Goal: Task Accomplishment & Management: Complete application form

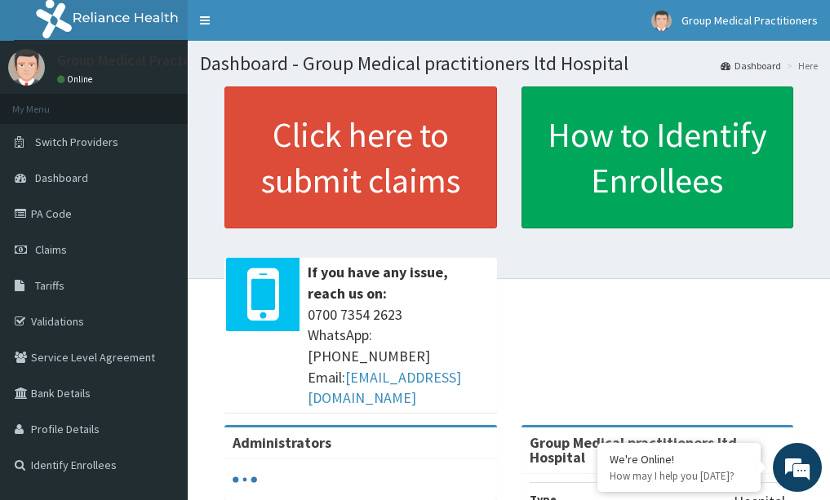
click at [51, 248] on span "Claims" at bounding box center [51, 249] width 32 height 15
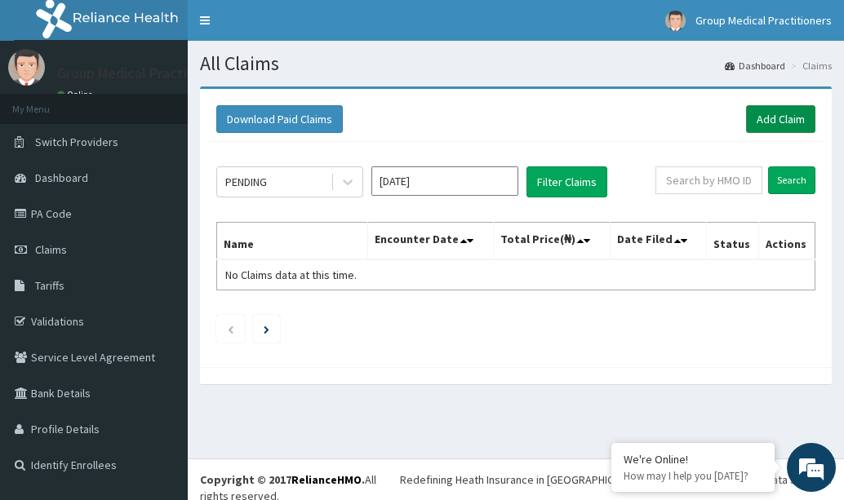
click at [769, 111] on link "Add Claim" at bounding box center [780, 119] width 69 height 28
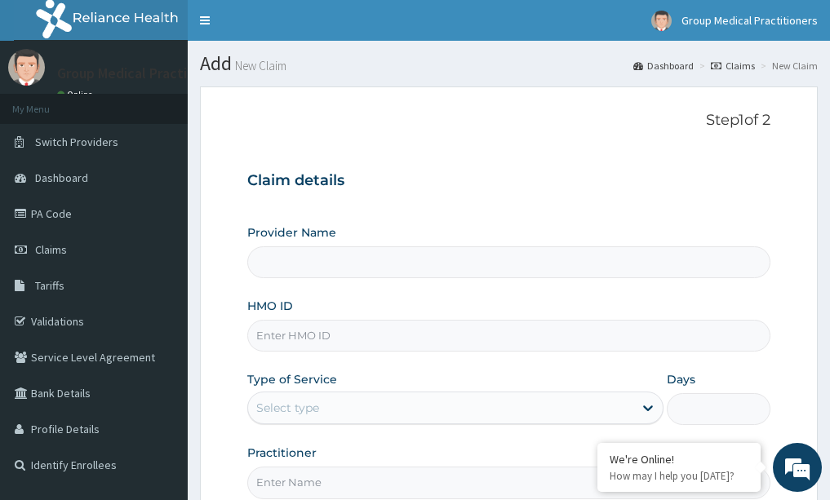
type input "Group Medical practitioners ltd Hospital"
click at [350, 342] on input "HMO ID" at bounding box center [509, 336] width 524 height 32
type input "rfl/10290/d"
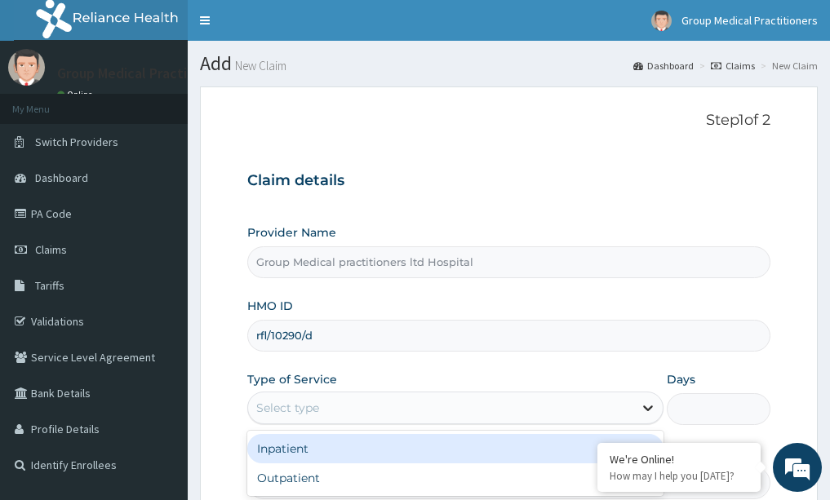
click at [646, 409] on icon at bounding box center [648, 409] width 10 height 6
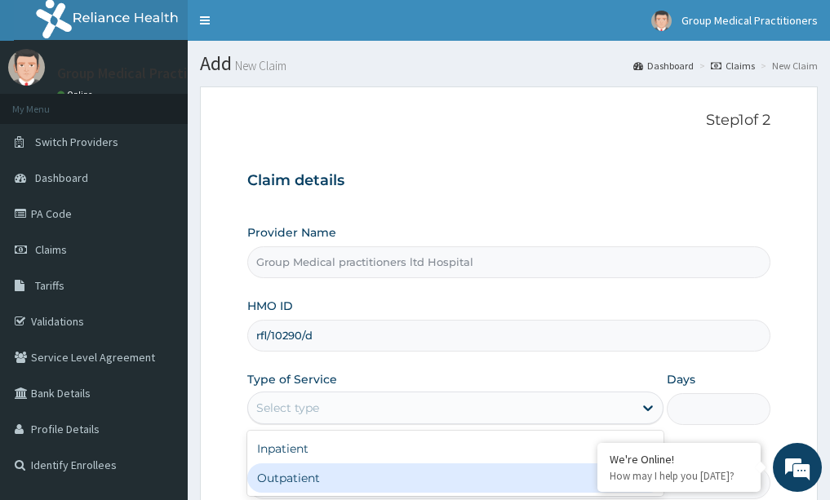
click at [515, 481] on div "Outpatient" at bounding box center [455, 478] width 416 height 29
type input "1"
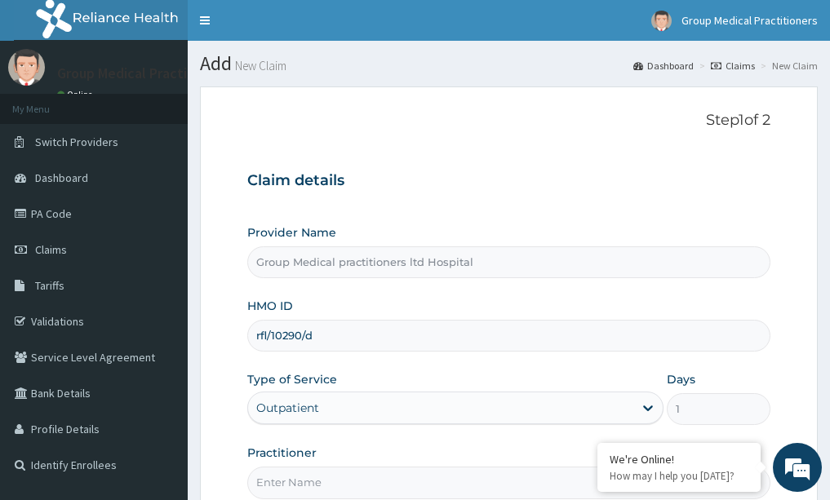
click at [620, 172] on h3 "Claim details" at bounding box center [509, 181] width 524 height 18
click at [313, 486] on input "Practitioner" at bounding box center [509, 483] width 524 height 32
click at [322, 481] on input "medical practioner" at bounding box center [509, 483] width 524 height 32
click at [325, 480] on input "medical practioner" at bounding box center [509, 483] width 524 height 32
click at [371, 490] on input "medical ptioner" at bounding box center [509, 483] width 524 height 32
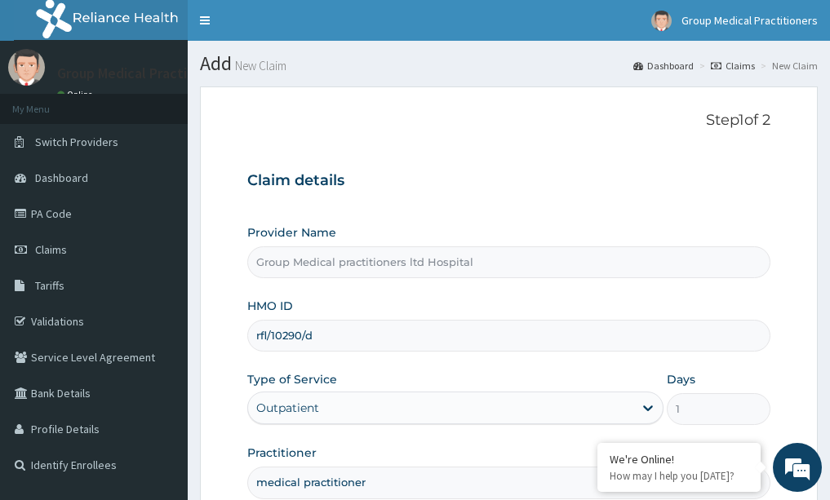
type input "medical practitioner"
click at [629, 174] on h3 "Claim details" at bounding box center [509, 181] width 524 height 18
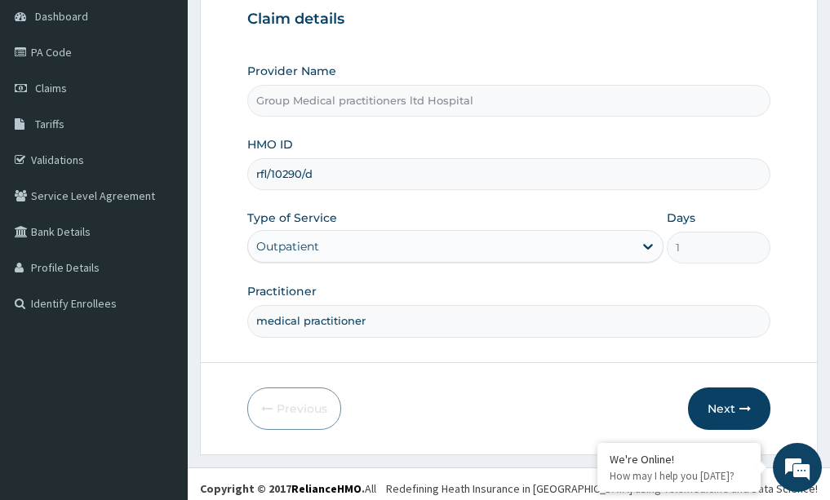
scroll to position [163, 0]
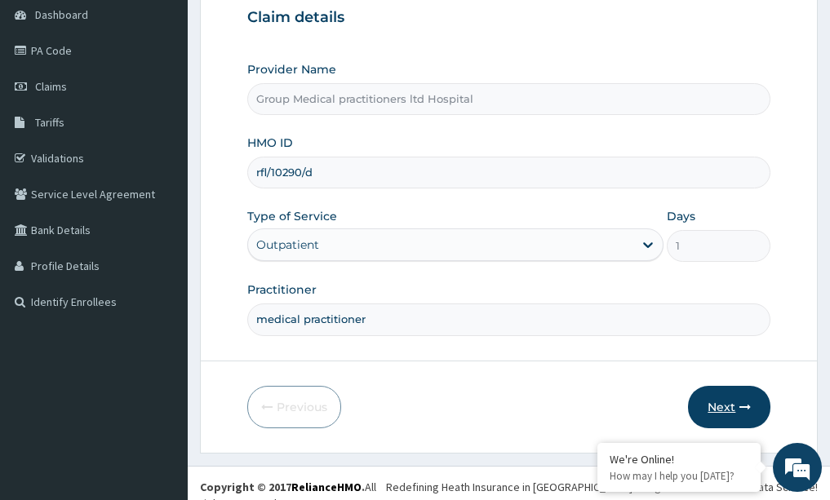
click at [736, 402] on button "Next" at bounding box center [729, 407] width 82 height 42
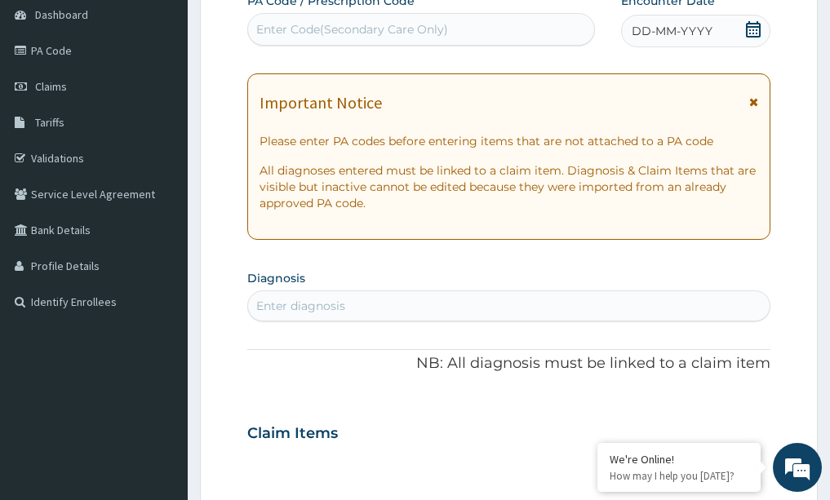
click at [340, 300] on div "Enter diagnosis" at bounding box center [300, 306] width 89 height 16
click at [71, 87] on link "Claims" at bounding box center [94, 87] width 188 height 36
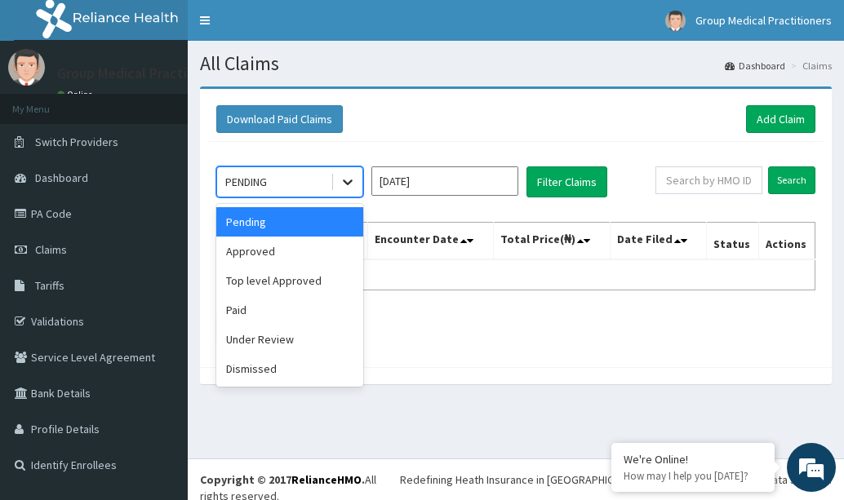
click at [347, 178] on icon at bounding box center [348, 182] width 16 height 16
click at [282, 258] on div "Approved" at bounding box center [289, 251] width 147 height 29
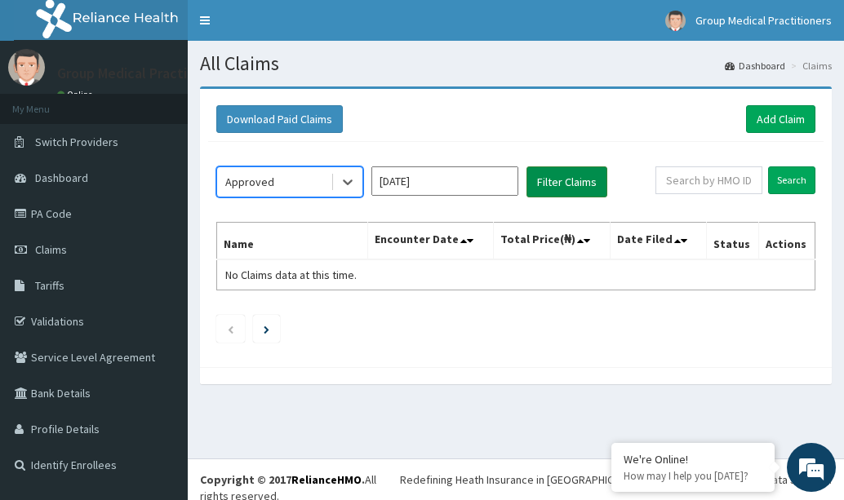
click at [584, 180] on button "Filter Claims" at bounding box center [566, 181] width 81 height 31
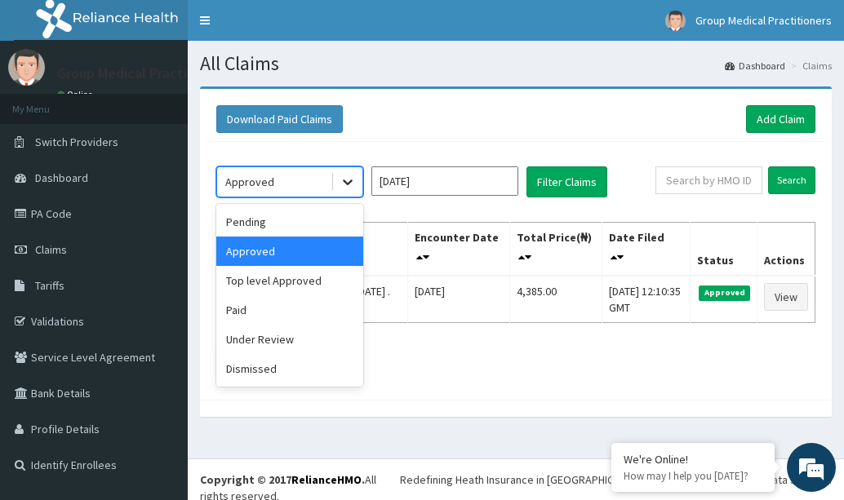
click at [353, 177] on icon at bounding box center [348, 182] width 16 height 16
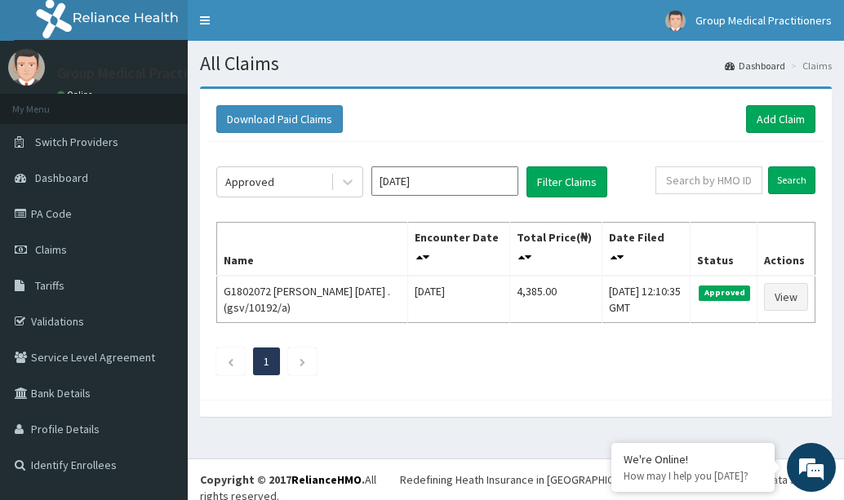
click at [387, 103] on div "Download Paid Claims Add Claim" at bounding box center [515, 119] width 615 height 45
click at [350, 181] on icon at bounding box center [348, 183] width 10 height 6
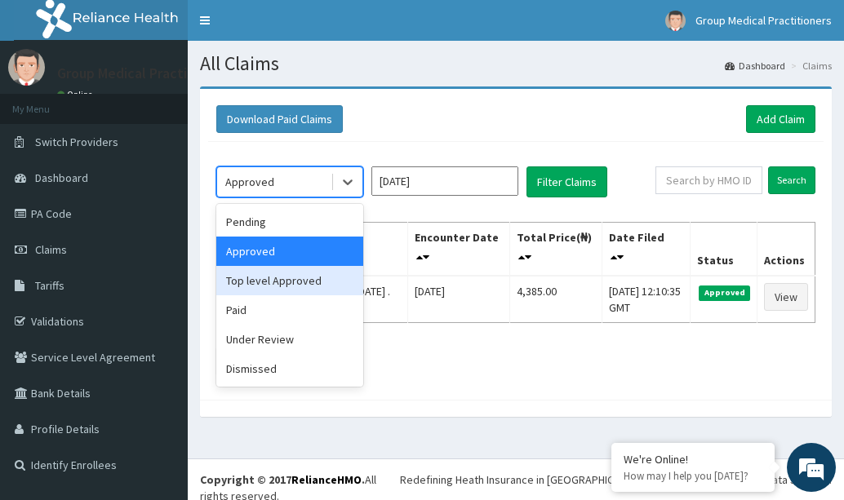
click at [284, 277] on div "Top level Approved" at bounding box center [289, 280] width 147 height 29
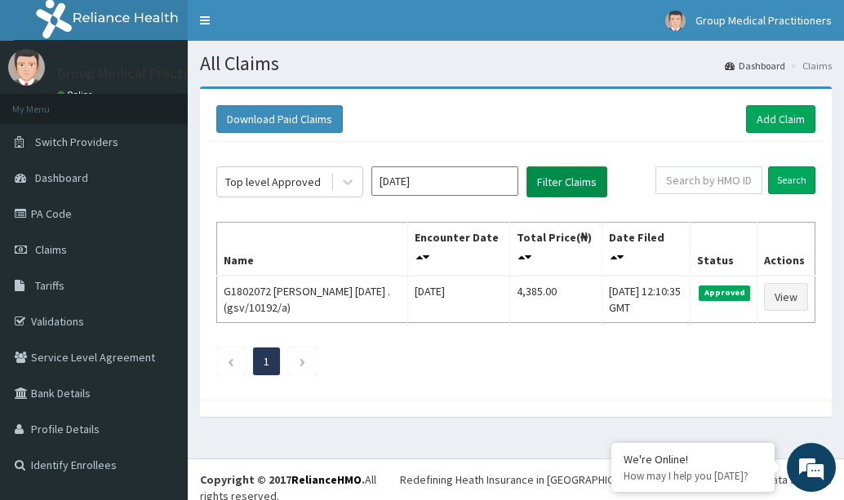
click at [575, 185] on button "Filter Claims" at bounding box center [566, 181] width 81 height 31
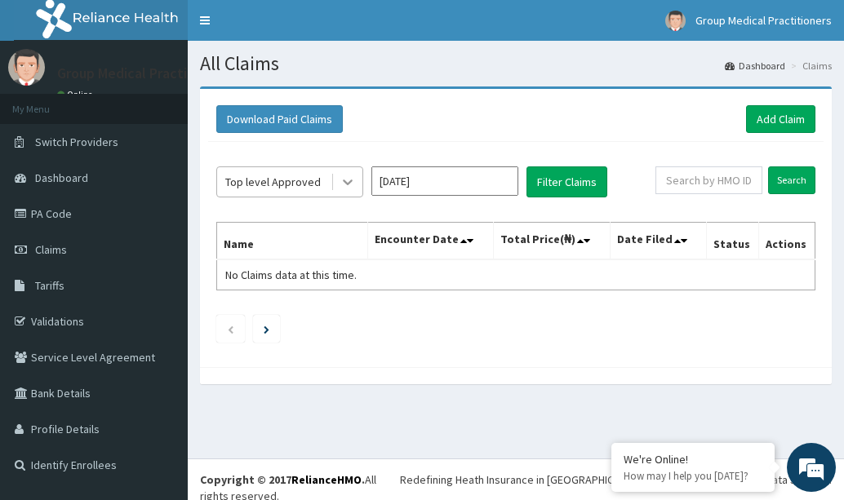
click at [343, 179] on icon at bounding box center [348, 182] width 16 height 16
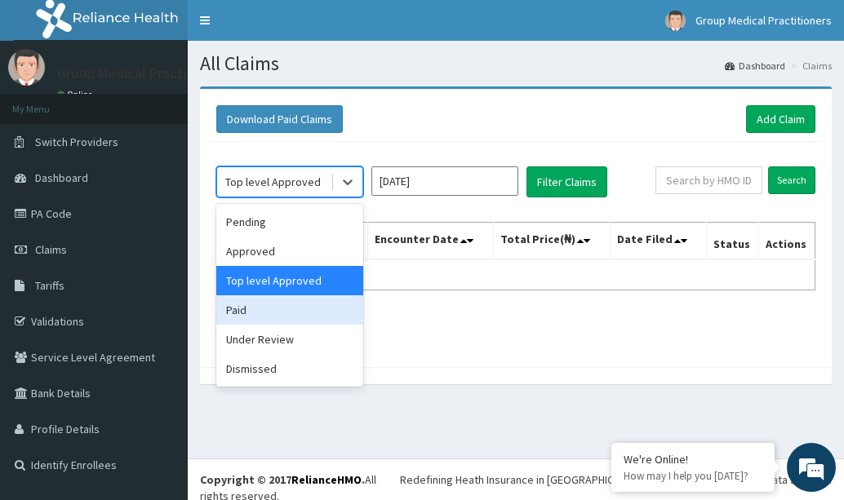
click at [266, 313] on div "Paid" at bounding box center [289, 309] width 147 height 29
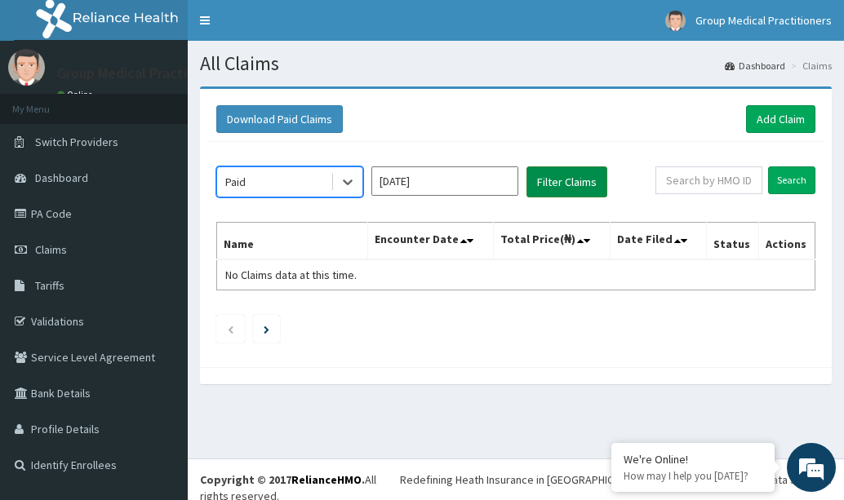
click at [583, 174] on button "Filter Claims" at bounding box center [566, 181] width 81 height 31
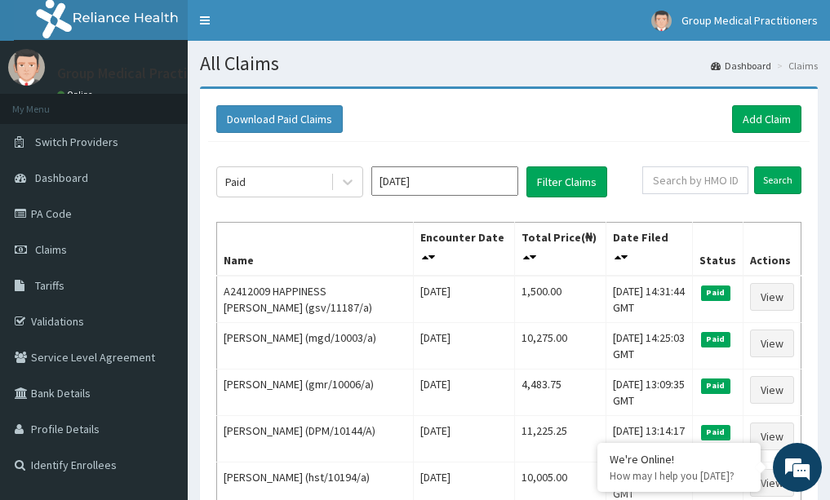
click at [547, 103] on div "Download Paid Claims Add Claim" at bounding box center [508, 119] width 601 height 45
click at [293, 185] on div "Paid" at bounding box center [273, 182] width 113 height 26
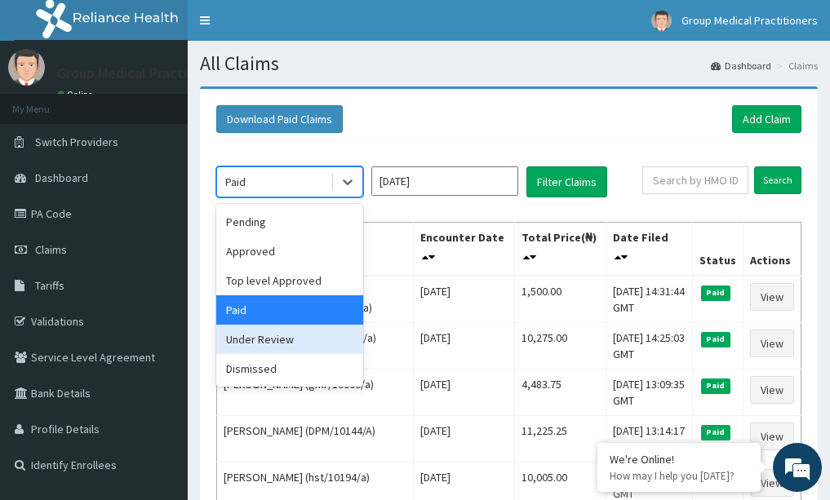
click at [334, 334] on div "Under Review" at bounding box center [289, 339] width 147 height 29
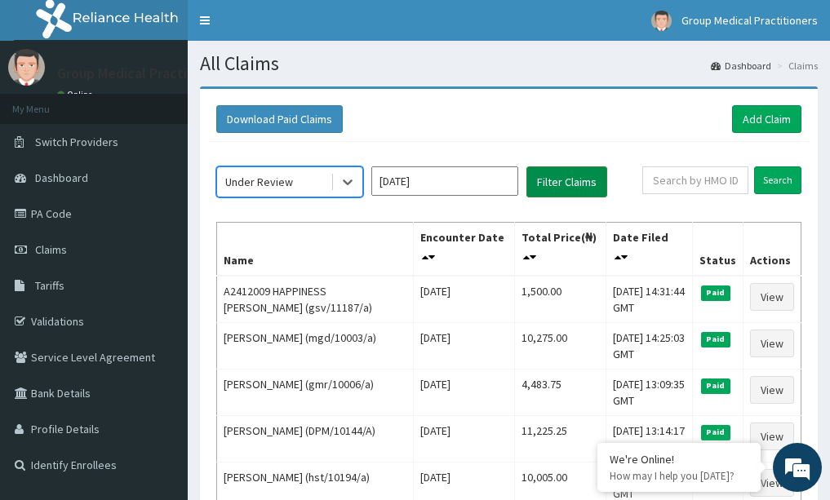
click at [559, 184] on button "Filter Claims" at bounding box center [566, 181] width 81 height 31
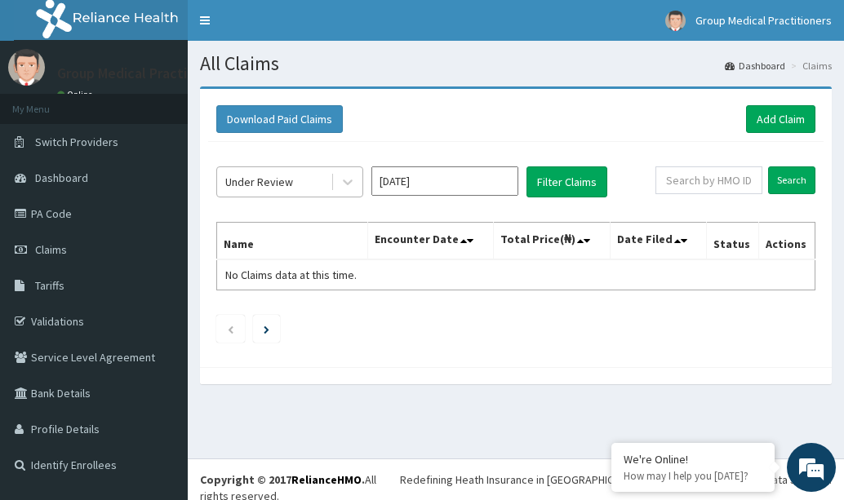
click at [295, 174] on div "Under Review" at bounding box center [273, 182] width 113 height 26
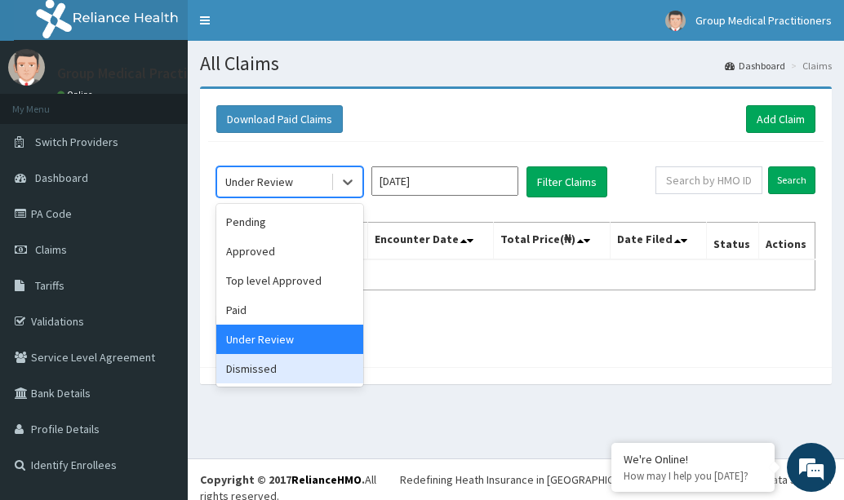
click at [315, 375] on div "Dismissed" at bounding box center [289, 368] width 147 height 29
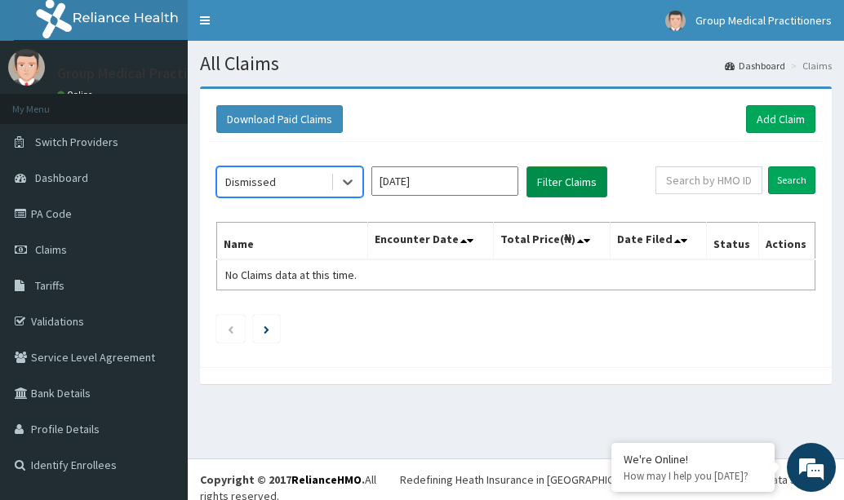
click at [535, 190] on button "Filter Claims" at bounding box center [566, 181] width 81 height 31
click at [539, 184] on button "Filter Claims" at bounding box center [566, 181] width 81 height 31
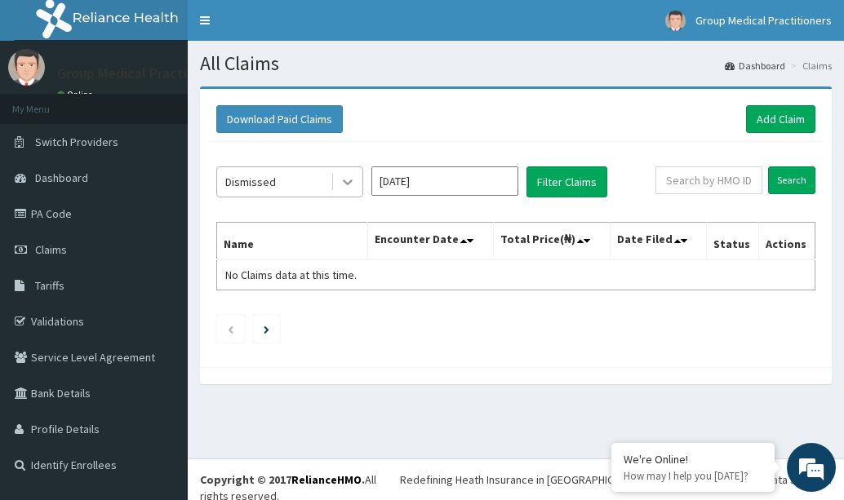
click at [347, 176] on icon at bounding box center [348, 182] width 16 height 16
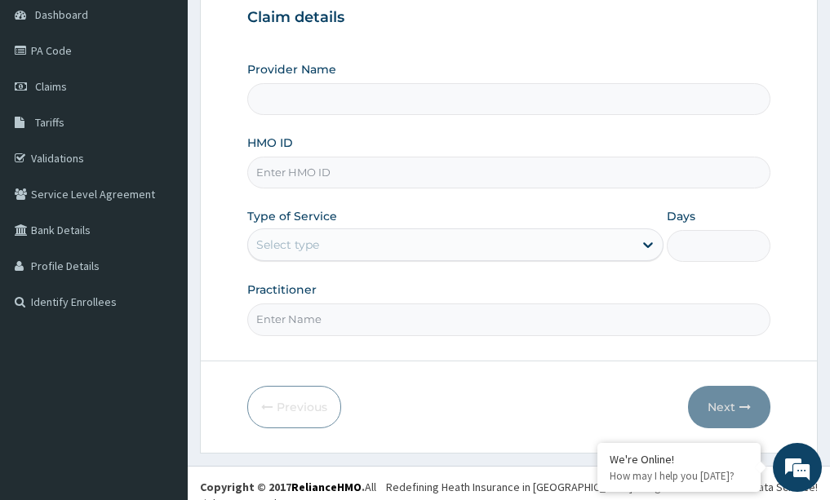
click at [275, 238] on div "Select type" at bounding box center [287, 245] width 63 height 16
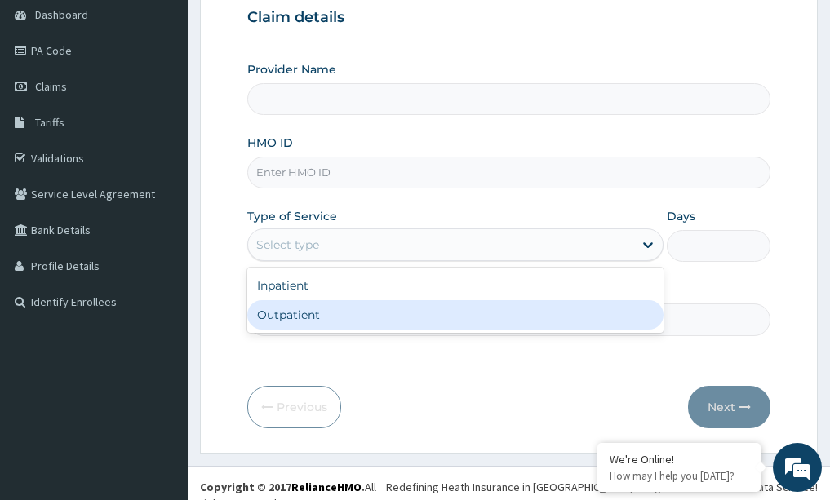
type input "Group Medical practitioners ltd Hospital"
click at [285, 319] on div "Outpatient" at bounding box center [455, 314] width 416 height 29
type input "1"
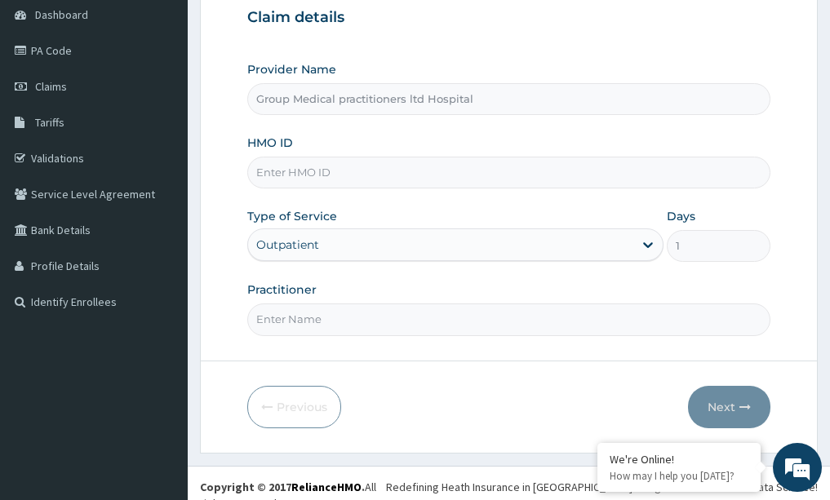
click at [312, 171] on input "HMO ID" at bounding box center [509, 173] width 524 height 32
type input "rfl/10290/d"
click at [279, 332] on input "Practitioner" at bounding box center [509, 320] width 524 height 32
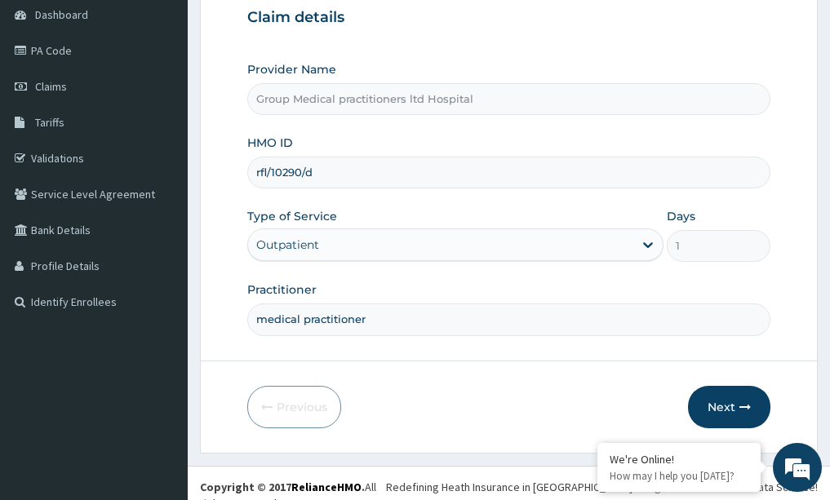
drag, startPoint x: 250, startPoint y: 319, endPoint x: 422, endPoint y: 340, distance: 173.5
click at [422, 340] on form "Step 1 of 2 Claim details Provider Name Group Medical practitioners ltd Hospita…" at bounding box center [509, 188] width 618 height 530
type input "medical practitioner"
click at [710, 412] on button "Next" at bounding box center [729, 407] width 82 height 42
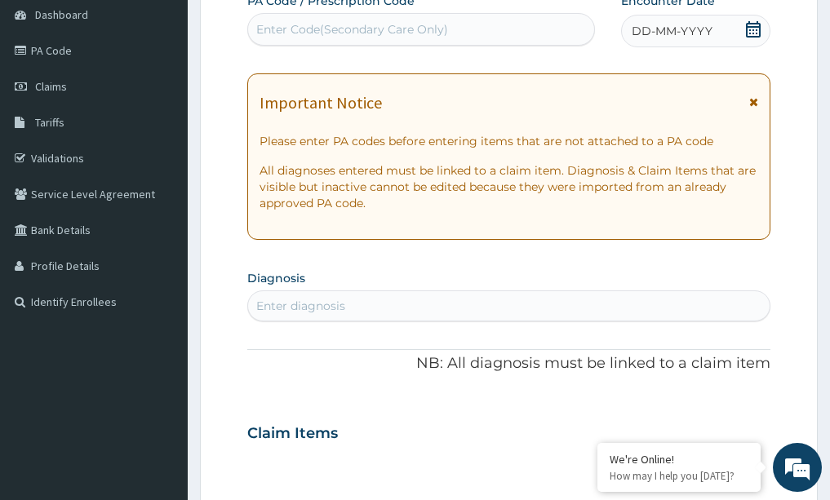
click at [291, 309] on div "Enter diagnosis" at bounding box center [300, 306] width 89 height 16
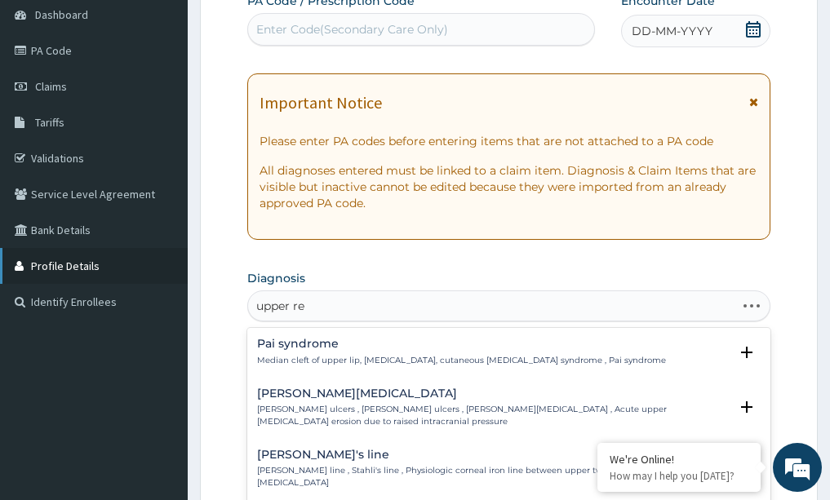
type input "upper res"
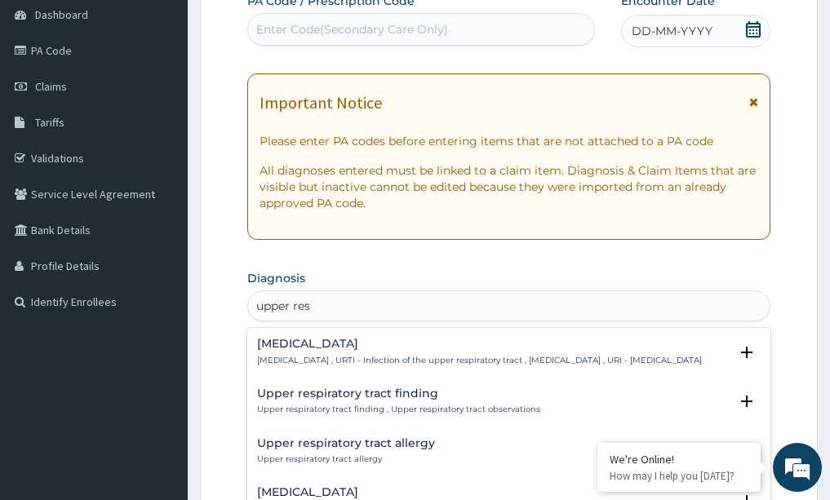
click at [329, 353] on div "Upper respiratory infection Upper respiratory infection , URTI - Infection of t…" at bounding box center [479, 352] width 445 height 29
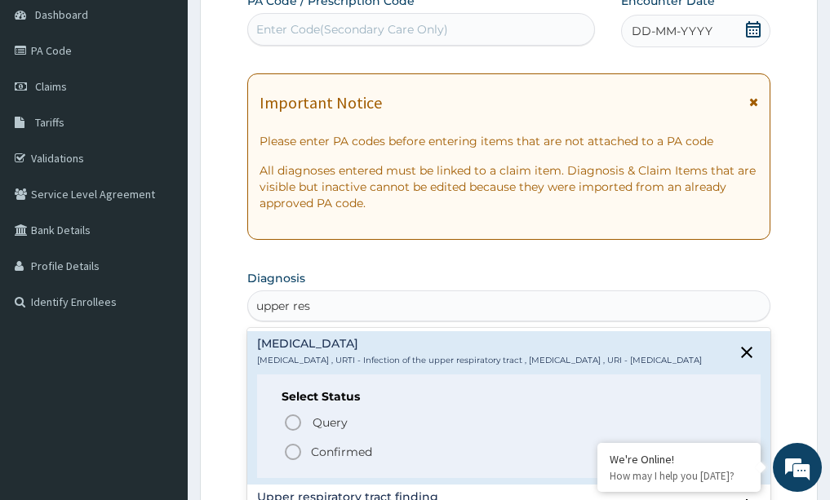
click at [296, 462] on icon "status option filled" at bounding box center [293, 452] width 20 height 20
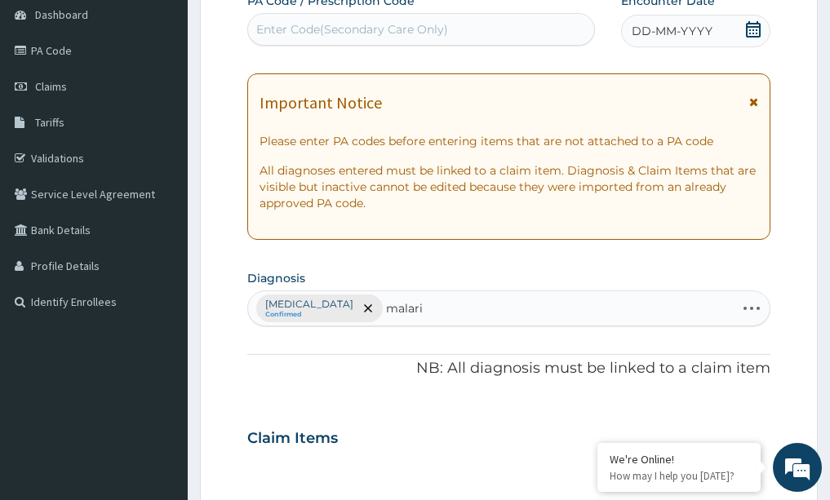
type input "malaria"
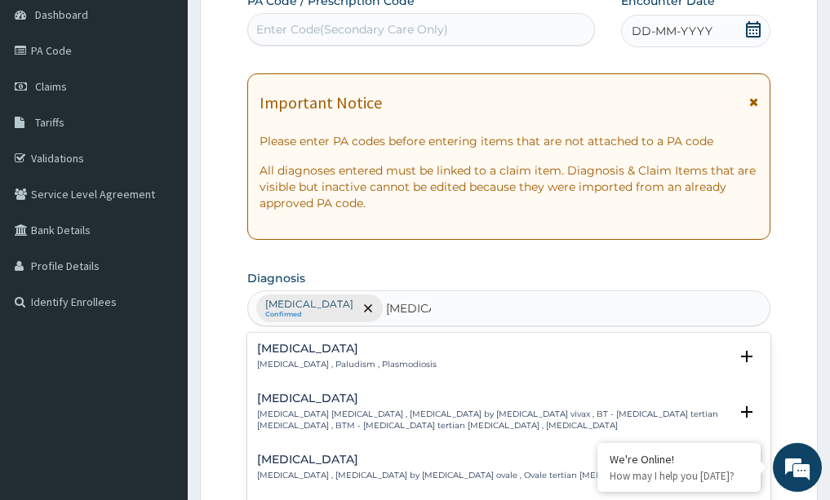
click at [283, 366] on p "Malaria , Paludism , Plasmodiosis" at bounding box center [347, 364] width 180 height 11
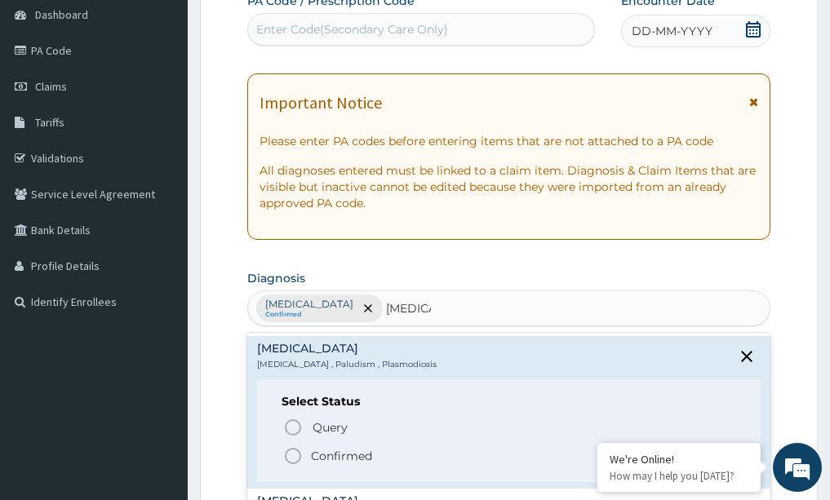
click at [285, 453] on icon "status option filled" at bounding box center [293, 456] width 20 height 20
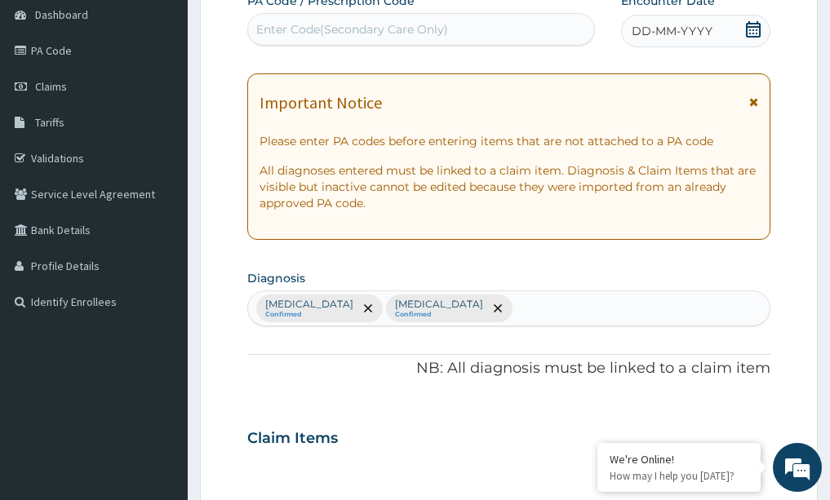
click at [690, 256] on div "PA Code / Prescription Code Enter Code(Secondary Care Only) Encounter Date DD-M…" at bounding box center [509, 434] width 524 height 882
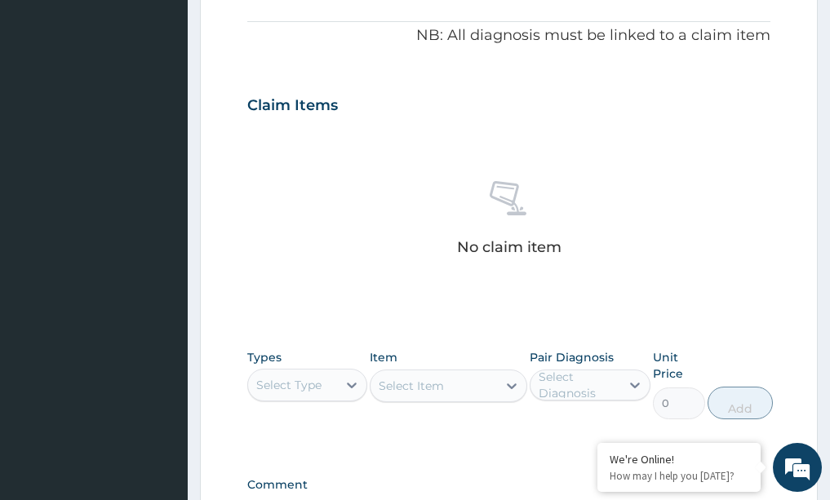
scroll to position [522, 0]
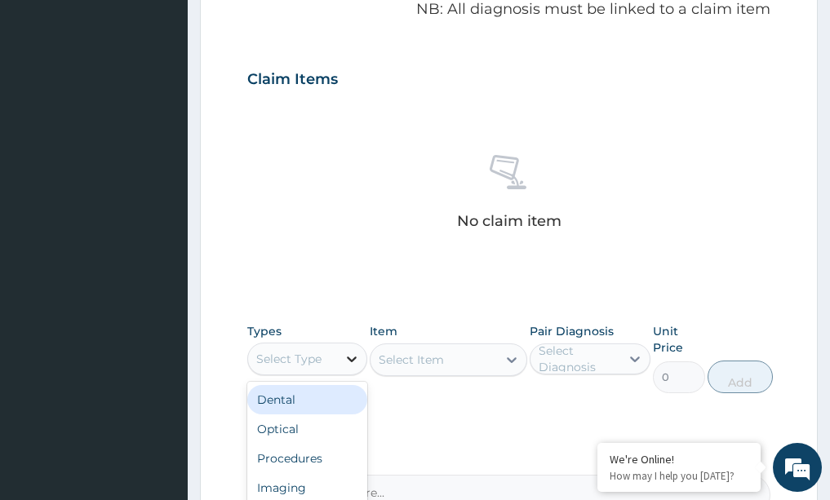
click at [356, 362] on icon at bounding box center [352, 359] width 16 height 16
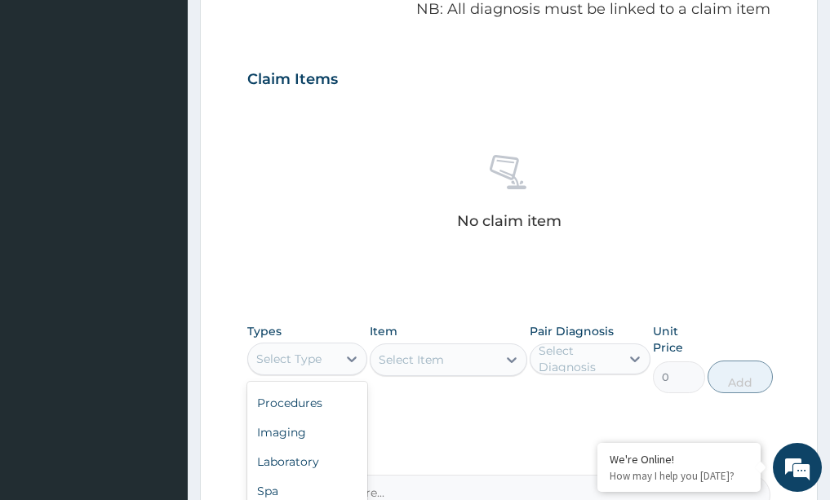
scroll to position [0, 0]
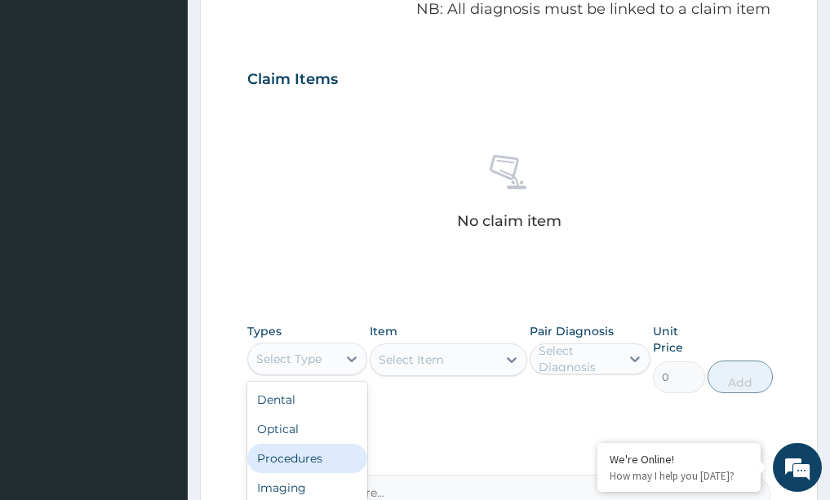
click at [317, 464] on div "Procedures" at bounding box center [307, 458] width 121 height 29
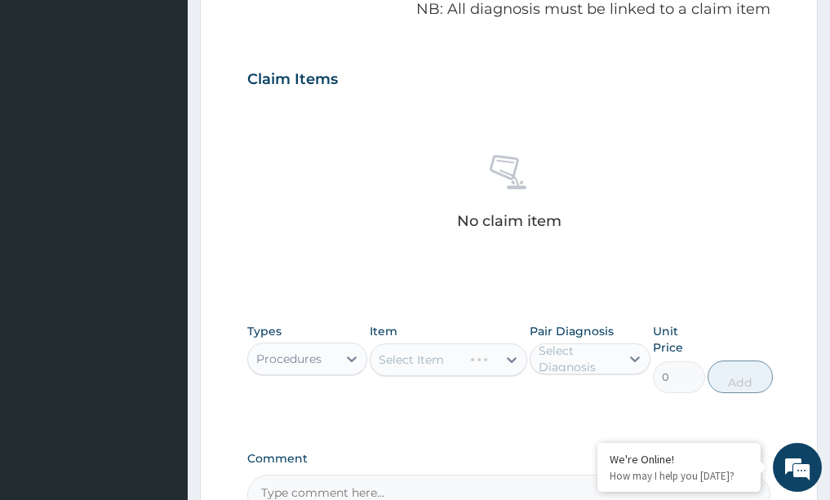
click at [510, 359] on div "Select Item" at bounding box center [449, 360] width 158 height 33
click at [518, 361] on icon at bounding box center [512, 360] width 16 height 16
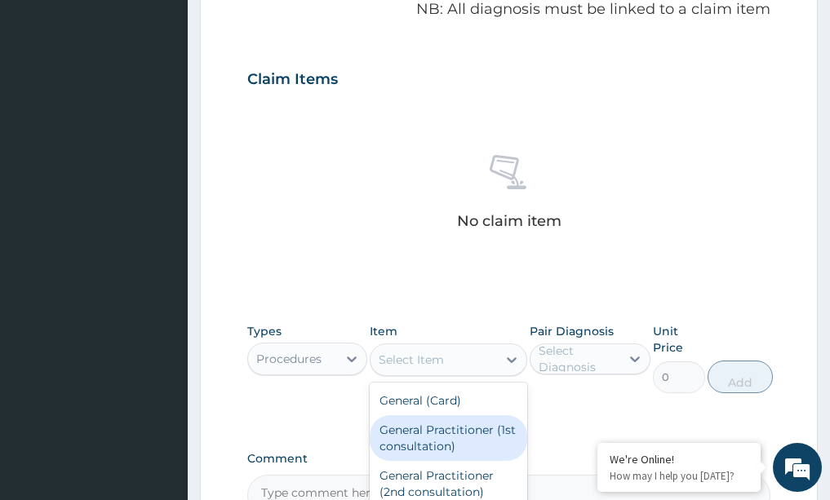
click at [462, 441] on div "General Practitioner (1st consultation)" at bounding box center [449, 438] width 158 height 46
type input "1500"
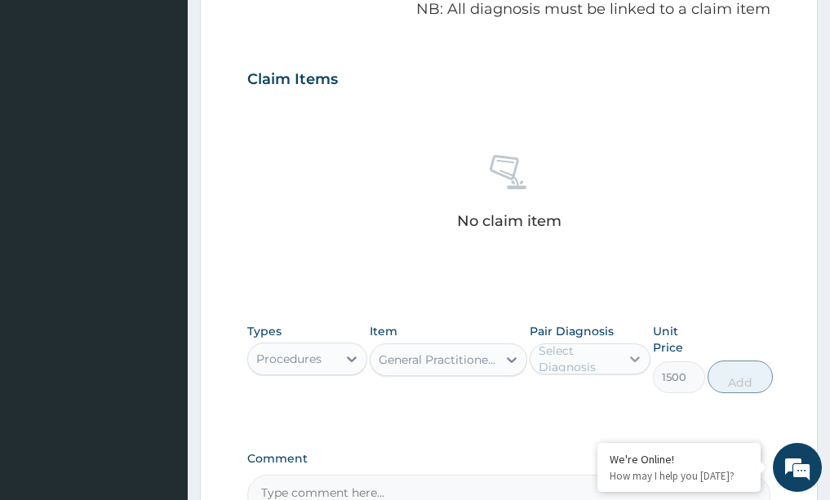
click at [639, 367] on div at bounding box center [634, 358] width 29 height 29
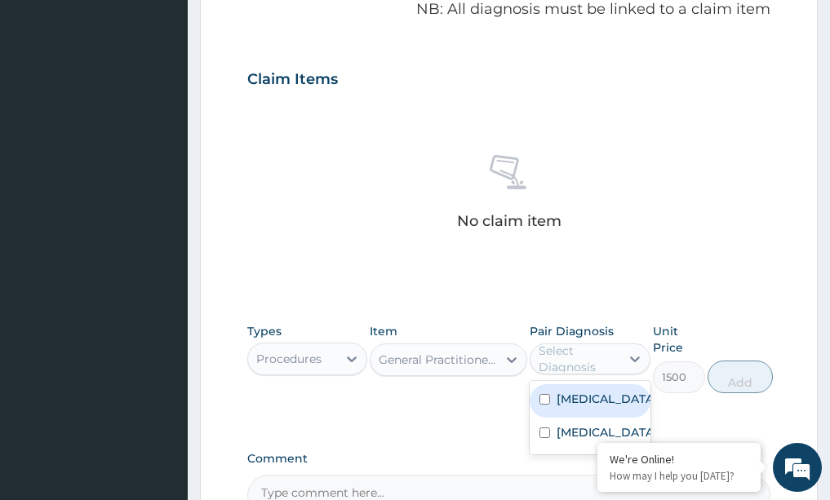
click at [600, 407] on label "Upper respiratory infection" at bounding box center [607, 399] width 101 height 16
checkbox input "true"
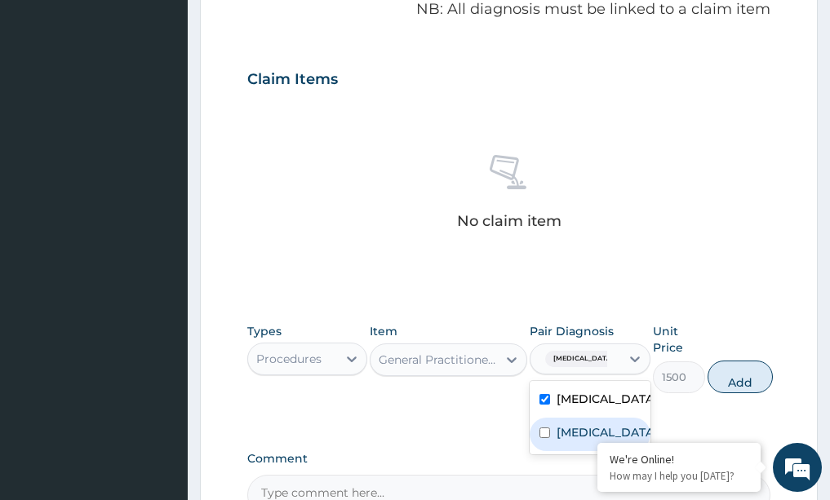
click at [570, 441] on label "Malaria" at bounding box center [607, 432] width 101 height 16
checkbox input "true"
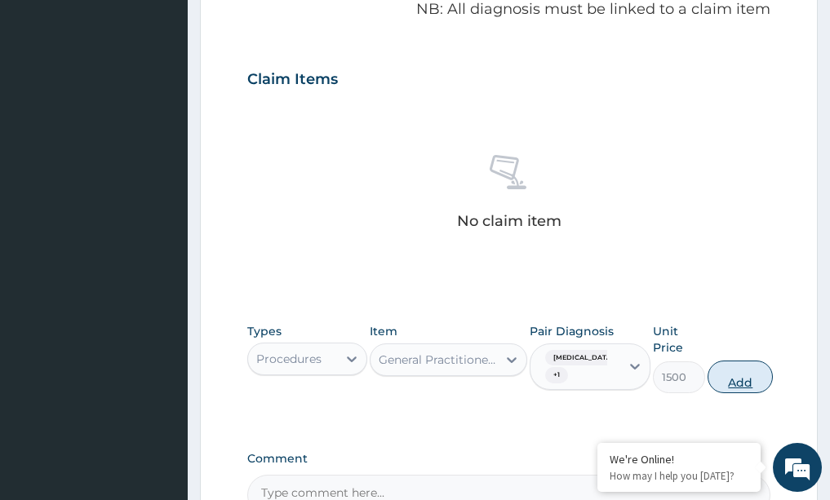
click at [764, 385] on button "Add" at bounding box center [740, 377] width 65 height 33
type input "0"
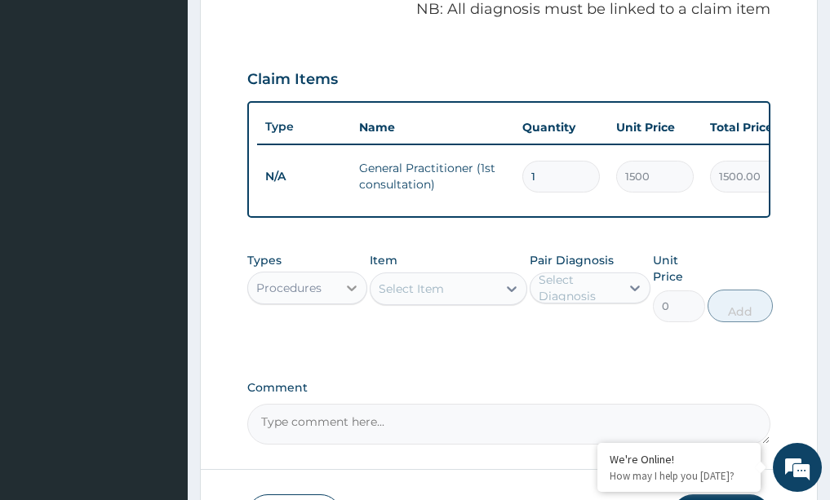
click at [358, 296] on icon at bounding box center [352, 288] width 16 height 16
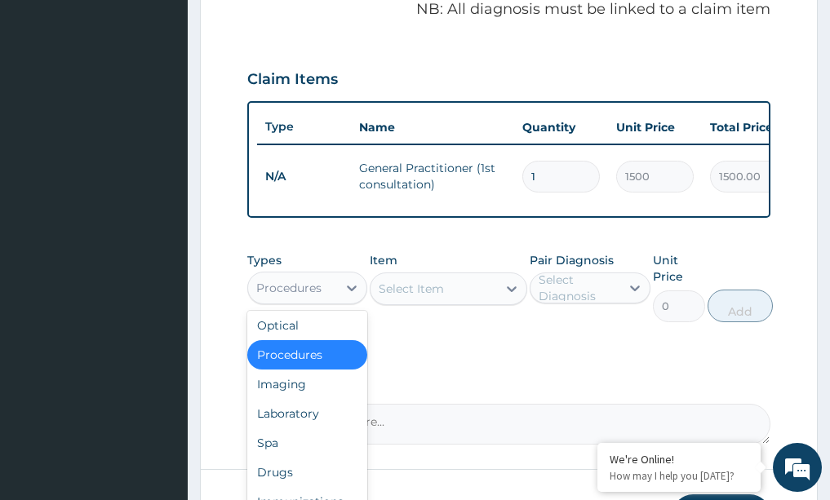
scroll to position [55, 0]
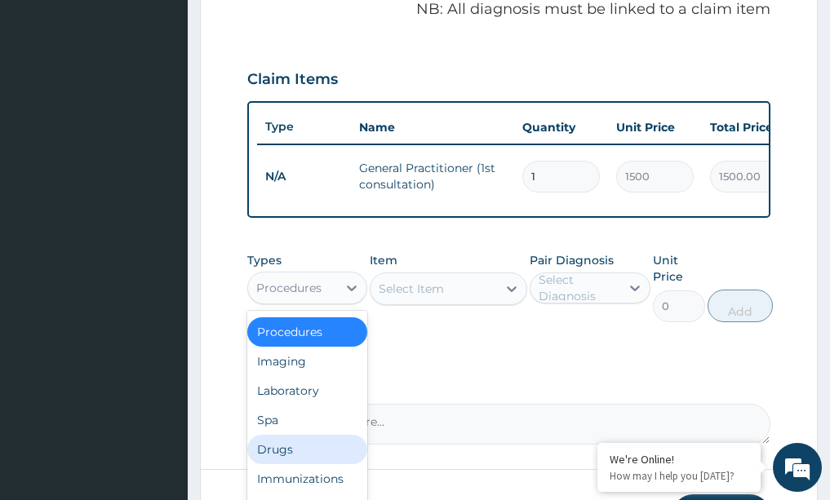
click at [286, 461] on div "Drugs" at bounding box center [307, 449] width 121 height 29
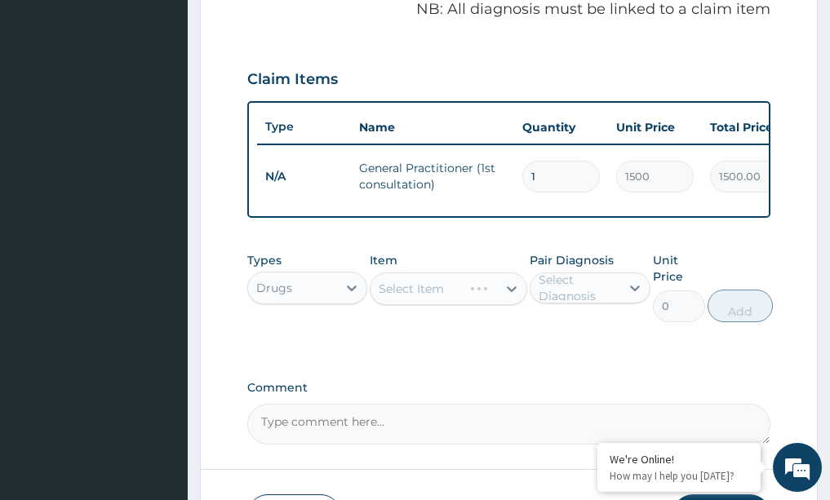
click at [507, 302] on div "Select Item" at bounding box center [449, 289] width 158 height 33
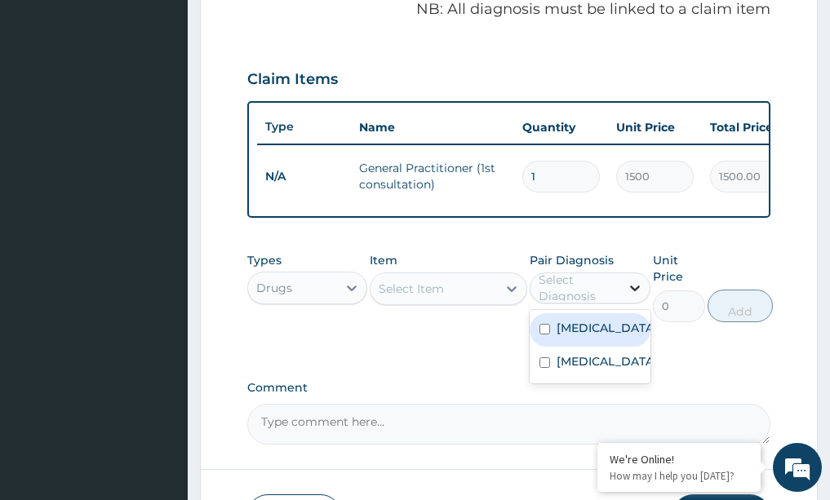
click at [630, 296] on icon at bounding box center [635, 288] width 16 height 16
click at [588, 336] on label "Upper respiratory infection" at bounding box center [607, 328] width 101 height 16
checkbox input "true"
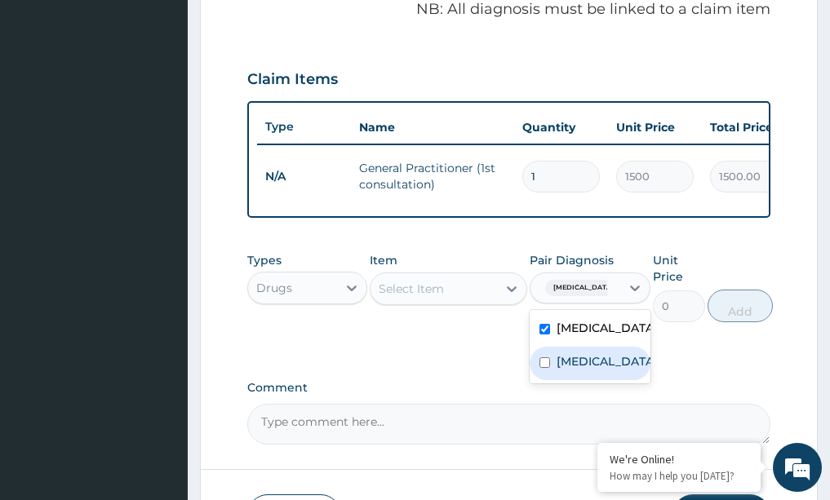
click at [569, 370] on label "Malaria" at bounding box center [607, 361] width 101 height 16
checkbox input "true"
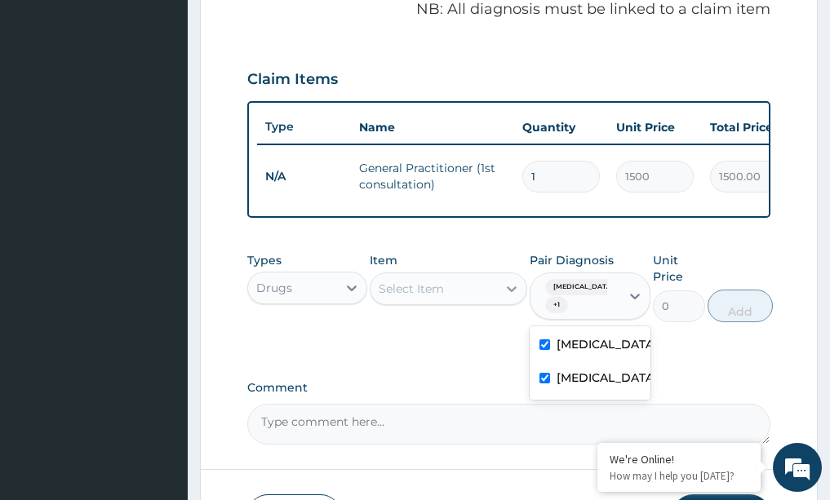
click at [510, 297] on icon at bounding box center [512, 289] width 16 height 16
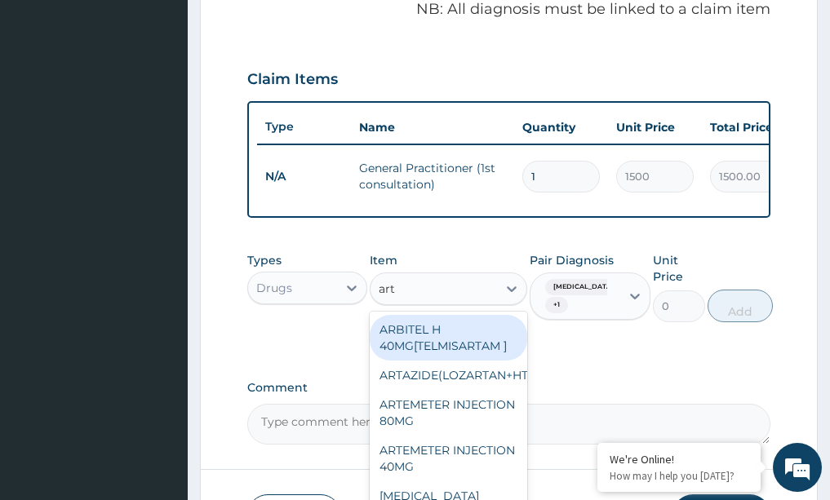
type input "arte"
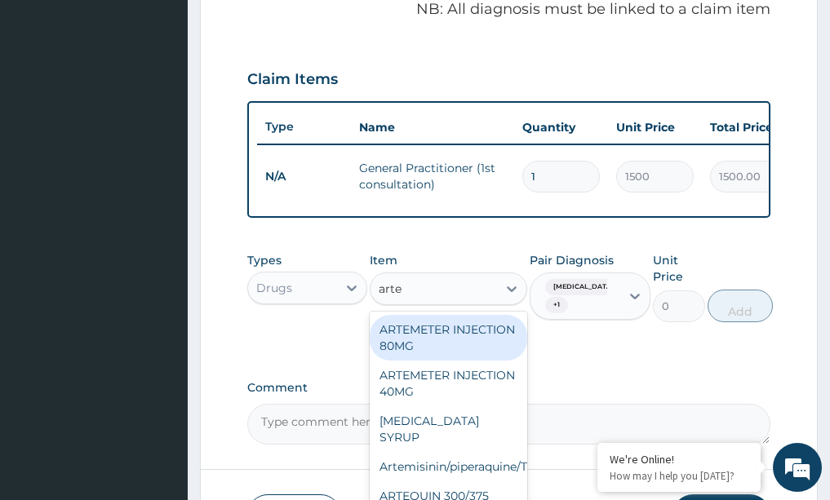
click at [448, 361] on div "ARTEMETER INJECTION 80MG" at bounding box center [449, 338] width 158 height 46
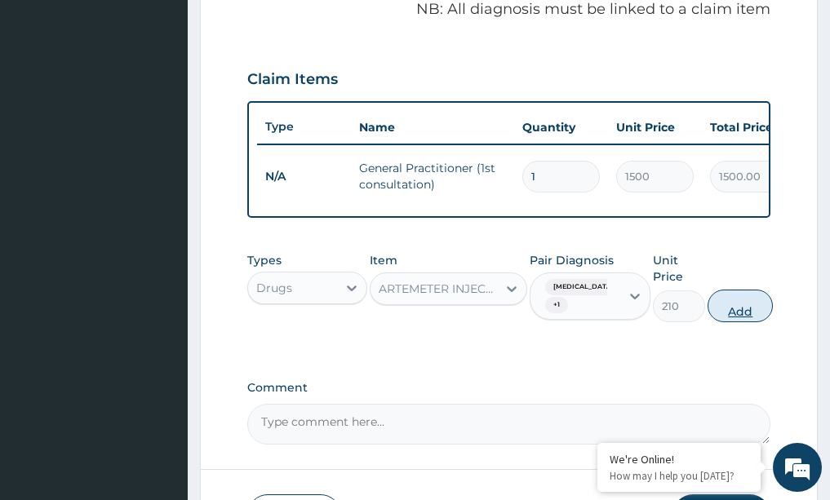
click at [761, 322] on button "Add" at bounding box center [740, 306] width 65 height 33
type input "0"
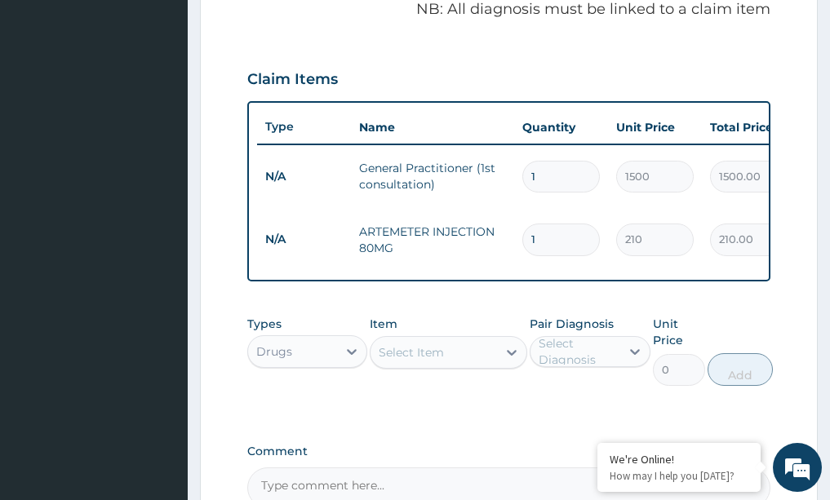
click at [561, 239] on input "1" at bounding box center [561, 240] width 78 height 32
type input "0.00"
type input "2"
type input "420.00"
type input "2"
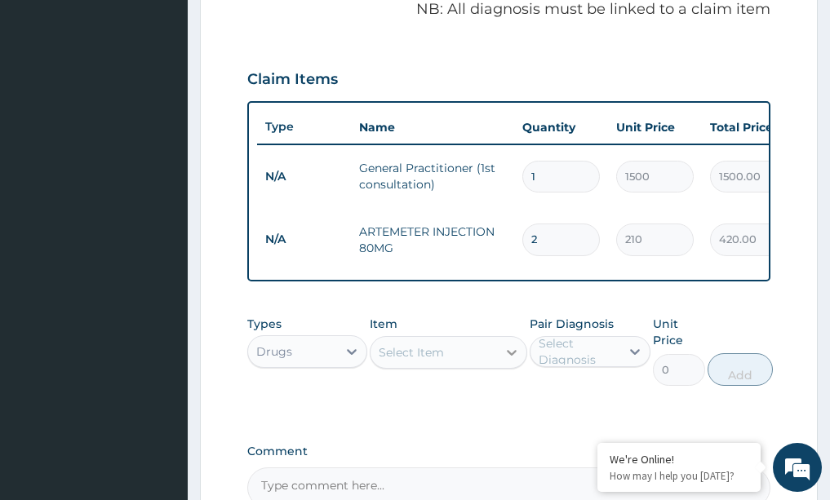
click at [514, 361] on icon at bounding box center [512, 352] width 16 height 16
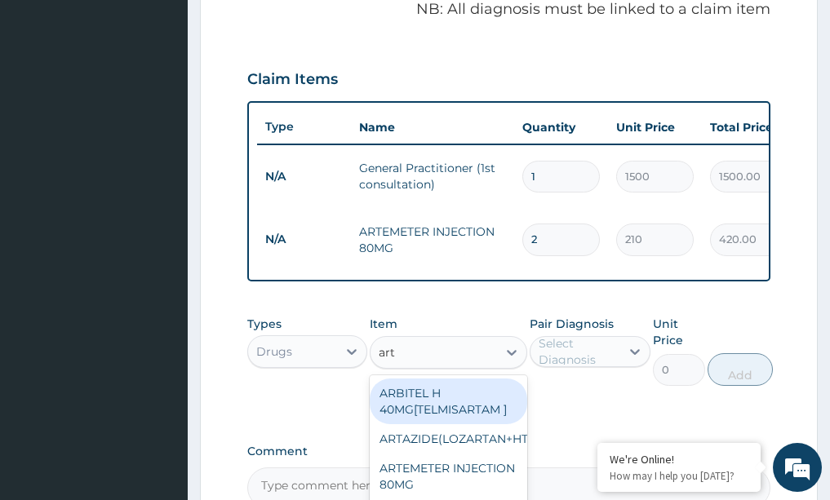
type input "arte"
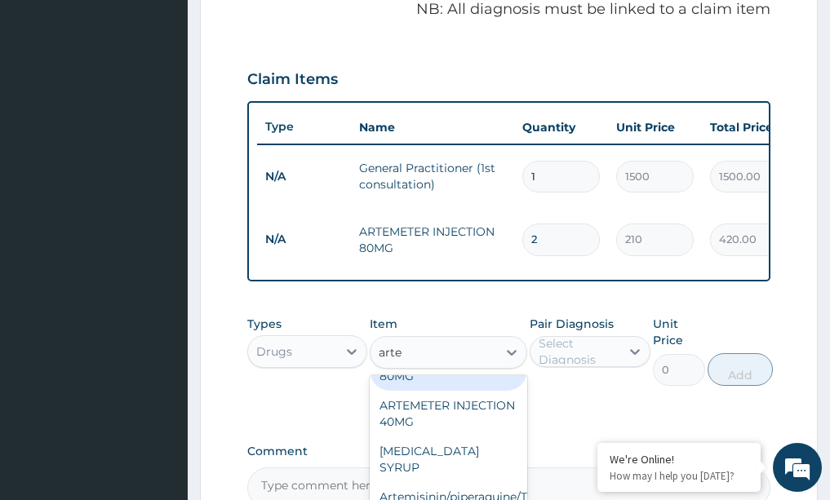
scroll to position [0, 0]
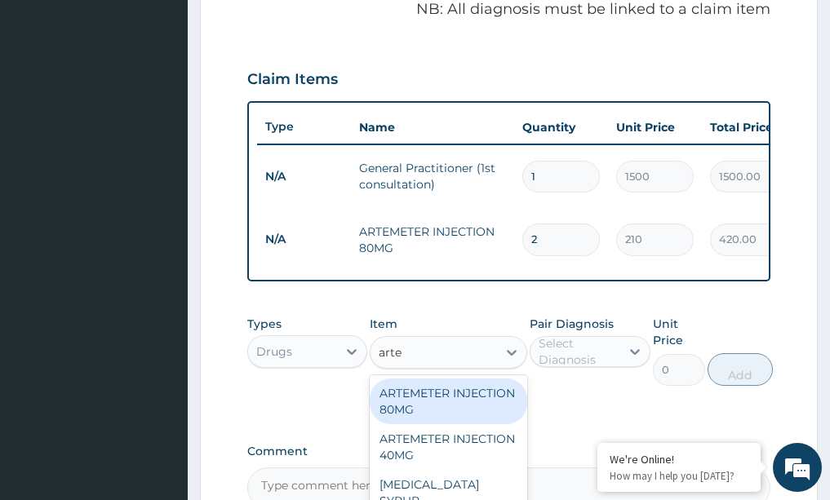
click at [464, 406] on div "ARTEMETER INJECTION 80MG" at bounding box center [449, 402] width 158 height 46
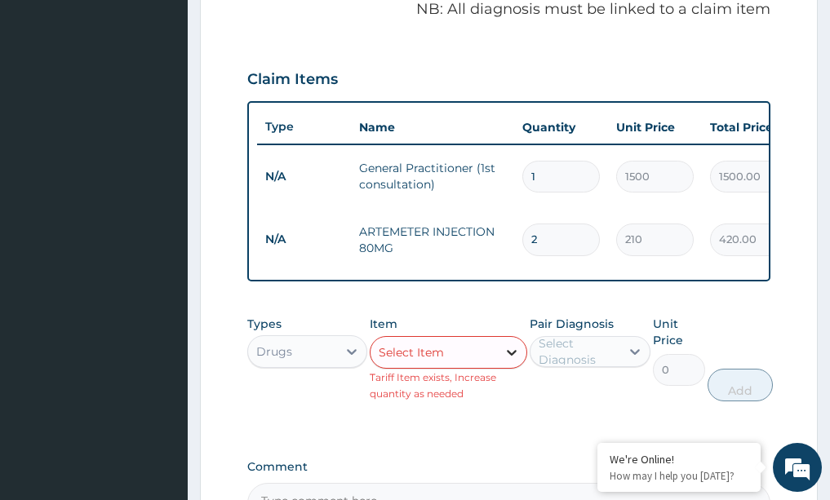
click at [508, 361] on icon at bounding box center [512, 352] width 16 height 16
click at [513, 356] on icon at bounding box center [512, 353] width 10 height 6
click at [509, 356] on icon at bounding box center [512, 353] width 10 height 6
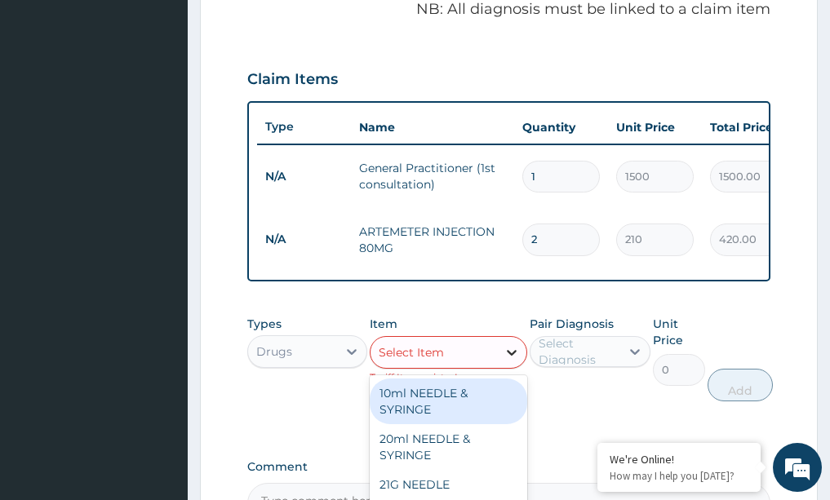
click at [513, 356] on icon at bounding box center [512, 353] width 10 height 6
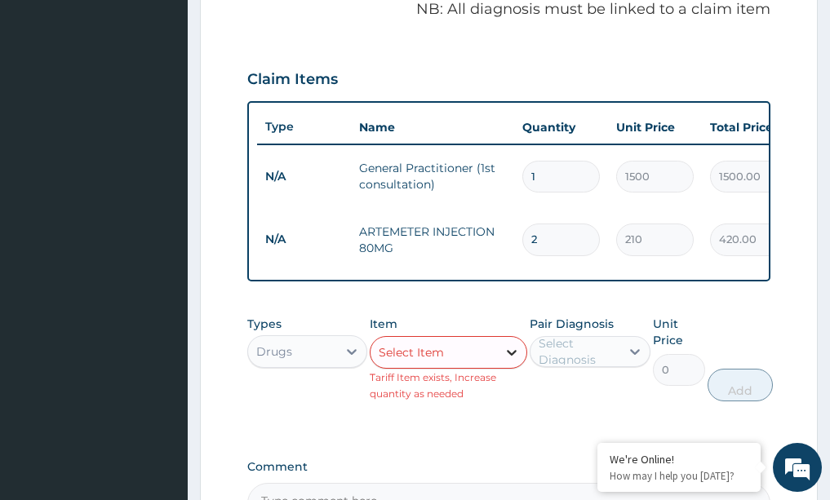
click at [513, 356] on icon at bounding box center [512, 353] width 10 height 6
click at [513, 361] on icon at bounding box center [512, 352] width 16 height 16
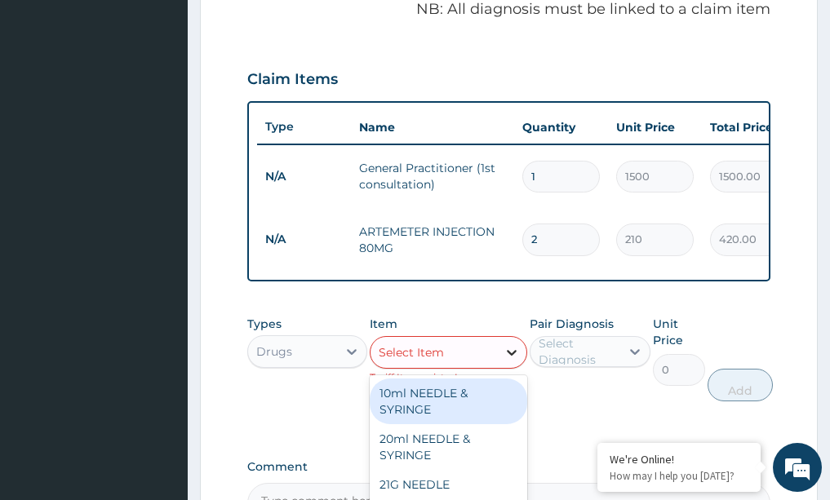
click at [521, 367] on div at bounding box center [511, 352] width 29 height 29
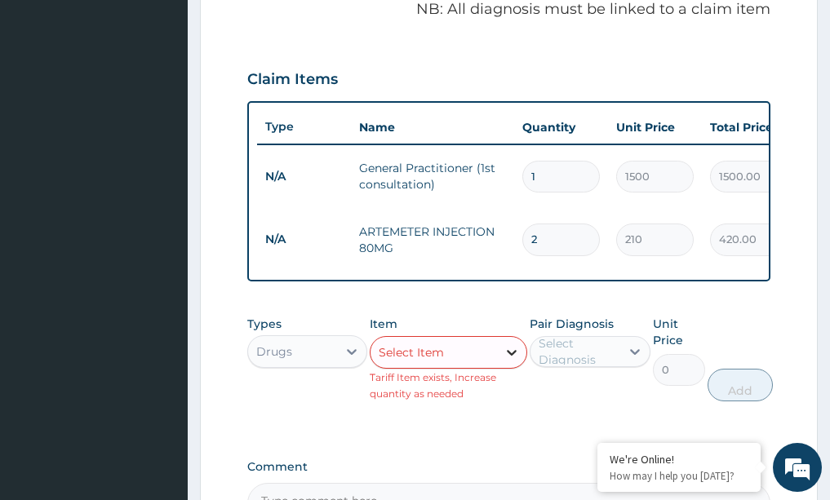
click at [511, 356] on icon at bounding box center [512, 353] width 10 height 6
click at [355, 355] on icon at bounding box center [352, 352] width 10 height 6
click at [348, 360] on icon at bounding box center [352, 352] width 16 height 16
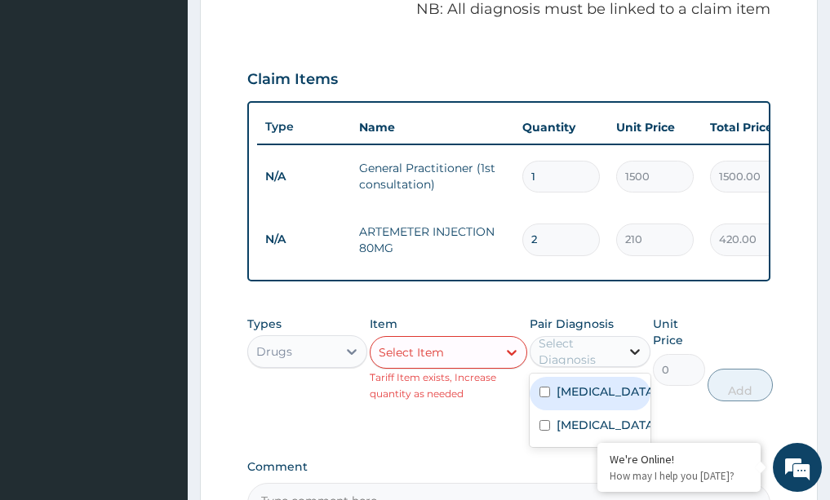
click at [637, 360] on icon at bounding box center [635, 352] width 16 height 16
click at [575, 400] on label "Upper respiratory infection" at bounding box center [607, 392] width 101 height 16
checkbox input "true"
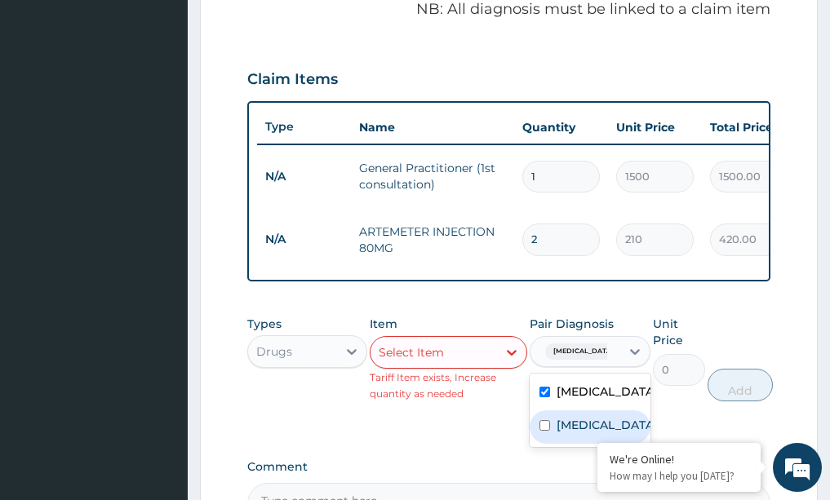
click at [557, 444] on div "Malaria" at bounding box center [590, 427] width 121 height 33
checkbox input "true"
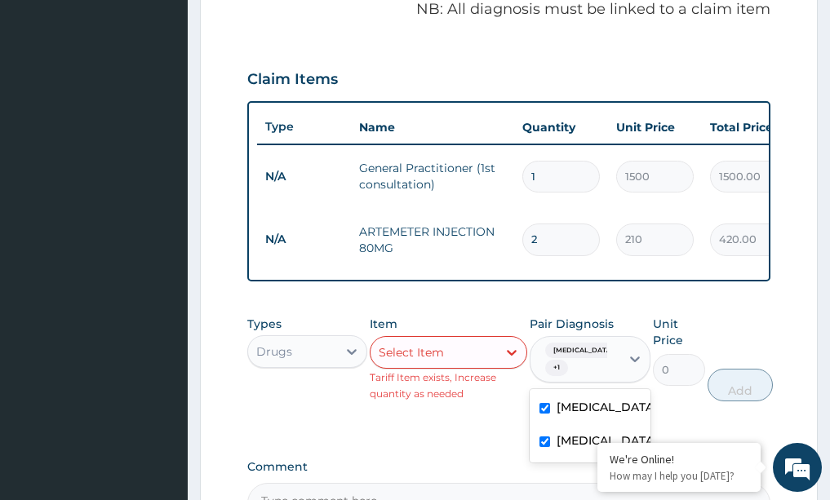
click at [482, 358] on div "Select Item" at bounding box center [434, 353] width 126 height 26
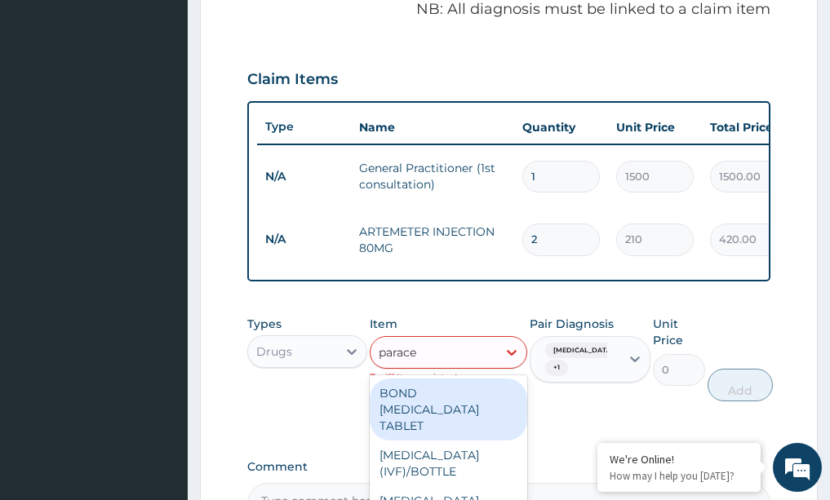
type input "paracet"
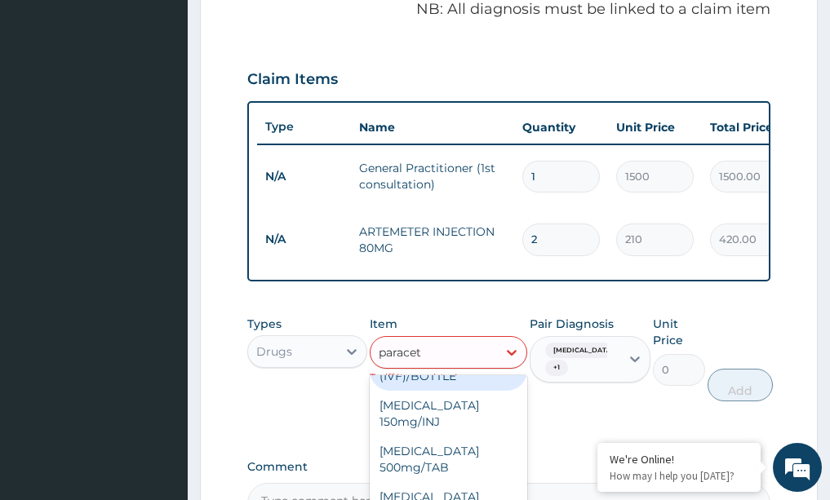
scroll to position [50, 0]
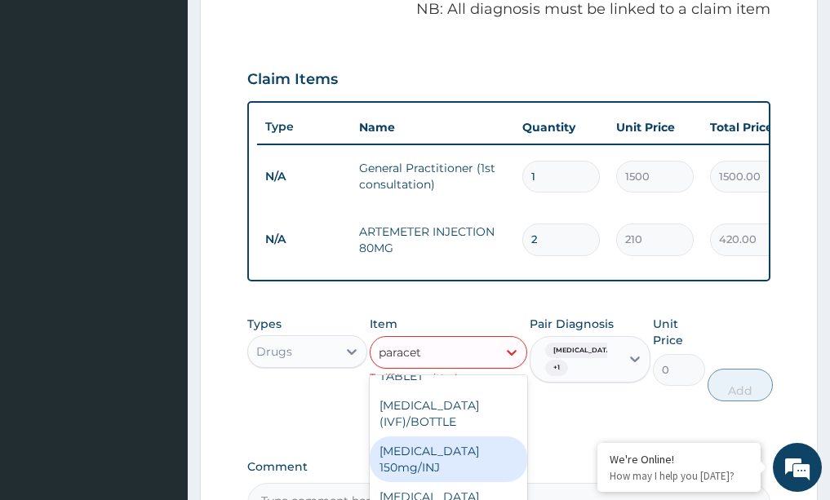
click at [463, 459] on div "[MEDICAL_DATA] 150mg/INJ" at bounding box center [449, 460] width 158 height 46
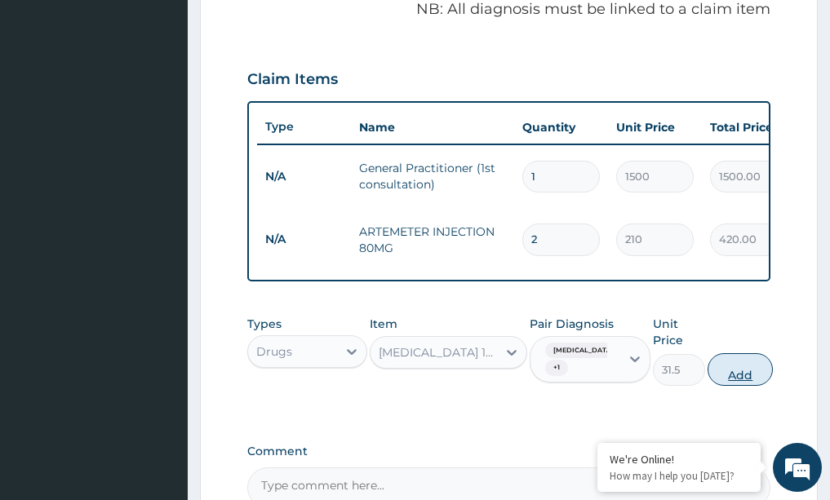
click at [763, 386] on button "Add" at bounding box center [740, 369] width 65 height 33
type input "0"
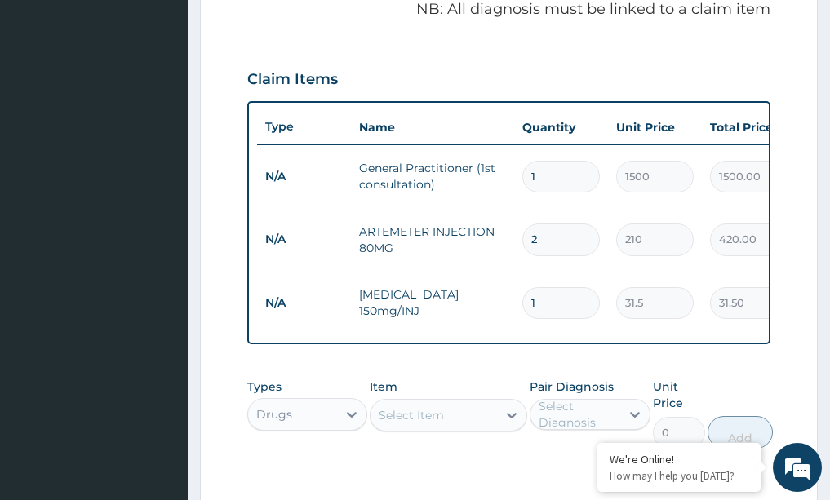
click at [663, 306] on input "31.5" at bounding box center [655, 303] width 78 height 32
click at [643, 303] on input "31.5" at bounding box center [655, 303] width 78 height 32
click at [577, 306] on input "1" at bounding box center [561, 303] width 78 height 32
type input "0.00"
type input "2"
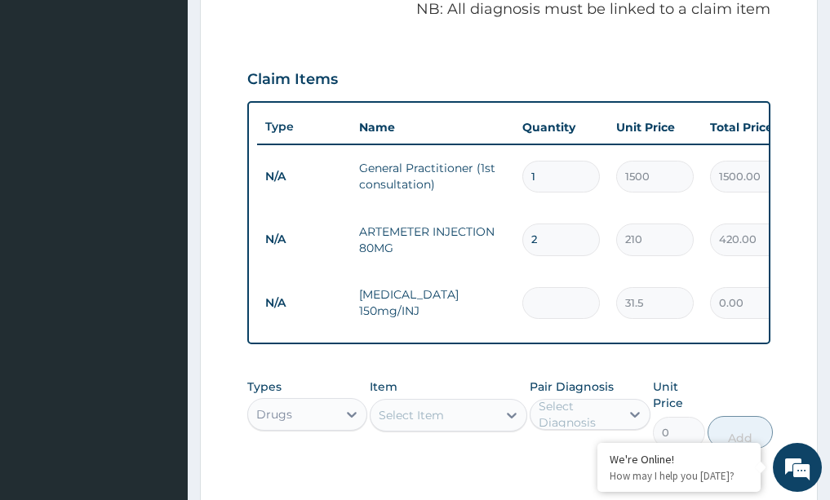
type input "63.00"
type input "2"
click at [510, 424] on icon at bounding box center [512, 415] width 16 height 16
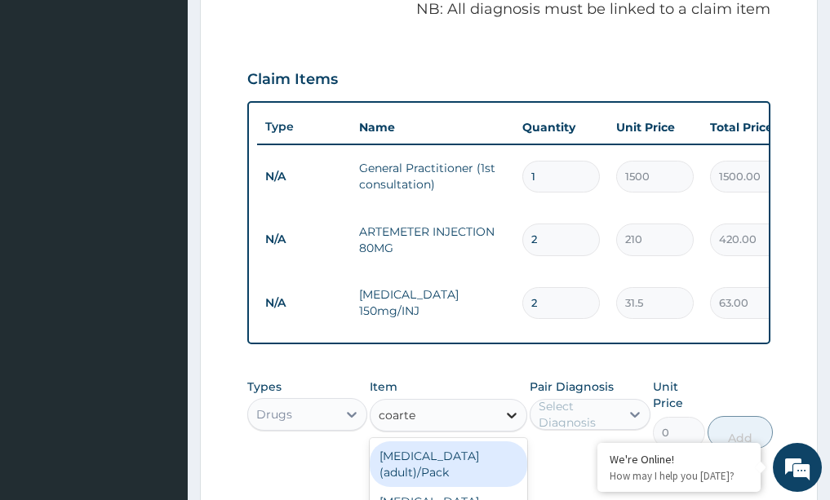
type input "coartem"
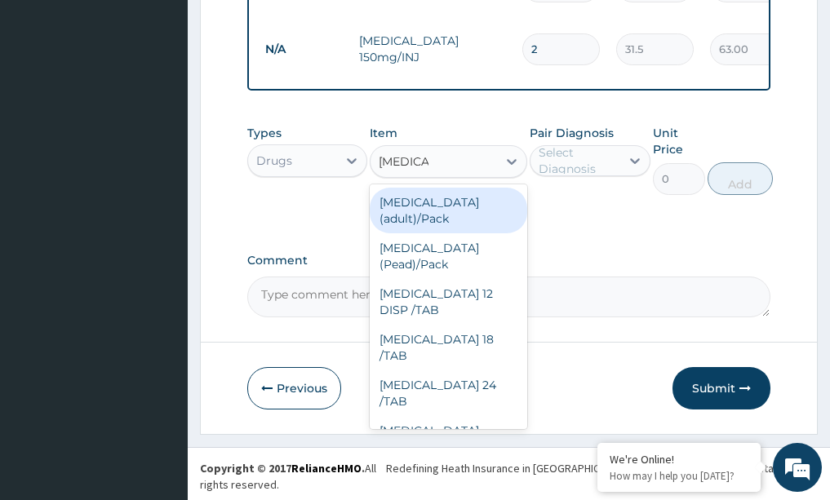
scroll to position [779, 0]
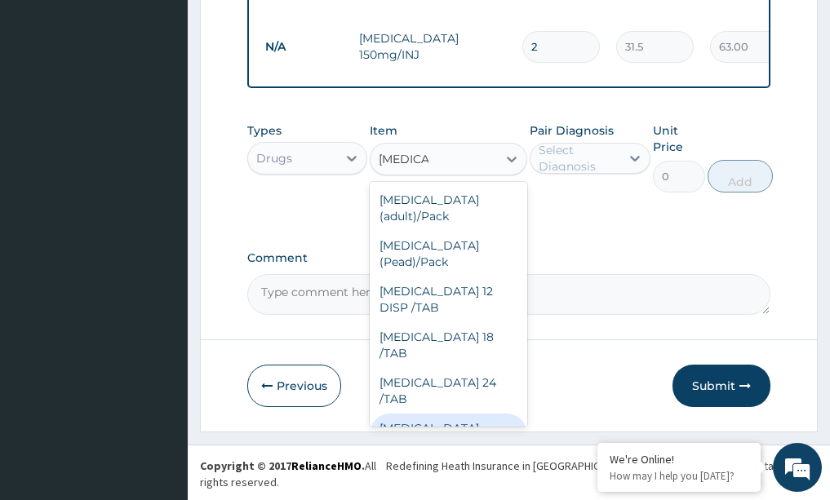
click at [450, 414] on div "COARTEM D TAB 80/480" at bounding box center [449, 445] width 158 height 62
type input "866.25"
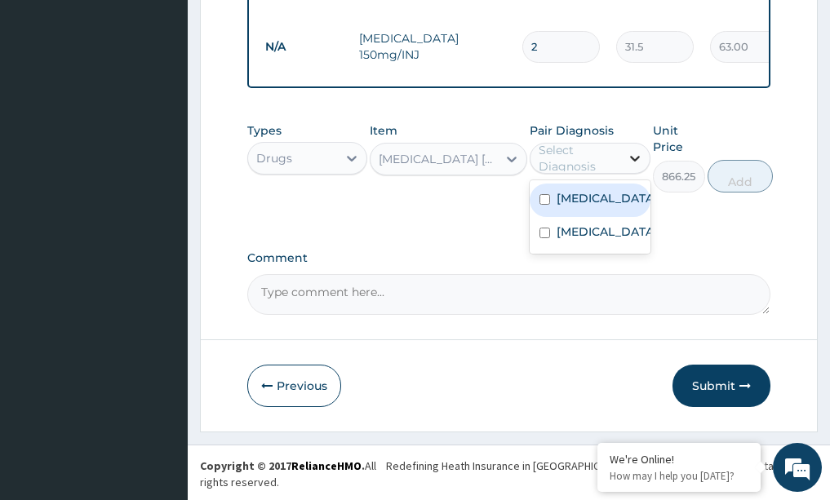
click at [636, 166] on icon at bounding box center [635, 158] width 16 height 16
click at [579, 206] on label "Upper respiratory infection" at bounding box center [607, 198] width 101 height 16
checkbox input "true"
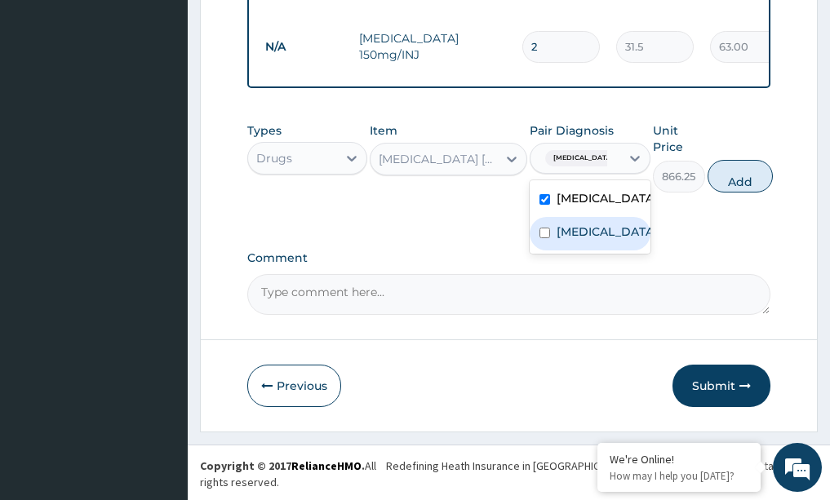
click at [570, 240] on label "Malaria" at bounding box center [607, 232] width 101 height 16
checkbox input "true"
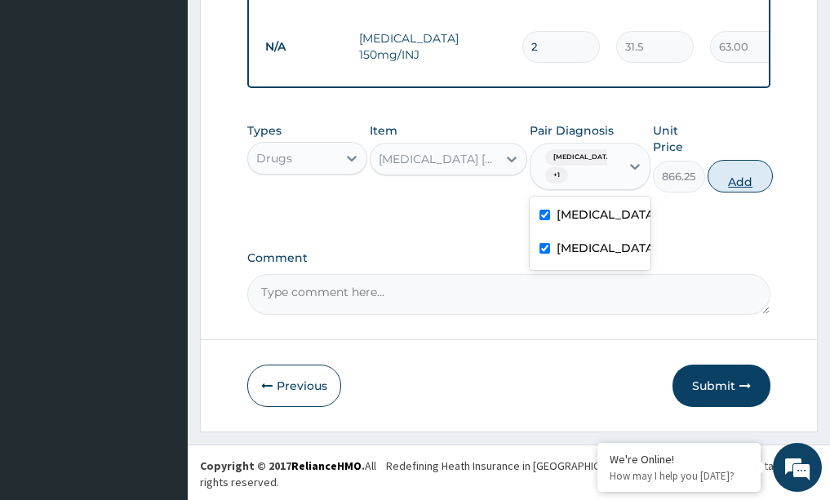
click at [761, 188] on button "Add" at bounding box center [740, 176] width 65 height 33
type input "0"
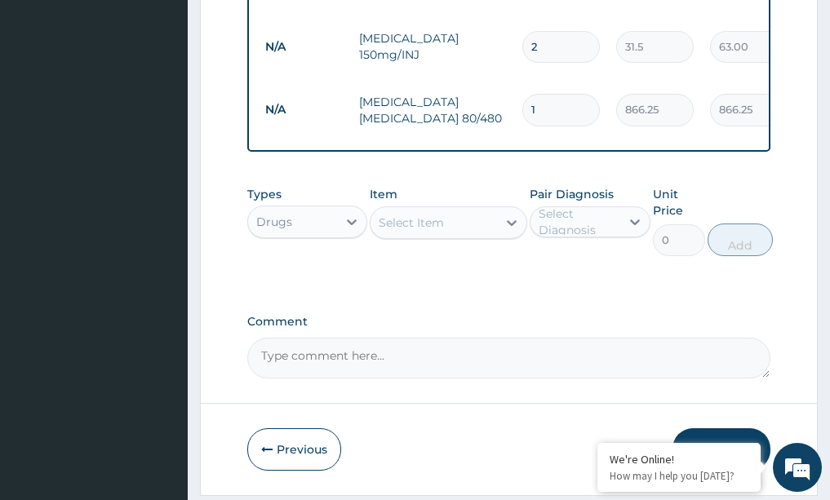
click at [569, 109] on input "1" at bounding box center [561, 110] width 78 height 32
type input "0.00"
type input "6"
type input "5197.50"
type input "6"
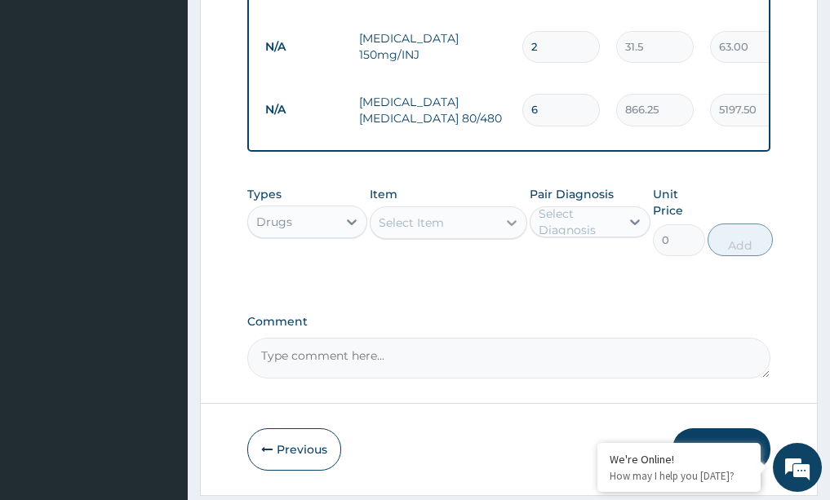
click at [508, 231] on icon at bounding box center [512, 223] width 16 height 16
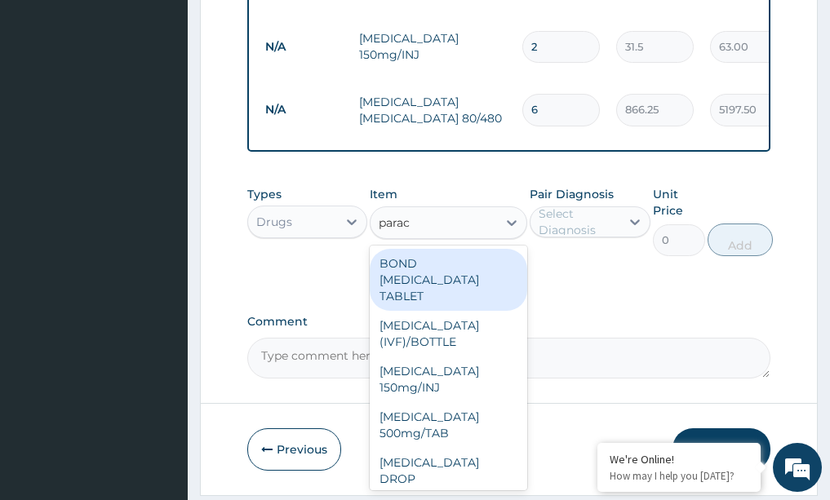
type input "parace"
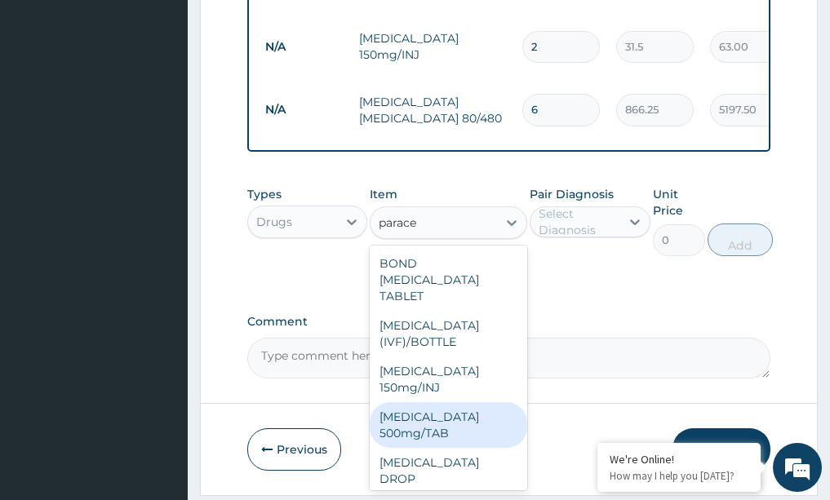
click at [440, 436] on div "PARACETAMOL 500mg/TAB" at bounding box center [449, 425] width 158 height 46
type input "5.25"
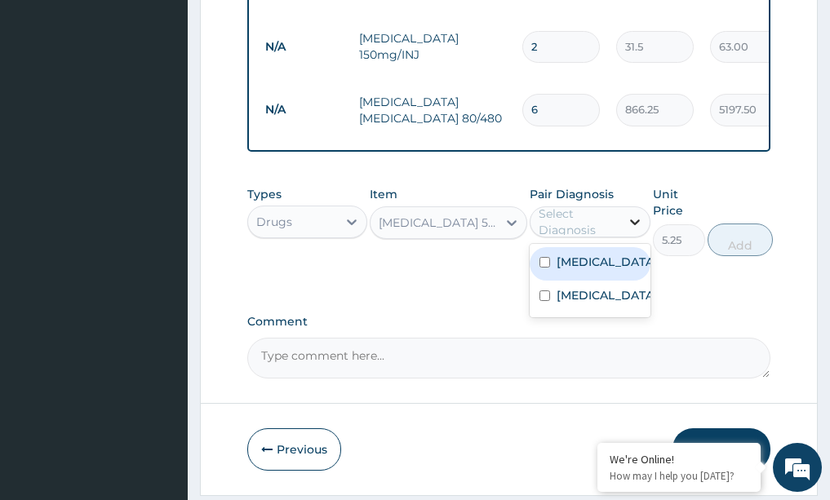
click at [629, 230] on icon at bounding box center [635, 222] width 16 height 16
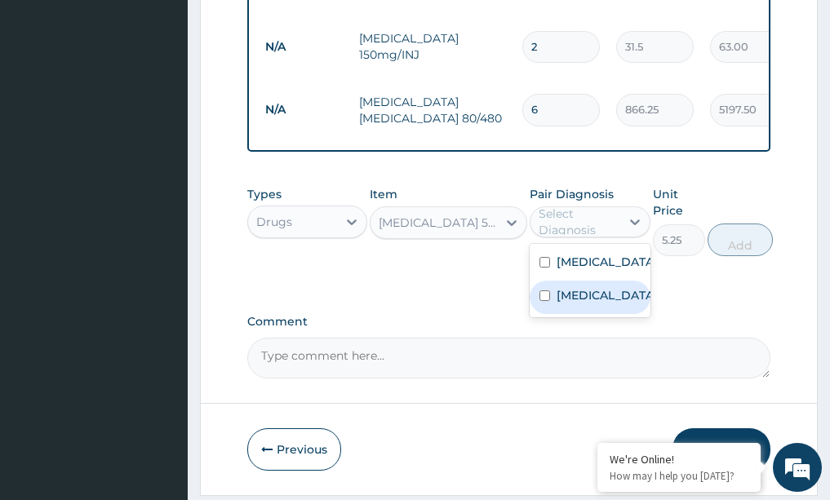
click at [581, 304] on label "Malaria" at bounding box center [607, 295] width 101 height 16
checkbox input "true"
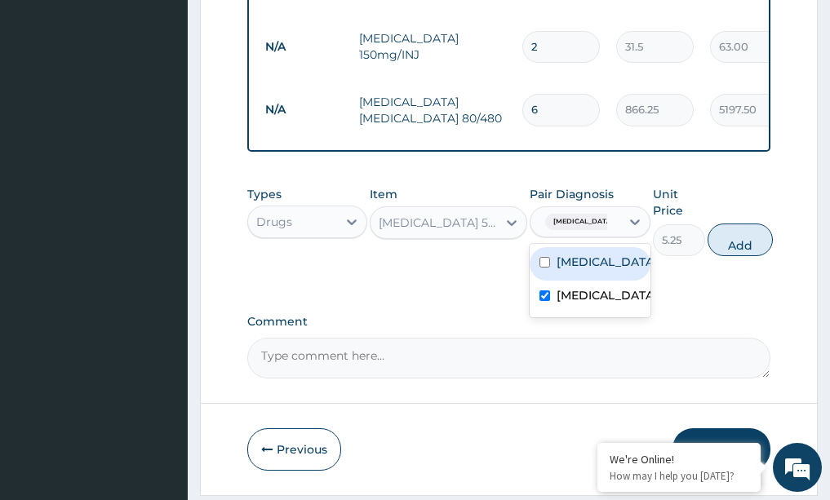
click at [579, 270] on label "Upper respiratory infection" at bounding box center [607, 262] width 101 height 16
checkbox input "true"
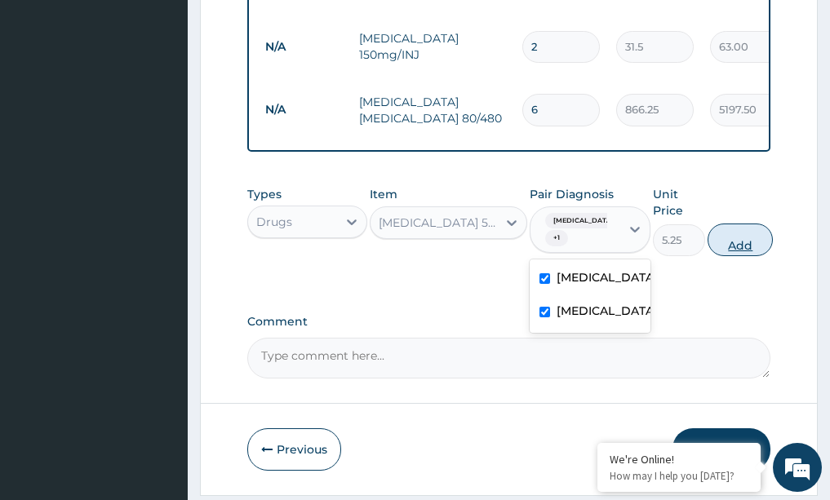
click at [734, 255] on button "Add" at bounding box center [740, 240] width 65 height 33
type input "0"
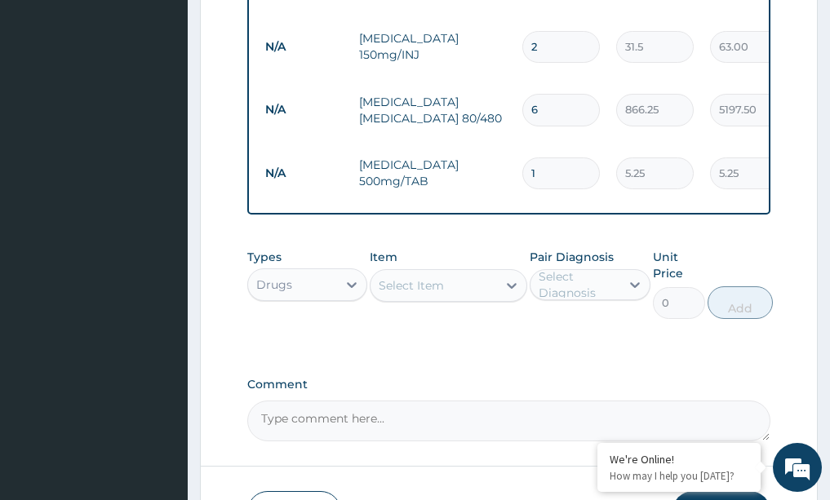
click at [547, 177] on input "1" at bounding box center [561, 174] width 78 height 32
type input "0.00"
type input "2"
type input "10.50"
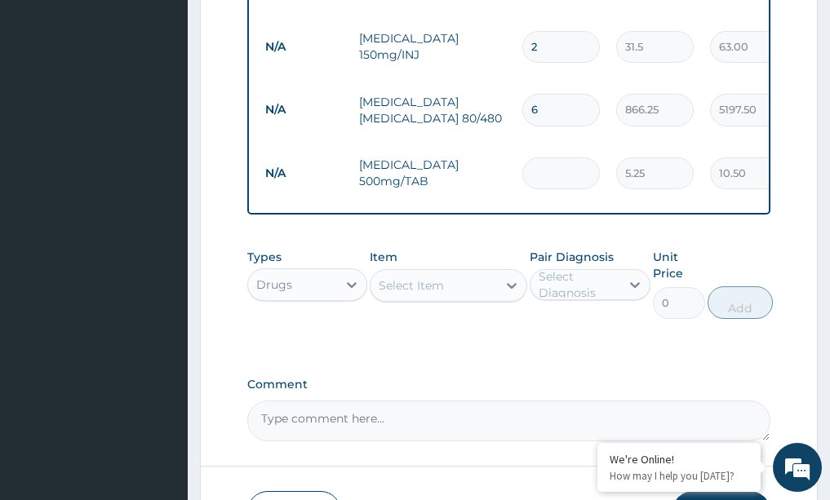
type input "0.00"
type input "3"
type input "15.75"
type input "30"
type input "157.50"
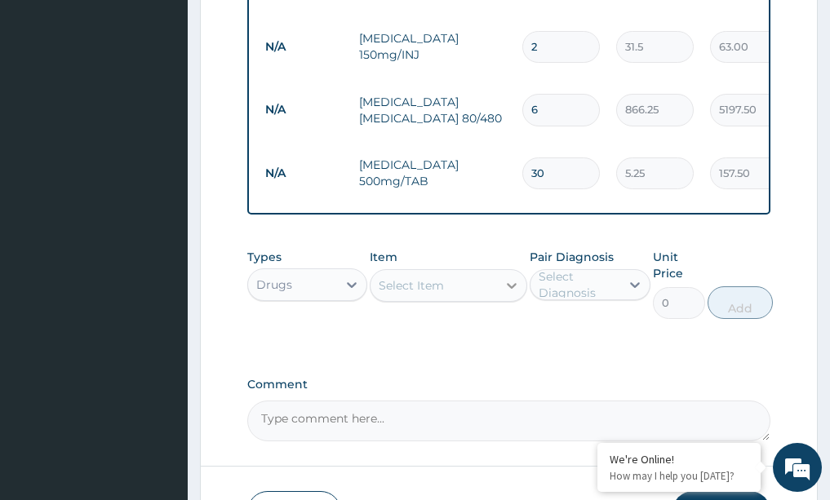
type input "30"
click at [515, 294] on icon at bounding box center [512, 285] width 16 height 16
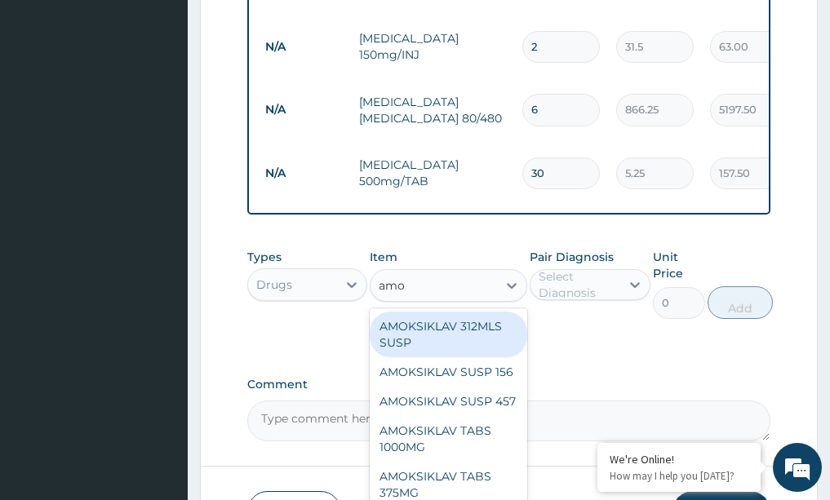
type input "amox"
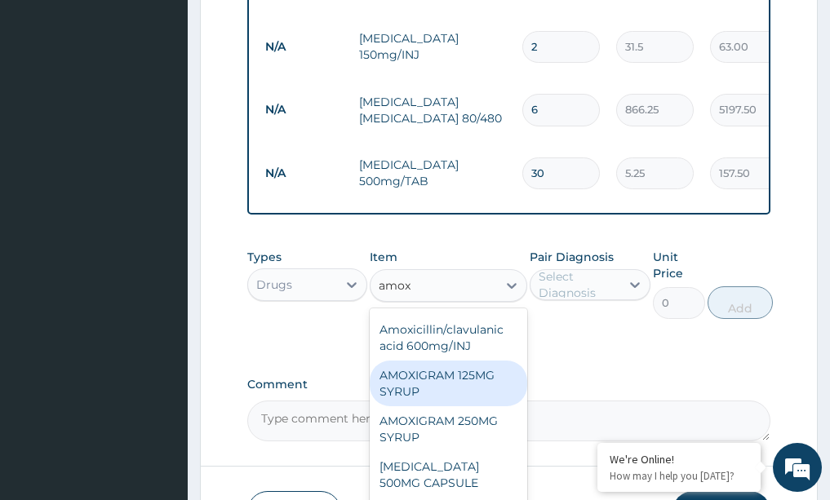
scroll to position [245, 0]
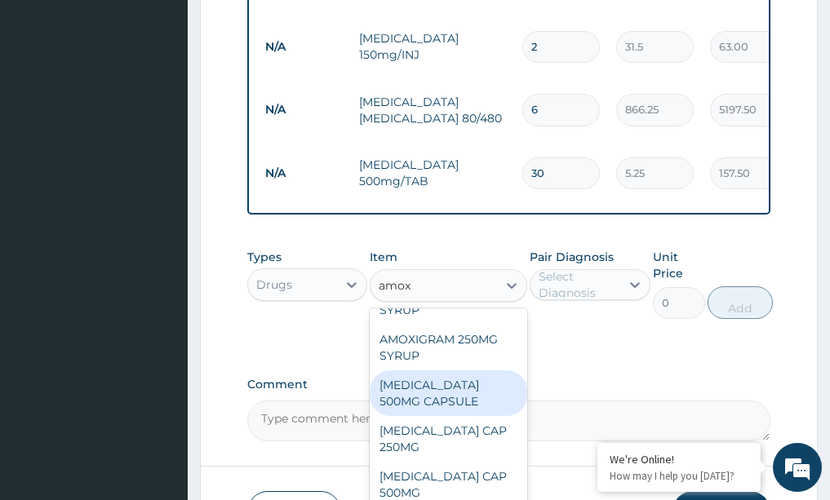
click at [420, 406] on div "AMOXIL 500MG CAPSULE" at bounding box center [449, 394] width 158 height 46
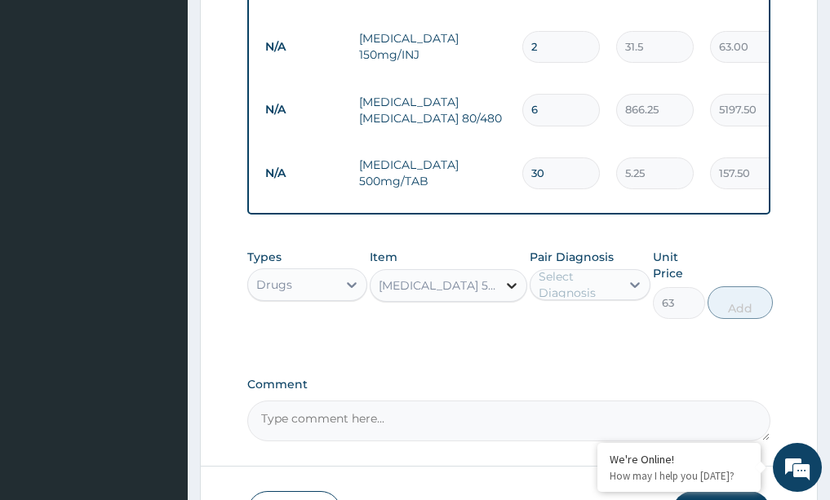
click at [509, 291] on icon at bounding box center [512, 285] width 16 height 16
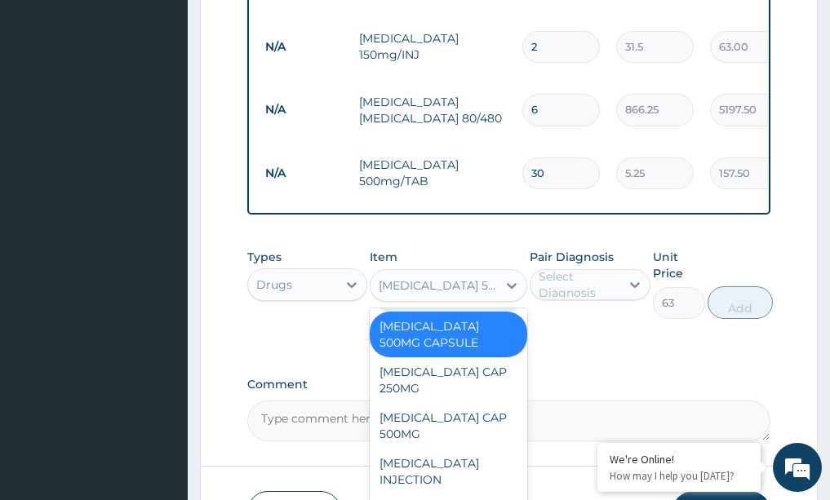
scroll to position [3266, 0]
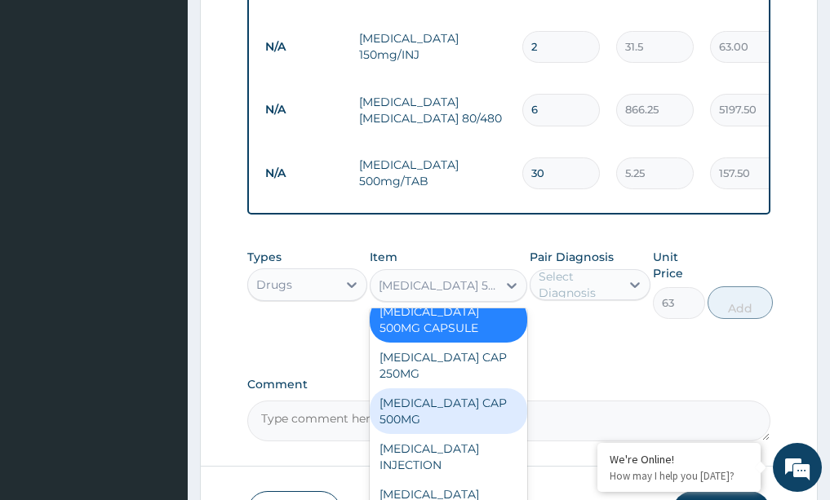
click at [468, 428] on div "AMOXIL CAP 500MG" at bounding box center [449, 411] width 158 height 46
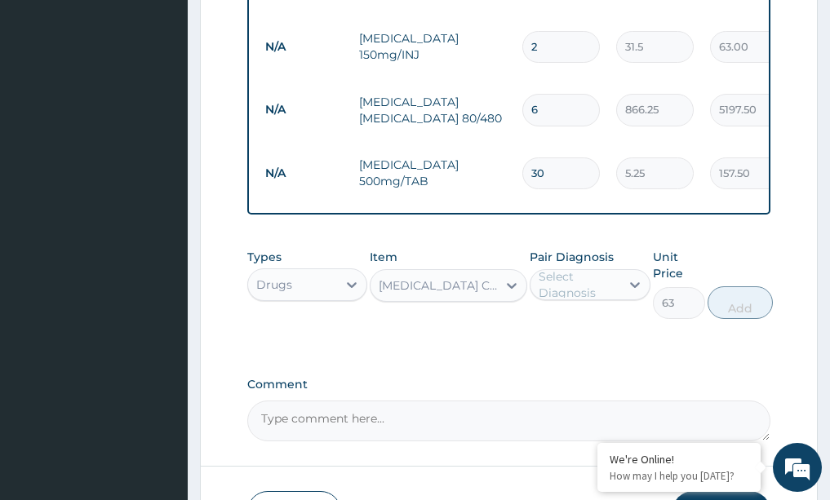
scroll to position [860, 0]
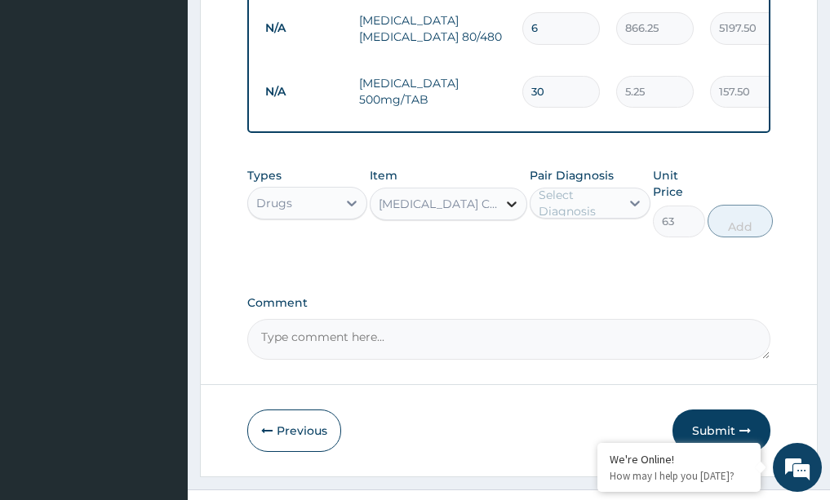
click at [515, 212] on icon at bounding box center [512, 204] width 16 height 16
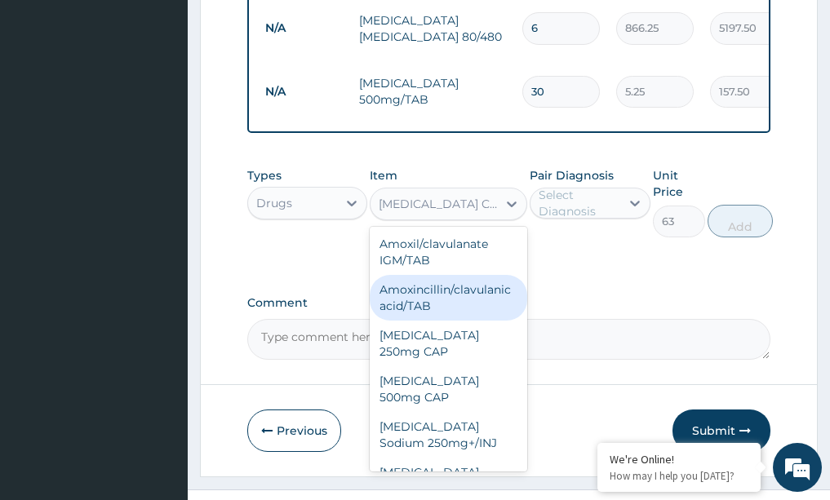
scroll to position [3565, 0]
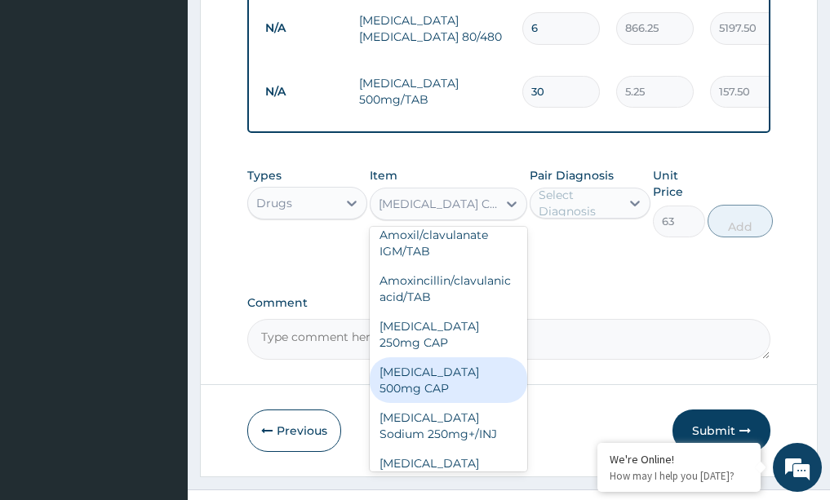
click at [477, 376] on div "Amoxycillin 500mg CAP" at bounding box center [449, 380] width 158 height 46
type input "21"
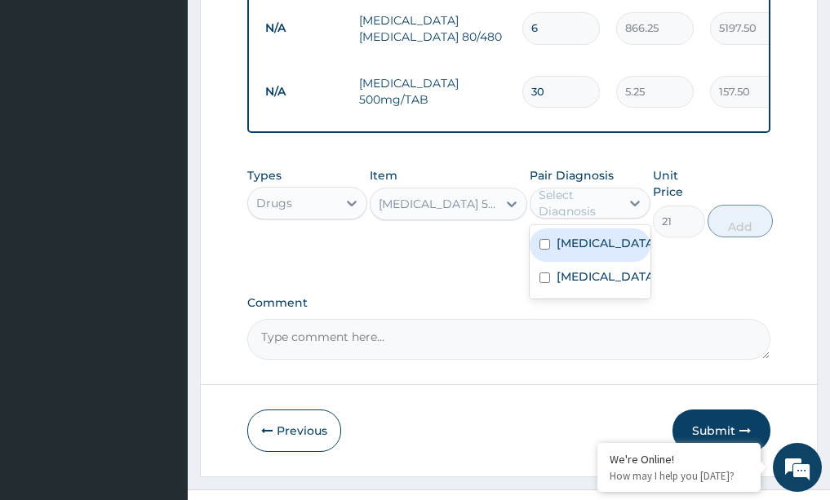
drag, startPoint x: 636, startPoint y: 206, endPoint x: 612, endPoint y: 219, distance: 26.6
click at [634, 206] on icon at bounding box center [635, 203] width 16 height 16
drag, startPoint x: 582, startPoint y: 250, endPoint x: 581, endPoint y: 268, distance: 18.0
click at [582, 251] on label "Upper respiratory infection" at bounding box center [607, 243] width 101 height 16
checkbox input "true"
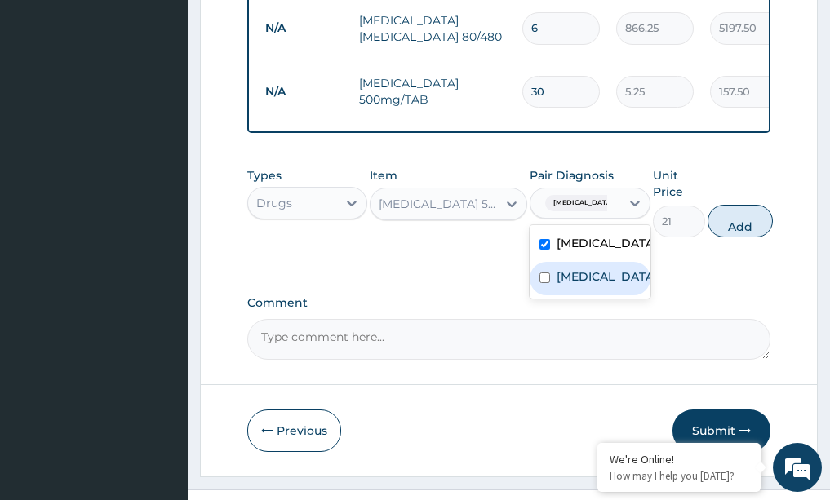
click at [579, 285] on label "Malaria" at bounding box center [607, 277] width 101 height 16
checkbox input "true"
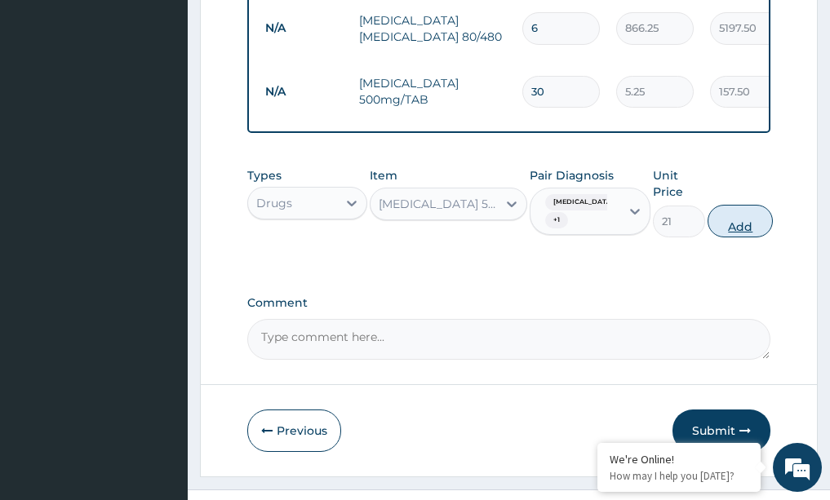
click at [752, 219] on button "Add" at bounding box center [740, 221] width 65 height 33
type input "0"
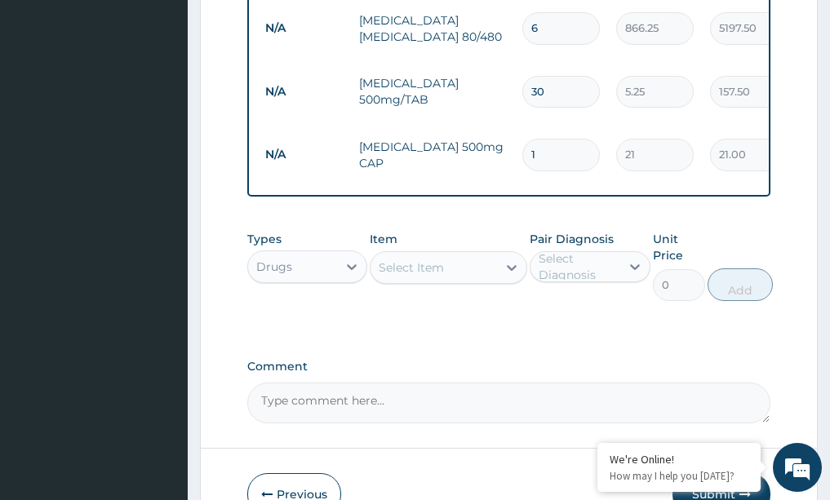
click at [553, 149] on input "1" at bounding box center [561, 155] width 78 height 32
type input "0.00"
type input "1"
type input "21.00"
type input "10"
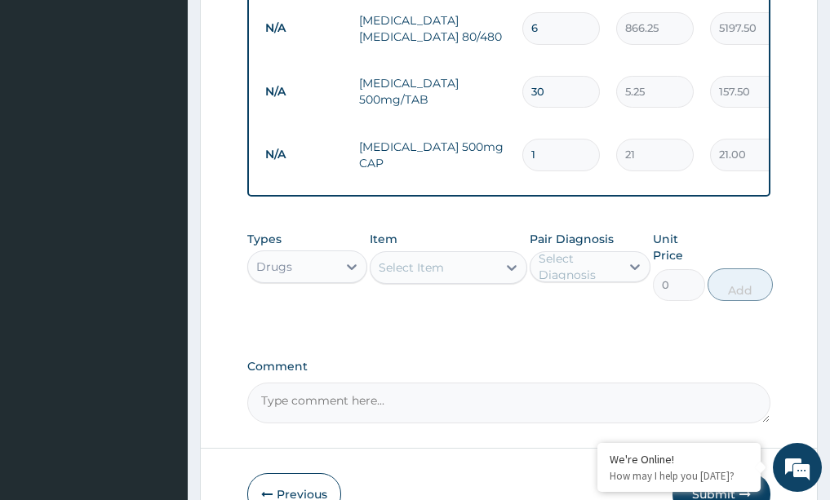
type input "210.00"
type input "10"
click at [508, 274] on icon at bounding box center [512, 268] width 16 height 16
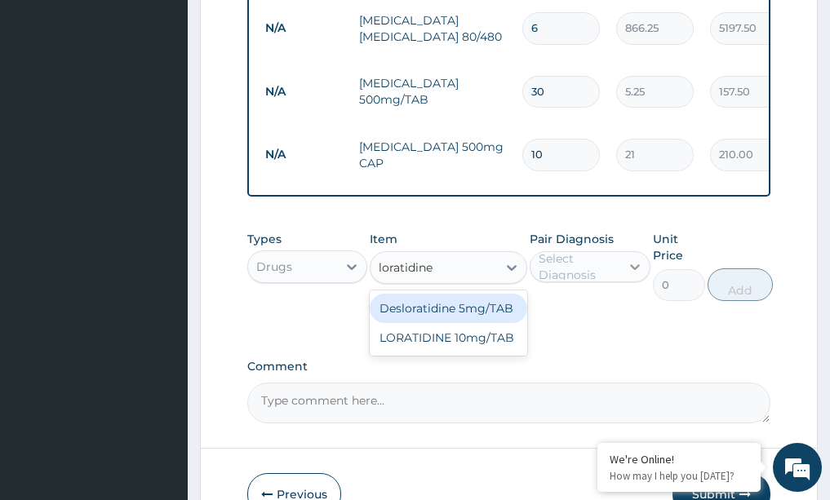
type input "loratidine"
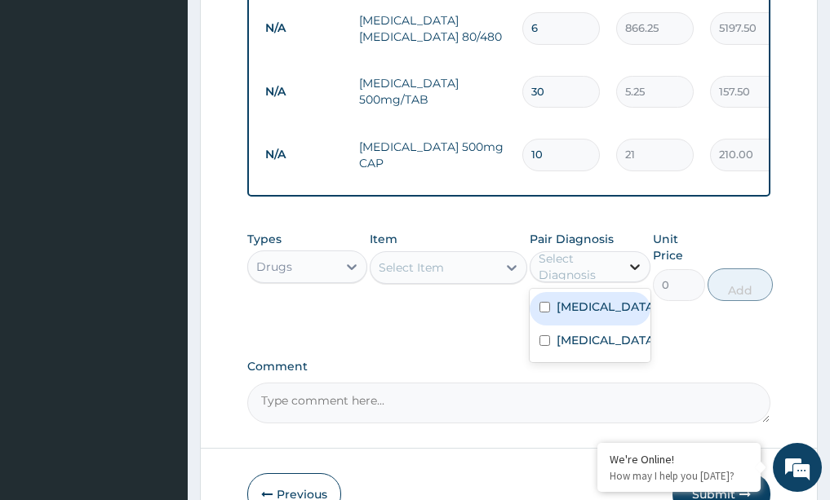
click at [632, 270] on icon at bounding box center [635, 267] width 10 height 6
click at [593, 315] on label "Upper respiratory infection" at bounding box center [607, 307] width 101 height 16
checkbox input "true"
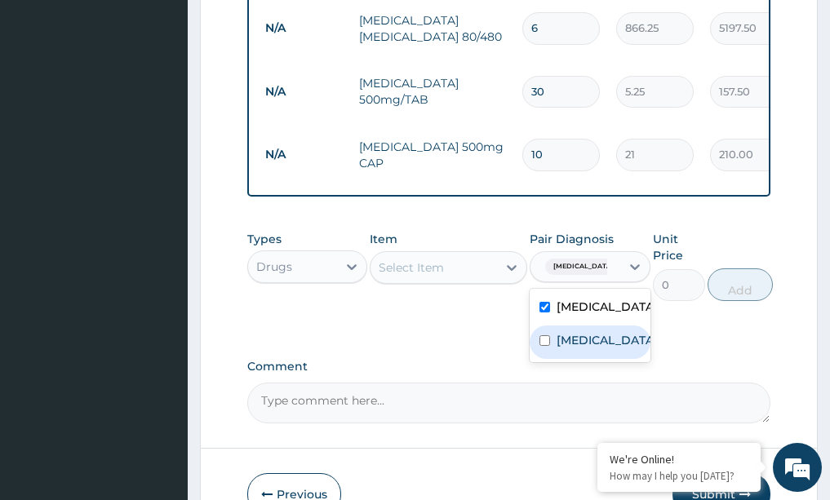
click at [588, 351] on div "Malaria" at bounding box center [590, 342] width 121 height 33
checkbox input "true"
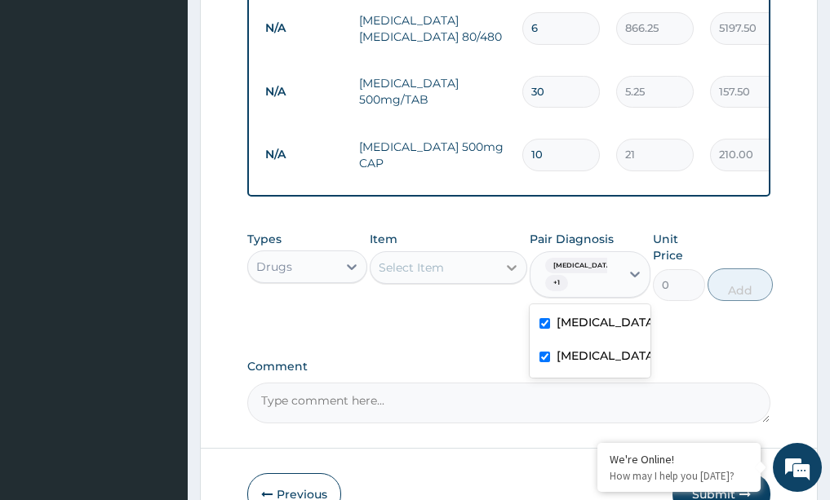
click at [513, 274] on icon at bounding box center [512, 268] width 16 height 16
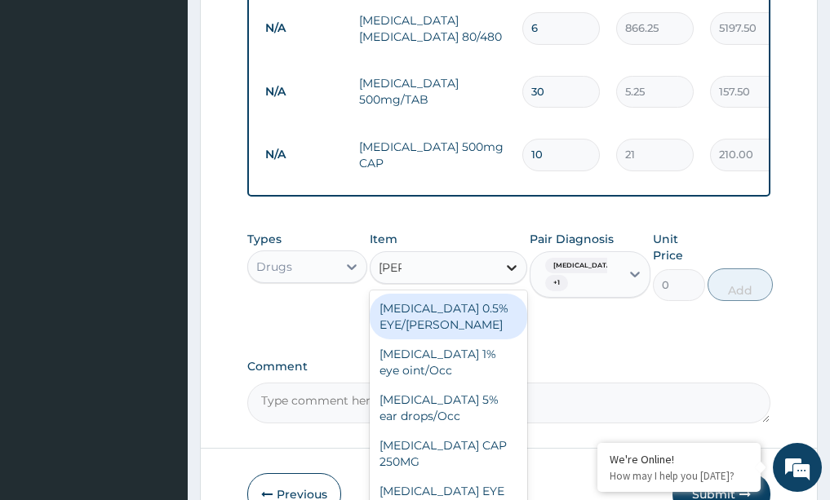
type input "lorat"
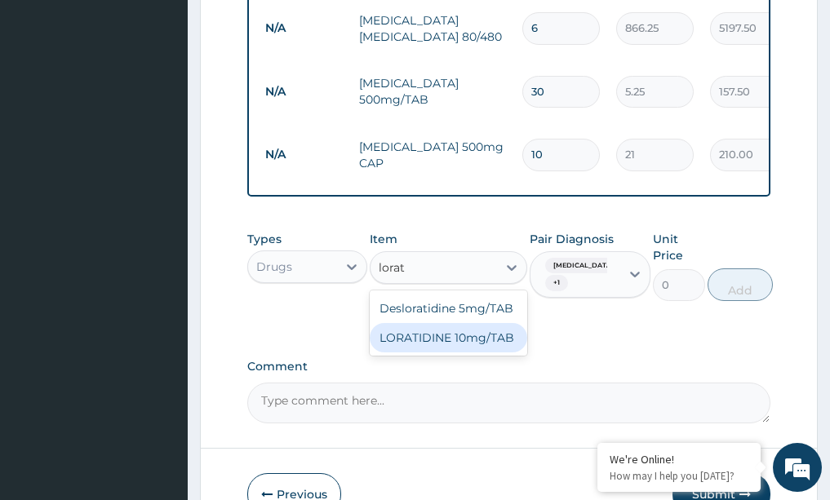
click at [473, 344] on div "LORATIDINE 10mg/TAB" at bounding box center [449, 337] width 158 height 29
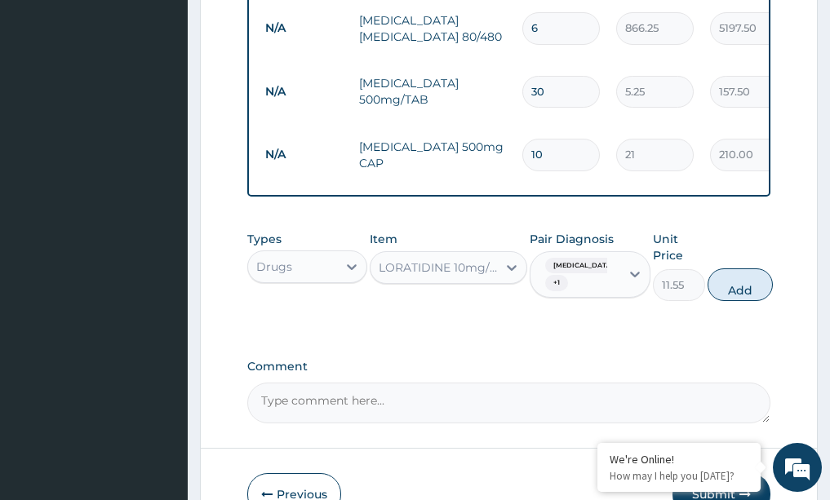
click at [753, 295] on button "Add" at bounding box center [740, 285] width 65 height 33
type input "0"
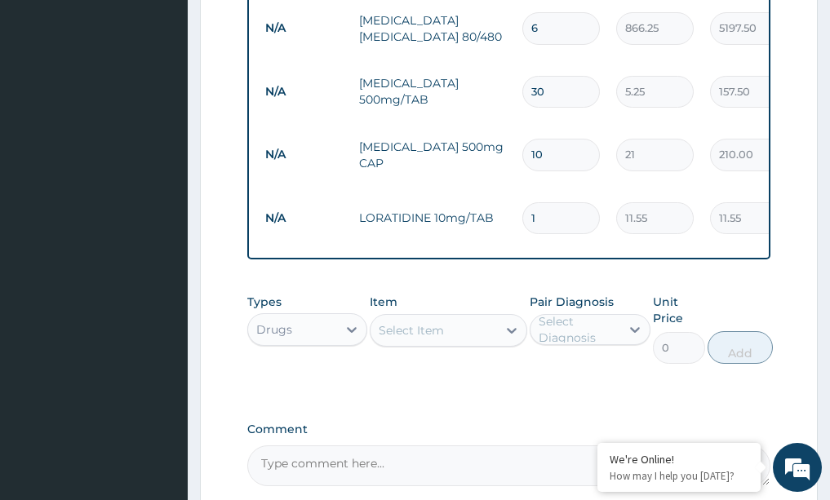
click at [572, 215] on input "1" at bounding box center [561, 218] width 78 height 32
type input "0.00"
type input "1"
type input "11.55"
type input "10"
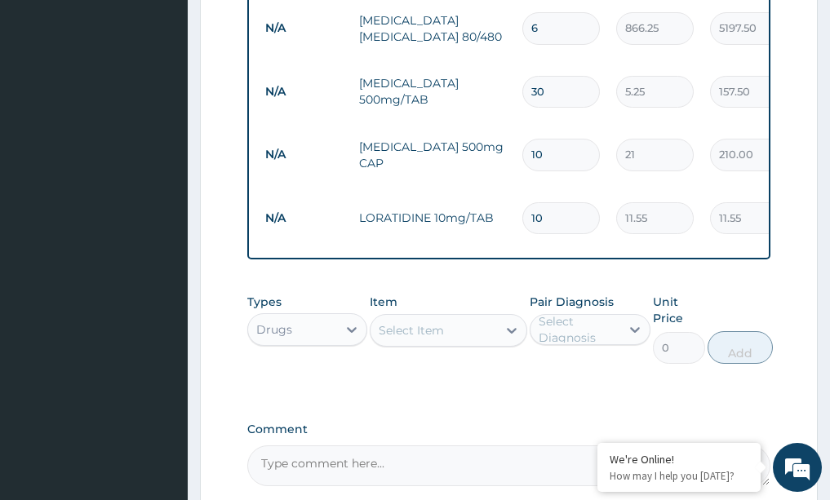
type input "115.50"
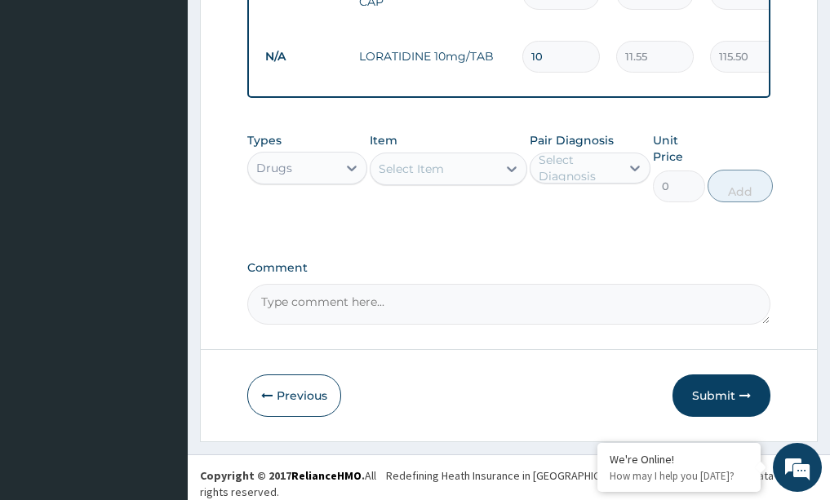
scroll to position [1023, 0]
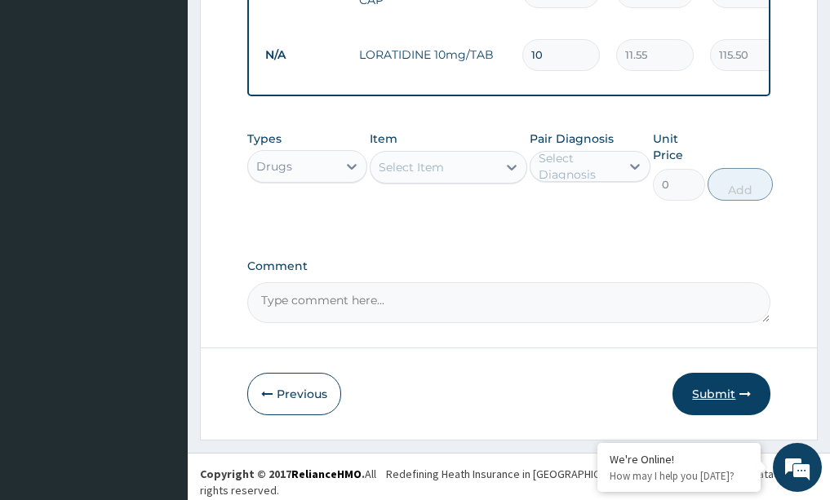
type input "10"
click at [707, 398] on button "Submit" at bounding box center [721, 394] width 98 height 42
click at [726, 399] on button "Submit" at bounding box center [721, 394] width 98 height 42
click at [716, 397] on button "Submit" at bounding box center [721, 394] width 98 height 42
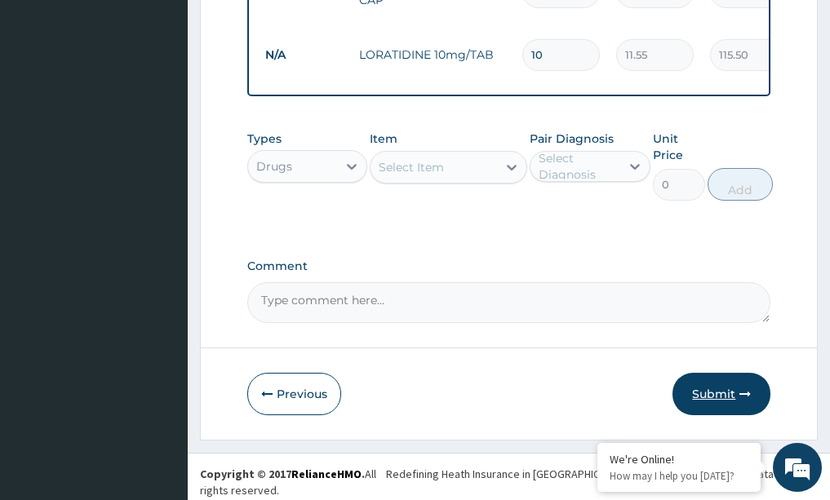
click at [716, 397] on button "Submit" at bounding box center [721, 394] width 98 height 42
click at [745, 398] on icon "button" at bounding box center [744, 393] width 11 height 11
click at [717, 398] on button "Submit" at bounding box center [721, 394] width 98 height 42
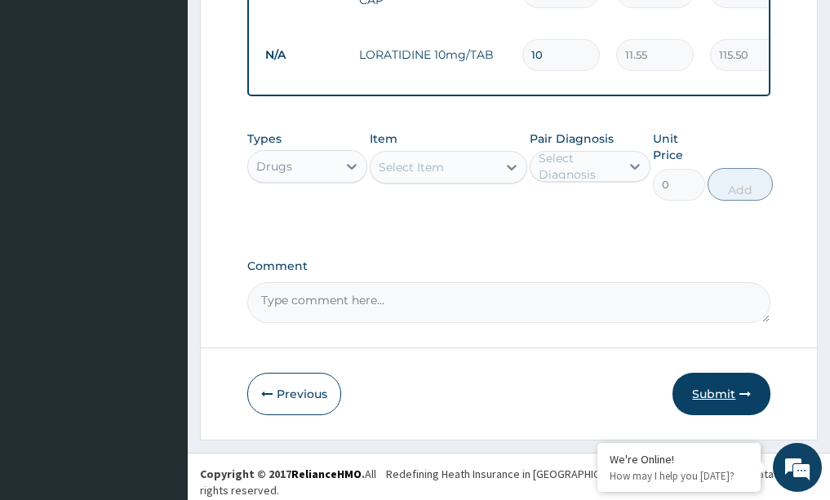
click at [716, 398] on button "Submit" at bounding box center [721, 394] width 98 height 42
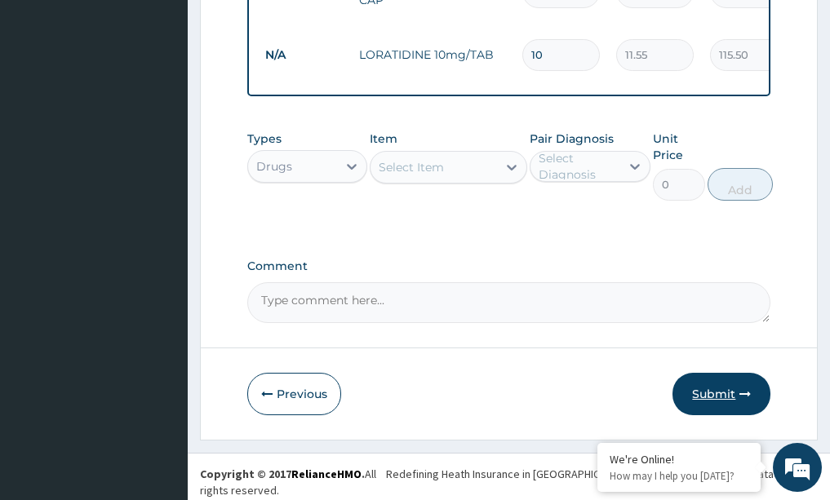
click at [712, 397] on button "Submit" at bounding box center [721, 394] width 98 height 42
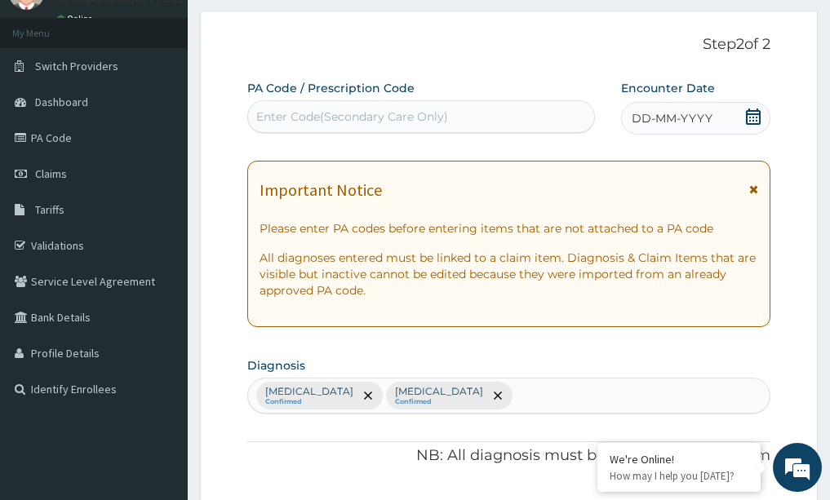
scroll to position [44, 0]
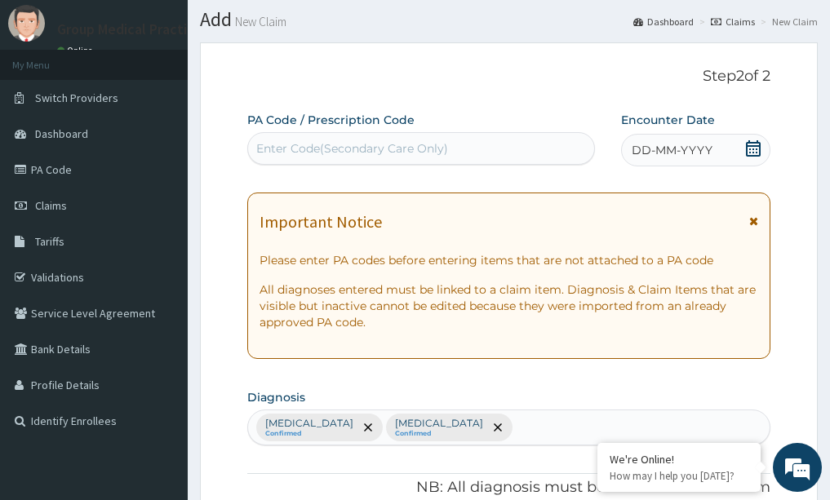
click at [754, 149] on icon at bounding box center [753, 148] width 15 height 16
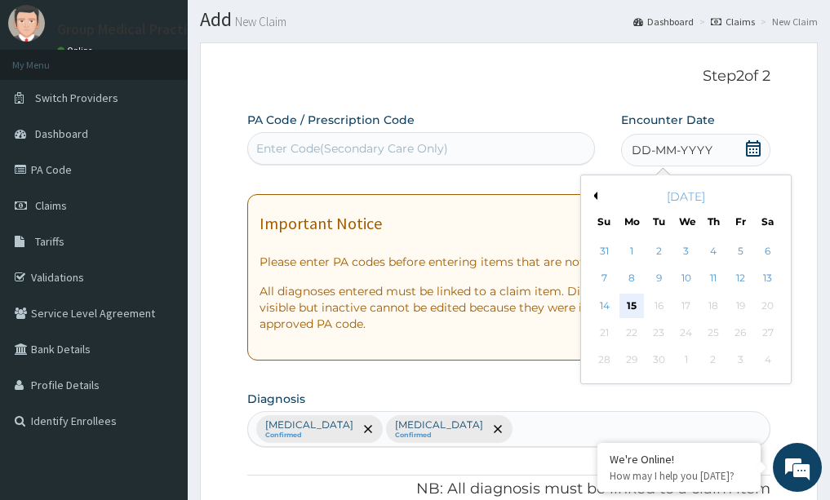
click at [632, 304] on div "15" at bounding box center [631, 306] width 24 height 24
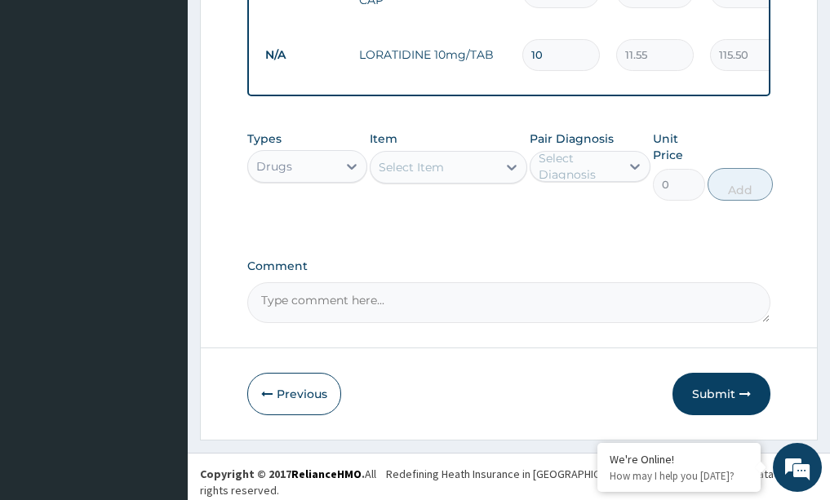
scroll to position [1025, 0]
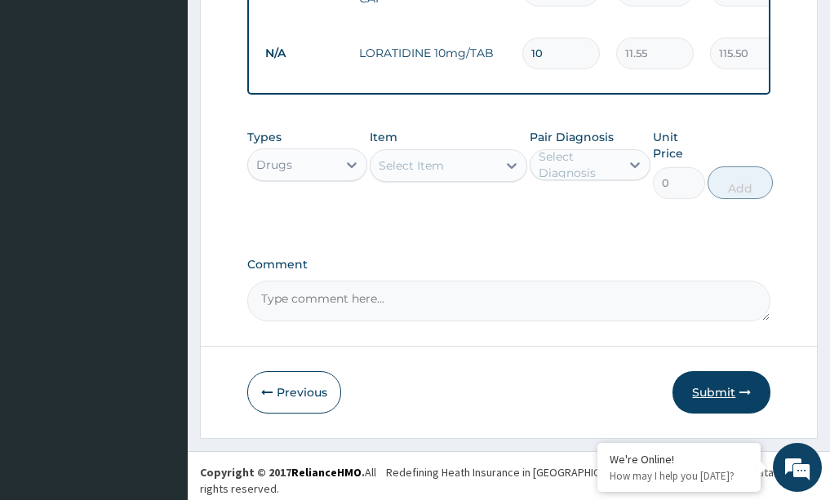
click at [712, 385] on button "Submit" at bounding box center [721, 392] width 98 height 42
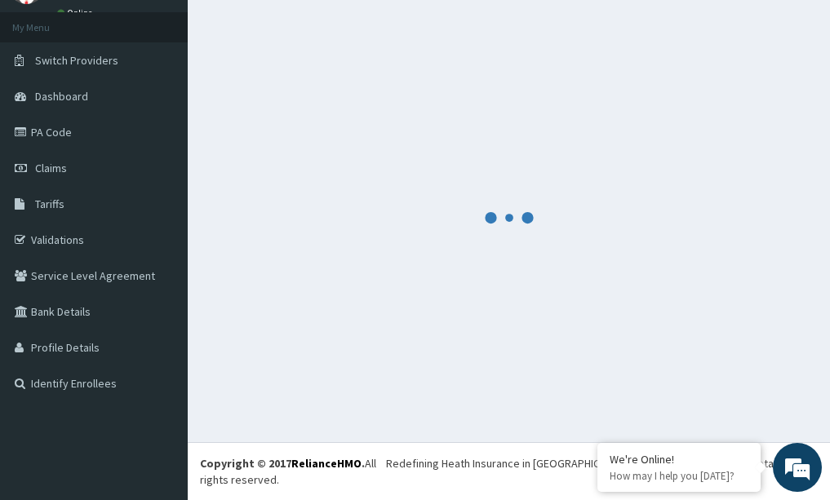
scroll to position [65, 0]
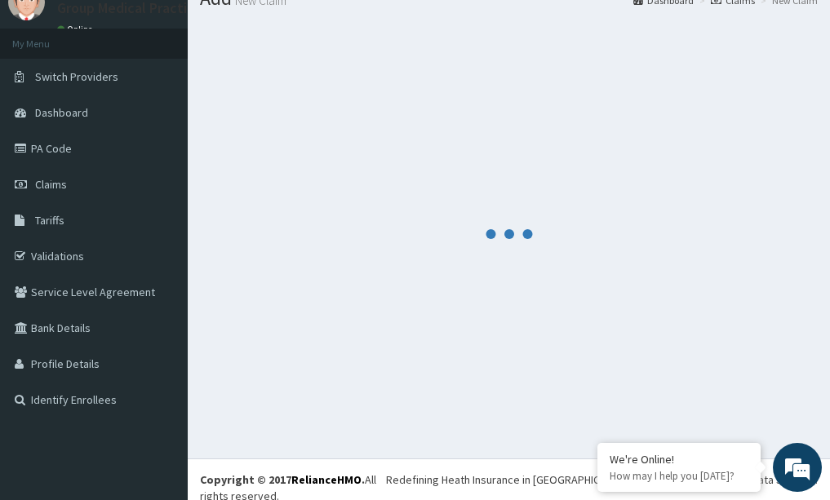
click at [382, 25] on div at bounding box center [509, 233] width 618 height 425
click at [166, 66] on link "Switch Providers" at bounding box center [94, 77] width 188 height 36
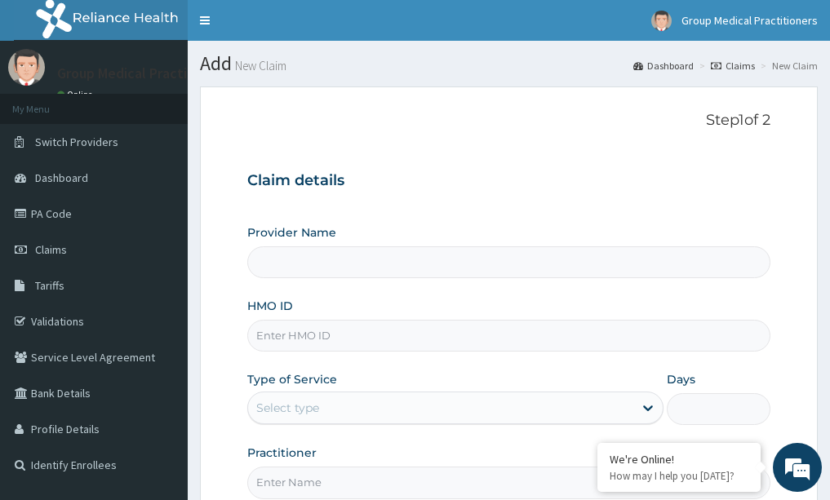
click at [440, 344] on input "HMO ID" at bounding box center [509, 336] width 524 height 32
type input "Group Medical practitioners ltd Hospital"
click at [288, 337] on input "ait/1022/d" at bounding box center [509, 336] width 524 height 32
type input "ait/10202/d"
click at [442, 413] on div "Select type" at bounding box center [440, 408] width 385 height 26
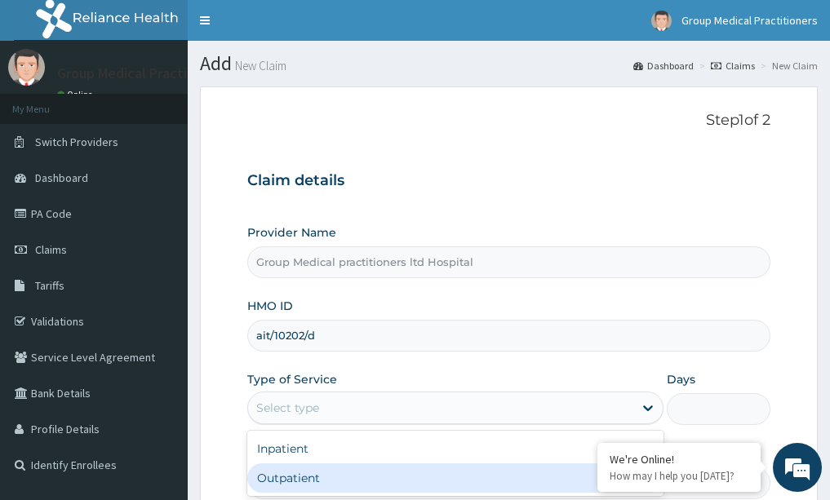
click at [417, 482] on div "Outpatient" at bounding box center [455, 478] width 416 height 29
type input "1"
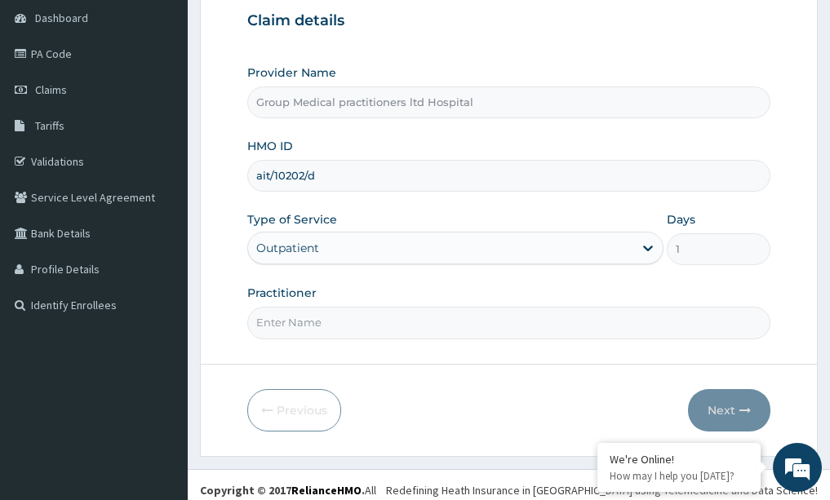
scroll to position [171, 0]
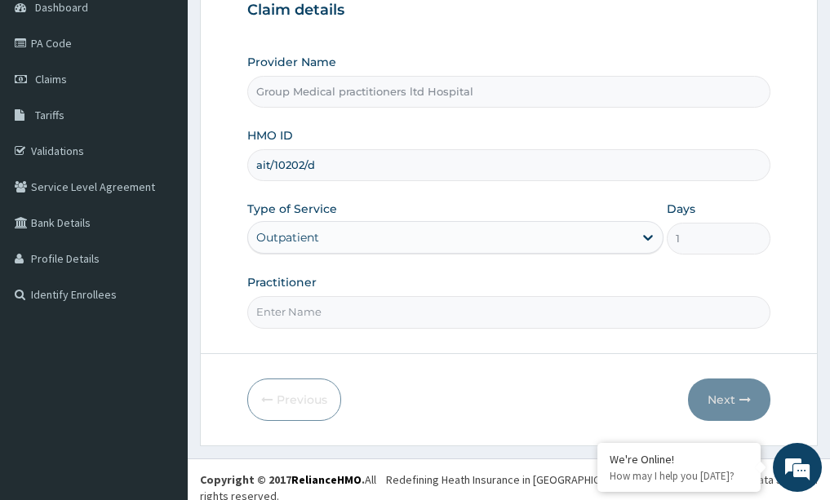
click at [353, 322] on input "Practitioner" at bounding box center [509, 312] width 524 height 32
paste input "medical practitioner"
type input "medical practitioner"
click at [740, 396] on icon "button" at bounding box center [744, 399] width 11 height 11
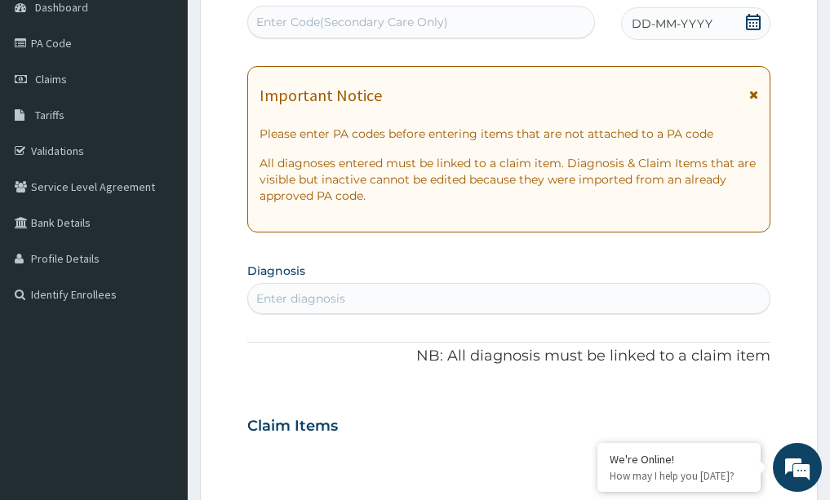
click at [763, 22] on div "DD-MM-YYYY" at bounding box center [695, 23] width 149 height 33
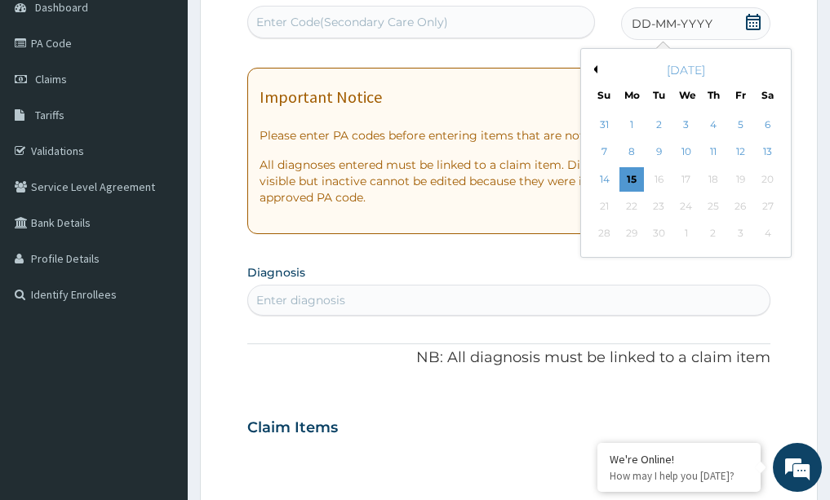
drag, startPoint x: 632, startPoint y: 173, endPoint x: 620, endPoint y: 180, distance: 13.9
click at [632, 174] on div "15" at bounding box center [631, 179] width 24 height 24
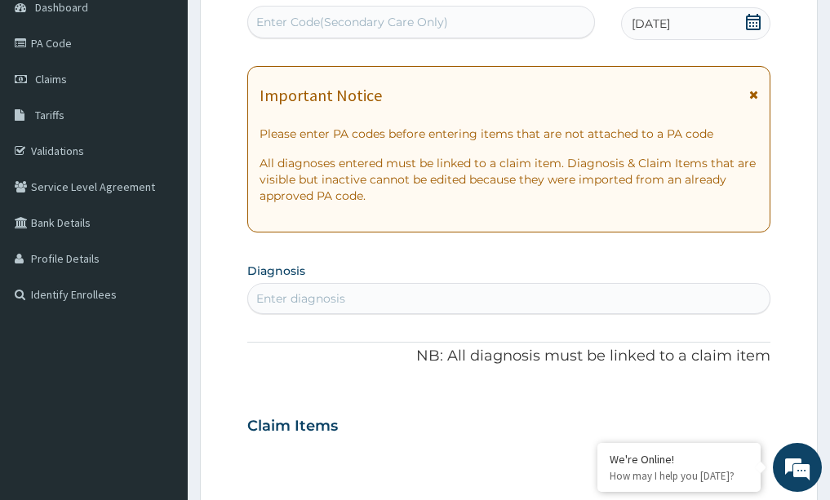
click at [385, 300] on div "Enter diagnosis" at bounding box center [509, 299] width 522 height 26
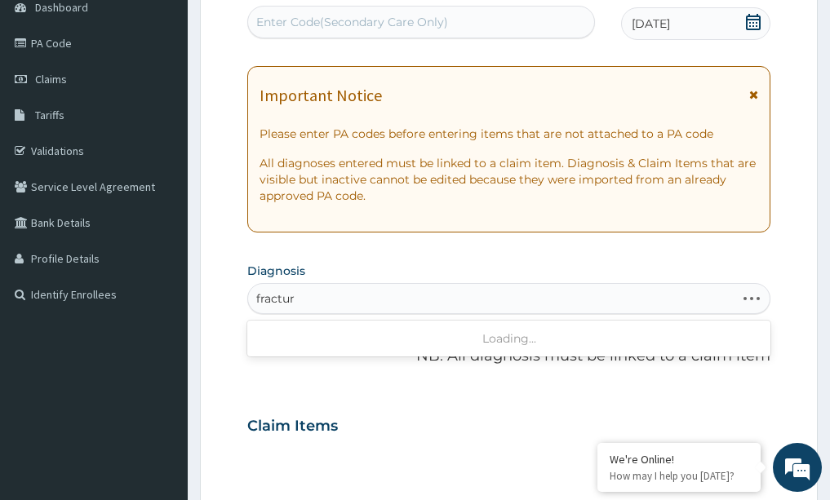
type input "fracture"
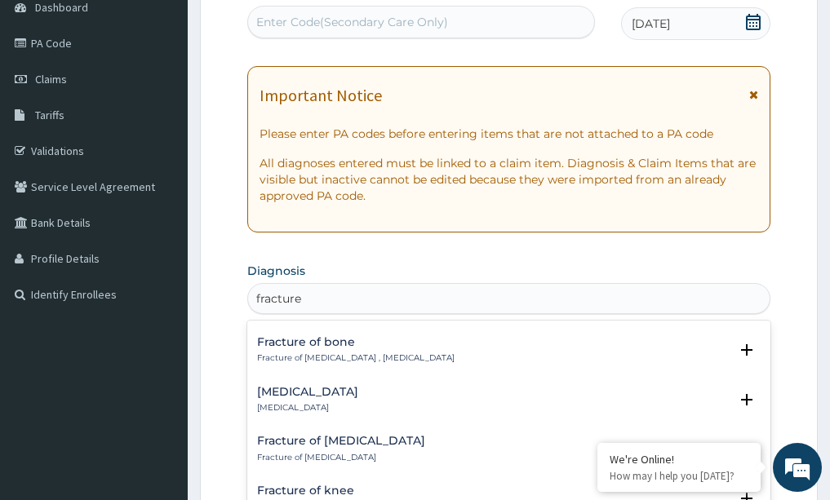
scroll to position [571, 0]
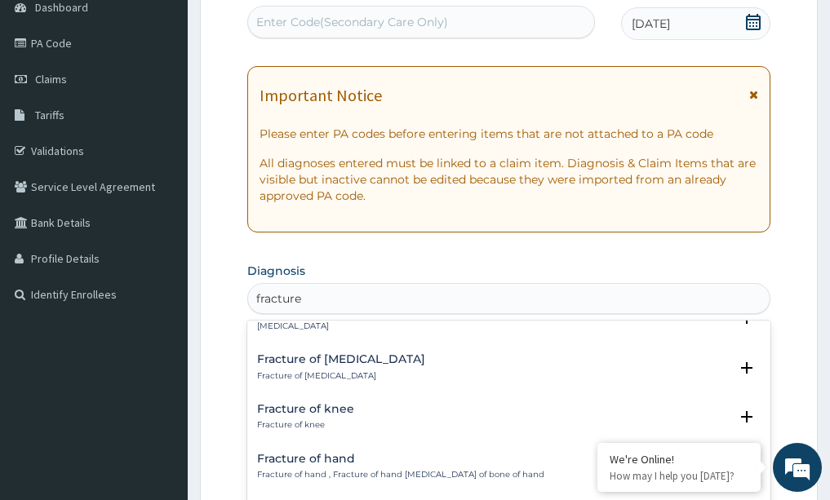
click at [326, 423] on p "Fracture of knee" at bounding box center [305, 424] width 97 height 11
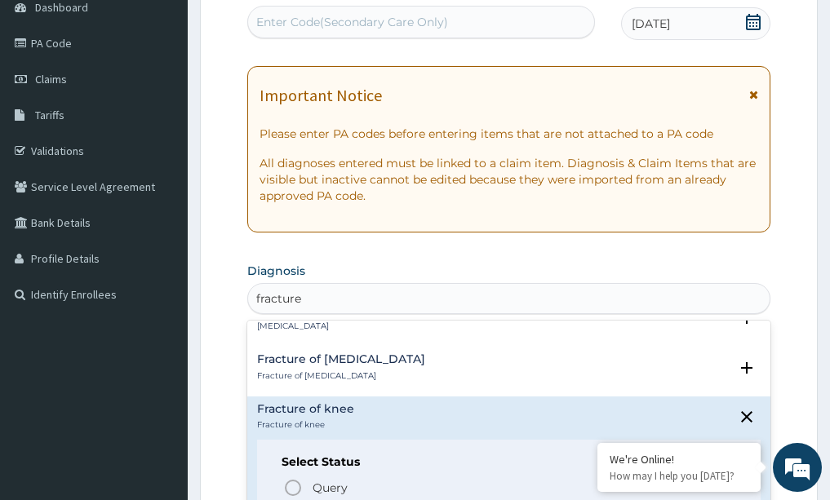
click at [384, 402] on div "Fracture of knee Fracture of knee Select Status Query Query covers suspected (?…" at bounding box center [509, 473] width 524 height 153
click at [378, 352] on div "Fracture of [MEDICAL_DATA] of [MEDICAL_DATA] Select Status Query Query covers s…" at bounding box center [509, 372] width 524 height 50
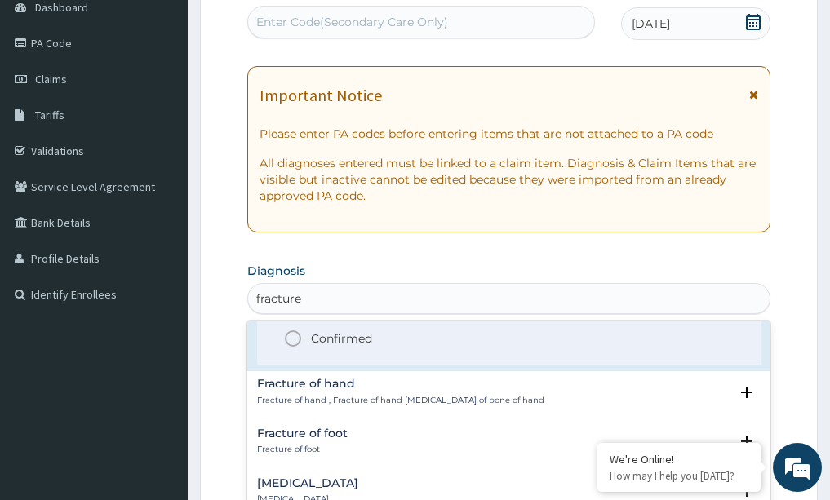
scroll to position [732, 0]
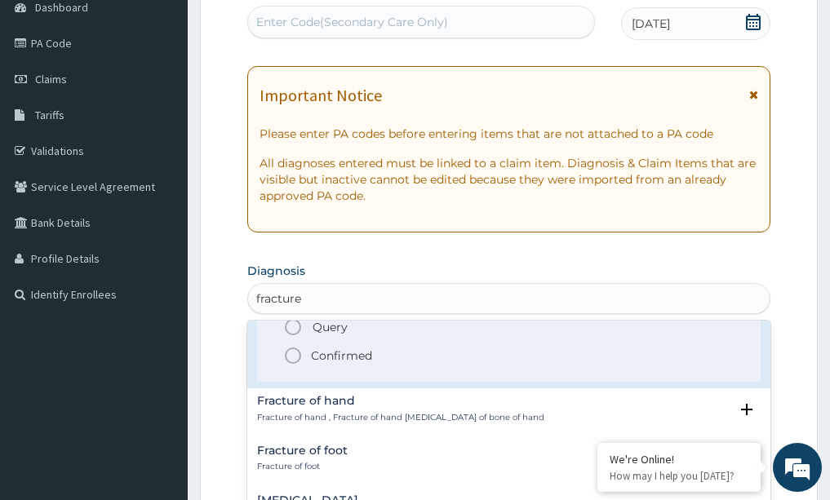
click at [357, 398] on h4 "Fracture of hand" at bounding box center [400, 401] width 287 height 12
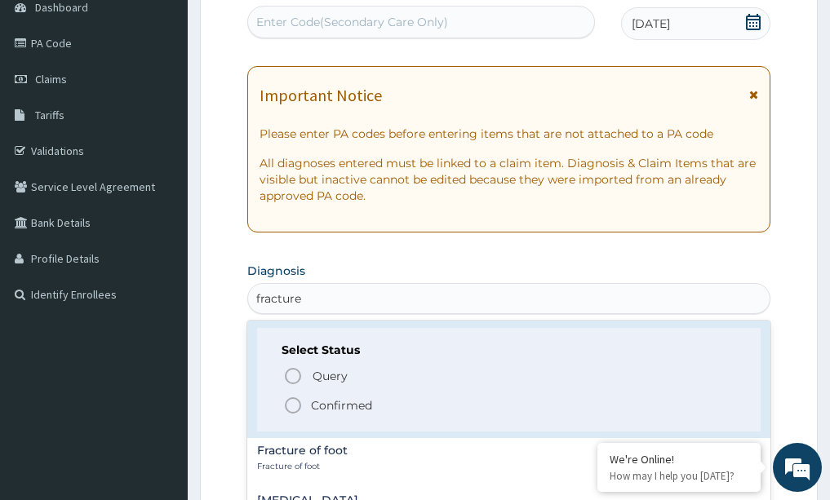
click at [295, 400] on icon "status option filled" at bounding box center [293, 406] width 20 height 20
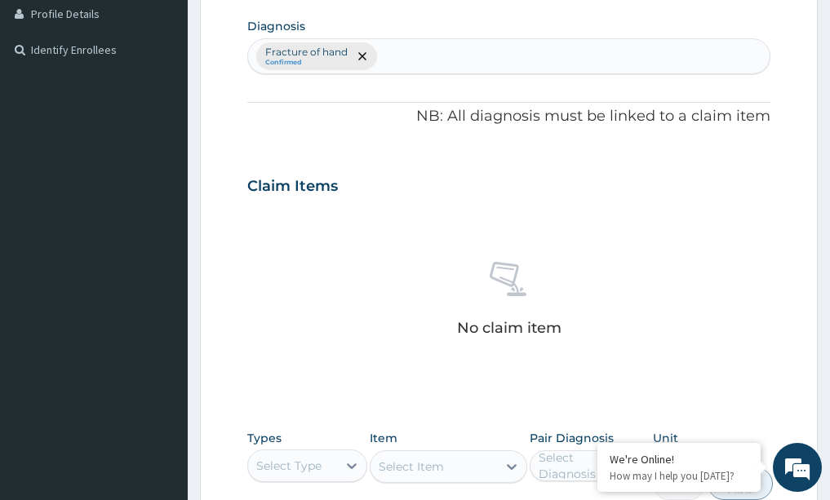
scroll to position [497, 0]
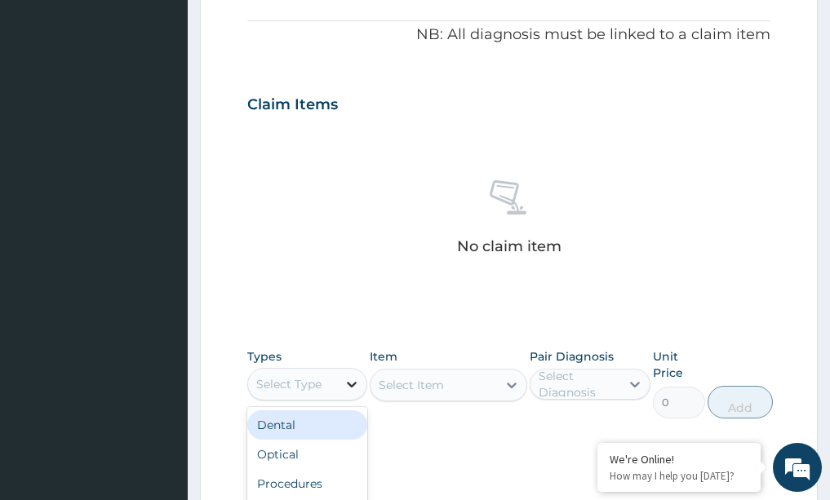
click at [348, 390] on icon at bounding box center [352, 384] width 16 height 16
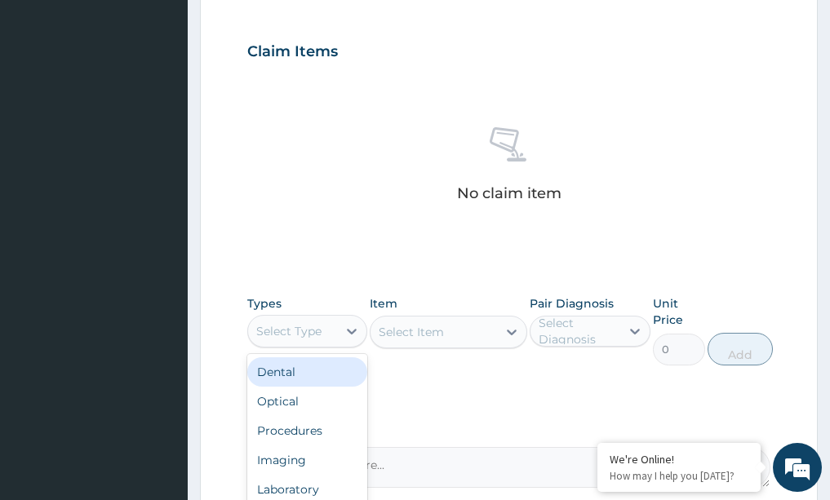
scroll to position [579, 0]
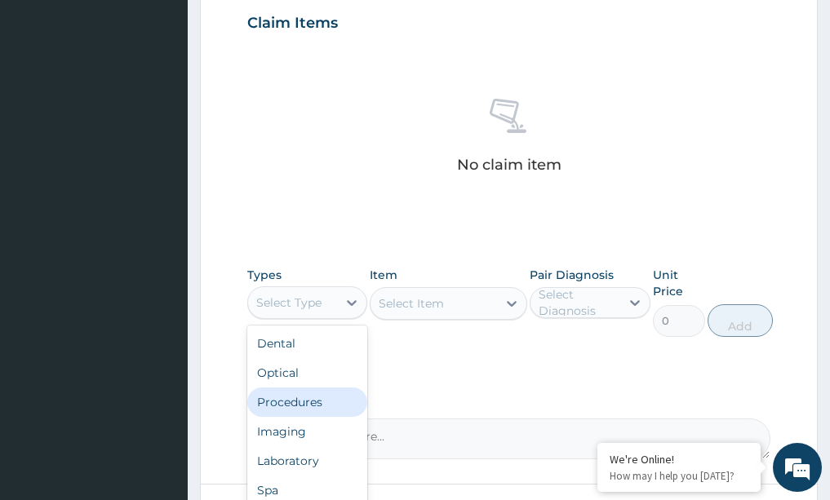
click at [307, 412] on div "Procedures" at bounding box center [307, 402] width 121 height 29
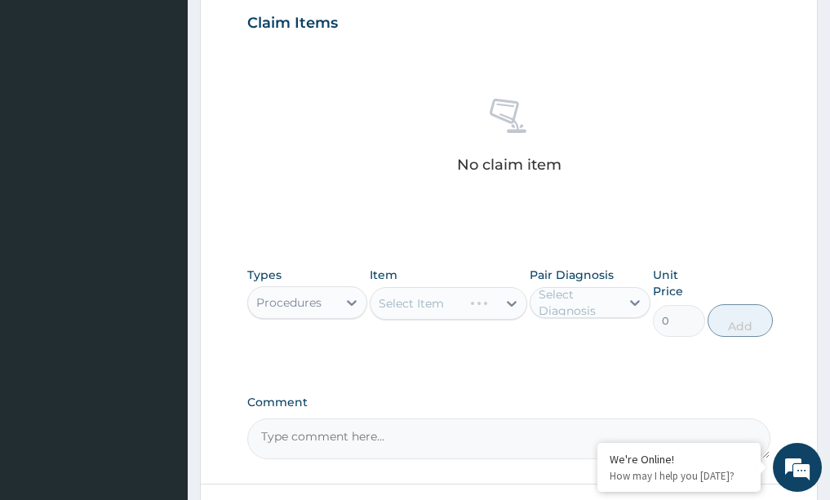
drag, startPoint x: 511, startPoint y: 298, endPoint x: 507, endPoint y: 308, distance: 10.6
click at [509, 304] on div "Select Item" at bounding box center [449, 303] width 158 height 33
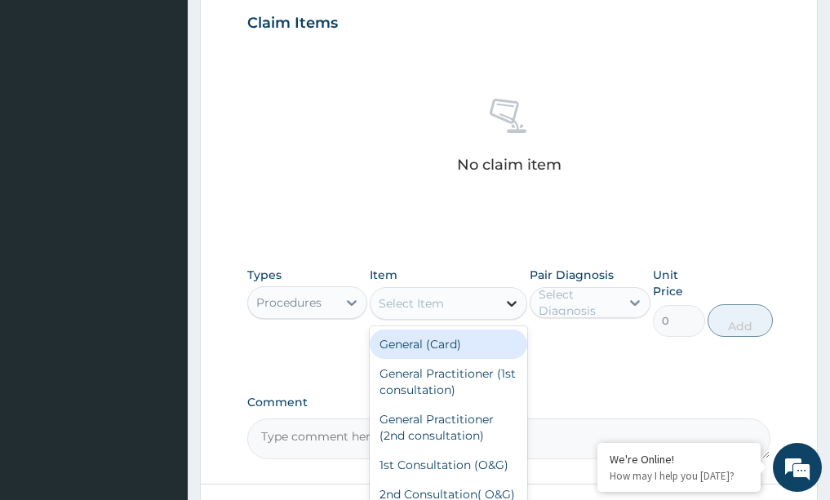
click at [506, 304] on icon at bounding box center [512, 303] width 16 height 16
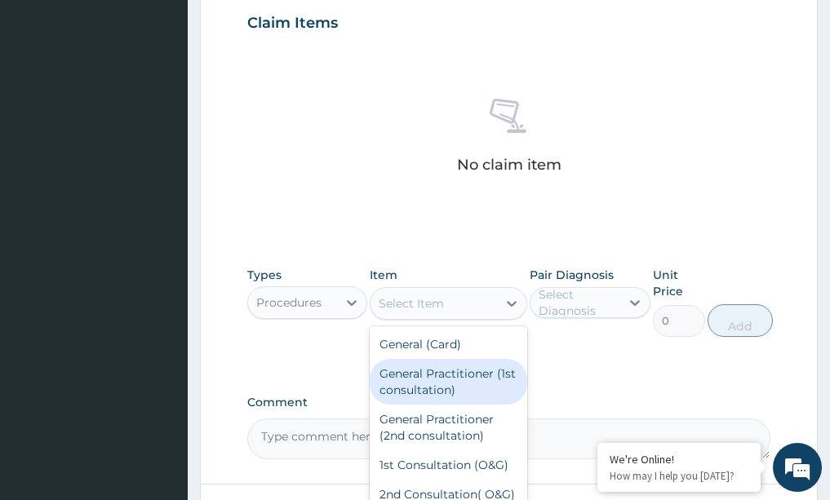
drag, startPoint x: 443, startPoint y: 382, endPoint x: 471, endPoint y: 375, distance: 28.7
click at [443, 383] on div "General Practitioner (1st consultation)" at bounding box center [449, 382] width 158 height 46
type input "1500"
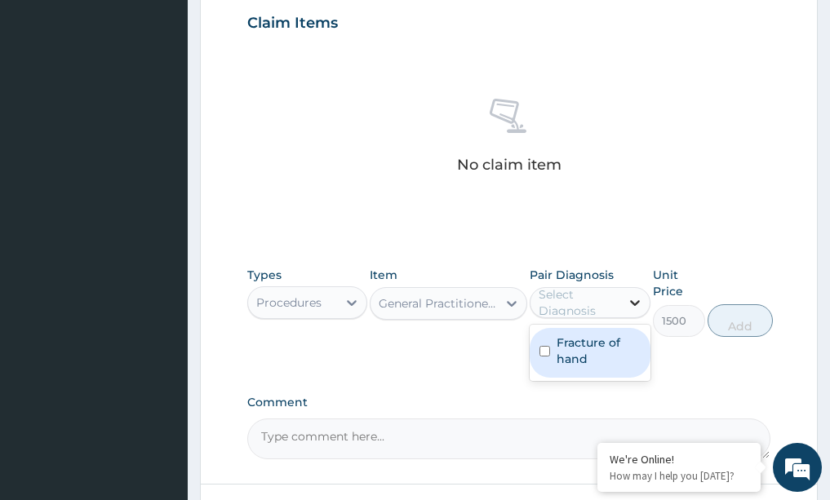
click at [636, 304] on icon at bounding box center [635, 303] width 10 height 6
click at [614, 347] on label "Fracture of hand" at bounding box center [599, 351] width 84 height 33
checkbox input "true"
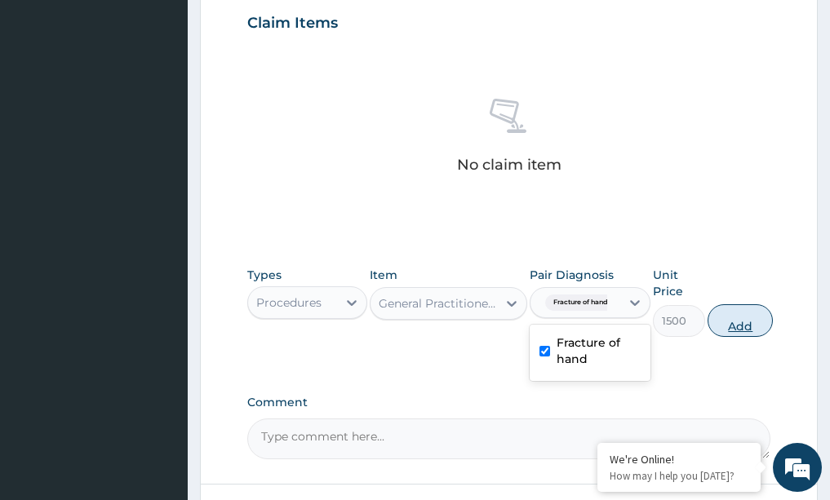
click at [737, 326] on button "Add" at bounding box center [740, 320] width 65 height 33
type input "0"
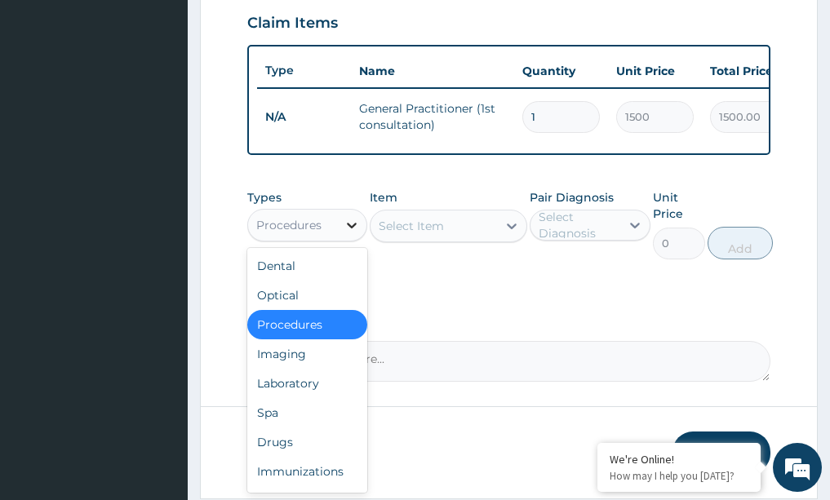
click at [350, 233] on icon at bounding box center [352, 225] width 16 height 16
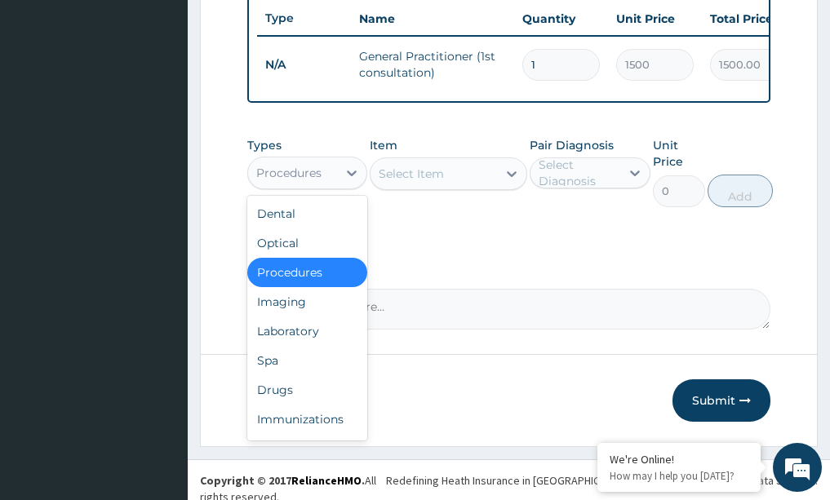
scroll to position [646, 0]
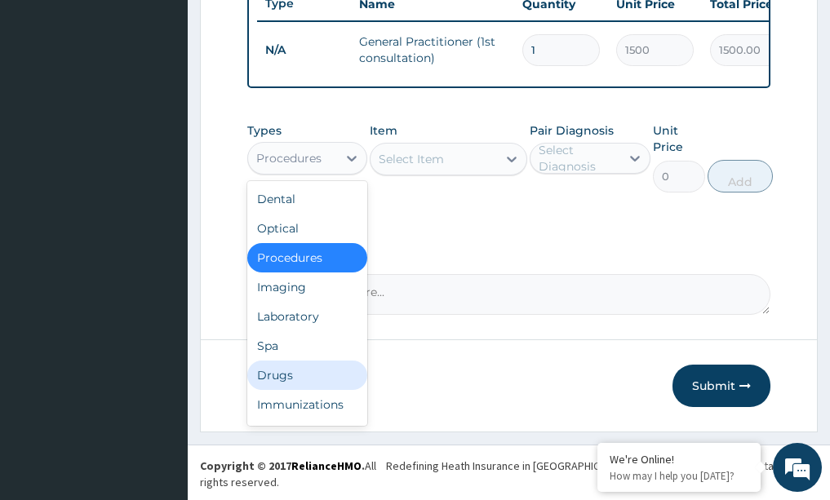
drag, startPoint x: 269, startPoint y: 396, endPoint x: 291, endPoint y: 379, distance: 27.9
click at [275, 390] on div "Drugs" at bounding box center [307, 375] width 121 height 29
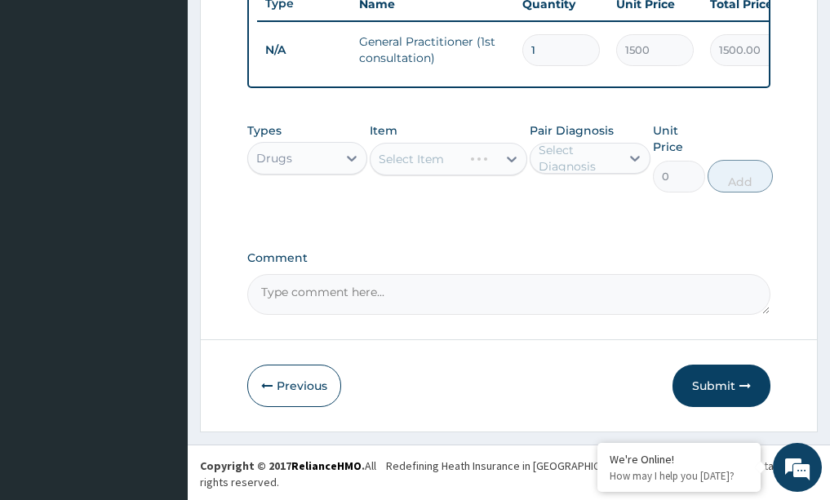
click at [508, 166] on div "Select Item" at bounding box center [449, 159] width 158 height 33
click at [513, 167] on icon at bounding box center [512, 159] width 16 height 16
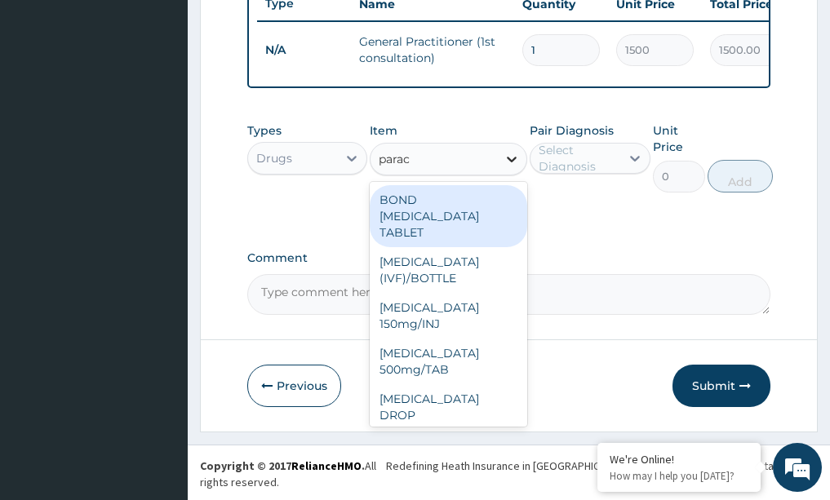
type input "parace"
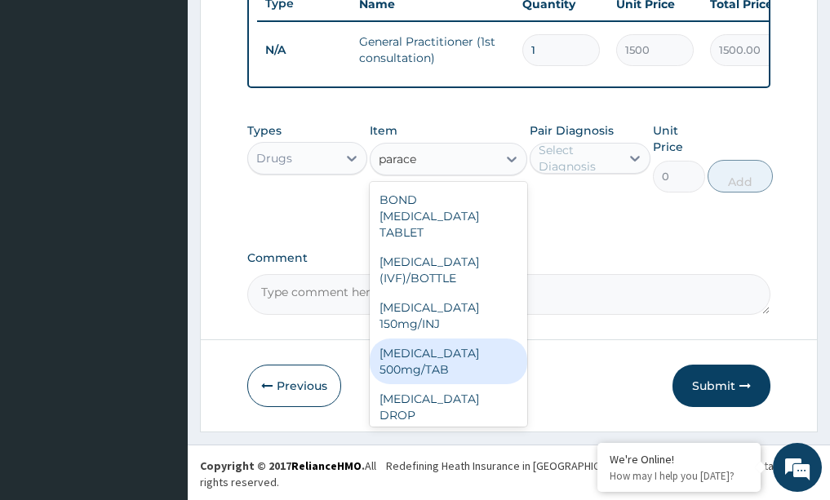
scroll to position [82, 0]
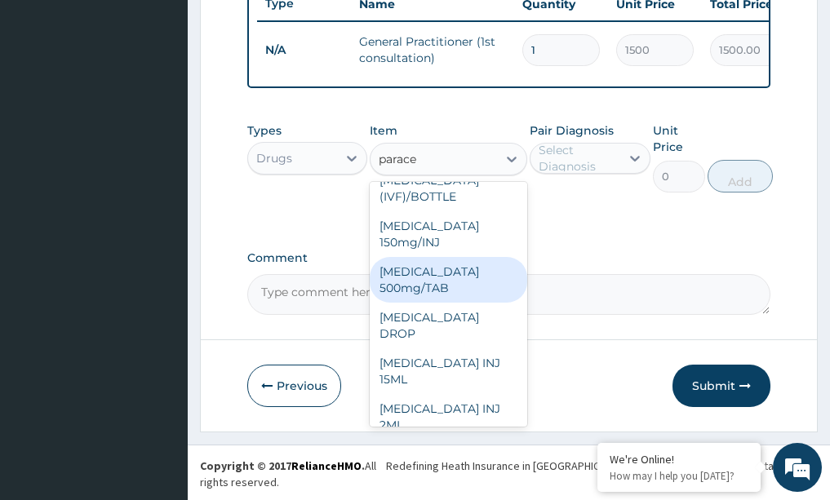
click at [436, 287] on div "PARACETAMOL 500mg/TAB" at bounding box center [449, 280] width 158 height 46
type input "5.25"
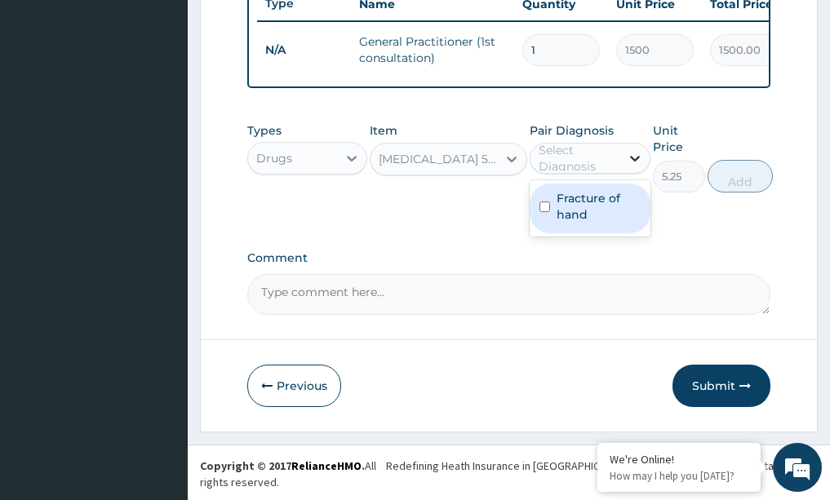
drag, startPoint x: 632, startPoint y: 172, endPoint x: 622, endPoint y: 191, distance: 21.2
click at [632, 166] on icon at bounding box center [635, 158] width 16 height 16
click at [593, 223] on label "Fracture of hand" at bounding box center [599, 206] width 84 height 33
checkbox input "true"
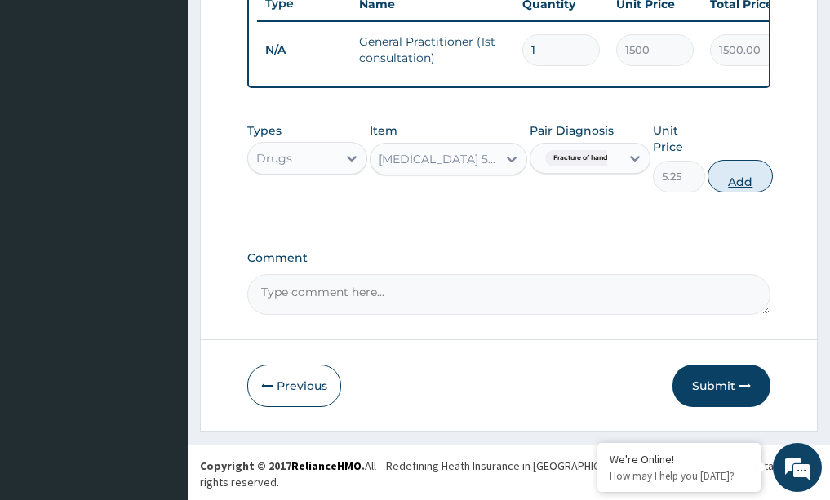
click at [718, 189] on button "Add" at bounding box center [740, 176] width 65 height 33
type input "0"
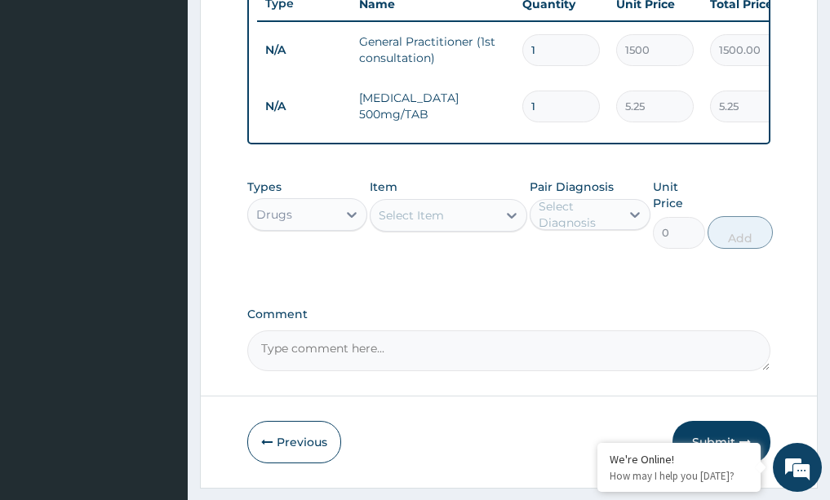
click at [557, 111] on input "1" at bounding box center [561, 107] width 78 height 32
type input "0.00"
type input "3"
type input "15.75"
type input "30"
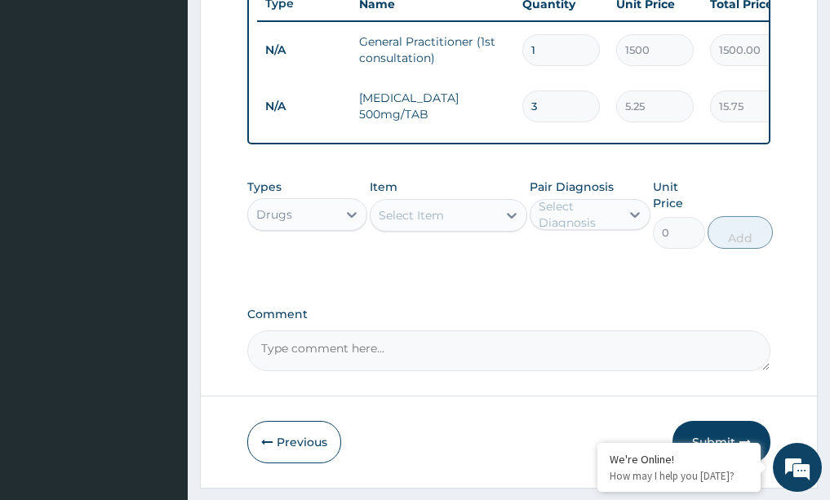
type input "157.50"
type input "30"
click at [512, 224] on icon at bounding box center [512, 215] width 16 height 16
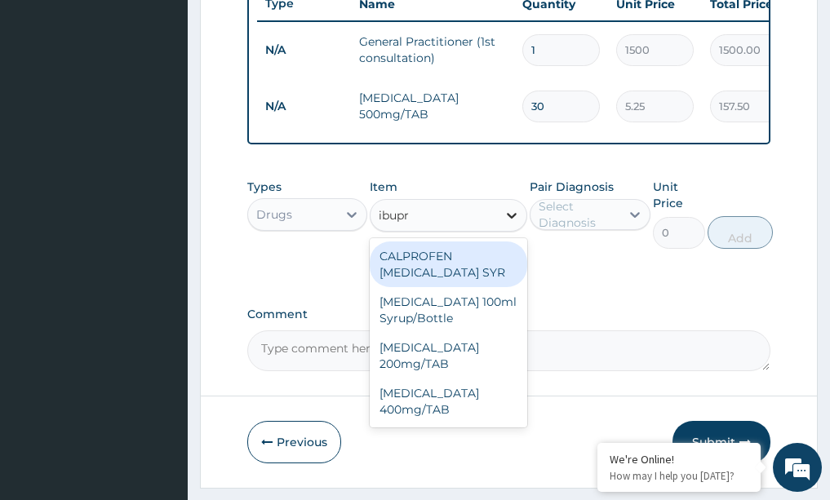
type input "ibupro"
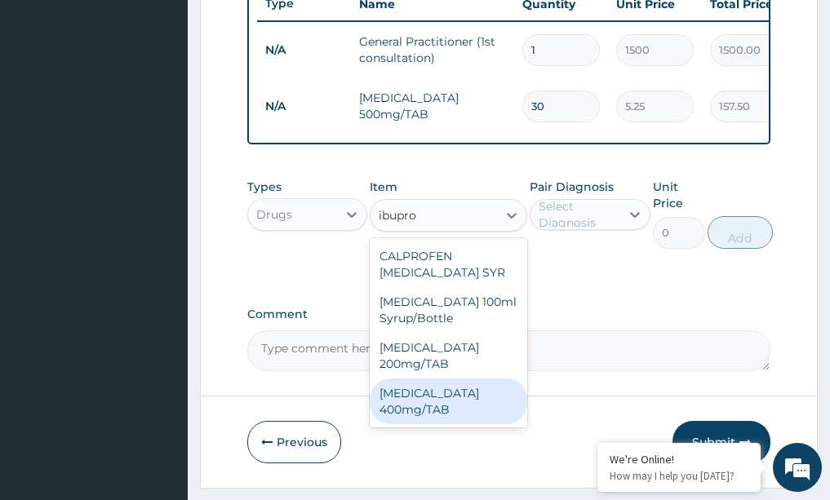
click at [428, 408] on div "IBUPROFEN 400mg/TAB" at bounding box center [449, 402] width 158 height 46
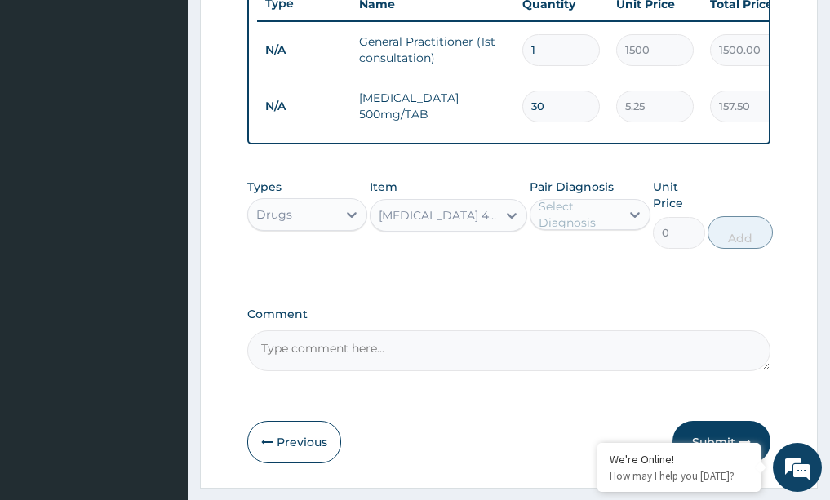
type input "21"
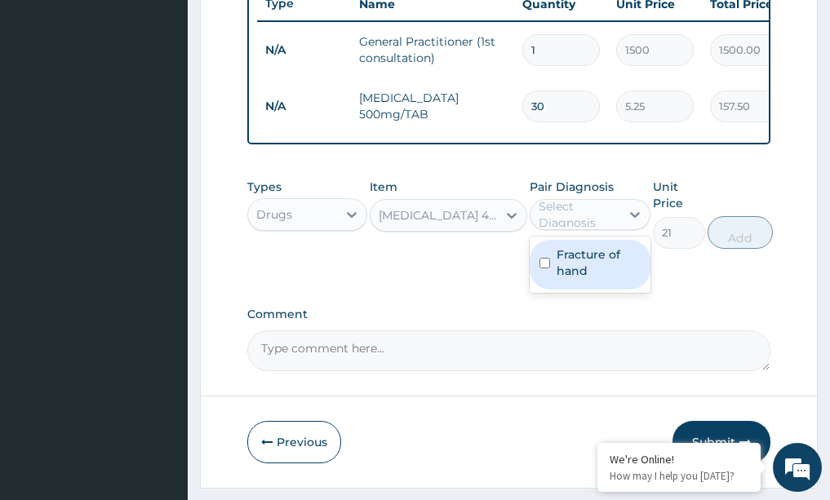
drag, startPoint x: 634, startPoint y: 226, endPoint x: 605, endPoint y: 259, distance: 43.9
click at [632, 223] on icon at bounding box center [635, 214] width 16 height 16
click at [596, 275] on label "Fracture of hand" at bounding box center [599, 262] width 84 height 33
checkbox input "true"
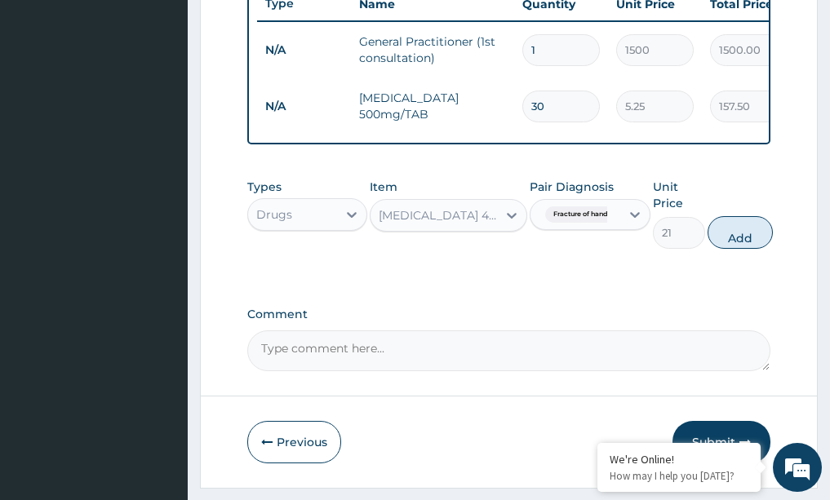
drag, startPoint x: 740, startPoint y: 247, endPoint x: 648, endPoint y: 234, distance: 93.1
click at [733, 247] on button "Add" at bounding box center [740, 232] width 65 height 33
type input "0"
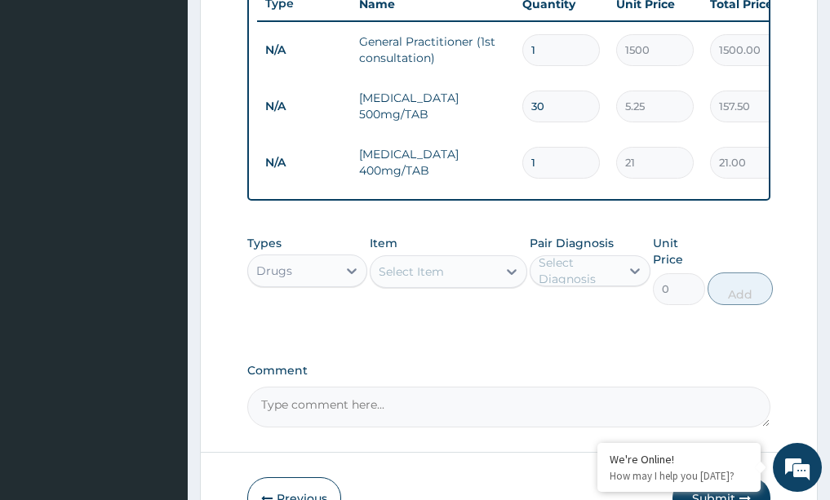
click at [575, 166] on input "1" at bounding box center [561, 163] width 78 height 32
type input "0.00"
type input "1"
type input "21.00"
type input "15"
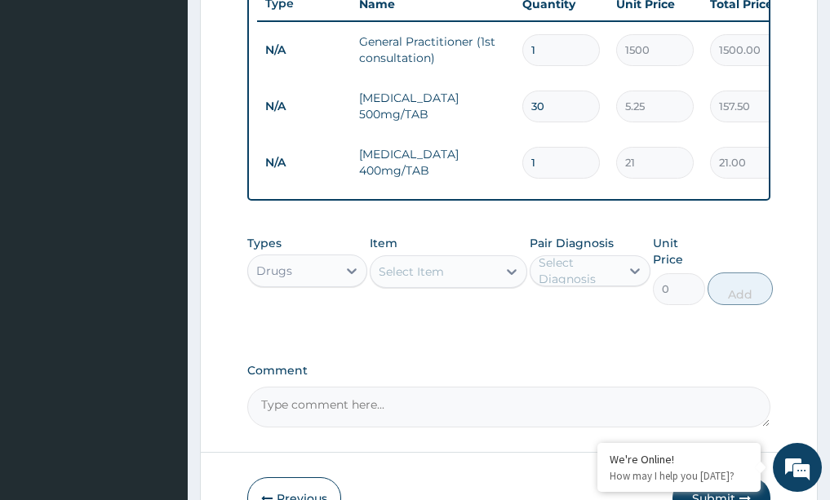
type input "315.00"
type input "15"
click at [505, 280] on icon at bounding box center [512, 272] width 16 height 16
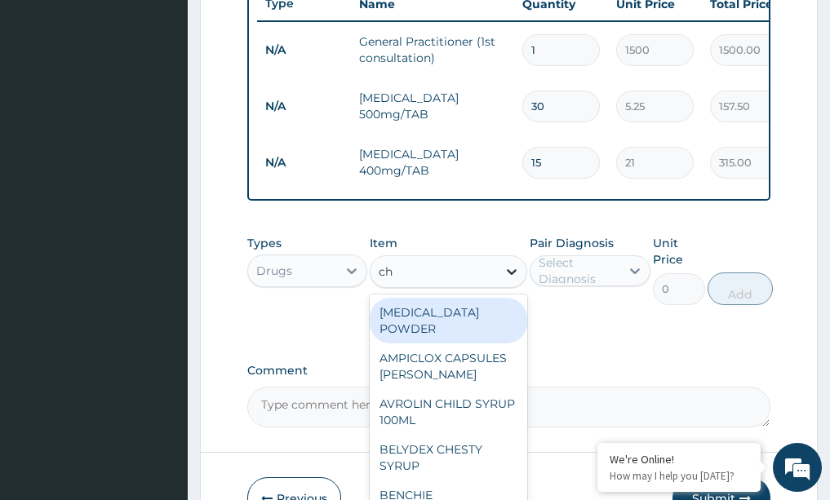
type input "c"
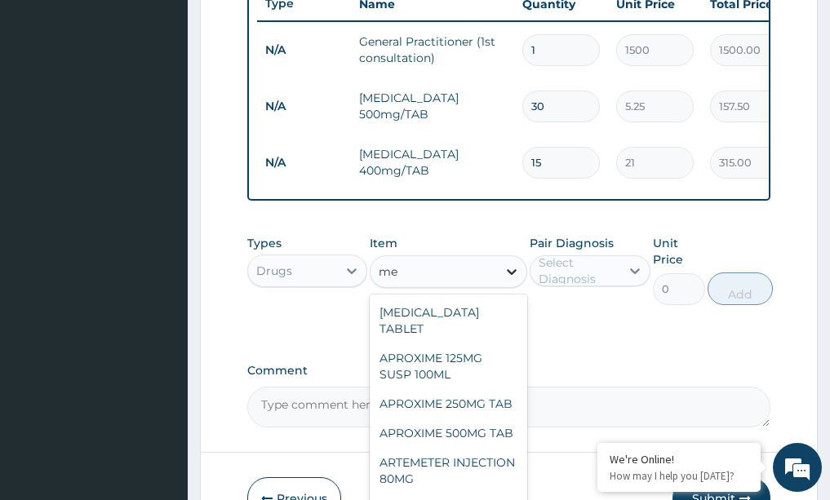
type input "m"
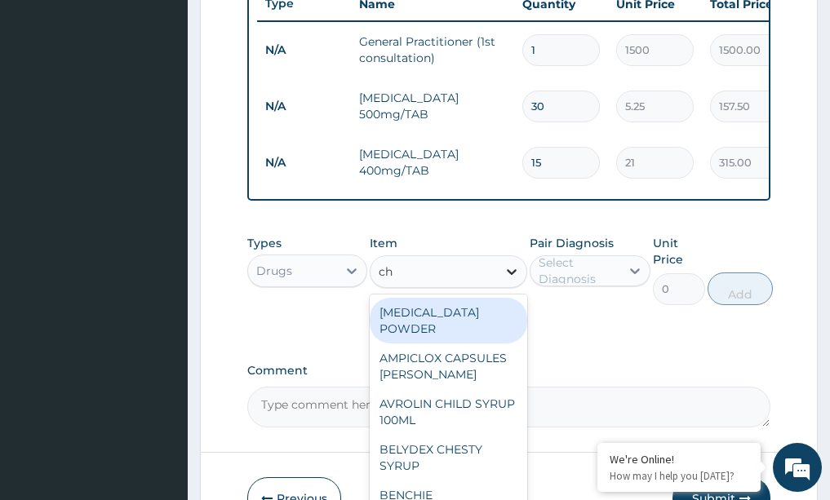
type input "c"
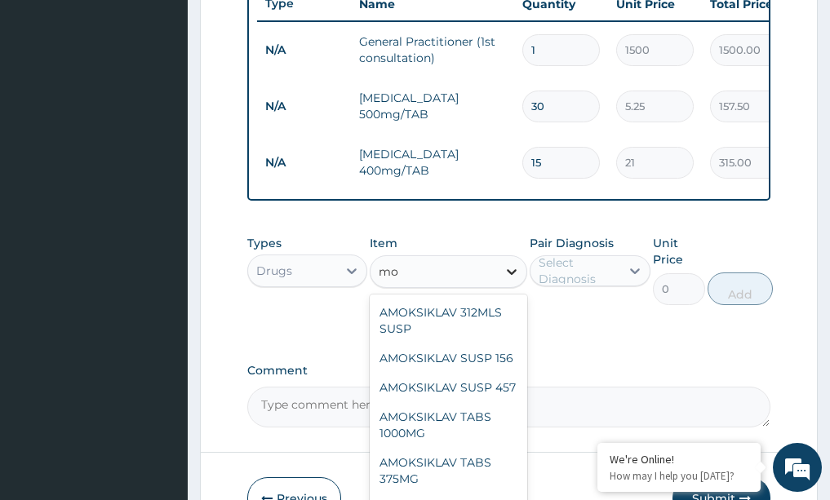
type input "m"
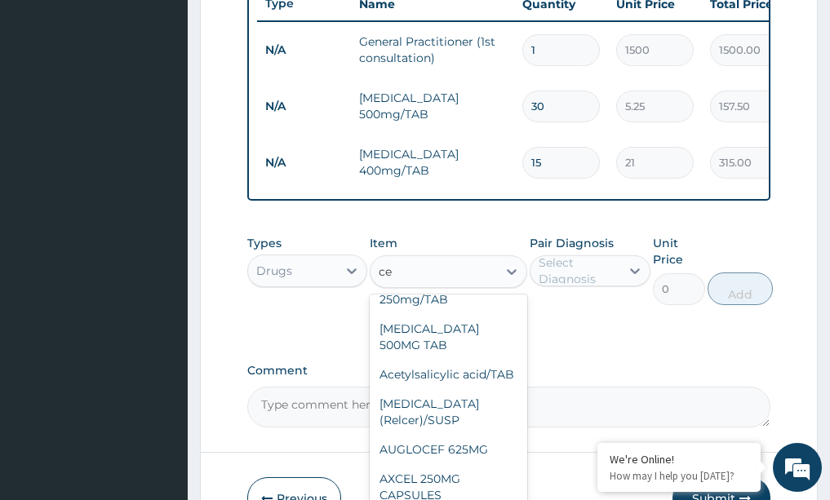
scroll to position [134, 0]
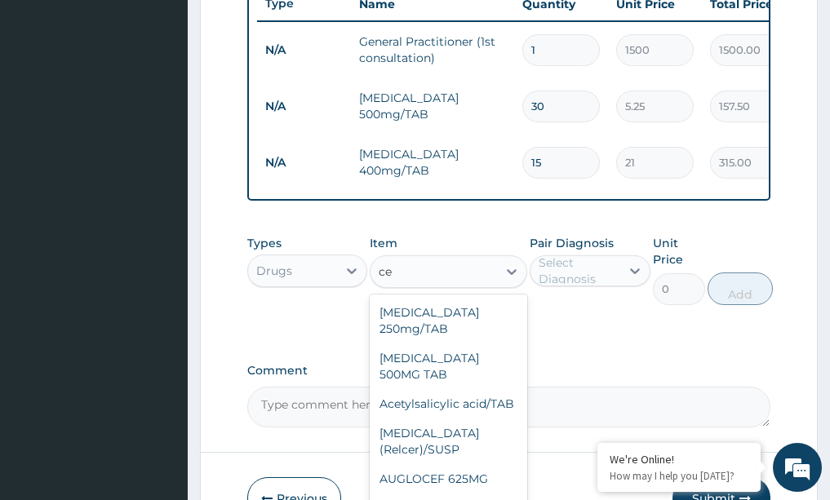
type input "cef"
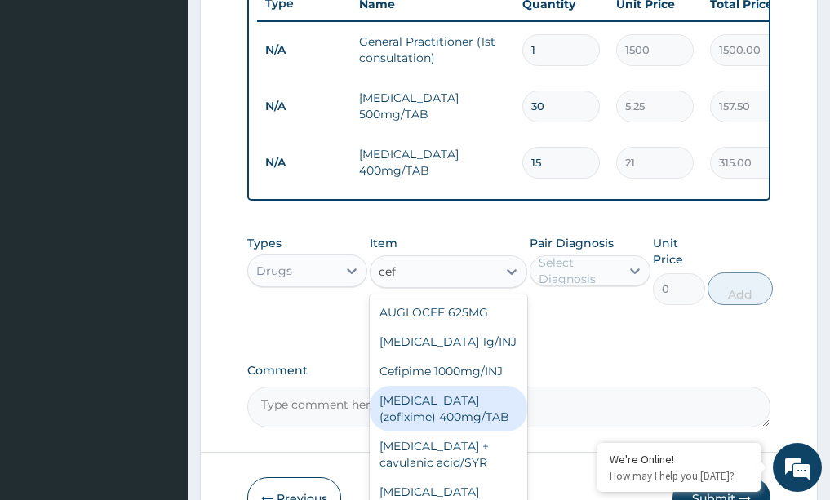
click at [437, 422] on div "cefixime (zofixime) 400mg/TAB" at bounding box center [449, 409] width 158 height 46
type input "115.5"
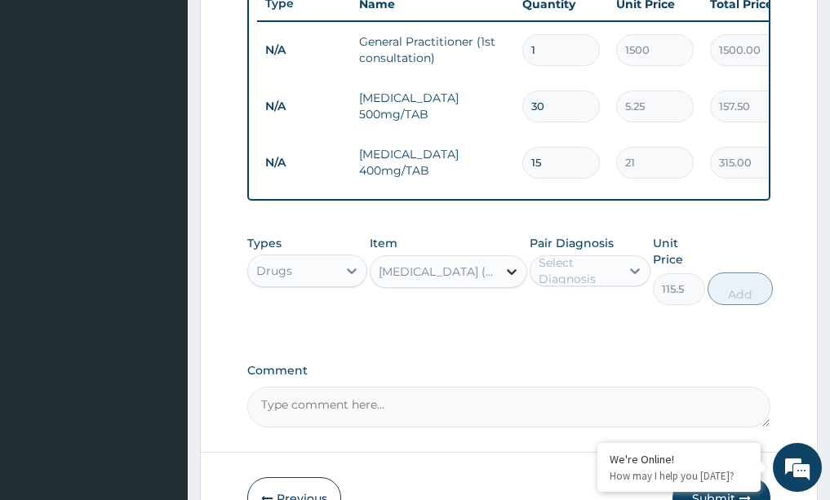
click at [513, 280] on icon at bounding box center [512, 272] width 16 height 16
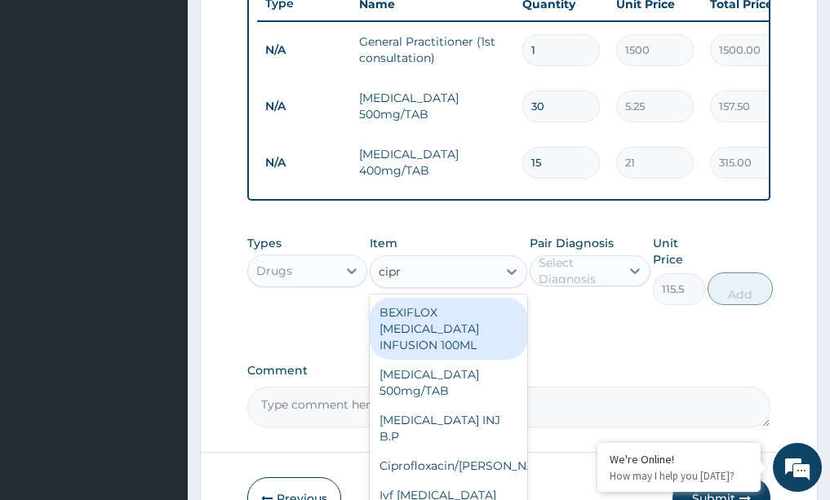
type input "cipro"
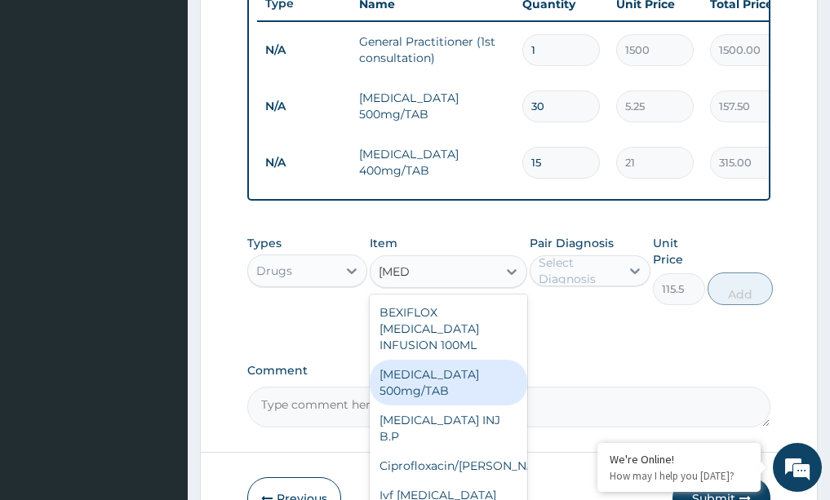
click at [399, 375] on div "Ciprofloxacin 500mg/TAB" at bounding box center [449, 383] width 158 height 46
type input "26.77"
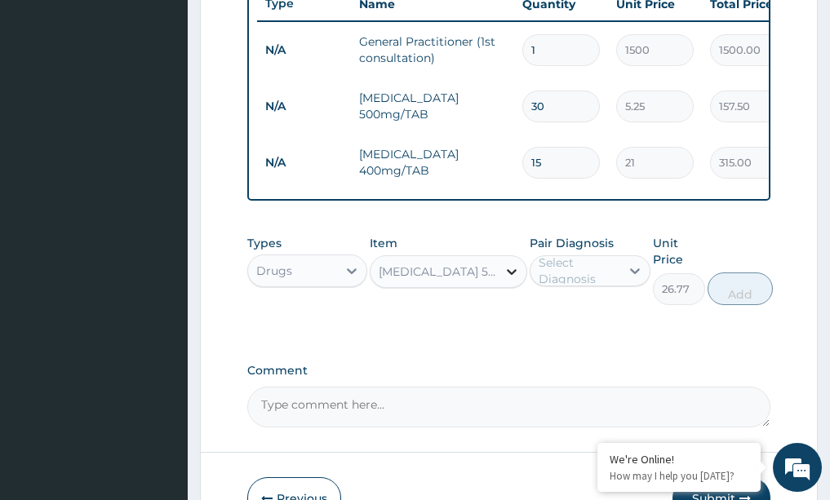
click at [518, 280] on icon at bounding box center [512, 272] width 16 height 16
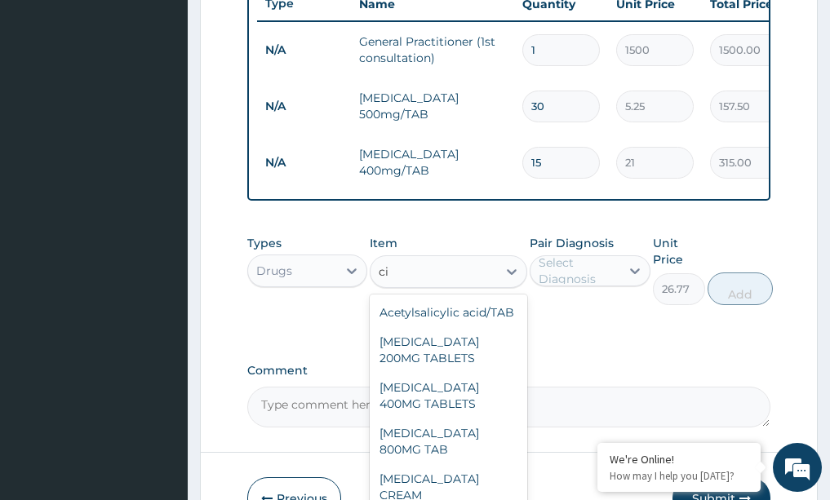
type input "c"
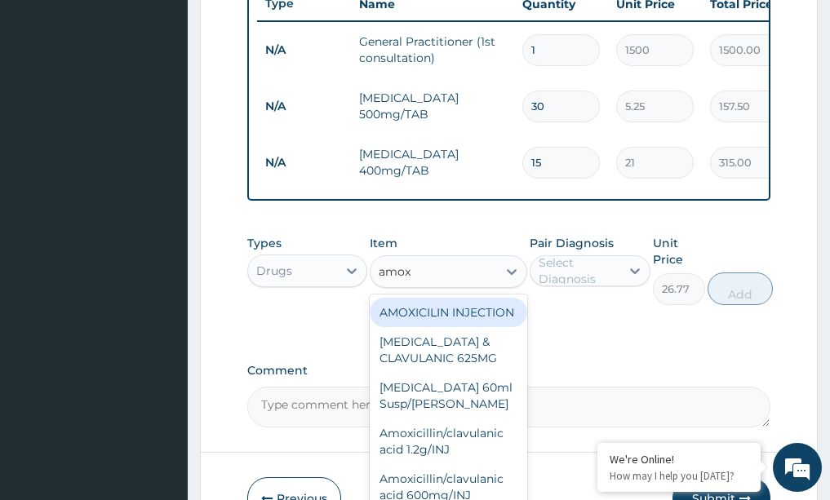
type input "amoxi"
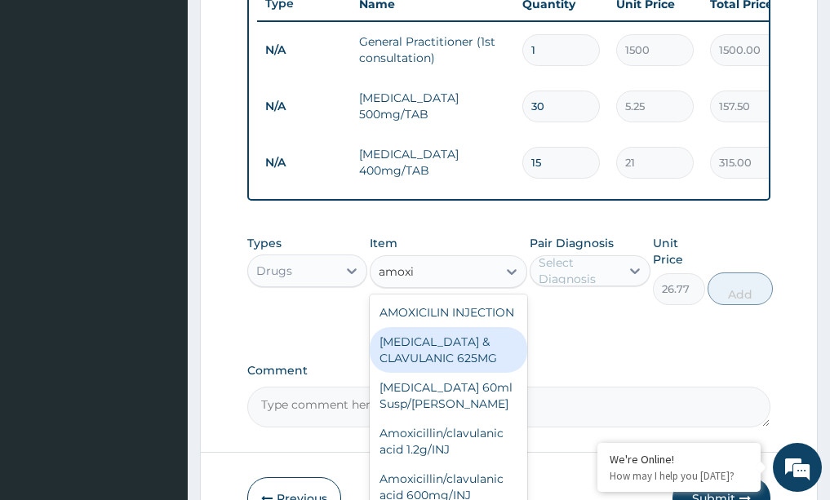
click at [393, 373] on div "AMOXICILLIN & CLAVULANIC 625MG" at bounding box center [449, 350] width 158 height 46
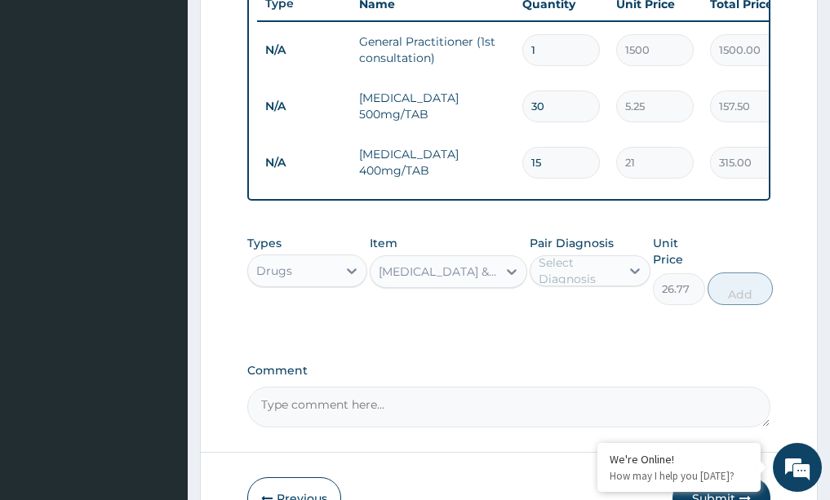
type input "105"
click at [510, 280] on icon at bounding box center [512, 272] width 16 height 16
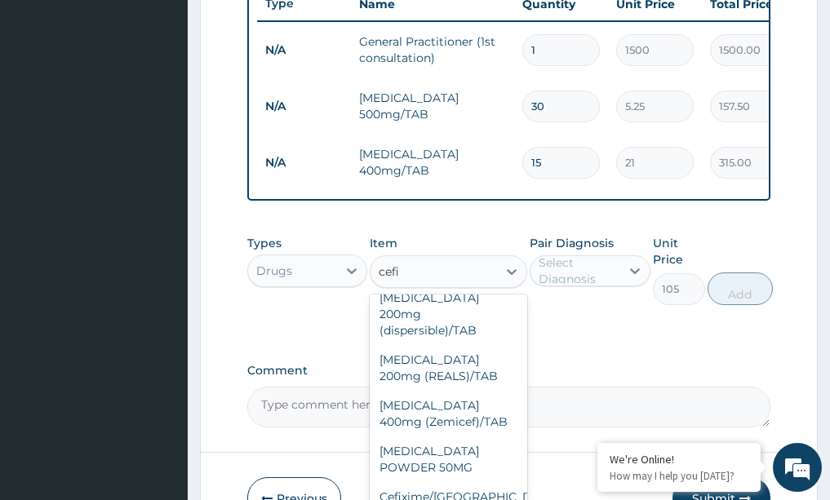
scroll to position [77, 0]
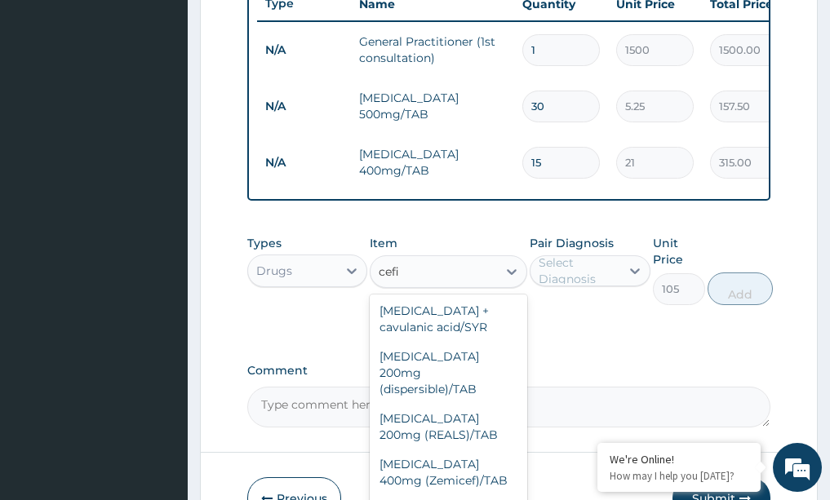
type input "cefix"
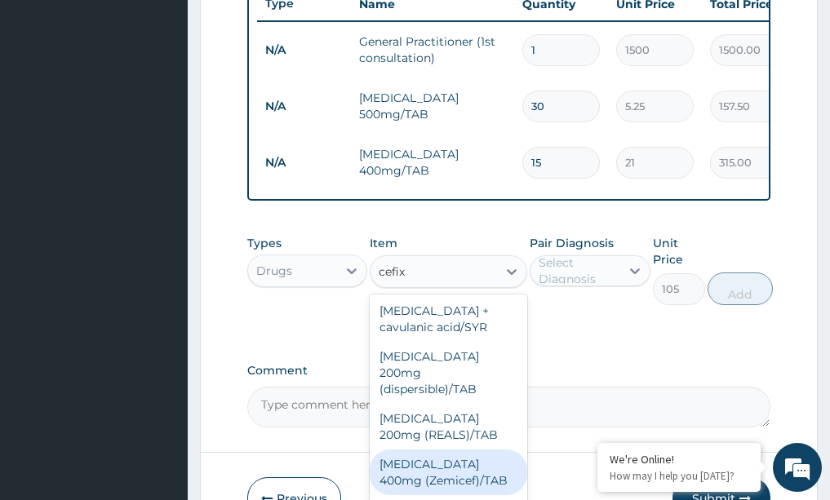
click at [420, 471] on div "Cefixime 400mg (Zemicef)/TAB" at bounding box center [449, 473] width 158 height 46
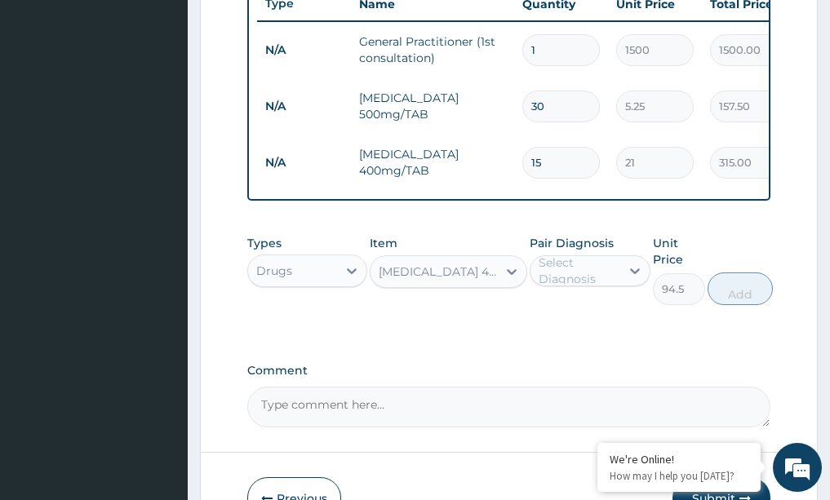
click at [504, 280] on icon at bounding box center [512, 272] width 16 height 16
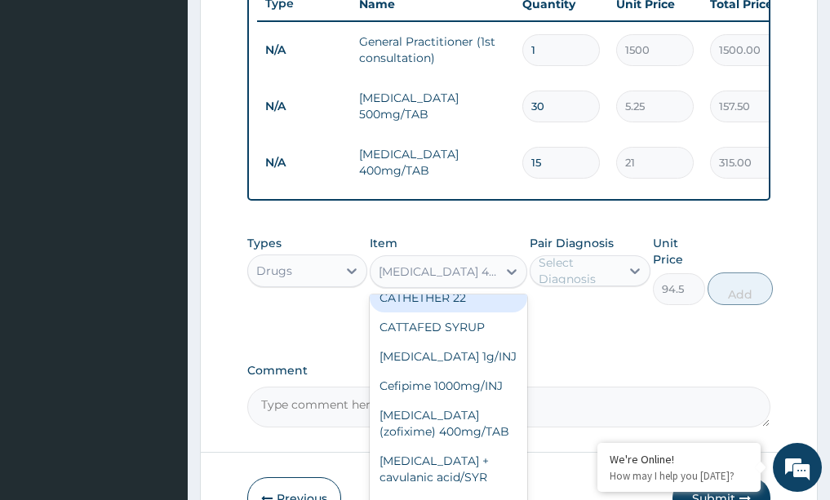
scroll to position [17395, 0]
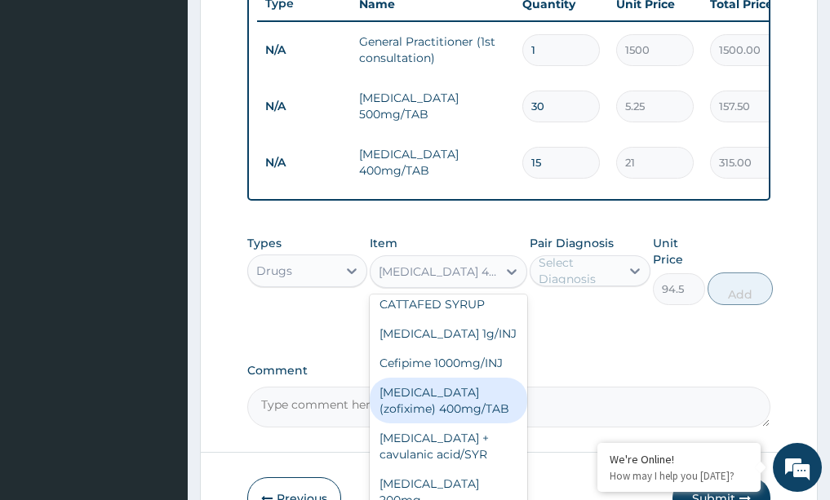
click at [456, 409] on div "cefixime (zofixime) 400mg/TAB" at bounding box center [449, 401] width 158 height 46
type input "115.5"
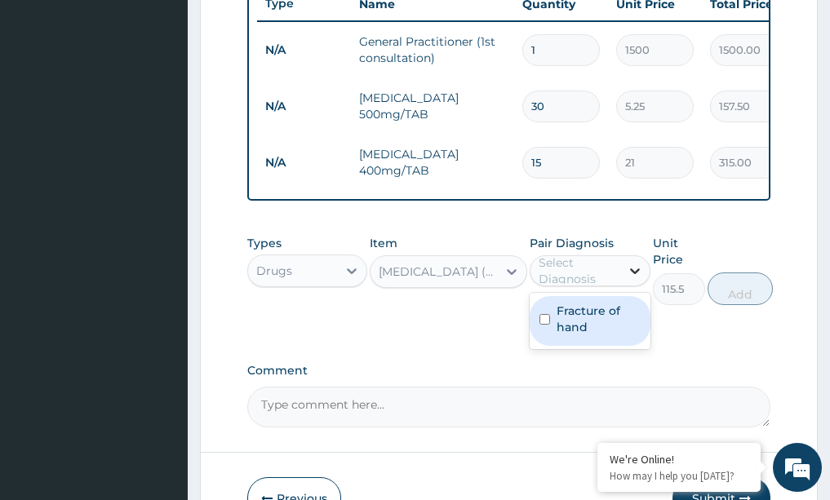
click at [627, 279] on icon at bounding box center [635, 271] width 16 height 16
click at [606, 326] on label "Fracture of hand" at bounding box center [599, 319] width 84 height 33
checkbox input "true"
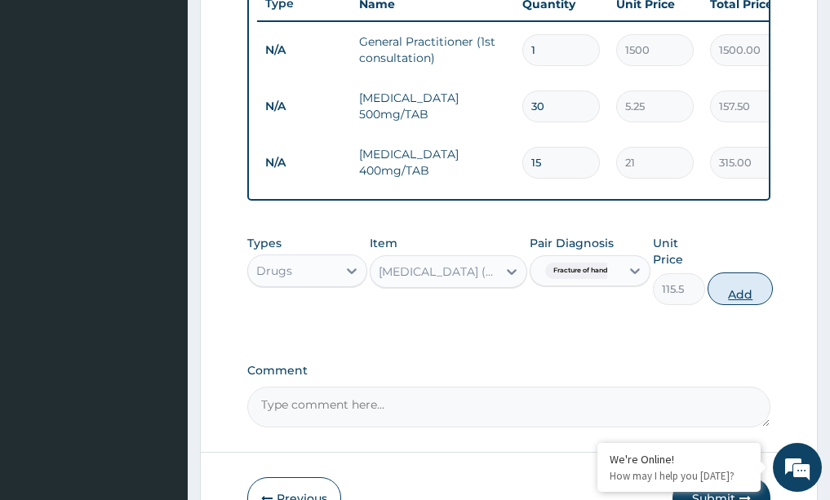
click at [746, 305] on button "Add" at bounding box center [740, 289] width 65 height 33
type input "0"
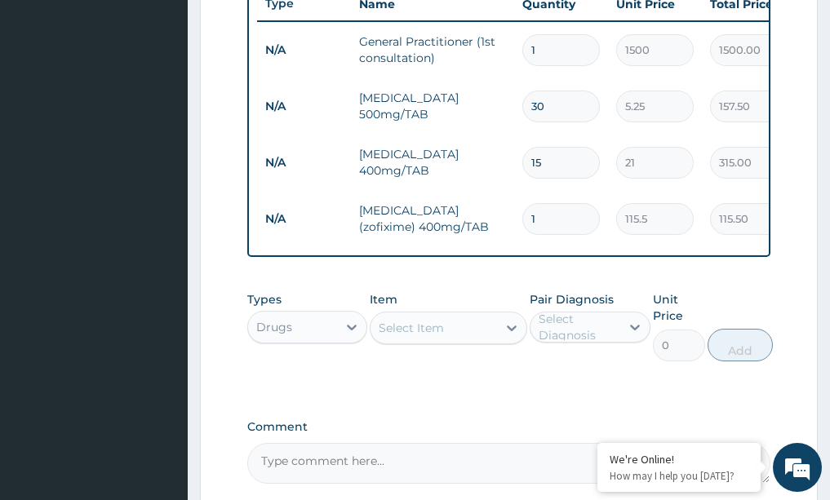
click at [570, 227] on input "1" at bounding box center [561, 219] width 78 height 32
type input "0.00"
type input "1"
type input "115.50"
type input "10"
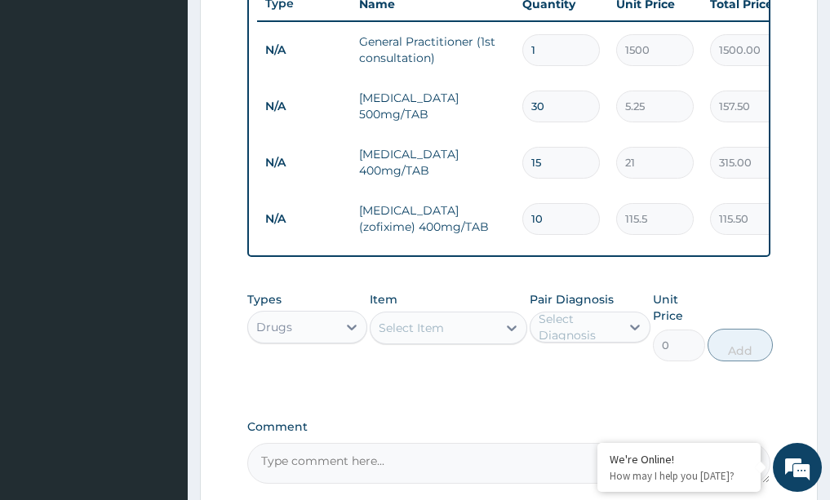
type input "1155.00"
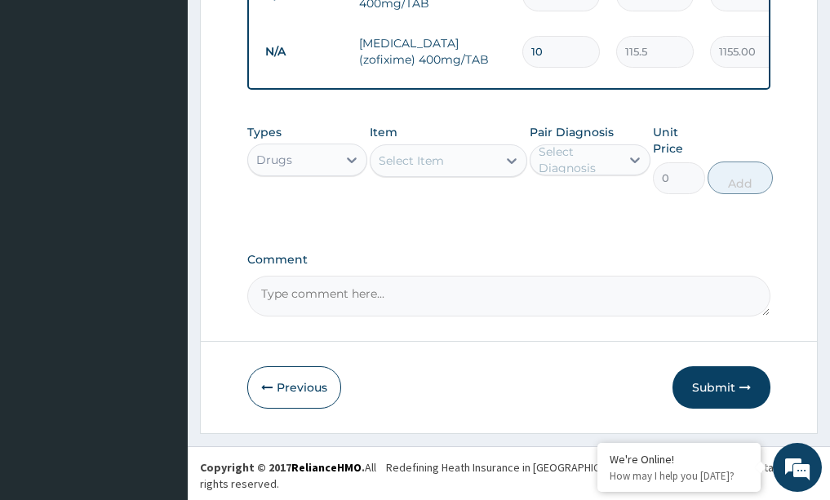
scroll to position [814, 0]
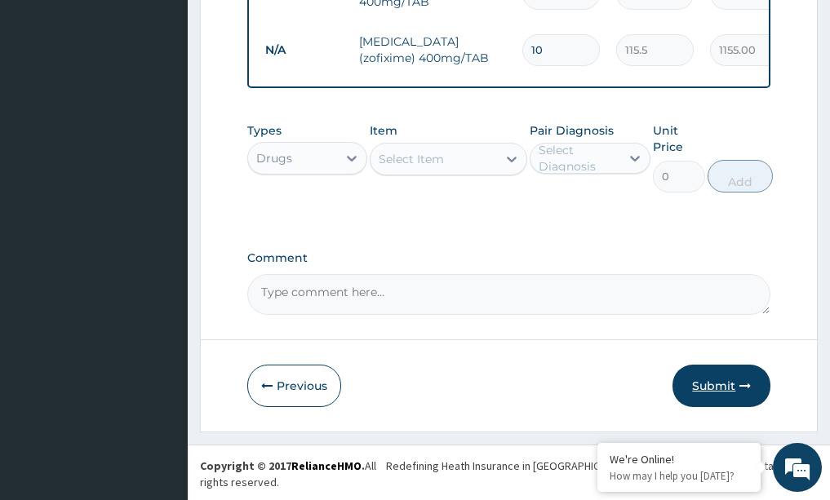
type input "10"
click at [720, 388] on button "Submit" at bounding box center [721, 386] width 98 height 42
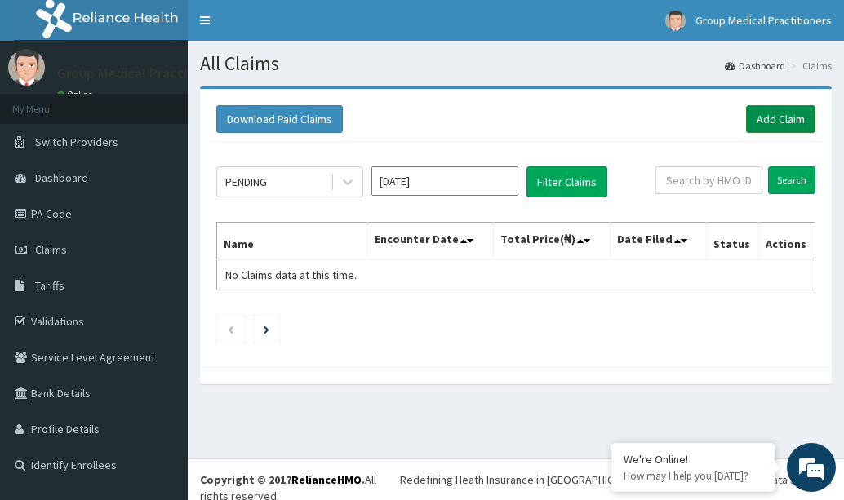
click at [771, 120] on link "Add Claim" at bounding box center [780, 119] width 69 height 28
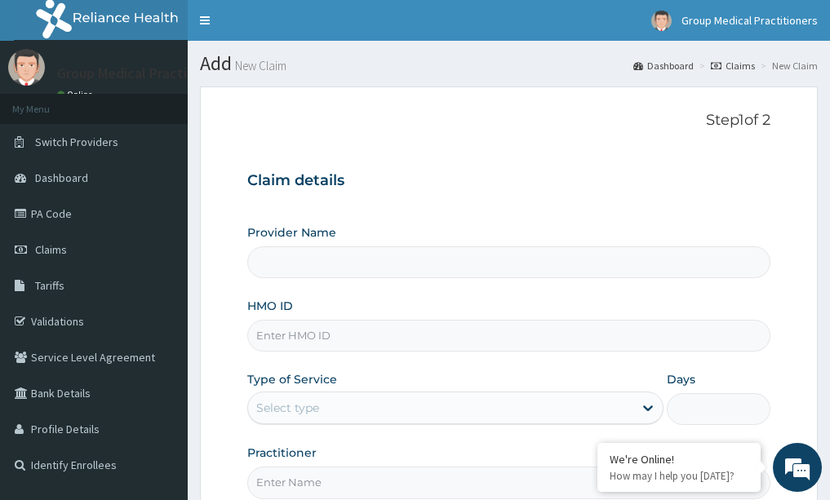
type input "Group Medical practitioners ltd Hospital"
click at [372, 334] on input "HMO ID" at bounding box center [509, 336] width 524 height 32
click at [375, 337] on input "g5v" at bounding box center [509, 336] width 524 height 32
type input "g5v/11789/e"
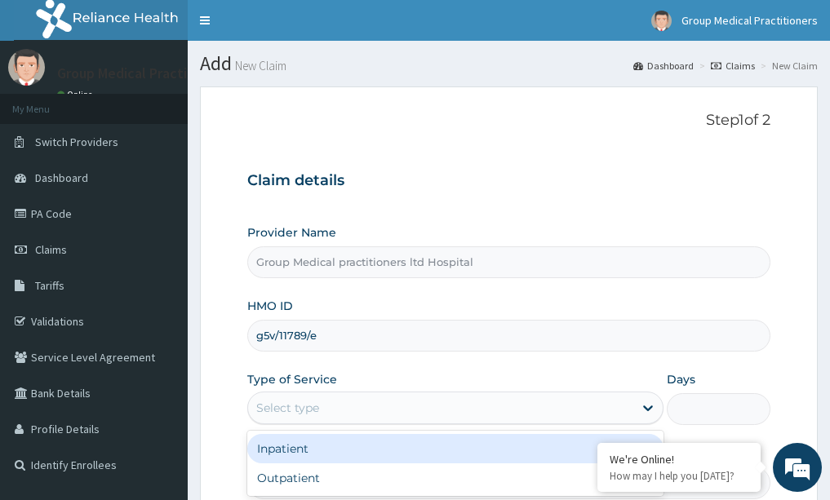
click at [333, 397] on div "Select type" at bounding box center [440, 408] width 385 height 26
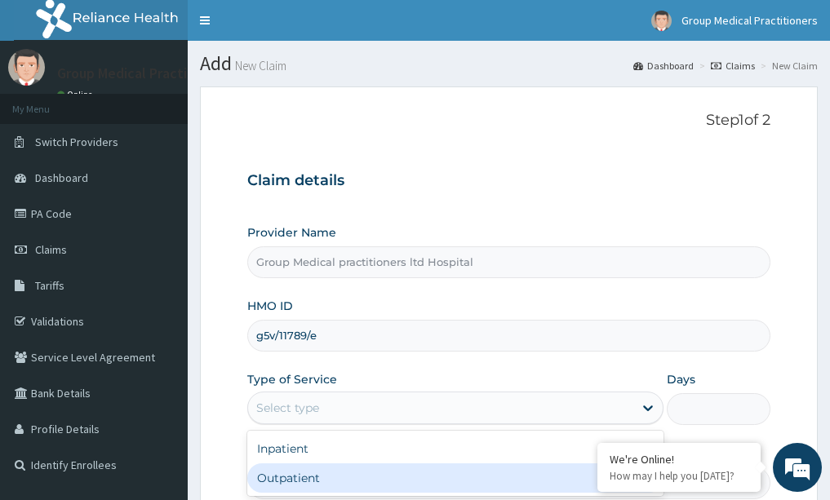
click at [335, 468] on div "Outpatient" at bounding box center [455, 478] width 416 height 29
type input "1"
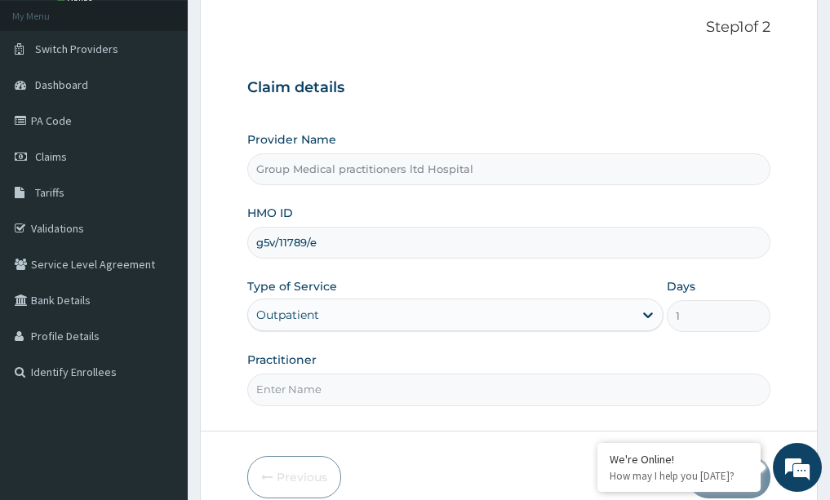
scroll to position [163, 0]
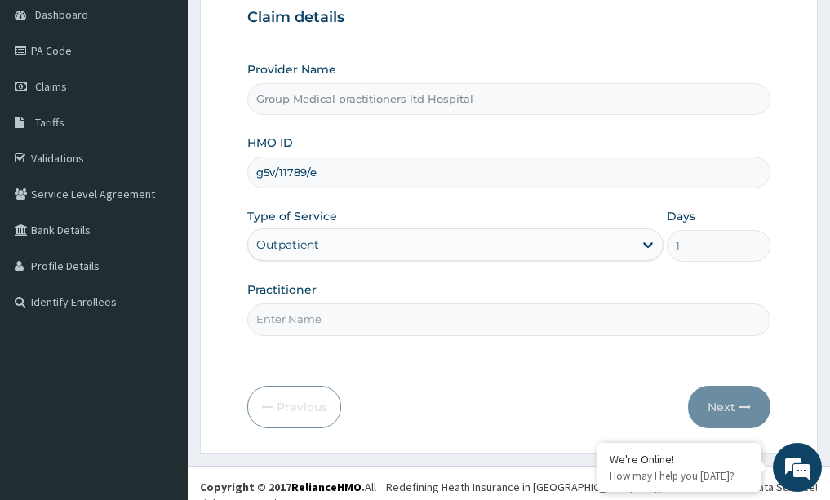
click at [353, 320] on input "Practitioner" at bounding box center [509, 320] width 524 height 32
paste input "medical practitioner"
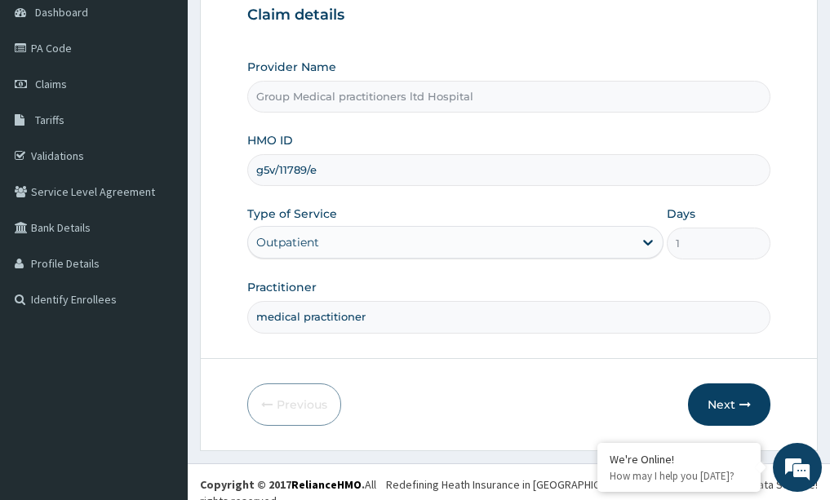
scroll to position [171, 0]
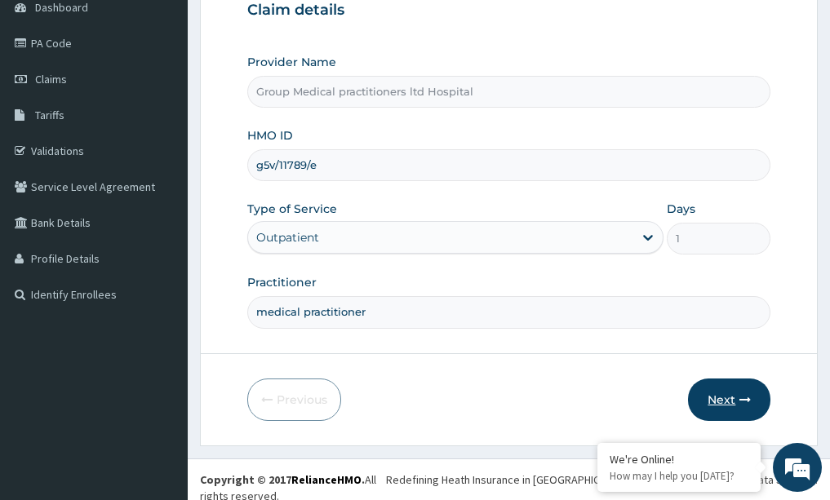
type input "medical practitioner"
click at [706, 402] on button "Next" at bounding box center [729, 400] width 82 height 42
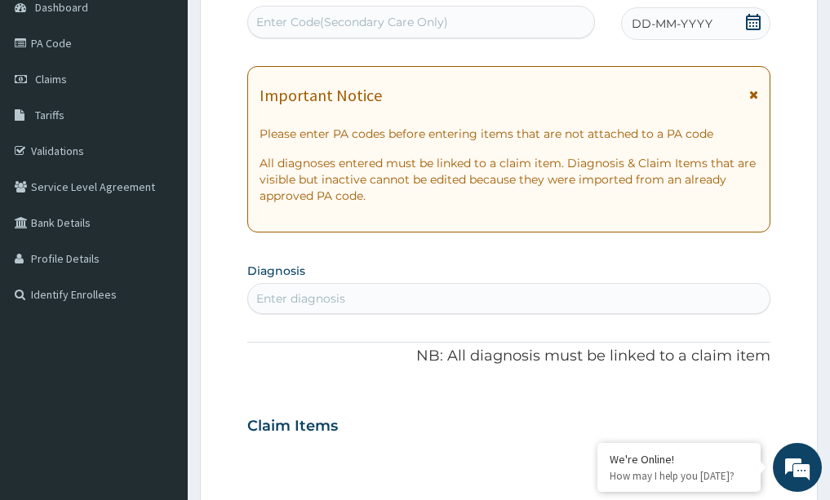
click at [326, 291] on div "Enter diagnosis" at bounding box center [300, 299] width 89 height 16
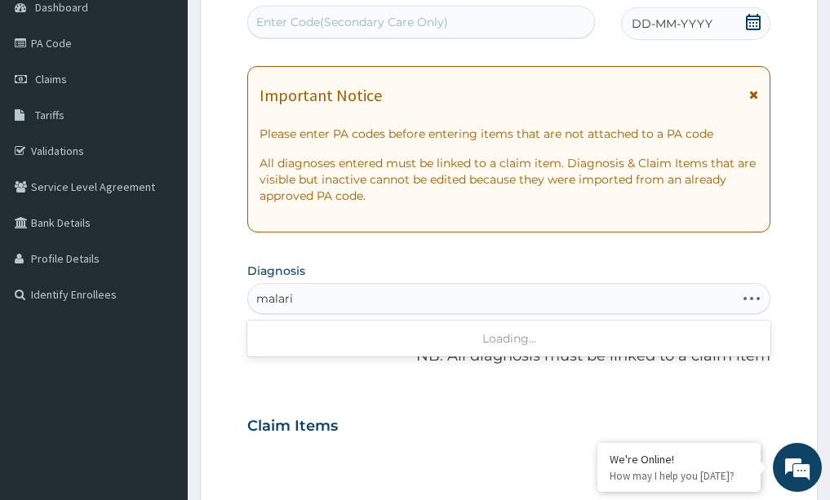
type input "malaria"
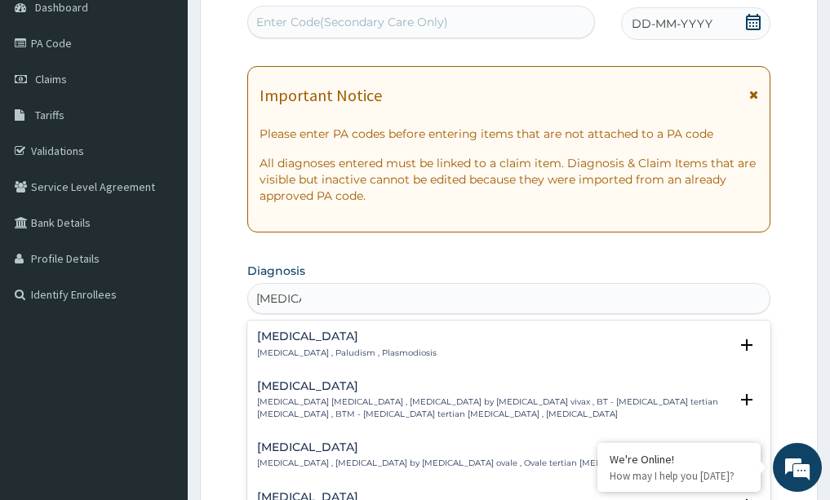
click at [395, 350] on div "Malaria Malaria , Paludism , Plasmodiosis" at bounding box center [509, 345] width 504 height 29
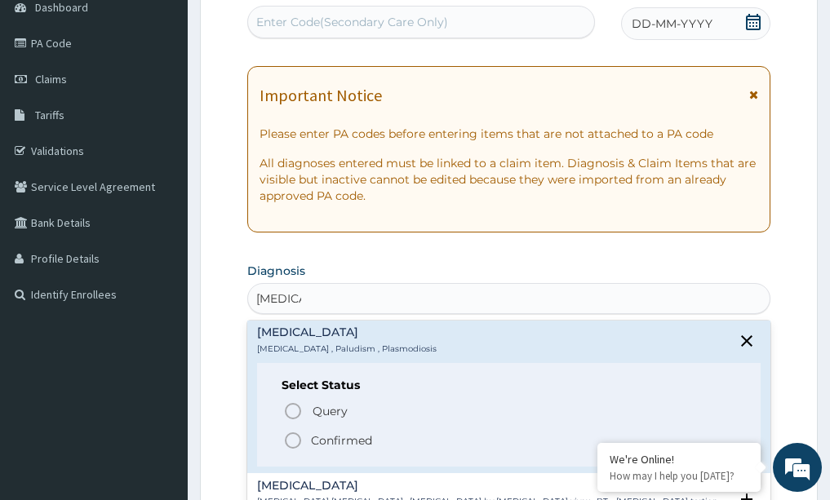
scroll to position [0, 0]
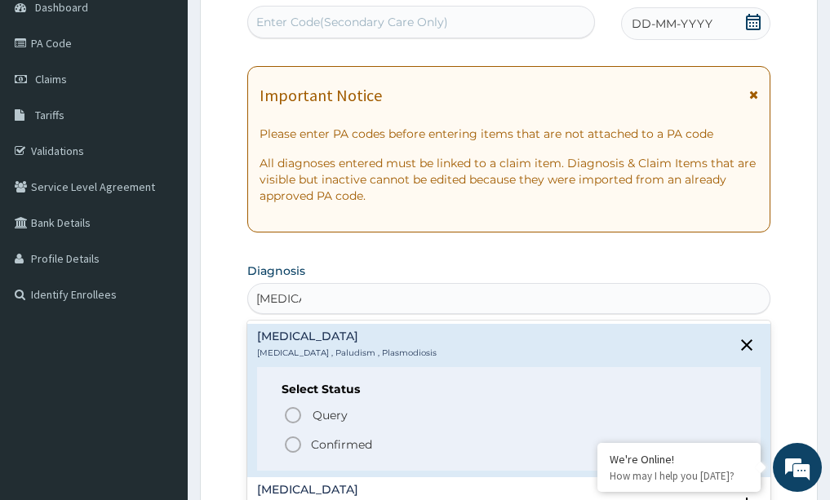
click at [292, 449] on icon "status option filled" at bounding box center [293, 445] width 20 height 20
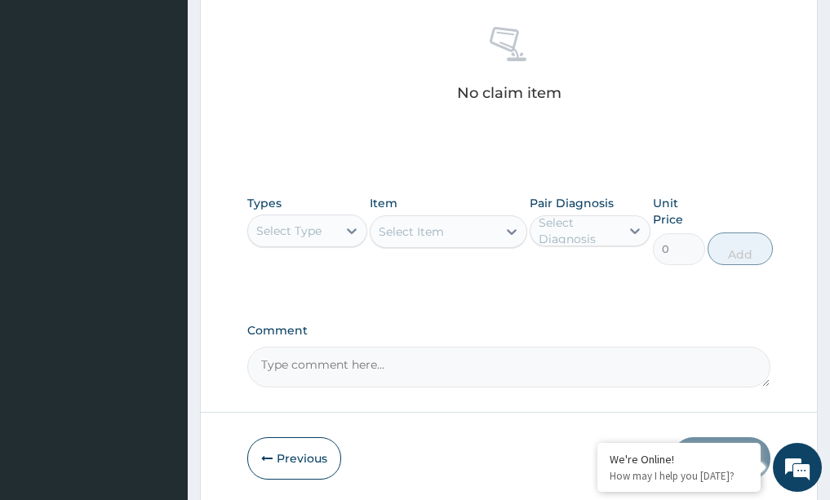
scroll to position [709, 0]
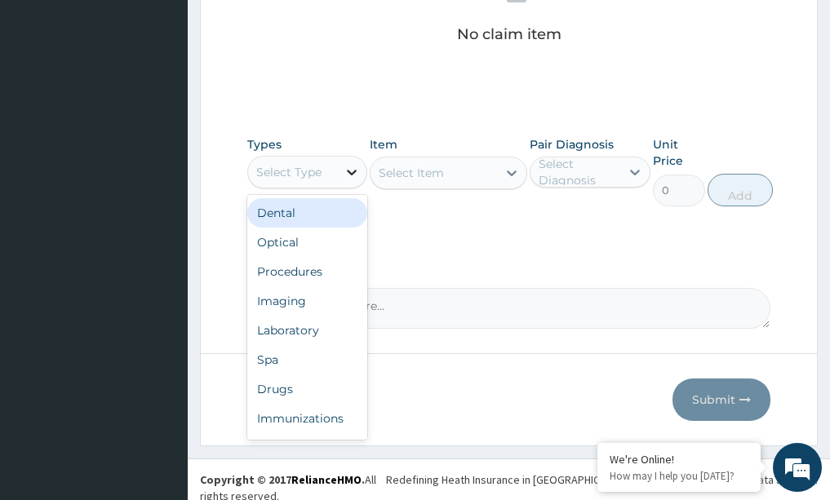
click at [353, 170] on icon at bounding box center [352, 172] width 16 height 16
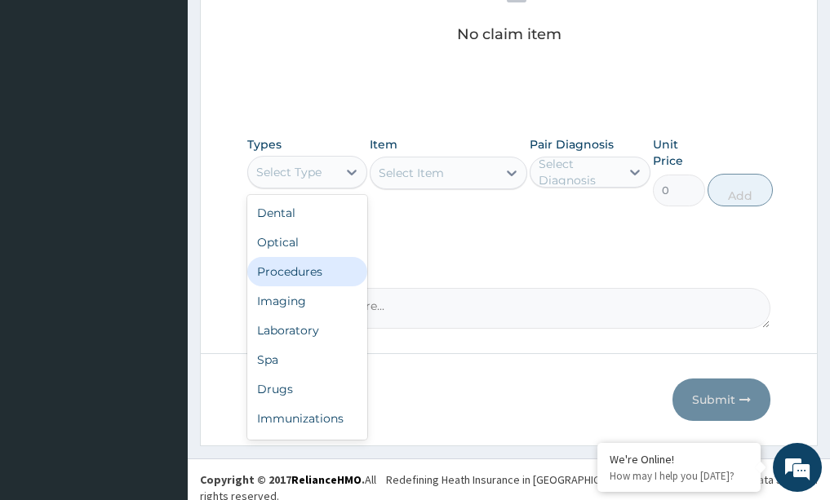
click at [313, 264] on div "Procedures" at bounding box center [307, 271] width 121 height 29
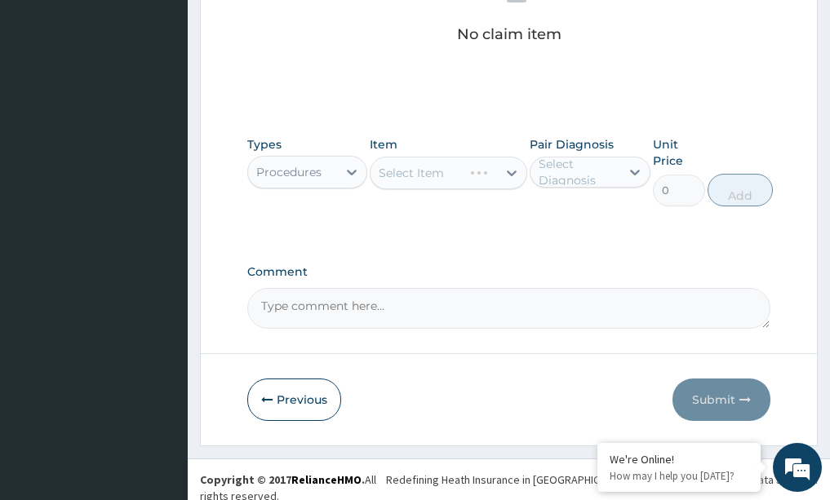
click at [508, 171] on div "Select Item" at bounding box center [449, 173] width 158 height 33
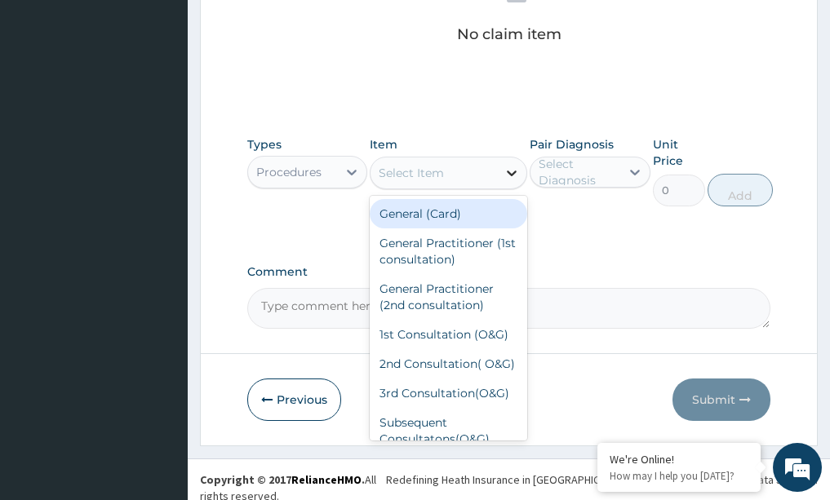
click at [513, 174] on icon at bounding box center [512, 174] width 10 height 6
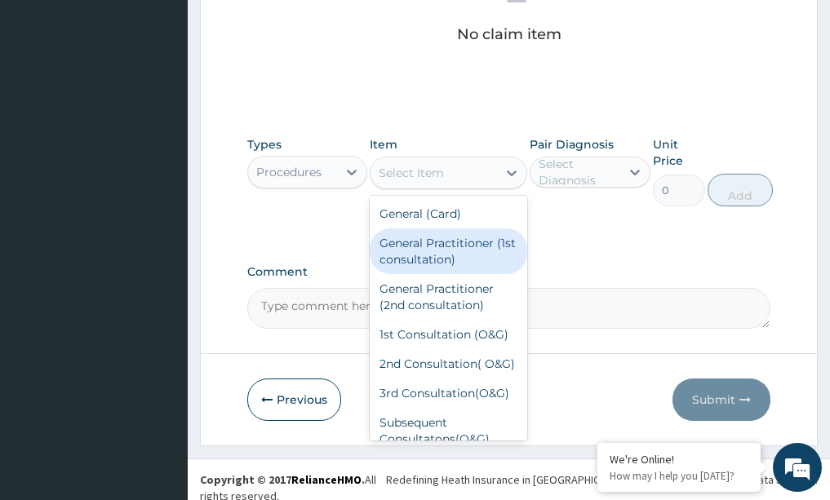
click at [461, 252] on div "General Practitioner (1st consultation)" at bounding box center [449, 252] width 158 height 46
type input "1500"
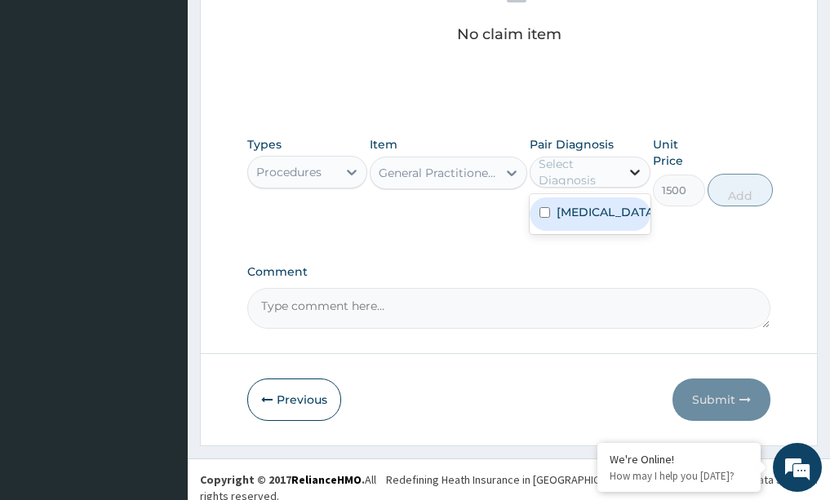
click at [641, 170] on icon at bounding box center [635, 172] width 16 height 16
click at [604, 210] on div "Malaria" at bounding box center [590, 213] width 121 height 33
checkbox input "true"
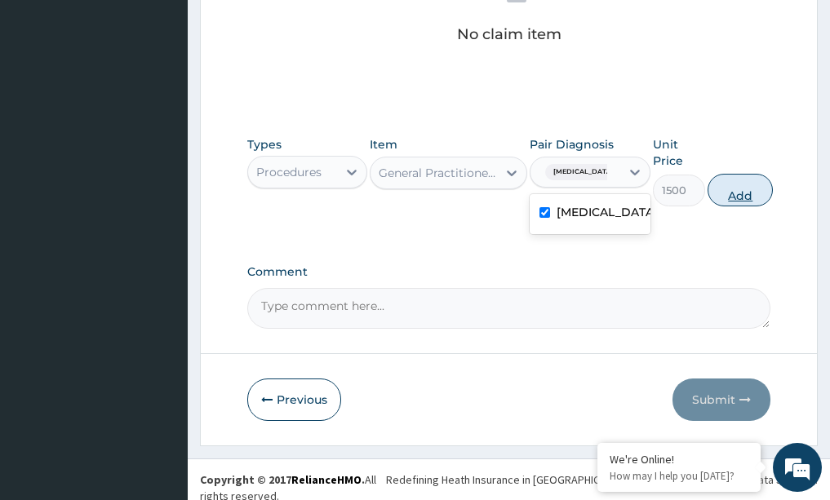
click at [712, 188] on button "Add" at bounding box center [740, 190] width 65 height 33
type input "0"
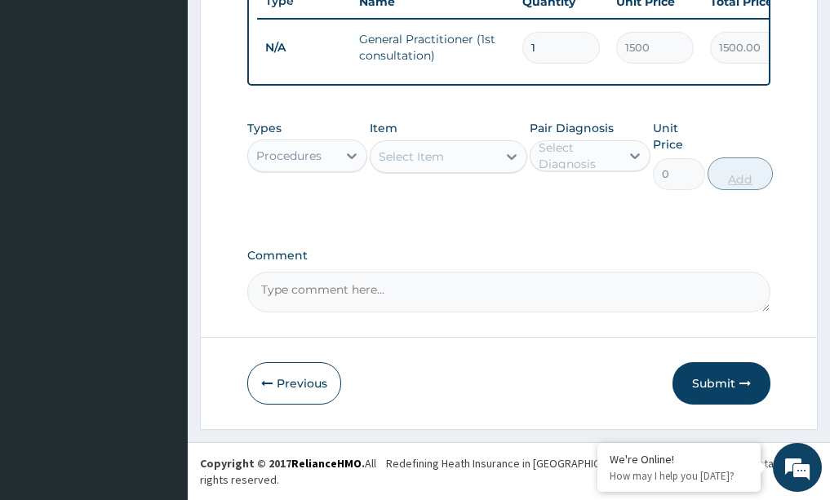
scroll to position [646, 0]
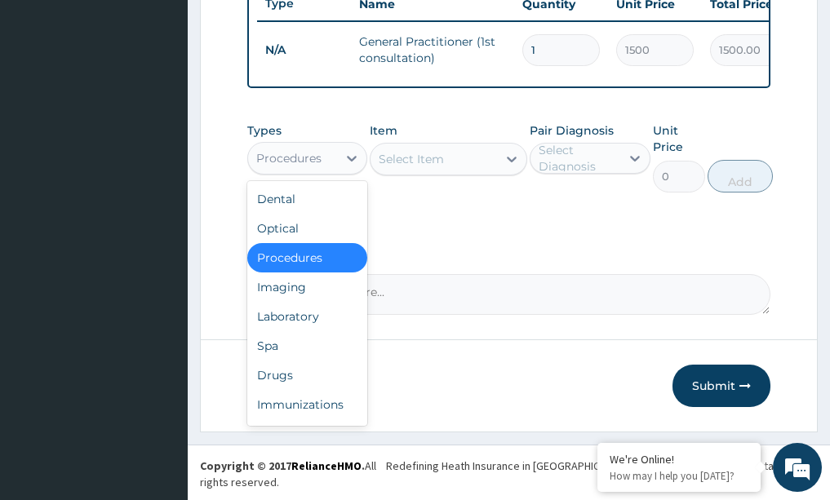
drag, startPoint x: 353, startPoint y: 166, endPoint x: 344, endPoint y: 187, distance: 22.7
click at [349, 166] on icon at bounding box center [352, 158] width 16 height 16
click at [289, 331] on div "Laboratory" at bounding box center [307, 316] width 121 height 29
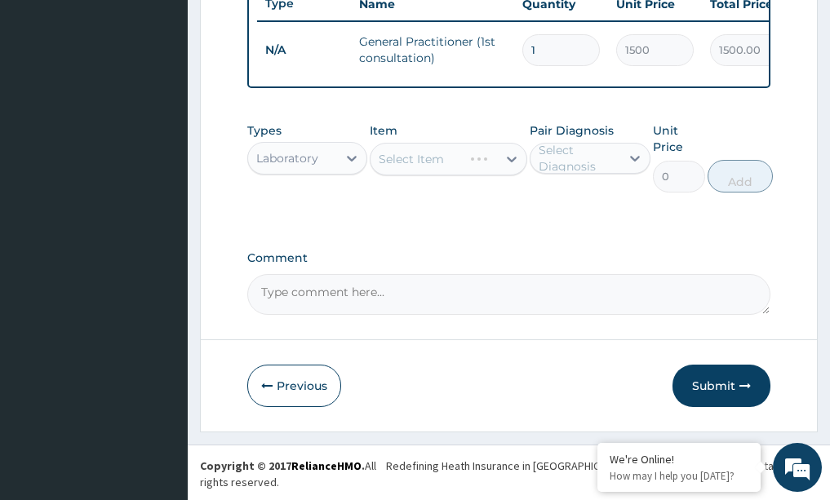
drag, startPoint x: 516, startPoint y: 169, endPoint x: 512, endPoint y: 176, distance: 8.4
click at [516, 170] on div "Select Item" at bounding box center [449, 159] width 158 height 33
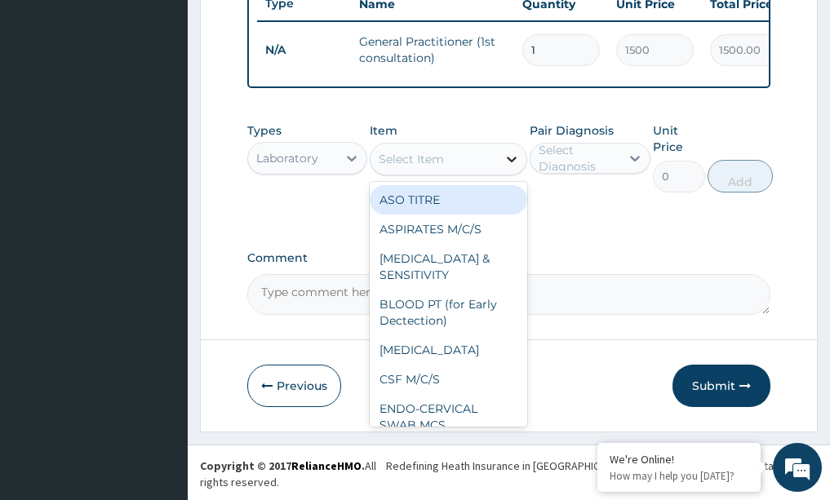
click at [514, 167] on icon at bounding box center [512, 159] width 16 height 16
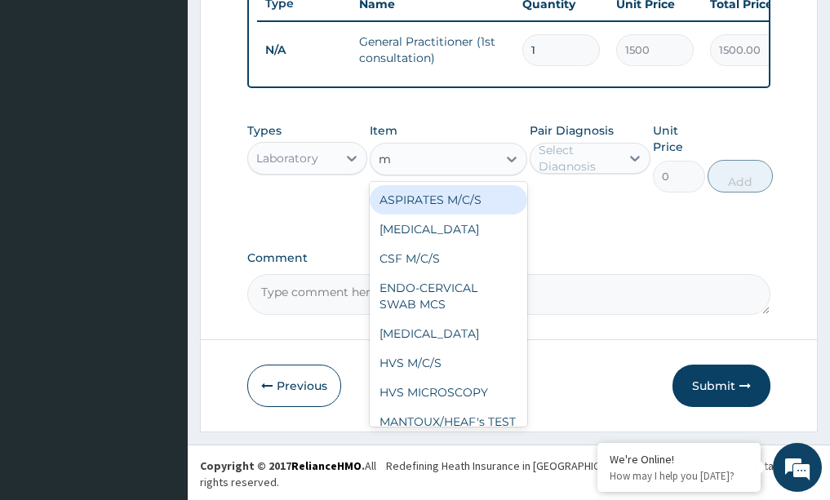
type input "ma"
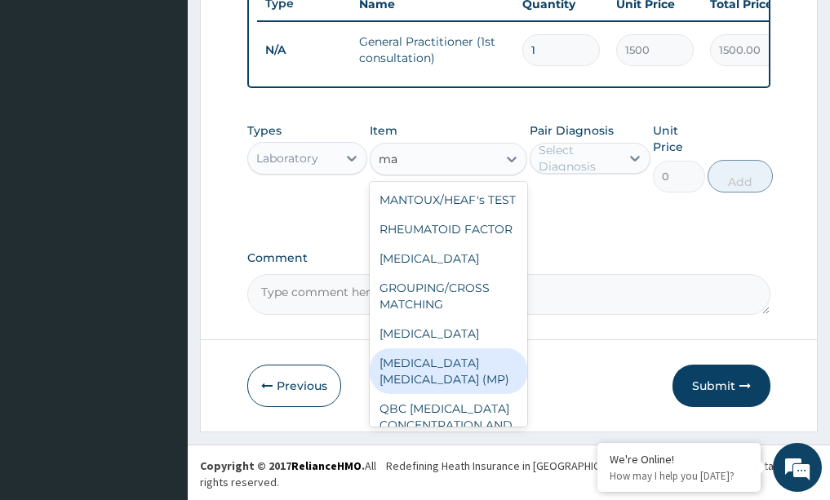
drag, startPoint x: 465, startPoint y: 422, endPoint x: 465, endPoint y: 408, distance: 13.9
click at [465, 394] on div "MALARIA PARASITE (MP)" at bounding box center [449, 371] width 158 height 46
type input "560"
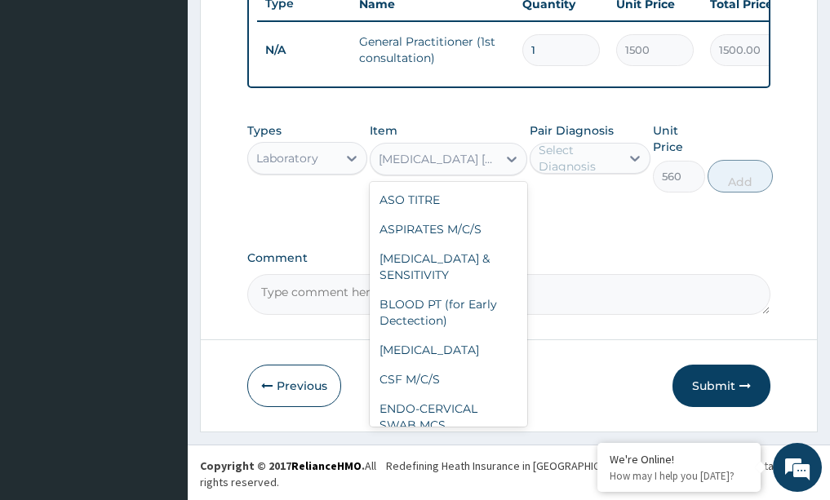
click at [460, 167] on div "MALARIA PARASITE (MP)" at bounding box center [439, 159] width 120 height 16
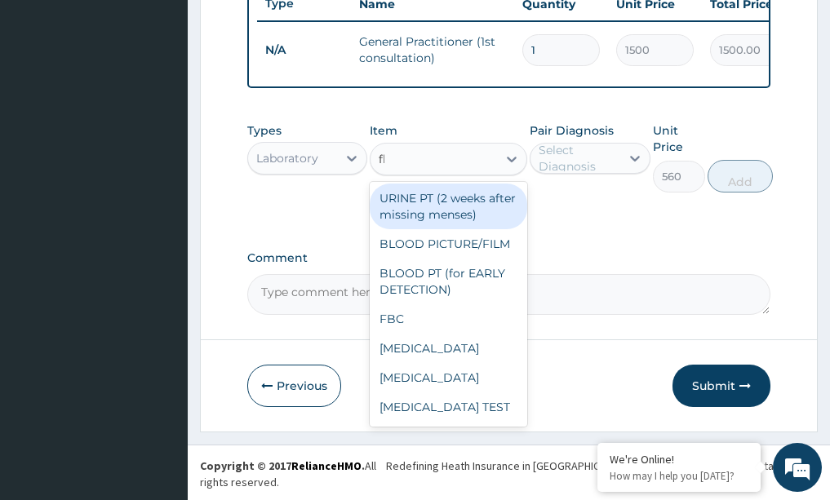
scroll to position [0, 0]
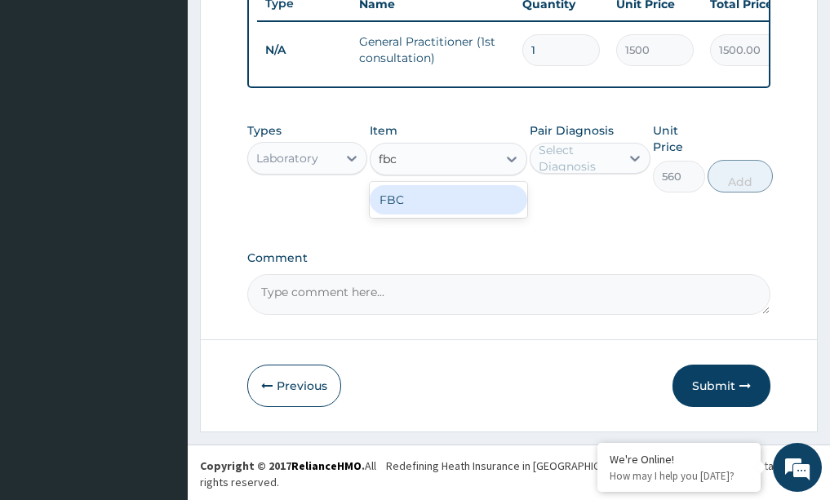
type input "fb"
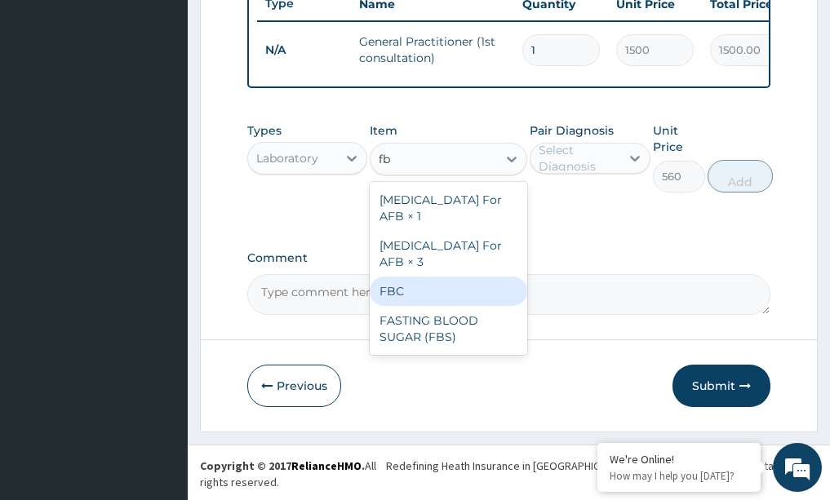
click at [459, 277] on div "FBC" at bounding box center [449, 291] width 158 height 29
type input "1600"
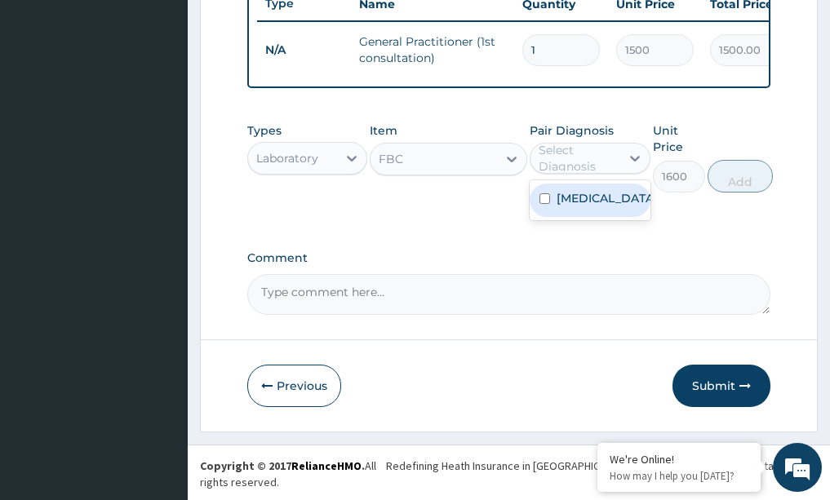
drag, startPoint x: 626, startPoint y: 166, endPoint x: 614, endPoint y: 189, distance: 25.9
click at [627, 166] on icon at bounding box center [635, 158] width 16 height 16
click at [592, 206] on label "[MEDICAL_DATA]" at bounding box center [607, 198] width 101 height 16
checkbox input "true"
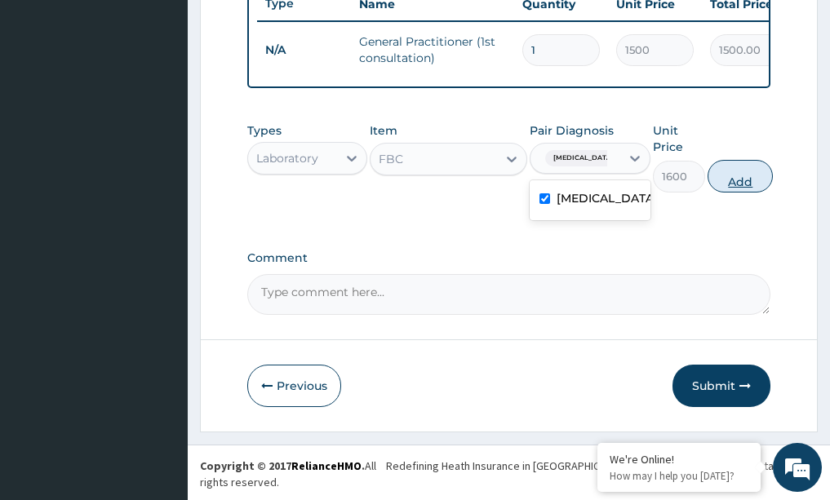
click at [735, 190] on button "Add" at bounding box center [740, 176] width 65 height 33
type input "0"
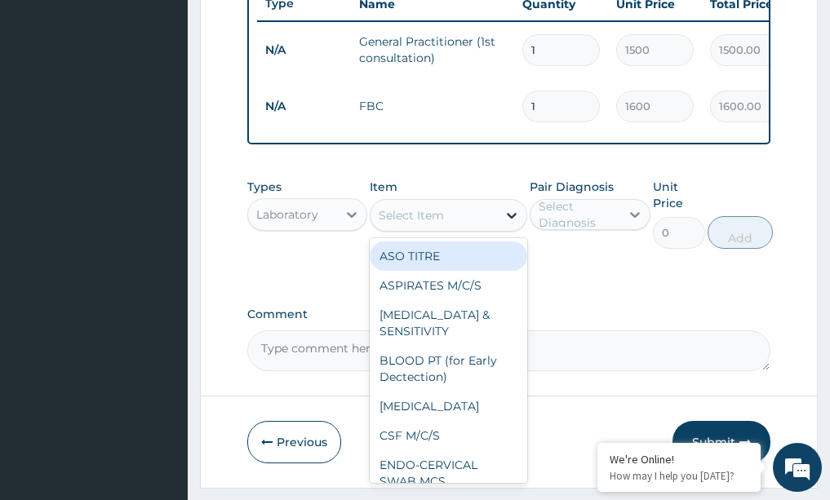
click at [510, 224] on icon at bounding box center [512, 215] width 16 height 16
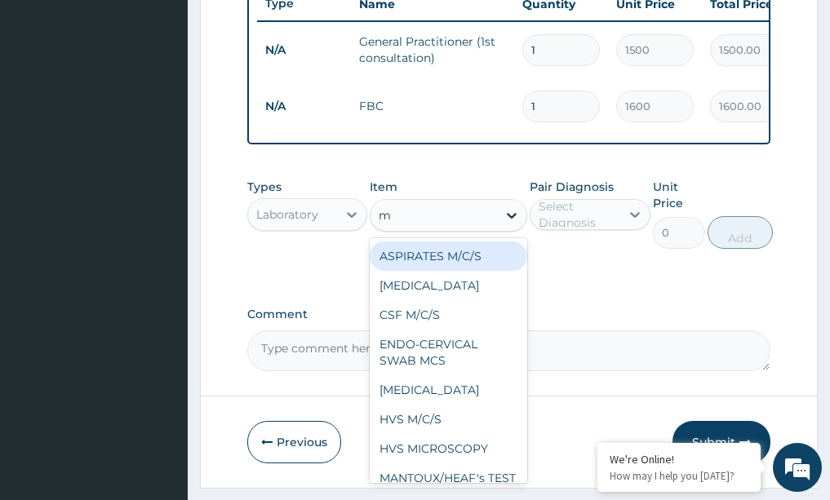
type input "mp"
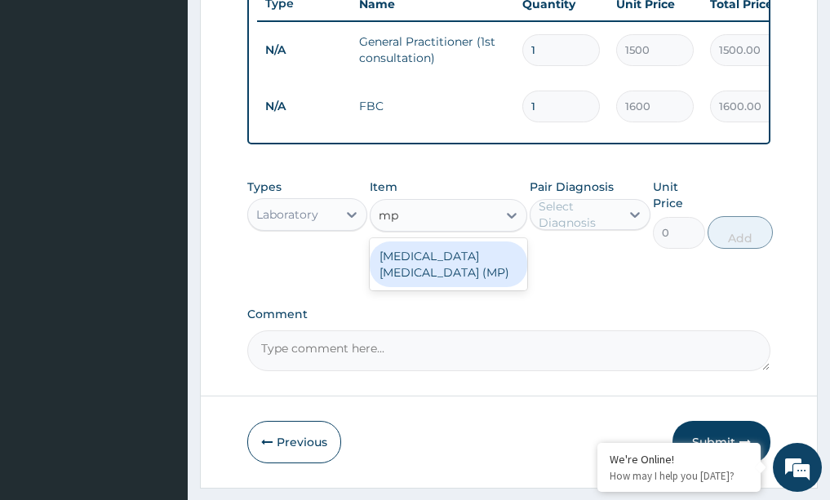
click at [488, 266] on div "MALARIA PARASITE (MP)" at bounding box center [449, 265] width 158 height 46
type input "560"
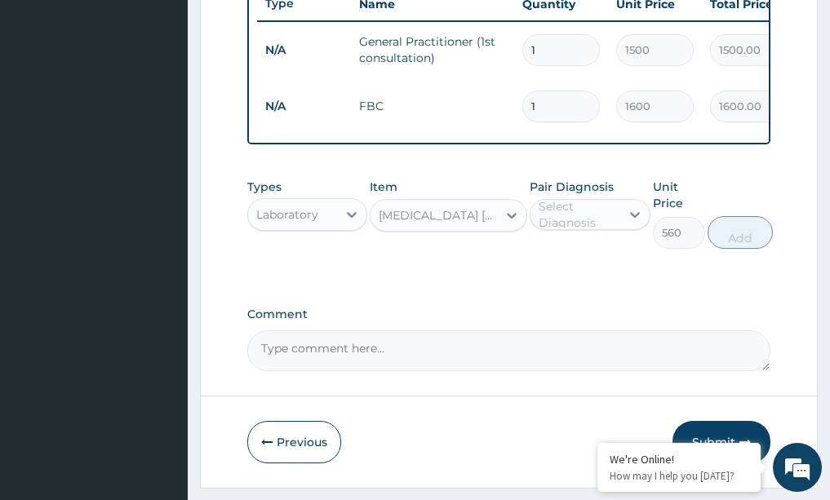
click at [601, 225] on div "Select Diagnosis" at bounding box center [579, 214] width 80 height 33
click at [569, 263] on label "[MEDICAL_DATA]" at bounding box center [607, 254] width 101 height 16
checkbox input "true"
click at [748, 249] on button "Add" at bounding box center [740, 232] width 65 height 33
type input "0"
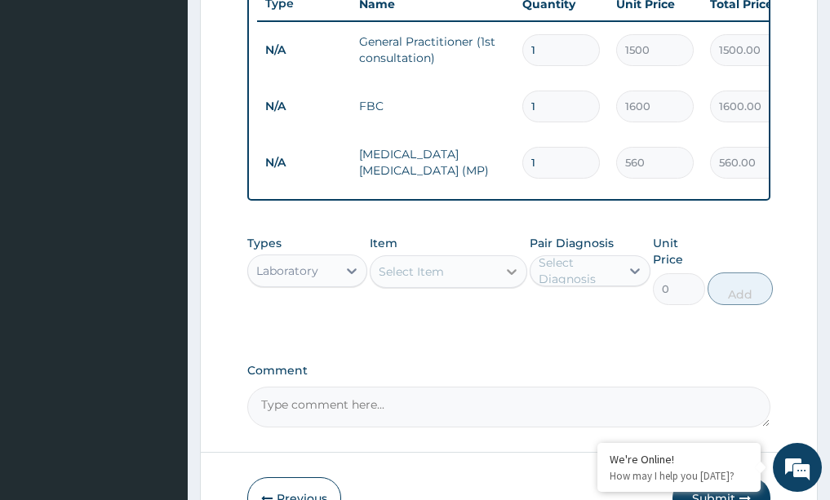
click at [516, 280] on icon at bounding box center [512, 272] width 16 height 16
type input "arte"
click at [353, 279] on icon at bounding box center [352, 271] width 16 height 16
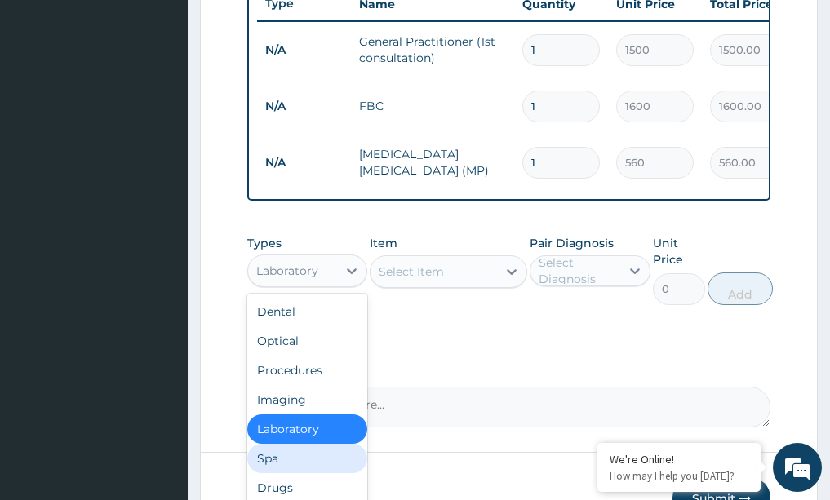
scroll to position [55, 0]
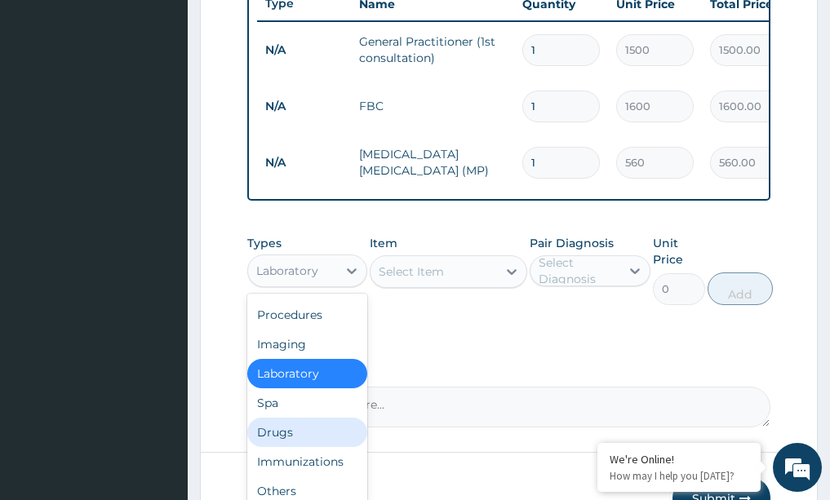
click at [283, 443] on div "Drugs" at bounding box center [307, 432] width 121 height 29
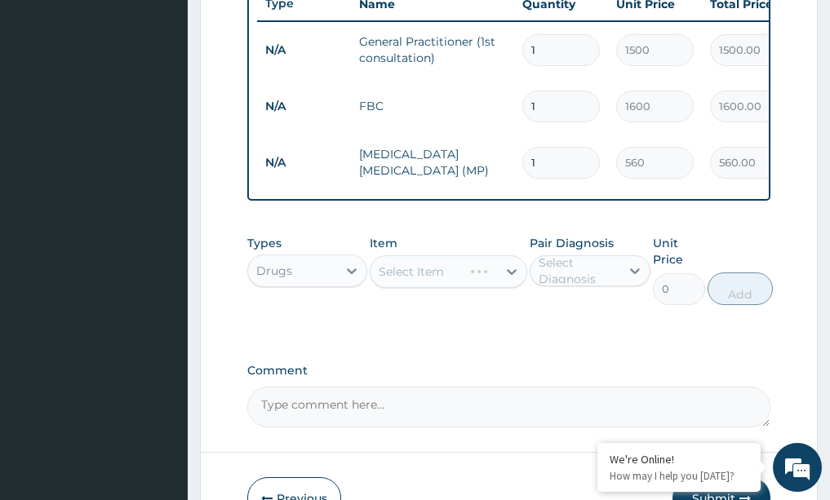
click at [519, 287] on div "Select Item" at bounding box center [449, 271] width 158 height 33
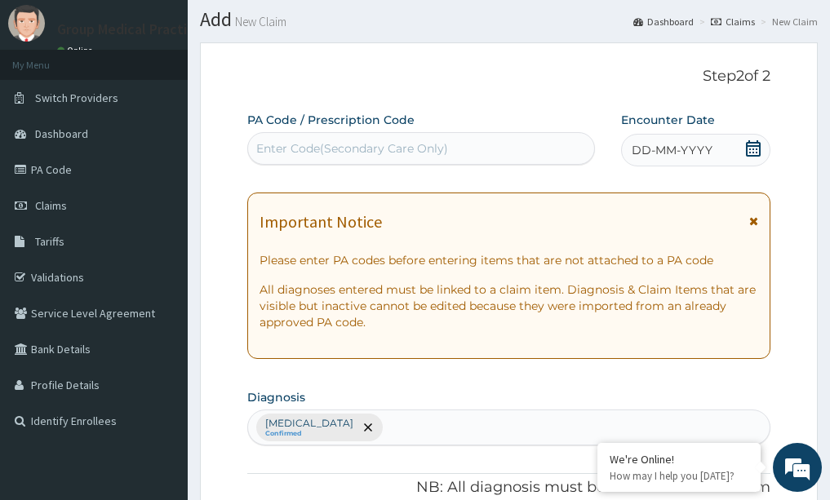
scroll to position [0, 0]
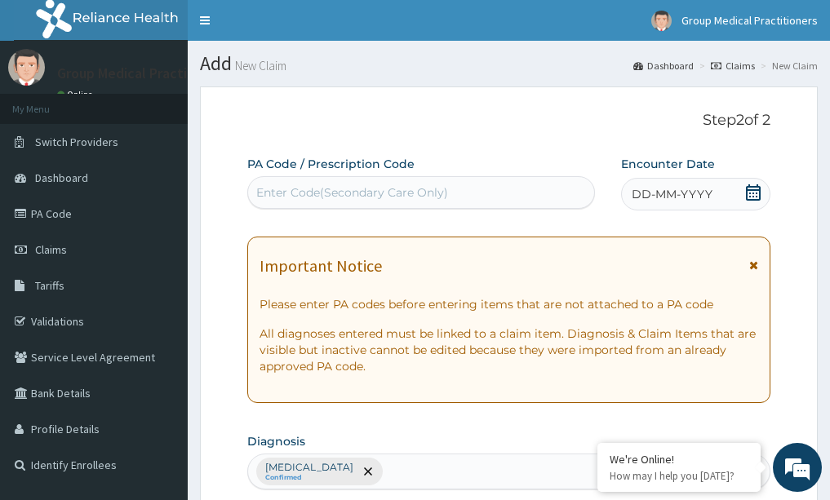
click at [760, 189] on icon at bounding box center [753, 192] width 16 height 16
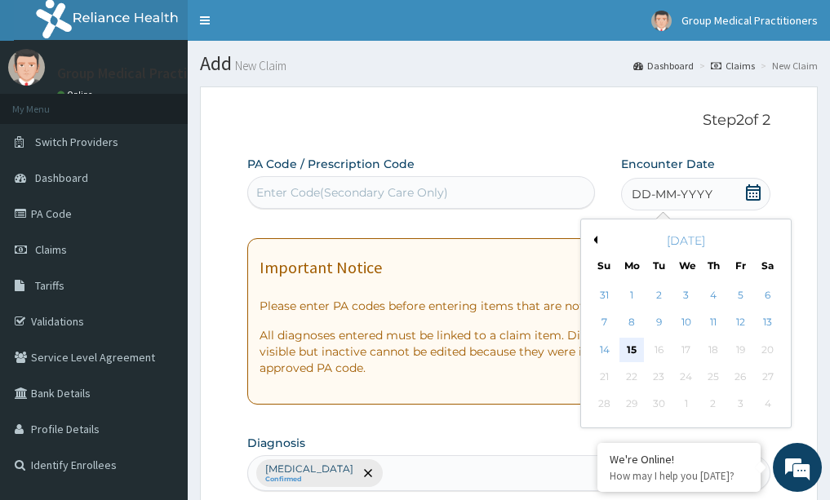
click at [629, 344] on div "15" at bounding box center [631, 350] width 24 height 24
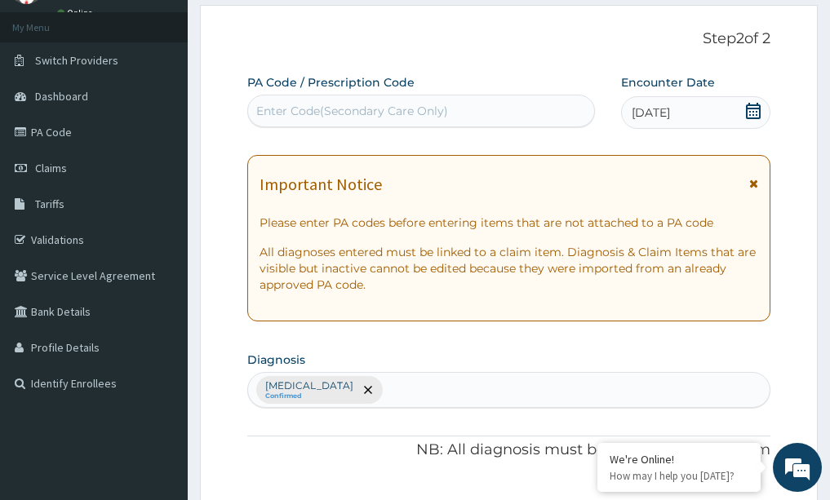
scroll to position [163, 0]
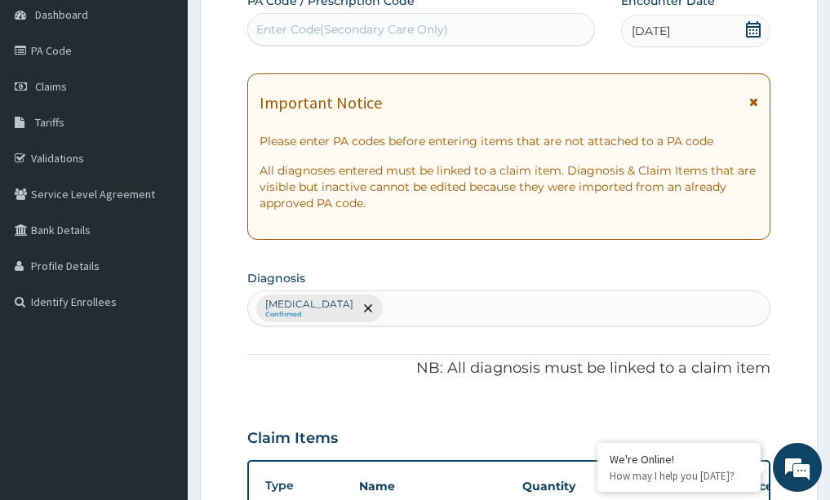
click at [406, 33] on div "Enter Code(Secondary Care Only)" at bounding box center [352, 29] width 192 height 16
click at [423, 30] on div "Enter Code(Secondary Care Only)" at bounding box center [352, 29] width 192 height 16
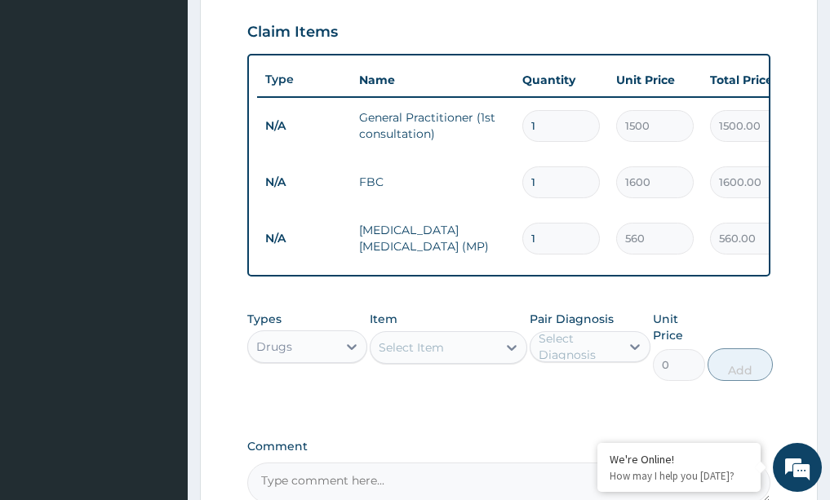
scroll to position [571, 0]
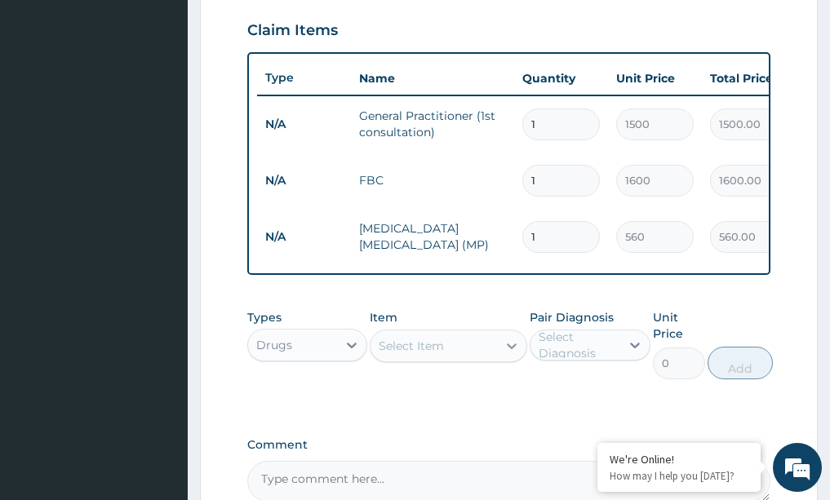
click at [507, 354] on icon at bounding box center [512, 346] width 16 height 16
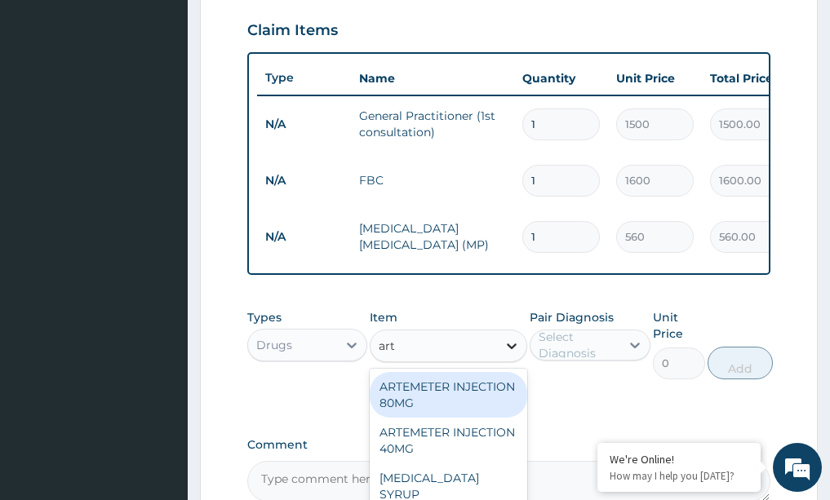
type input "arte"
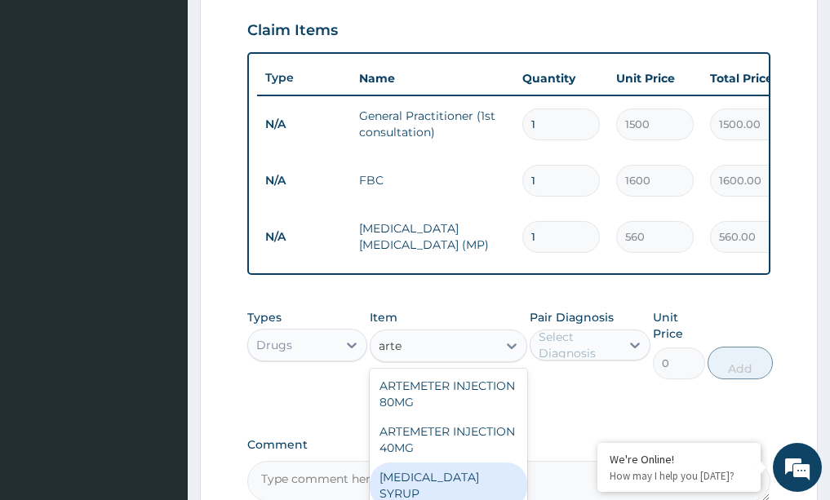
scroll to position [0, 0]
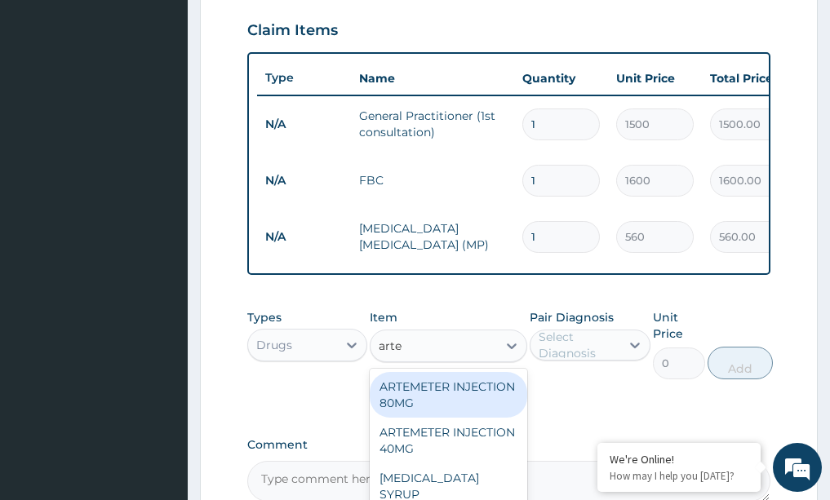
click at [454, 416] on div "ARTEMETER INJECTION 80MG" at bounding box center [449, 395] width 158 height 46
type input "210"
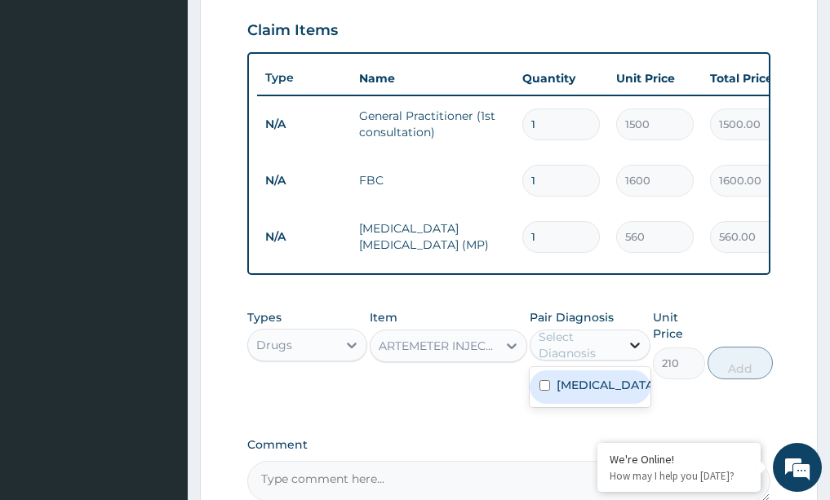
click at [638, 348] on icon at bounding box center [635, 346] width 10 height 6
click at [592, 393] on label "[MEDICAL_DATA]" at bounding box center [607, 385] width 101 height 16
checkbox input "true"
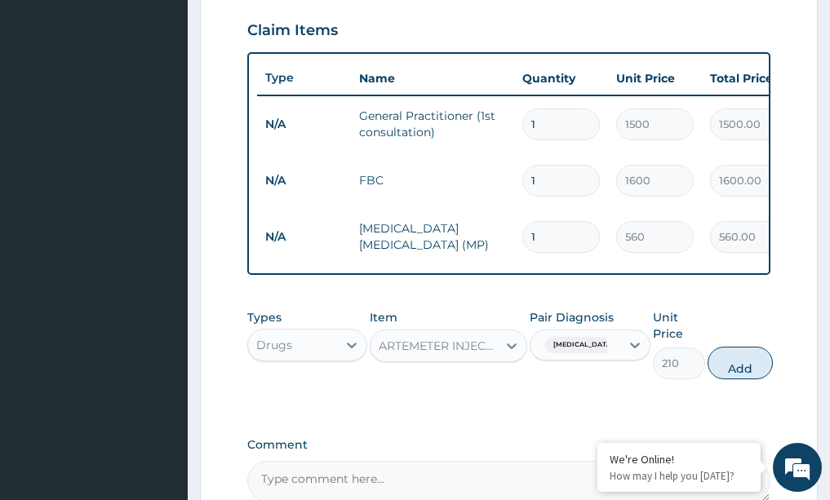
drag, startPoint x: 735, startPoint y: 382, endPoint x: 667, endPoint y: 379, distance: 67.8
click at [732, 379] on button "Add" at bounding box center [740, 363] width 65 height 33
type input "0"
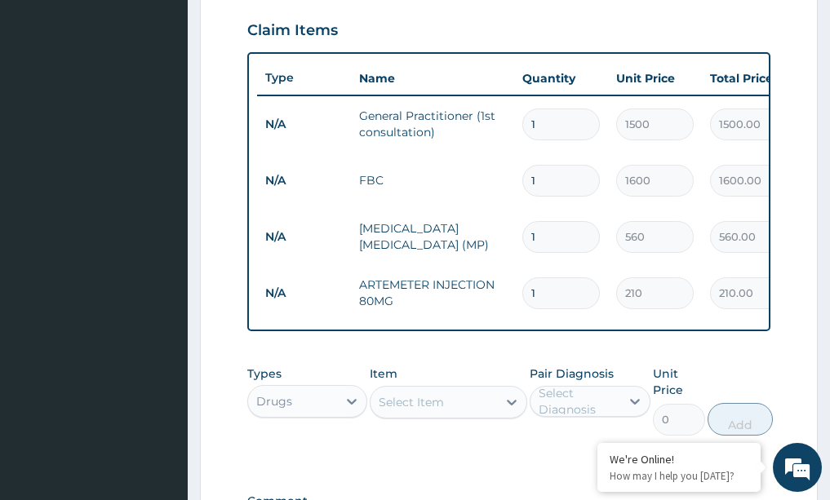
click at [548, 296] on input "1" at bounding box center [561, 293] width 78 height 32
type input "0.00"
type input "2"
type input "420.00"
type input "2"
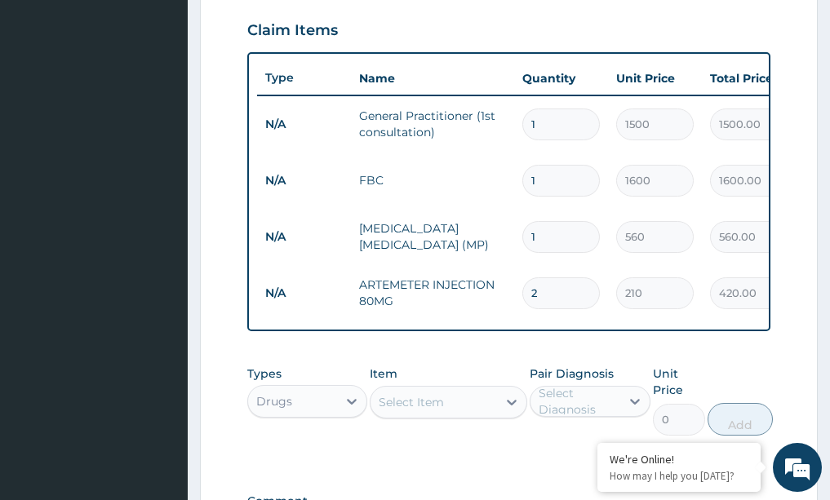
drag, startPoint x: 513, startPoint y: 417, endPoint x: 480, endPoint y: 420, distance: 32.8
click at [512, 406] on icon at bounding box center [512, 403] width 10 height 6
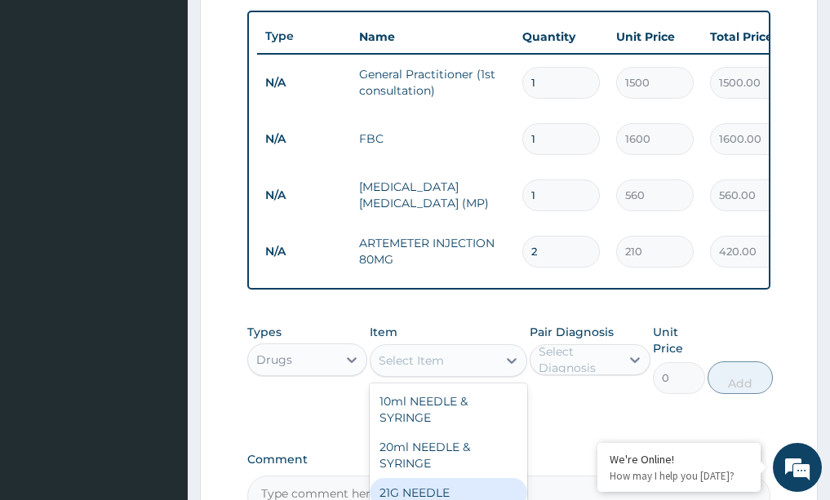
scroll to position [735, 0]
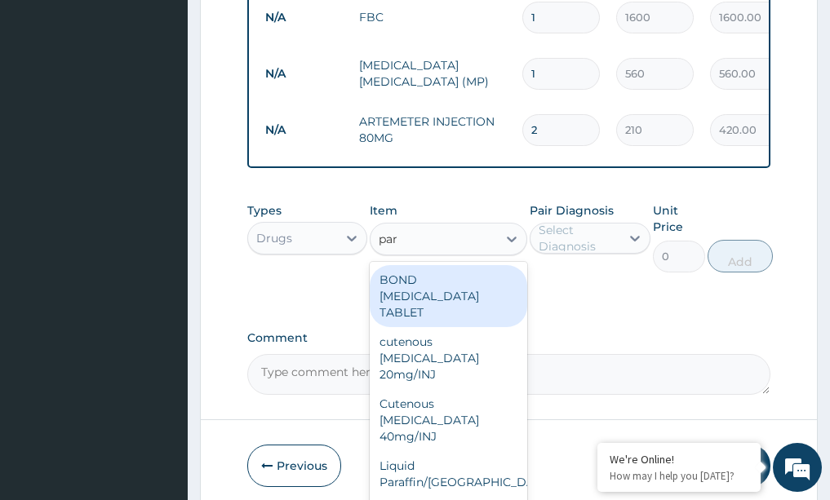
type input "para"
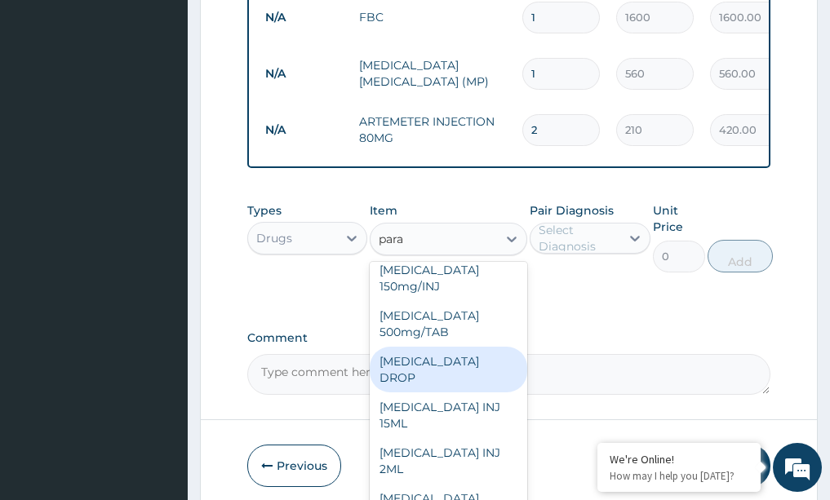
scroll to position [245, 0]
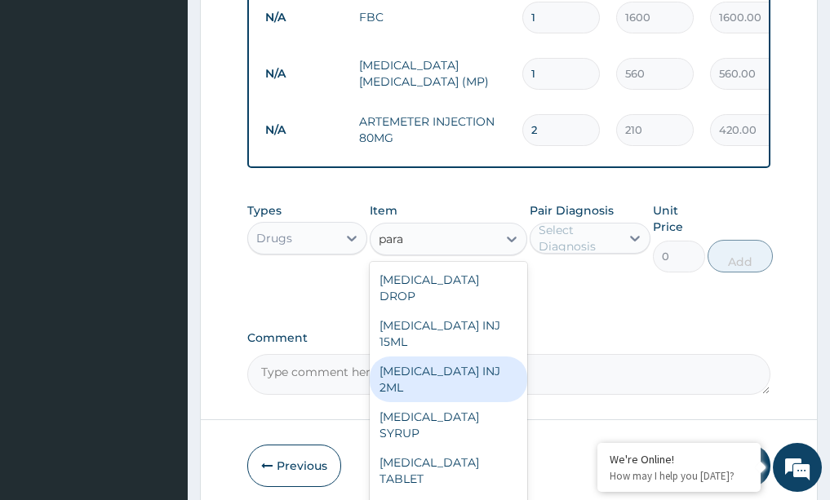
click at [402, 375] on div "PARACETAMOL INJ 2ML" at bounding box center [449, 380] width 158 height 46
type input "210"
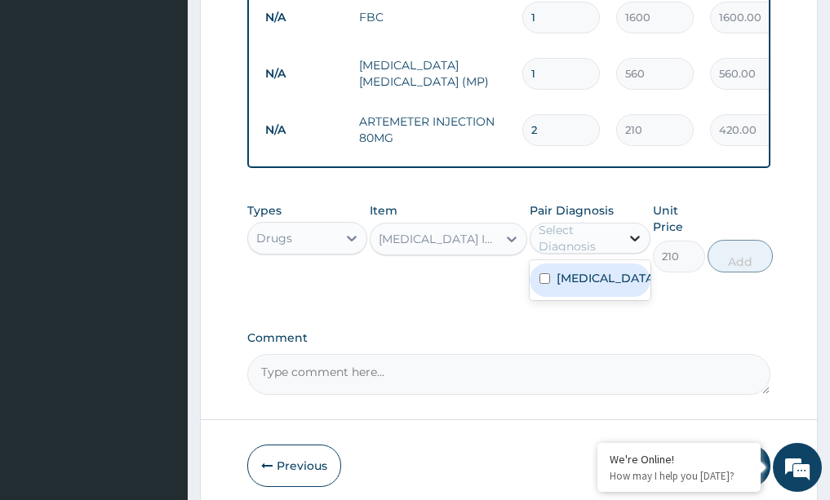
click at [627, 246] on icon at bounding box center [635, 238] width 16 height 16
click at [629, 297] on div "[MEDICAL_DATA]" at bounding box center [590, 280] width 121 height 33
checkbox input "true"
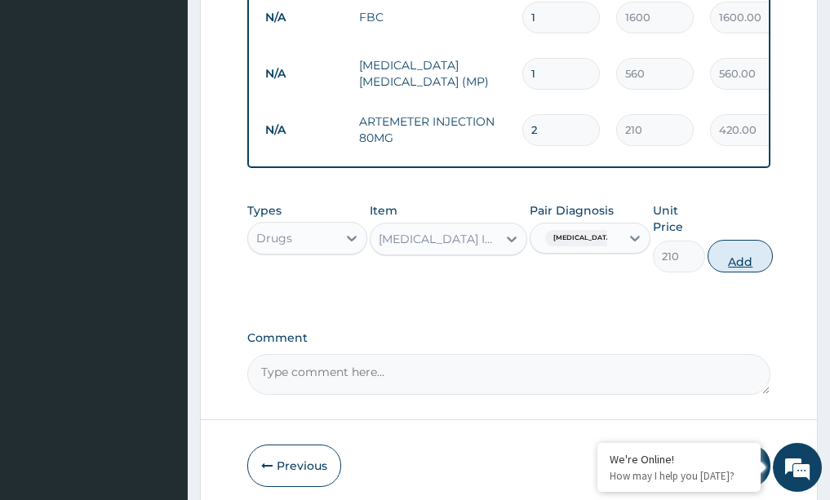
click at [747, 272] on button "Add" at bounding box center [740, 256] width 65 height 33
type input "0"
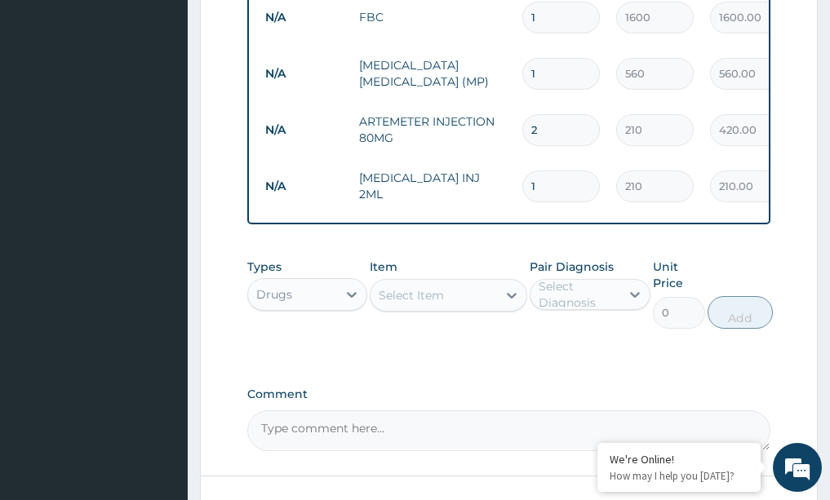
click at [544, 184] on input "1" at bounding box center [561, 187] width 78 height 32
type input "0.00"
type input "2"
type input "420.00"
type input "2"
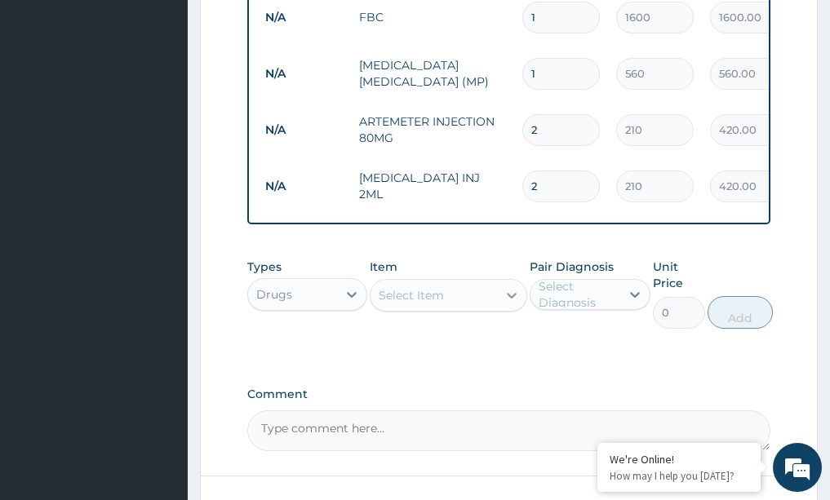
click at [506, 304] on icon at bounding box center [512, 295] width 16 height 16
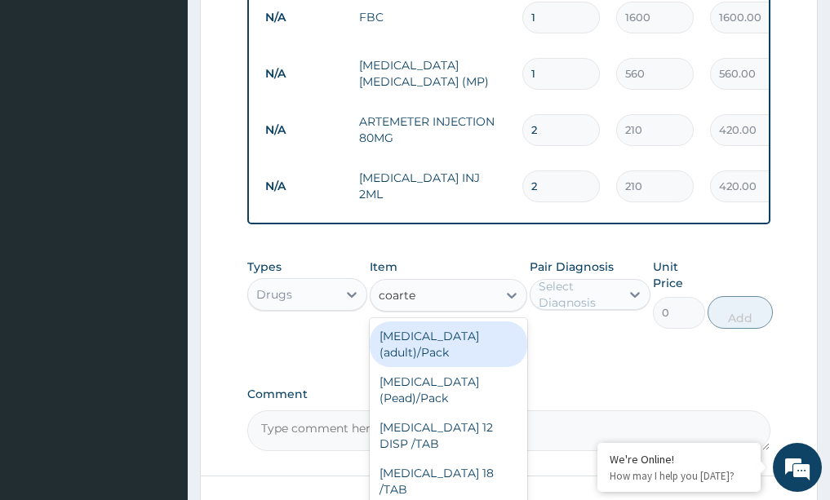
type input "coartem"
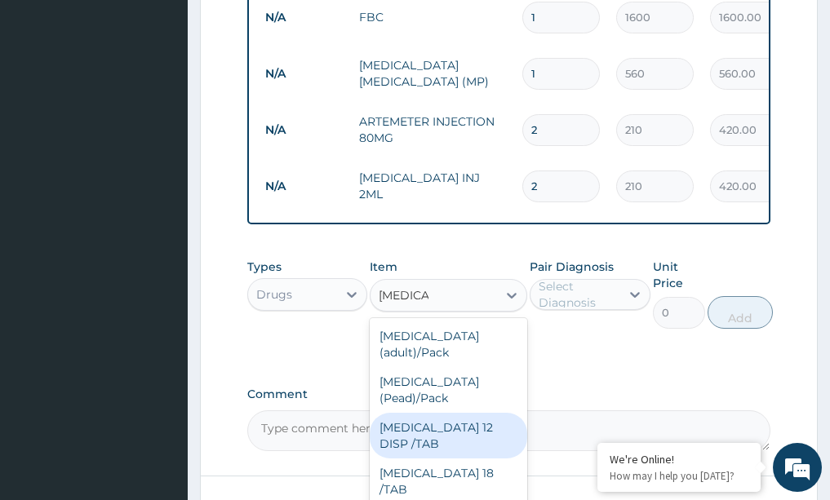
scroll to position [33, 0]
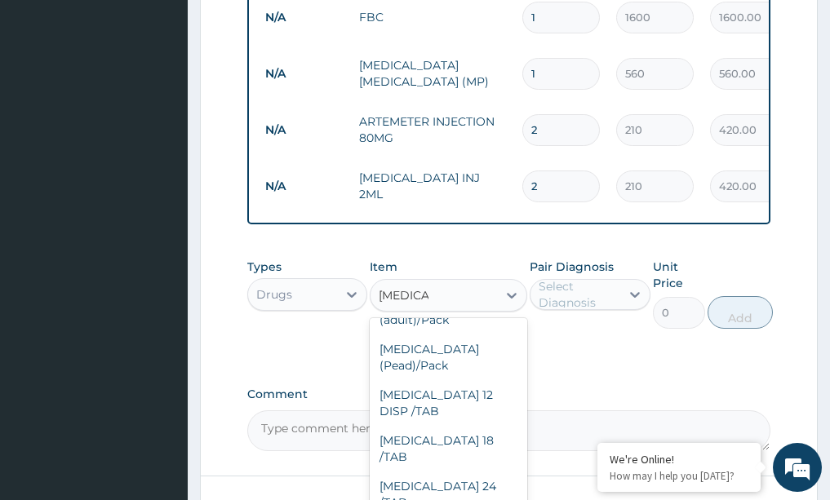
type input "866.25"
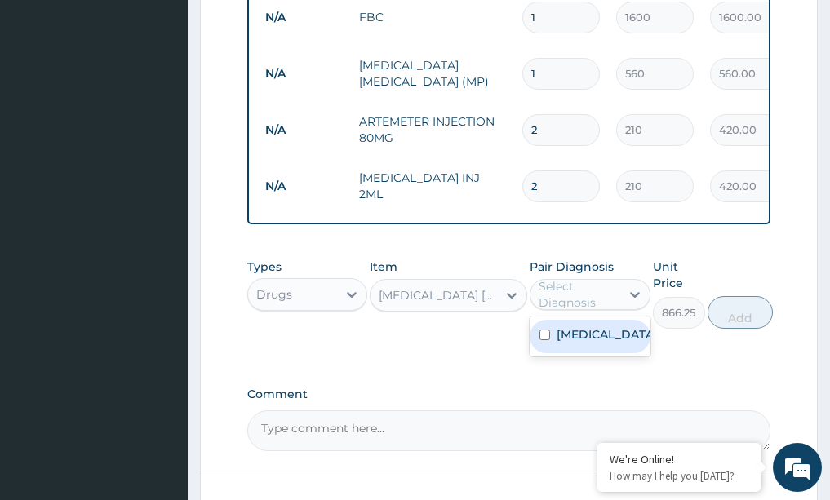
drag, startPoint x: 614, startPoint y: 306, endPoint x: 614, endPoint y: 322, distance: 15.5
click at [614, 307] on div "Select Diagnosis" at bounding box center [579, 294] width 80 height 33
click at [579, 343] on label "[MEDICAL_DATA]" at bounding box center [607, 334] width 101 height 16
checkbox input "true"
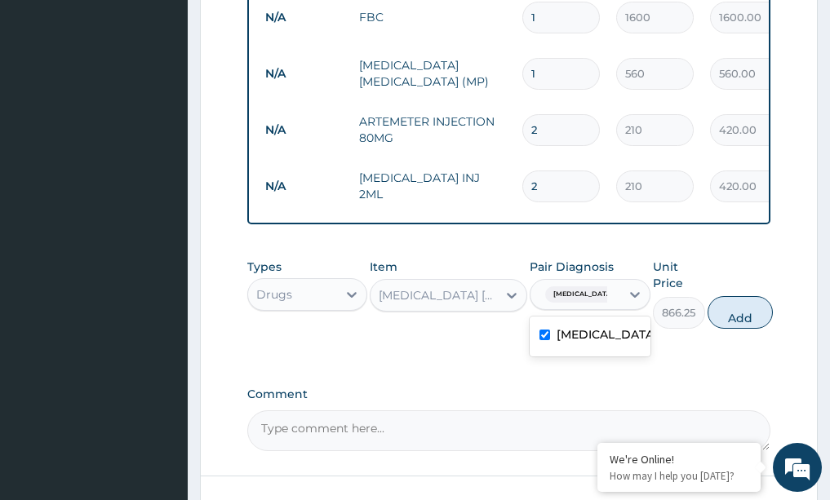
click at [740, 322] on button "Add" at bounding box center [740, 312] width 65 height 33
type input "0"
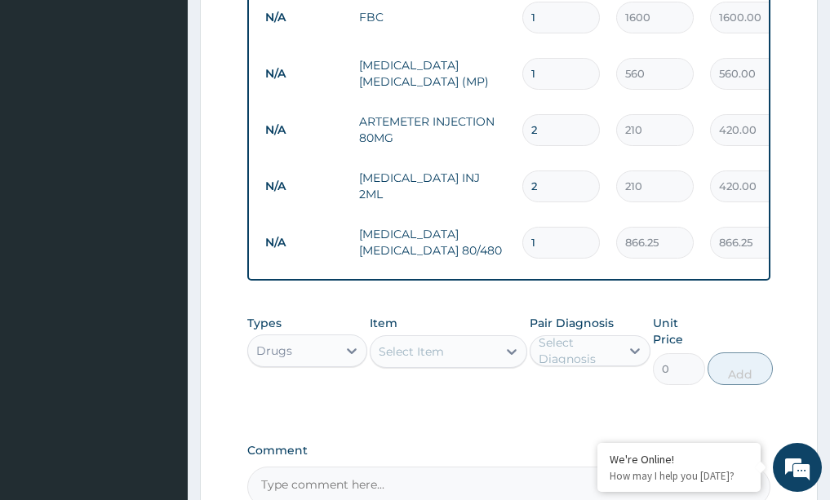
click at [544, 247] on input "1" at bounding box center [561, 243] width 78 height 32
type input "0.00"
type input "6"
type input "5197.50"
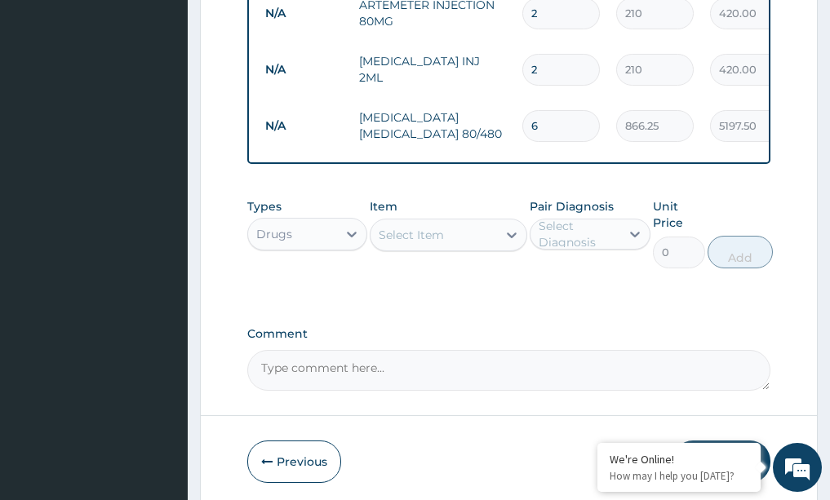
scroll to position [898, 0]
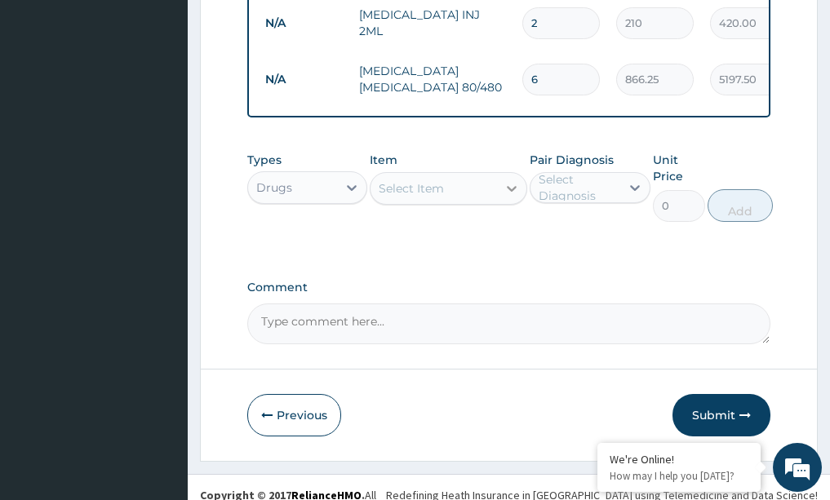
type input "6"
click at [505, 197] on icon at bounding box center [512, 188] width 16 height 16
click at [513, 192] on icon at bounding box center [512, 189] width 10 height 6
click at [511, 197] on icon at bounding box center [512, 188] width 16 height 16
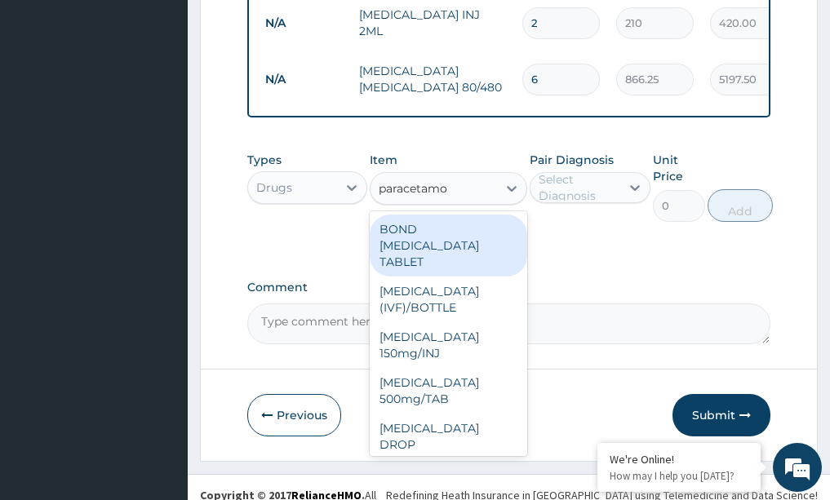
type input "paracetamol"
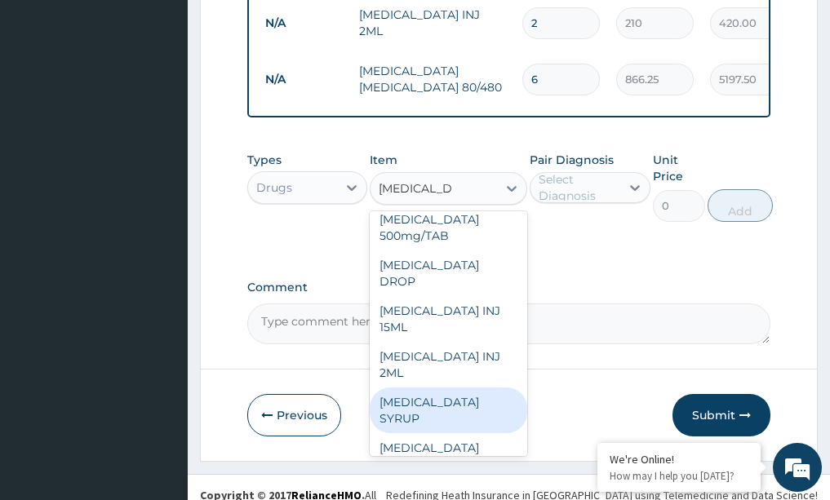
scroll to position [219, 0]
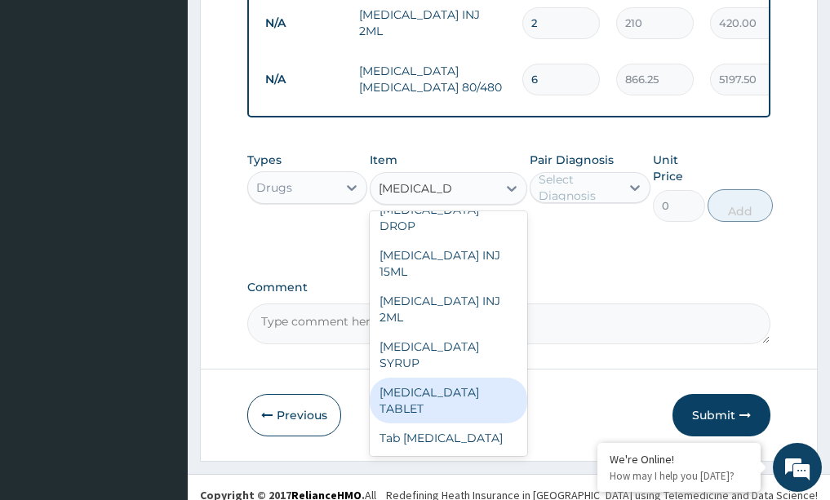
click at [422, 414] on div "PARACETAMOL TABLET" at bounding box center [449, 401] width 158 height 46
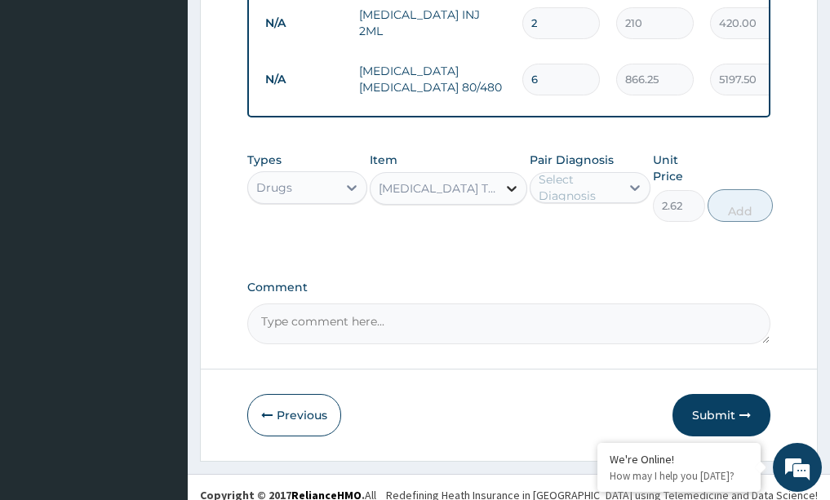
click at [508, 197] on icon at bounding box center [512, 188] width 16 height 16
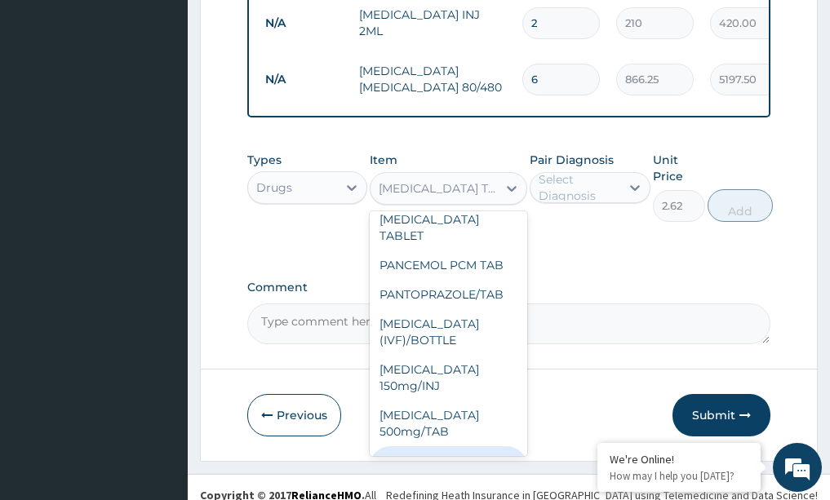
scroll to position [36792, 0]
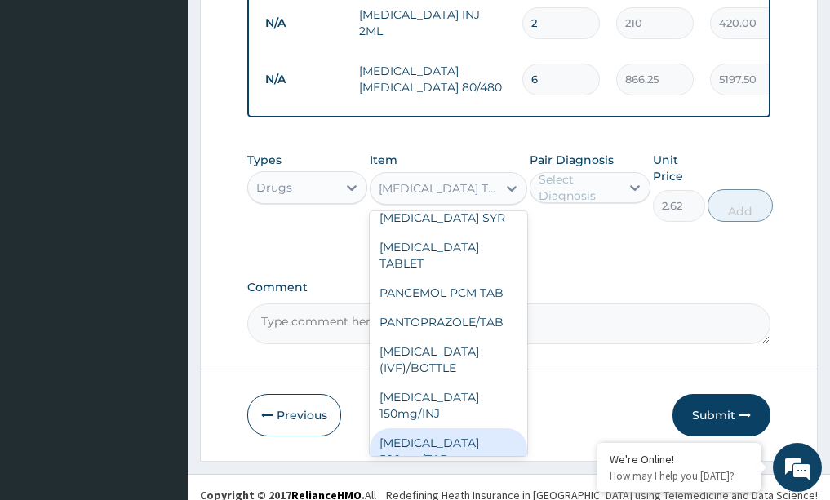
click at [418, 428] on div "PARACETAMOL 500mg/TAB" at bounding box center [449, 451] width 158 height 46
type input "5.25"
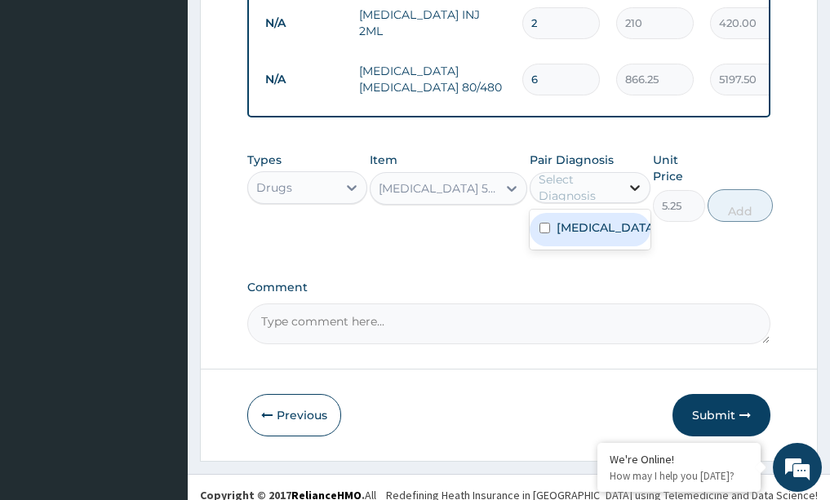
click at [635, 191] on icon at bounding box center [635, 188] width 10 height 6
click at [600, 244] on div "[MEDICAL_DATA]" at bounding box center [590, 229] width 121 height 33
checkbox input "true"
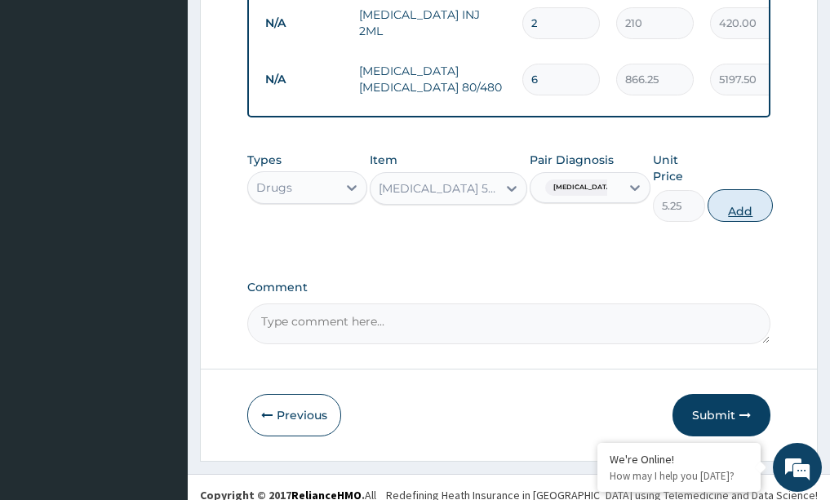
click at [739, 222] on button "Add" at bounding box center [740, 205] width 65 height 33
type input "0"
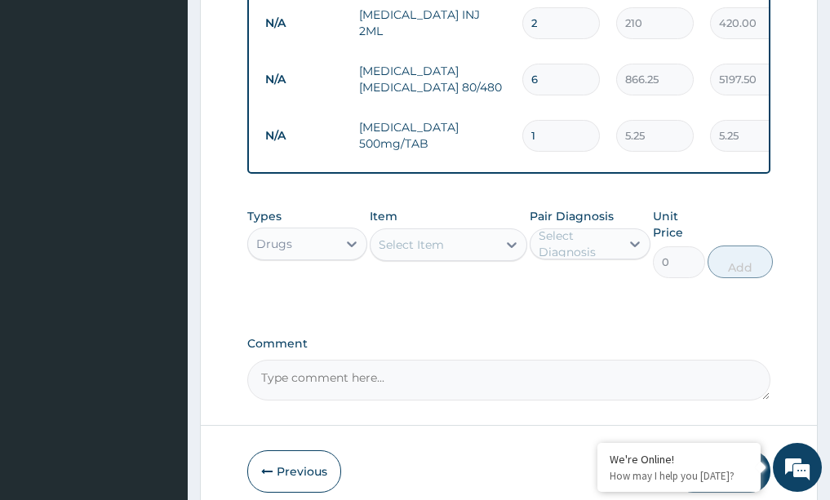
click at [552, 135] on input "1" at bounding box center [561, 136] width 78 height 32
type input "0.00"
type input "3"
type input "15.75"
type input "30"
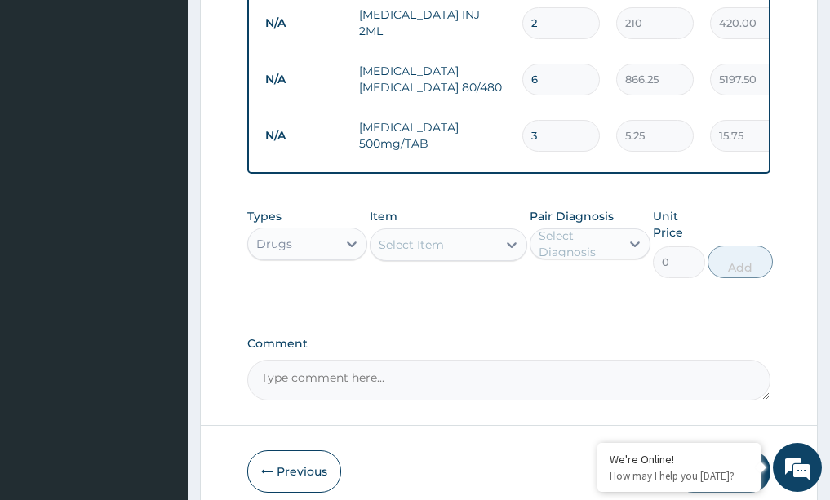
type input "157.50"
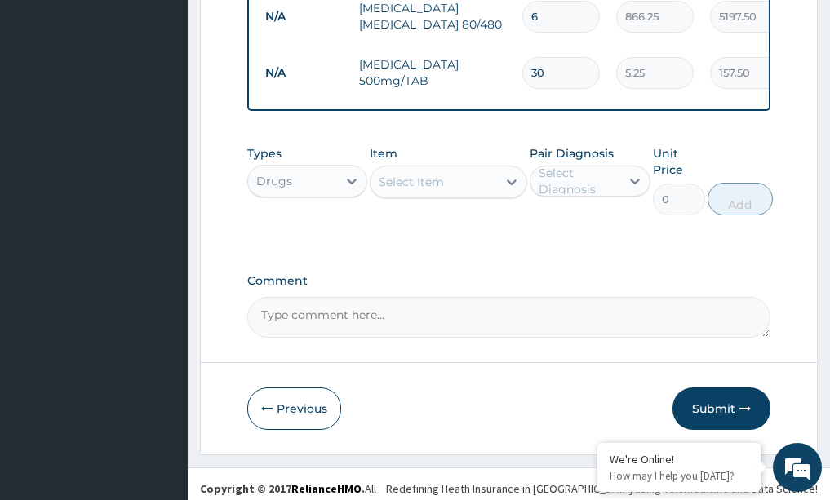
scroll to position [983, 0]
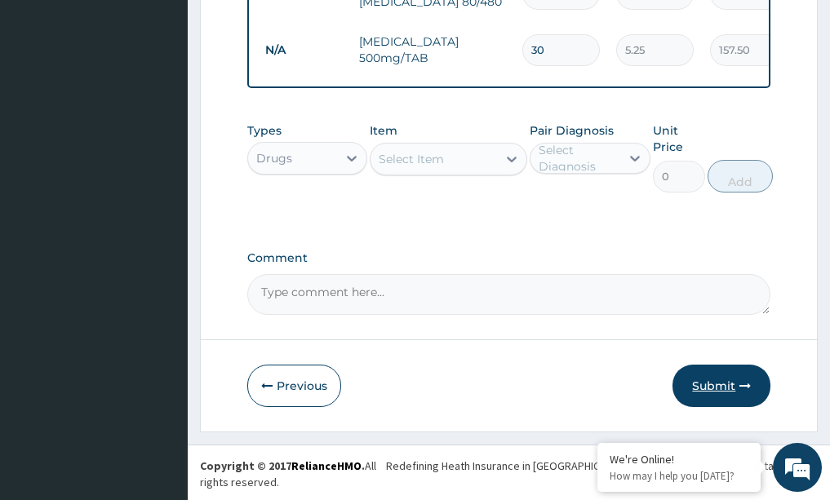
type input "30"
drag, startPoint x: 721, startPoint y: 391, endPoint x: 694, endPoint y: 384, distance: 27.9
click at [719, 389] on button "Submit" at bounding box center [721, 386] width 98 height 42
click at [726, 397] on button "Submit" at bounding box center [721, 386] width 98 height 42
click at [726, 392] on button "Submit" at bounding box center [721, 386] width 98 height 42
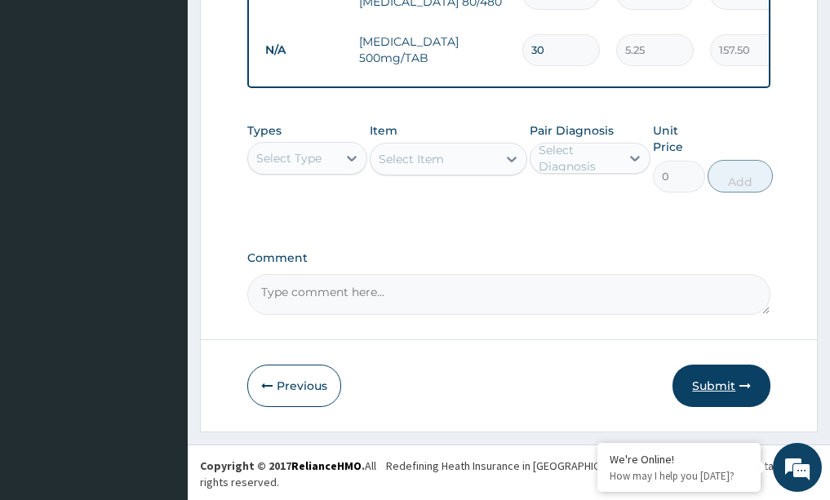
click at [711, 407] on button "Submit" at bounding box center [721, 386] width 98 height 42
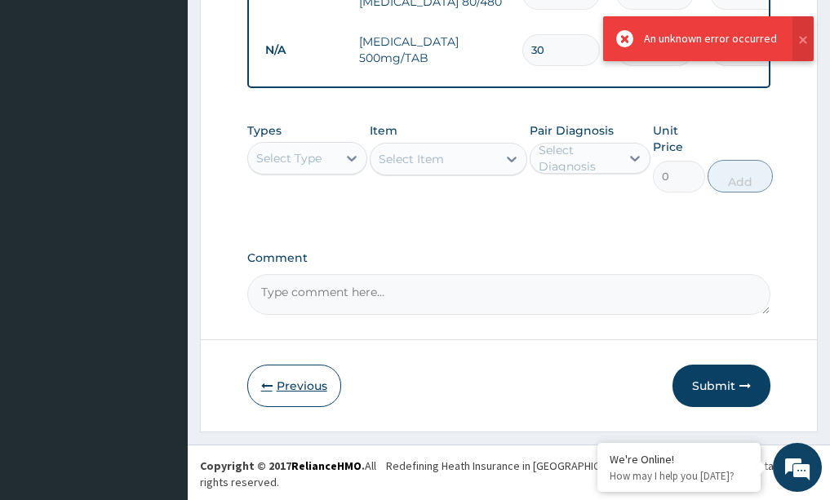
click at [317, 386] on button "Previous" at bounding box center [294, 386] width 94 height 42
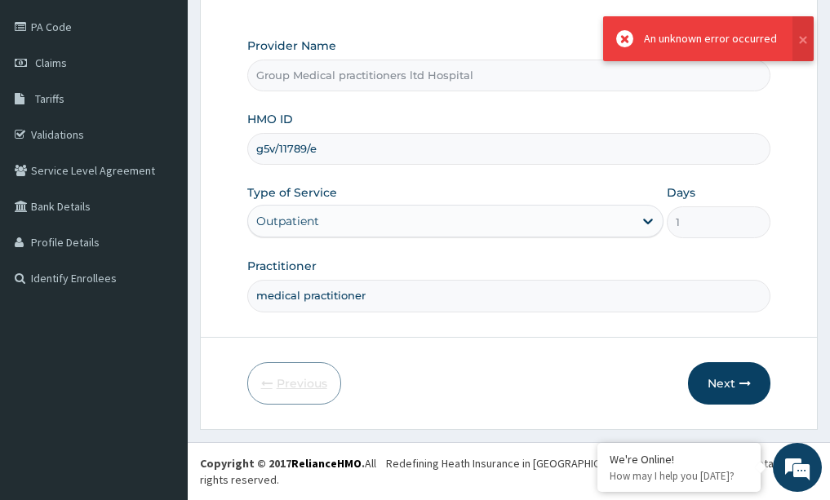
scroll to position [171, 0]
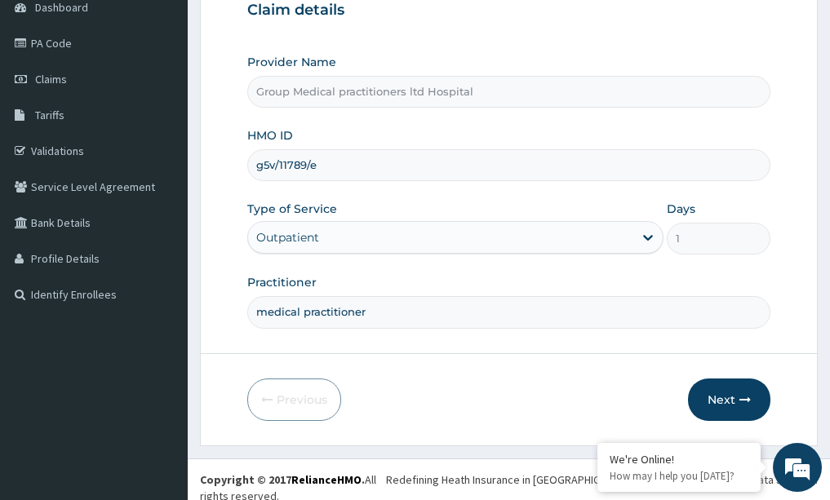
click at [272, 164] on input "g5v/11789/e" at bounding box center [509, 165] width 524 height 32
type input "gsv/11789/e"
click at [720, 404] on button "Next" at bounding box center [729, 400] width 82 height 42
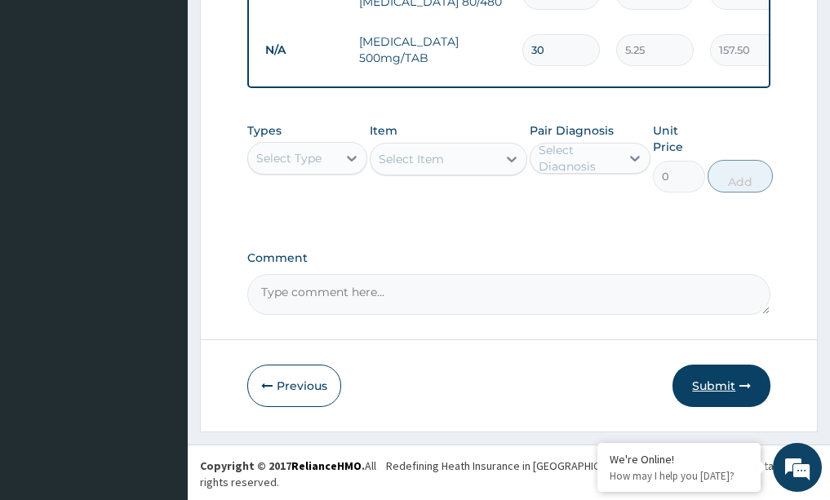
click at [707, 403] on button "Submit" at bounding box center [721, 386] width 98 height 42
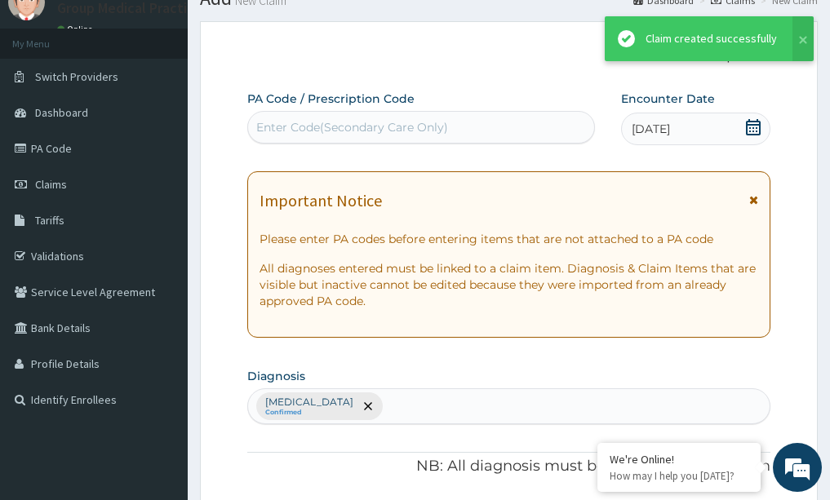
scroll to position [983, 0]
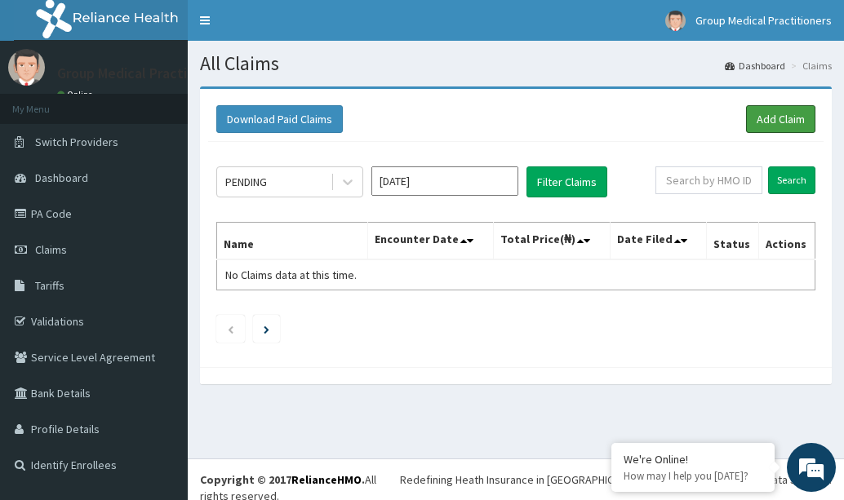
drag, startPoint x: 789, startPoint y: 118, endPoint x: 783, endPoint y: 153, distance: 35.6
click at [789, 118] on link "Add Claim" at bounding box center [780, 119] width 69 height 28
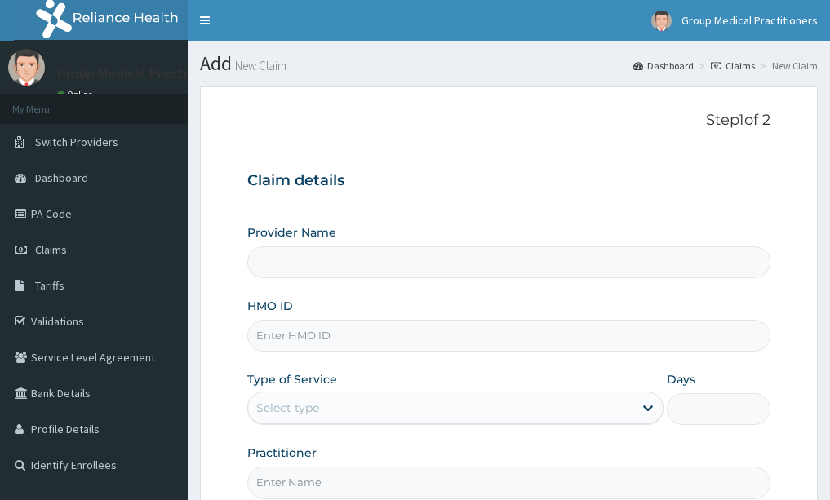
click at [353, 343] on input "HMO ID" at bounding box center [509, 336] width 524 height 32
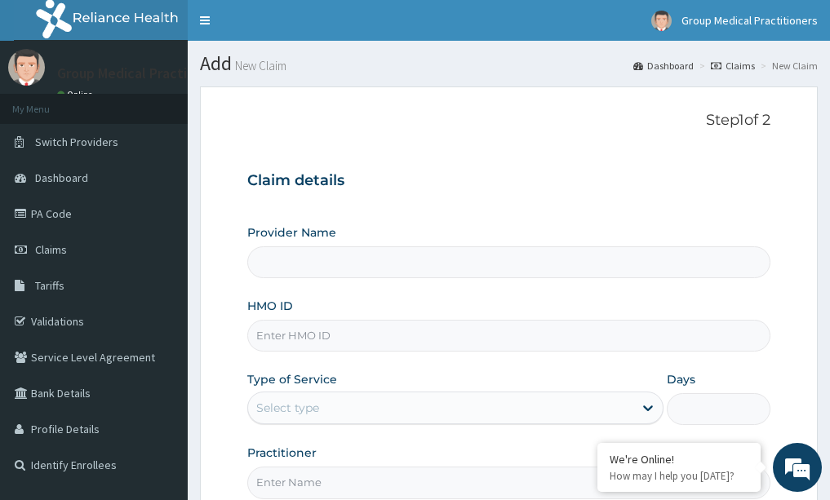
type input "a"
type input "Group Medical practitioners ltd Hospital"
type input "ait/102"
click at [69, 257] on link "Claims" at bounding box center [94, 250] width 188 height 36
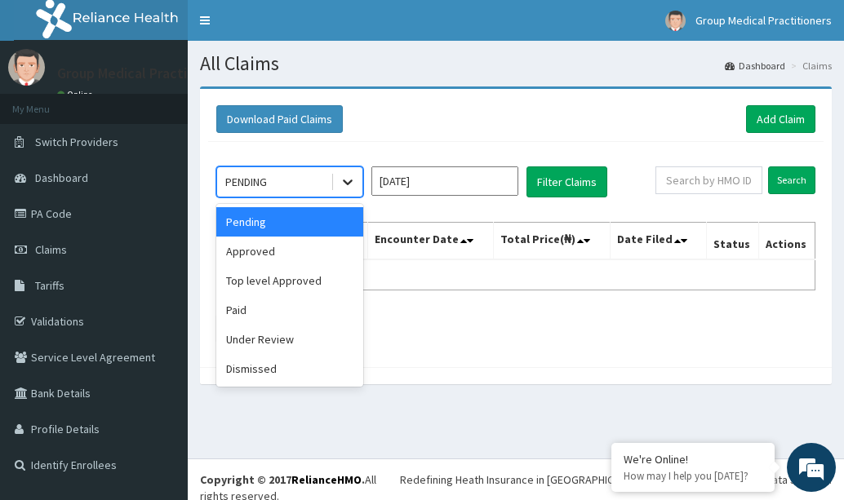
click at [357, 175] on div at bounding box center [347, 181] width 29 height 29
click at [322, 253] on div "Approved" at bounding box center [289, 251] width 147 height 29
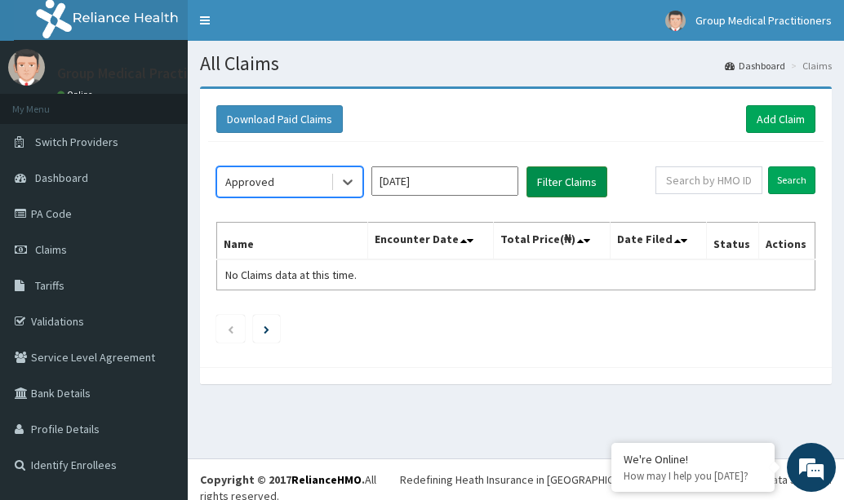
click at [548, 174] on button "Filter Claims" at bounding box center [566, 181] width 81 height 31
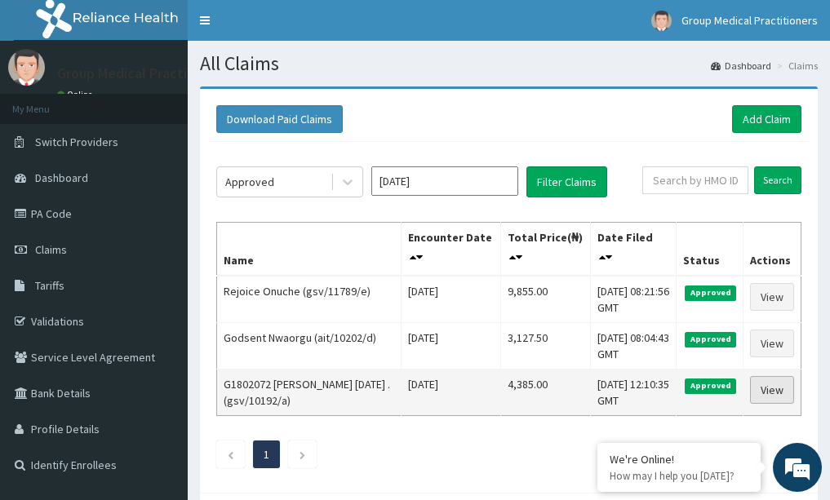
click at [773, 392] on link "View" at bounding box center [772, 390] width 44 height 28
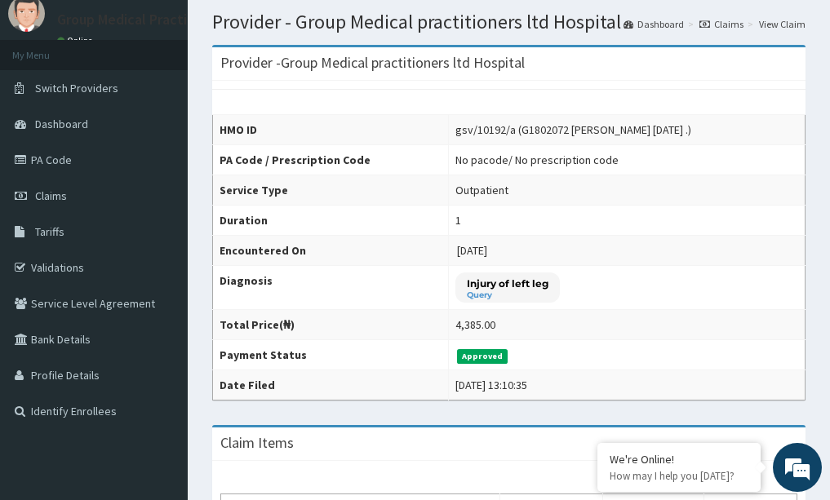
scroll to position [82, 0]
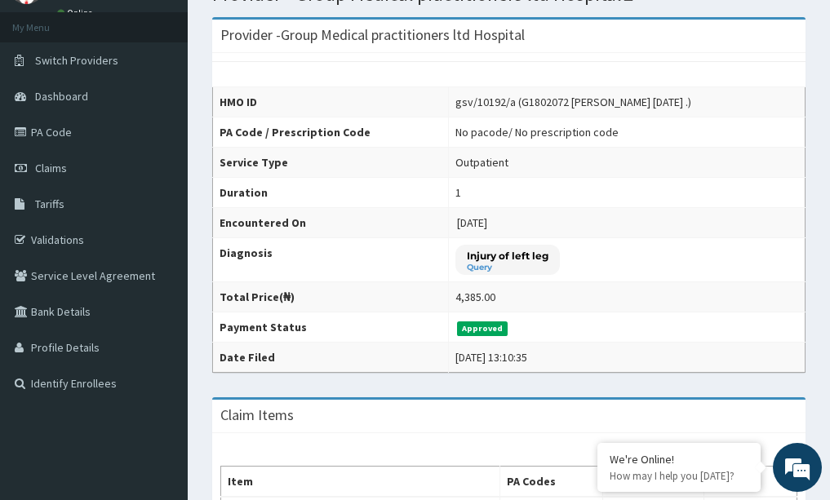
click at [513, 262] on p "Injury of left leg" at bounding box center [508, 256] width 82 height 14
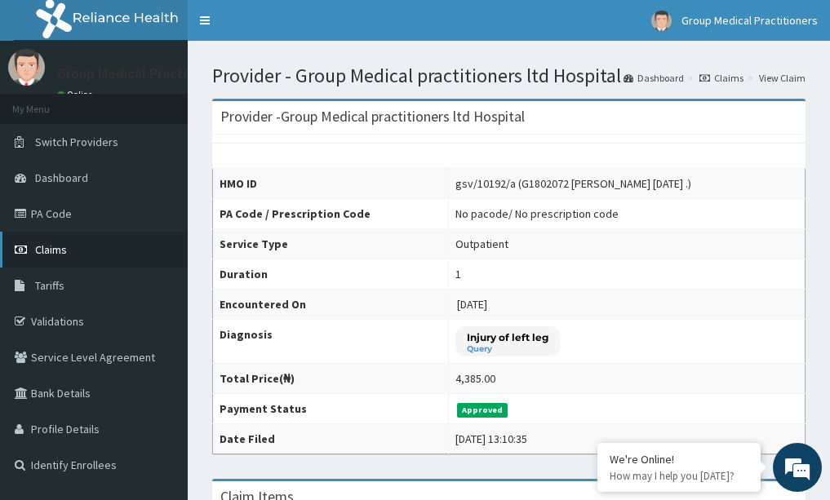
scroll to position [0, 0]
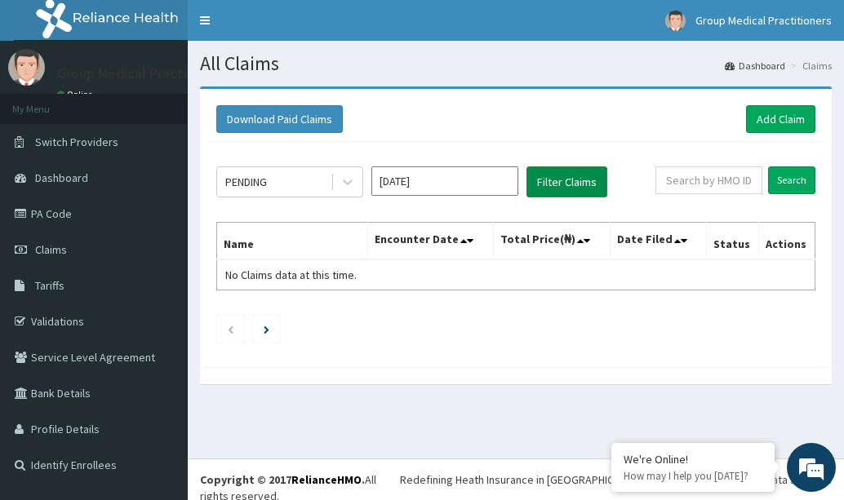
click at [558, 184] on button "Filter Claims" at bounding box center [566, 181] width 81 height 31
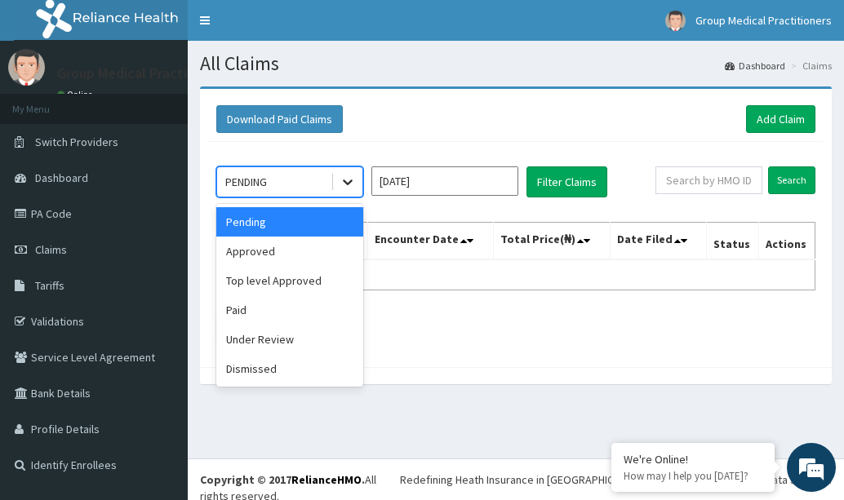
click at [353, 184] on icon at bounding box center [348, 182] width 16 height 16
click at [264, 308] on div "Paid" at bounding box center [289, 309] width 147 height 29
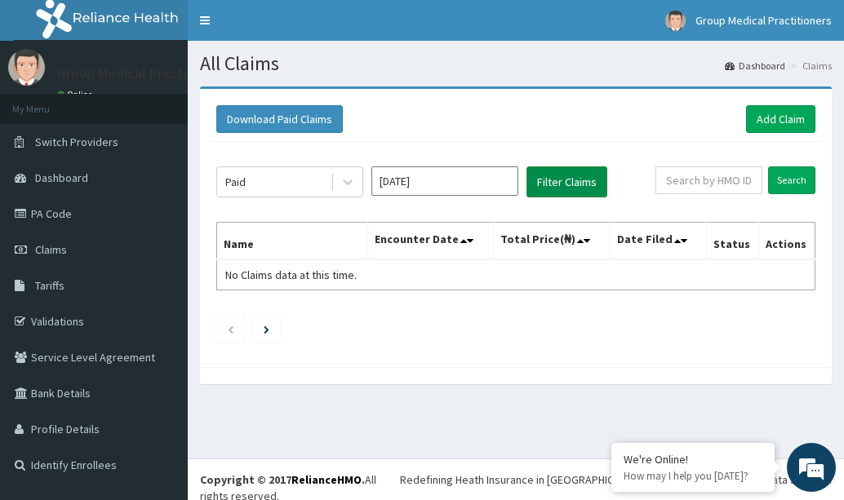
click at [546, 179] on button "Filter Claims" at bounding box center [566, 181] width 81 height 31
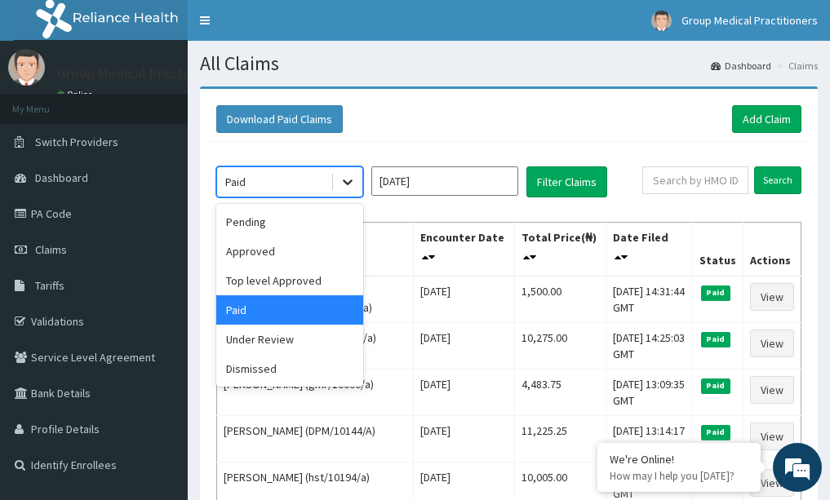
click at [351, 180] on icon at bounding box center [348, 183] width 10 height 6
click at [258, 221] on div "Pending" at bounding box center [289, 221] width 147 height 29
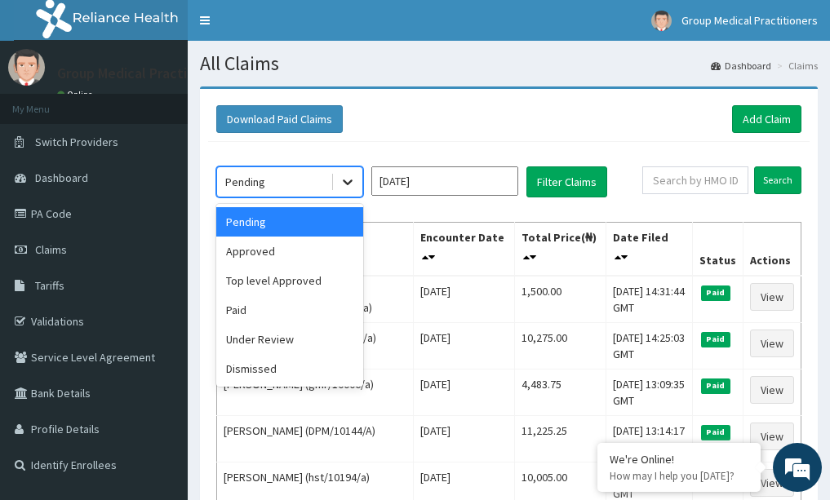
click at [348, 178] on icon at bounding box center [348, 182] width 16 height 16
click at [278, 341] on div "Under Review" at bounding box center [289, 339] width 147 height 29
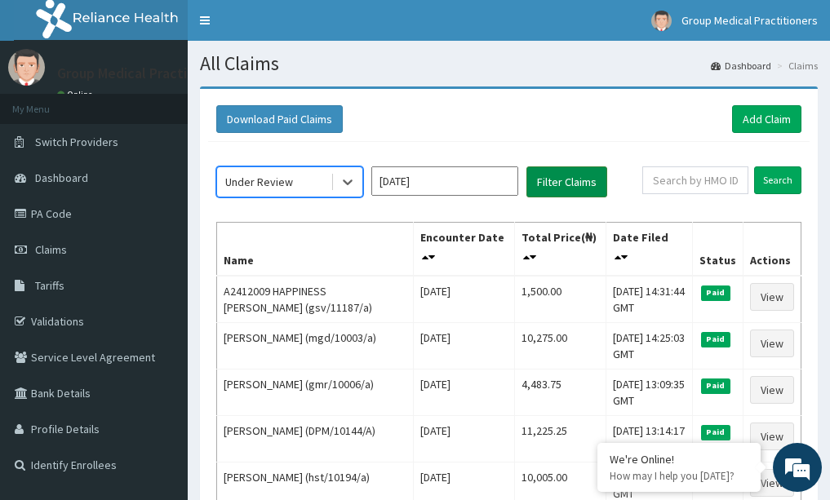
click at [541, 184] on button "Filter Claims" at bounding box center [566, 181] width 81 height 31
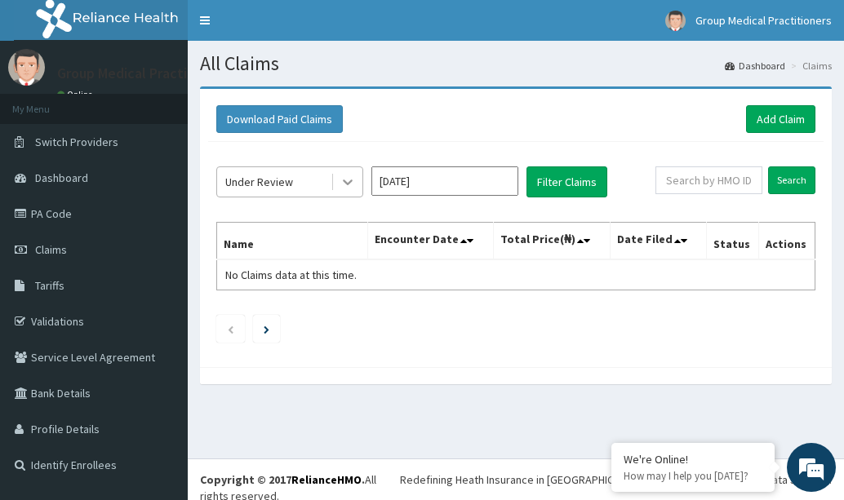
click at [344, 184] on icon at bounding box center [348, 182] width 16 height 16
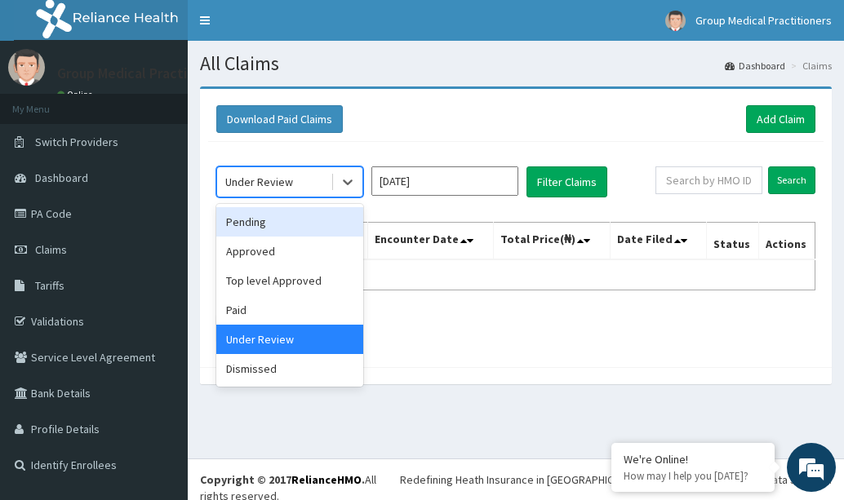
click at [258, 227] on div "Pending" at bounding box center [289, 221] width 147 height 29
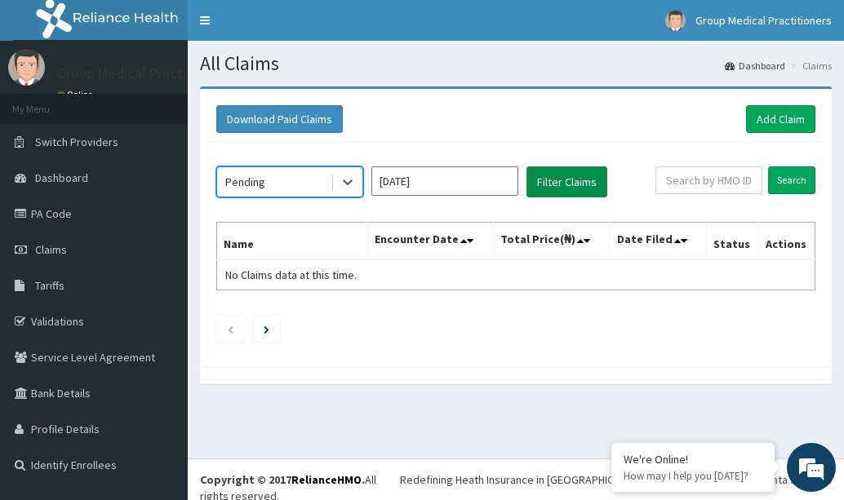
click at [554, 184] on button "Filter Claims" at bounding box center [566, 181] width 81 height 31
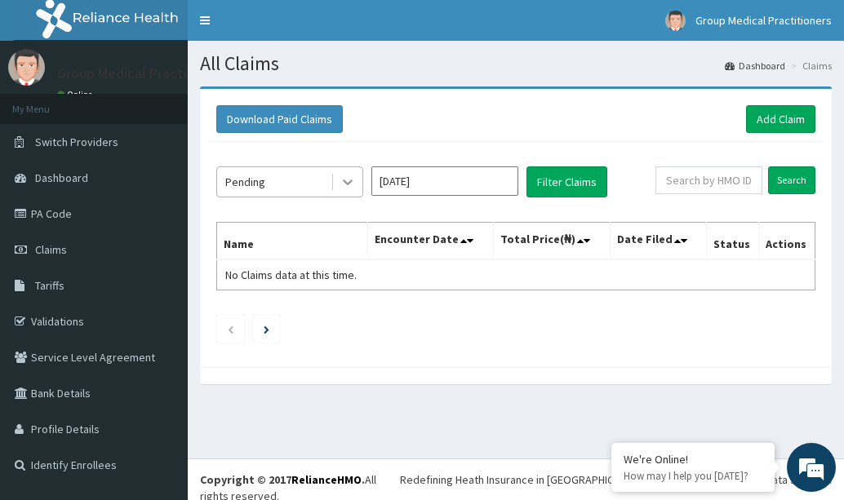
click at [353, 175] on icon at bounding box center [348, 182] width 16 height 16
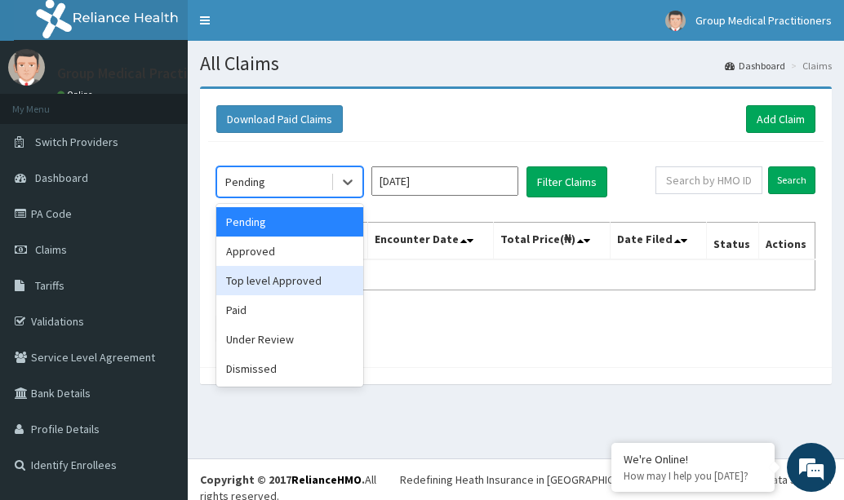
click at [245, 273] on div "Top level Approved" at bounding box center [289, 280] width 147 height 29
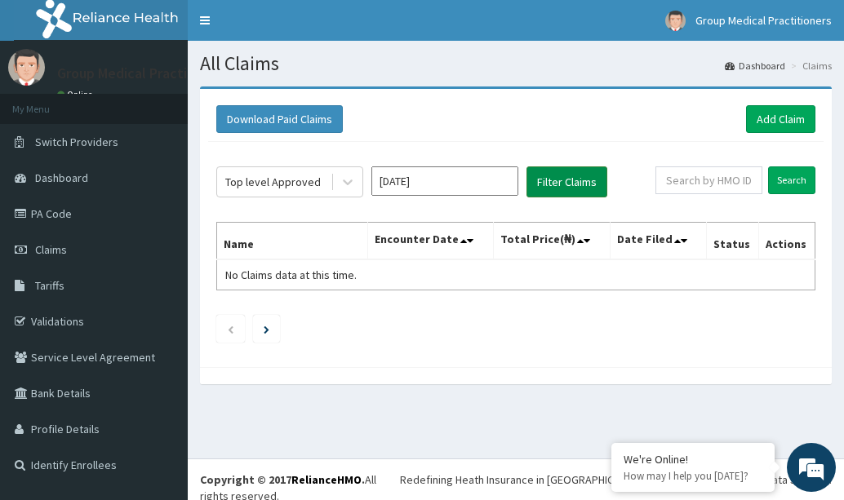
click at [540, 187] on button "Filter Claims" at bounding box center [566, 181] width 81 height 31
click at [573, 174] on button "Filter Claims" at bounding box center [566, 181] width 81 height 31
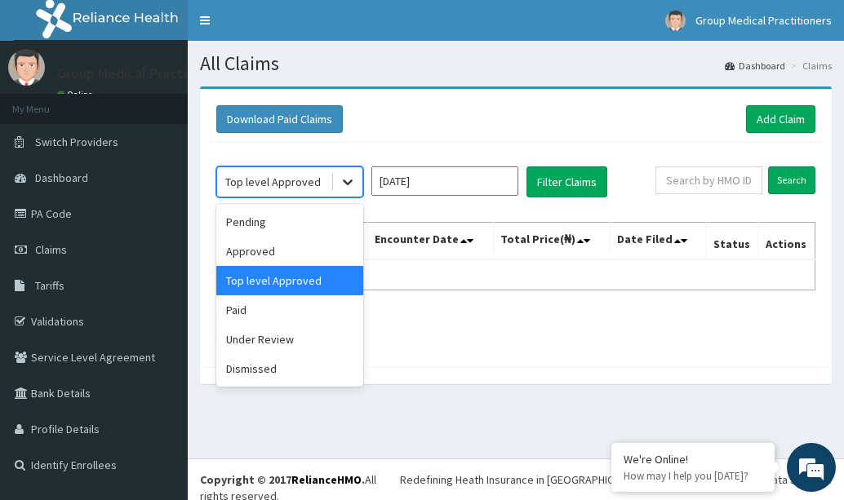
click at [340, 176] on icon at bounding box center [348, 182] width 16 height 16
click at [269, 246] on div "Approved" at bounding box center [289, 251] width 147 height 29
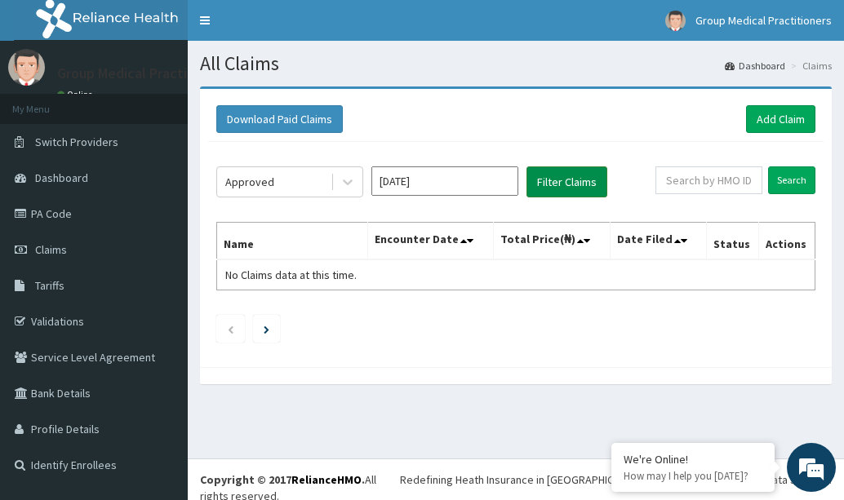
click at [548, 184] on button "Filter Claims" at bounding box center [566, 181] width 81 height 31
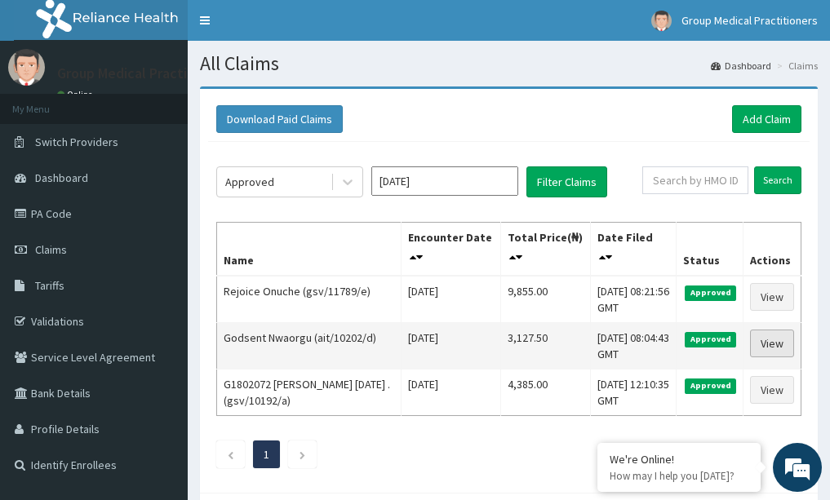
click at [758, 341] on link "View" at bounding box center [772, 344] width 44 height 28
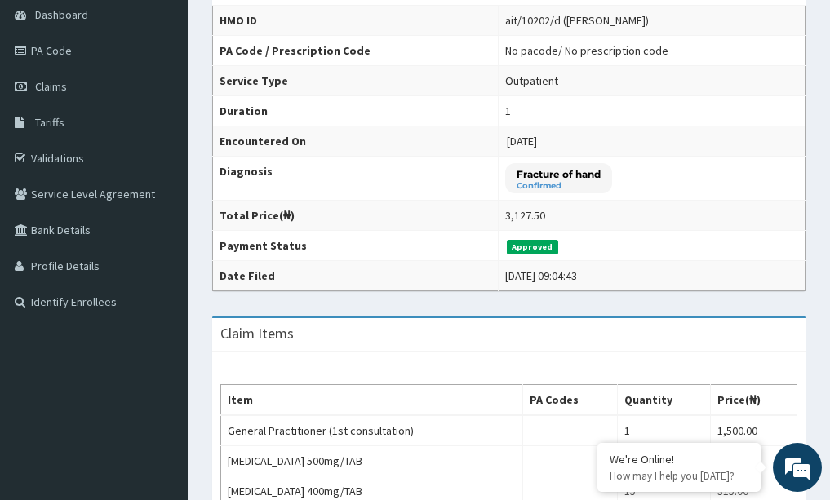
scroll to position [82, 0]
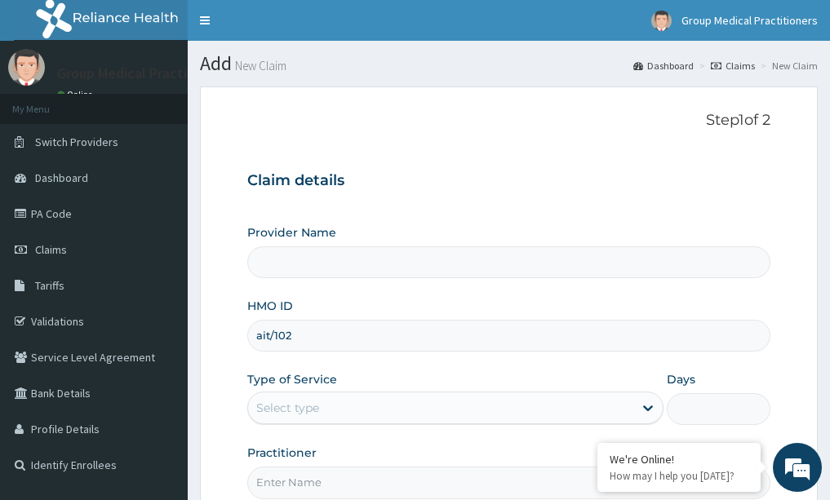
click at [294, 338] on input "ait/102" at bounding box center [509, 336] width 524 height 32
type input "ait/10202/b"
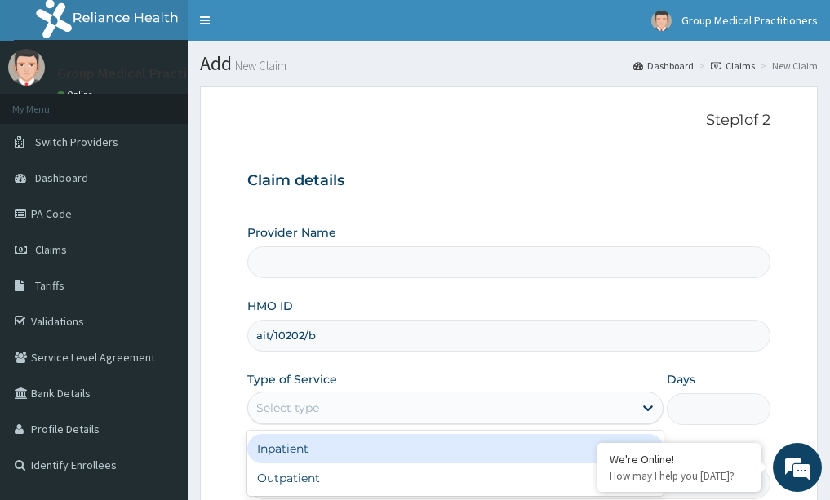
click at [298, 399] on div "Select type" at bounding box center [440, 408] width 385 height 26
click at [317, 463] on div "Inpatient" at bounding box center [455, 448] width 416 height 29
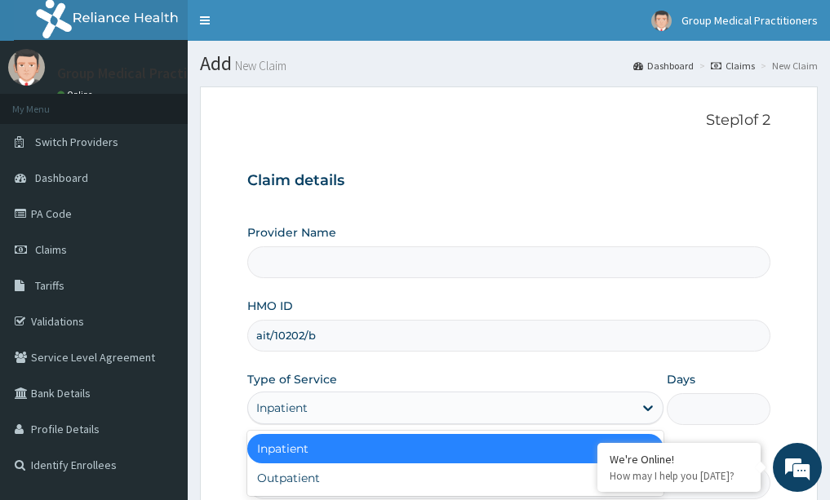
click at [330, 417] on div "Inpatient" at bounding box center [440, 408] width 385 height 26
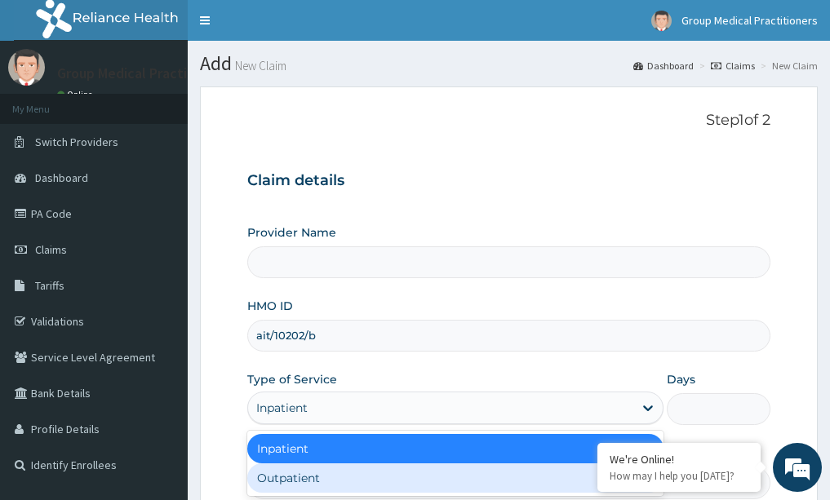
click at [323, 483] on div "Outpatient" at bounding box center [455, 478] width 416 height 29
type input "1"
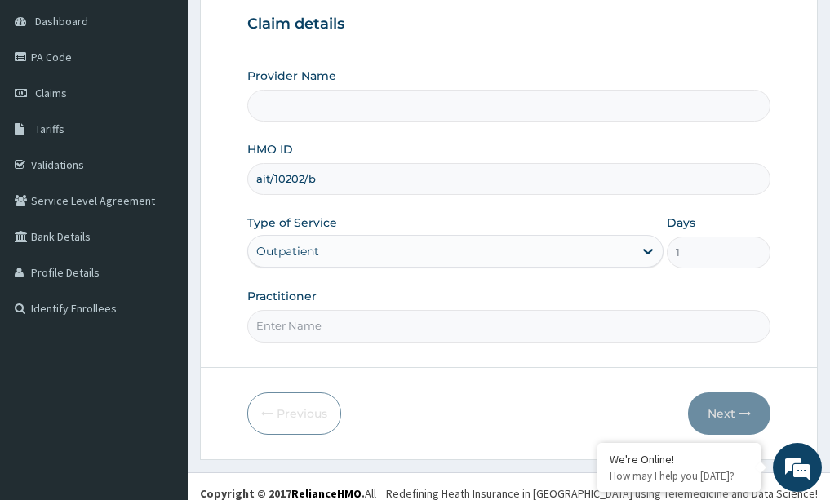
scroll to position [163, 0]
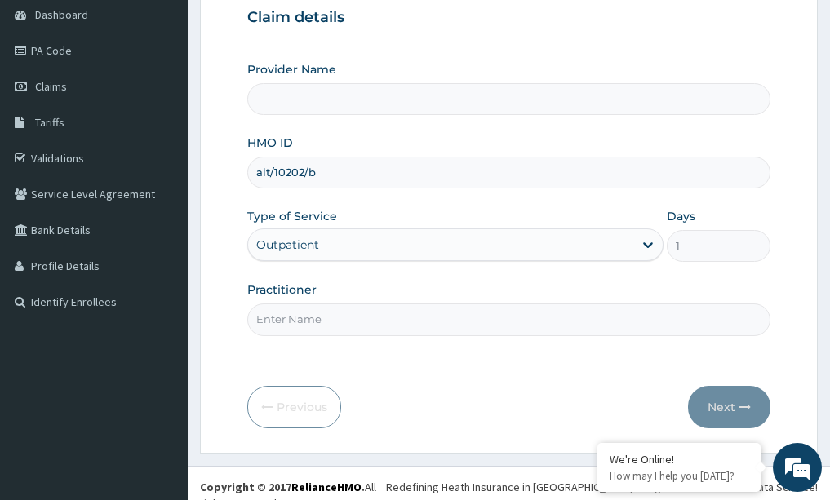
click at [314, 317] on input "Practitioner" at bounding box center [509, 320] width 524 height 32
drag, startPoint x: 313, startPoint y: 321, endPoint x: 294, endPoint y: 382, distance: 64.0
click at [301, 384] on form "Step 1 of 2 Claim details Provider Name HMO ID ait/10202/b Type of Service Outp…" at bounding box center [509, 188] width 618 height 530
click at [300, 314] on input "Practitioner" at bounding box center [509, 320] width 524 height 32
type input "medical practitioner"
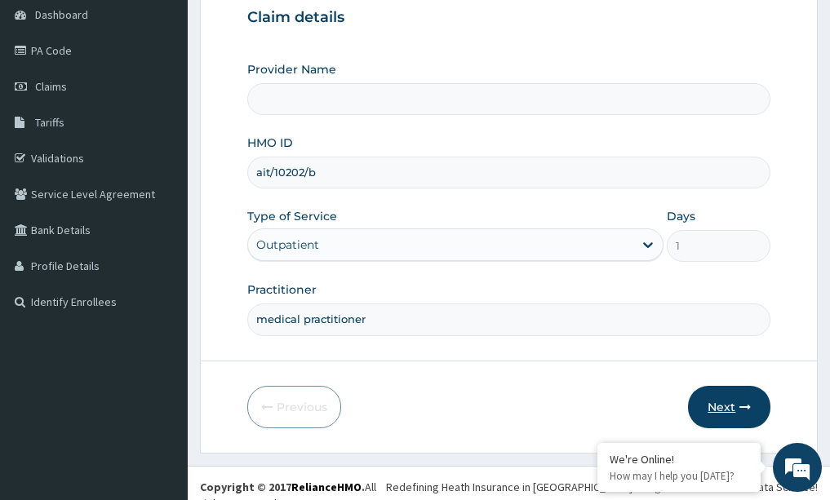
click at [736, 403] on button "Next" at bounding box center [729, 407] width 82 height 42
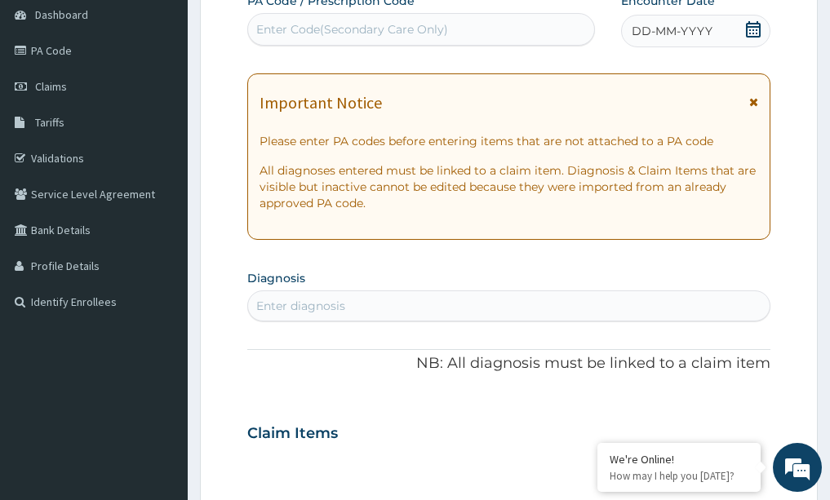
click at [747, 33] on icon at bounding box center [753, 29] width 16 height 16
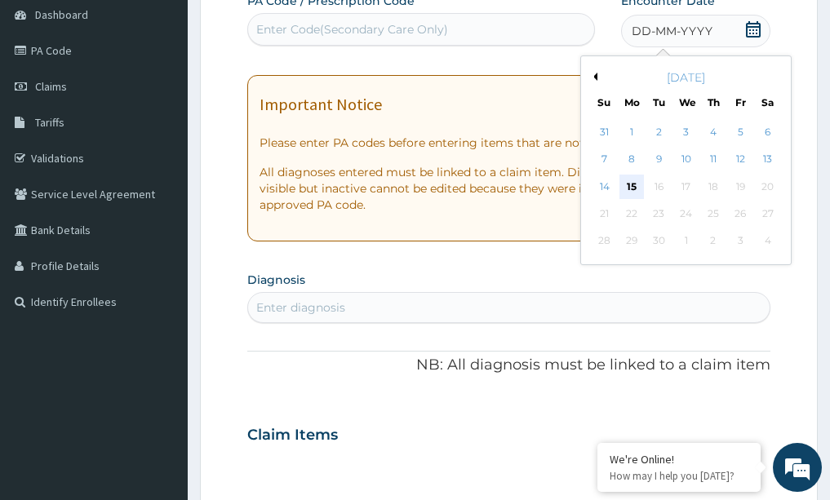
click at [625, 183] on div "15" at bounding box center [631, 187] width 24 height 24
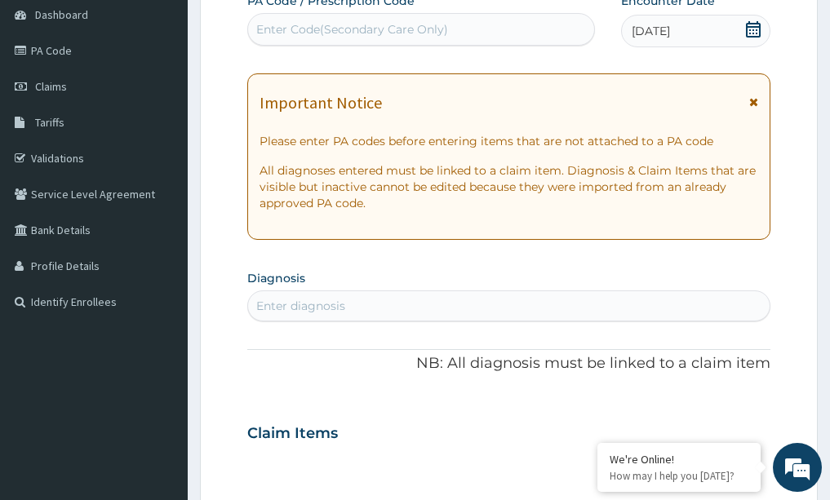
click at [326, 306] on div "Enter diagnosis" at bounding box center [300, 306] width 89 height 16
click at [298, 300] on div "Enter diagnosis" at bounding box center [300, 306] width 89 height 16
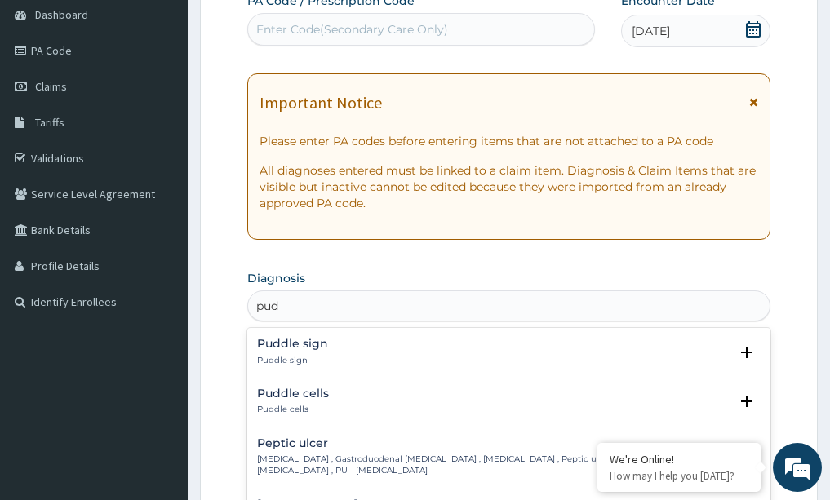
click at [296, 453] on div "Peptic ulcer Peptic ulcer , Gastroduodenal ulcer , Peptic ulcer disease , Pepti…" at bounding box center [493, 457] width 473 height 40
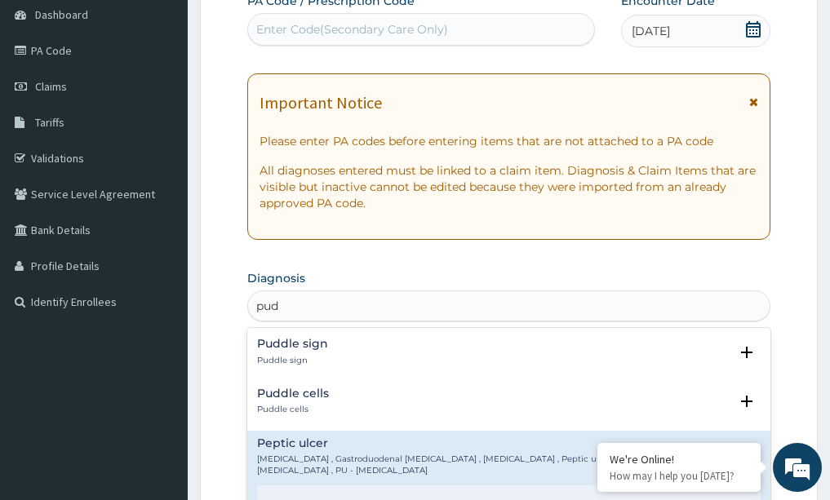
click at [402, 460] on p "Peptic ulcer , Gastroduodenal ulcer , Peptic ulcer disease , Peptic ulceration …" at bounding box center [493, 466] width 473 height 24
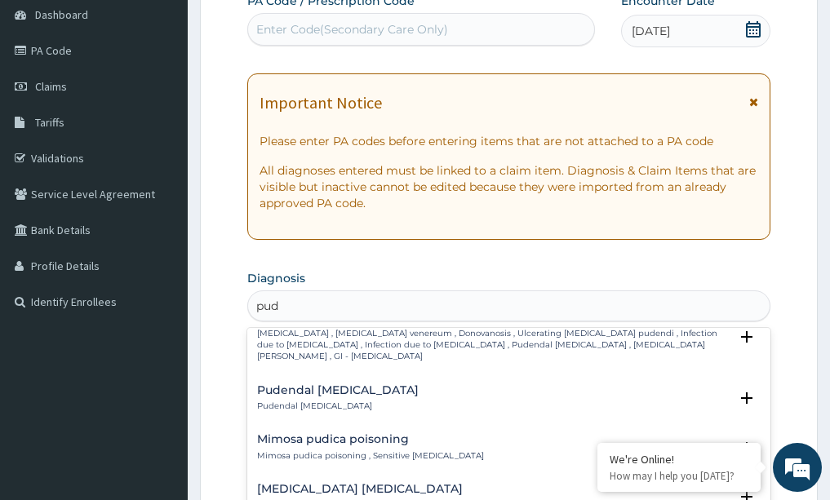
scroll to position [155, 0]
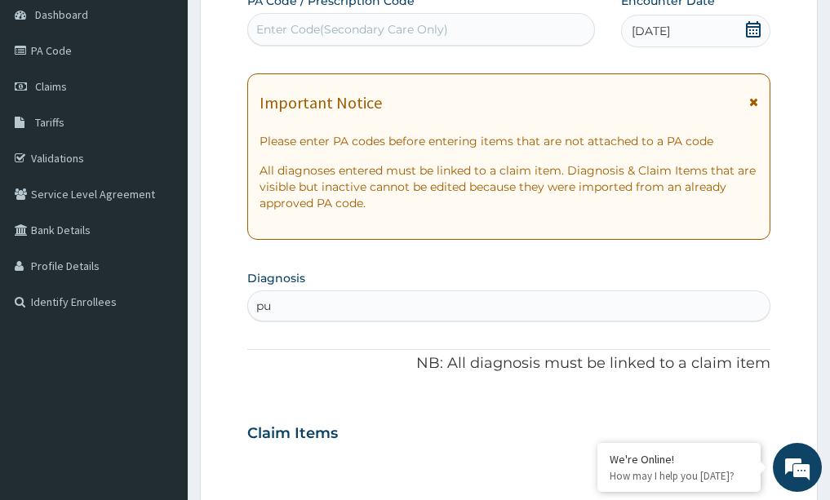
type input "pud"
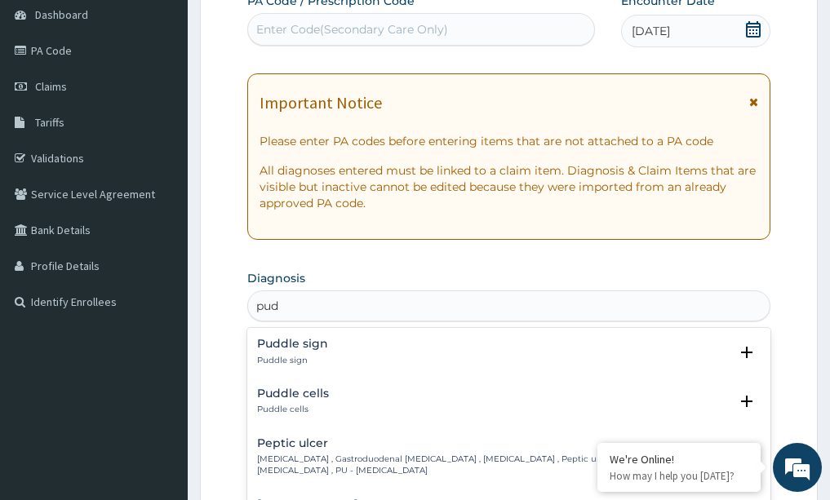
click at [336, 455] on p "Peptic ulcer , Gastroduodenal ulcer , Peptic ulcer disease , Peptic ulceration …" at bounding box center [493, 466] width 473 height 24
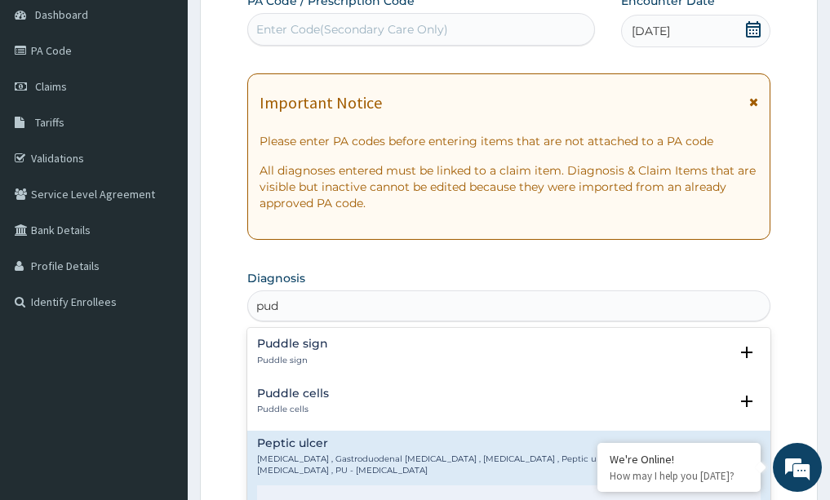
click at [389, 440] on h4 "Peptic ulcer" at bounding box center [493, 443] width 473 height 12
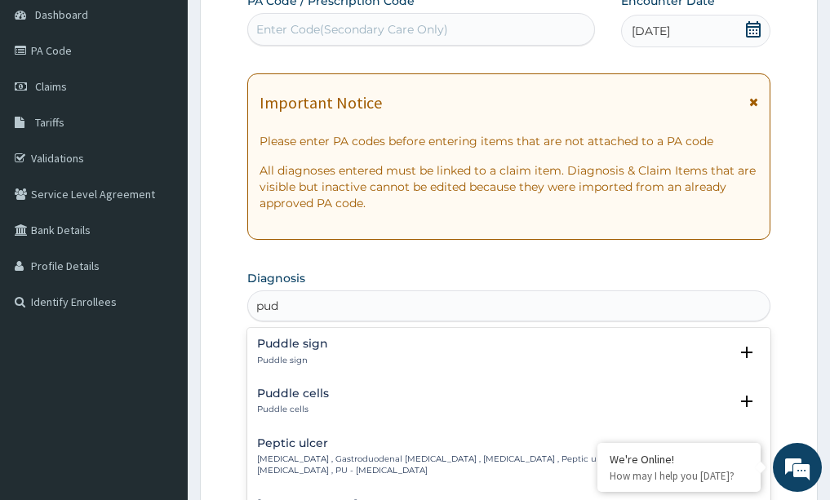
click at [387, 452] on div "Peptic ulcer Peptic ulcer , Gastroduodenal ulcer , Peptic ulcer disease , Pepti…" at bounding box center [493, 457] width 473 height 40
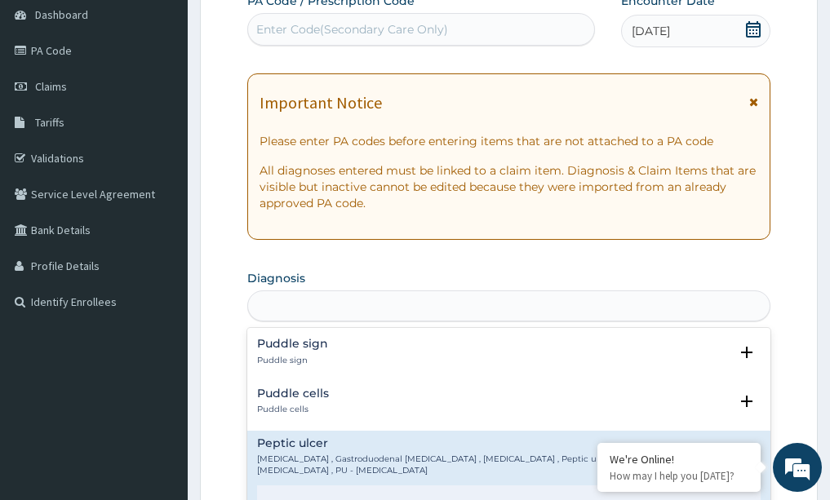
click at [313, 303] on div "pud" at bounding box center [509, 306] width 522 height 26
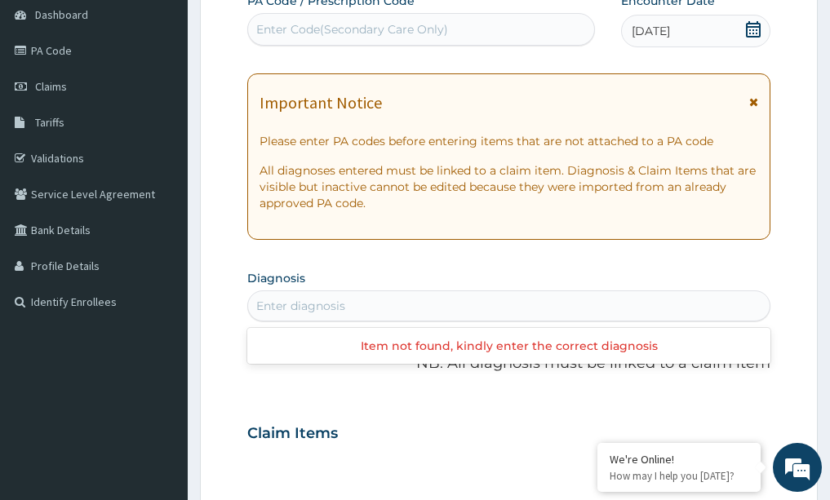
click at [313, 303] on div "Enter diagnosis" at bounding box center [300, 306] width 89 height 16
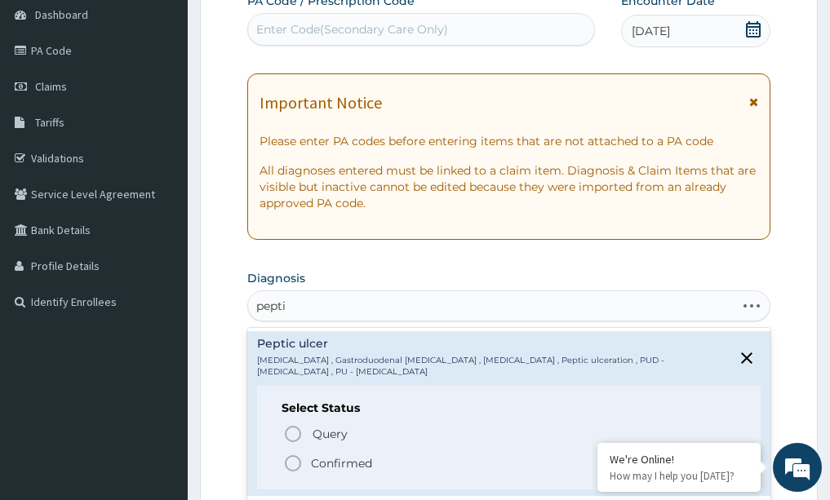
type input "peptic"
click at [348, 362] on p "Peptic ulcer , Gastroduodenal ulcer , Peptic ulcer disease , Peptic ulceration …" at bounding box center [493, 367] width 473 height 24
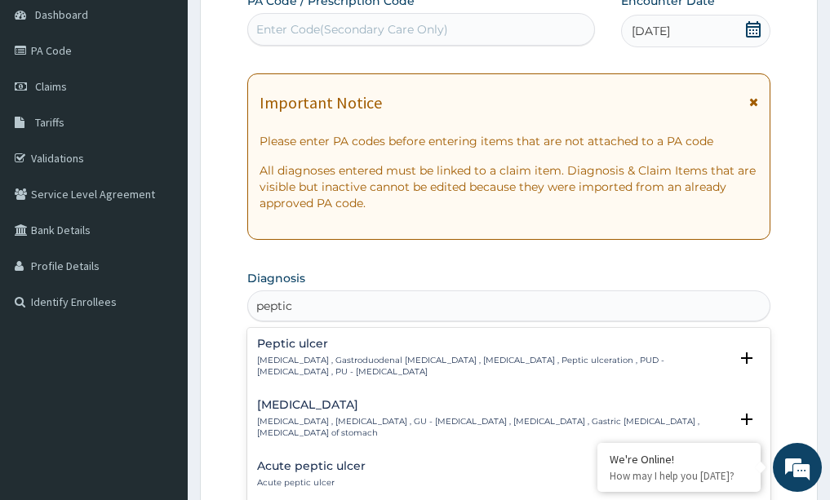
click at [370, 363] on p "Peptic ulcer , Gastroduodenal ulcer , Peptic ulcer disease , Peptic ulceration …" at bounding box center [493, 367] width 473 height 24
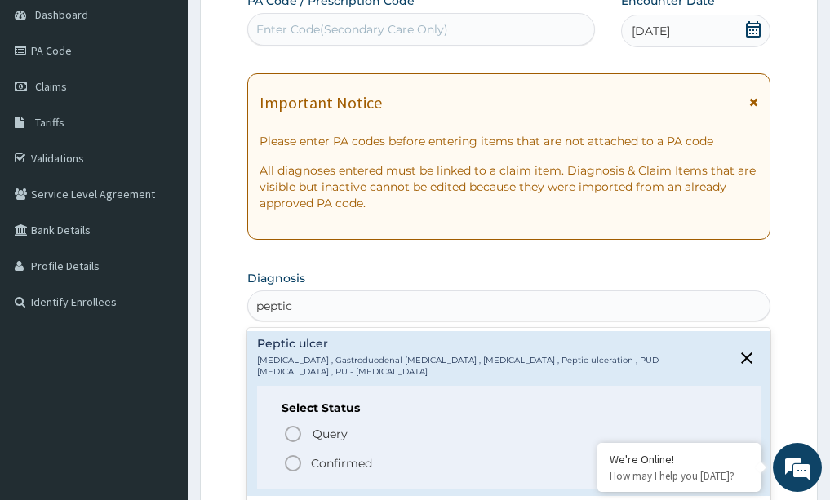
click at [303, 460] on span "Confirmed" at bounding box center [510, 464] width 454 height 20
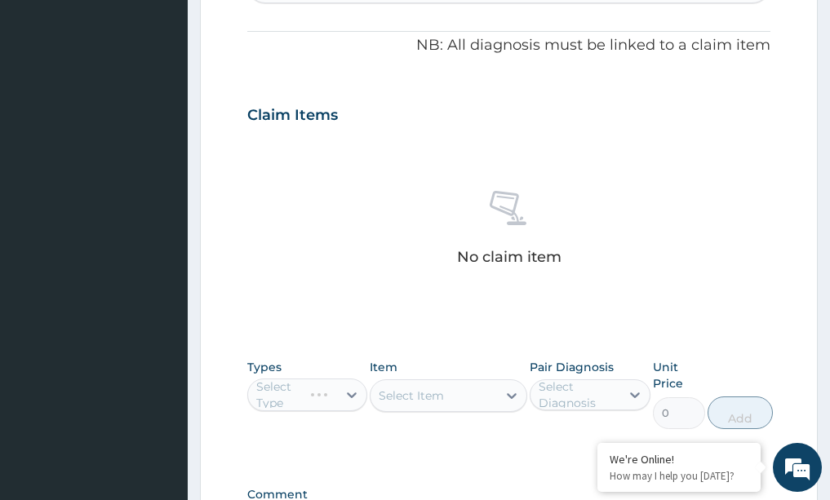
scroll to position [490, 0]
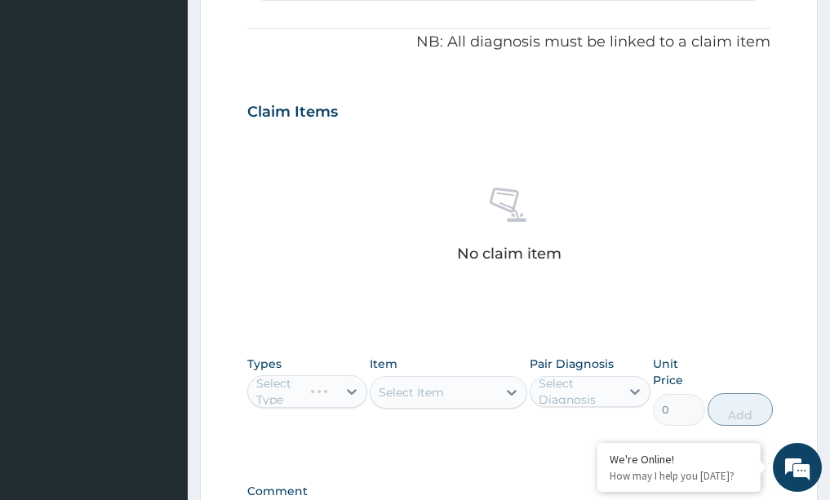
drag, startPoint x: 282, startPoint y: 387, endPoint x: 308, endPoint y: 400, distance: 28.5
click at [283, 387] on div "Select Type" at bounding box center [307, 391] width 121 height 33
click at [354, 389] on div "Select Type" at bounding box center [307, 391] width 121 height 33
click at [357, 388] on div "Select Type" at bounding box center [307, 391] width 121 height 33
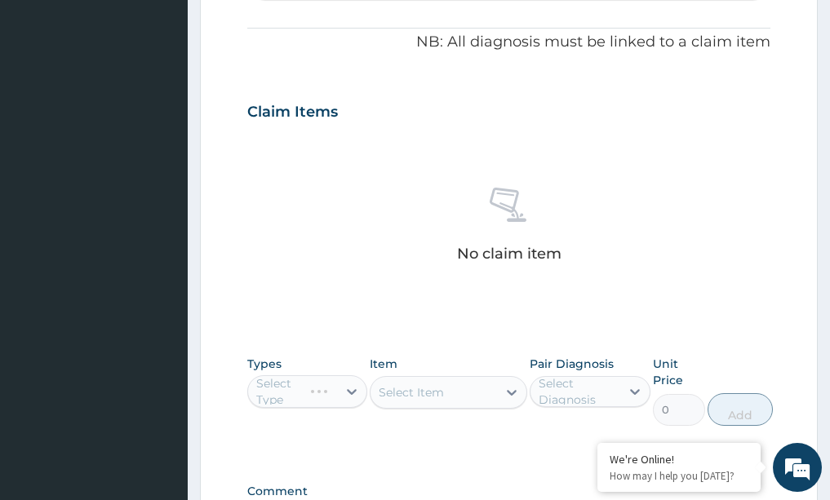
click at [349, 389] on div "Select Type" at bounding box center [307, 391] width 121 height 33
click at [356, 385] on div "Select Type" at bounding box center [307, 391] width 121 height 33
click at [353, 386] on div "Select Type" at bounding box center [307, 391] width 121 height 33
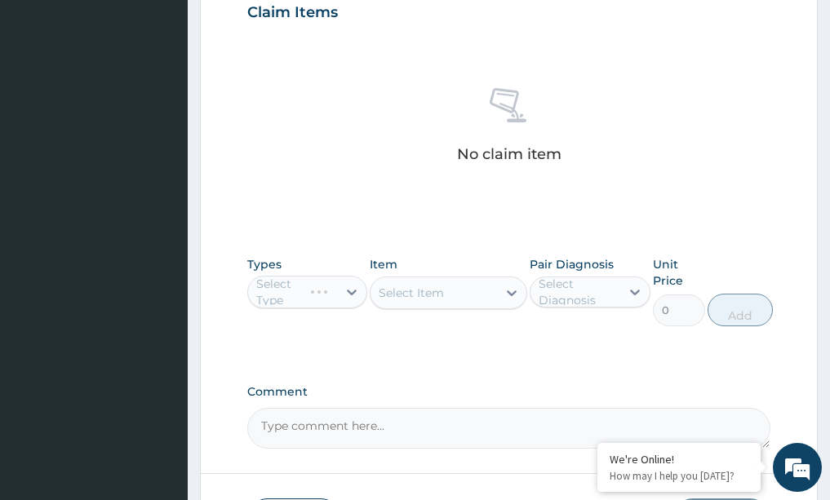
scroll to position [709, 0]
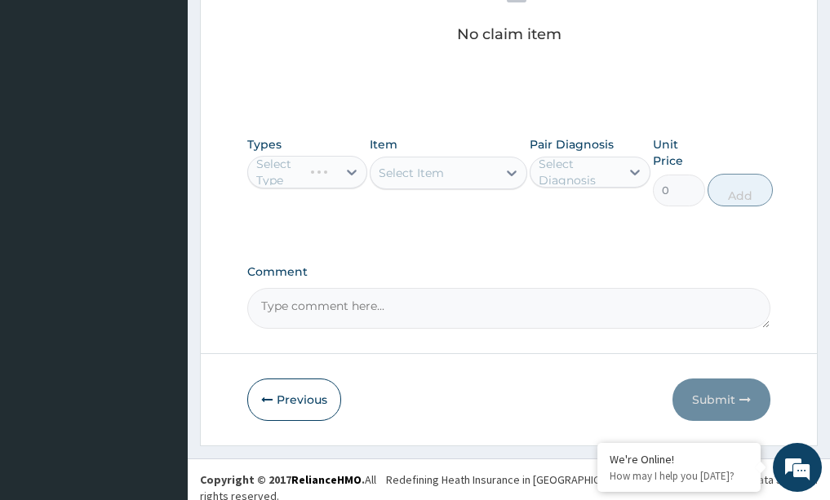
click at [351, 171] on div "Select Type" at bounding box center [307, 172] width 121 height 33
click at [513, 166] on div "Select Item" at bounding box center [449, 173] width 158 height 33
click at [353, 170] on div "Select Type" at bounding box center [307, 172] width 121 height 33
click at [354, 169] on div "Select Type" at bounding box center [307, 172] width 121 height 33
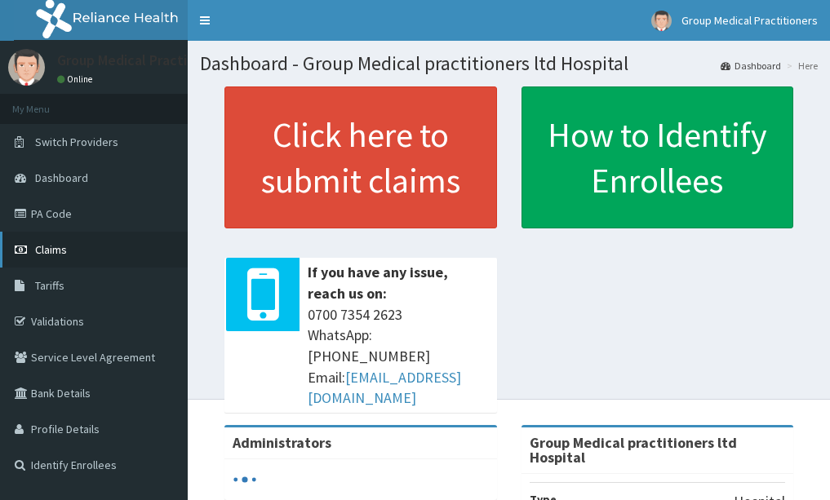
click at [64, 254] on span "Claims" at bounding box center [51, 249] width 32 height 15
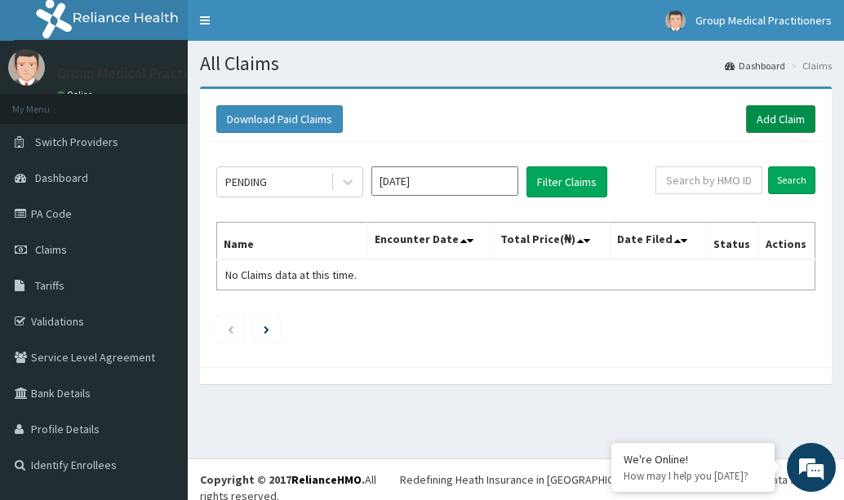
click at [797, 123] on link "Add Claim" at bounding box center [780, 119] width 69 height 28
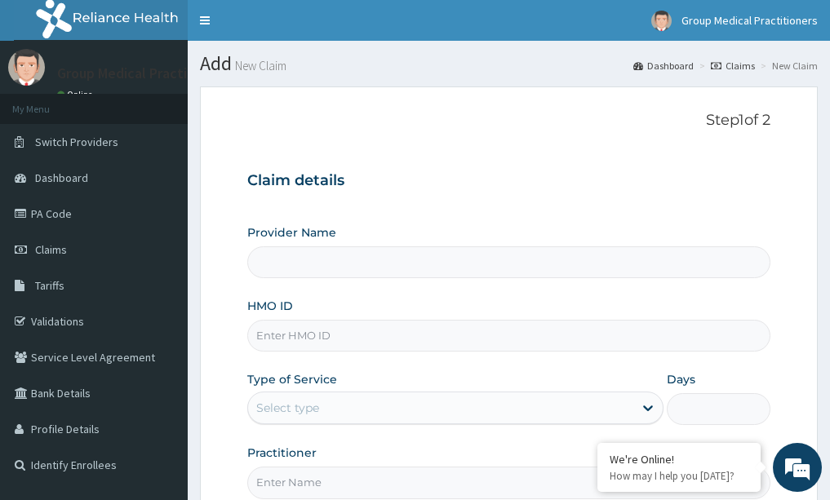
click at [334, 336] on input "HMO ID" at bounding box center [509, 336] width 524 height 32
type input "Group Medical practitioners ltd Hospital"
type input "ait/10202/b"
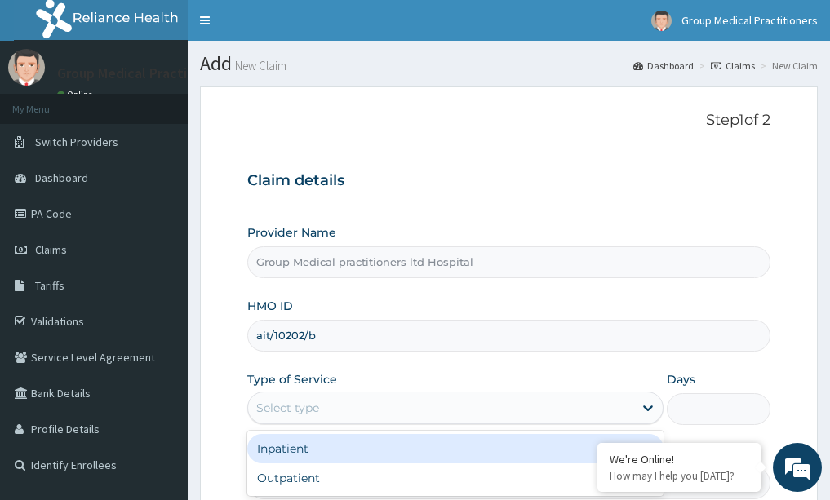
click at [437, 411] on div "Select type" at bounding box center [440, 408] width 385 height 26
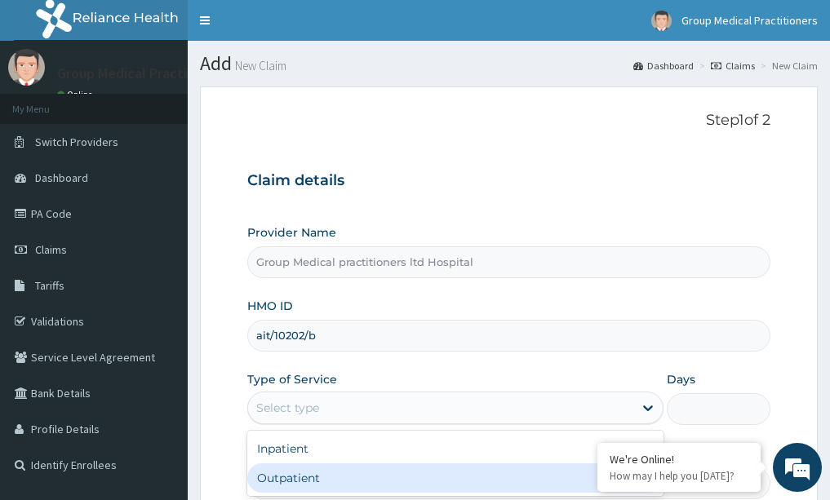
click at [374, 476] on div "Outpatient" at bounding box center [455, 478] width 416 height 29
type input "1"
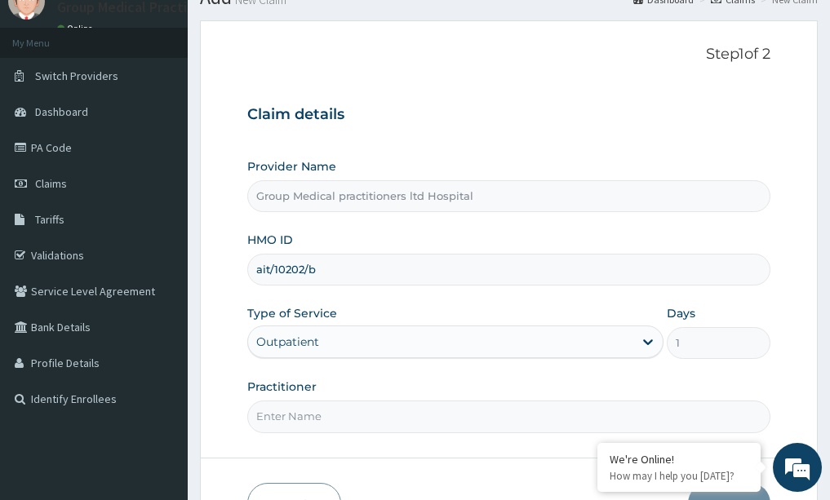
scroll to position [163, 0]
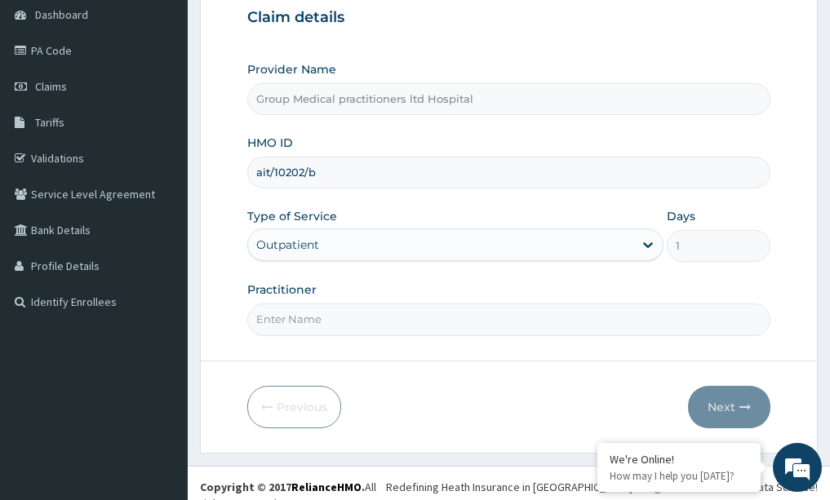
click at [337, 325] on input "Practitioner" at bounding box center [509, 320] width 524 height 32
type input "medical practitioner"
click at [720, 396] on button "Next" at bounding box center [729, 407] width 82 height 42
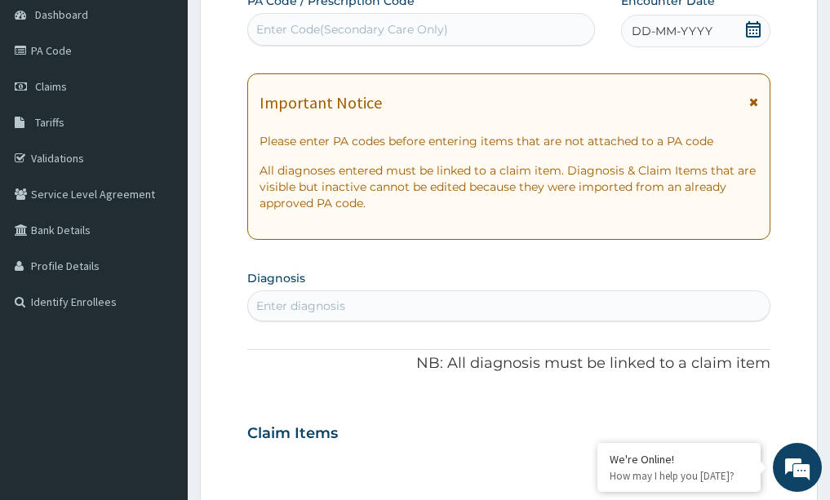
drag, startPoint x: 438, startPoint y: 306, endPoint x: 437, endPoint y: 315, distance: 9.0
click at [437, 307] on div "Enter diagnosis" at bounding box center [509, 306] width 522 height 26
type input "peptic"
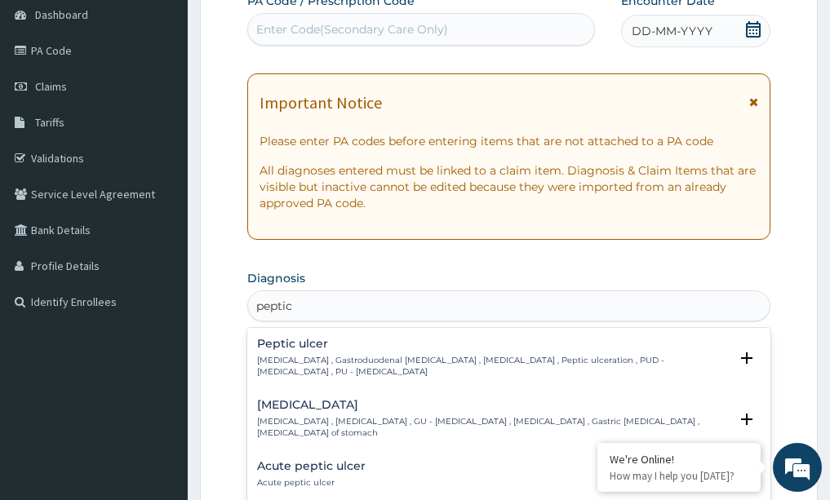
click at [433, 371] on p "Peptic ulcer , Gastroduodenal ulcer , Peptic ulcer disease , Peptic ulceration …" at bounding box center [493, 367] width 473 height 24
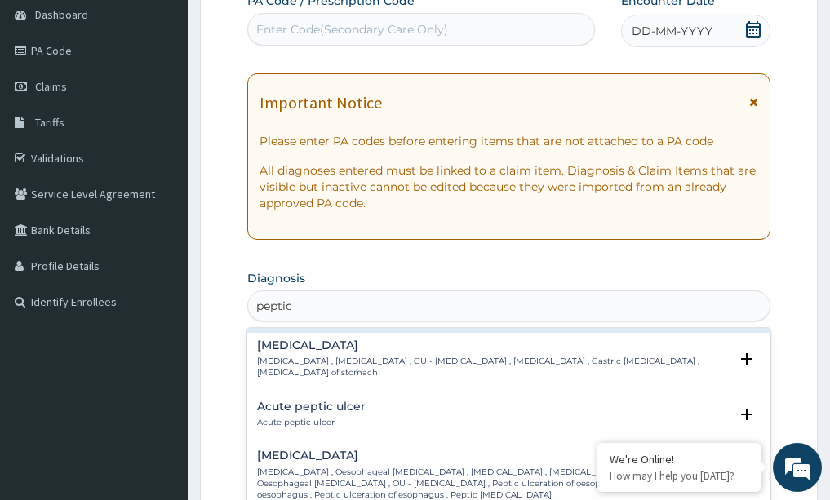
scroll to position [0, 0]
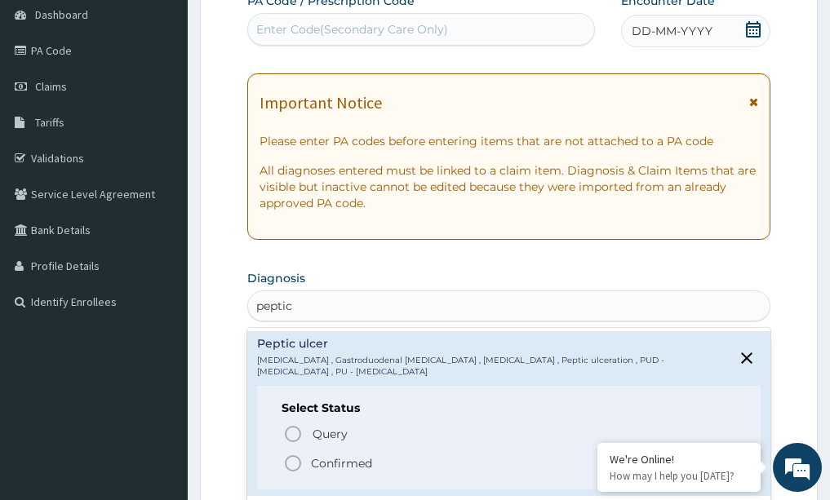
click at [291, 464] on icon "status option filled" at bounding box center [293, 464] width 20 height 20
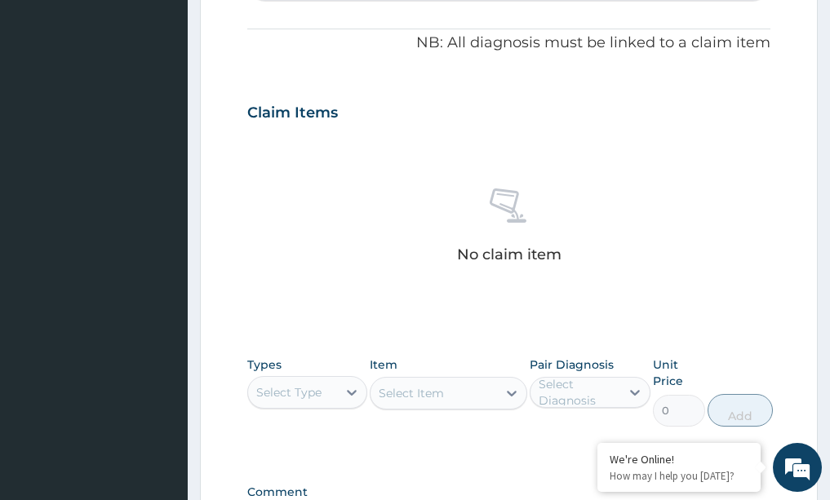
scroll to position [490, 0]
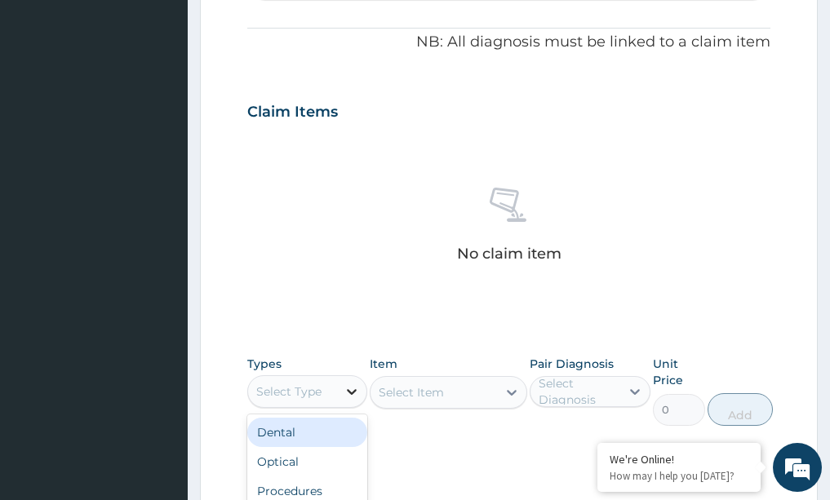
click at [344, 390] on icon at bounding box center [352, 392] width 16 height 16
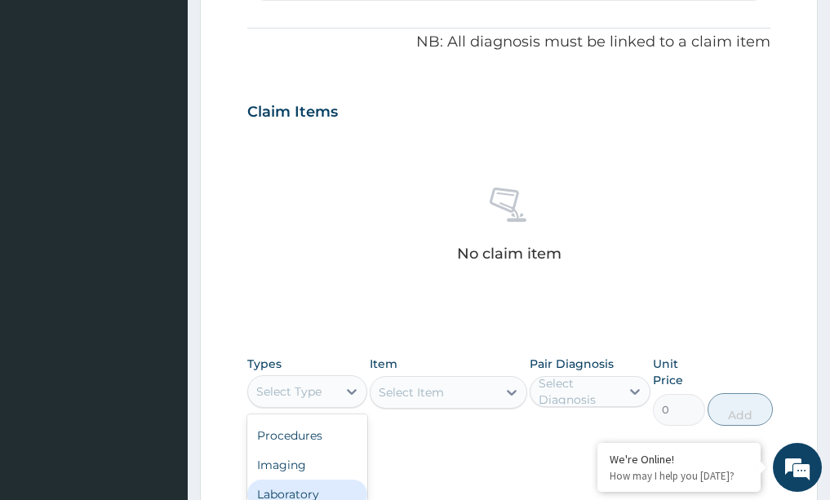
scroll to position [571, 0]
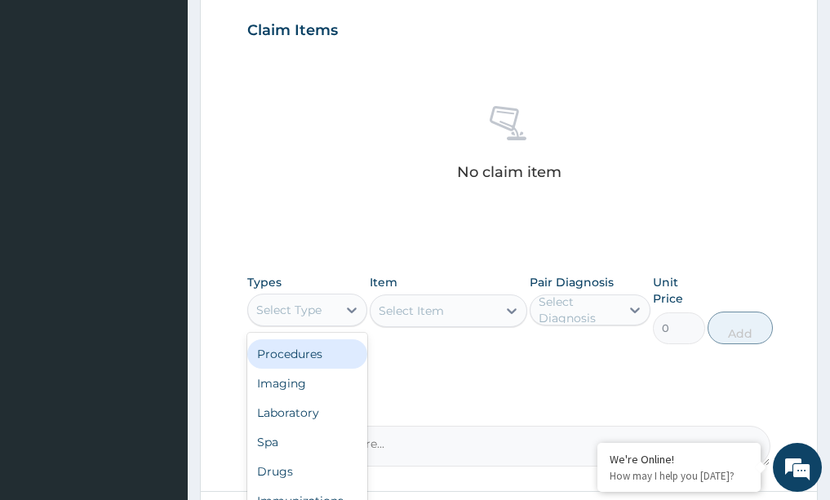
click at [320, 358] on div "Procedures" at bounding box center [307, 354] width 121 height 29
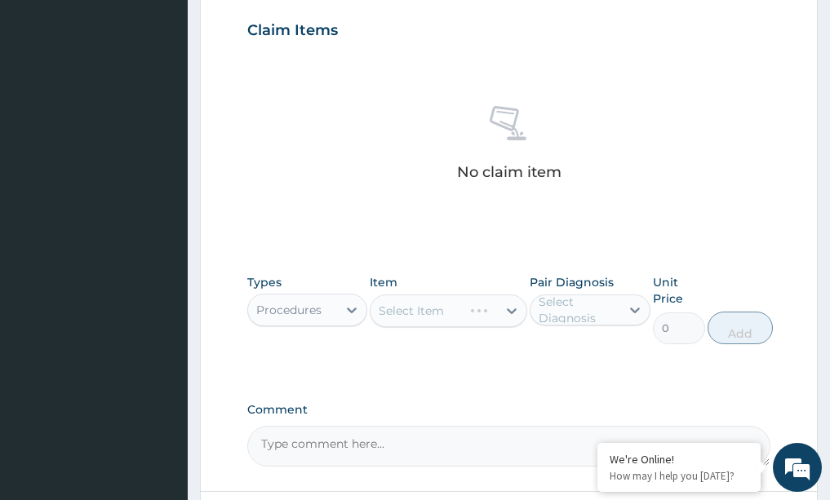
click at [513, 307] on div "Select Item" at bounding box center [449, 311] width 158 height 33
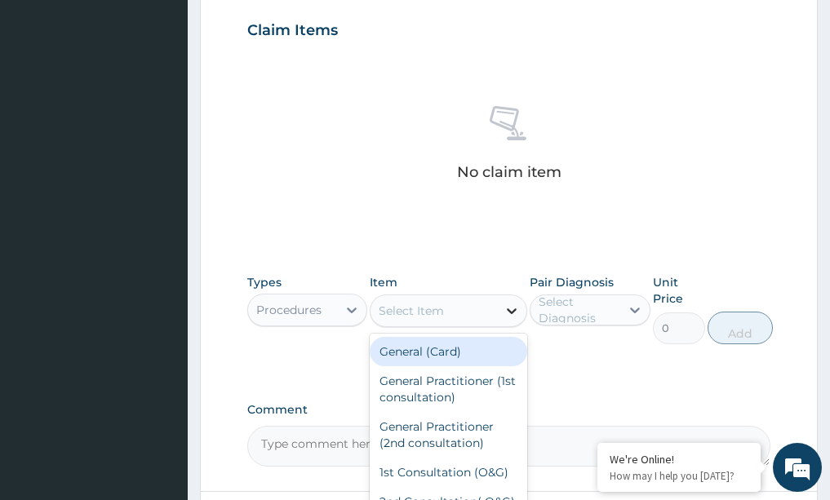
click at [511, 314] on icon at bounding box center [512, 311] width 16 height 16
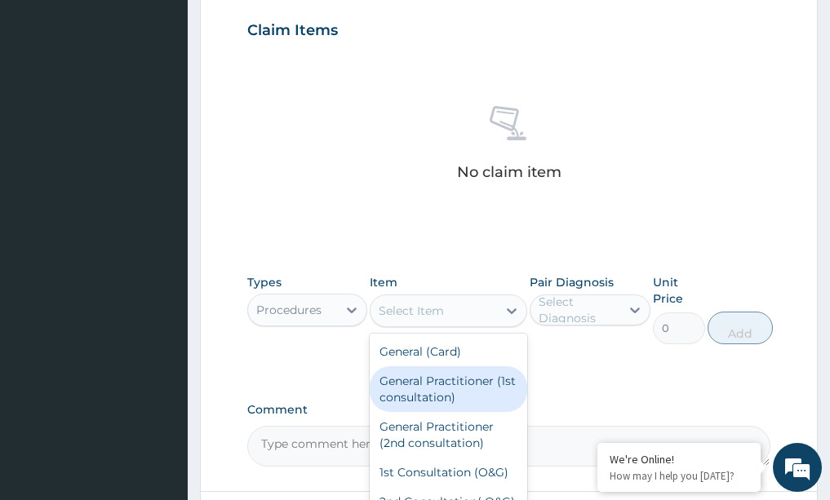
click at [468, 392] on div "General Practitioner (1st consultation)" at bounding box center [449, 389] width 158 height 46
type input "1500"
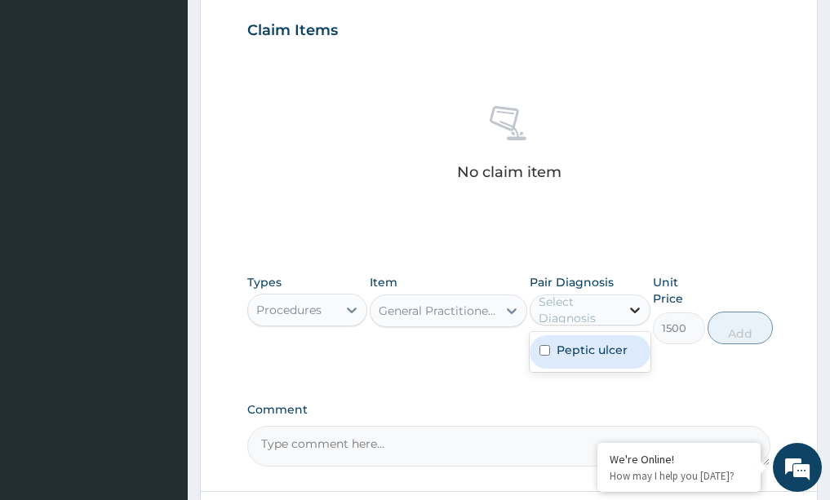
click at [636, 318] on div at bounding box center [634, 309] width 29 height 29
click at [544, 339] on div "Peptic ulcer" at bounding box center [590, 351] width 121 height 33
checkbox input "true"
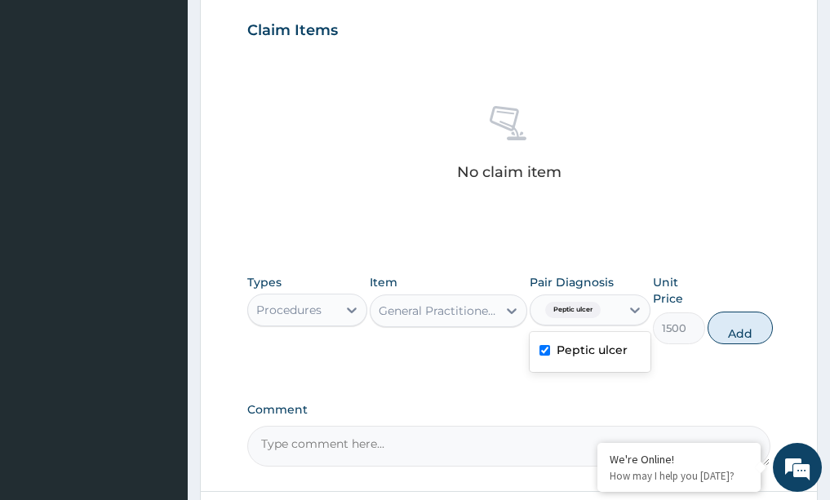
drag, startPoint x: 757, startPoint y: 324, endPoint x: 664, endPoint y: 316, distance: 93.4
click at [757, 324] on button "Add" at bounding box center [740, 328] width 65 height 33
type input "0"
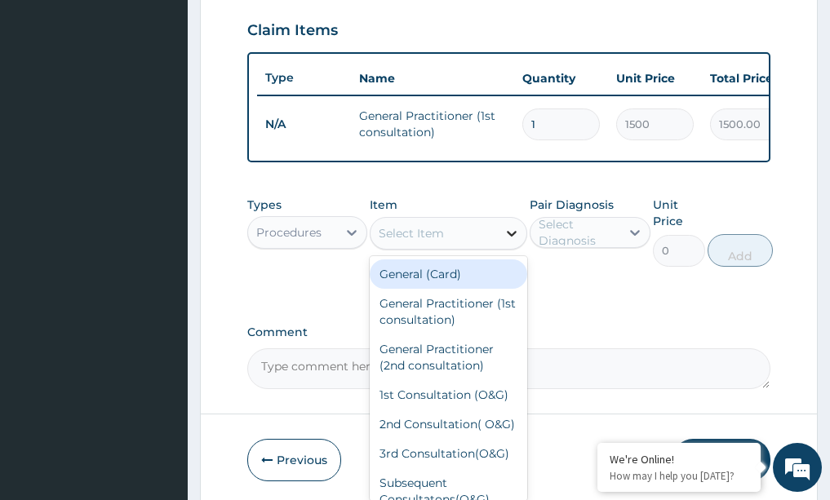
click at [517, 242] on icon at bounding box center [512, 233] width 16 height 16
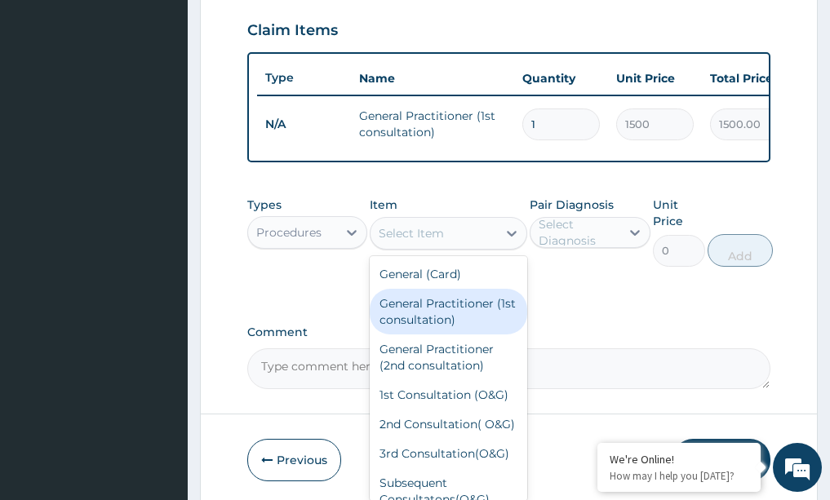
click at [422, 305] on div "General Practitioner (1st consultation)" at bounding box center [449, 312] width 158 height 46
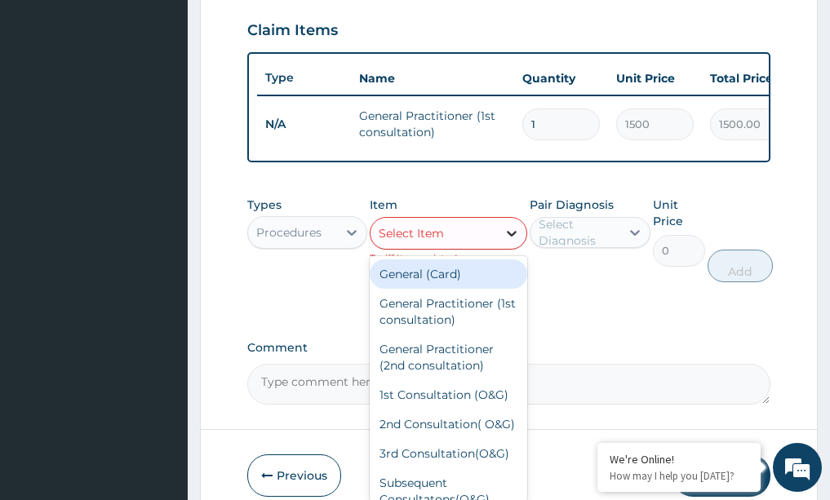
click at [516, 237] on icon at bounding box center [512, 234] width 10 height 6
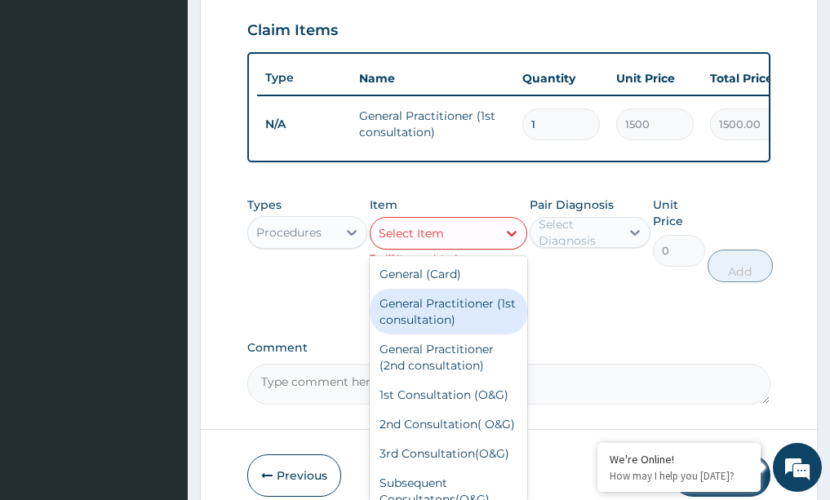
click at [455, 319] on div "General Practitioner (1st consultation)" at bounding box center [449, 312] width 158 height 46
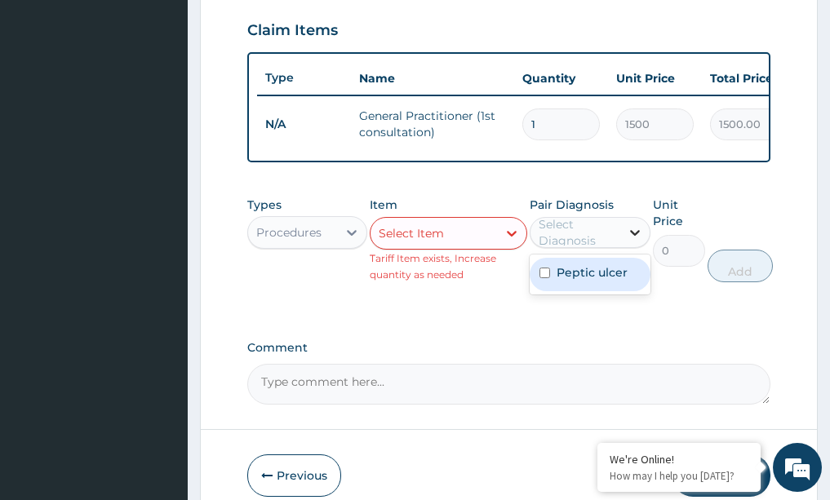
click at [632, 241] on icon at bounding box center [635, 232] width 16 height 16
click at [605, 281] on label "Peptic ulcer" at bounding box center [592, 272] width 71 height 16
checkbox input "true"
click at [513, 242] on icon at bounding box center [512, 233] width 16 height 16
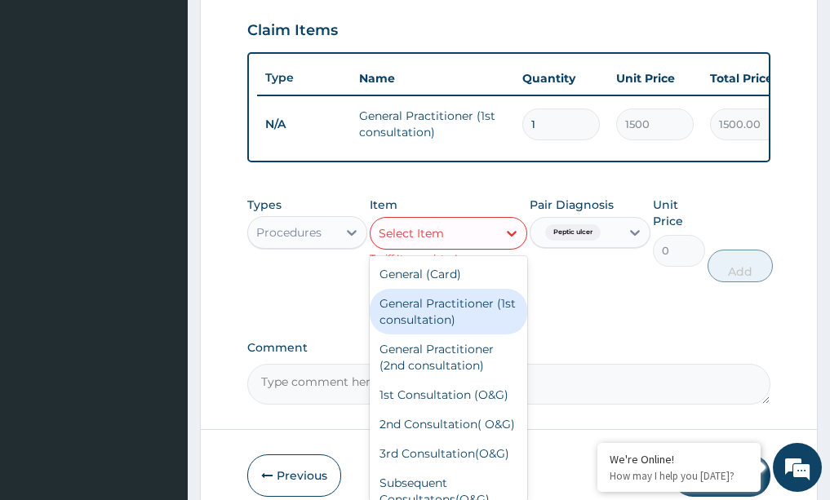
click at [481, 313] on div "General Practitioner (1st consultation)" at bounding box center [449, 312] width 158 height 46
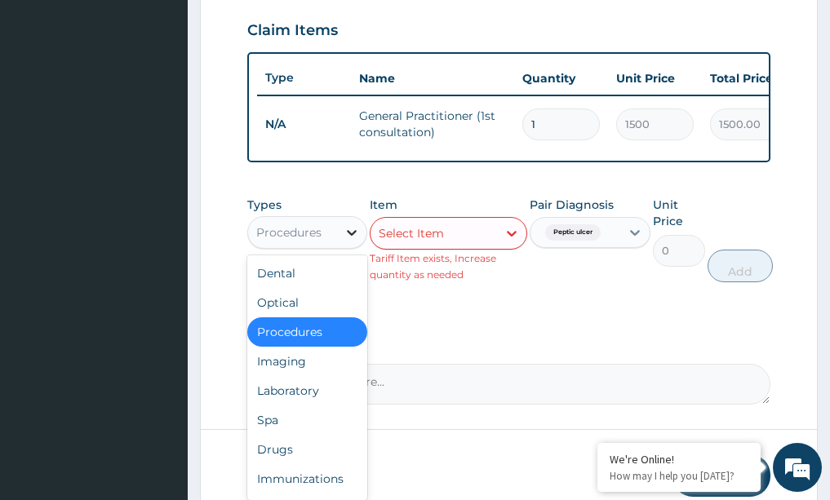
click at [349, 236] on icon at bounding box center [352, 233] width 10 height 6
click at [272, 451] on div "Drugs" at bounding box center [307, 449] width 121 height 29
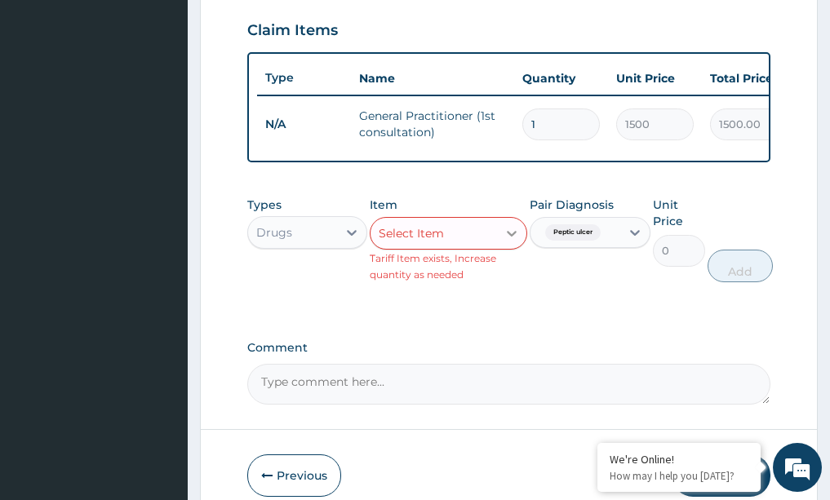
click at [511, 242] on icon at bounding box center [512, 233] width 16 height 16
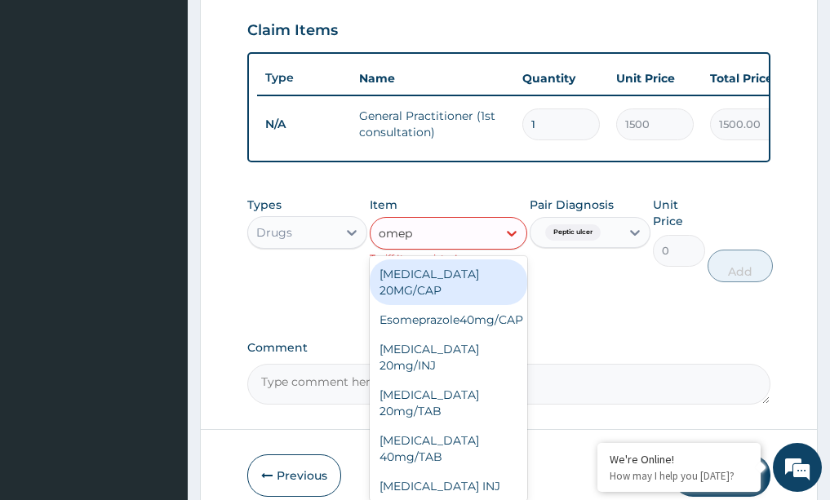
type input "omepr"
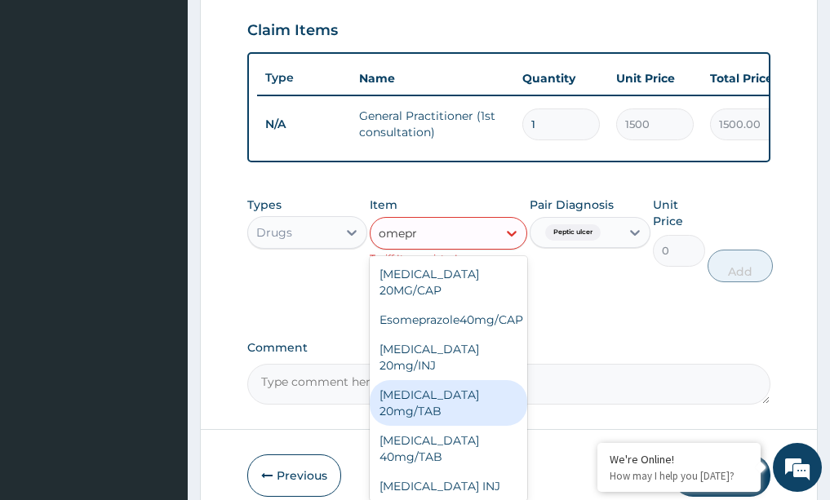
click at [405, 419] on div "OMEPRAZOLE 20mg/TAB" at bounding box center [449, 403] width 158 height 46
type input "78.75"
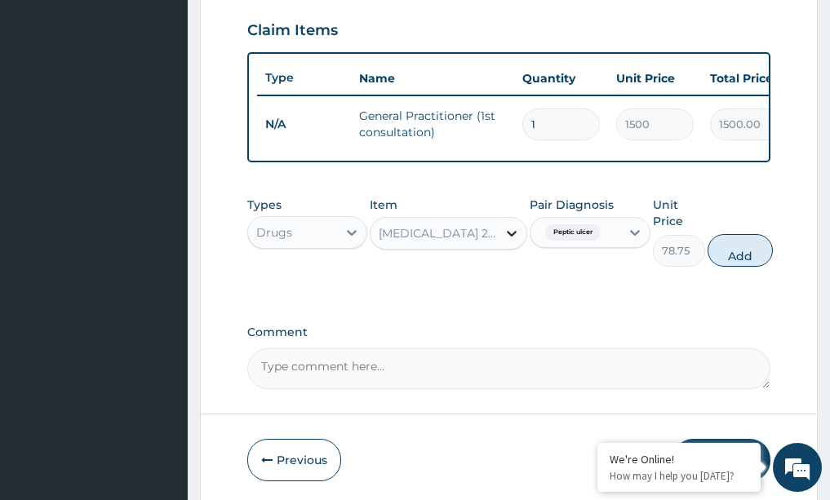
click at [510, 242] on icon at bounding box center [512, 233] width 16 height 16
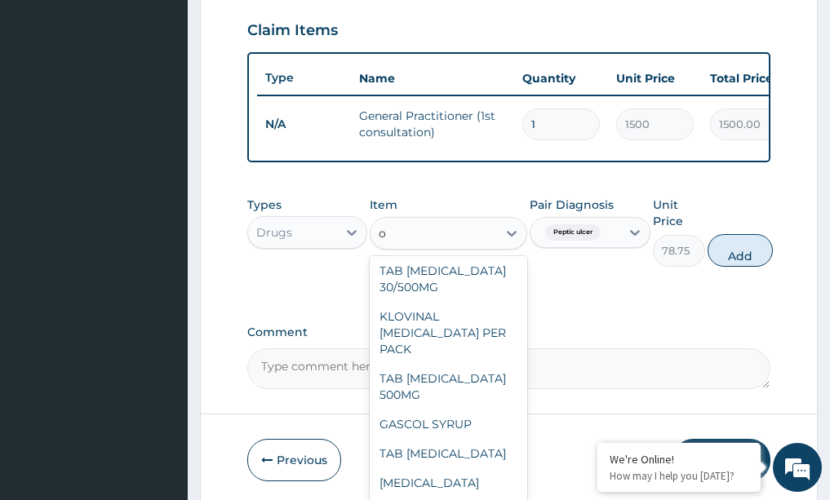
scroll to position [24834, 0]
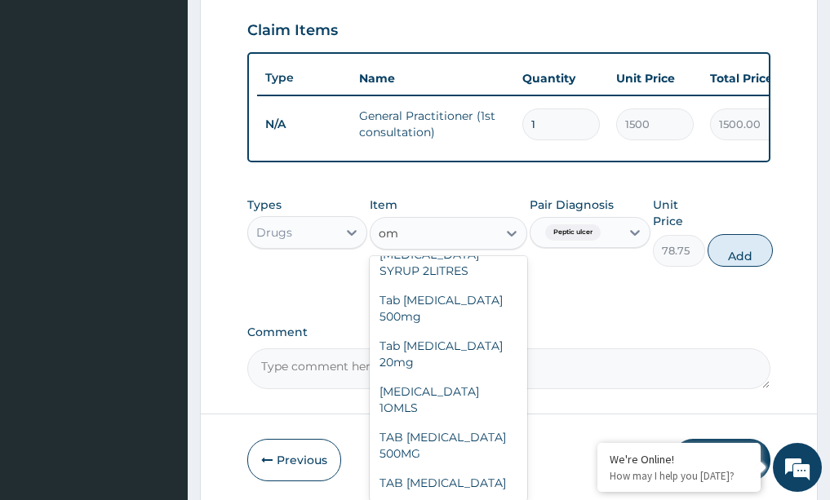
type input "ome"
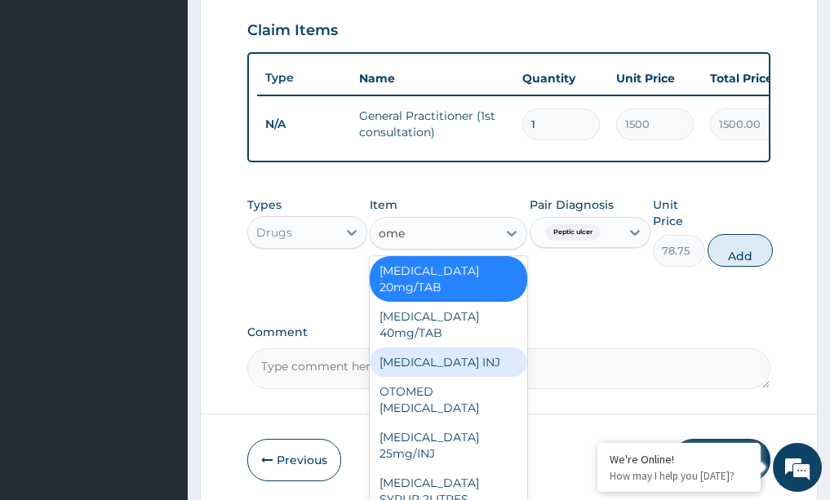
scroll to position [471, 0]
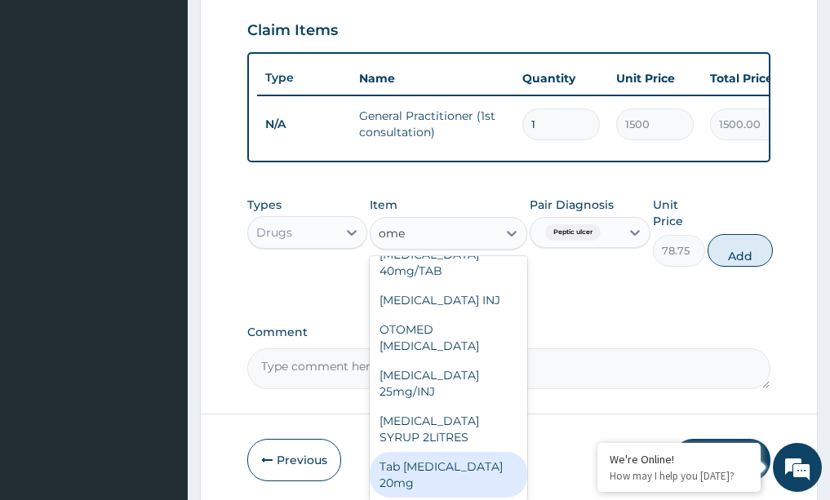
click at [403, 474] on div "Tab Omeprazole 20mg" at bounding box center [449, 475] width 158 height 46
type input "100"
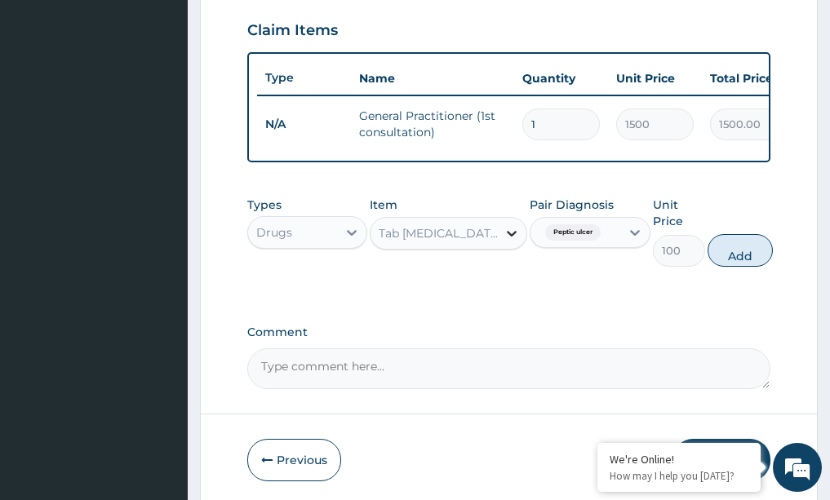
click at [512, 242] on icon at bounding box center [512, 233] width 16 height 16
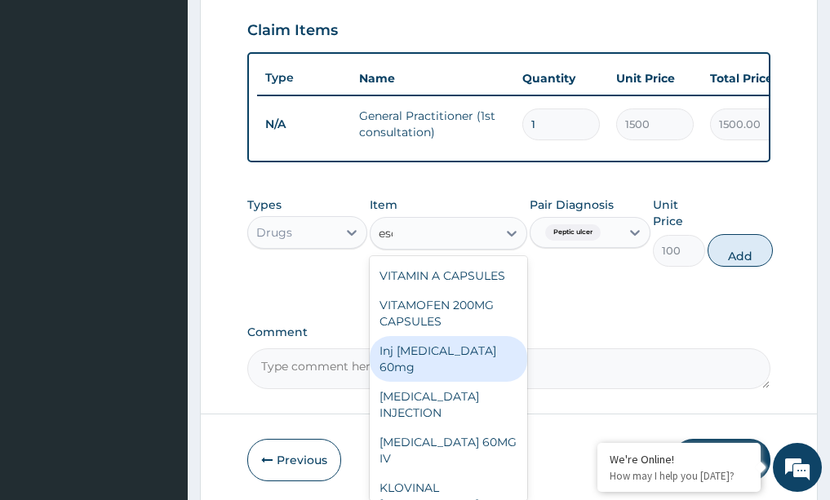
scroll to position [0, 0]
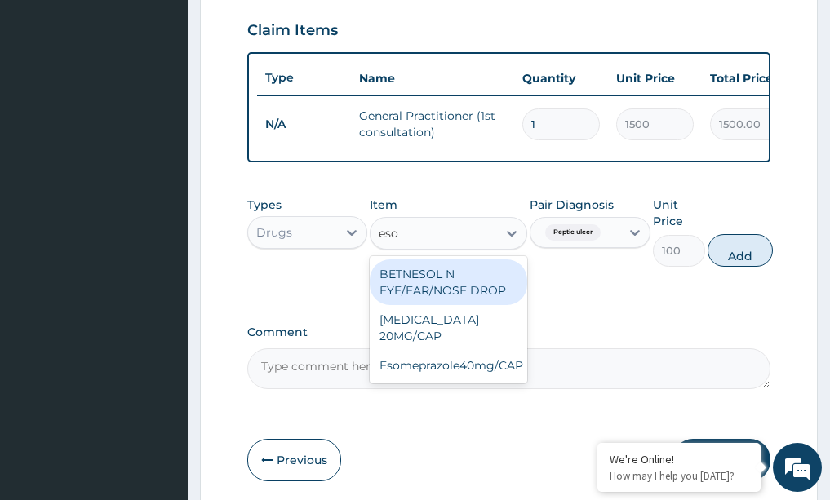
type input "esom"
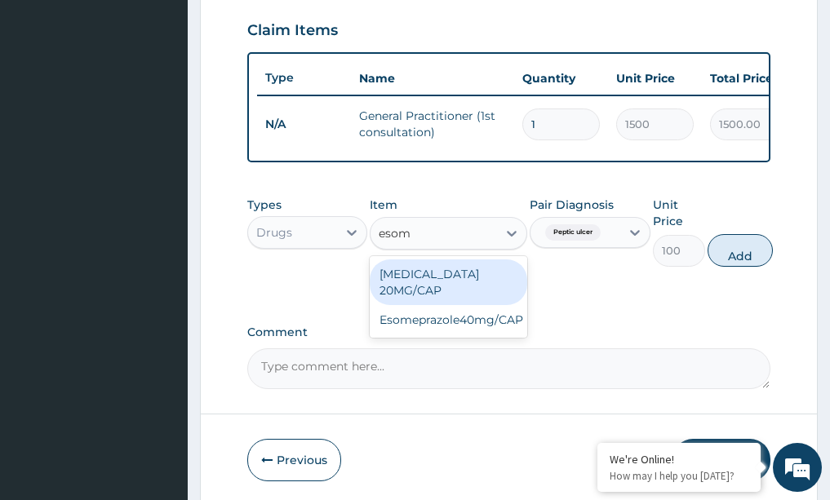
click at [410, 298] on div "Esomeprazole 20MG/CAP" at bounding box center [449, 283] width 158 height 46
type input "23.62"
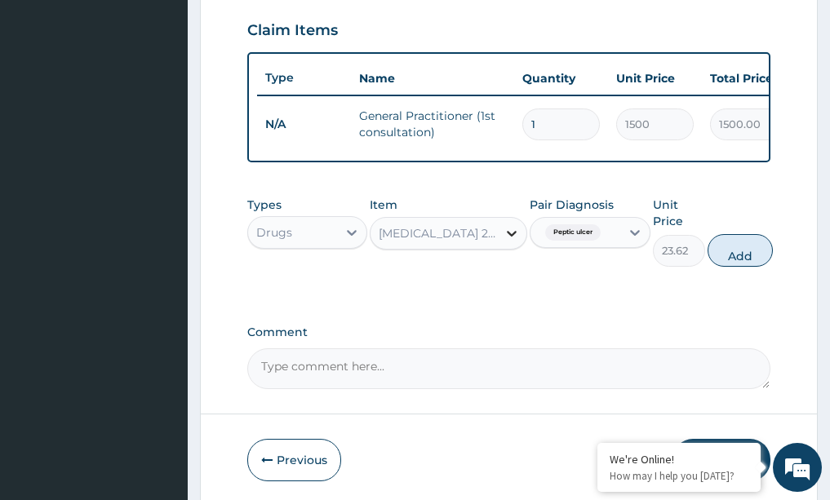
click at [513, 242] on icon at bounding box center [512, 233] width 16 height 16
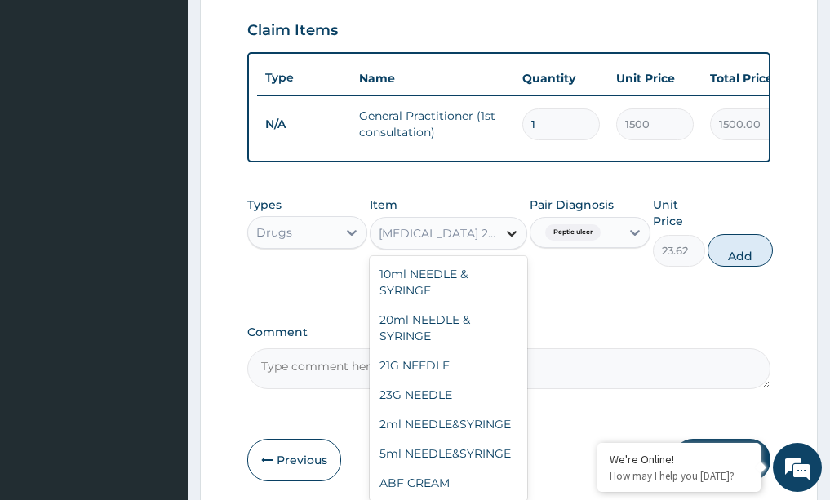
scroll to position [25693, 0]
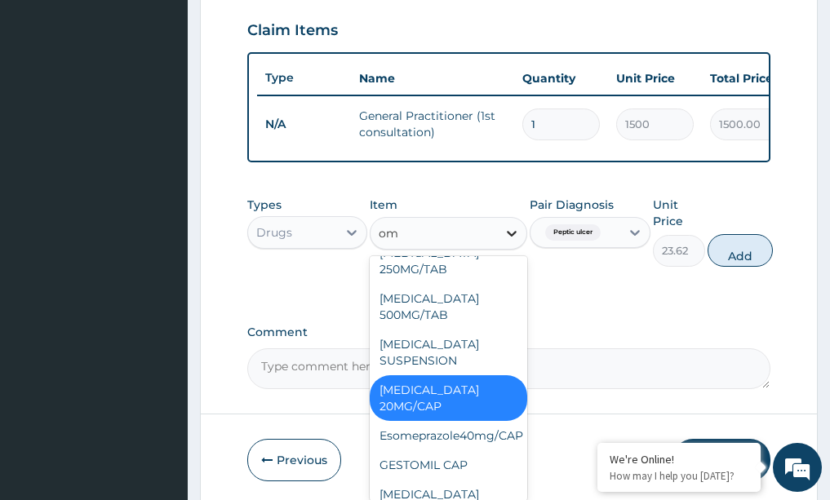
type input "ome"
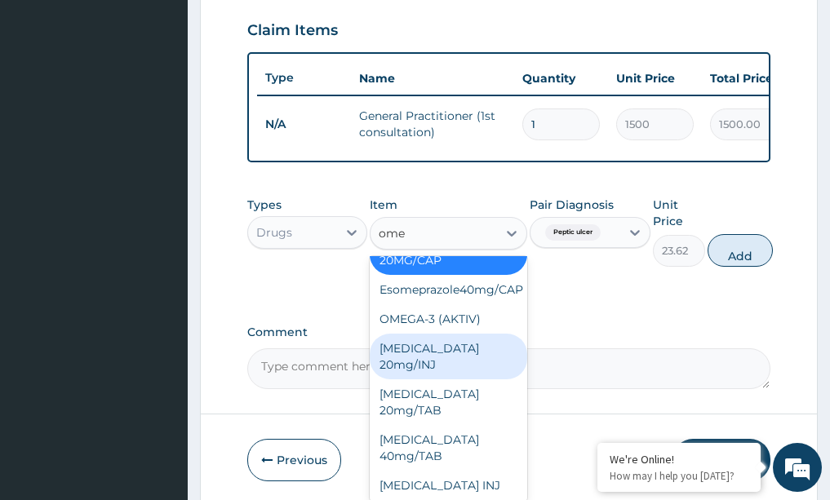
scroll to position [295, 0]
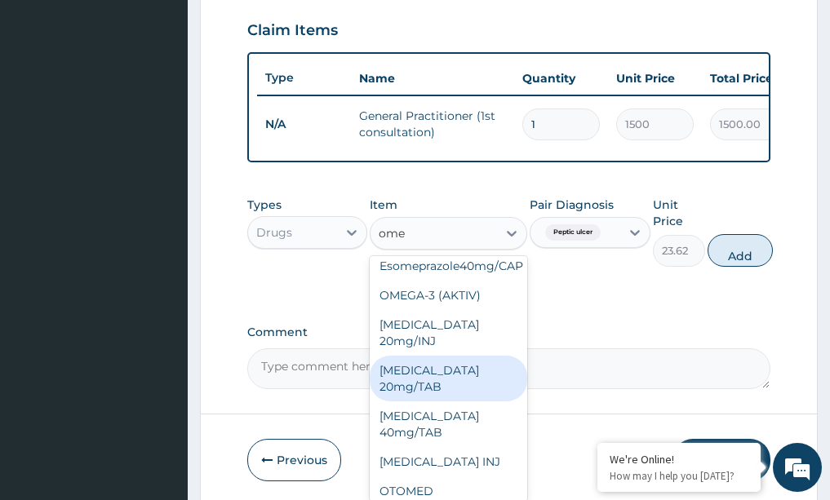
click at [432, 402] on div "OMEPRAZOLE 20mg/TAB" at bounding box center [449, 379] width 158 height 46
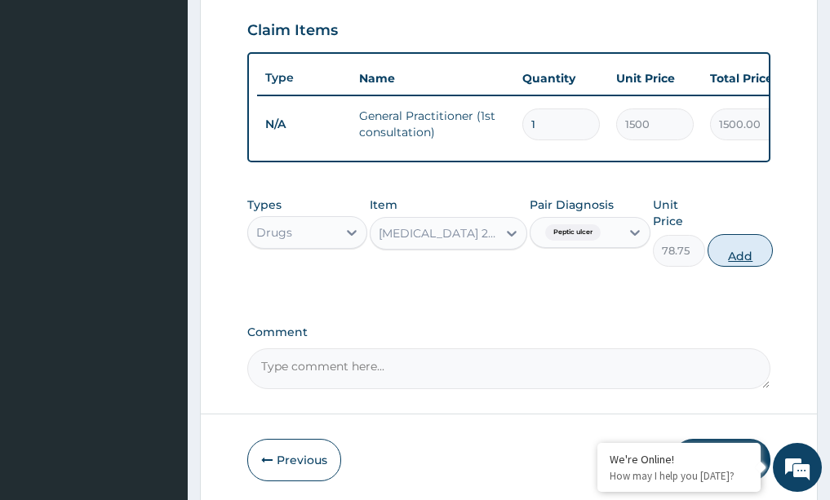
click at [743, 257] on button "Add" at bounding box center [740, 250] width 65 height 33
type input "0"
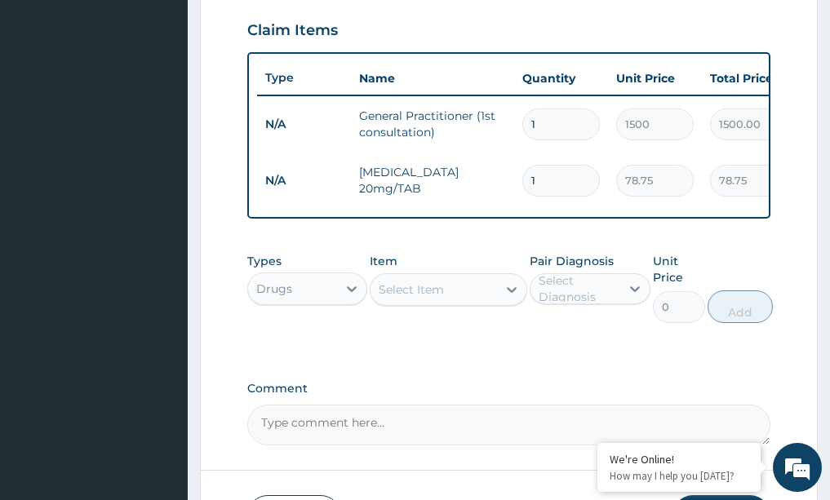
click at [553, 186] on input "1" at bounding box center [561, 181] width 78 height 32
type input "0.00"
type input "1"
type input "78.75"
type input "14"
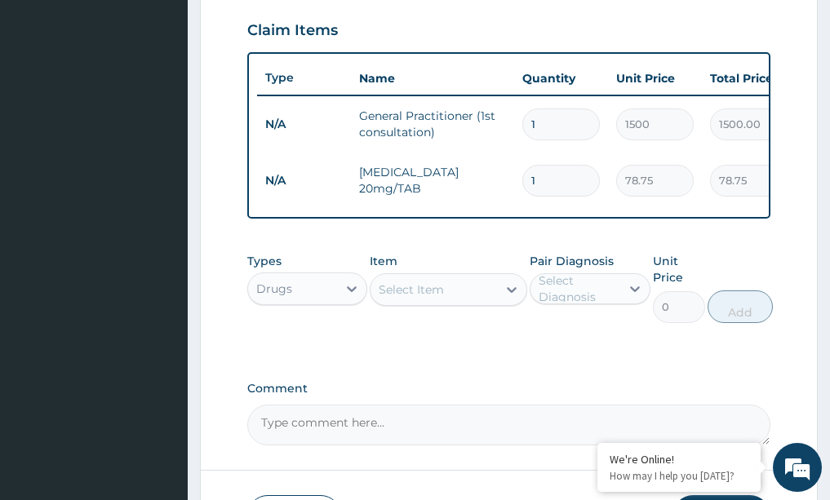
type input "1102.50"
type input "14"
click at [509, 298] on icon at bounding box center [512, 290] width 16 height 16
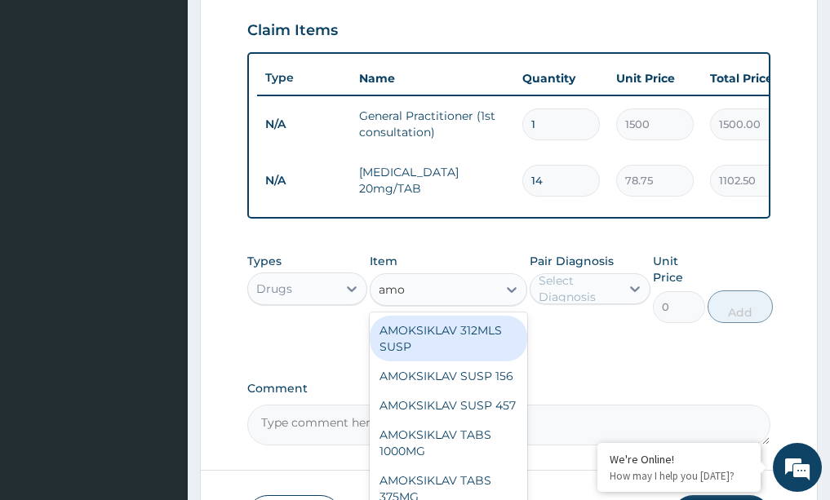
type input "amox"
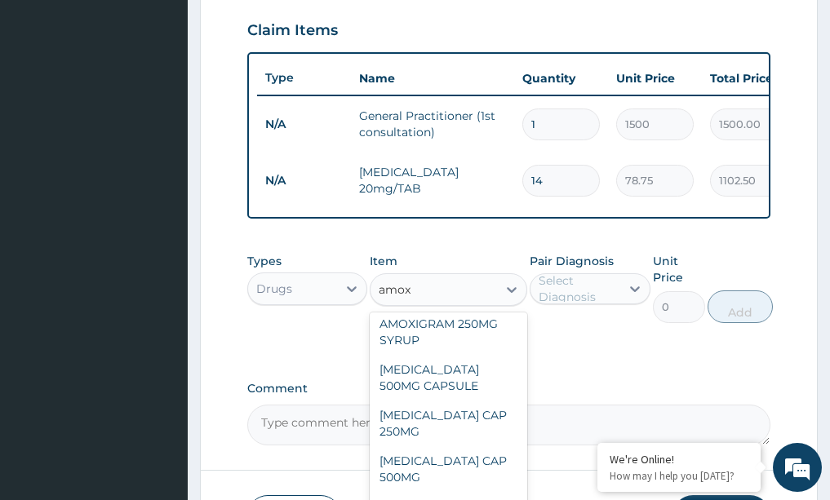
scroll to position [245, 0]
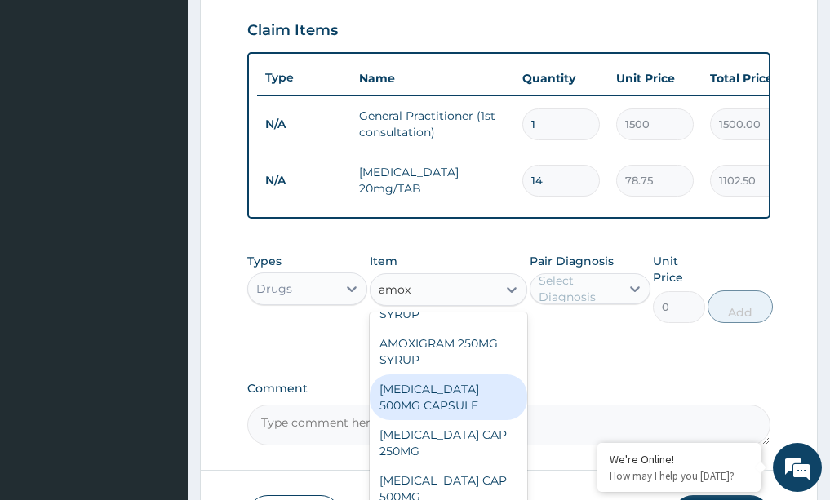
click at [427, 420] on div "AMOXIL 500MG CAPSULE" at bounding box center [449, 398] width 158 height 46
type input "63"
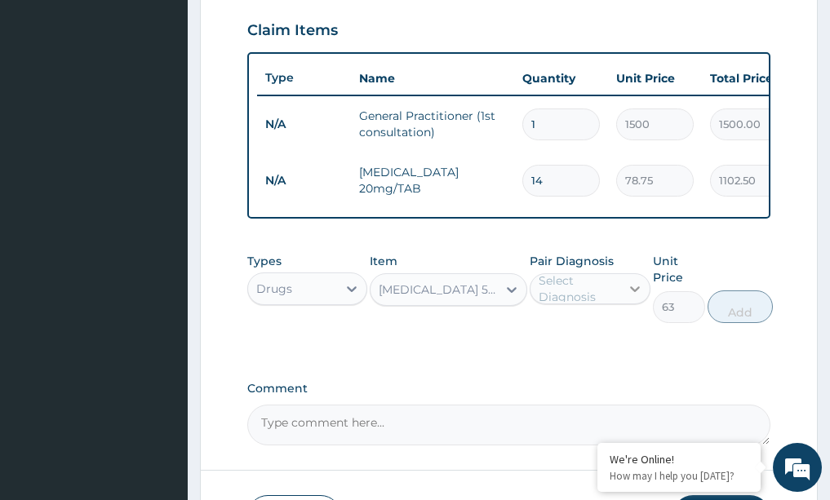
click at [625, 299] on div at bounding box center [634, 288] width 29 height 29
click at [584, 351] on div "Peptic ulcer" at bounding box center [590, 331] width 121 height 40
click at [579, 348] on div "Peptic ulcer" at bounding box center [590, 330] width 121 height 33
checkbox input "true"
drag, startPoint x: 745, startPoint y: 323, endPoint x: 508, endPoint y: 319, distance: 236.7
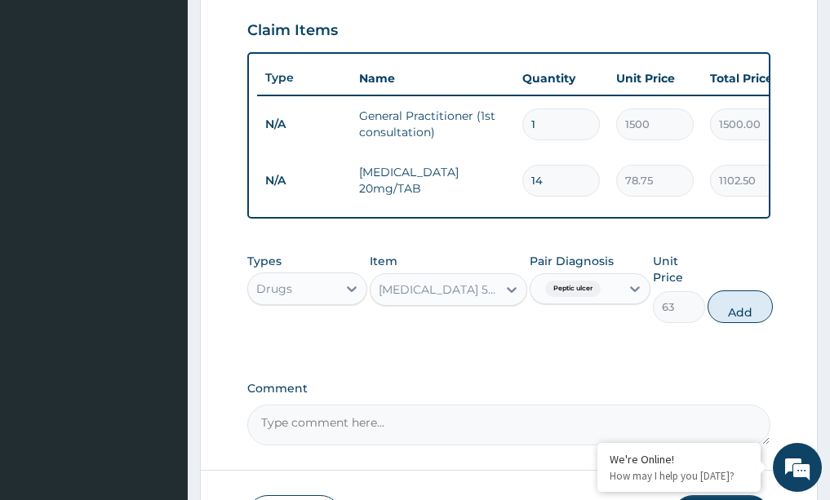
click at [733, 322] on button "Add" at bounding box center [740, 307] width 65 height 33
type input "0"
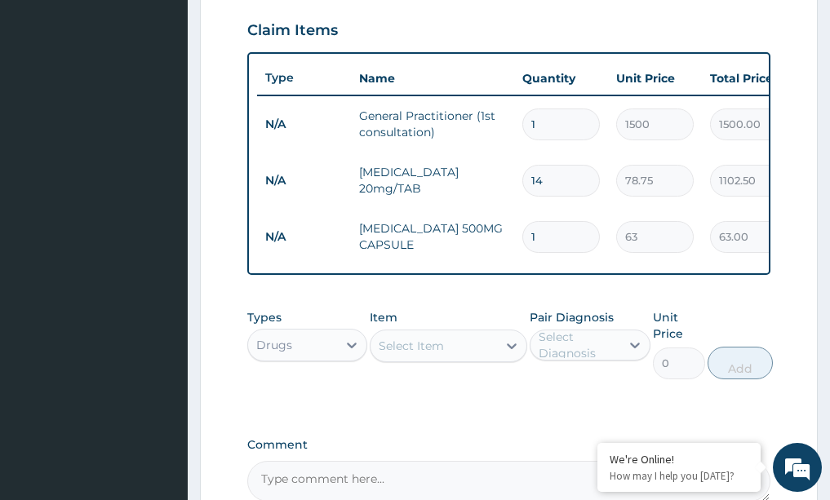
click at [542, 237] on input "1" at bounding box center [561, 237] width 78 height 32
type input "0.00"
type input "2"
type input "126.00"
type input "21"
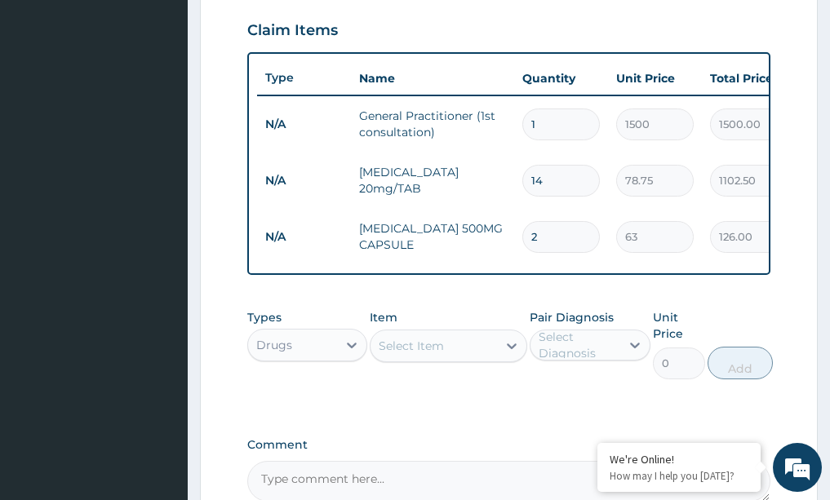
type input "1323.00"
type input "21"
click at [517, 354] on icon at bounding box center [512, 346] width 16 height 16
type input "clar"
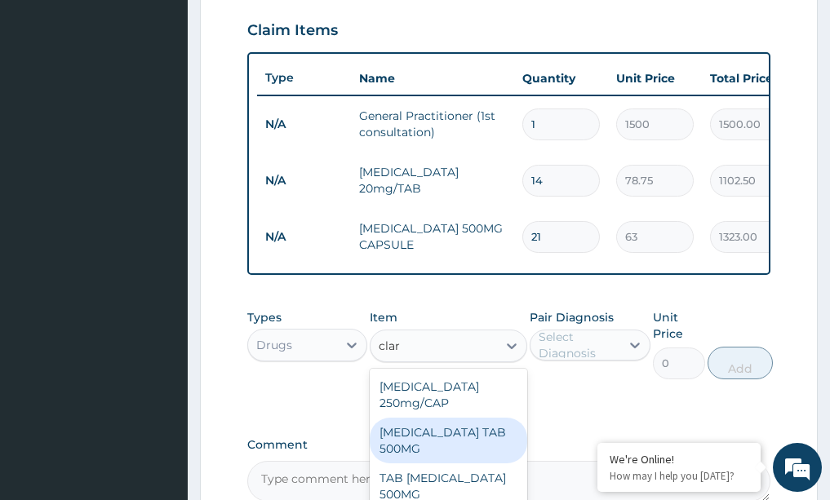
click at [430, 450] on div "[MEDICAL_DATA] TAB 500MG" at bounding box center [449, 441] width 158 height 46
type input "52.5"
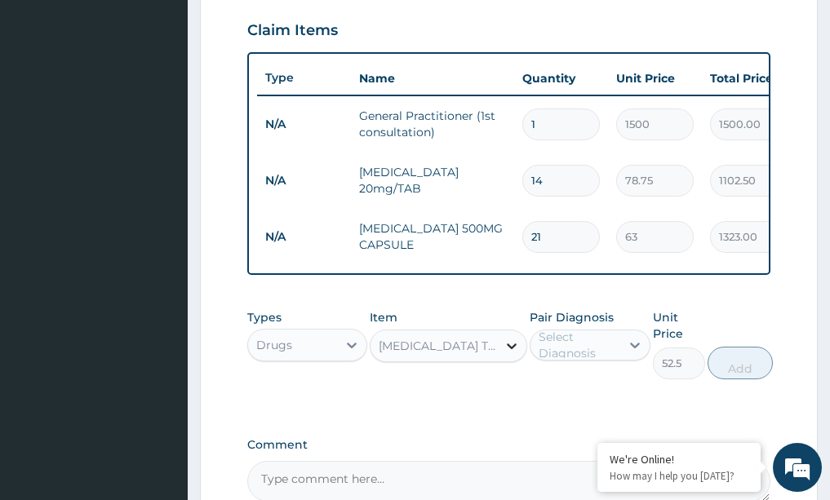
click at [504, 354] on icon at bounding box center [512, 346] width 16 height 16
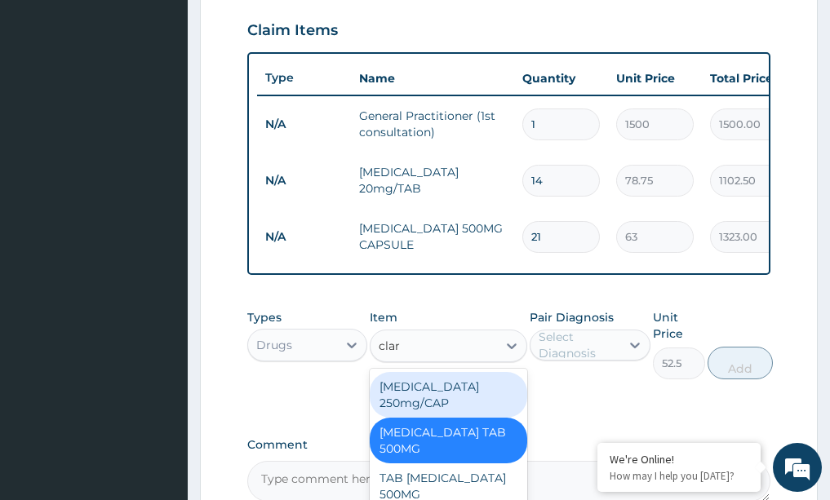
scroll to position [0, 0]
type input "clari"
click at [308, 402] on div "Types Drugs Item option CLARITHROMYCIN TAB 500MG, selected. option Clarithromyc…" at bounding box center [509, 356] width 524 height 111
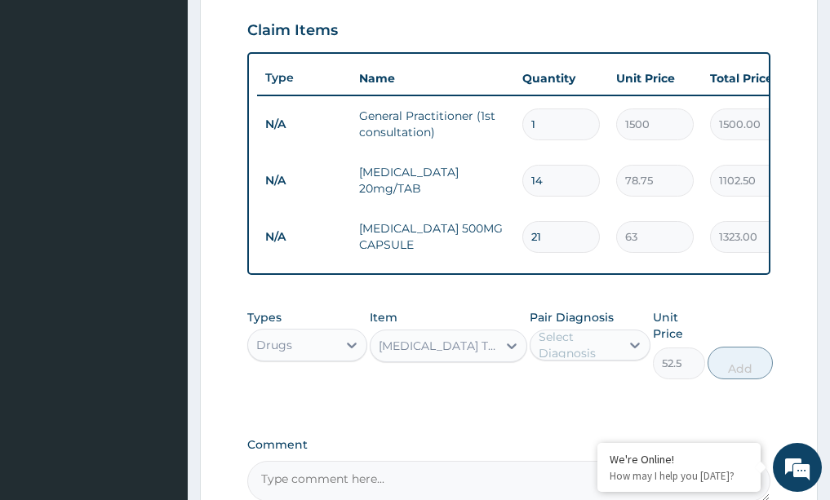
click at [420, 348] on div "[MEDICAL_DATA] TAB 500MG" at bounding box center [434, 346] width 126 height 26
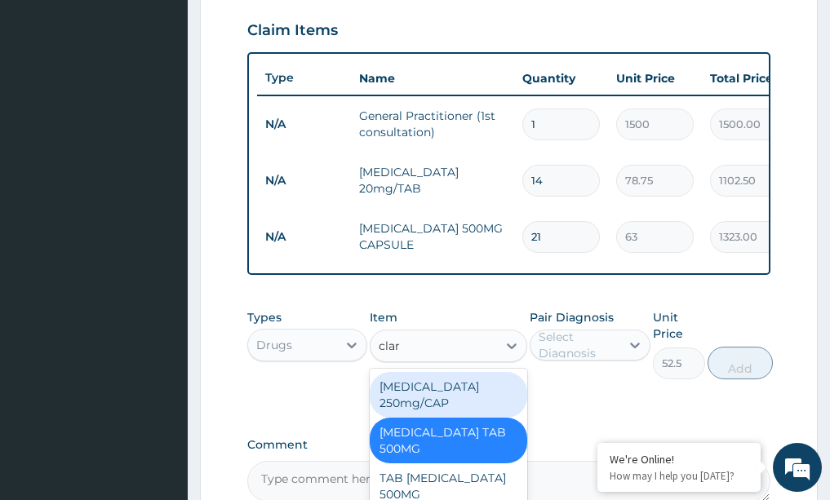
type input "clar"
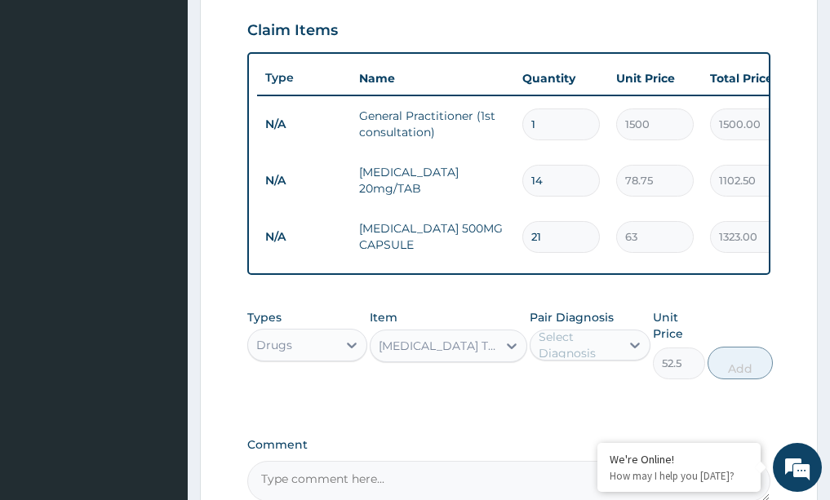
click at [266, 388] on div "Types Drugs Item CLARITHROMYCIN TAB 500MG Pair Diagnosis Select Diagnosis Unit …" at bounding box center [509, 344] width 524 height 87
click at [443, 352] on div "[MEDICAL_DATA] TAB 500MG" at bounding box center [439, 346] width 120 height 16
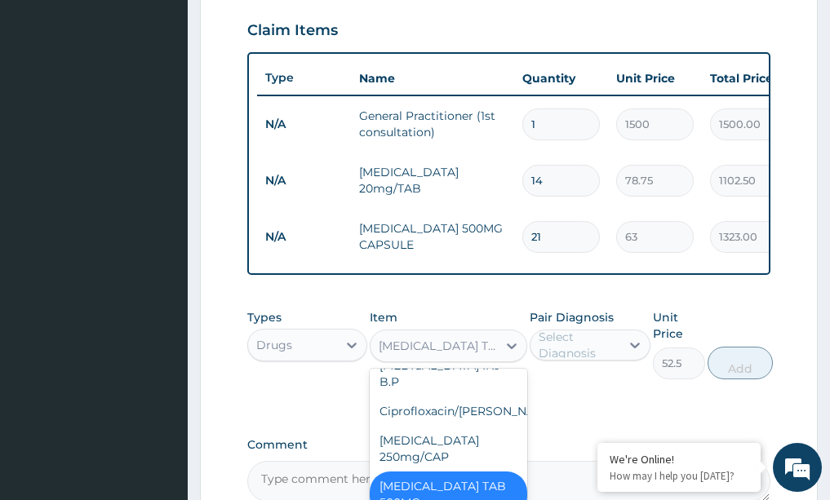
scroll to position [19539, 0]
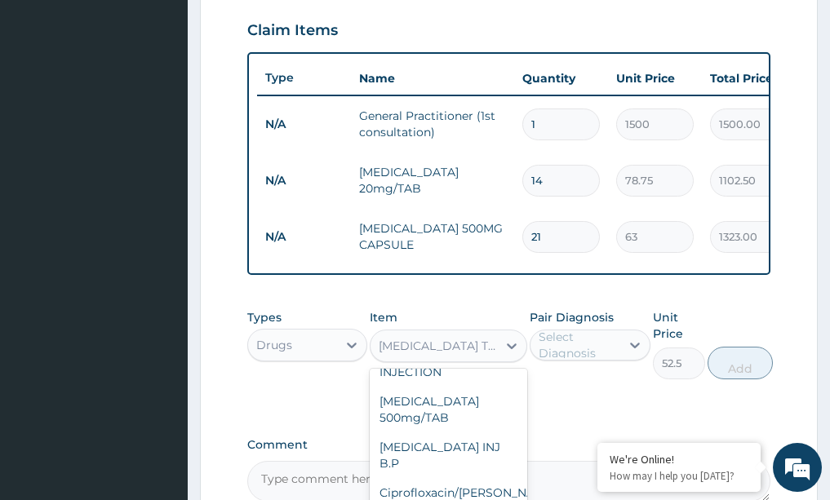
type input "78.75"
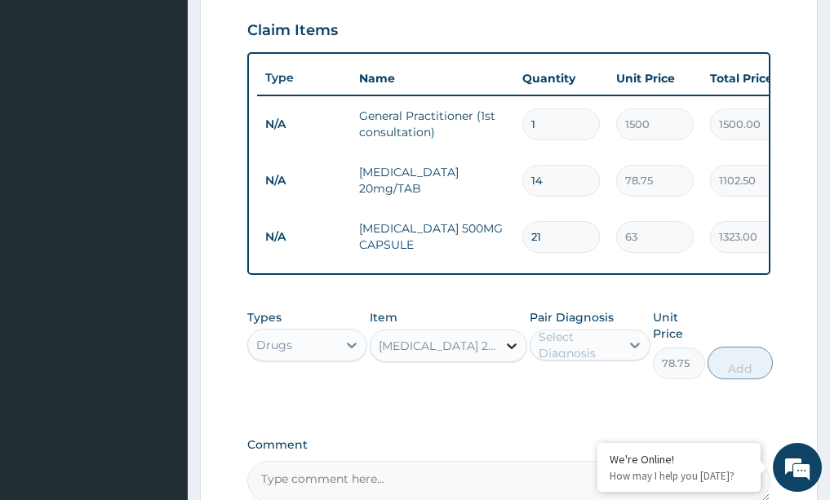
click at [504, 354] on icon at bounding box center [512, 346] width 16 height 16
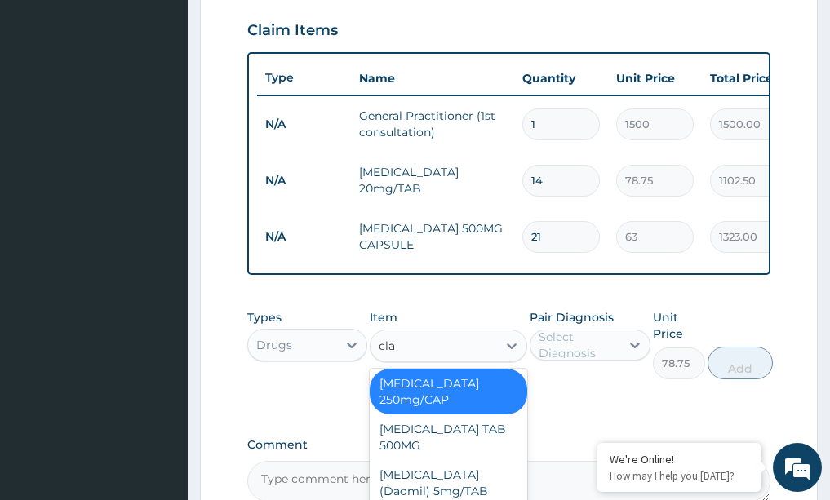
scroll to position [520, 0]
type input "clar"
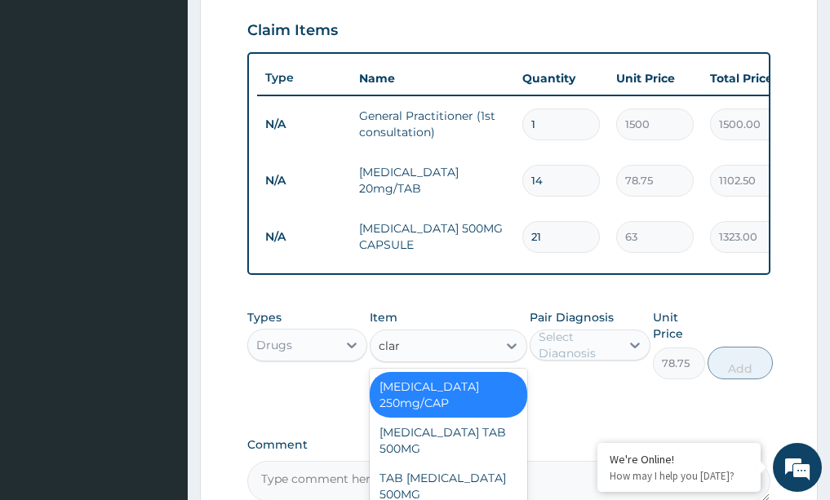
scroll to position [0, 0]
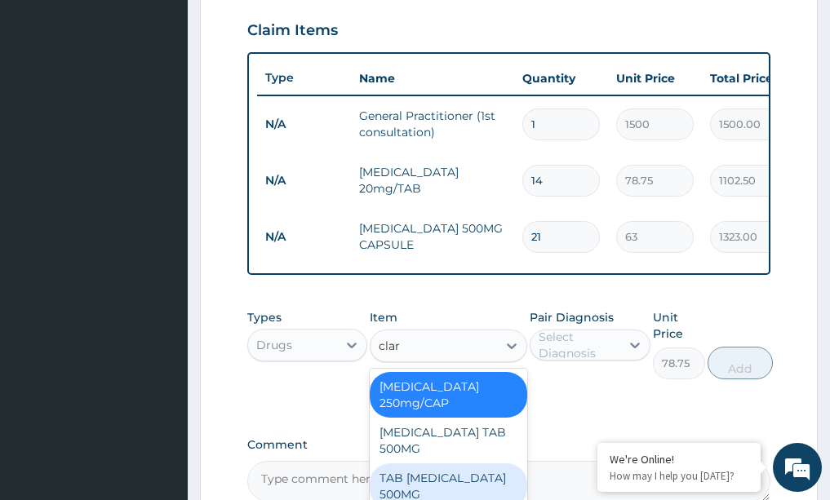
click at [393, 490] on div "TAB [MEDICAL_DATA] 500MG" at bounding box center [449, 487] width 158 height 46
type input "500"
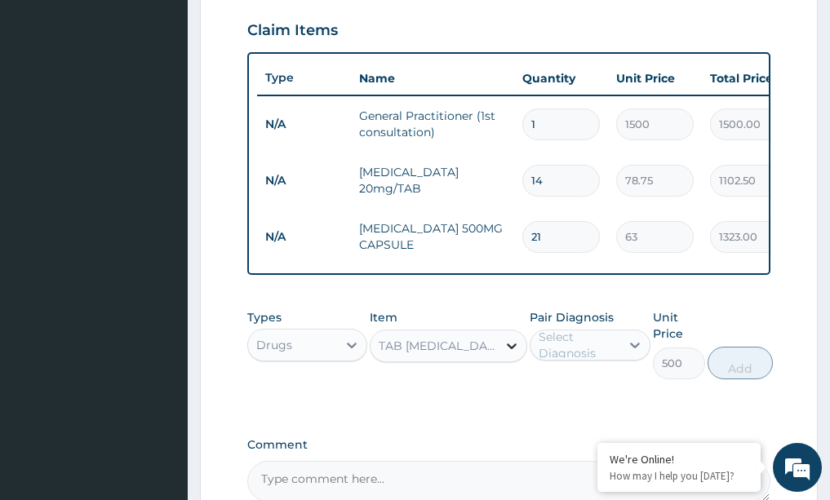
click at [504, 354] on icon at bounding box center [512, 346] width 16 height 16
click at [570, 379] on div "Pair Diagnosis Select Diagnosis" at bounding box center [590, 344] width 121 height 70
drag, startPoint x: 628, startPoint y: 355, endPoint x: 617, endPoint y: 358, distance: 11.1
click at [624, 355] on div at bounding box center [634, 345] width 29 height 29
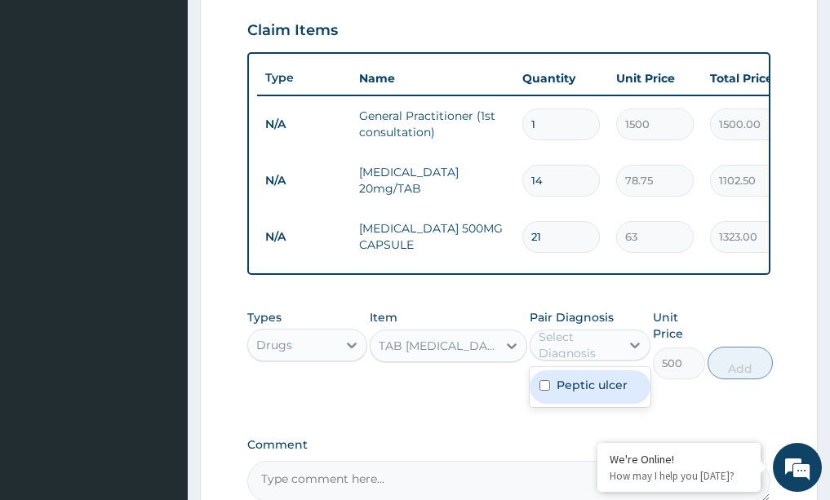
click at [601, 393] on label "Peptic ulcer" at bounding box center [592, 385] width 71 height 16
checkbox input "true"
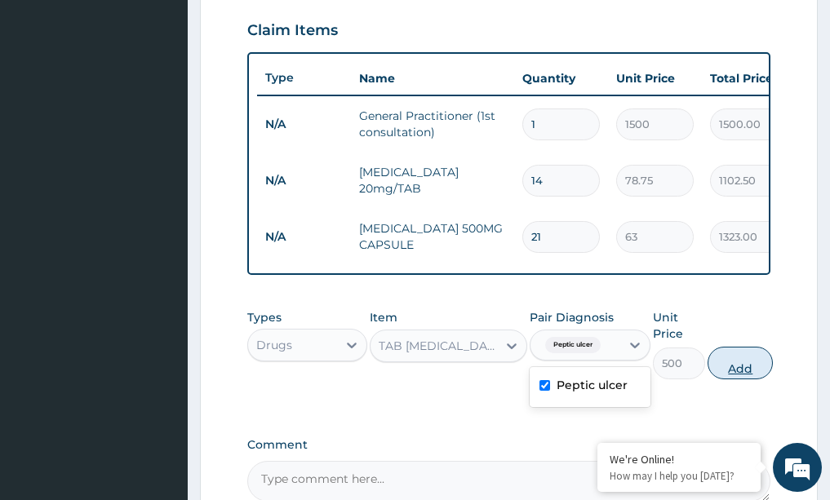
click at [739, 376] on button "Add" at bounding box center [740, 363] width 65 height 33
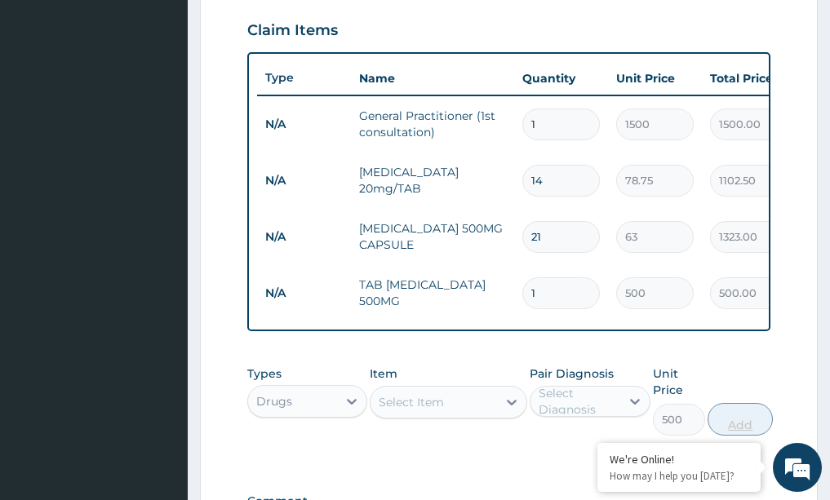
type input "0"
click at [567, 287] on input "1" at bounding box center [561, 293] width 78 height 32
type input "0.00"
type input "2"
type input "1000.00"
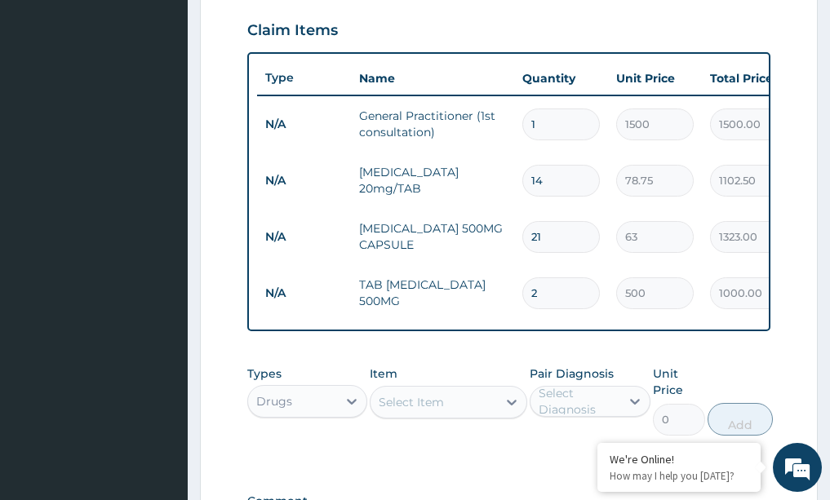
type input "21"
type input "10500.00"
type input "20"
type input "10000.00"
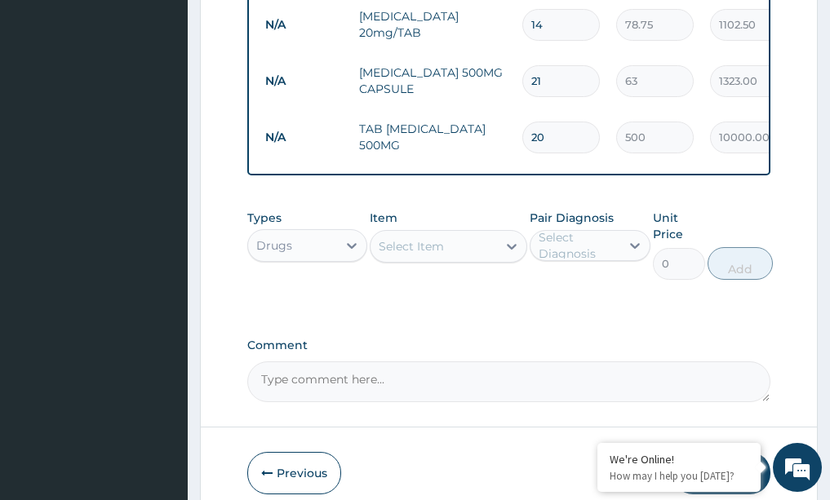
scroll to position [735, 0]
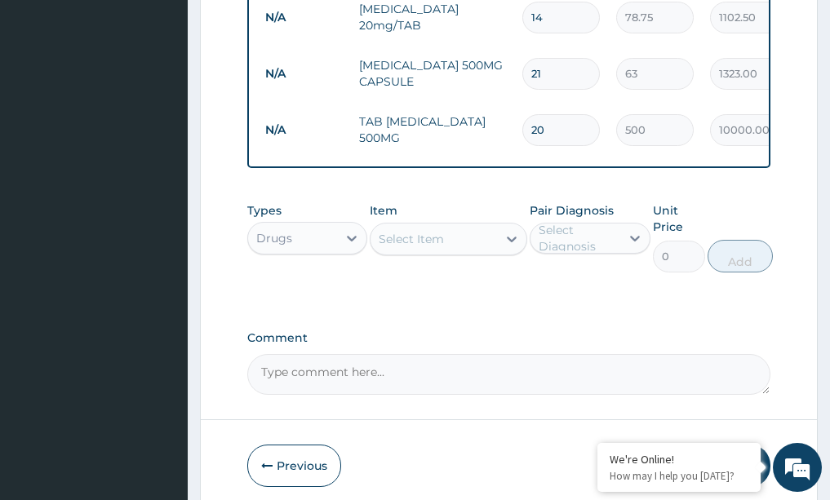
type input "2"
type input "1000.00"
type input "21"
type input "10500.00"
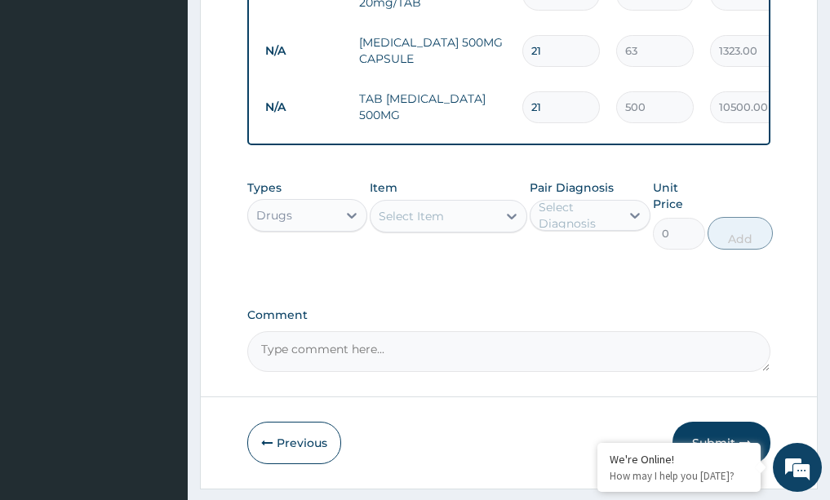
scroll to position [814, 0]
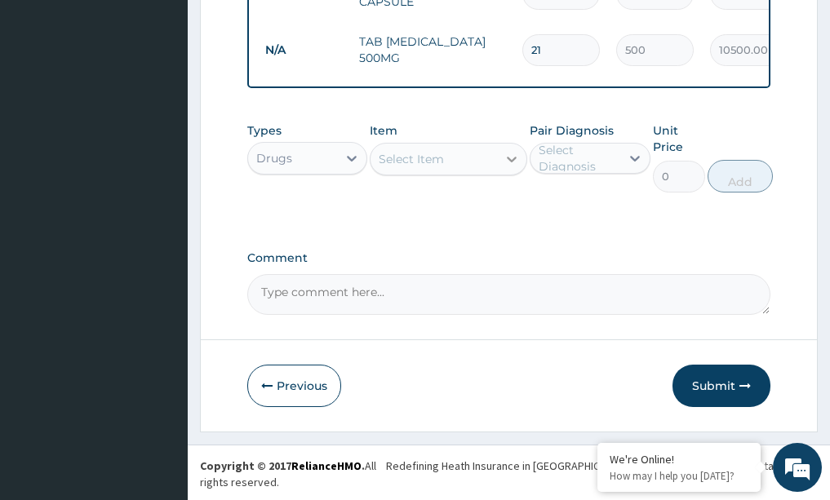
type input "21"
click at [513, 162] on icon at bounding box center [512, 160] width 10 height 6
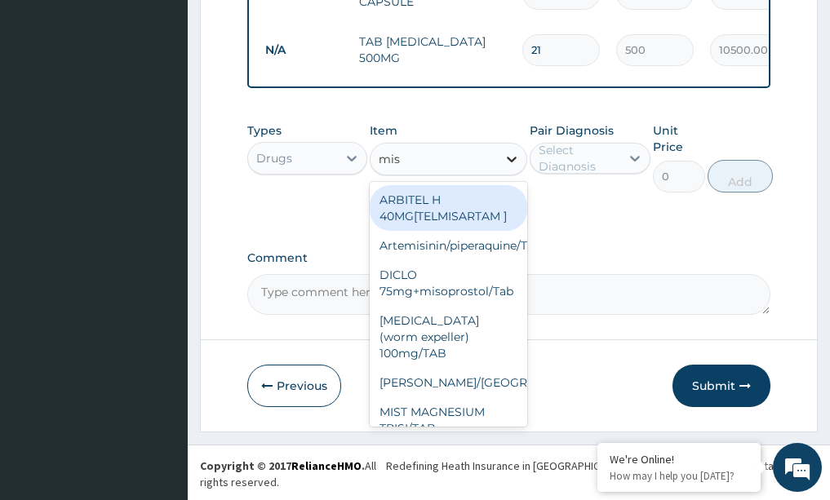
type input "mist"
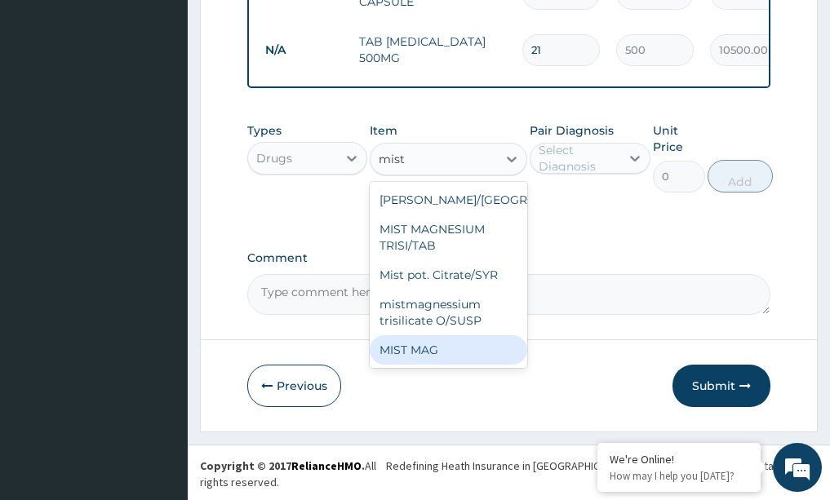
click at [416, 365] on div "MIST MAG" at bounding box center [449, 349] width 158 height 29
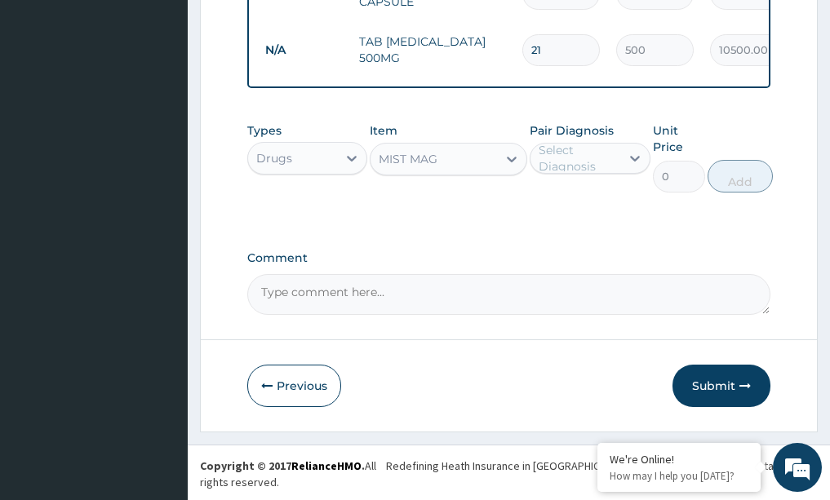
type input "2000"
click at [639, 162] on icon at bounding box center [635, 159] width 10 height 6
click at [593, 206] on label "Peptic ulcer" at bounding box center [592, 198] width 71 height 16
checkbox input "true"
click at [726, 192] on button "Add" at bounding box center [740, 176] width 65 height 33
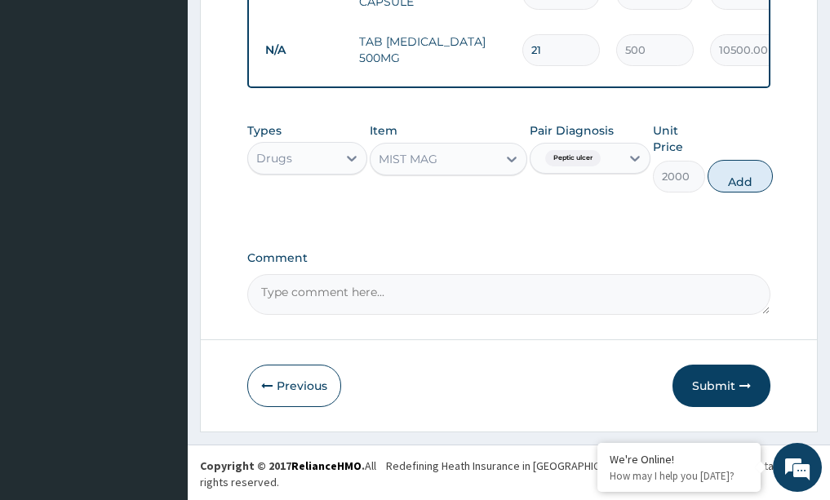
type input "0"
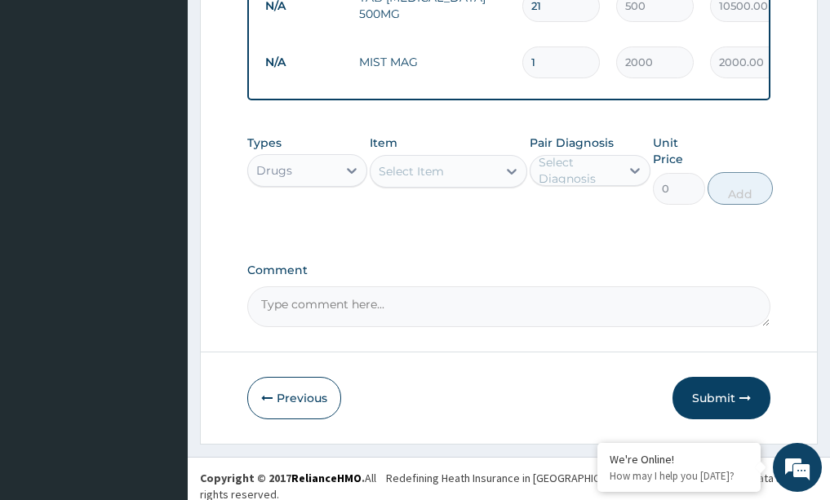
scroll to position [871, 0]
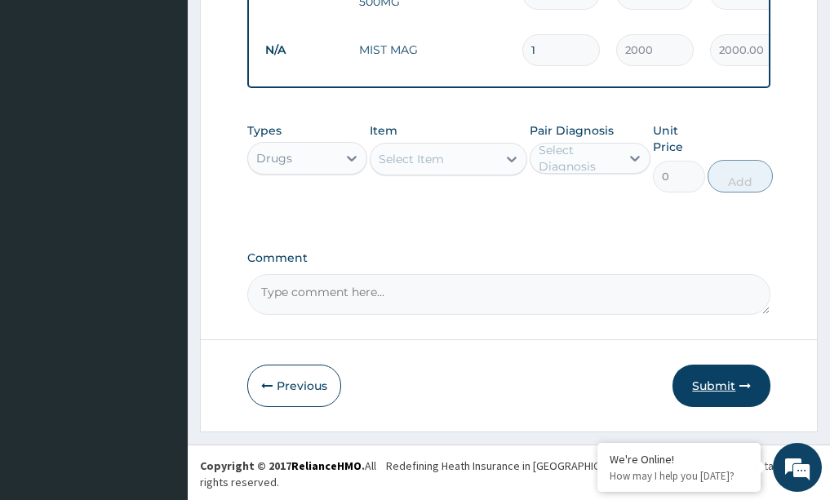
click at [710, 394] on button "Submit" at bounding box center [721, 386] width 98 height 42
click at [723, 394] on button "Submit" at bounding box center [721, 386] width 98 height 42
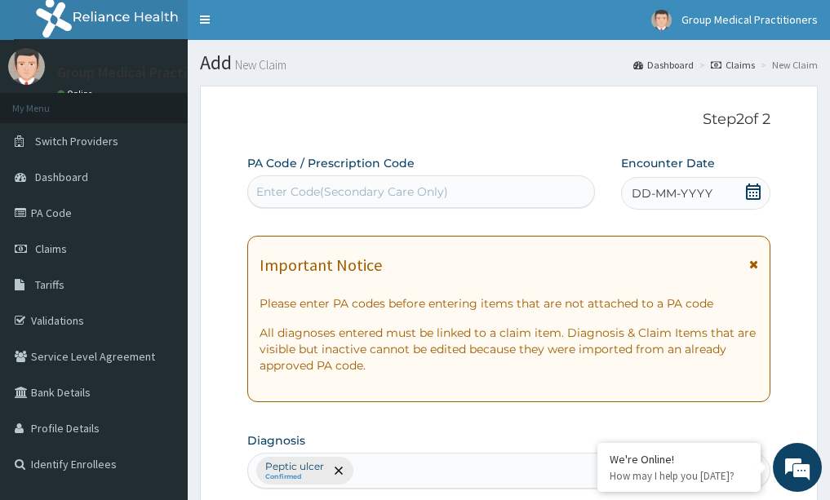
scroll to position [0, 0]
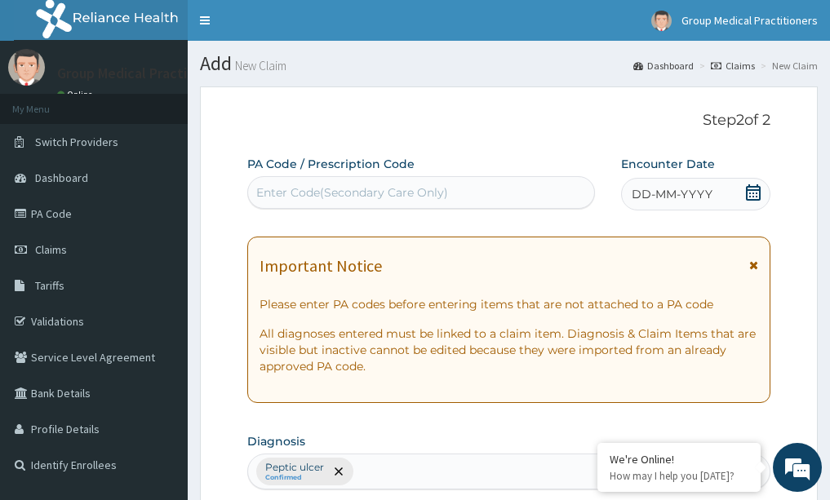
click at [756, 193] on icon at bounding box center [753, 192] width 16 height 16
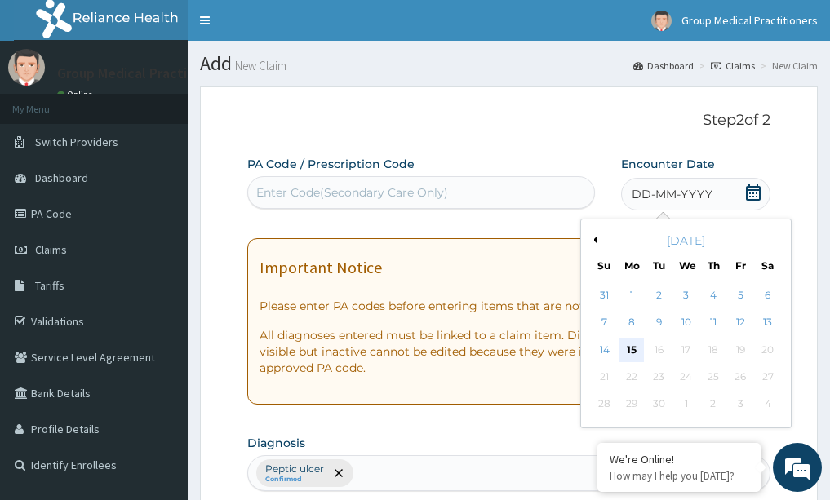
click at [625, 353] on div "15" at bounding box center [631, 350] width 24 height 24
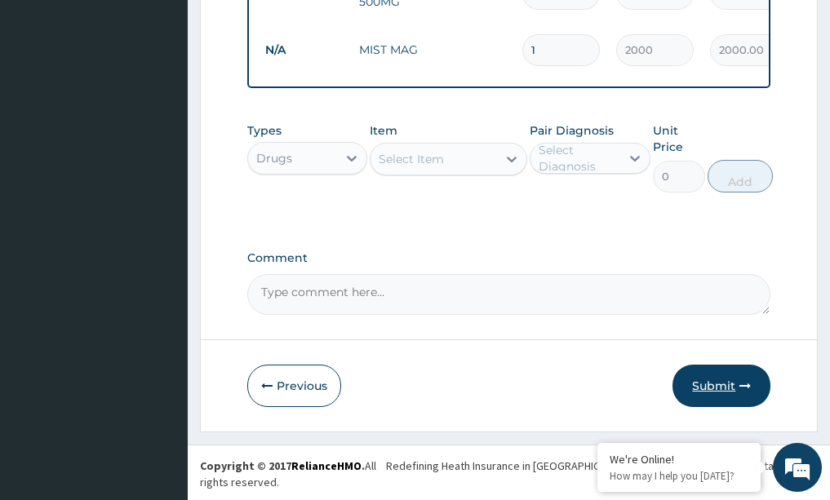
click at [706, 392] on button "Submit" at bounding box center [721, 386] width 98 height 42
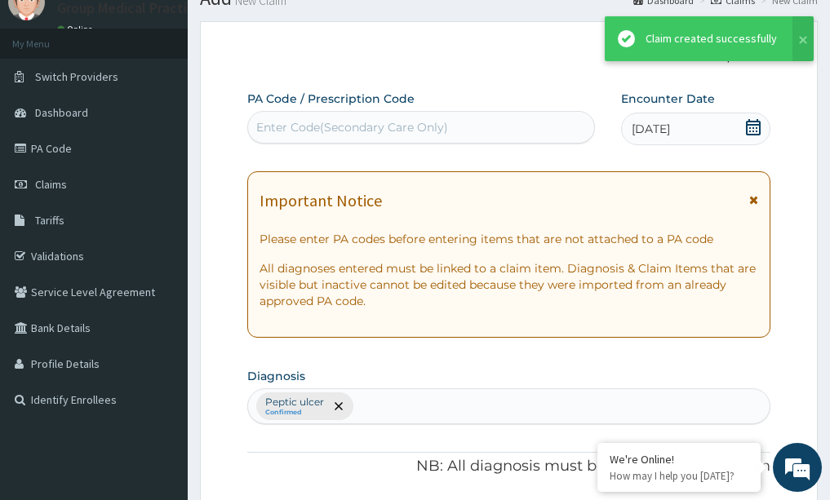
scroll to position [871, 0]
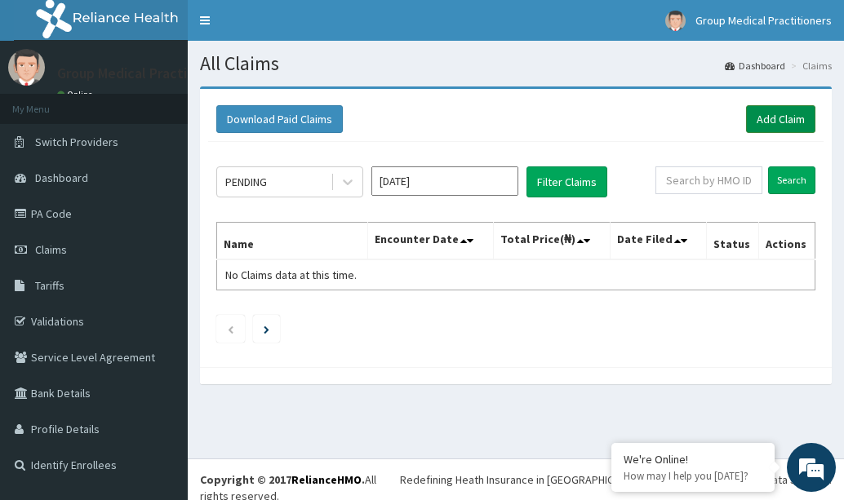
click at [787, 117] on link "Add Claim" at bounding box center [780, 119] width 69 height 28
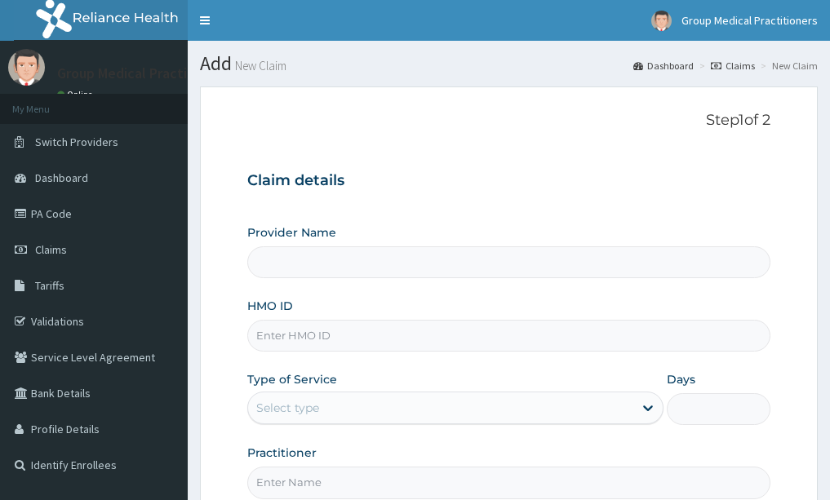
drag, startPoint x: 318, startPoint y: 337, endPoint x: 313, endPoint y: 327, distance: 11.3
click at [317, 337] on input "HMO ID" at bounding box center [509, 336] width 524 height 32
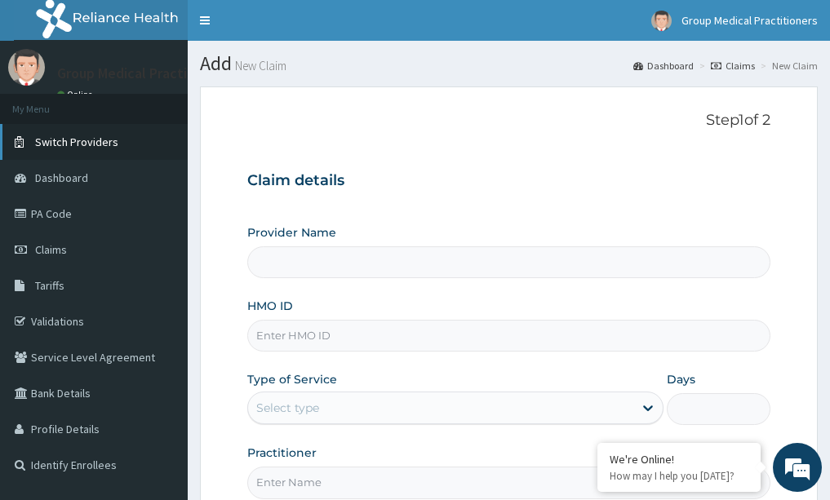
type input "Group Medical practitioners ltd Hospital"
click at [400, 340] on input "HMO ID" at bounding box center [509, 336] width 524 height 32
type input "adn/10082/b"
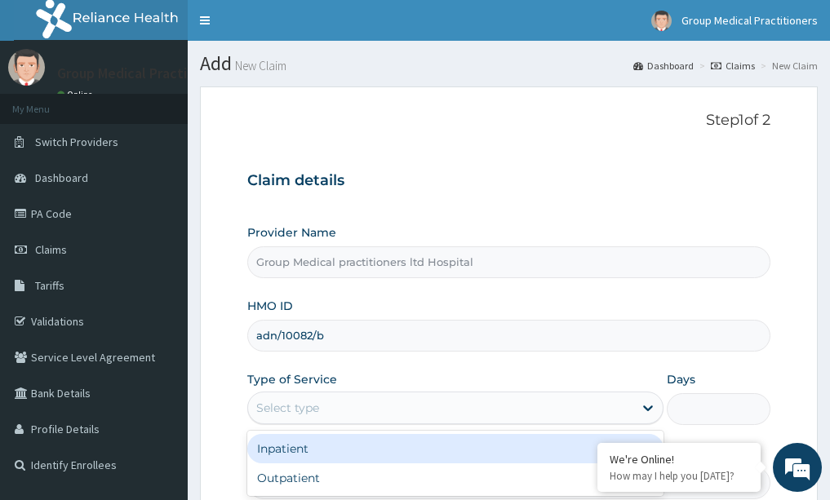
drag, startPoint x: 442, startPoint y: 398, endPoint x: 442, endPoint y: 432, distance: 33.5
click at [442, 416] on div "Select type" at bounding box center [440, 408] width 385 height 26
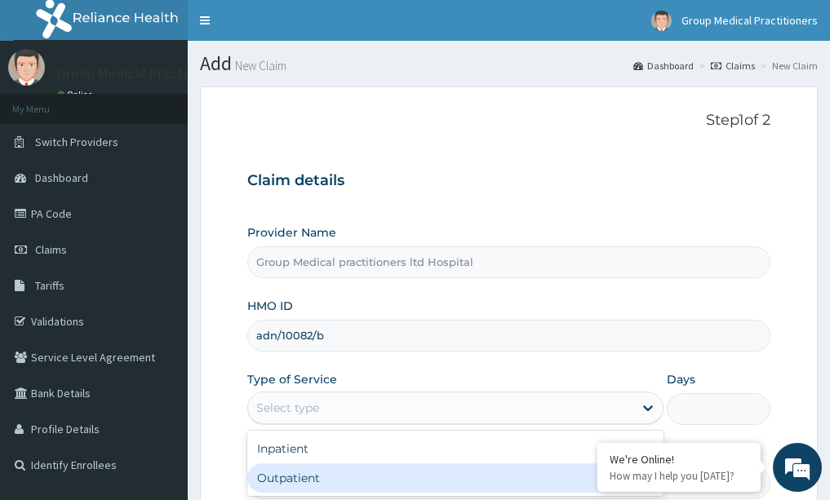
drag, startPoint x: 372, startPoint y: 482, endPoint x: 410, endPoint y: 408, distance: 82.5
click at [377, 472] on div "Outpatient" at bounding box center [455, 478] width 416 height 29
type input "1"
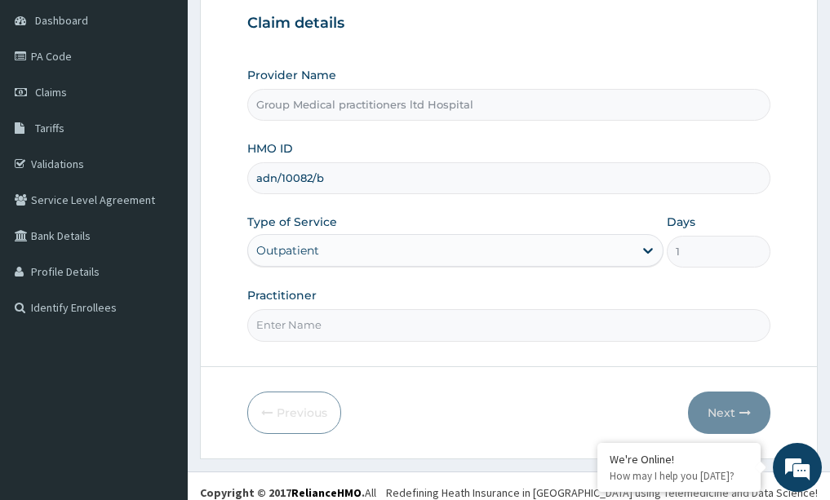
scroll to position [163, 0]
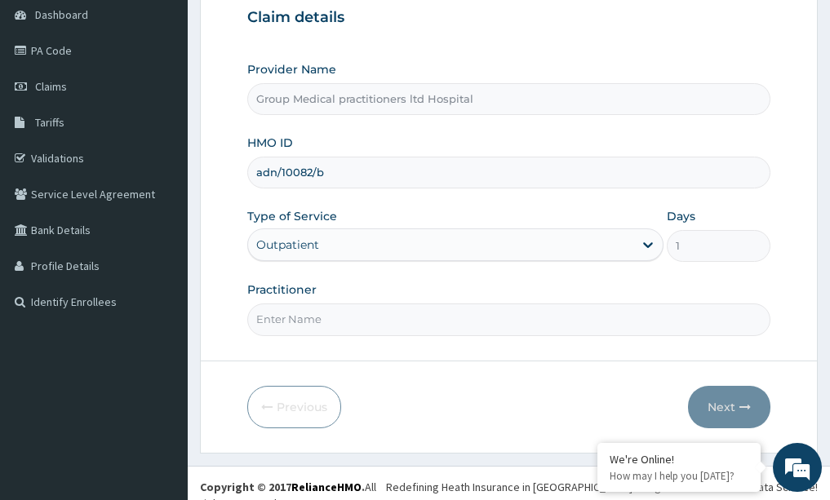
click at [384, 315] on input "Practitioner" at bounding box center [509, 320] width 524 height 32
type input "medical practitioner"
click at [730, 399] on button "Next" at bounding box center [729, 407] width 82 height 42
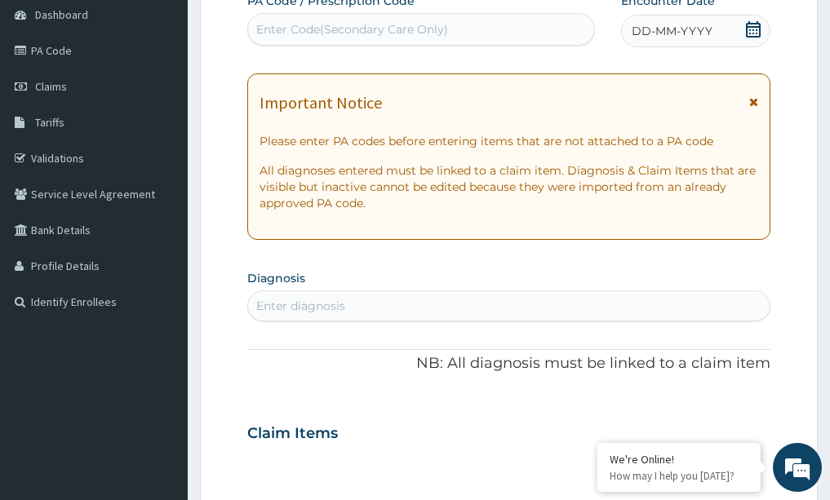
drag, startPoint x: 694, startPoint y: 37, endPoint x: 695, endPoint y: 53, distance: 16.4
click at [695, 37] on span "DD-MM-YYYY" at bounding box center [672, 31] width 81 height 16
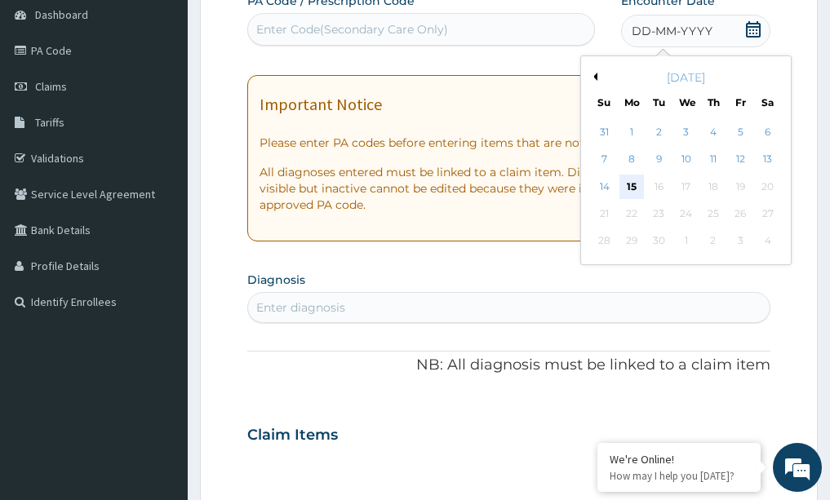
click at [633, 179] on div "15" at bounding box center [631, 187] width 24 height 24
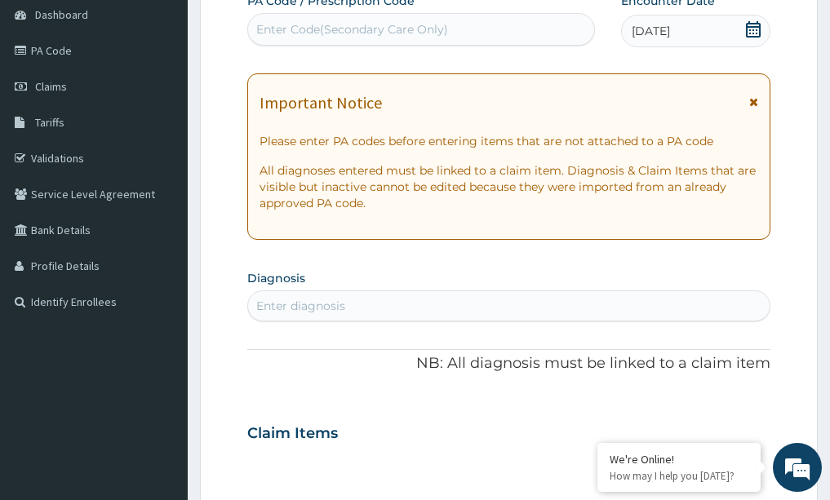
click at [316, 306] on div "Enter diagnosis" at bounding box center [300, 306] width 89 height 16
type input "v"
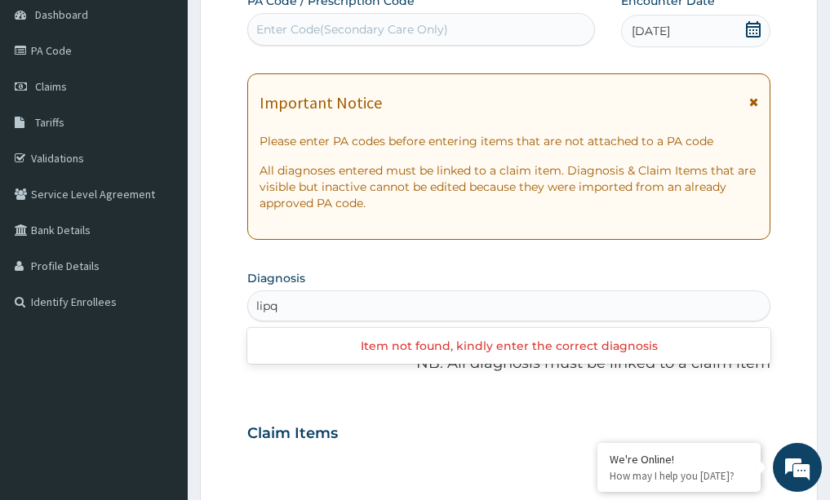
type input "lip"
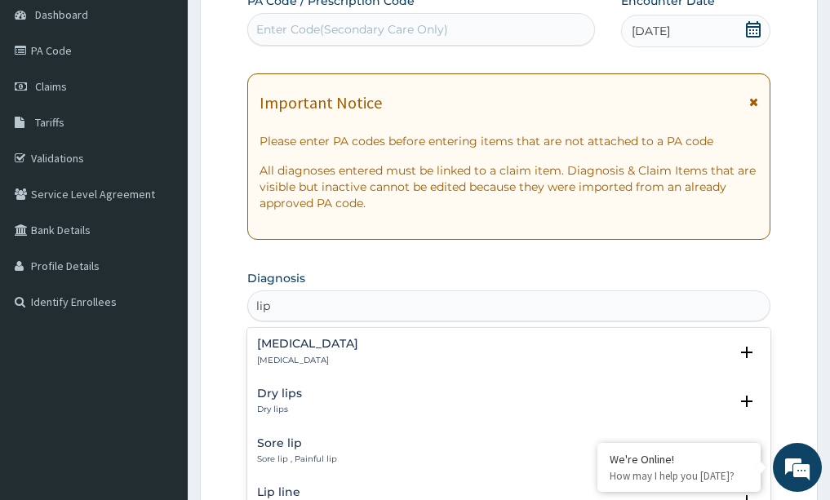
click at [615, 336] on div "Lipoma Lipoma Select Status Query Query covers suspected (?), Keep in view (kiv…" at bounding box center [509, 356] width 524 height 50
drag, startPoint x: 477, startPoint y: 421, endPoint x: 464, endPoint y: 428, distance: 15.0
click at [464, 428] on div "Dry lips Dry lips Select Status Query Query covers suspected (?), Keep in view …" at bounding box center [509, 406] width 524 height 50
click at [320, 372] on div "Lipoma Lipoma Select Status Query Query covers suspected (?), Keep in view (kiv…" at bounding box center [509, 356] width 504 height 37
click at [303, 348] on div "Lipoma Lipoma" at bounding box center [509, 352] width 504 height 29
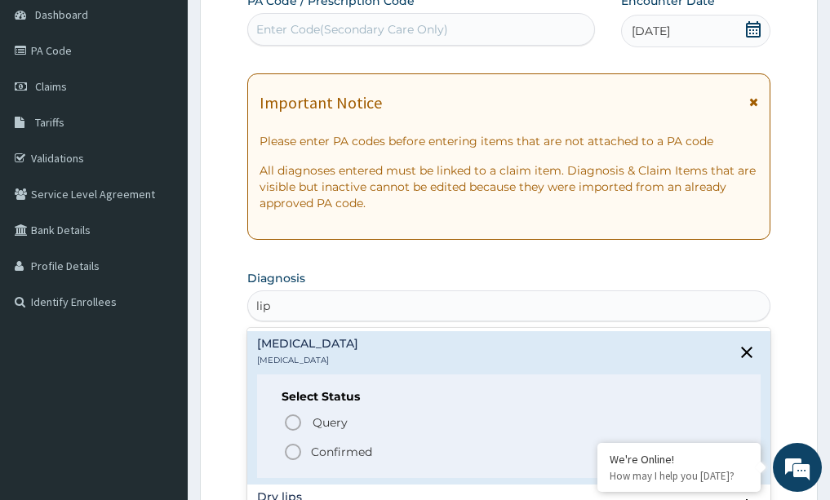
click at [283, 349] on h4 "Lipoma" at bounding box center [307, 344] width 101 height 12
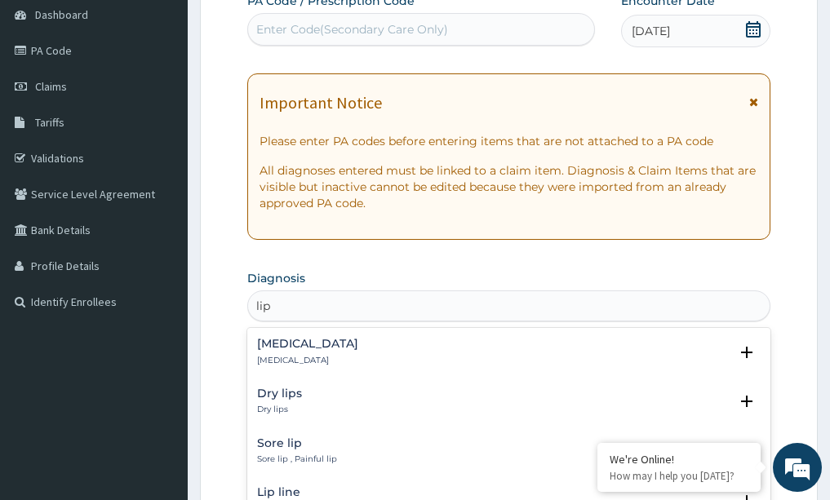
click at [266, 359] on p "Lipoma" at bounding box center [307, 360] width 101 height 11
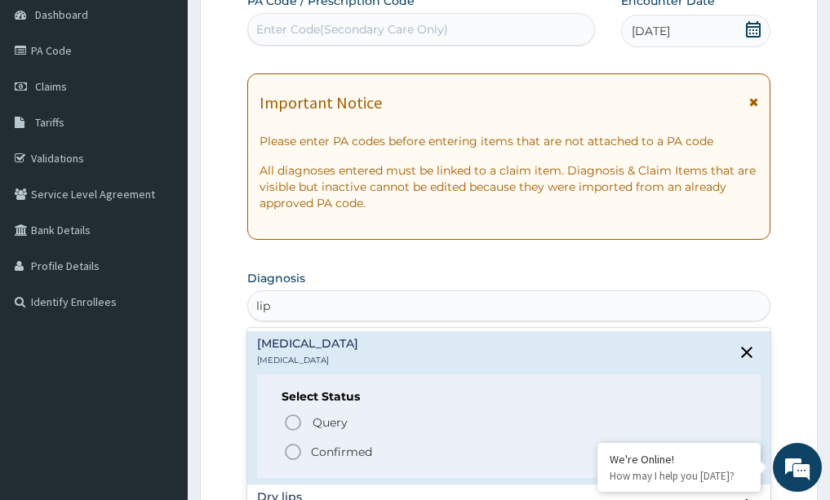
click at [290, 451] on icon "status option filled" at bounding box center [293, 452] width 20 height 20
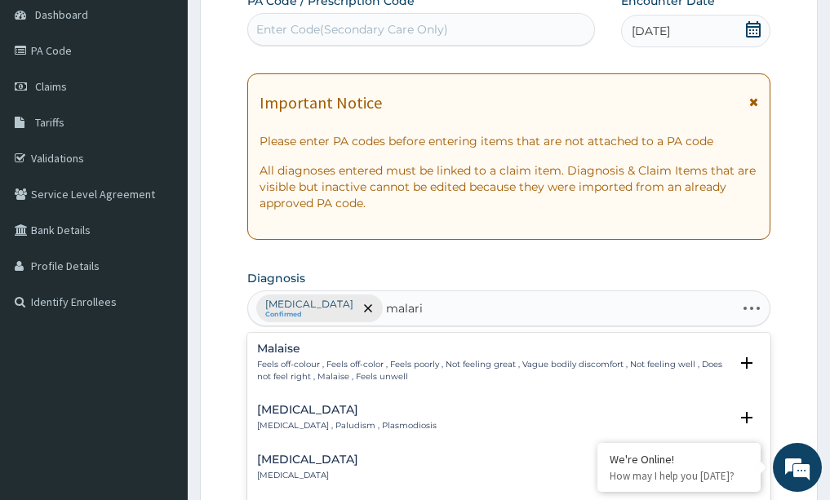
type input "malaria"
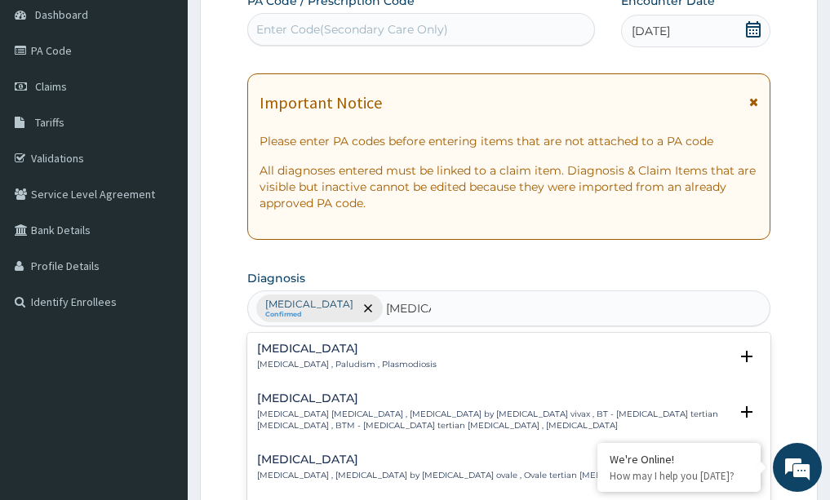
click at [340, 357] on div "Malaria Malaria , Paludism , Plasmodiosis" at bounding box center [347, 357] width 180 height 29
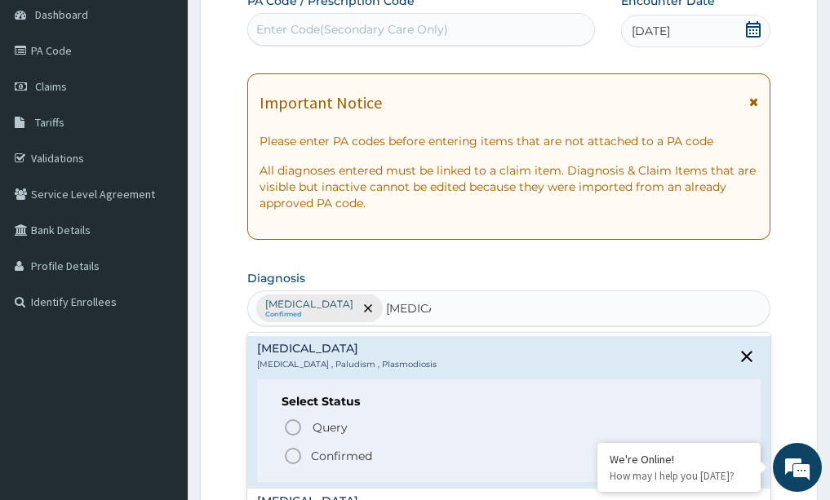
click at [300, 451] on icon "status option filled" at bounding box center [293, 456] width 20 height 20
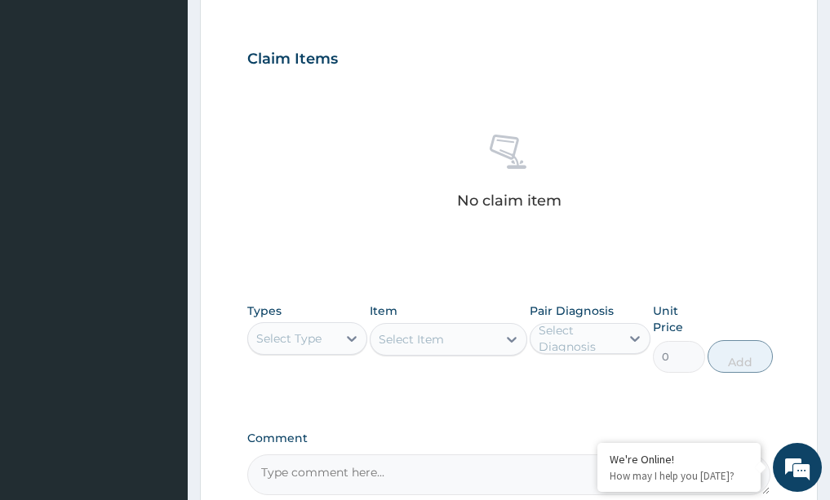
scroll to position [571, 0]
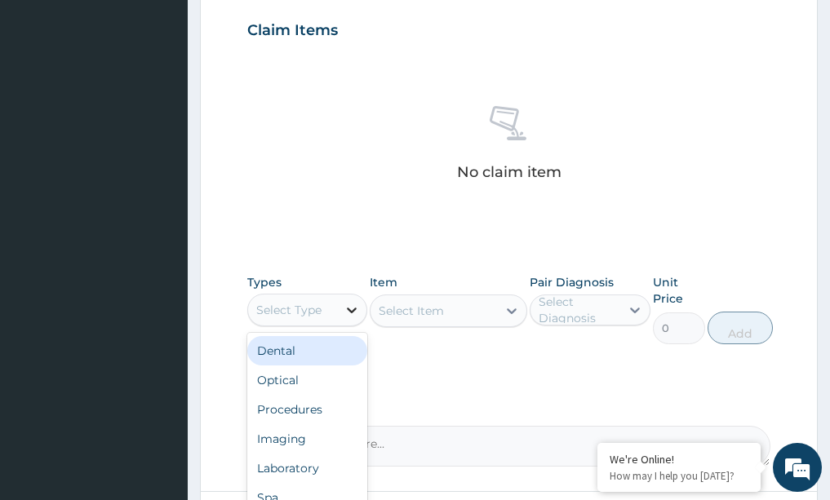
click at [356, 322] on div at bounding box center [351, 309] width 29 height 29
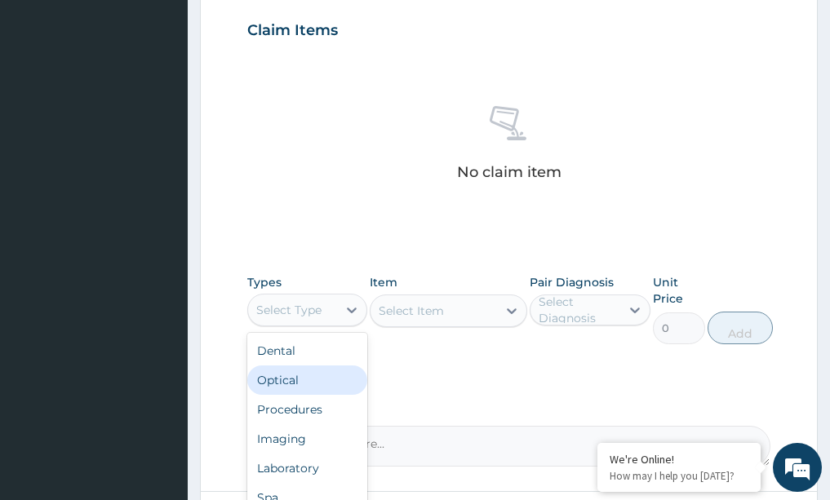
scroll to position [55, 0]
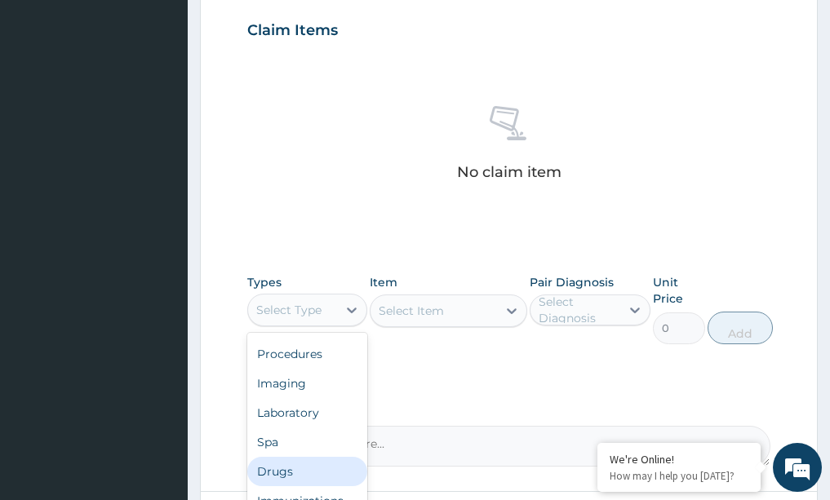
click at [272, 476] on div "Drugs" at bounding box center [307, 471] width 121 height 29
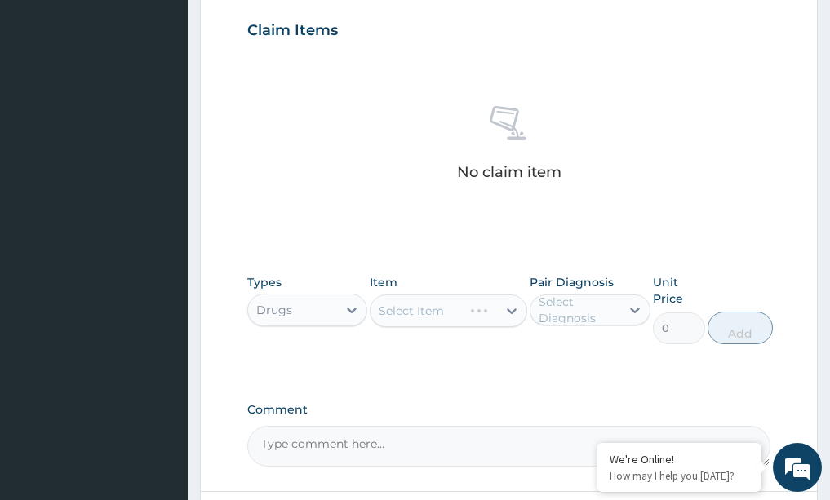
click at [527, 312] on div "Types option Drugs, selected. Select is focused ,type to refine list, press Dow…" at bounding box center [509, 309] width 524 height 87
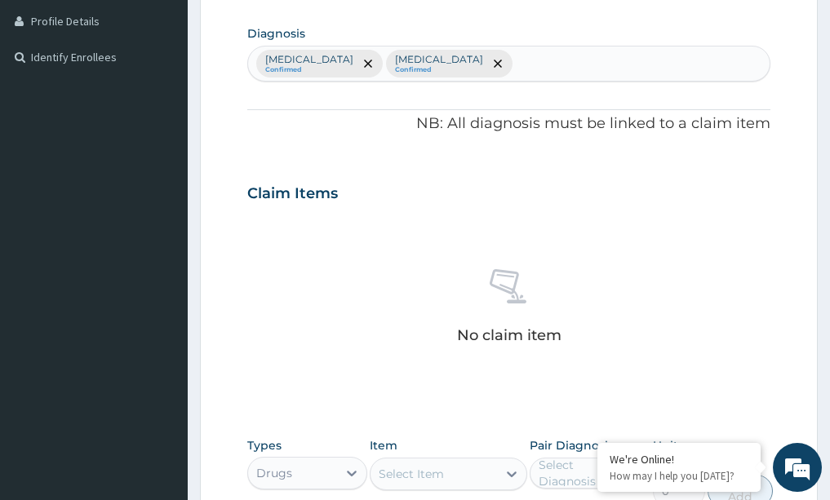
scroll to position [326, 0]
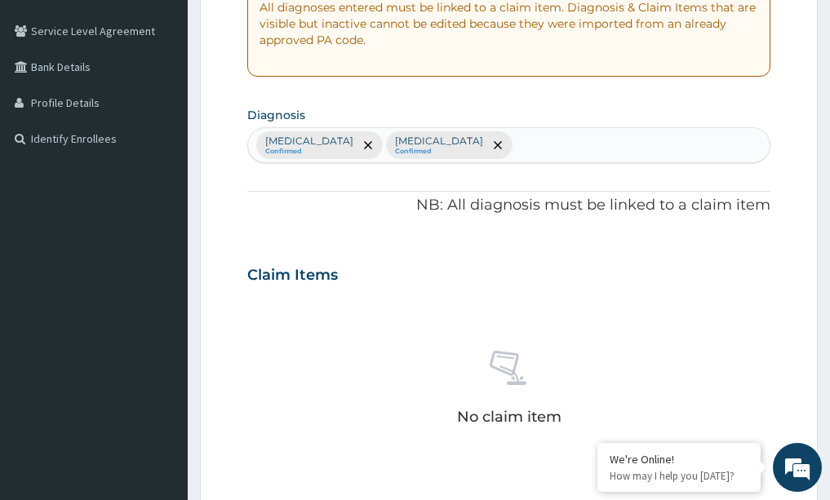
click at [450, 142] on div "Lipoma Confirmed Malaria Confirmed" at bounding box center [509, 145] width 522 height 34
type input "htn"
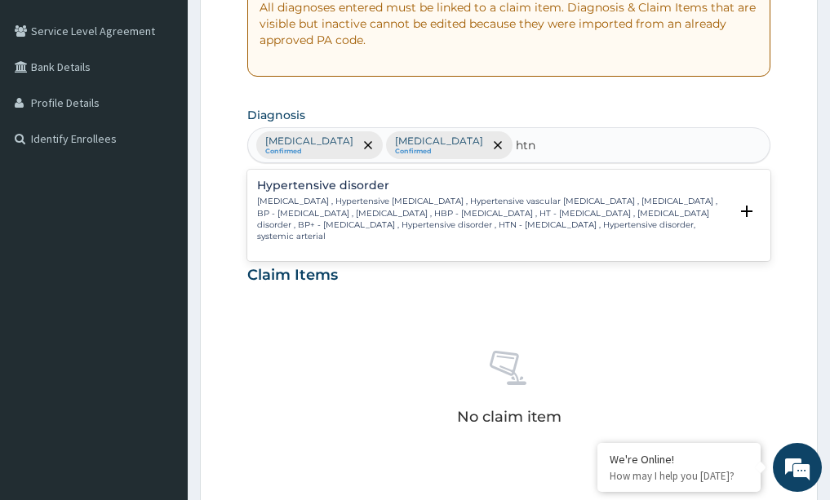
click at [331, 183] on h4 "Hypertensive disorder" at bounding box center [493, 186] width 473 height 12
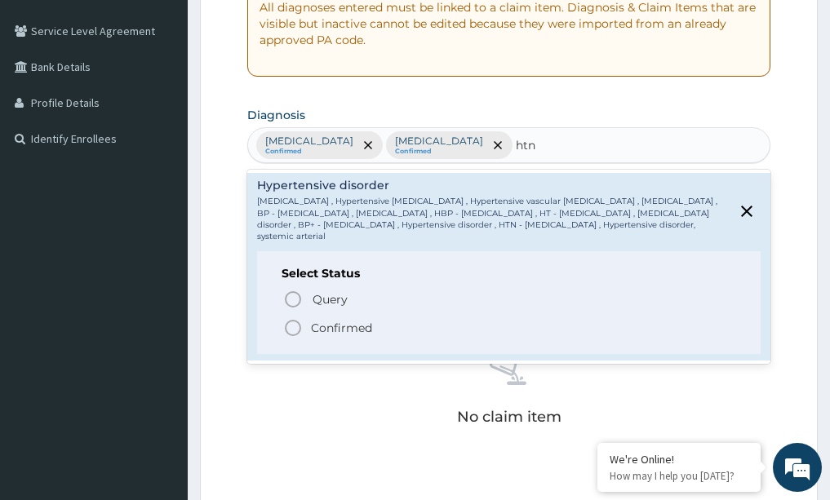
click at [287, 331] on icon "status option filled" at bounding box center [293, 328] width 20 height 20
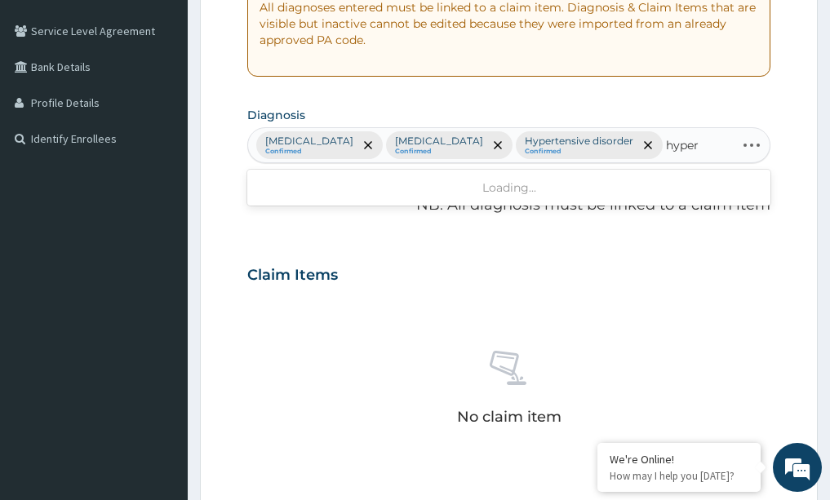
type input "hypert"
click at [622, 147] on div "Lipoma Confirmed Malaria Confirmed Hypertensive disorder Confirmed" at bounding box center [509, 145] width 522 height 34
click at [207, 191] on form "Step 2 of 2 PA Code / Prescription Code Enter Code(Secondary Care Only) Encount…" at bounding box center [509, 294] width 618 height 1068
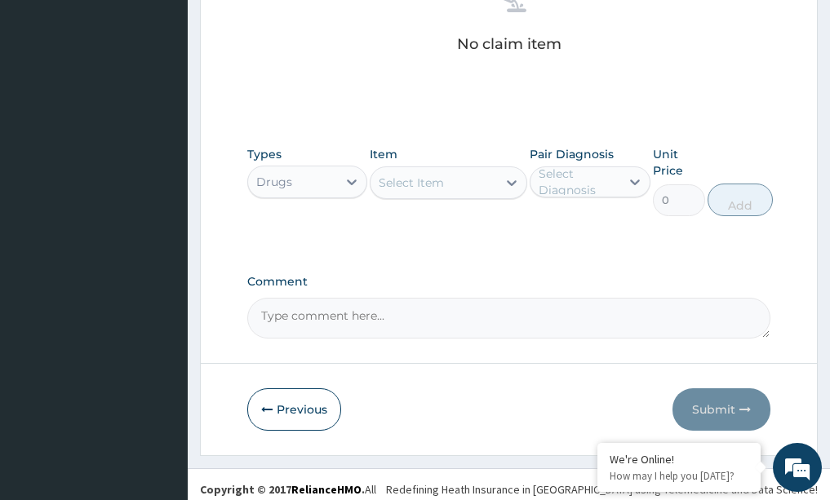
scroll to position [709, 0]
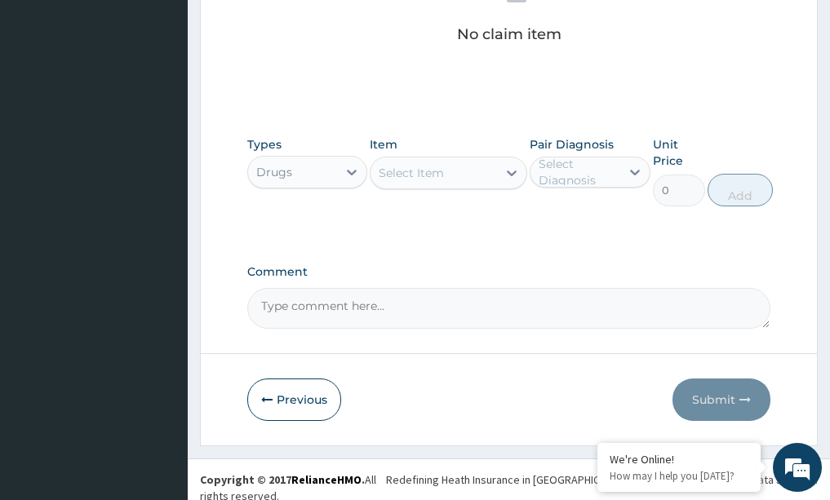
click at [509, 174] on icon at bounding box center [512, 174] width 10 height 6
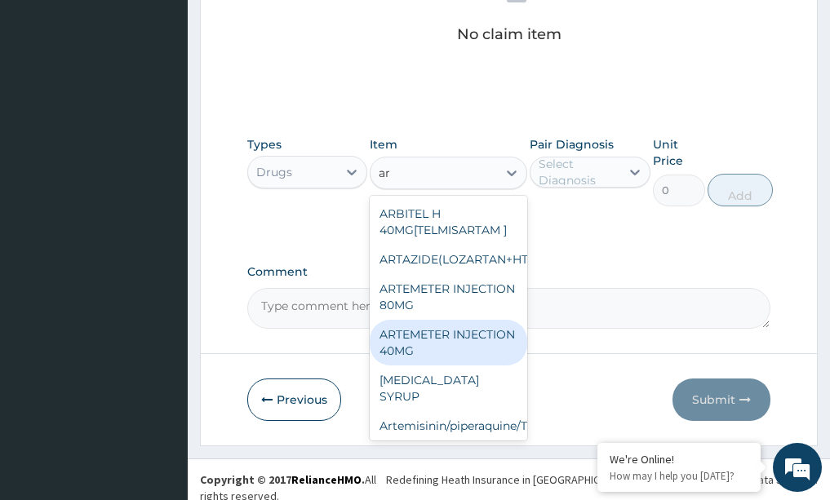
type input "a"
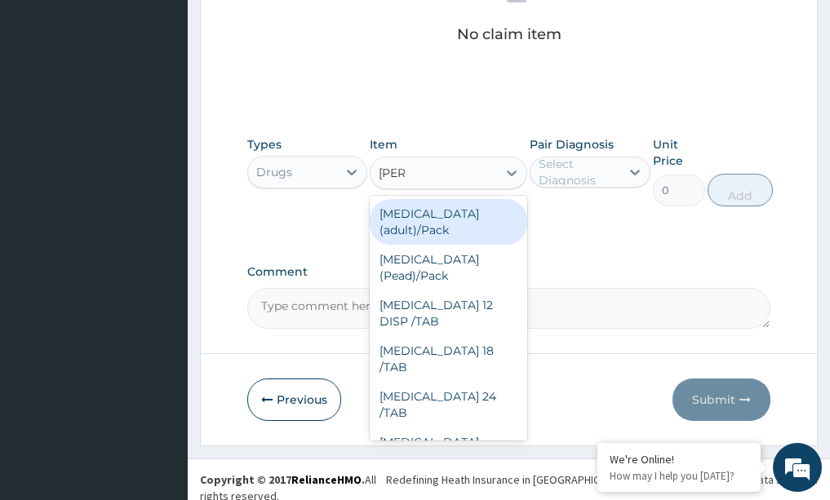
type input "coart"
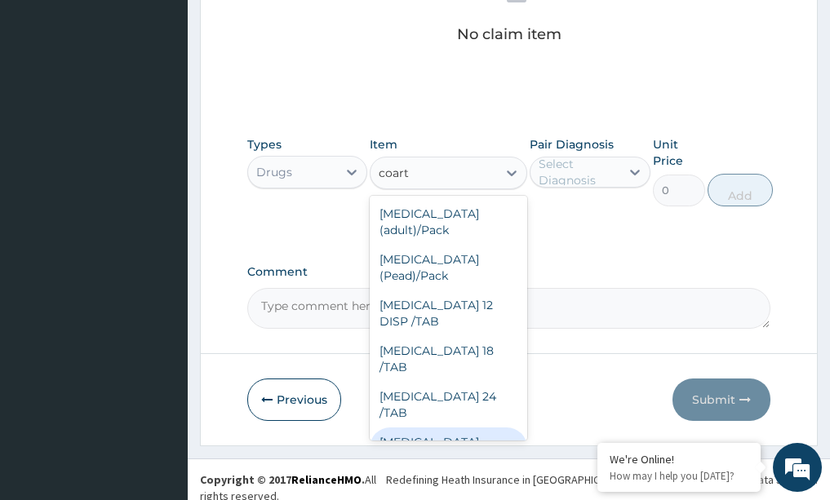
click at [414, 428] on div "[MEDICAL_DATA] [MEDICAL_DATA] 80/480" at bounding box center [449, 459] width 158 height 62
type input "866.25"
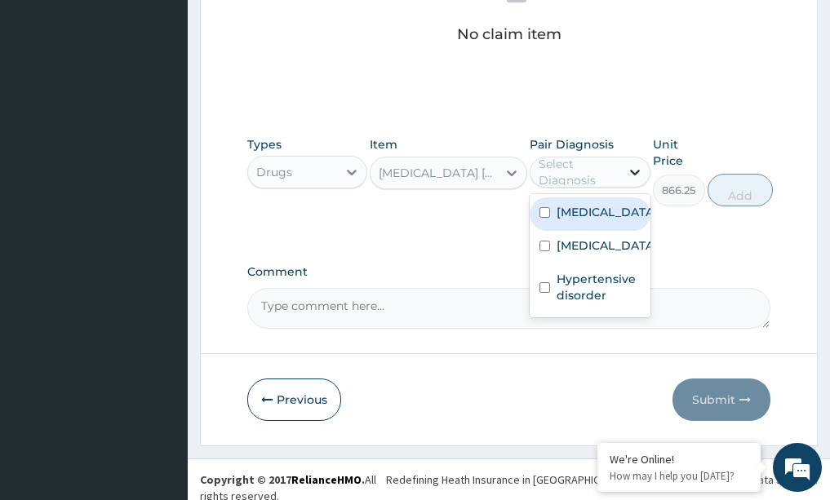
drag, startPoint x: 632, startPoint y: 172, endPoint x: 610, endPoint y: 195, distance: 32.3
click at [630, 174] on icon at bounding box center [635, 172] width 16 height 16
click at [578, 219] on label "[MEDICAL_DATA]" at bounding box center [607, 212] width 101 height 16
checkbox input "true"
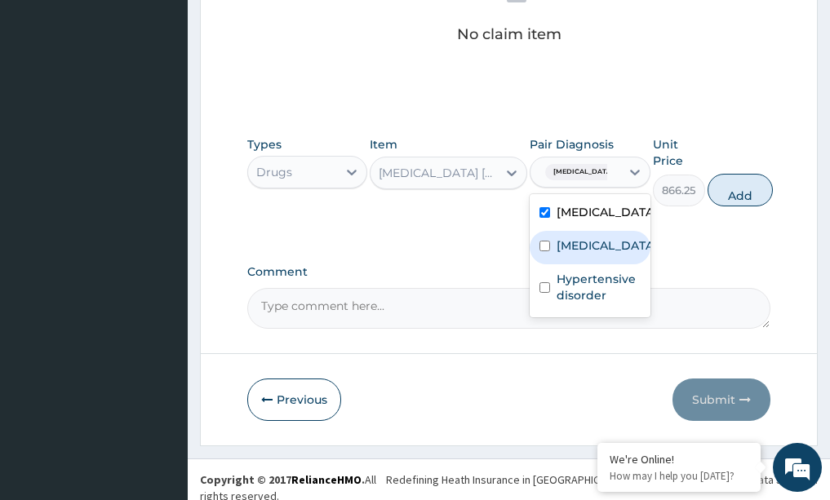
click at [583, 246] on label "[MEDICAL_DATA]" at bounding box center [607, 245] width 101 height 16
checkbox input "true"
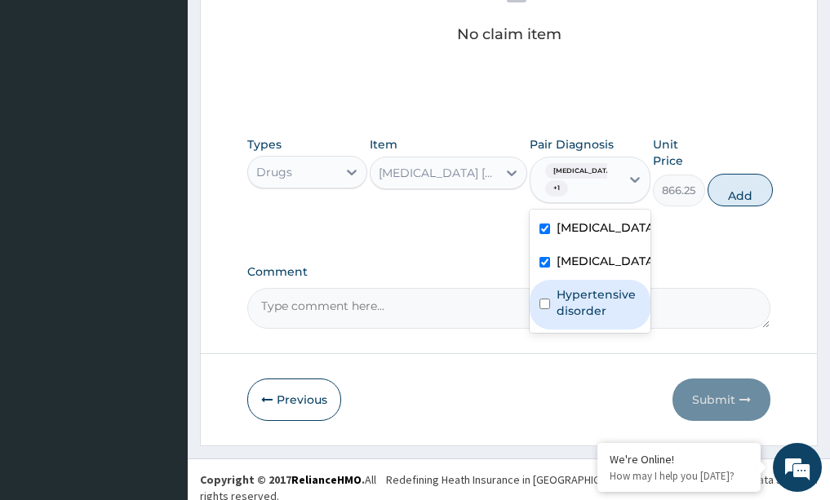
click at [579, 321] on div "Hypertensive disorder" at bounding box center [590, 305] width 121 height 50
checkbox input "true"
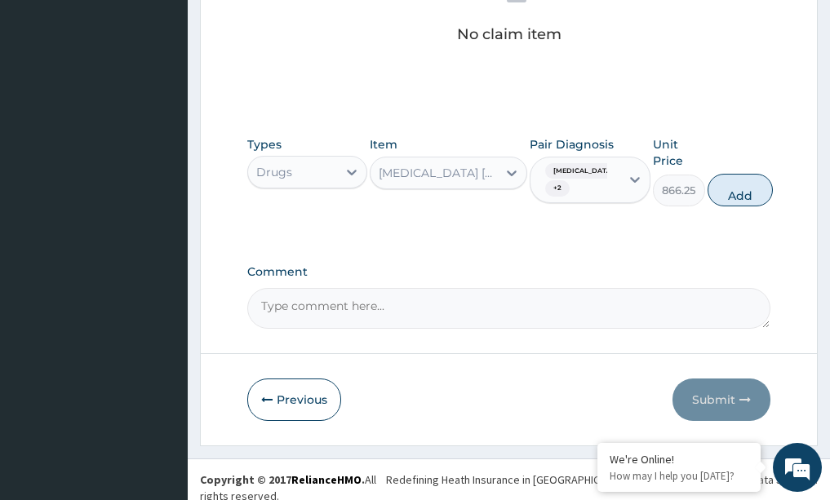
drag, startPoint x: 733, startPoint y: 186, endPoint x: 695, endPoint y: 194, distance: 38.4
click at [732, 186] on button "Add" at bounding box center [740, 190] width 65 height 33
type input "0"
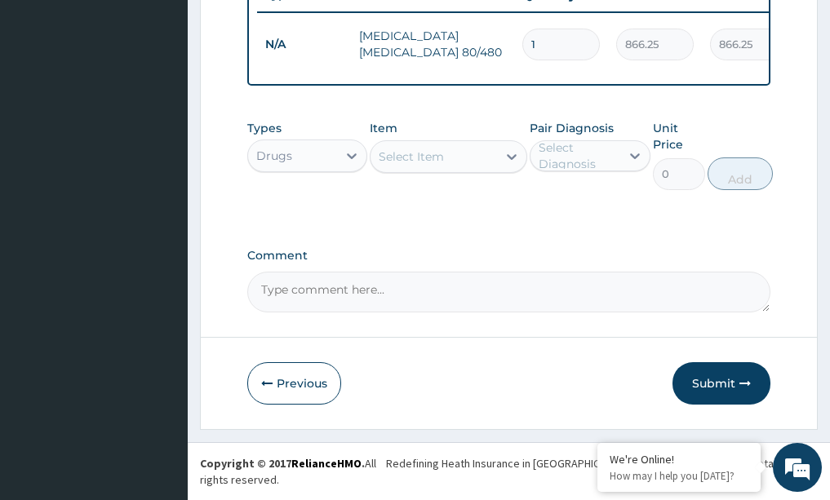
scroll to position [646, 0]
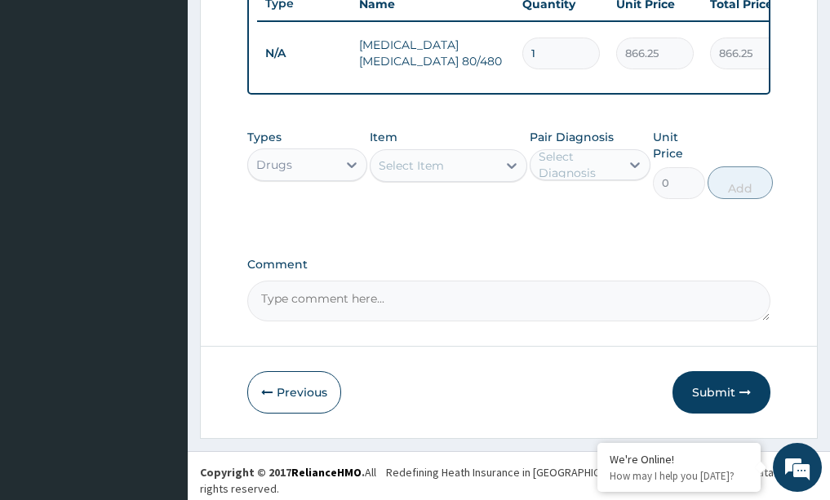
click at [571, 43] on input "1" at bounding box center [561, 54] width 78 height 32
type input "0.00"
type input "6"
type input "5197.50"
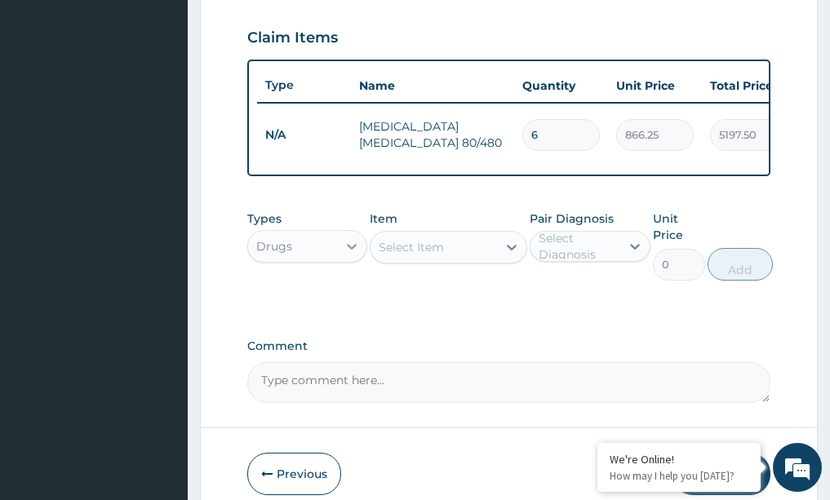
type input "6"
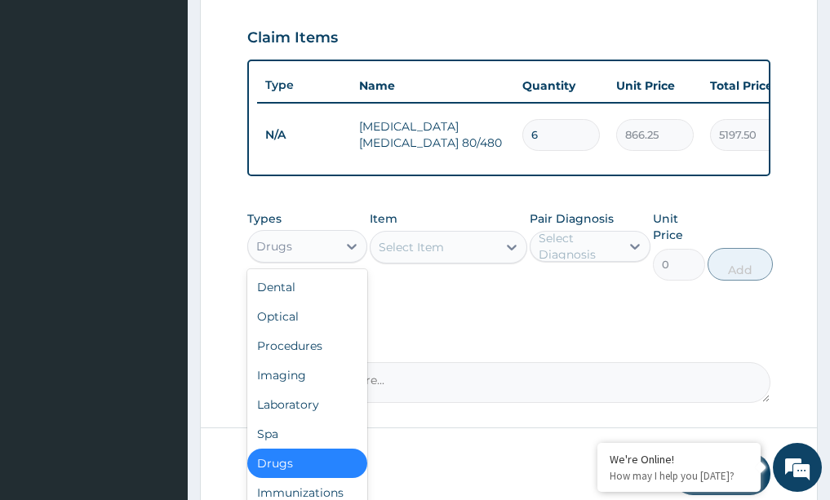
drag, startPoint x: 353, startPoint y: 251, endPoint x: 284, endPoint y: 249, distance: 68.6
click at [349, 251] on icon at bounding box center [352, 246] width 16 height 16
drag, startPoint x: 290, startPoint y: 357, endPoint x: 306, endPoint y: 344, distance: 20.9
click at [290, 357] on div "Procedures" at bounding box center [307, 345] width 121 height 29
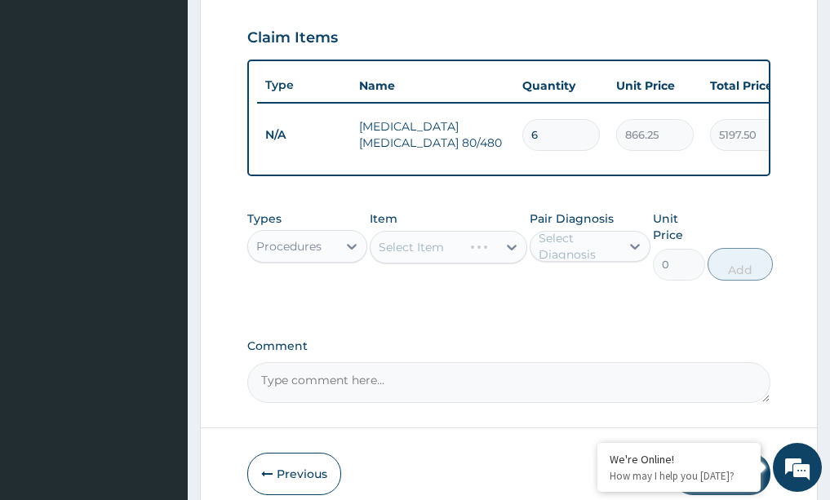
click at [509, 251] on div "Select Item" at bounding box center [449, 247] width 158 height 33
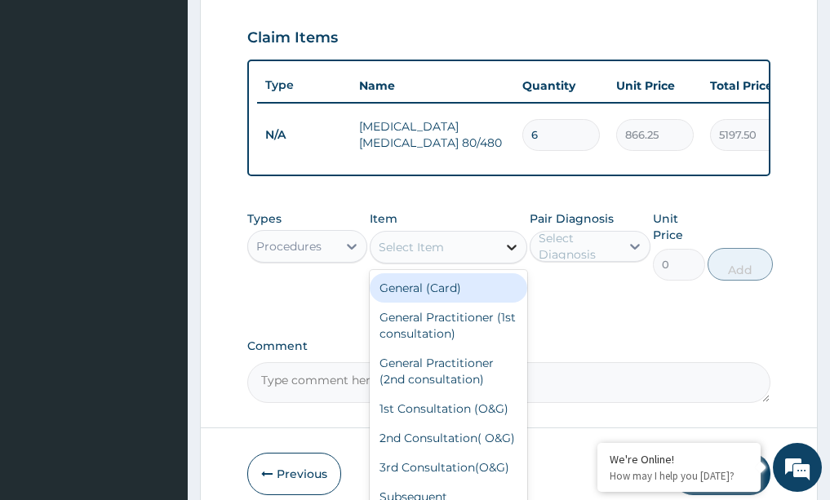
drag, startPoint x: 515, startPoint y: 254, endPoint x: 506, endPoint y: 249, distance: 10.2
click at [513, 253] on icon at bounding box center [512, 247] width 16 height 16
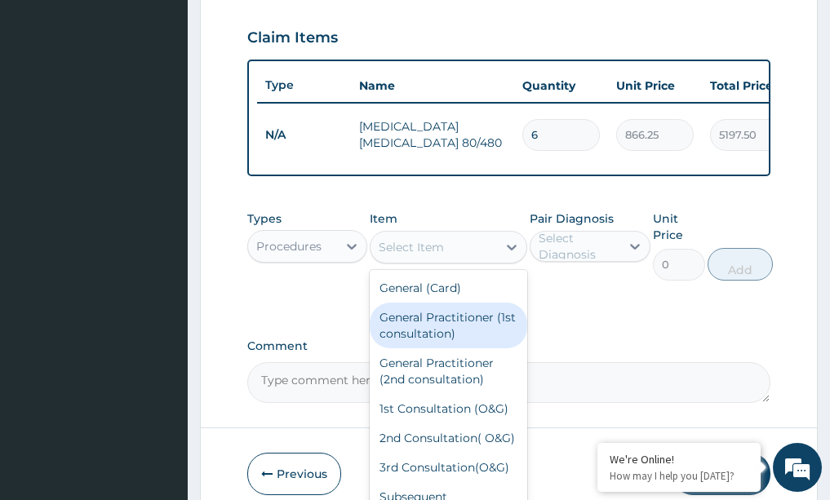
click at [471, 339] on div "General Practitioner (1st consultation)" at bounding box center [449, 326] width 158 height 46
type input "1500"
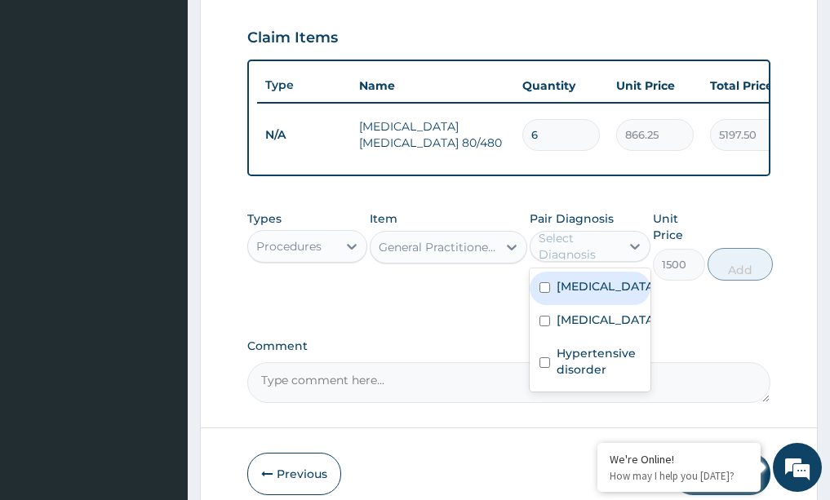
drag, startPoint x: 638, startPoint y: 251, endPoint x: 596, endPoint y: 264, distance: 44.6
click at [637, 249] on icon at bounding box center [635, 246] width 16 height 16
click at [564, 295] on label "[MEDICAL_DATA]" at bounding box center [607, 286] width 101 height 16
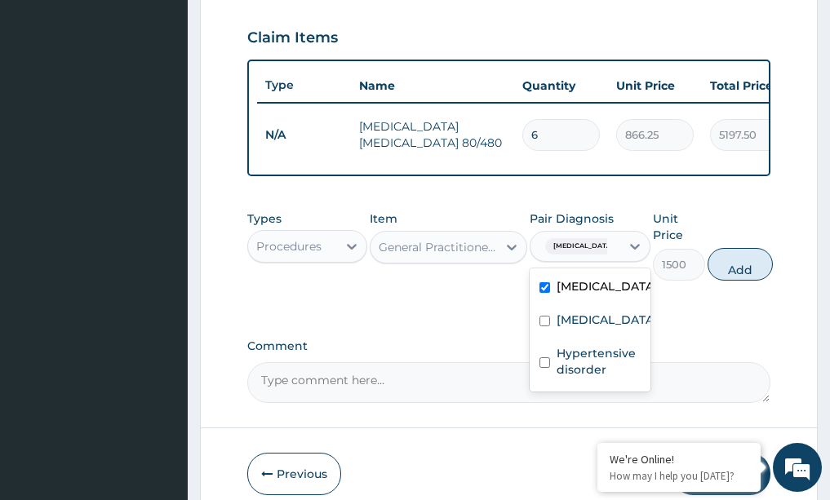
click at [568, 305] on div "[MEDICAL_DATA]" at bounding box center [590, 288] width 121 height 33
checkbox input "false"
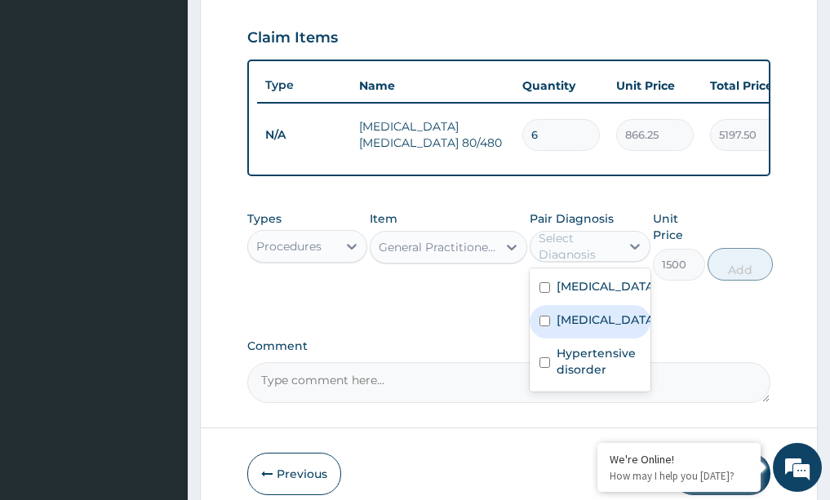
click at [568, 319] on label "[MEDICAL_DATA]" at bounding box center [607, 320] width 101 height 16
checkbox input "true"
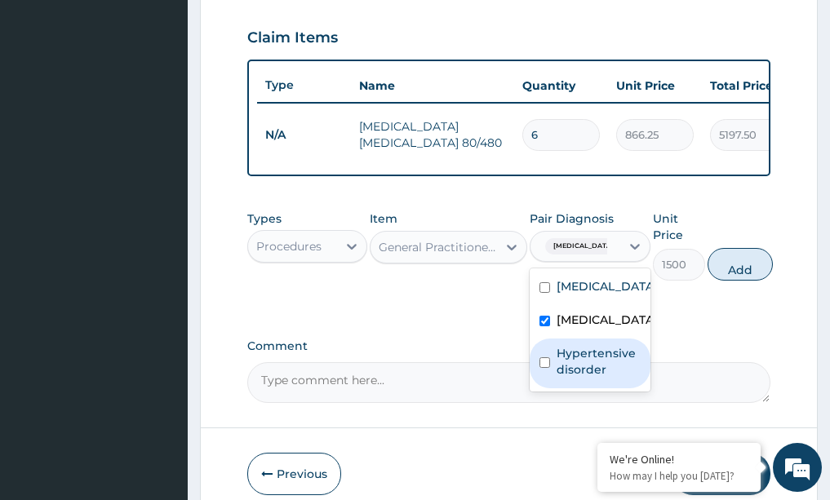
click at [569, 357] on label "Hypertensive disorder" at bounding box center [599, 361] width 84 height 33
checkbox input "true"
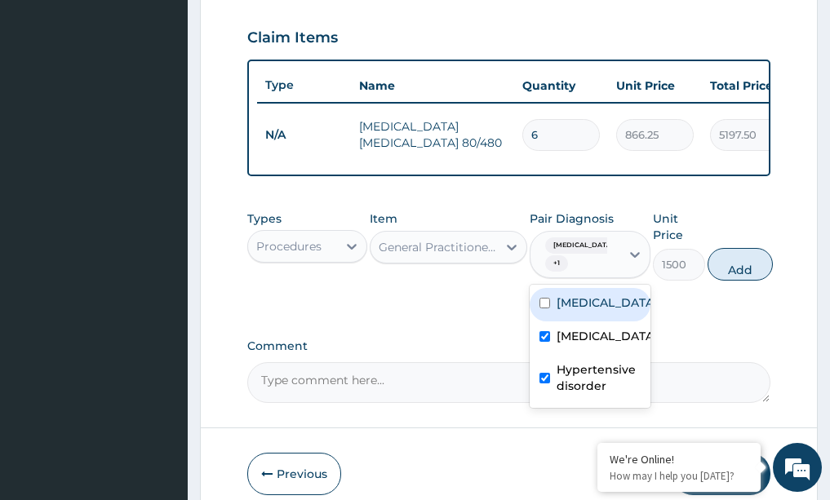
click at [570, 311] on label "[MEDICAL_DATA]" at bounding box center [607, 303] width 101 height 16
checkbox input "true"
click at [731, 271] on button "Add" at bounding box center [740, 264] width 65 height 33
type input "0"
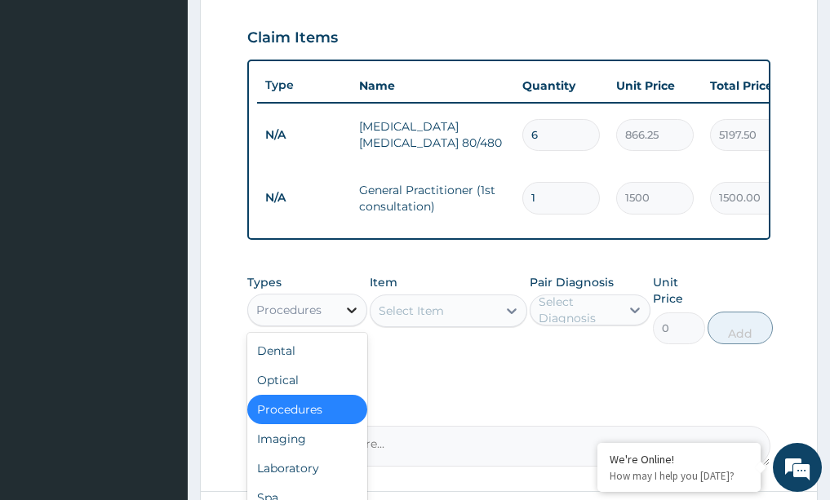
click at [352, 313] on icon at bounding box center [352, 311] width 10 height 6
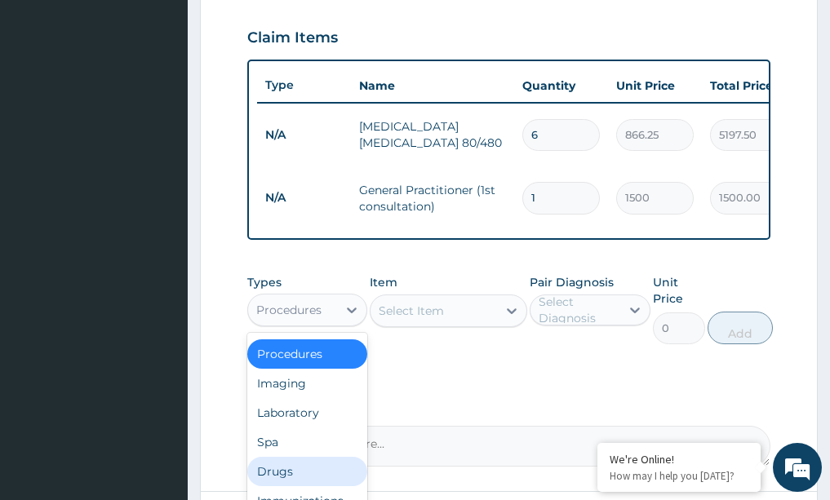
click at [295, 473] on div "Drugs" at bounding box center [307, 471] width 121 height 29
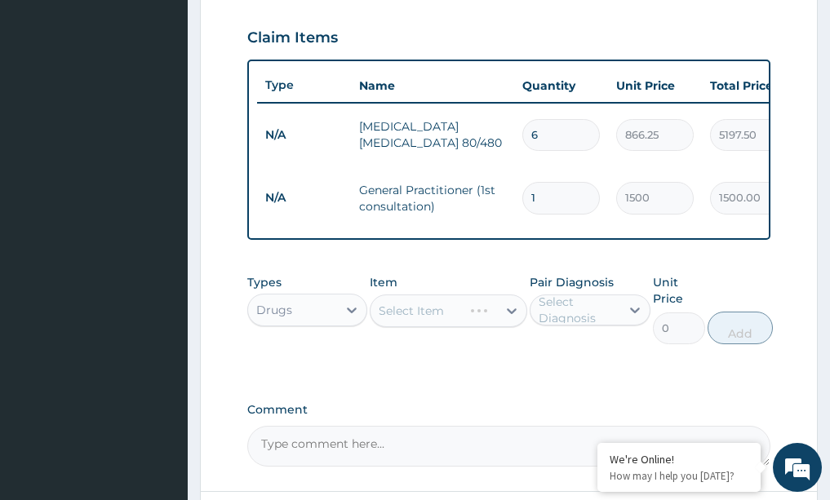
click at [515, 316] on div "Select Item" at bounding box center [449, 311] width 158 height 33
click at [508, 313] on div "Select Item" at bounding box center [449, 311] width 158 height 33
click at [513, 314] on div "Select Item" at bounding box center [449, 311] width 158 height 33
click at [510, 308] on div "Select Item" at bounding box center [449, 311] width 158 height 33
click at [511, 308] on div "Select Item" at bounding box center [449, 311] width 158 height 33
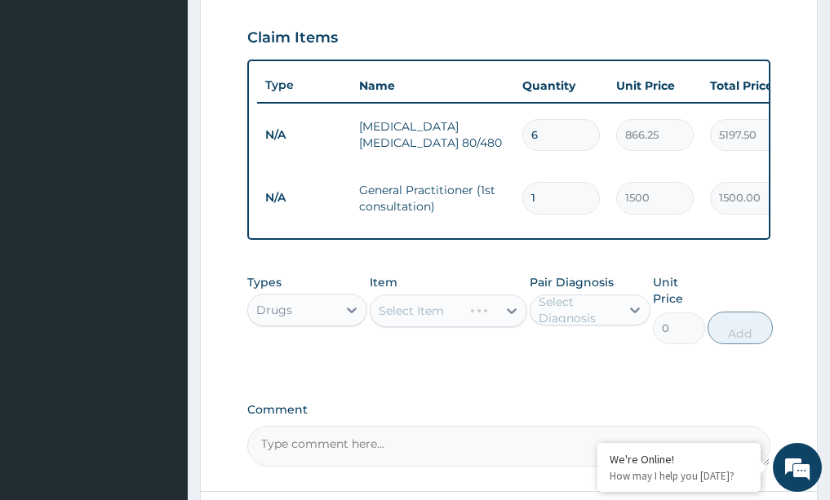
click at [512, 308] on div "Select Item" at bounding box center [449, 311] width 158 height 33
drag, startPoint x: 512, startPoint y: 308, endPoint x: 528, endPoint y: 319, distance: 19.5
click at [528, 319] on div "Types Drugs Item Select Item Pair Diagnosis Select Diagnosis Unit Price 0 Add" at bounding box center [509, 309] width 524 height 87
click at [506, 308] on div "Select Item" at bounding box center [449, 311] width 158 height 33
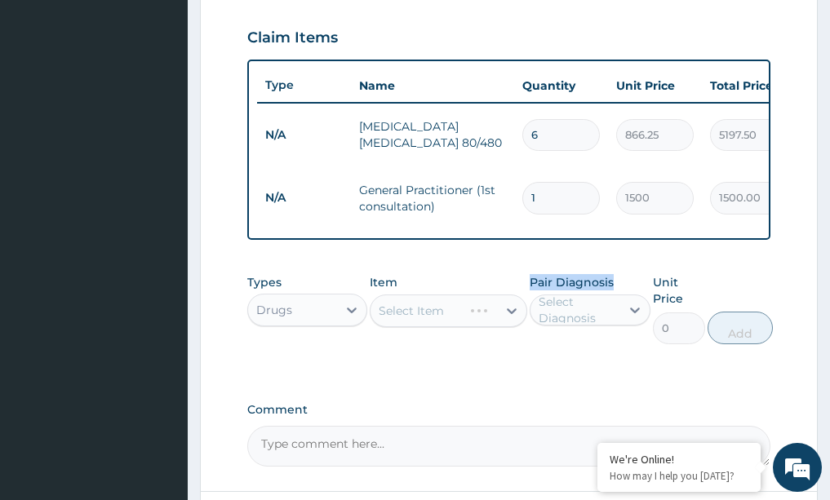
click at [507, 307] on div "Select Item" at bounding box center [449, 311] width 158 height 33
click at [507, 307] on icon at bounding box center [512, 311] width 16 height 16
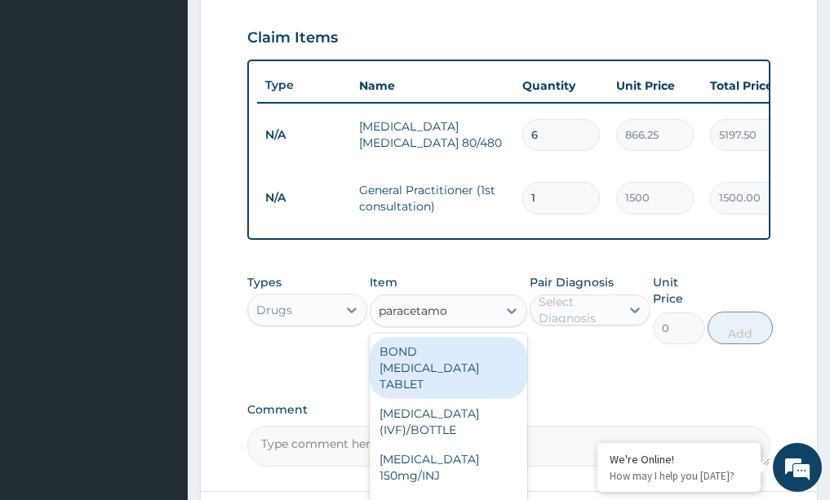
type input "paracetamol"
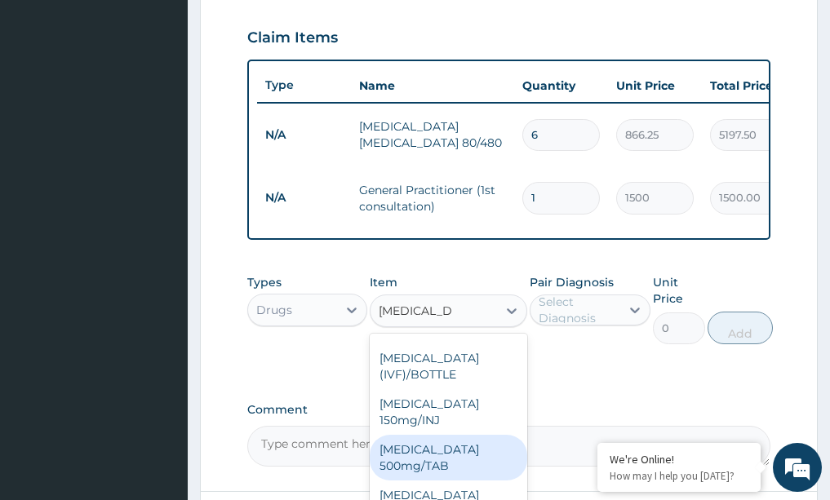
click at [419, 454] on div "[MEDICAL_DATA] 500mg/TAB" at bounding box center [449, 458] width 158 height 46
type input "5.25"
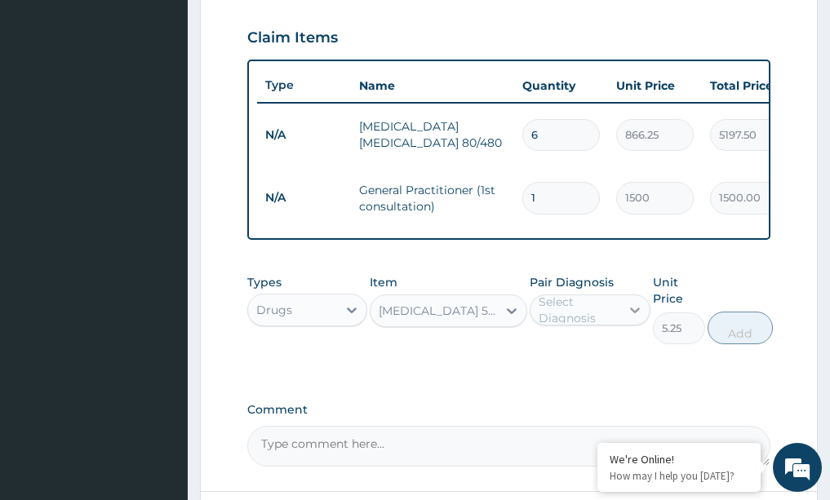
click at [634, 308] on icon at bounding box center [635, 310] width 16 height 16
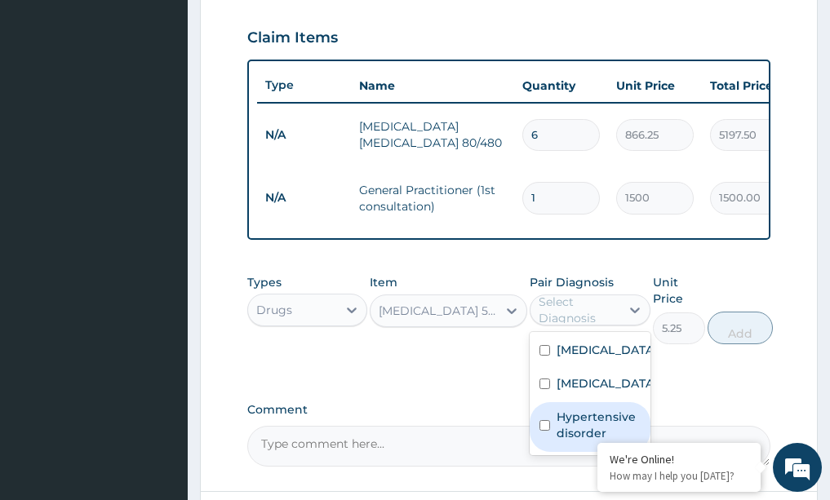
drag, startPoint x: 563, startPoint y: 421, endPoint x: 559, endPoint y: 414, distance: 8.4
click at [560, 418] on label "Hypertensive disorder" at bounding box center [599, 425] width 84 height 33
checkbox input "true"
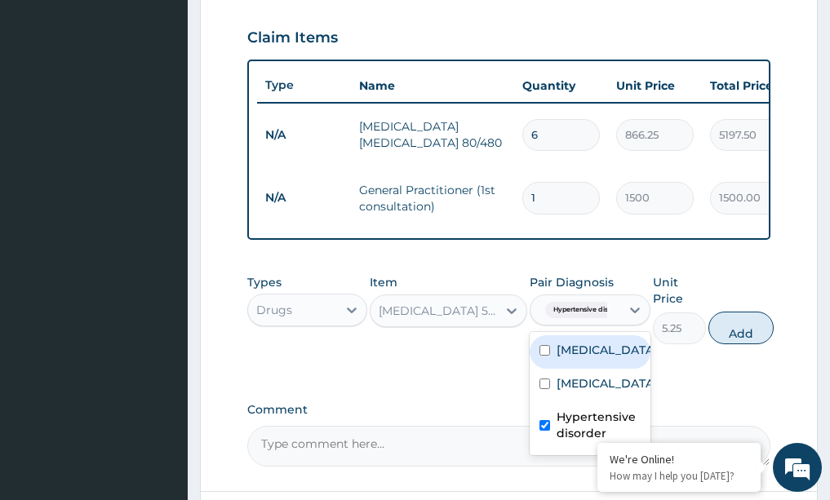
click at [561, 366] on div "[MEDICAL_DATA]" at bounding box center [590, 351] width 121 height 33
checkbox input "true"
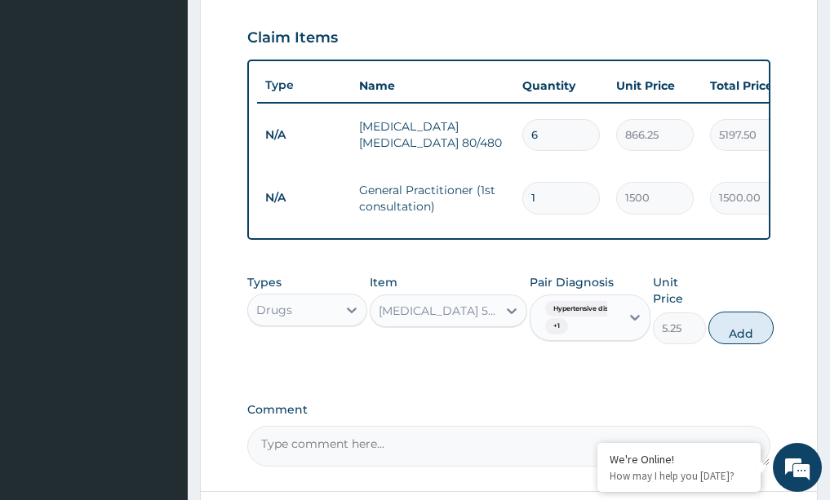
drag, startPoint x: 561, startPoint y: 341, endPoint x: 565, endPoint y: 353, distance: 12.1
click at [561, 340] on div "Hypertensive disorder + 1" at bounding box center [590, 318] width 121 height 47
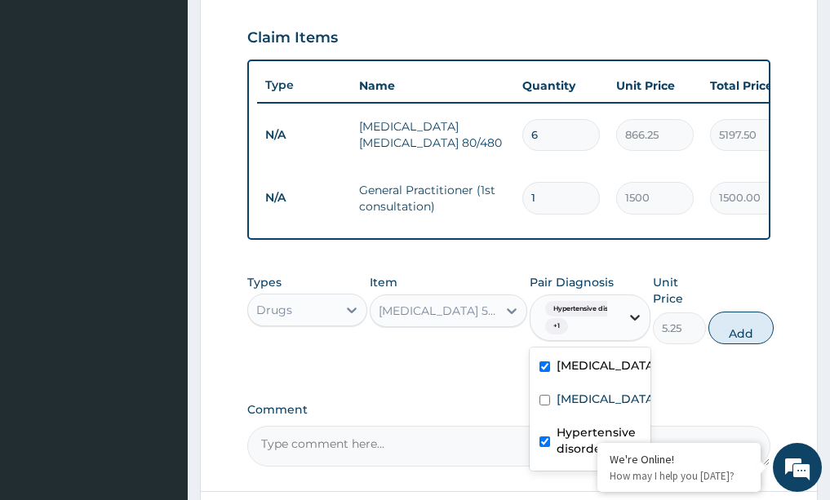
click at [629, 315] on icon at bounding box center [635, 317] width 16 height 16
click at [584, 399] on label "[MEDICAL_DATA]" at bounding box center [607, 399] width 101 height 16
checkbox input "true"
click at [735, 330] on button "Add" at bounding box center [740, 328] width 65 height 33
type input "0"
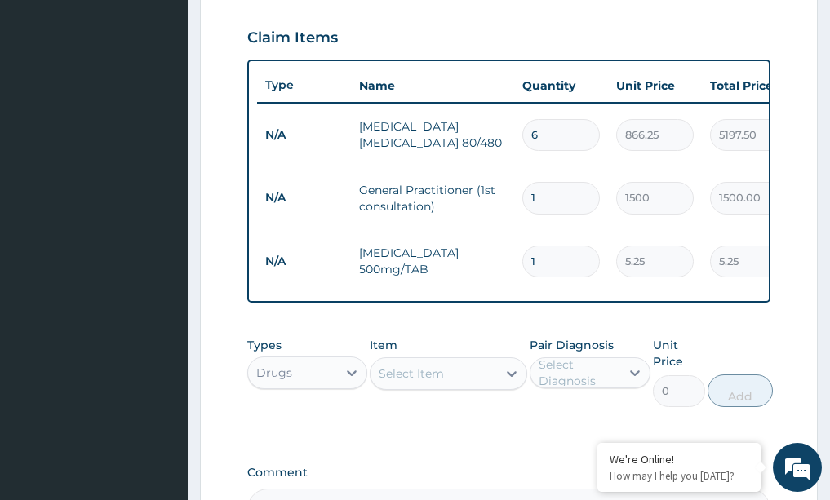
click at [546, 251] on input "1" at bounding box center [561, 262] width 78 height 32
type input "0.00"
type input "3"
type input "15.75"
type input "30"
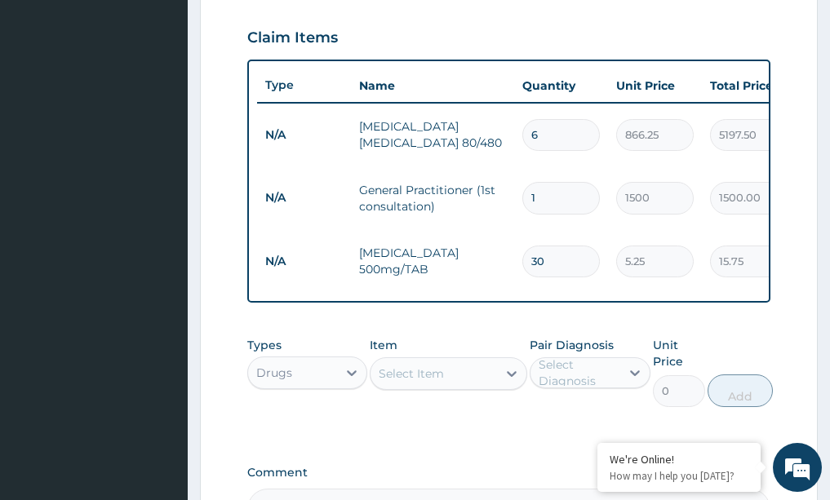
type input "157.50"
type input "30"
click at [513, 376] on icon at bounding box center [512, 374] width 16 height 16
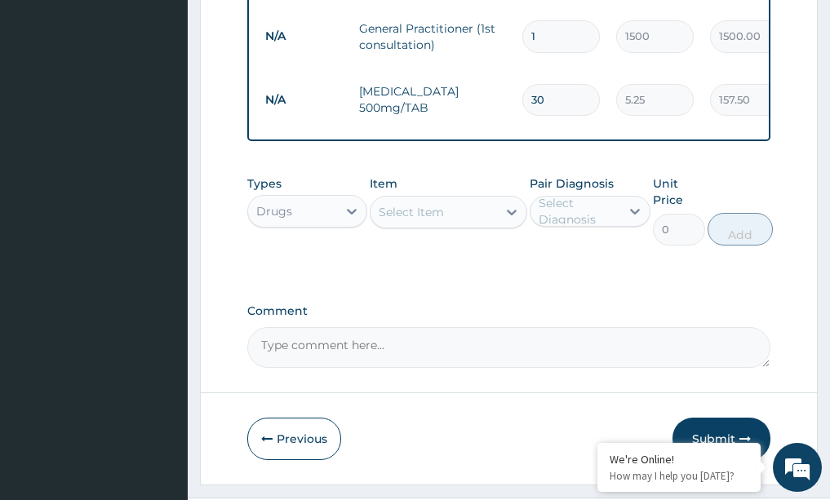
scroll to position [727, 0]
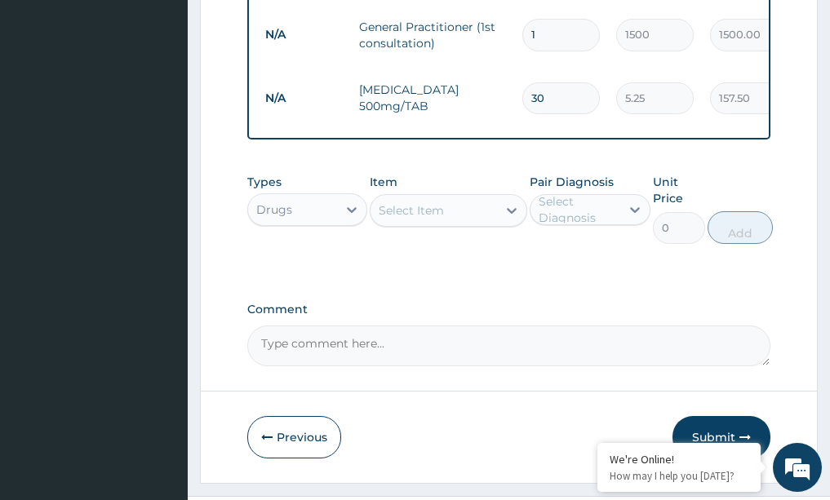
click at [513, 211] on icon at bounding box center [512, 210] width 16 height 16
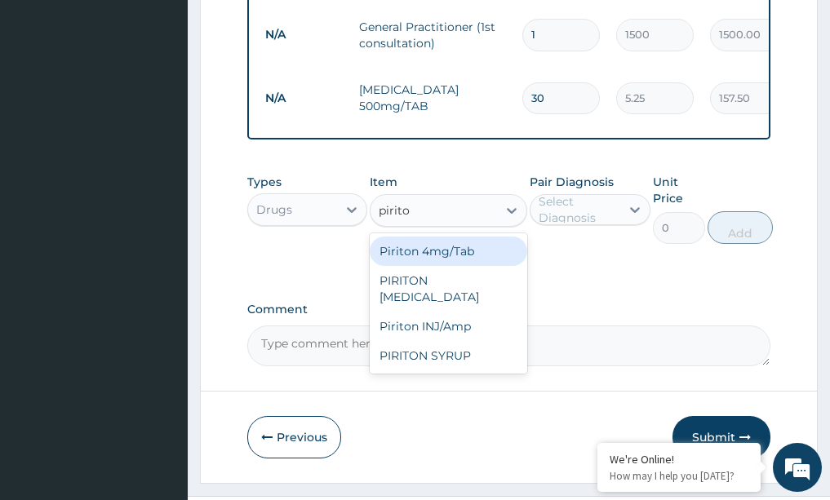
type input "piriton"
click at [457, 255] on div "Piriton 4mg/Tab" at bounding box center [449, 251] width 158 height 29
type input "5.25"
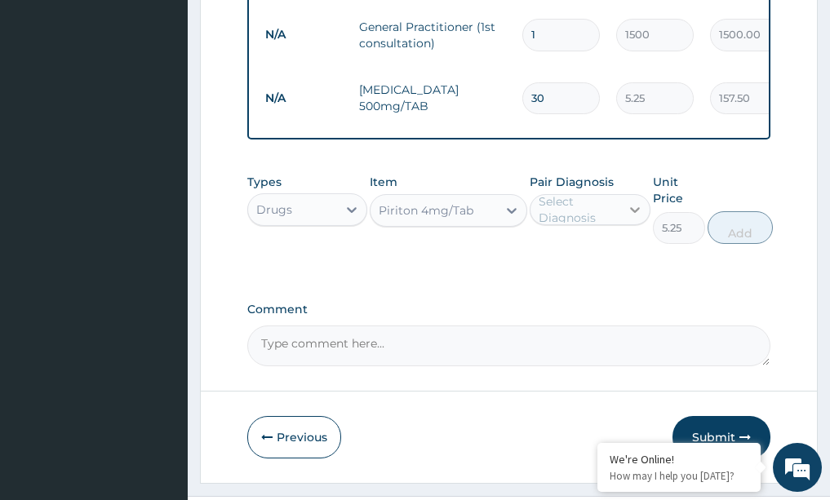
click at [637, 203] on icon at bounding box center [635, 210] width 16 height 16
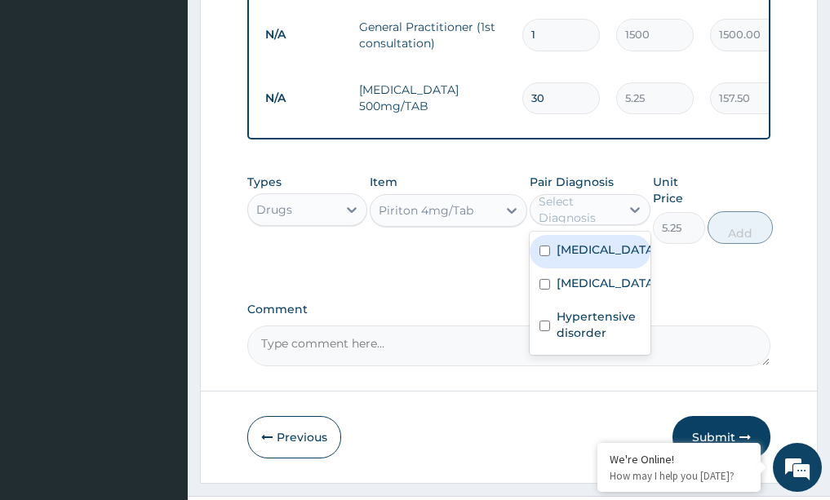
drag, startPoint x: 608, startPoint y: 256, endPoint x: 609, endPoint y: 273, distance: 17.2
click at [613, 265] on div "Lipoma" at bounding box center [590, 251] width 121 height 33
checkbox input "true"
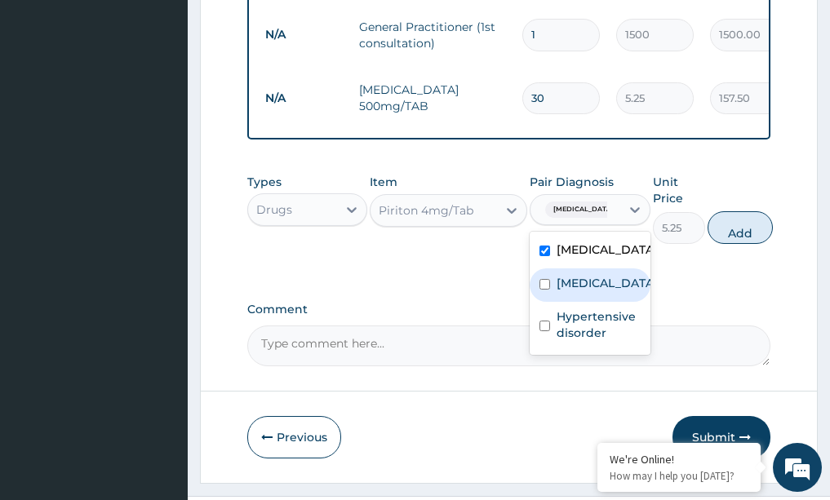
click at [606, 289] on div "Malaria" at bounding box center [590, 285] width 121 height 33
checkbox input "true"
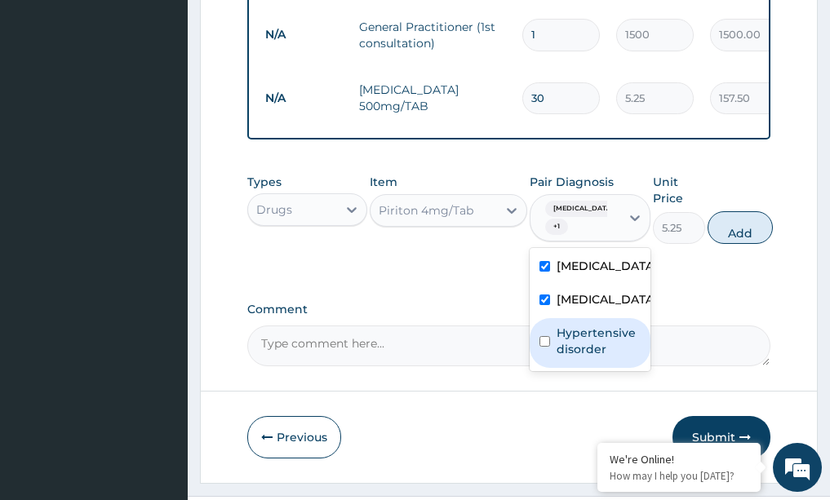
click at [593, 335] on label "Hypertensive disorder" at bounding box center [599, 341] width 84 height 33
checkbox input "true"
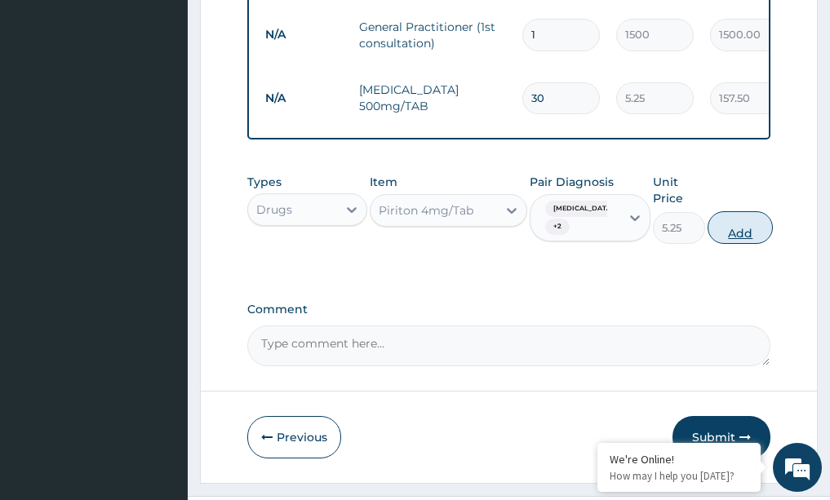
click at [724, 228] on button "Add" at bounding box center [740, 227] width 65 height 33
type input "0"
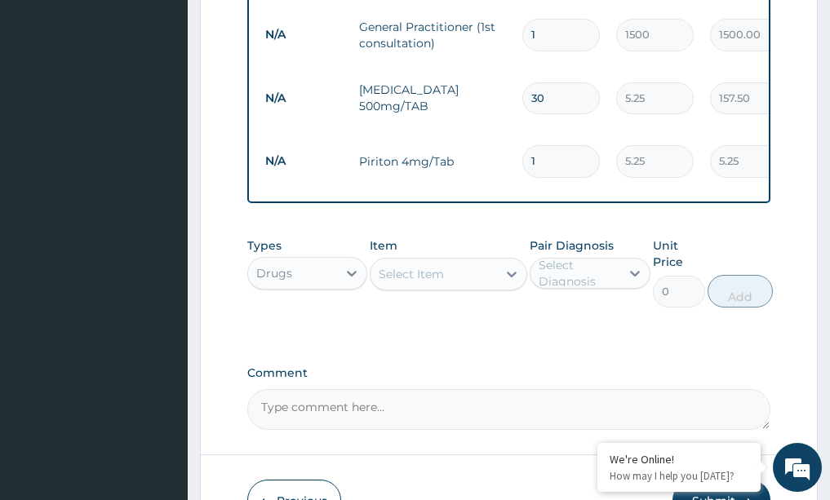
click at [561, 149] on input "1" at bounding box center [561, 161] width 78 height 32
type input "0.00"
type input "5"
type input "26.25"
type input "5"
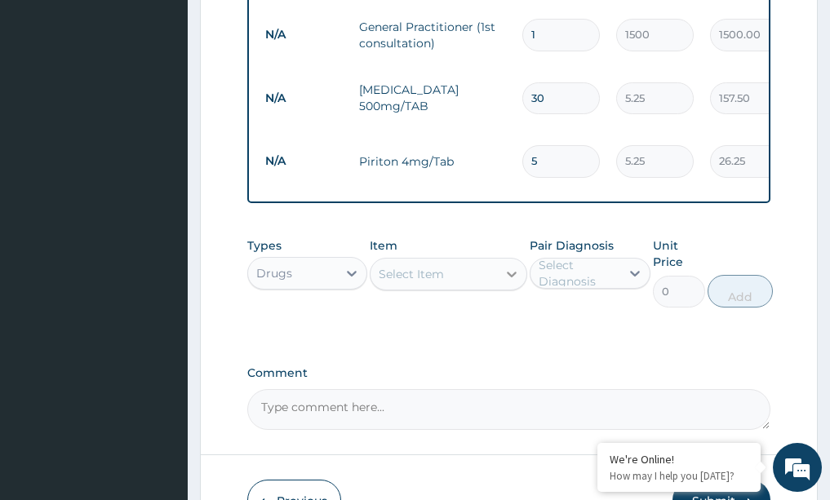
click at [515, 260] on div at bounding box center [511, 274] width 29 height 29
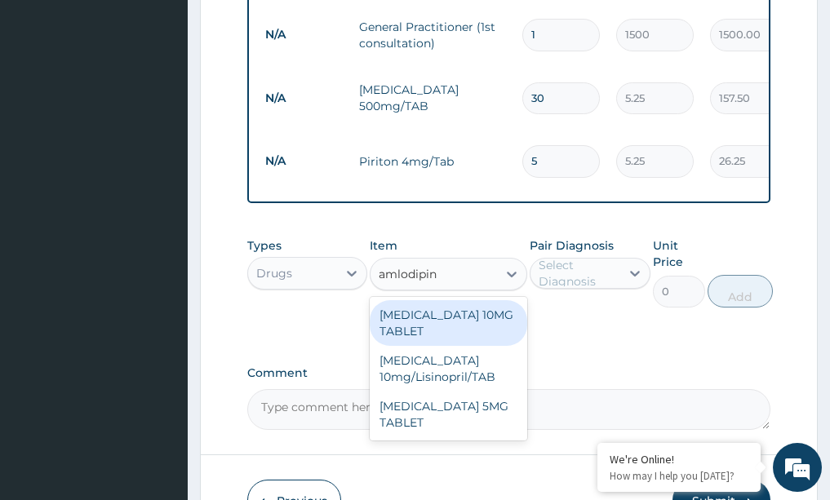
type input "amlodipine"
click at [418, 311] on div "AMLODIPINE 10MG TABLET" at bounding box center [449, 323] width 158 height 46
type input "14.7"
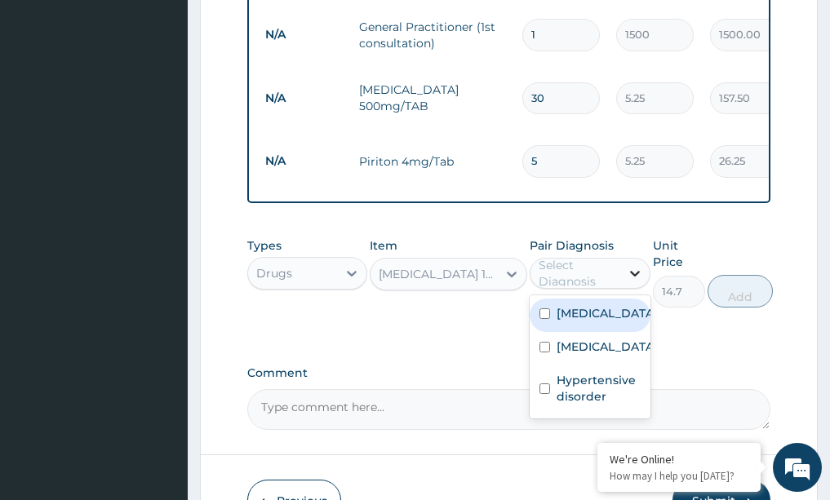
click at [632, 265] on icon at bounding box center [635, 273] width 16 height 16
click at [556, 315] on div "Lipoma" at bounding box center [590, 315] width 121 height 33
checkbox input "true"
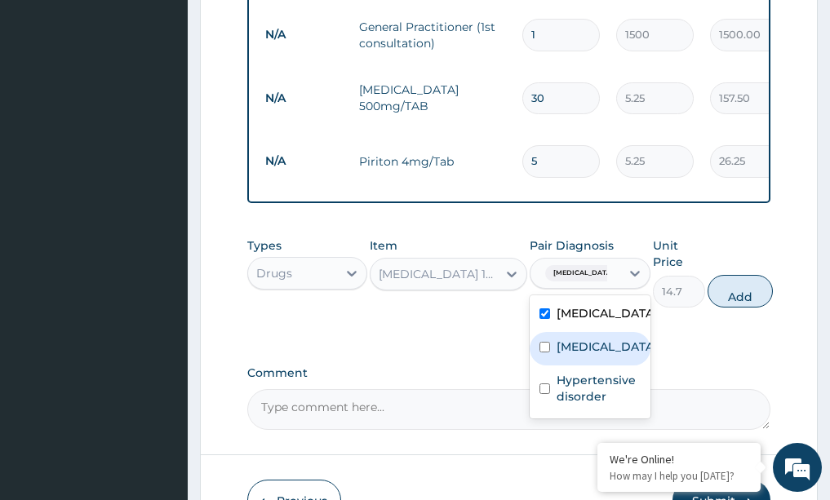
drag, startPoint x: 558, startPoint y: 334, endPoint x: 571, endPoint y: 363, distance: 32.2
click at [561, 343] on label "Malaria" at bounding box center [607, 347] width 101 height 16
click at [572, 366] on div "Malaria" at bounding box center [590, 348] width 121 height 33
checkbox input "false"
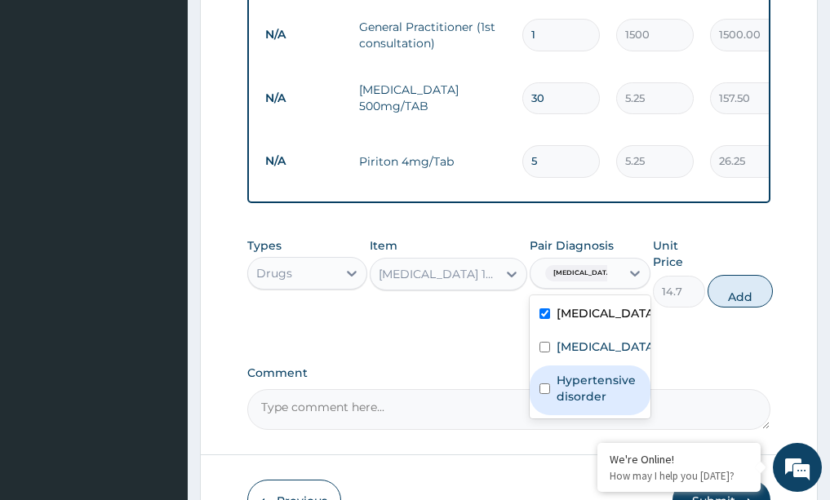
click at [566, 379] on label "Hypertensive disorder" at bounding box center [599, 388] width 84 height 33
checkbox input "true"
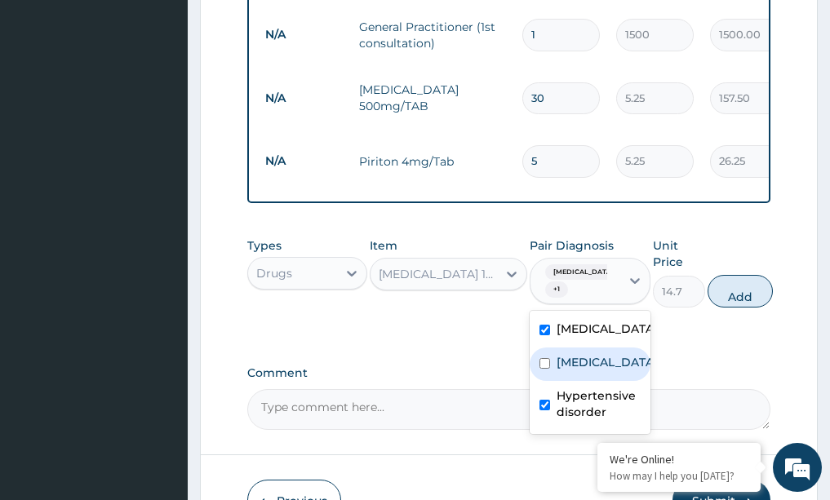
click at [570, 354] on label "[MEDICAL_DATA]" at bounding box center [607, 362] width 101 height 16
checkbox input "true"
click at [510, 269] on icon at bounding box center [512, 274] width 16 height 16
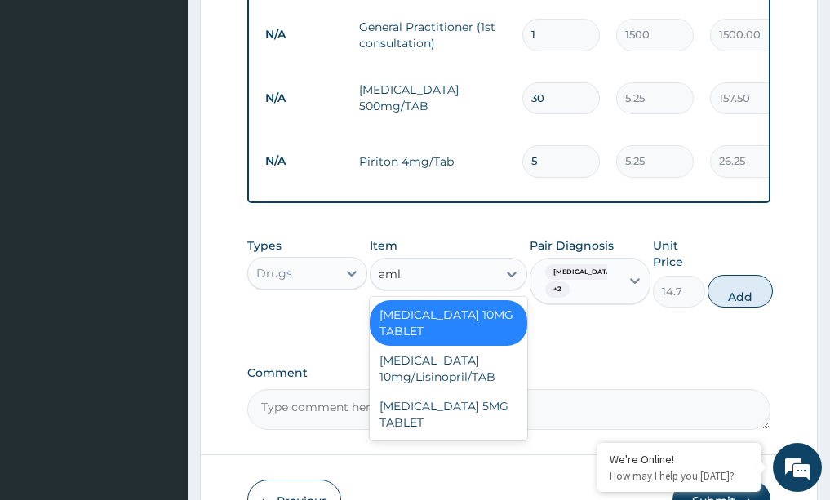
scroll to position [0, 0]
type input "amlo"
click at [432, 311] on div "AMLODIPINE 10MG TABLET" at bounding box center [449, 323] width 158 height 46
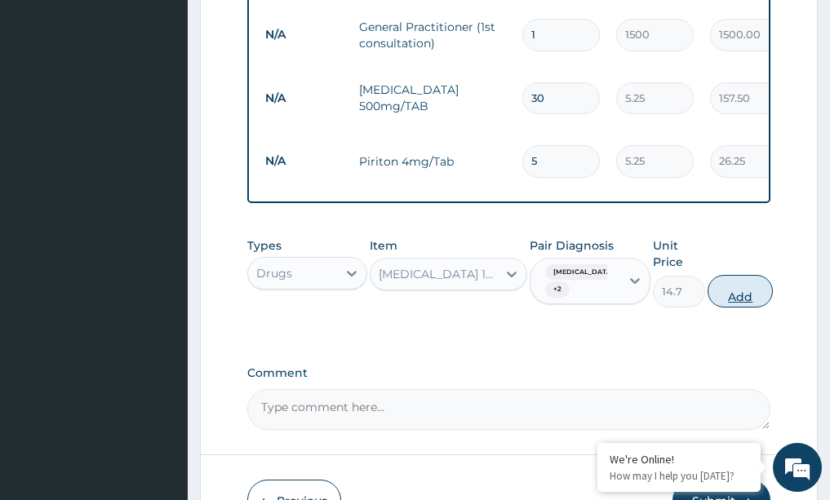
click at [733, 287] on button "Add" at bounding box center [740, 291] width 65 height 33
type input "0"
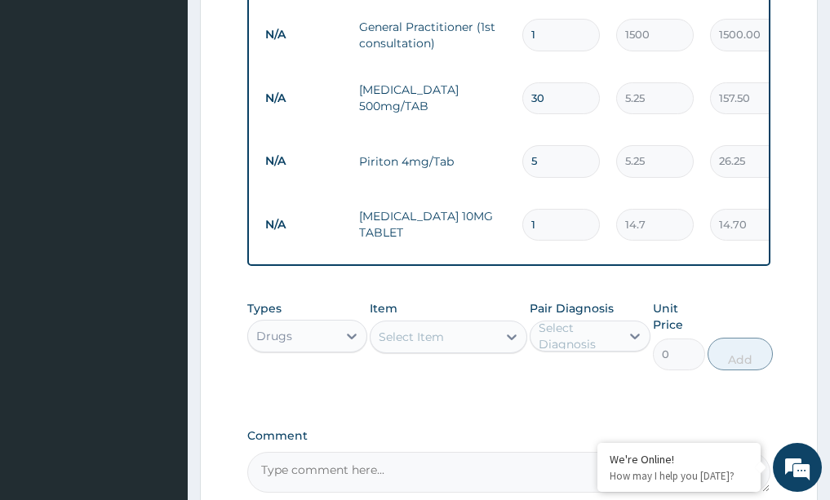
click at [556, 209] on input "1" at bounding box center [561, 225] width 78 height 32
type input "0.00"
type input "1"
type input "14.70"
type input "10"
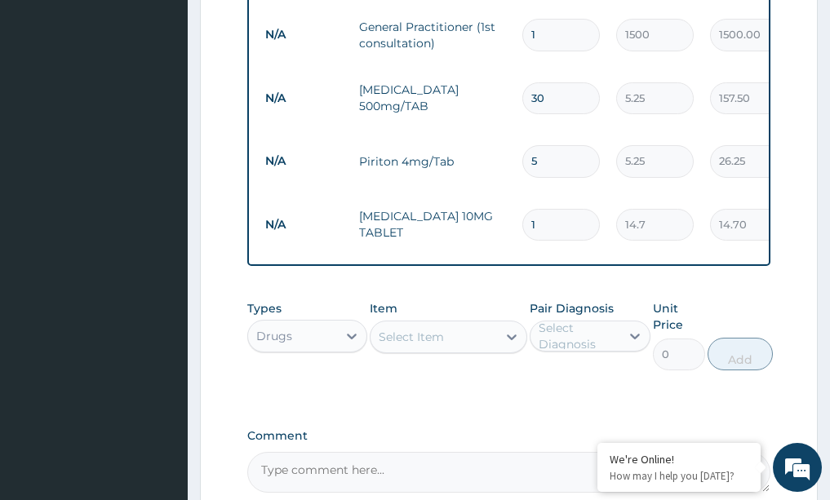
type input "147.00"
type input "10"
click at [521, 329] on div at bounding box center [511, 336] width 29 height 29
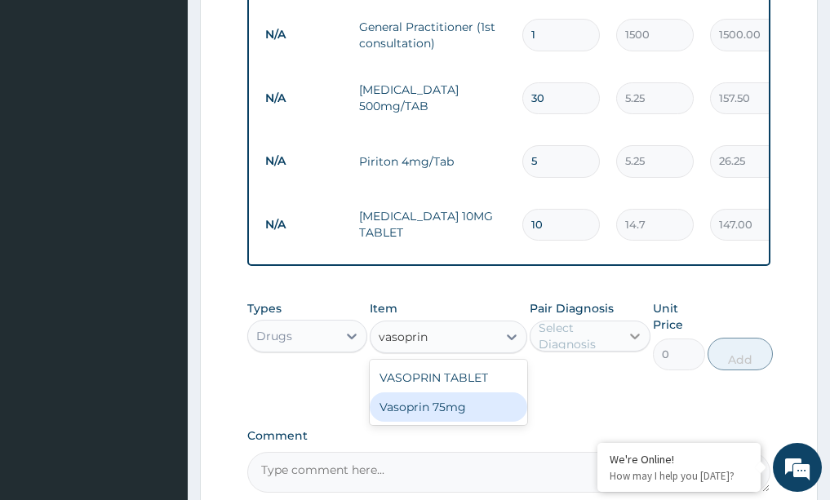
type input "vasoprin"
click at [641, 328] on icon at bounding box center [635, 336] width 16 height 16
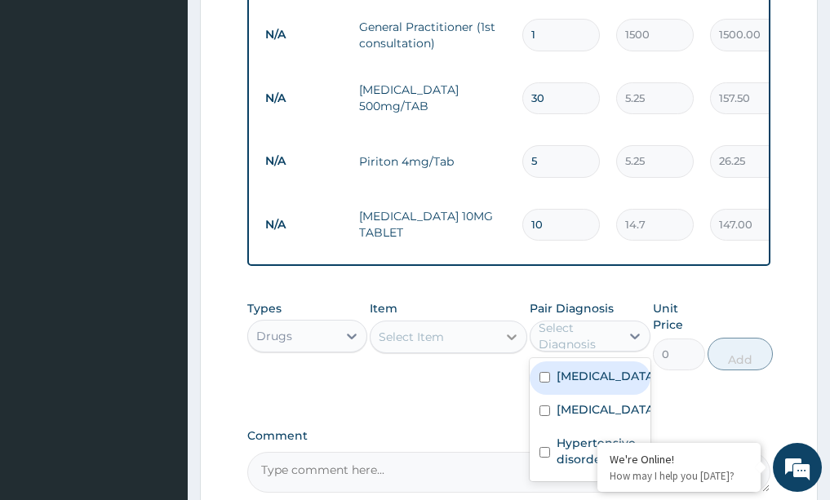
click at [517, 334] on div at bounding box center [511, 336] width 29 height 29
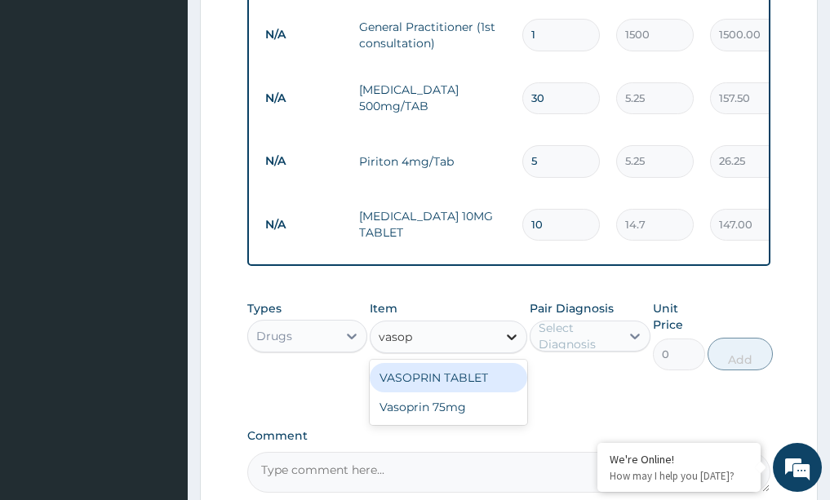
type input "vasopr"
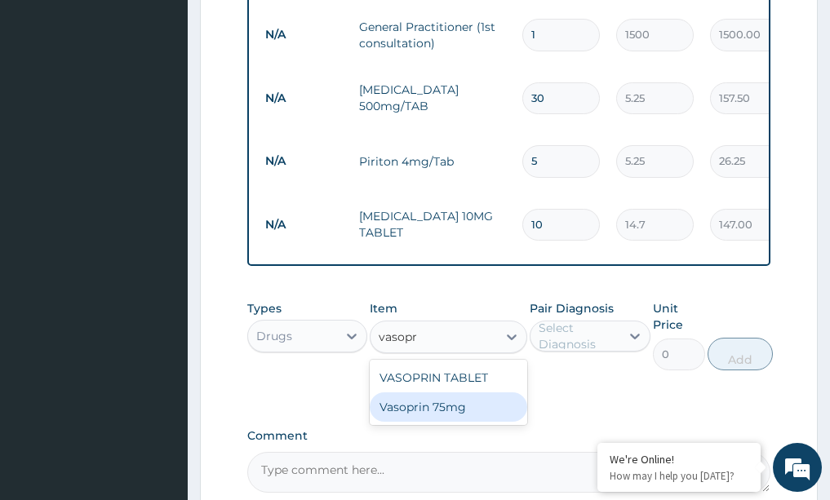
click at [450, 398] on div "Vasoprin 75mg" at bounding box center [449, 407] width 158 height 29
type input "150"
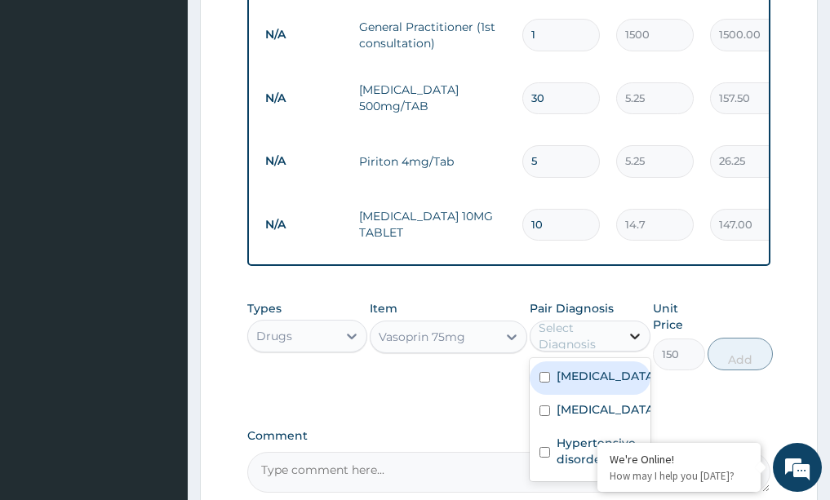
click at [635, 328] on icon at bounding box center [635, 336] width 16 height 16
click at [593, 368] on label "Lipoma" at bounding box center [607, 376] width 101 height 16
checkbox input "true"
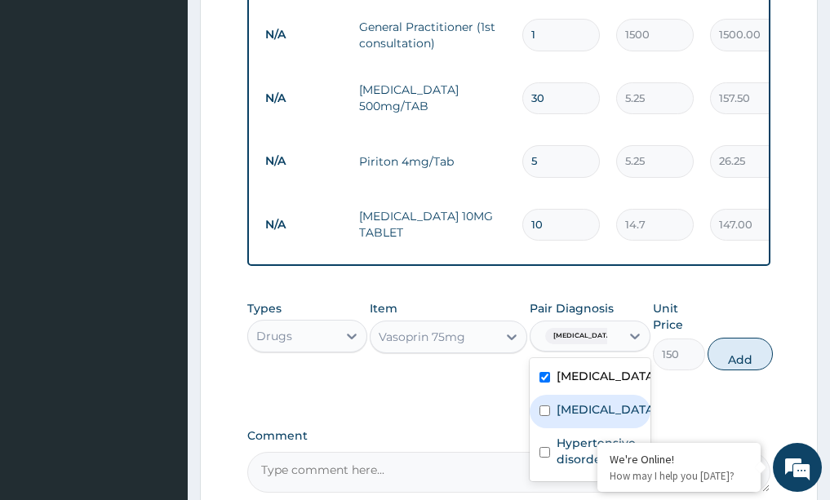
drag, startPoint x: 573, startPoint y: 393, endPoint x: 554, endPoint y: 422, distance: 34.9
click at [573, 402] on label "[MEDICAL_DATA]" at bounding box center [607, 410] width 101 height 16
checkbox input "true"
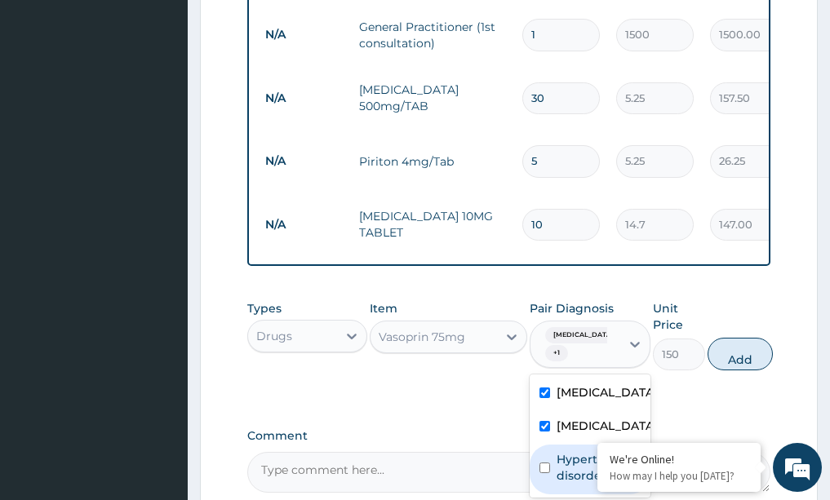
click at [561, 452] on label "Hypertensive disorder" at bounding box center [599, 467] width 84 height 33
checkbox input "true"
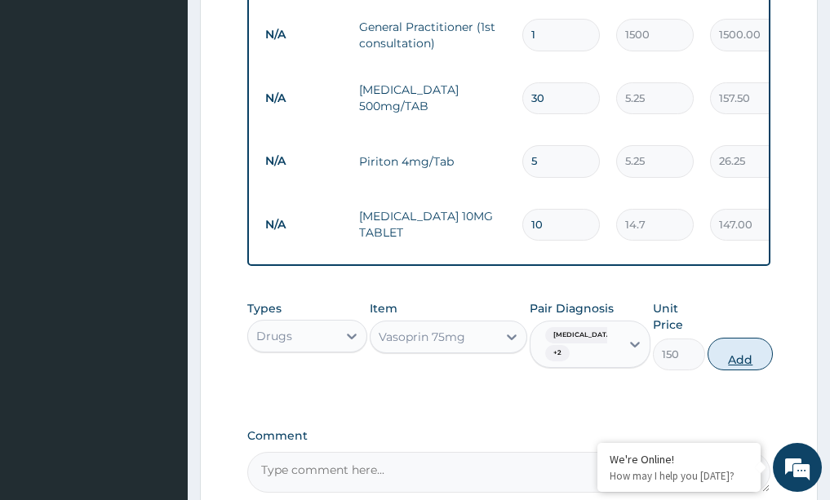
click at [751, 341] on button "Add" at bounding box center [740, 354] width 65 height 33
type input "0"
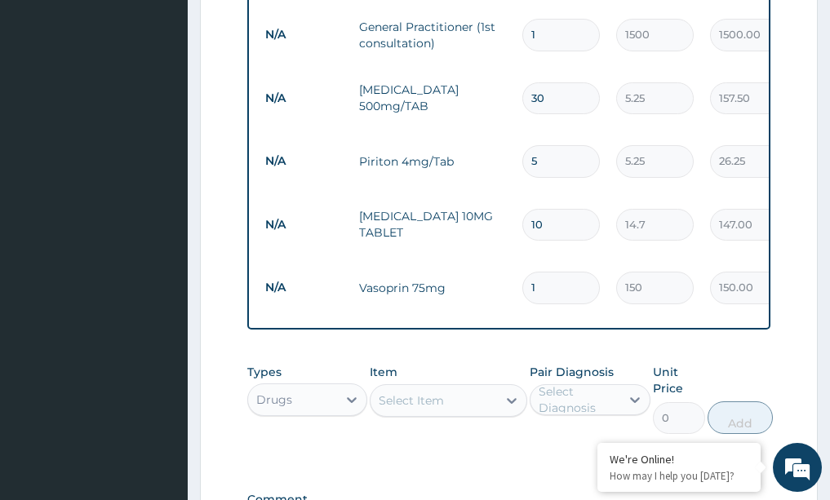
click at [554, 272] on input "1" at bounding box center [561, 288] width 78 height 32
type input "0.00"
type input "3"
type input "450.00"
type input "30"
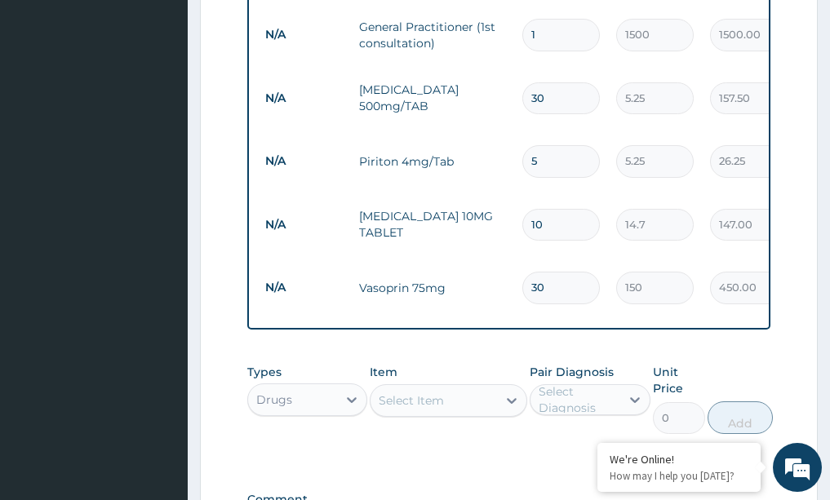
type input "4500.00"
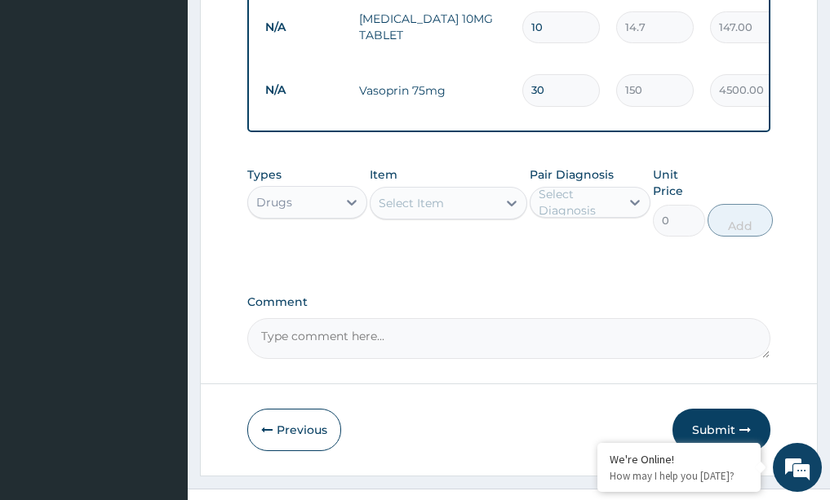
scroll to position [934, 0]
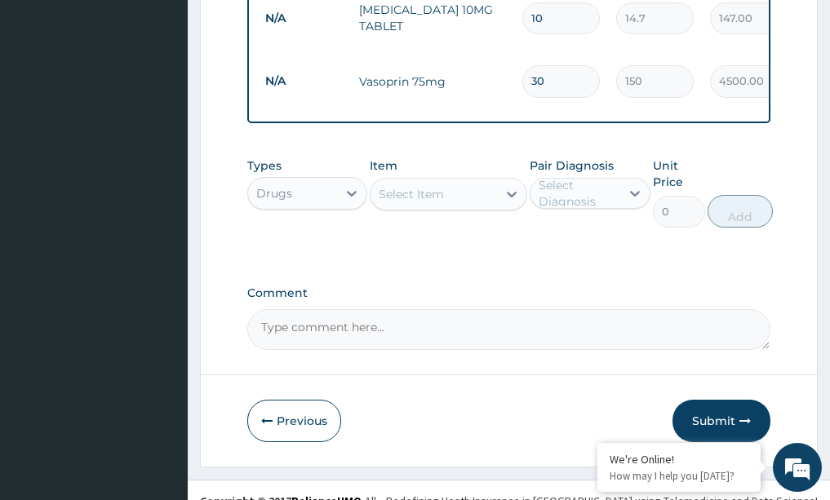
type input "30"
click at [712, 400] on button "Submit" at bounding box center [721, 421] width 98 height 42
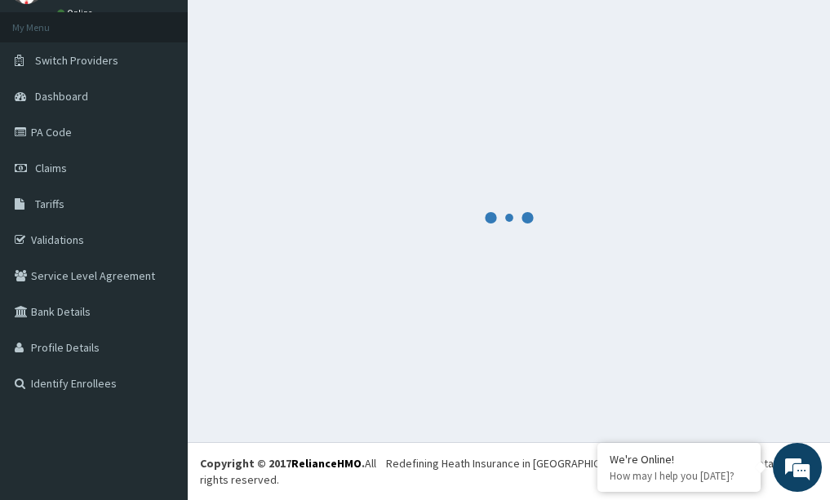
scroll to position [65, 0]
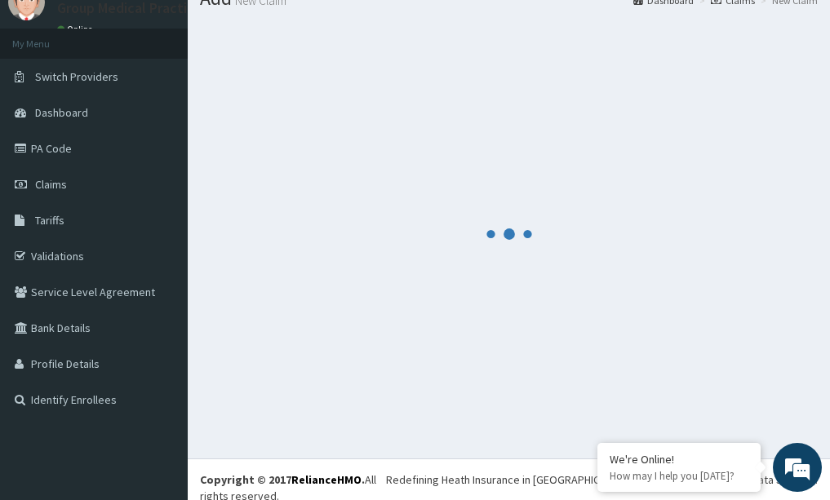
click at [742, 255] on div at bounding box center [509, 233] width 618 height 425
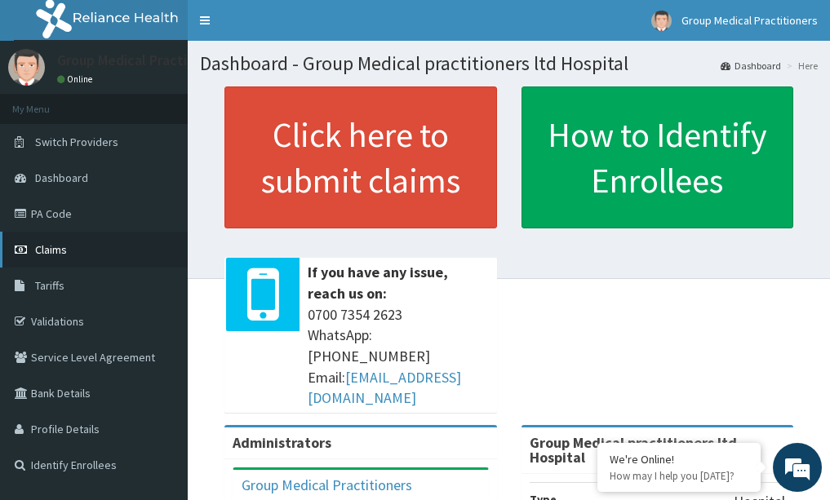
click at [104, 253] on link "Claims" at bounding box center [94, 250] width 188 height 36
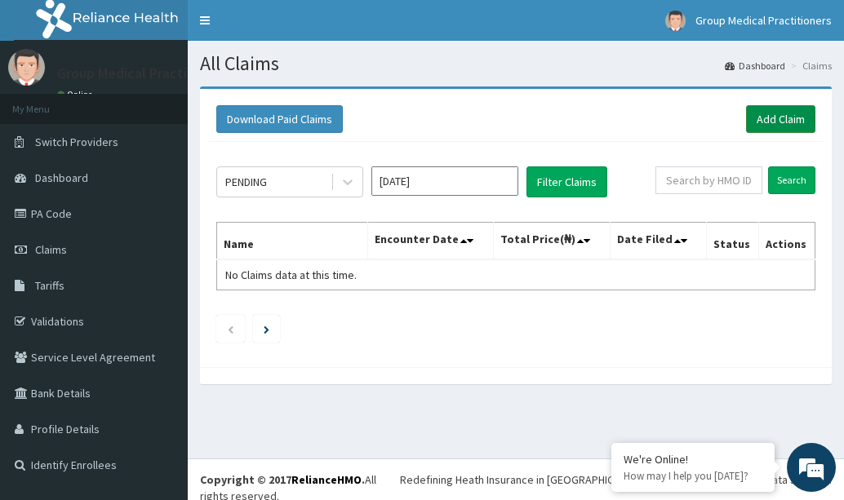
click at [756, 121] on link "Add Claim" at bounding box center [780, 119] width 69 height 28
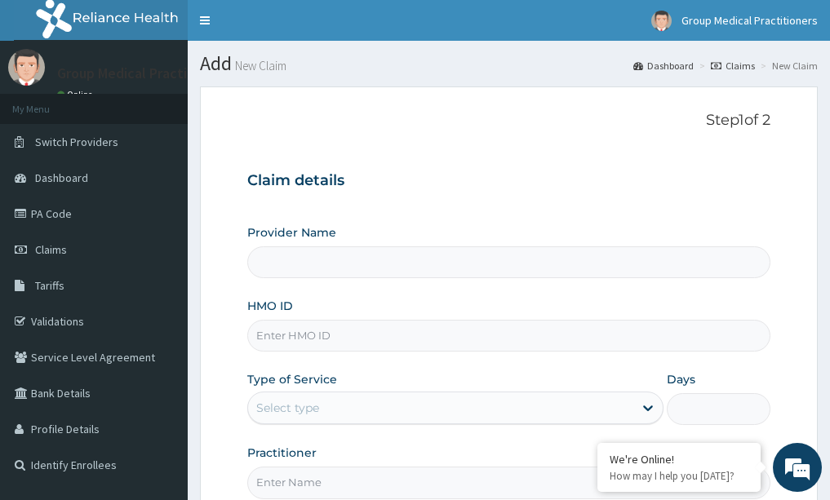
type input "Group Medical practitioners ltd Hospital"
click at [320, 340] on input "HMO ID" at bounding box center [509, 336] width 524 height 32
type input "adn/10082/b"
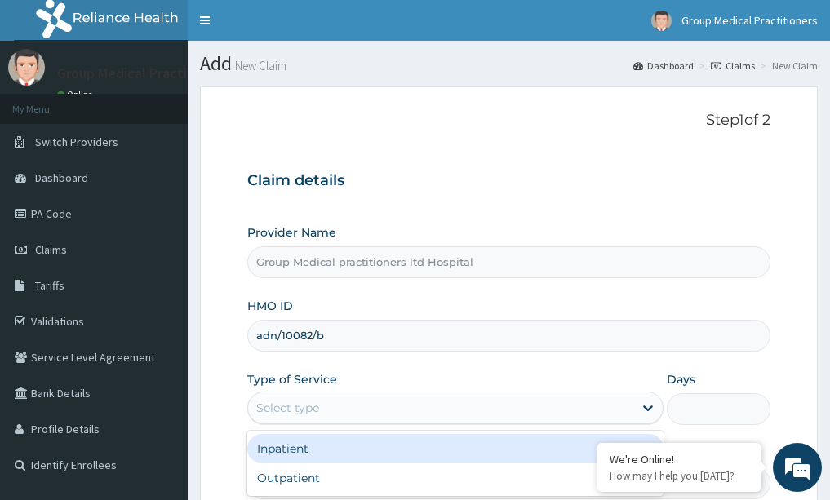
click at [535, 397] on div "Select type" at bounding box center [440, 408] width 385 height 26
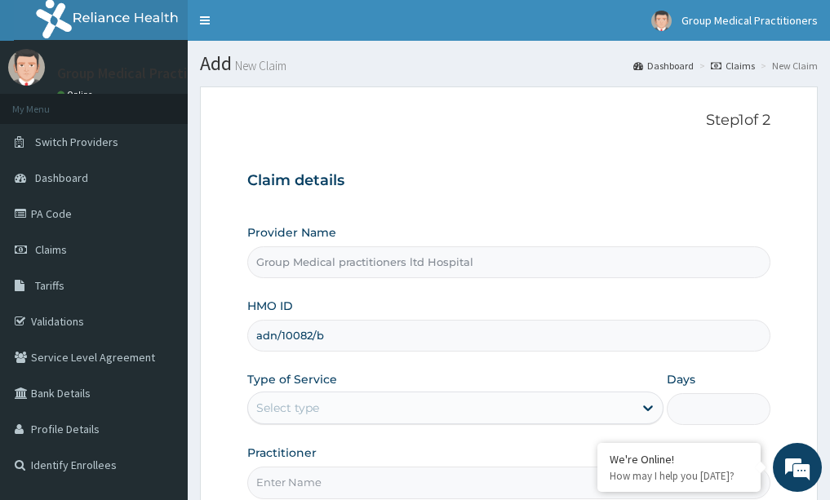
drag, startPoint x: 356, startPoint y: 498, endPoint x: 368, endPoint y: 484, distance: 18.5
click at [356, 498] on input "Practitioner" at bounding box center [509, 483] width 524 height 32
click at [428, 498] on input "Practitioner" at bounding box center [509, 483] width 524 height 32
type input "medical practitioner"
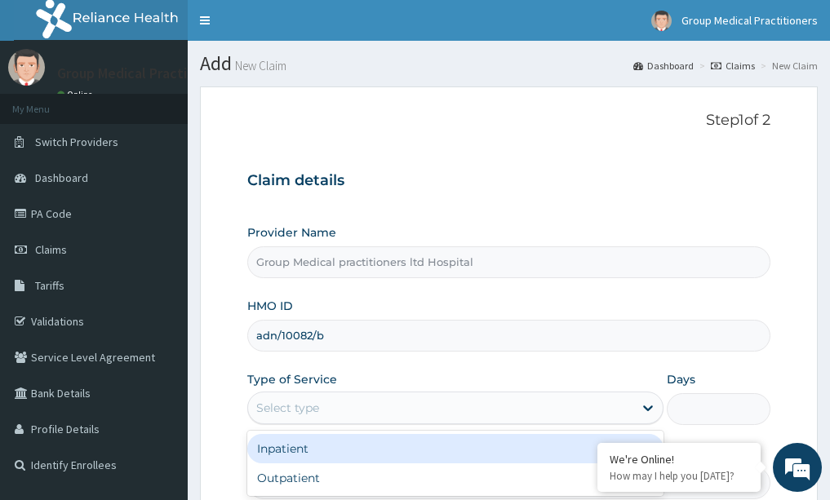
click at [570, 410] on div "Select type" at bounding box center [440, 408] width 385 height 26
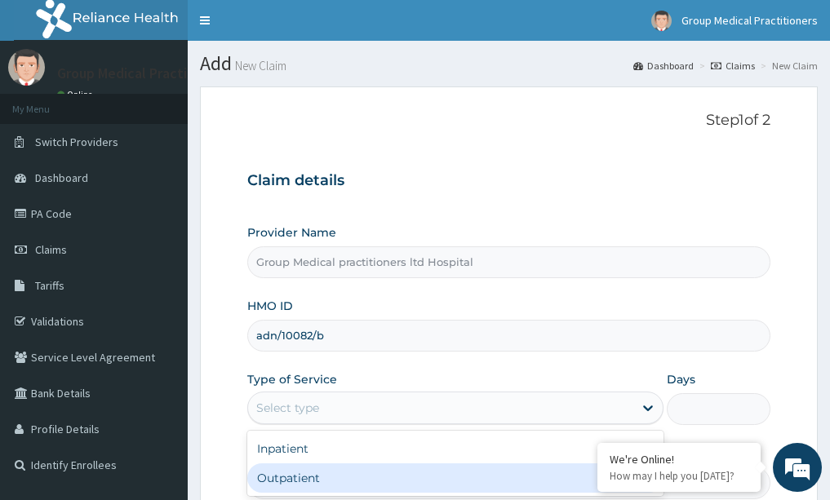
click at [455, 488] on div "Outpatient" at bounding box center [455, 478] width 416 height 29
type input "1"
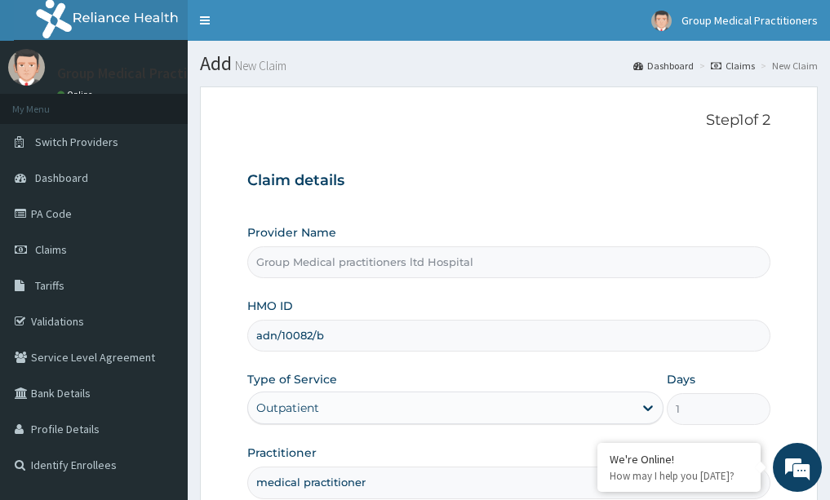
click at [589, 142] on div "Step 1 of 2 Claim details Provider Name Group Medical practitioners ltd Hospita…" at bounding box center [509, 305] width 524 height 387
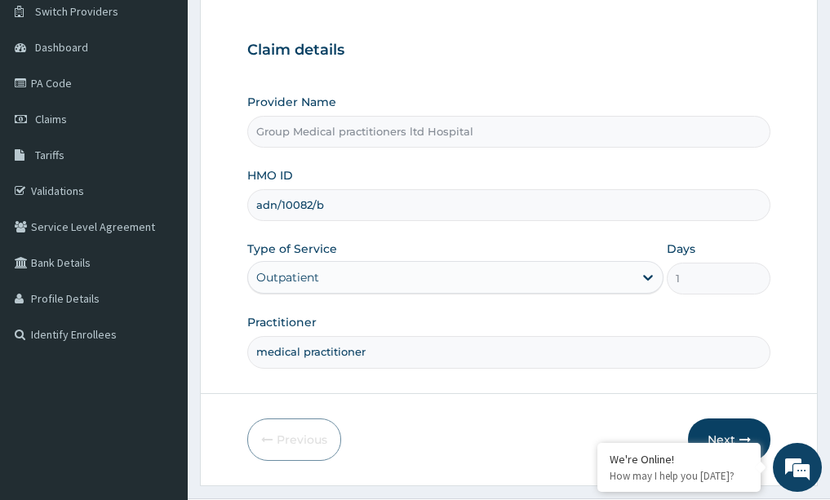
scroll to position [163, 0]
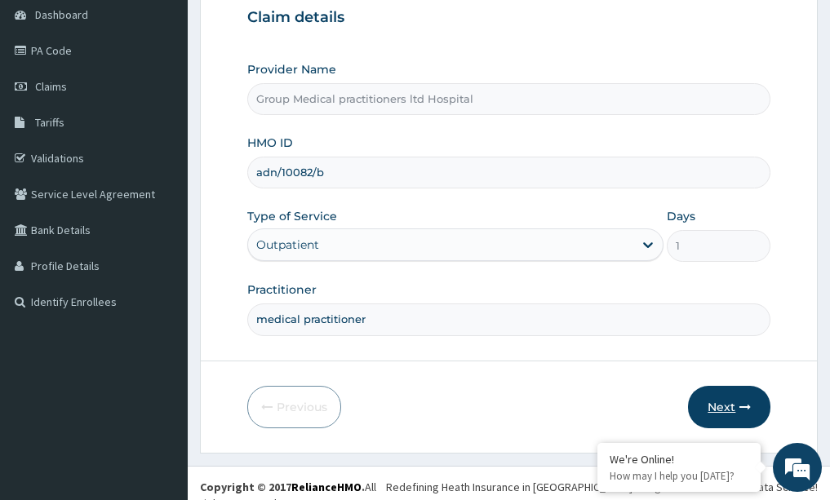
click at [724, 411] on button "Next" at bounding box center [729, 407] width 82 height 42
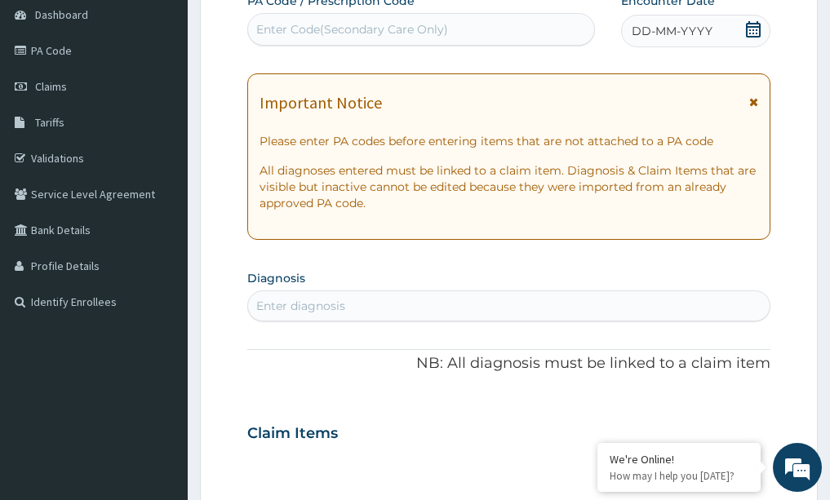
click at [455, 302] on div "Enter diagnosis" at bounding box center [509, 306] width 522 height 26
type input "htn"
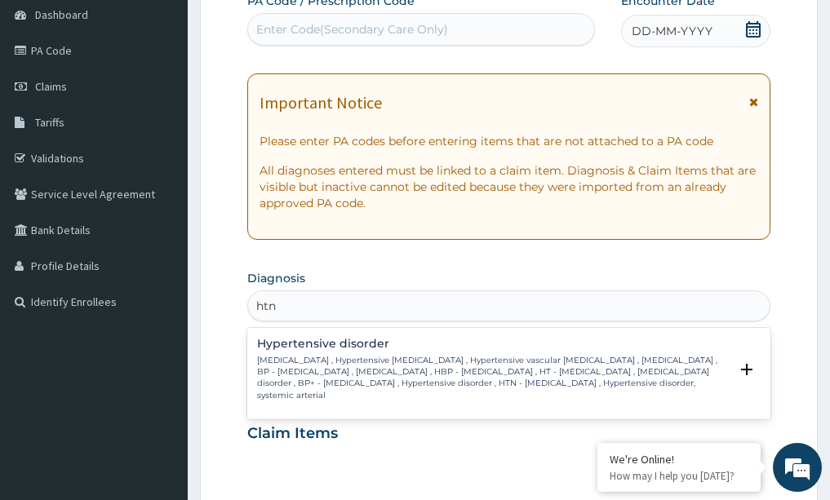
click at [428, 358] on p "[MEDICAL_DATA] , Hypertensive [MEDICAL_DATA] , Hypertensive vascular [MEDICAL_D…" at bounding box center [493, 378] width 473 height 47
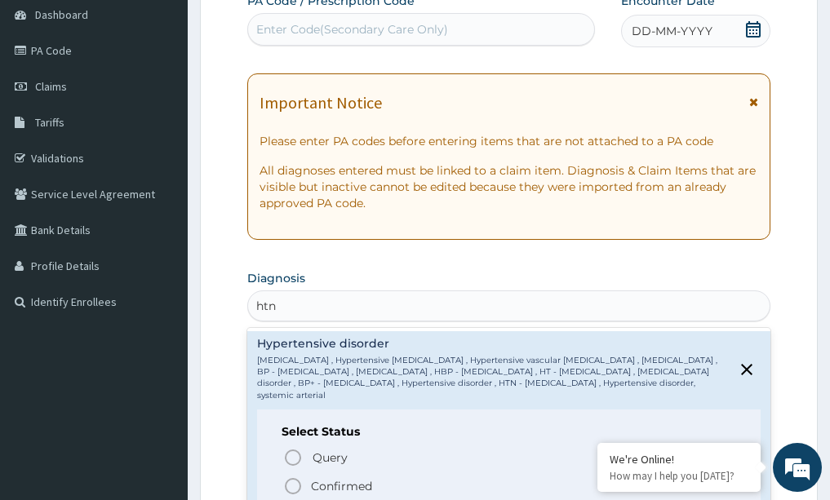
click at [346, 367] on p "[MEDICAL_DATA] , Hypertensive [MEDICAL_DATA] , Hypertensive vascular [MEDICAL_D…" at bounding box center [493, 378] width 473 height 47
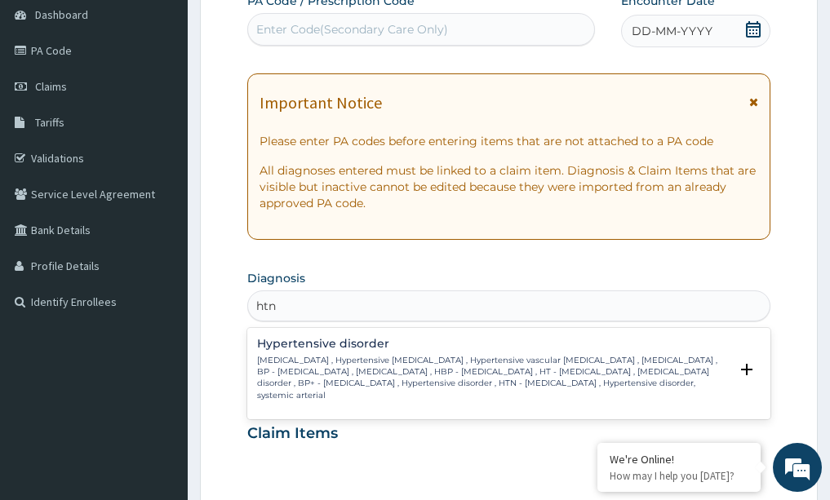
click at [376, 376] on p "[MEDICAL_DATA] , Hypertensive [MEDICAL_DATA] , Hypertensive vascular [MEDICAL_D…" at bounding box center [493, 378] width 473 height 47
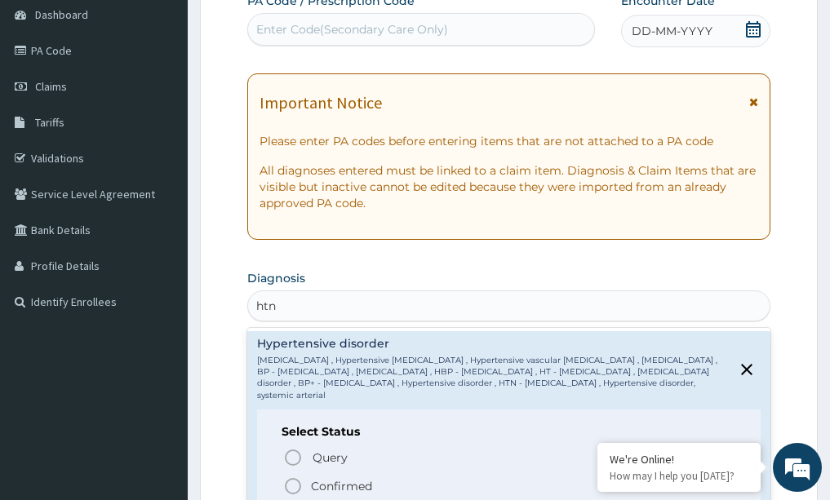
click at [304, 485] on span "Confirmed" at bounding box center [510, 487] width 454 height 20
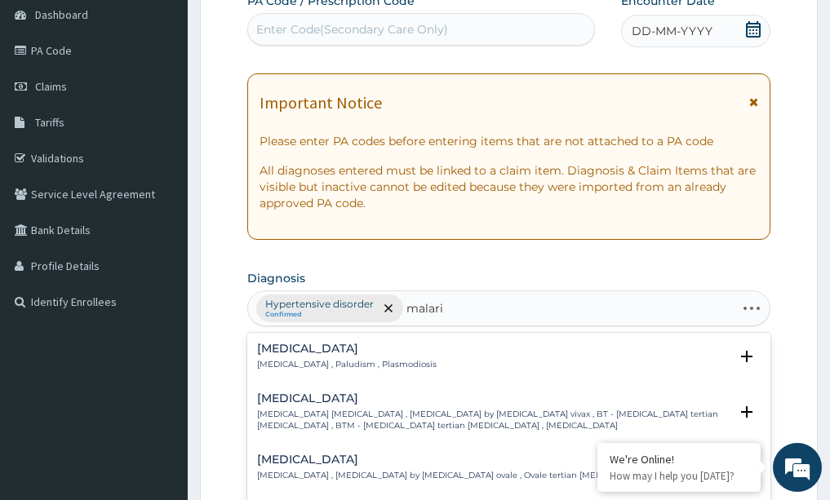
type input "[MEDICAL_DATA]"
click at [363, 359] on p "[MEDICAL_DATA] , Paludism , Plasmodiosis" at bounding box center [347, 364] width 180 height 11
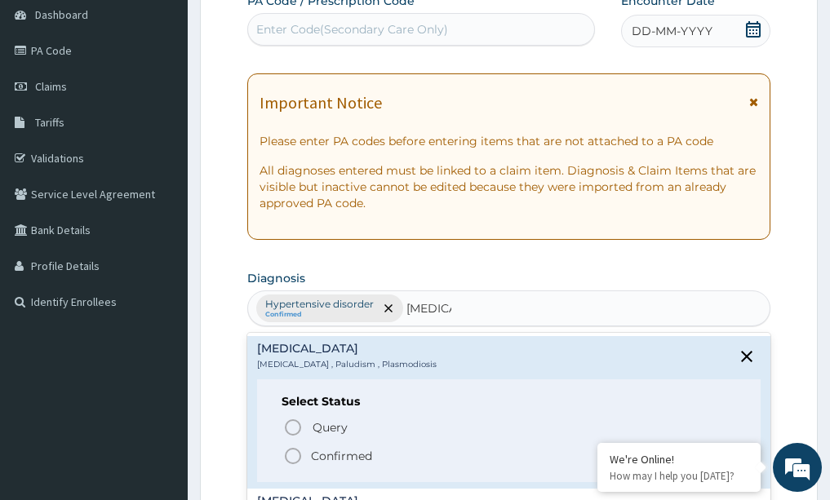
click at [418, 451] on span "Confirmed" at bounding box center [510, 456] width 454 height 20
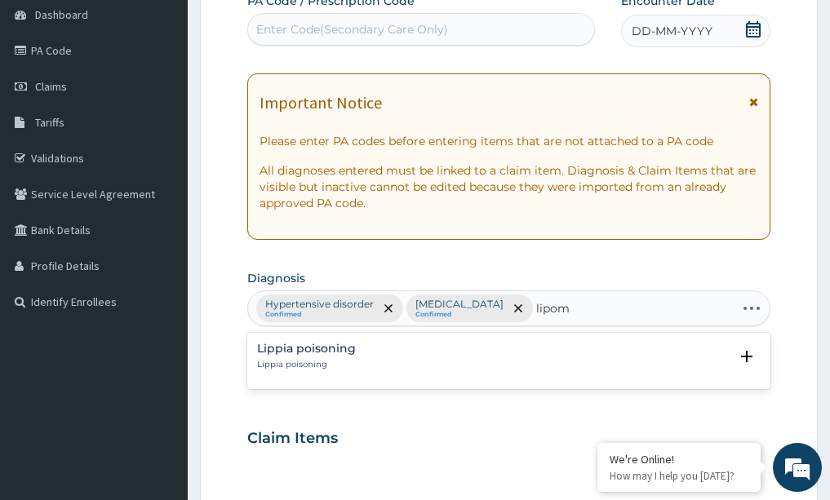
type input "[MEDICAL_DATA]"
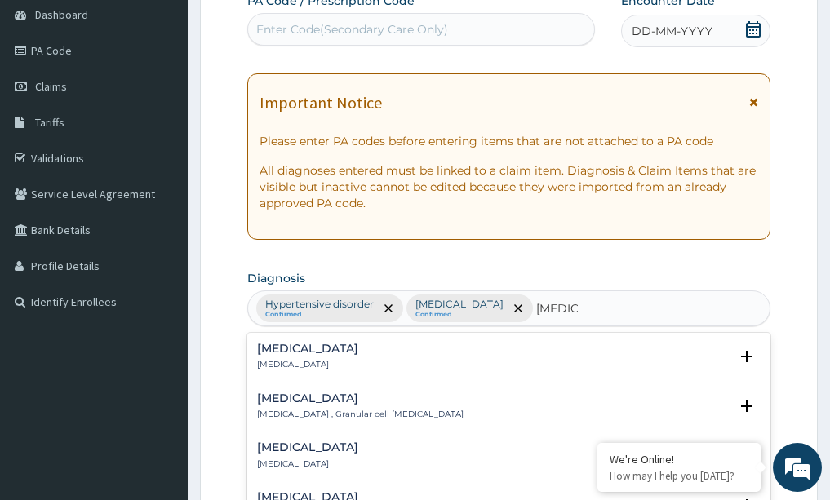
click at [330, 365] on div "[MEDICAL_DATA] [MEDICAL_DATA]" at bounding box center [509, 357] width 504 height 29
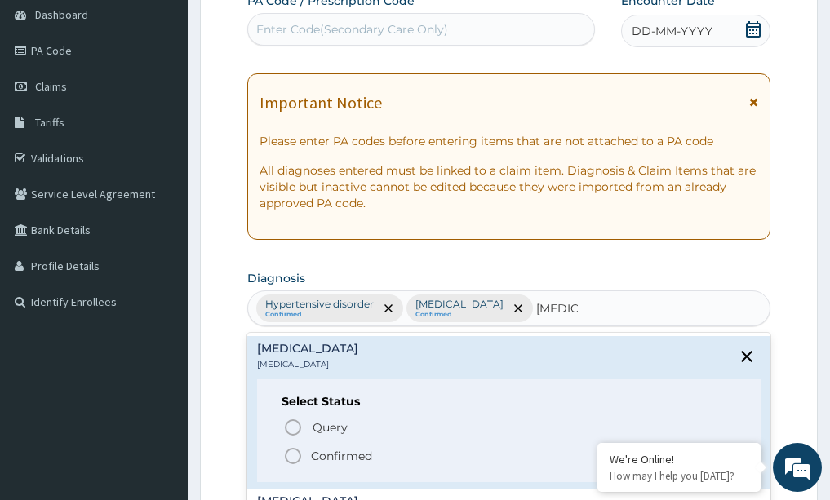
click at [286, 455] on icon "status option filled" at bounding box center [293, 456] width 20 height 20
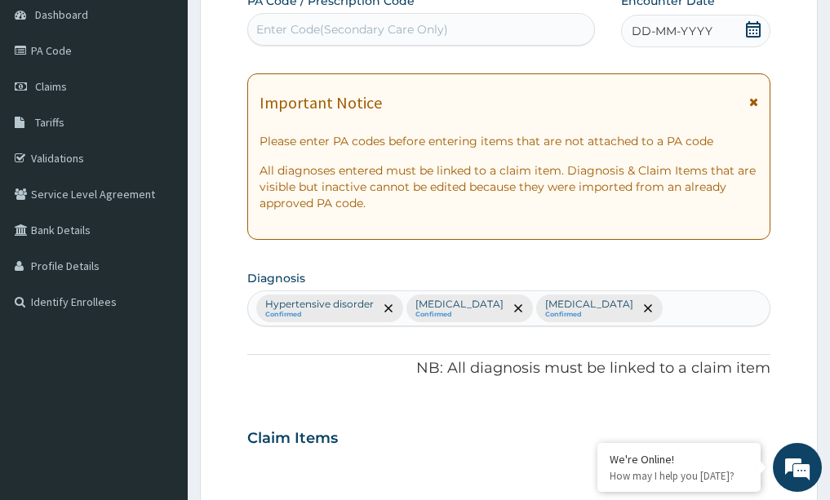
click at [720, 24] on div "DD-MM-YYYY" at bounding box center [695, 31] width 149 height 33
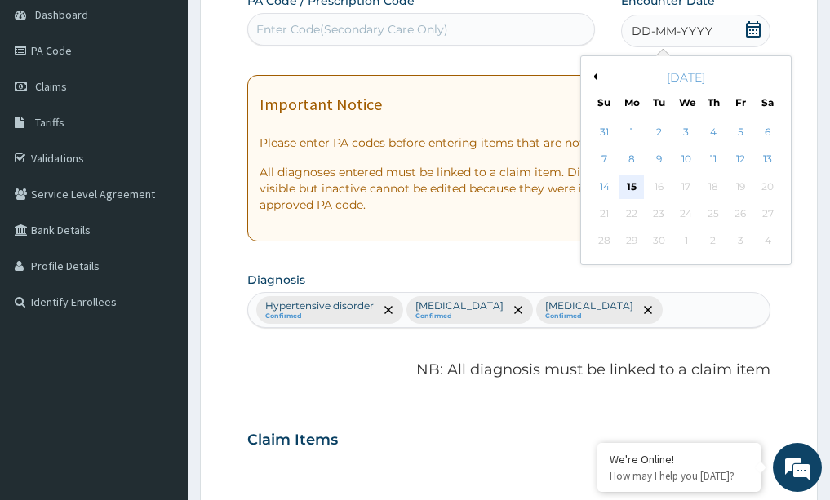
click at [635, 192] on div "15" at bounding box center [631, 187] width 24 height 24
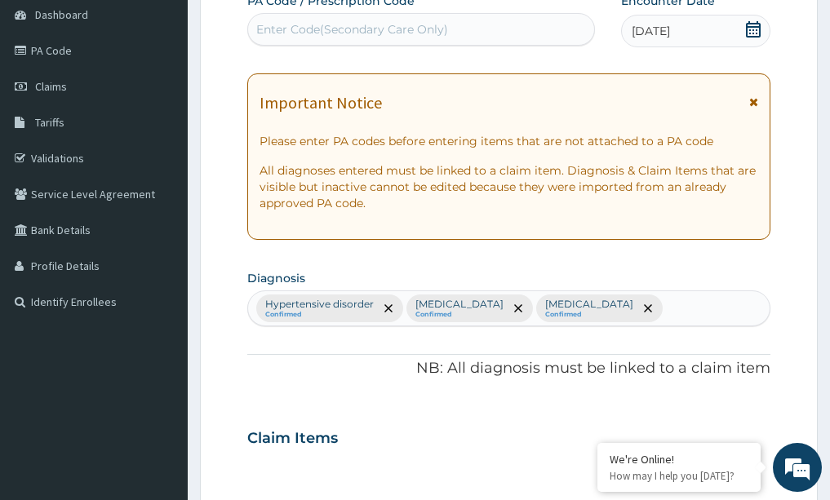
click at [526, 443] on div "Claim Items" at bounding box center [509, 435] width 524 height 42
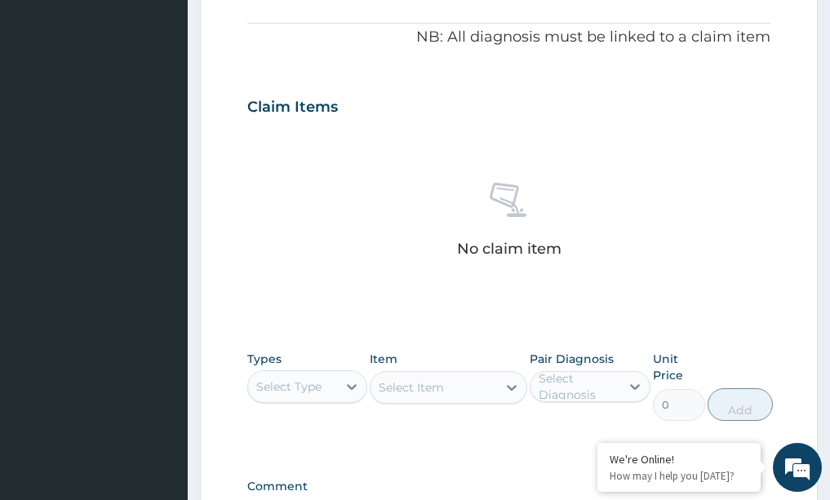
scroll to position [522, 0]
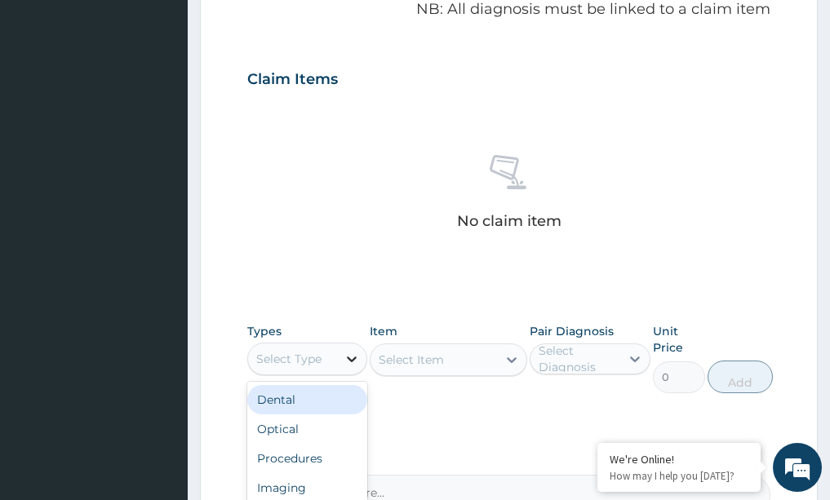
click at [347, 363] on icon at bounding box center [352, 359] width 16 height 16
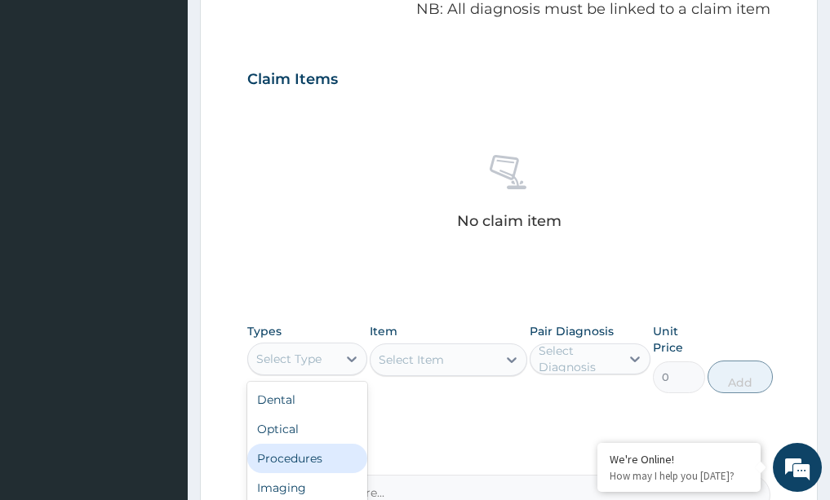
click at [284, 452] on div "Procedures" at bounding box center [307, 458] width 121 height 29
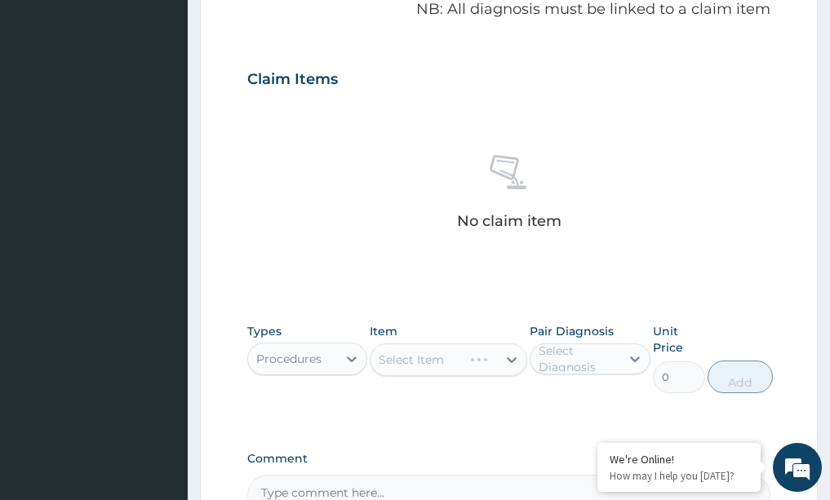
click at [513, 357] on div "Select Item" at bounding box center [449, 360] width 158 height 33
click at [512, 357] on icon at bounding box center [512, 360] width 16 height 16
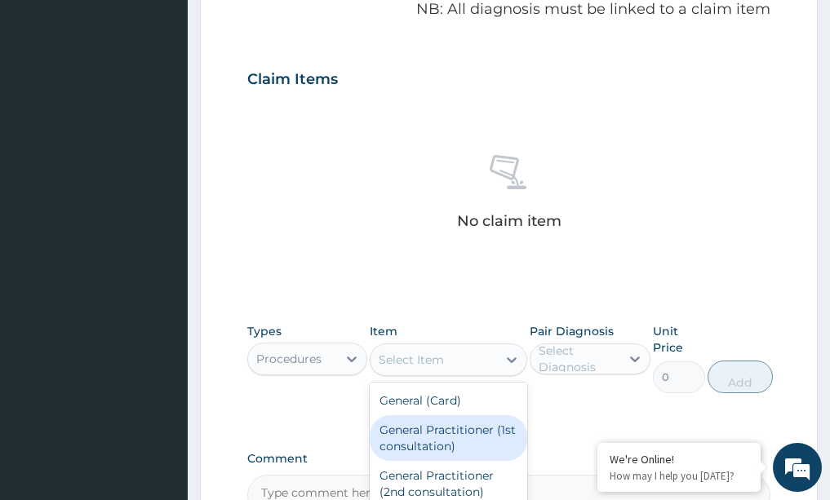
click at [446, 435] on div "General Practitioner (1st consultation)" at bounding box center [449, 438] width 158 height 46
type input "1500"
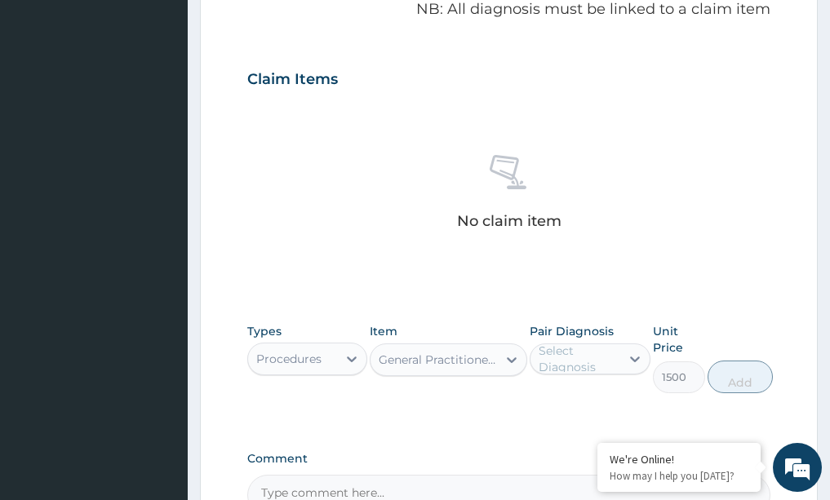
click at [594, 368] on div "Select Diagnosis" at bounding box center [579, 359] width 80 height 33
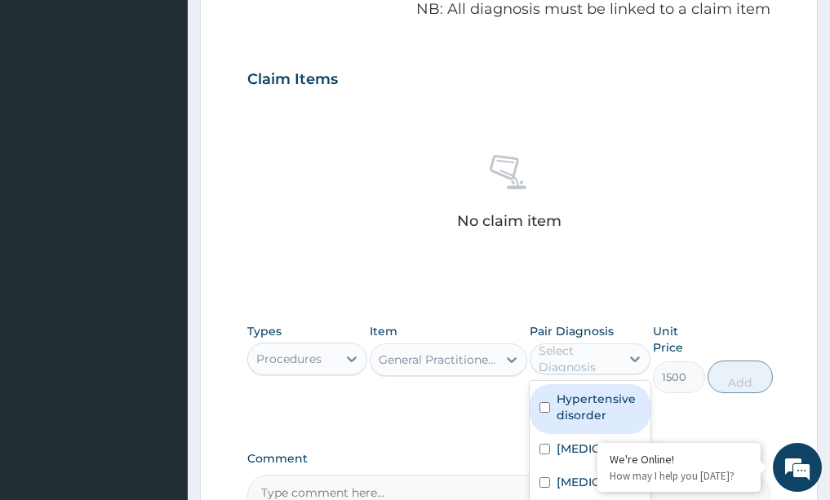
drag, startPoint x: 565, startPoint y: 396, endPoint x: 556, endPoint y: 430, distance: 35.4
click at [565, 397] on label "Hypertensive disorder" at bounding box center [599, 407] width 84 height 33
checkbox input "true"
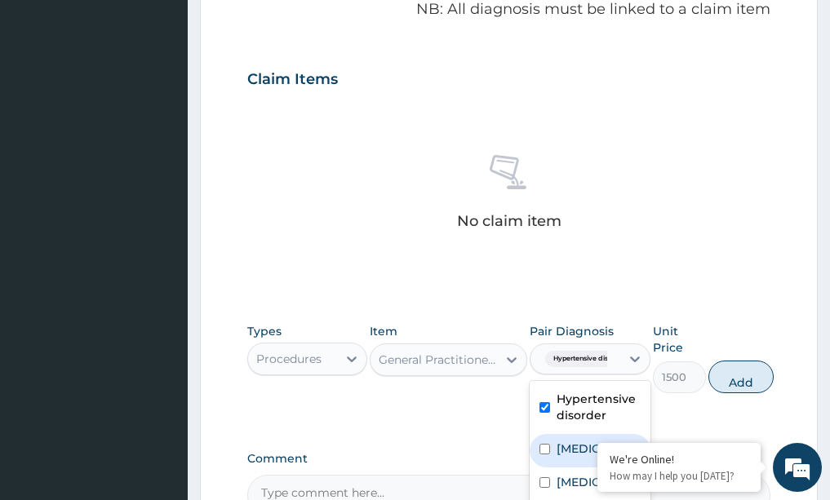
click at [556, 444] on div "[MEDICAL_DATA]" at bounding box center [590, 450] width 121 height 33
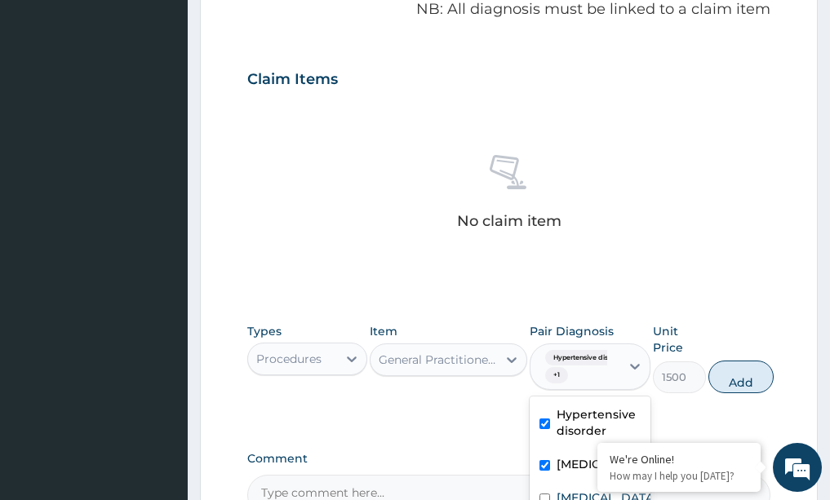
click at [566, 482] on div "[MEDICAL_DATA]" at bounding box center [590, 466] width 121 height 33
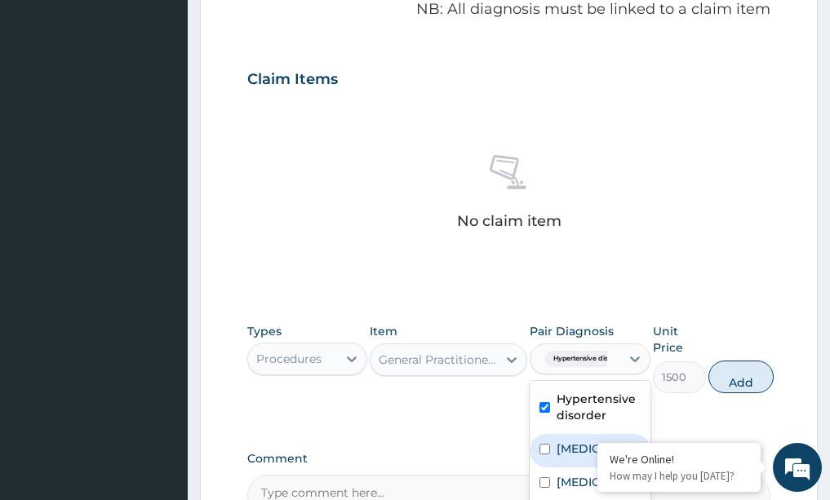
click at [579, 455] on label "[MEDICAL_DATA]" at bounding box center [607, 449] width 101 height 16
checkbox input "true"
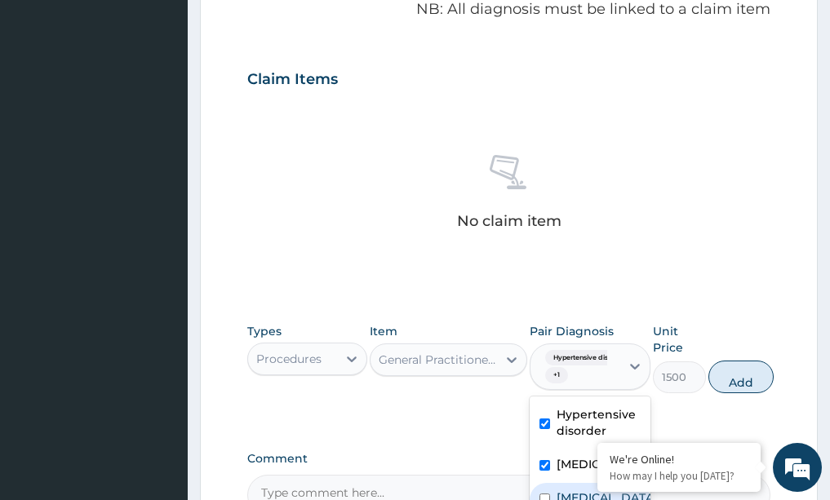
click at [566, 497] on label "[MEDICAL_DATA]" at bounding box center [607, 498] width 101 height 16
checkbox input "true"
click at [612, 267] on div "No claim item" at bounding box center [509, 195] width 524 height 188
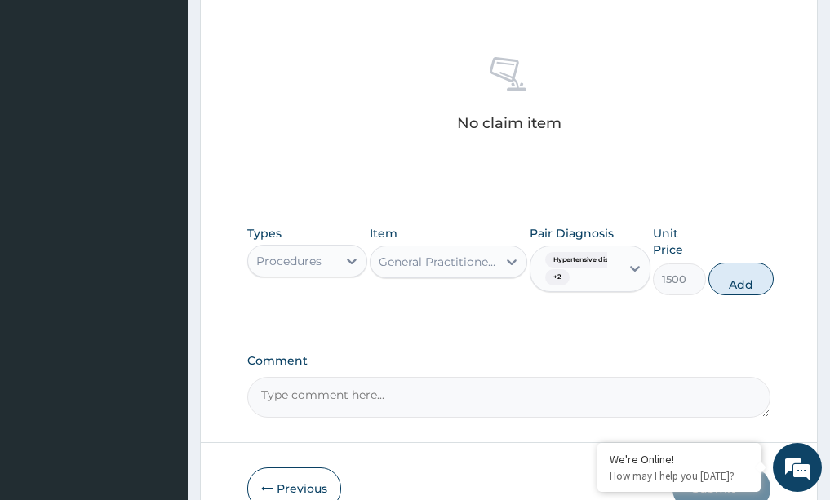
scroll to position [653, 0]
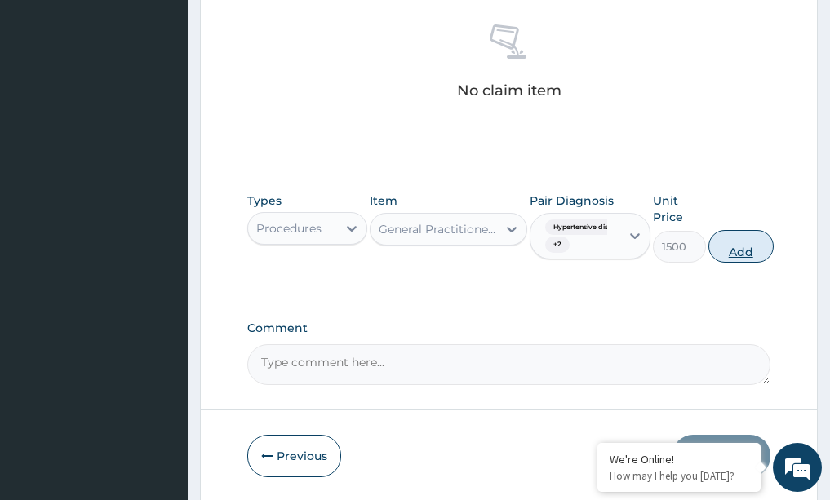
click at [761, 245] on button "Add" at bounding box center [740, 246] width 65 height 33
type input "0"
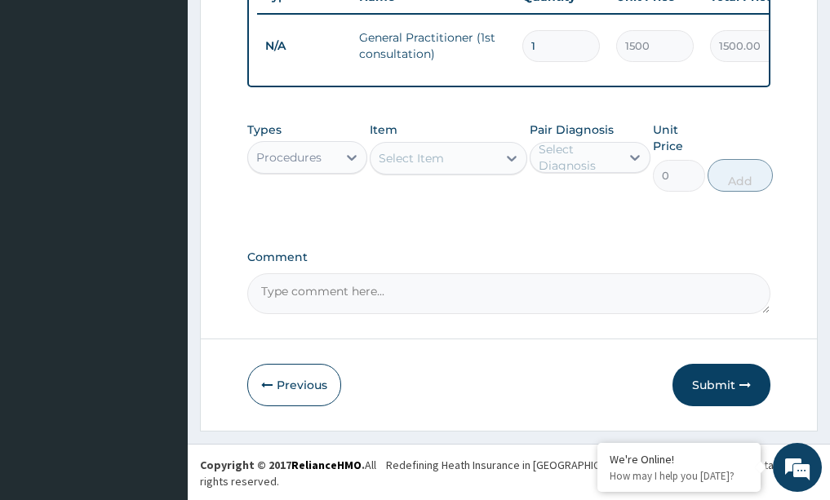
scroll to position [652, 0]
click at [517, 167] on icon at bounding box center [512, 159] width 16 height 16
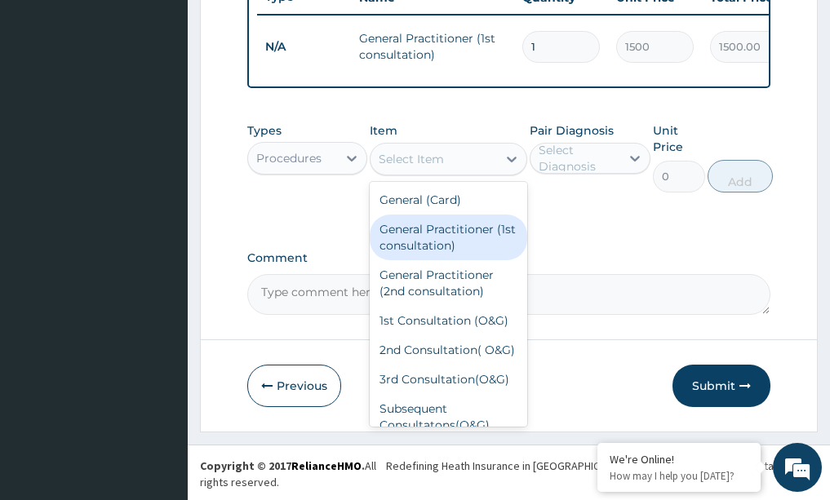
click at [448, 242] on div "General Practitioner (1st consultation)" at bounding box center [449, 238] width 158 height 46
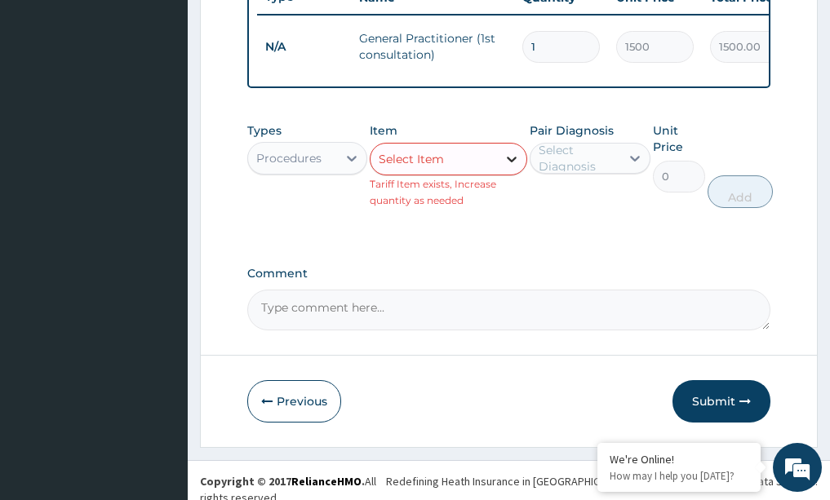
click at [508, 162] on icon at bounding box center [512, 160] width 10 height 6
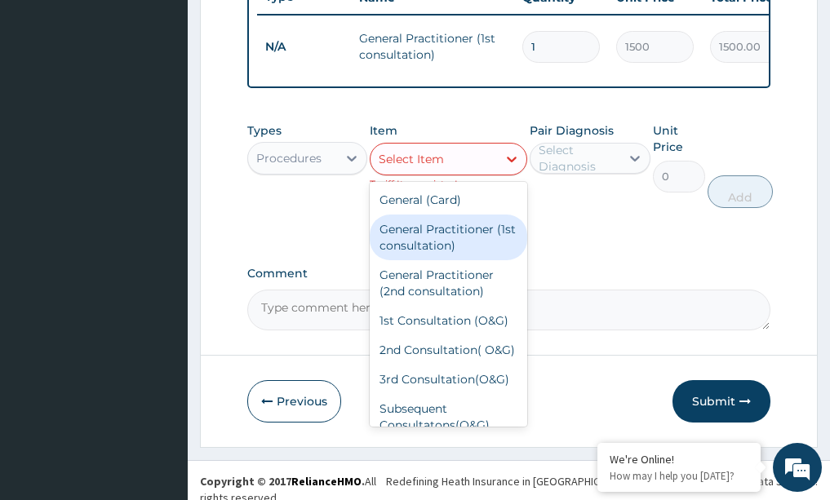
click at [462, 260] on div "General Practitioner (1st consultation)" at bounding box center [449, 238] width 158 height 46
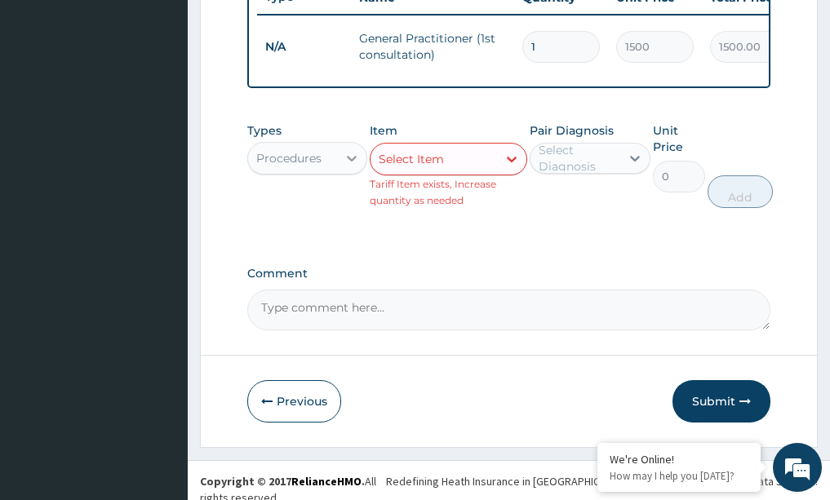
click at [353, 162] on div at bounding box center [351, 158] width 29 height 29
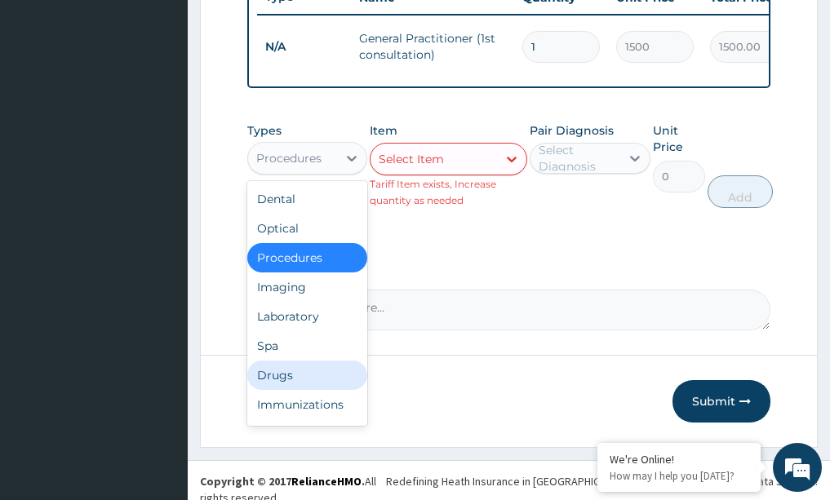
click at [282, 386] on div "Drugs" at bounding box center [307, 375] width 121 height 29
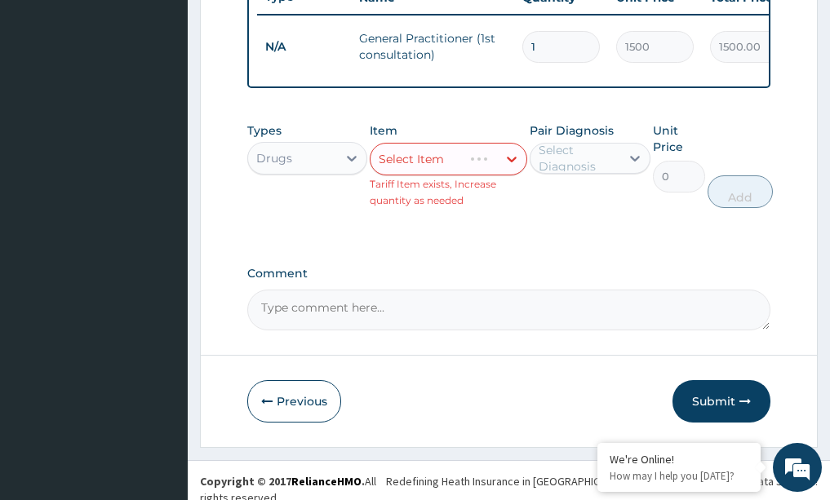
click at [509, 173] on div "Select Item" at bounding box center [449, 159] width 158 height 33
click at [512, 167] on div "Select Item" at bounding box center [449, 159] width 158 height 33
click at [510, 162] on icon at bounding box center [512, 160] width 10 height 6
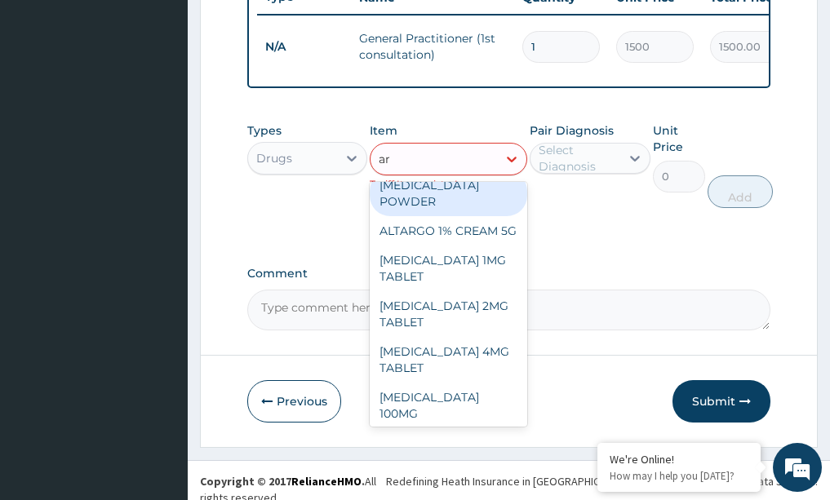
scroll to position [0, 0]
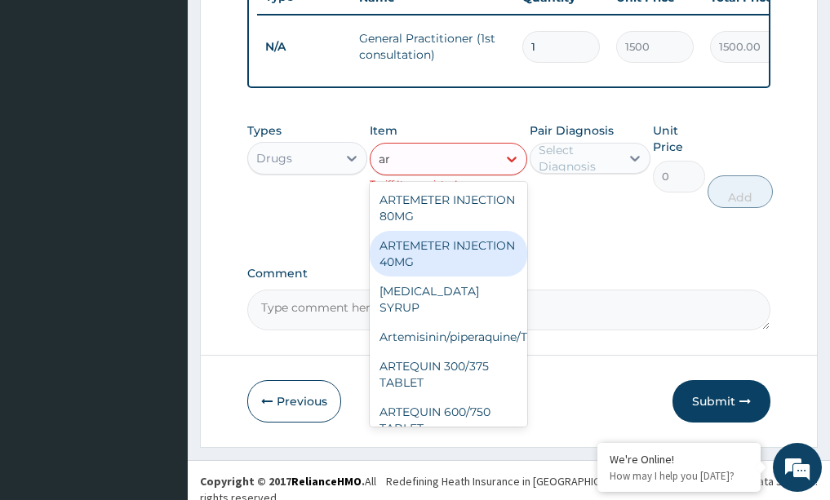
type input "a"
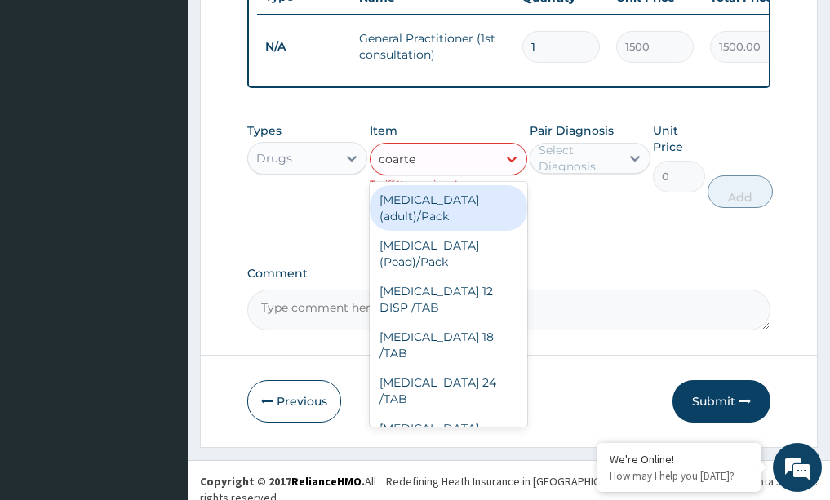
type input "[MEDICAL_DATA]"
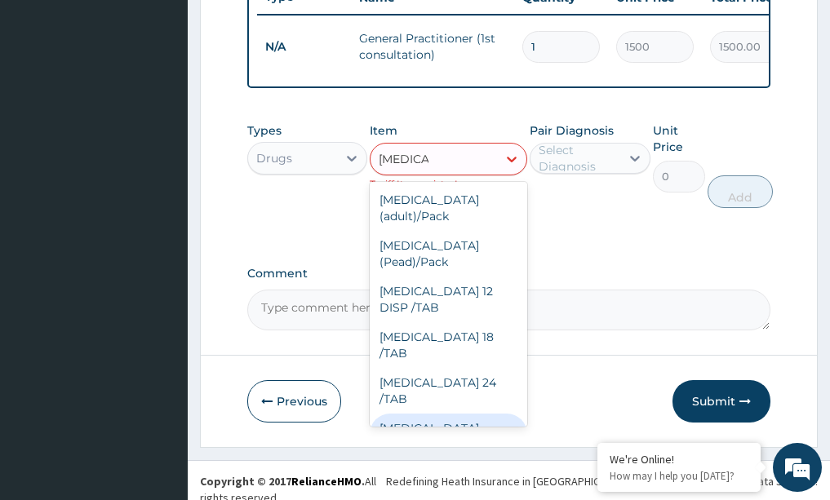
click at [499, 414] on div "[MEDICAL_DATA] [MEDICAL_DATA] 80/480" at bounding box center [449, 445] width 158 height 62
type input "866.25"
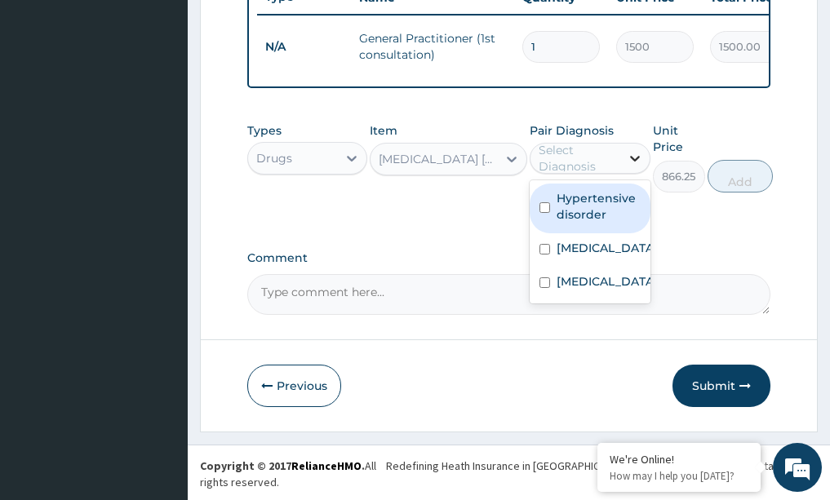
click at [636, 166] on icon at bounding box center [635, 158] width 16 height 16
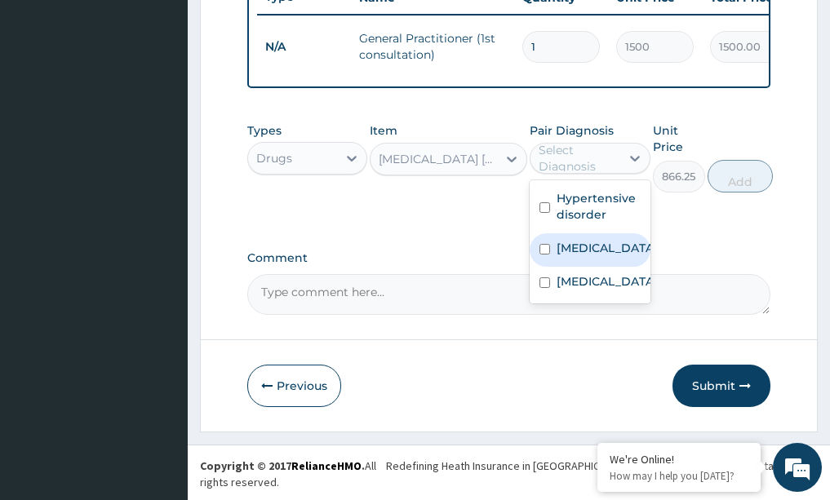
click at [573, 256] on label "[MEDICAL_DATA]" at bounding box center [607, 248] width 101 height 16
checkbox input "true"
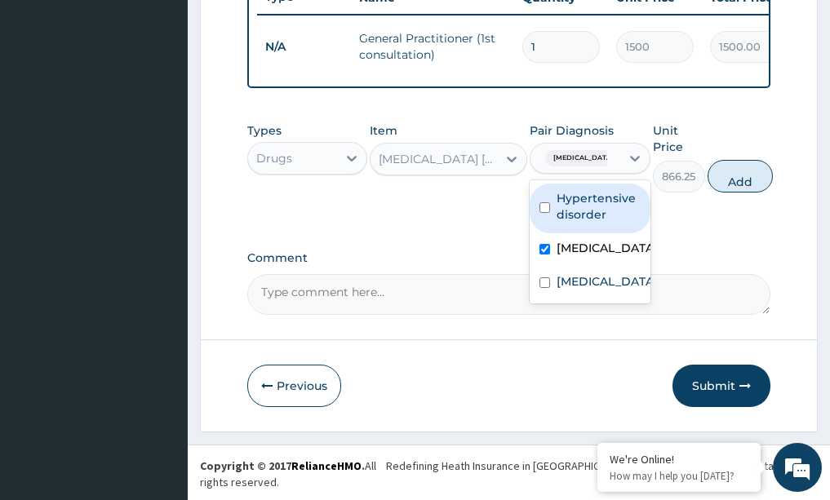
click at [572, 216] on label "Hypertensive disorder" at bounding box center [599, 206] width 84 height 33
checkbox input "true"
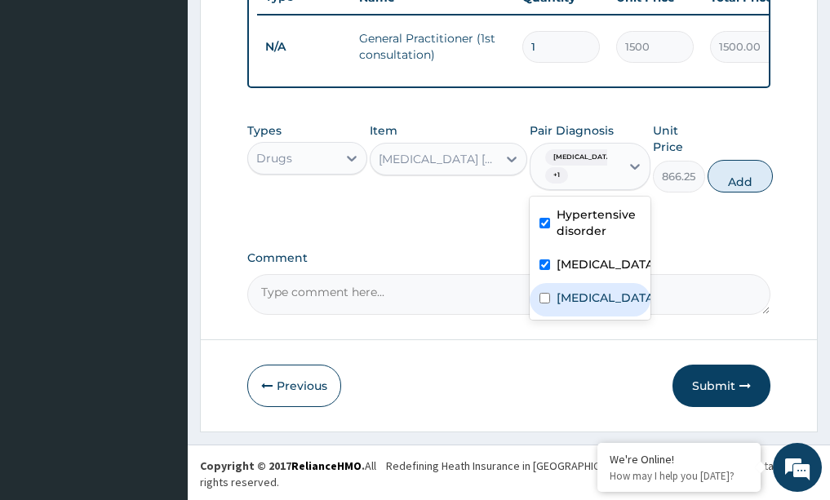
click at [538, 317] on div "[MEDICAL_DATA]" at bounding box center [590, 299] width 121 height 33
checkbox input "true"
click at [752, 193] on button "Add" at bounding box center [740, 176] width 65 height 33
type input "0"
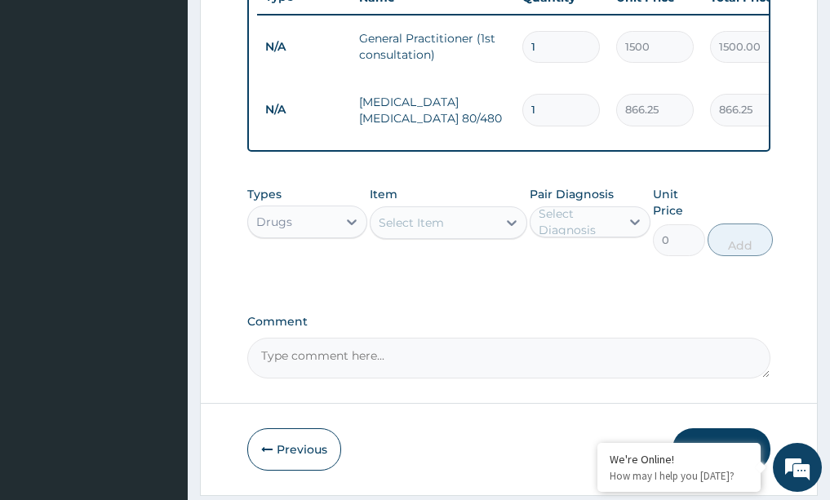
click at [548, 113] on input "1" at bounding box center [561, 110] width 78 height 32
type input "0.00"
type input "6"
type input "5197.50"
type input "6"
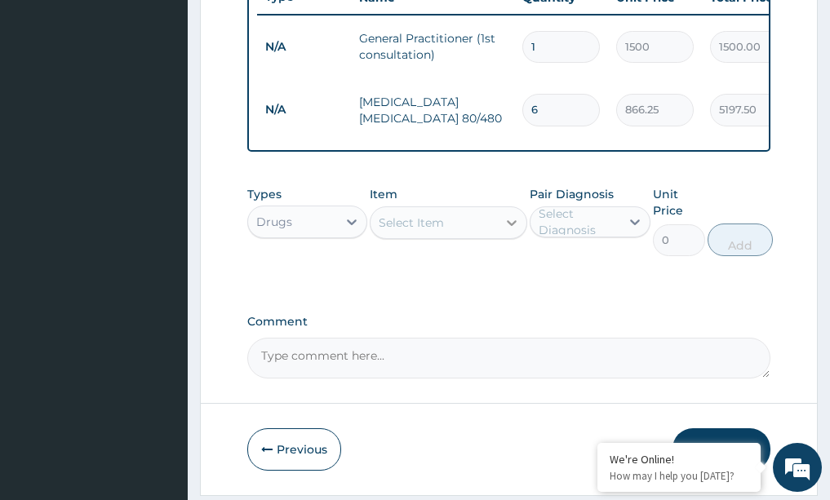
click at [508, 226] on icon at bounding box center [512, 223] width 16 height 16
type input "paracet"
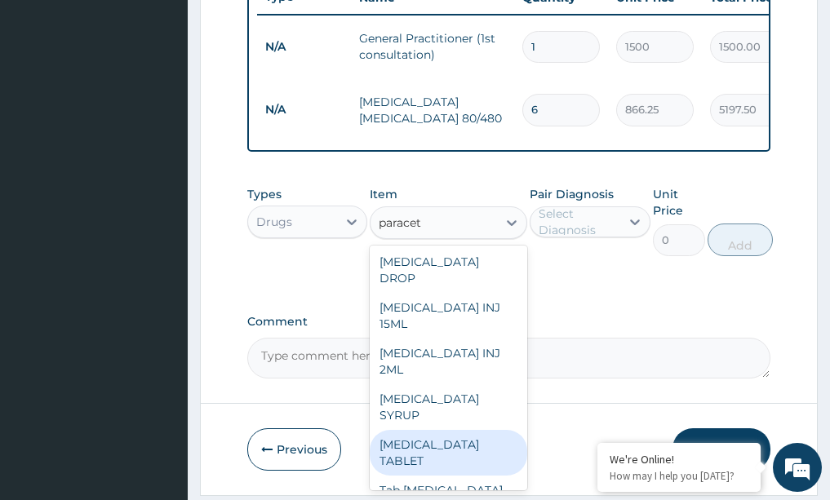
scroll to position [219, 0]
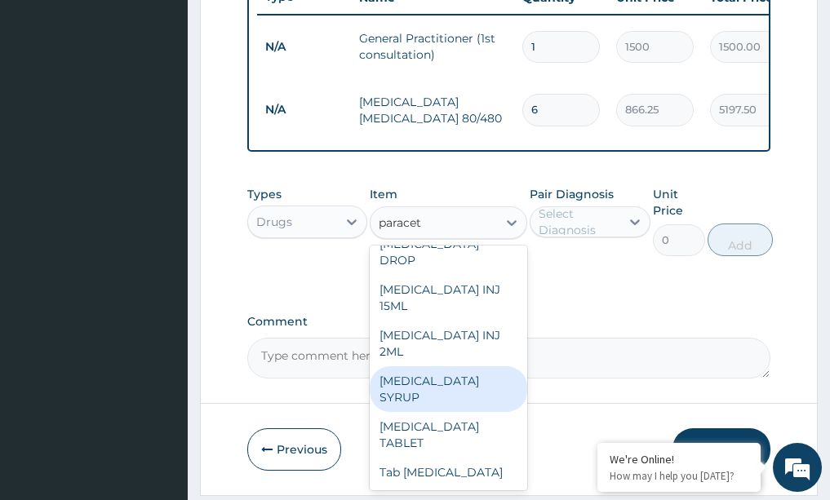
click at [439, 393] on div "[MEDICAL_DATA] SYRUP" at bounding box center [449, 389] width 158 height 46
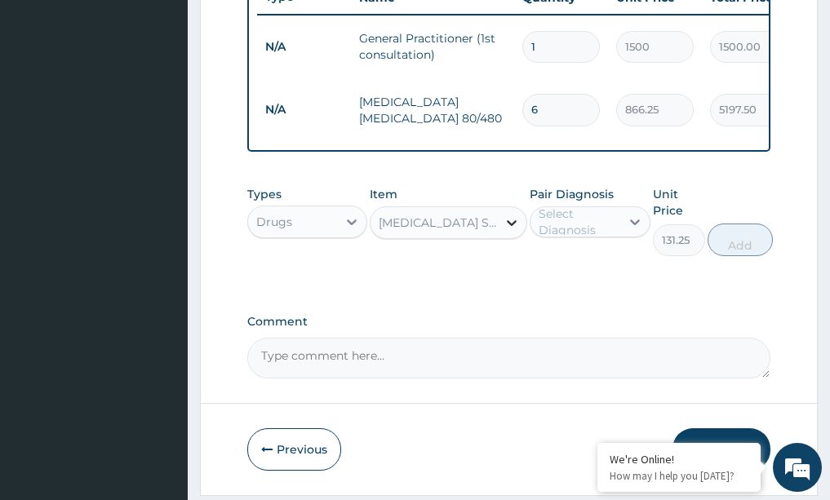
click at [509, 225] on icon at bounding box center [512, 223] width 16 height 16
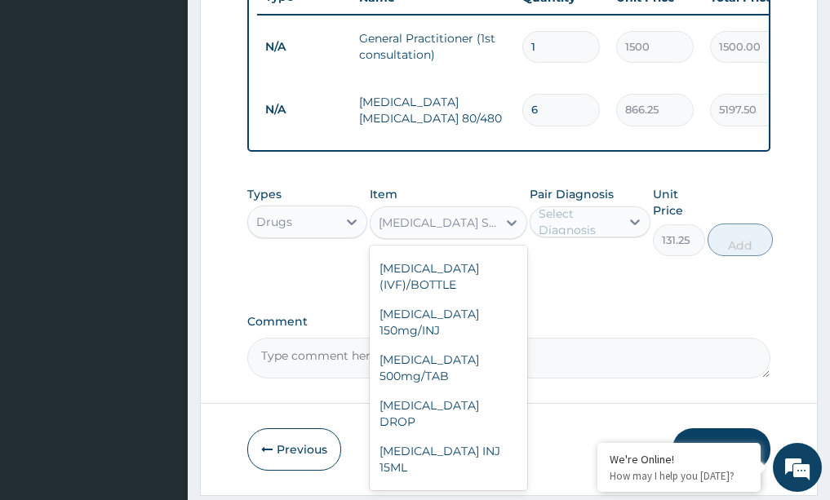
scroll to position [36955, 0]
type input "2.62"
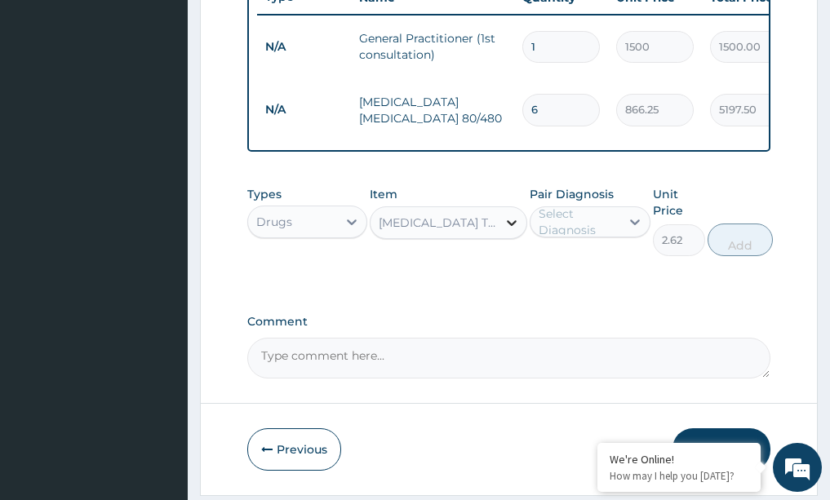
click at [508, 224] on icon at bounding box center [512, 223] width 16 height 16
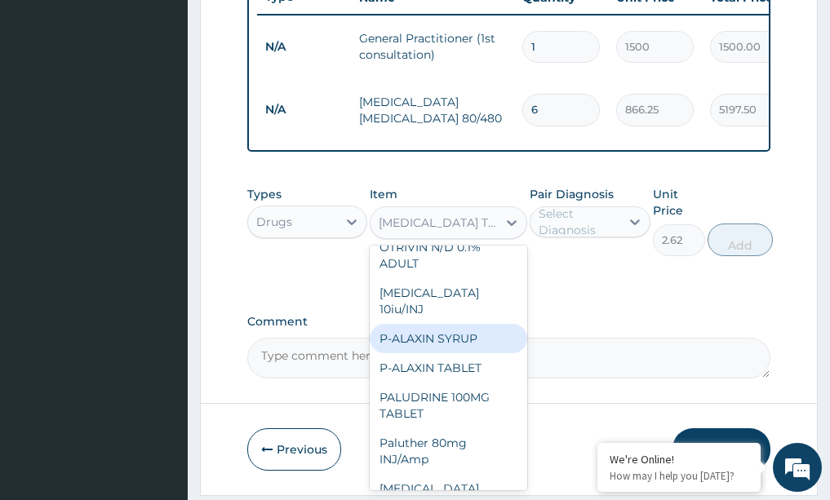
scroll to position [36360, 0]
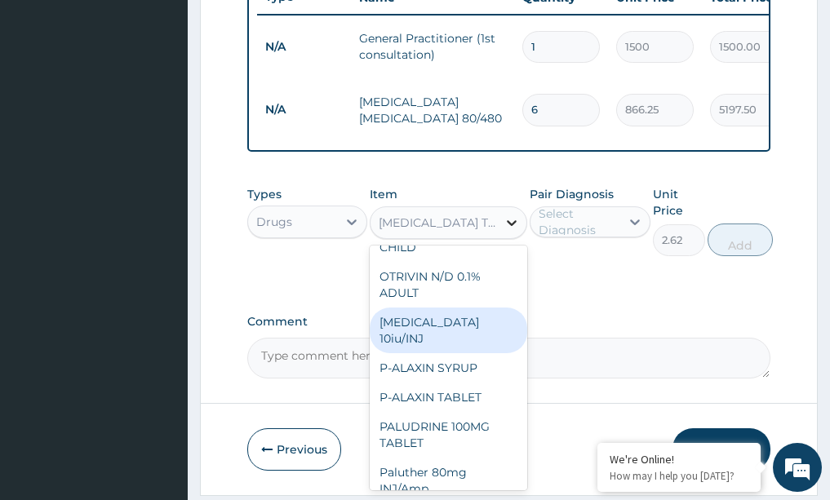
click at [504, 222] on icon at bounding box center [512, 223] width 16 height 16
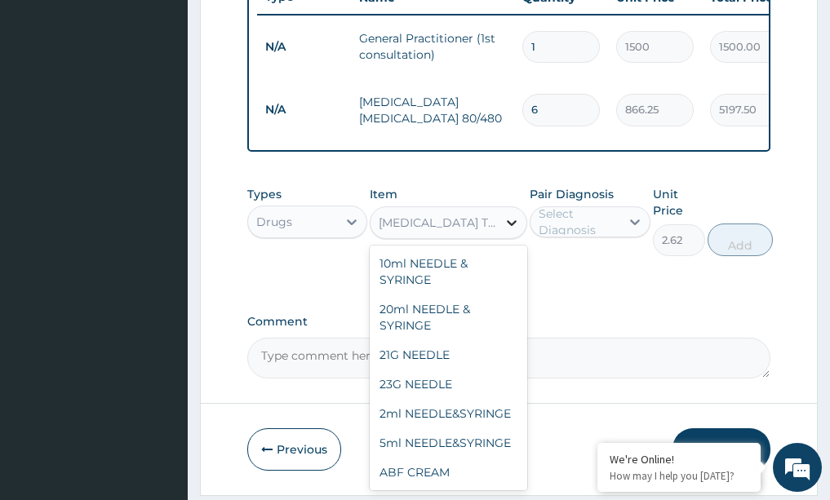
click at [513, 226] on icon at bounding box center [512, 223] width 10 height 6
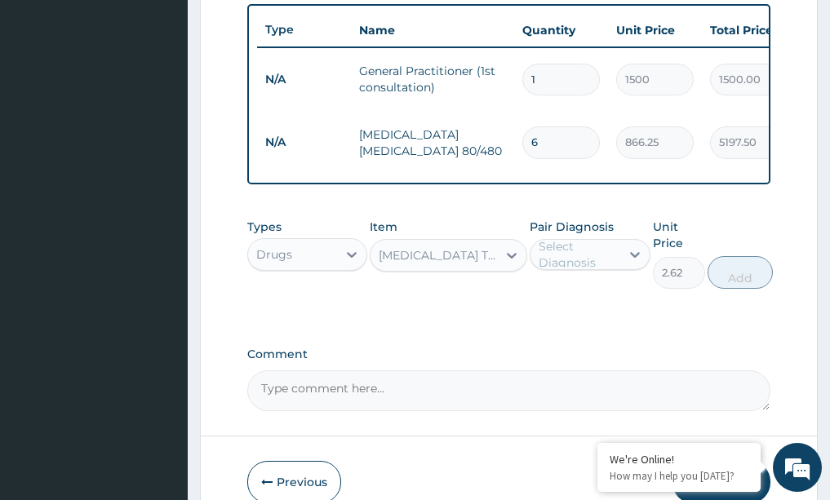
scroll to position [587, 0]
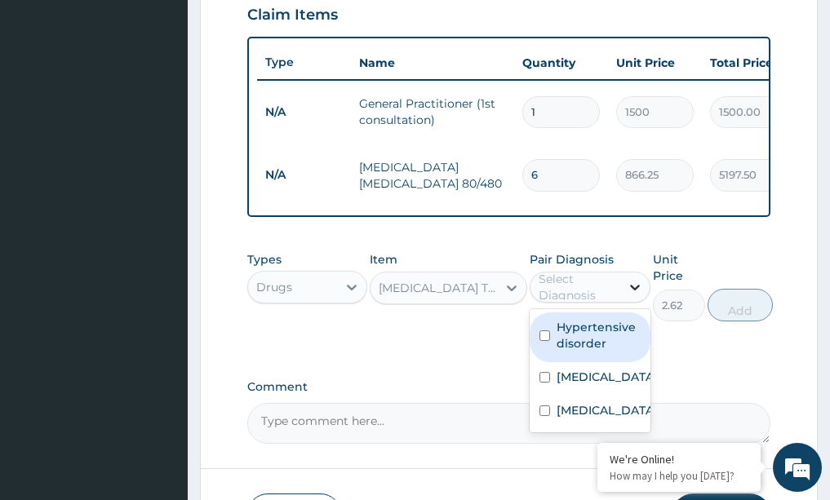
click at [637, 291] on icon at bounding box center [635, 288] width 10 height 6
click at [549, 341] on input "checkbox" at bounding box center [544, 336] width 11 height 11
checkbox input "true"
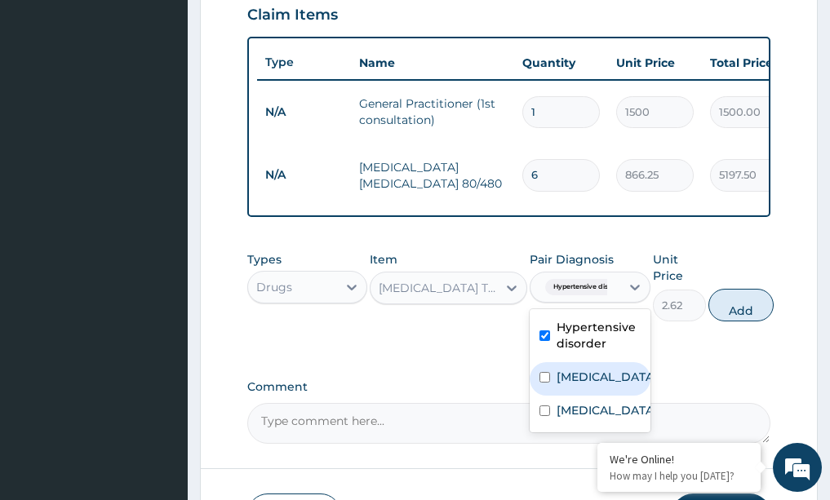
click at [544, 383] on input "checkbox" at bounding box center [544, 377] width 11 height 11
checkbox input "true"
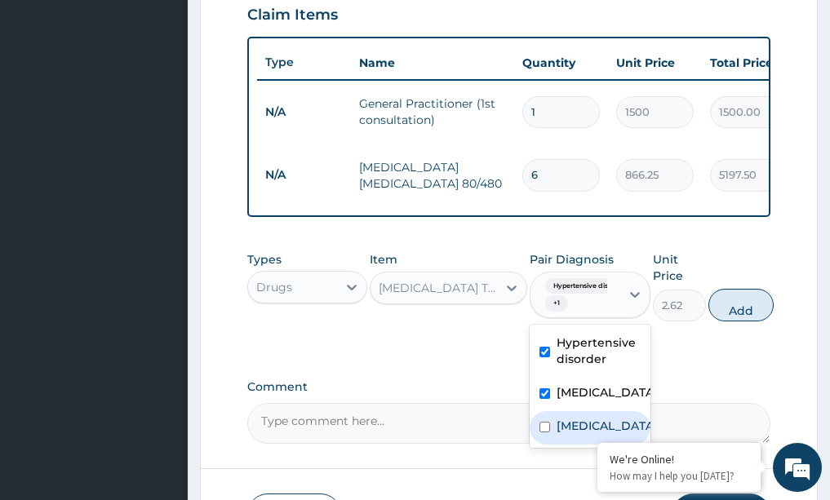
click at [550, 433] on input "checkbox" at bounding box center [544, 427] width 11 height 11
checkbox input "true"
click at [508, 291] on icon at bounding box center [512, 289] width 10 height 6
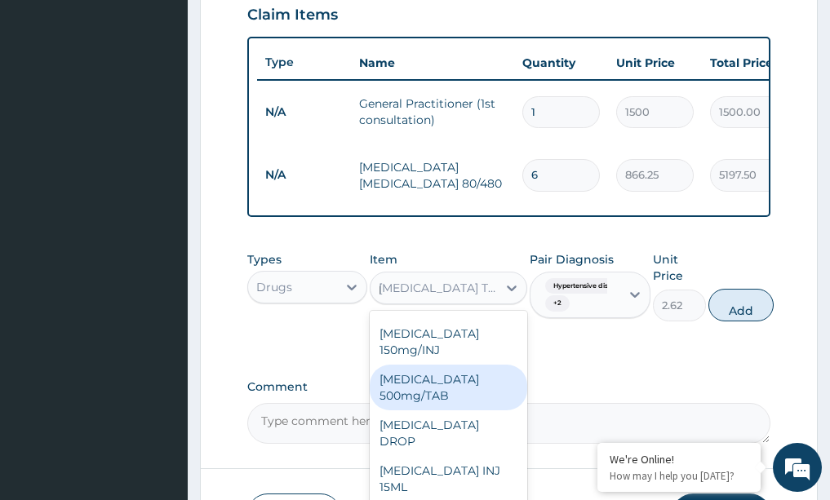
scroll to position [16089, 0]
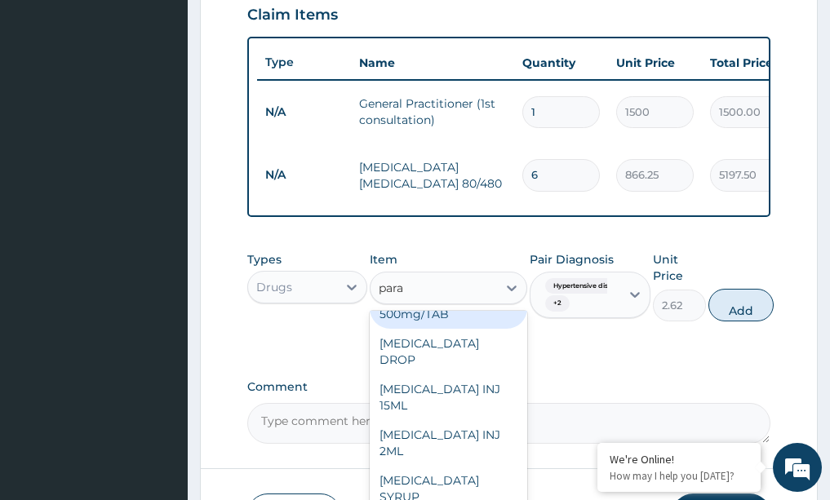
type input "parac"
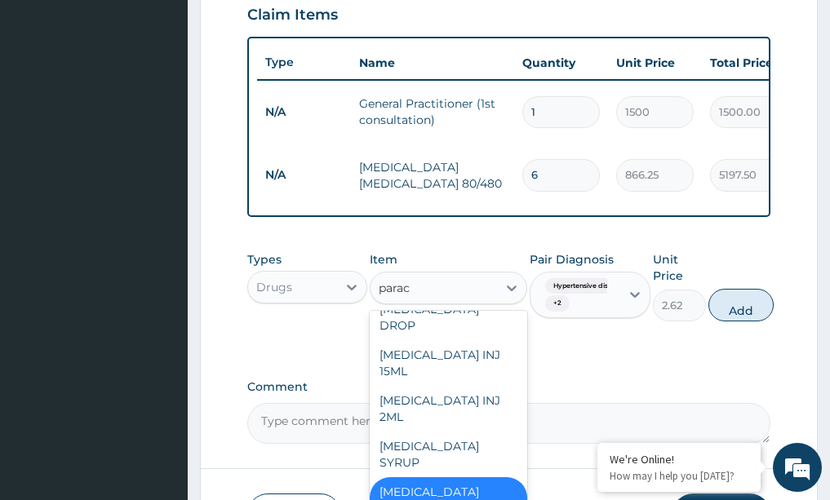
scroll to position [0, 0]
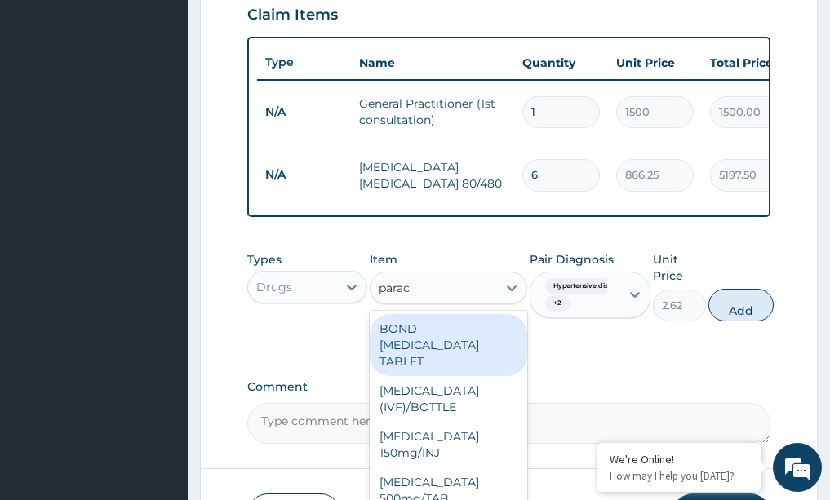
click at [416, 348] on div "BOND PARACETAMOL TABLET" at bounding box center [449, 345] width 158 height 62
type input "1.05"
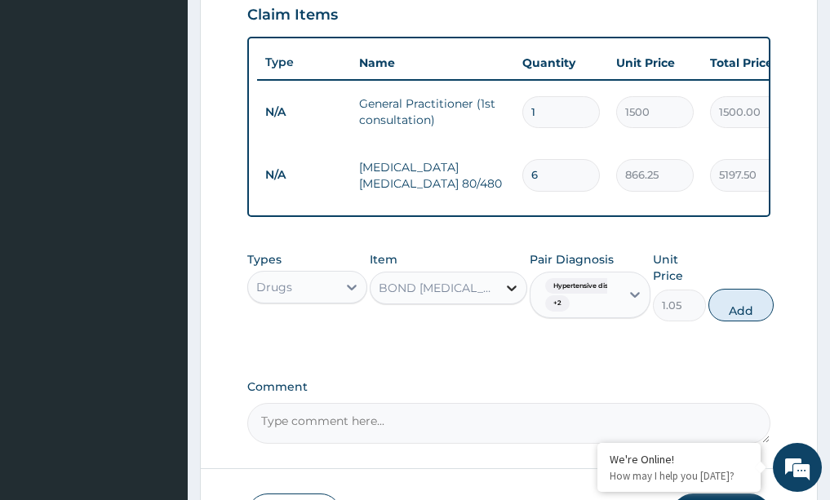
click at [508, 291] on icon at bounding box center [512, 289] width 10 height 6
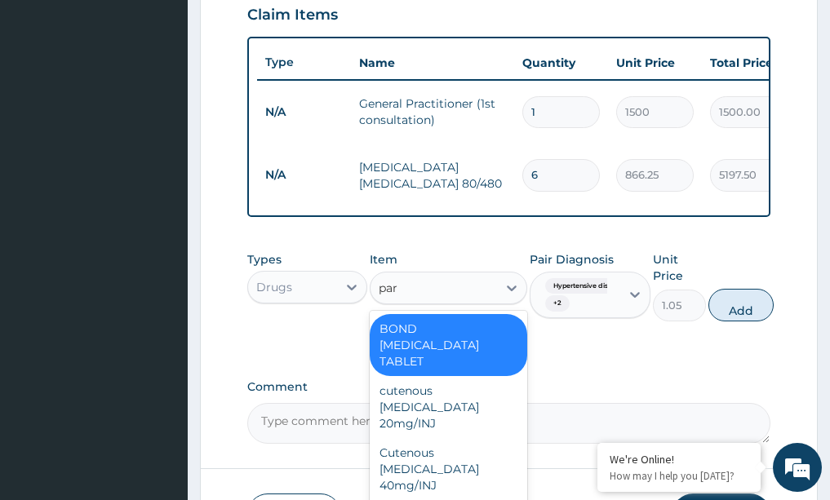
type input "para"
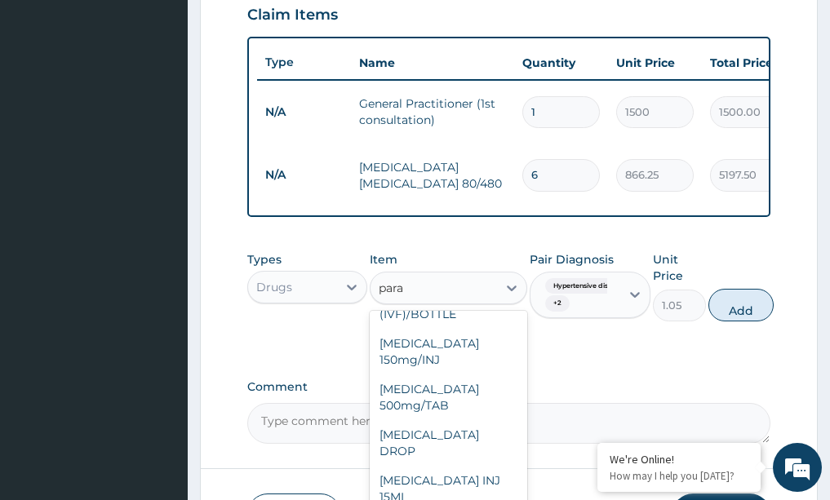
scroll to position [184, 0]
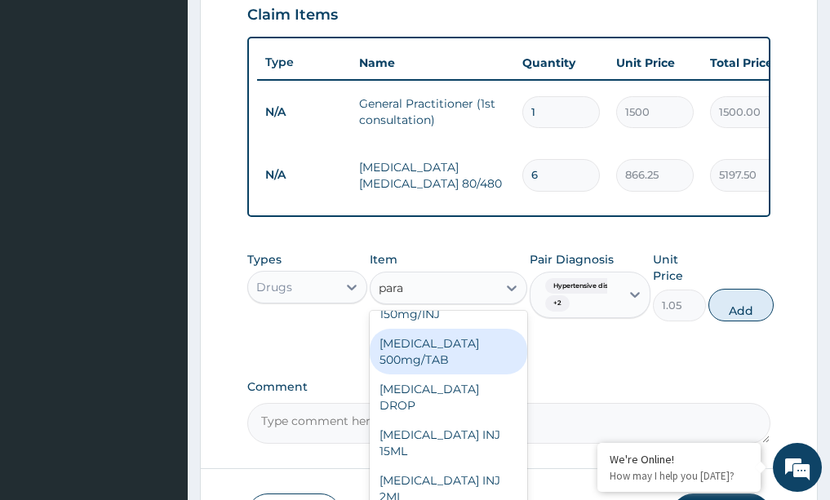
click at [443, 353] on div "PARACETAMOL 500mg/TAB" at bounding box center [449, 352] width 158 height 46
type input "5.25"
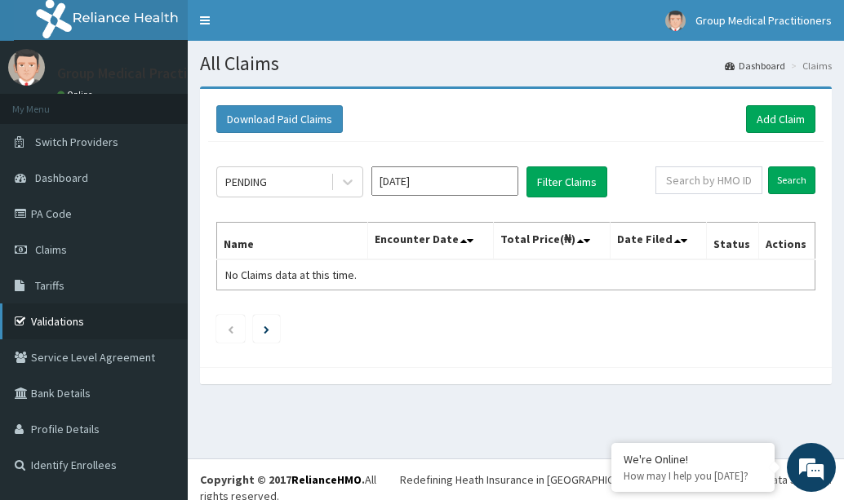
click at [42, 321] on link "Validations" at bounding box center [94, 322] width 188 height 36
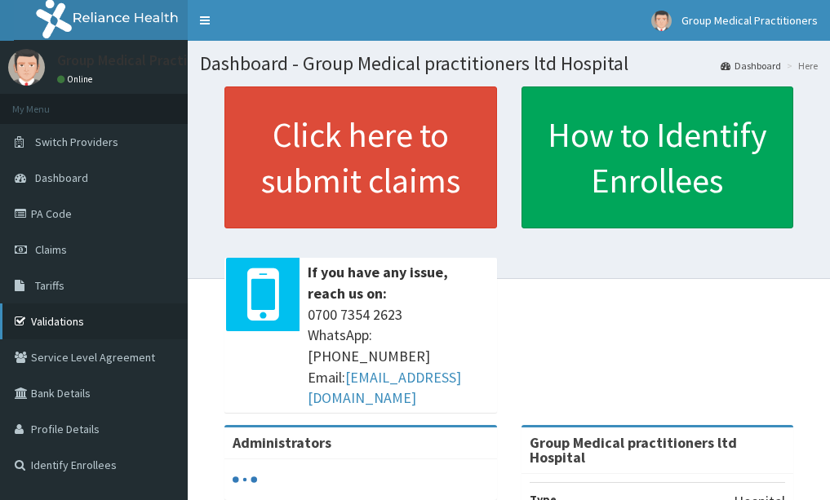
click at [73, 312] on link "Validations" at bounding box center [94, 322] width 188 height 36
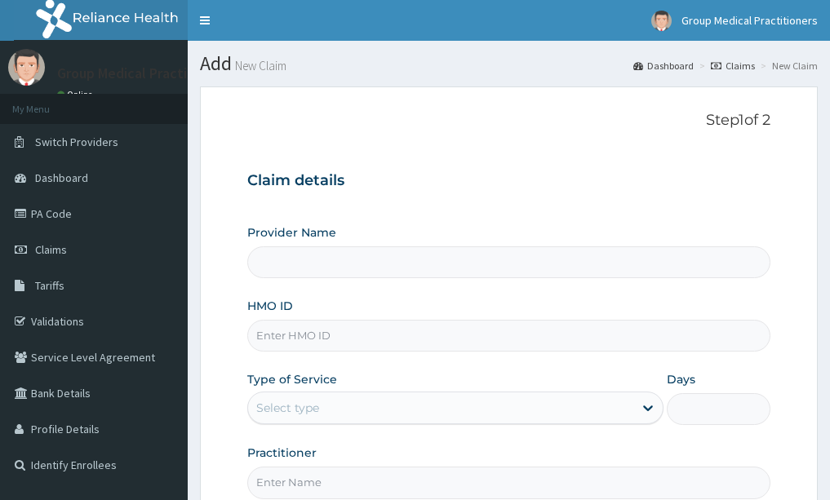
click at [317, 340] on input "HMO ID" at bounding box center [509, 336] width 524 height 32
type input "Group Medical practitioners ltd Hospital"
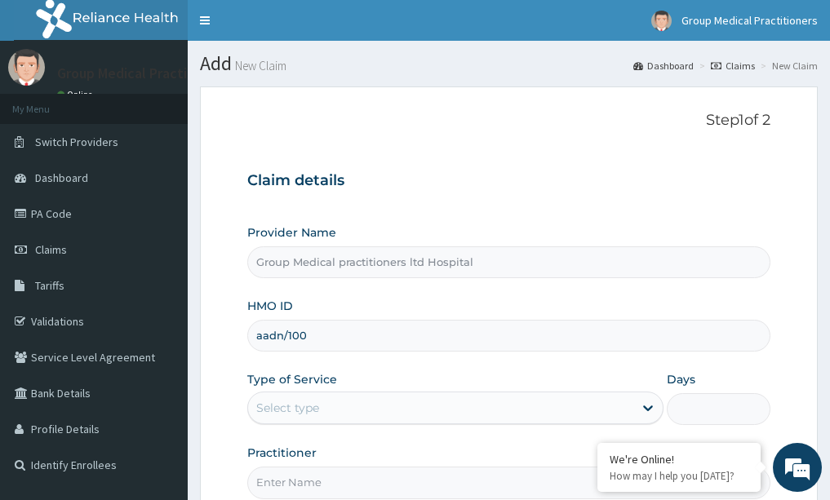
click at [262, 339] on input "aadn/100" at bounding box center [509, 336] width 524 height 32
click at [307, 334] on input "adn/100" at bounding box center [509, 336] width 524 height 32
type input "adn/10082/b"
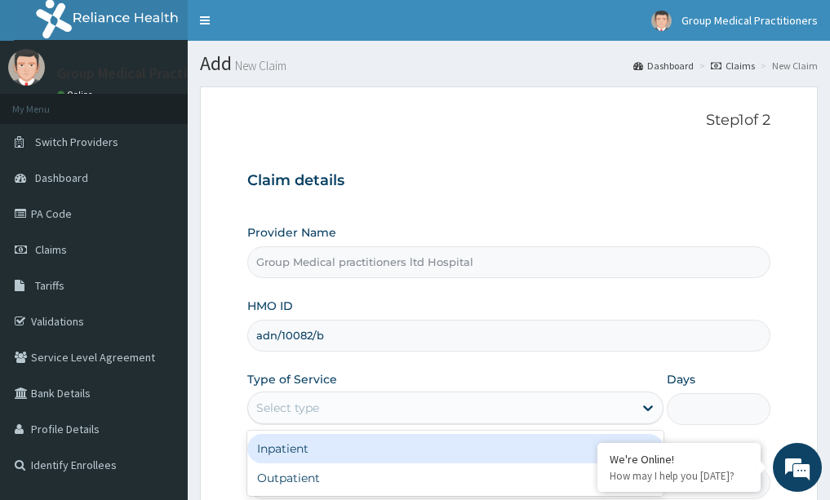
click at [339, 410] on div "Select type" at bounding box center [440, 408] width 385 height 26
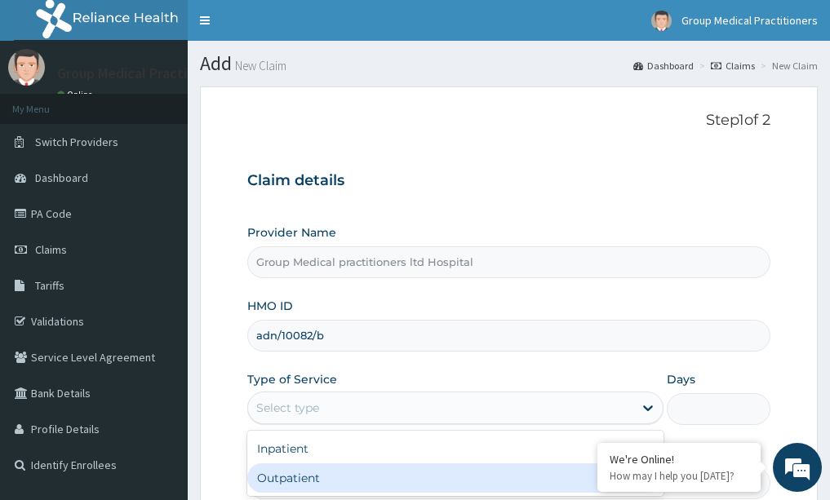
click at [315, 474] on div "Outpatient" at bounding box center [455, 478] width 416 height 29
type input "1"
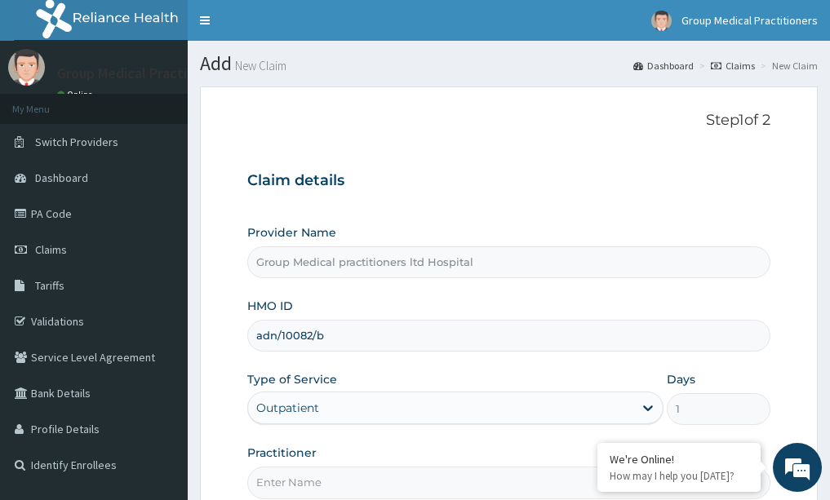
click at [300, 472] on input "Practitioner" at bounding box center [509, 483] width 524 height 32
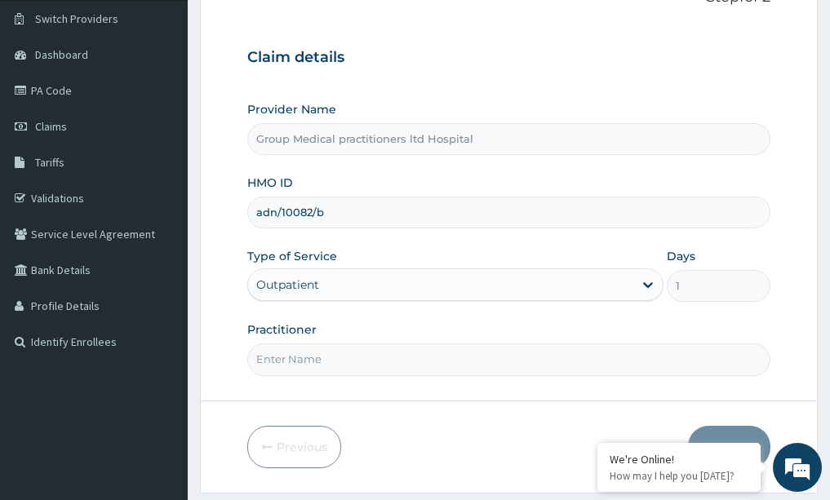
scroll to position [131, 0]
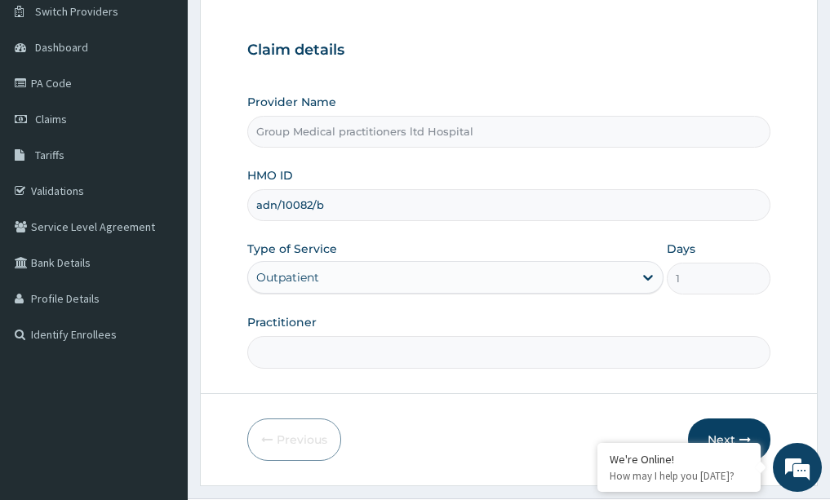
click at [410, 351] on input "Practitioner" at bounding box center [509, 352] width 524 height 32
paste input "medical practitioner"
type input "medical practitioner"
click at [742, 428] on button "Next" at bounding box center [729, 440] width 82 height 42
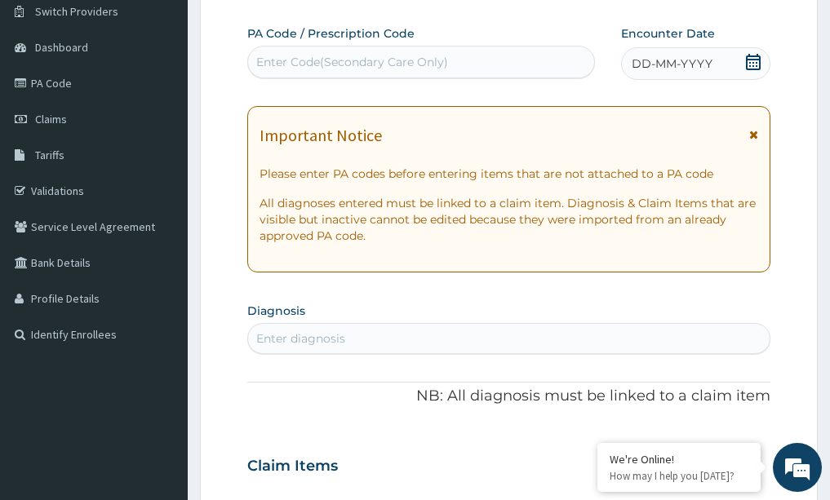
click at [739, 67] on div "DD-MM-YYYY" at bounding box center [695, 63] width 149 height 33
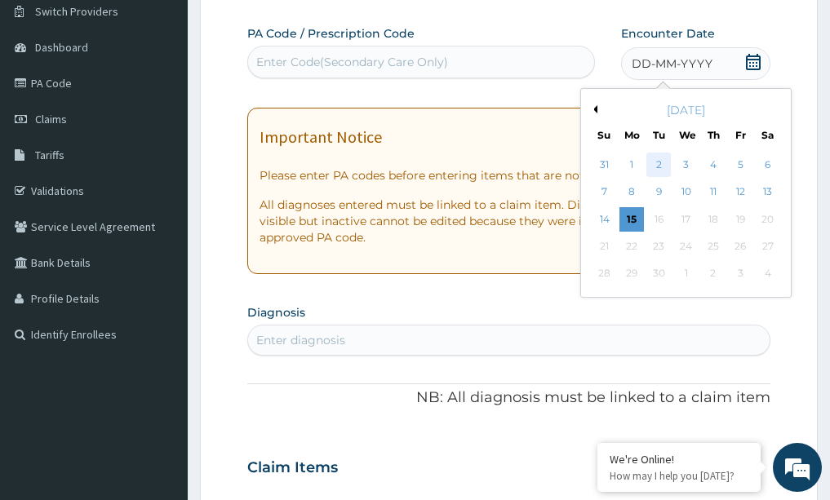
click at [647, 155] on div "2" at bounding box center [659, 165] width 24 height 24
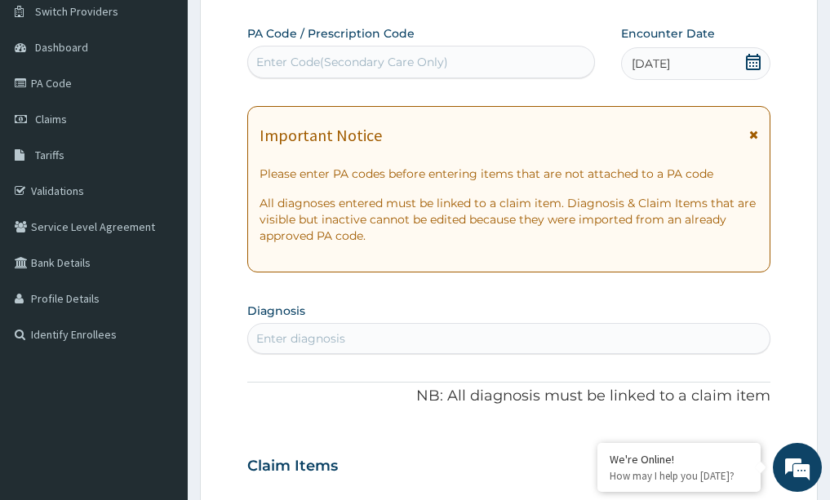
click at [377, 344] on div "Enter diagnosis" at bounding box center [509, 339] width 522 height 26
type input "mala"
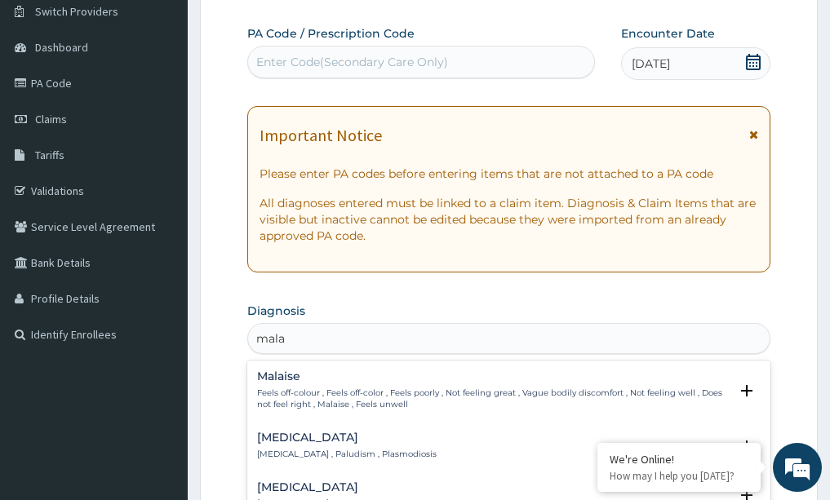
click at [313, 437] on h4 "[MEDICAL_DATA]" at bounding box center [347, 438] width 180 height 12
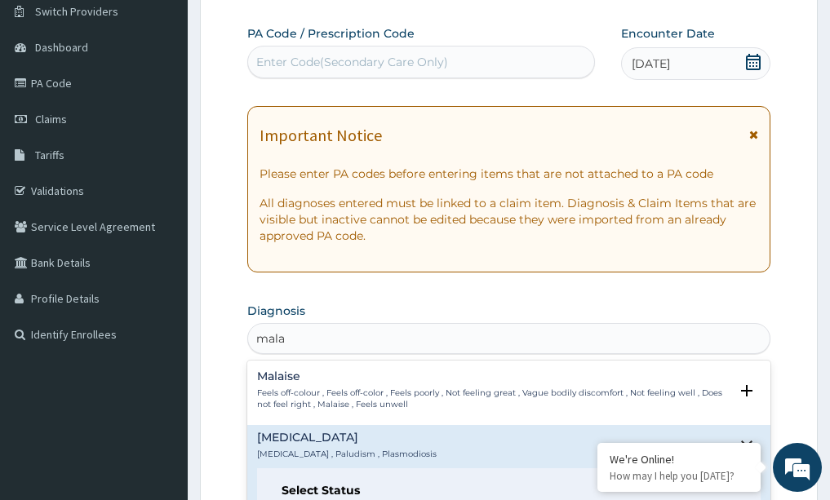
click at [285, 428] on div "[MEDICAL_DATA] [MEDICAL_DATA] , Paludism , Plasmodiosis Select Status Query Que…" at bounding box center [509, 501] width 524 height 153
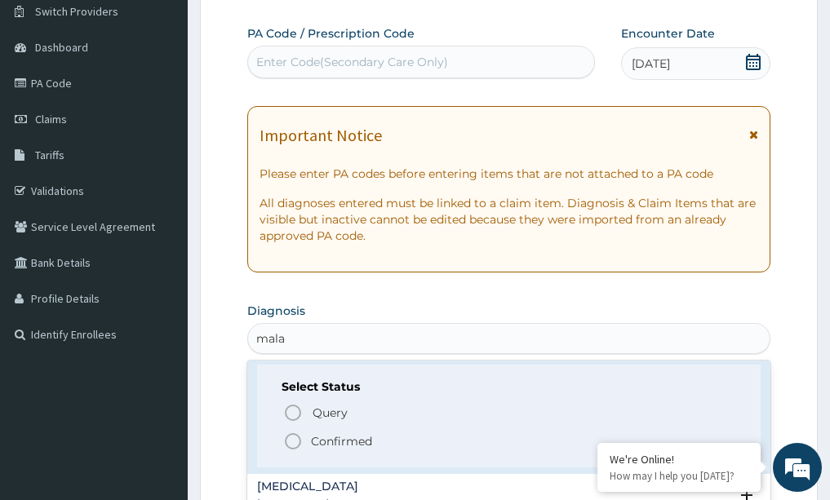
scroll to position [149, 0]
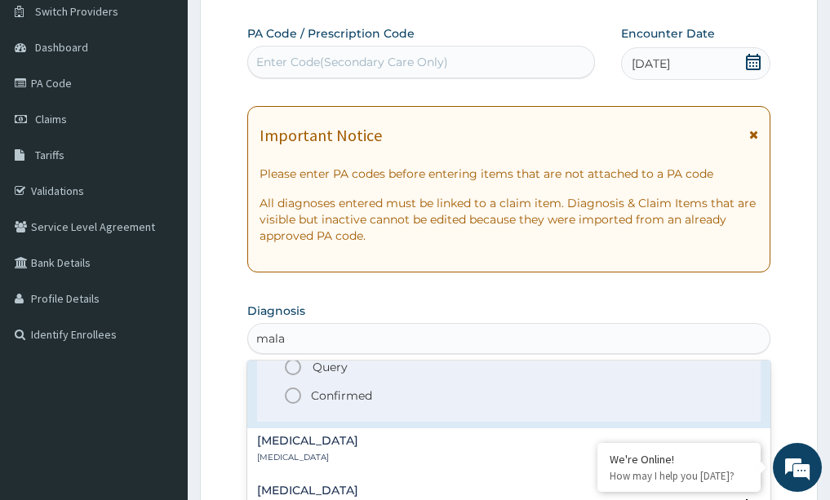
click at [294, 394] on icon "status option filled" at bounding box center [293, 396] width 20 height 20
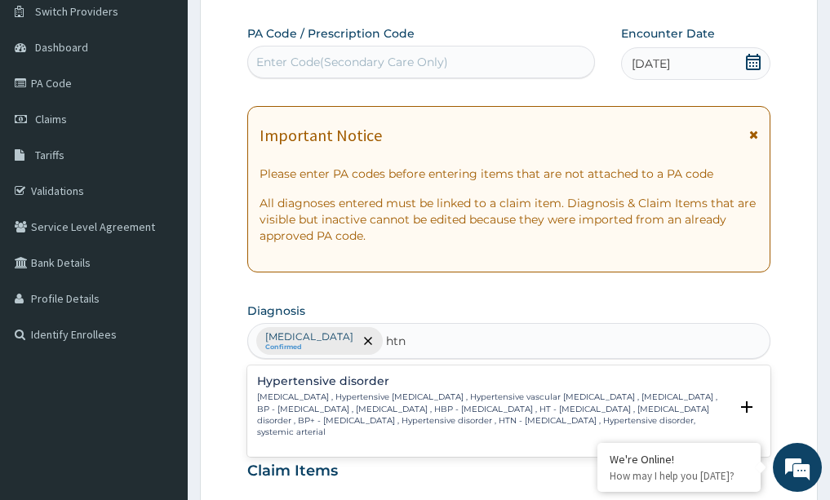
click at [350, 381] on h4 "Hypertensive disorder" at bounding box center [493, 381] width 473 height 12
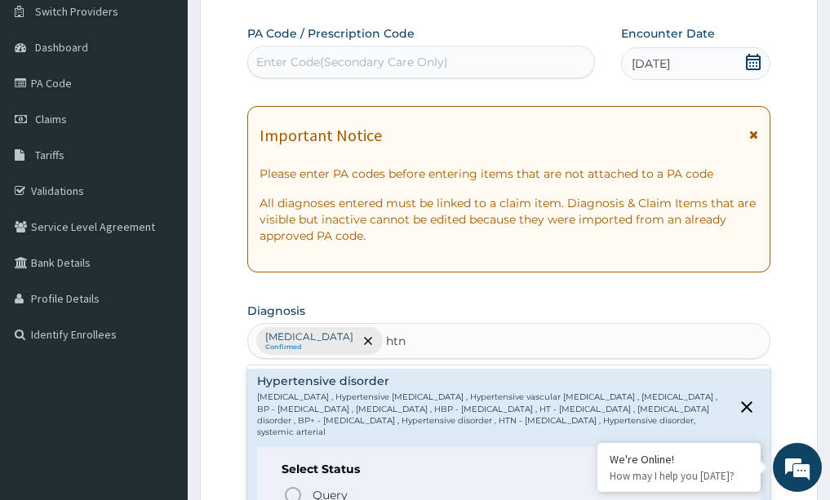
type input "htn"
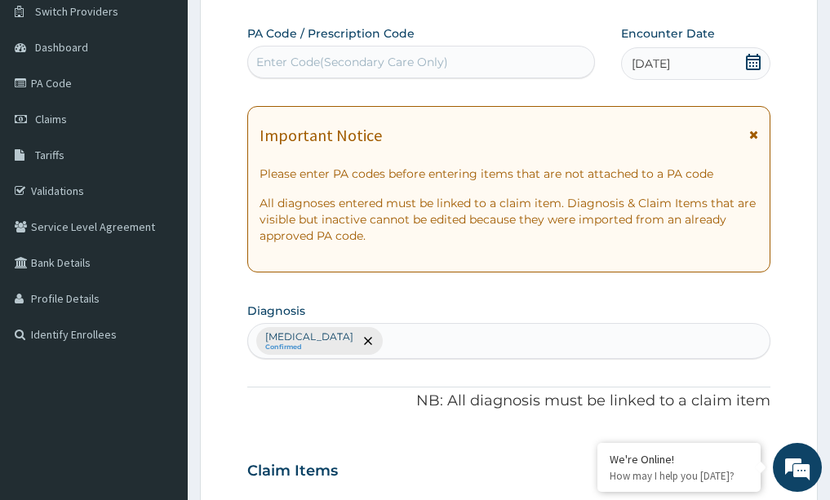
click at [232, 390] on form "Step 2 of 2 PA Code / Prescription Code Enter Code(Secondary Care Only) Encount…" at bounding box center [509, 490] width 618 height 1068
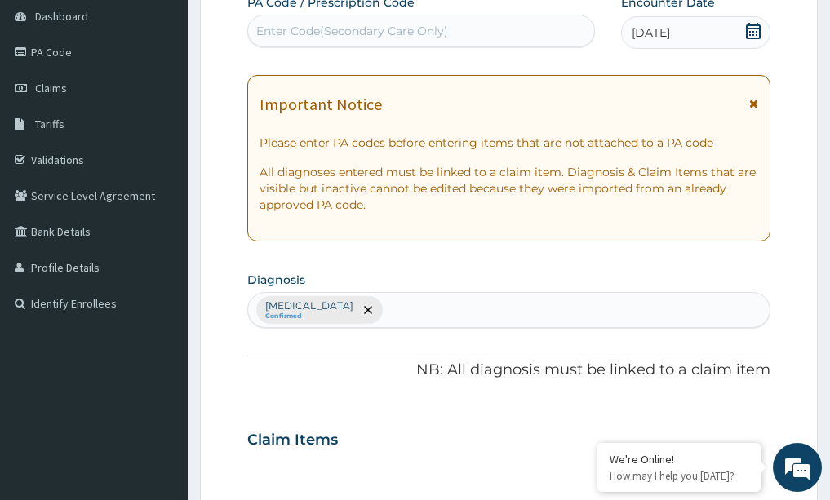
scroll to position [163, 0]
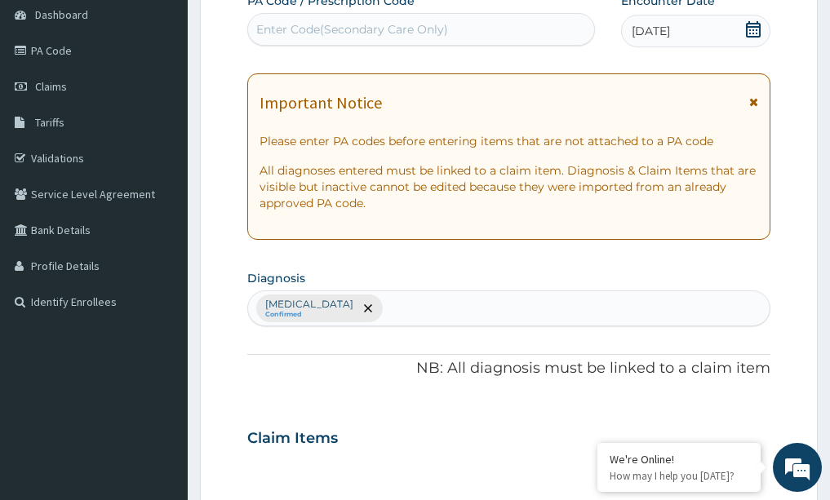
click at [373, 316] on div "[MEDICAL_DATA] Confirmed" at bounding box center [509, 308] width 522 height 34
type input "htn"
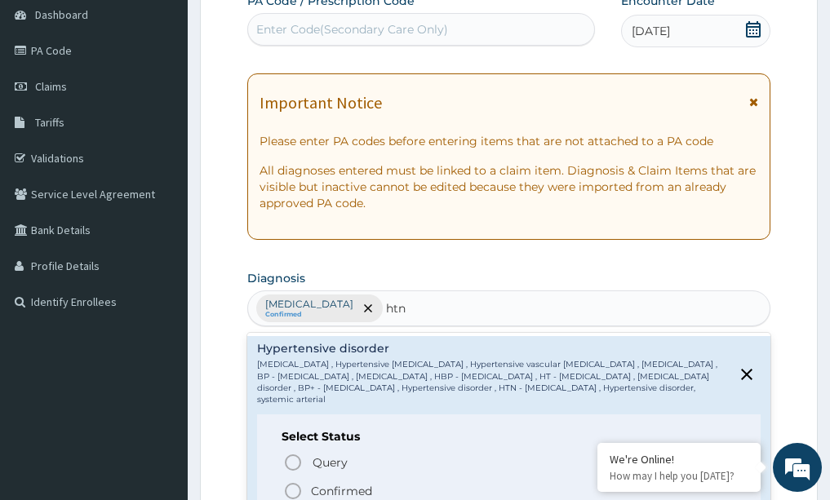
click at [369, 363] on p "[MEDICAL_DATA] , Hypertensive [MEDICAL_DATA] , Hypertensive vascular [MEDICAL_D…" at bounding box center [493, 382] width 473 height 47
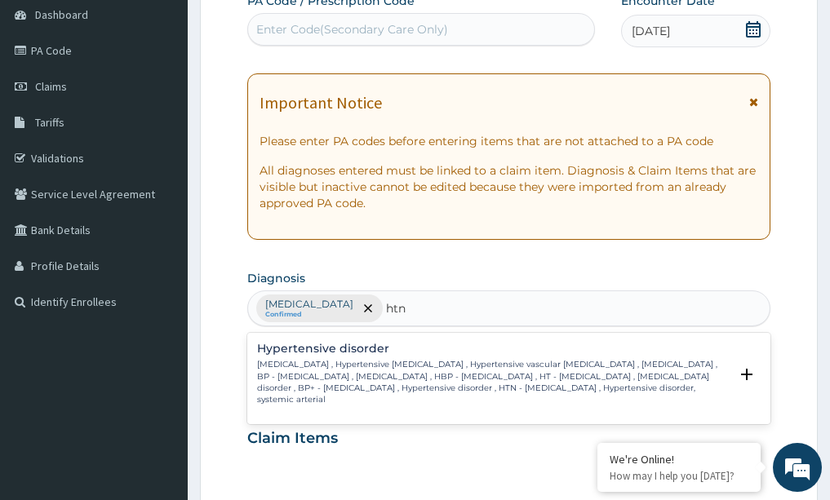
click at [339, 376] on p "[MEDICAL_DATA] , Hypertensive [MEDICAL_DATA] , Hypertensive vascular [MEDICAL_D…" at bounding box center [493, 382] width 473 height 47
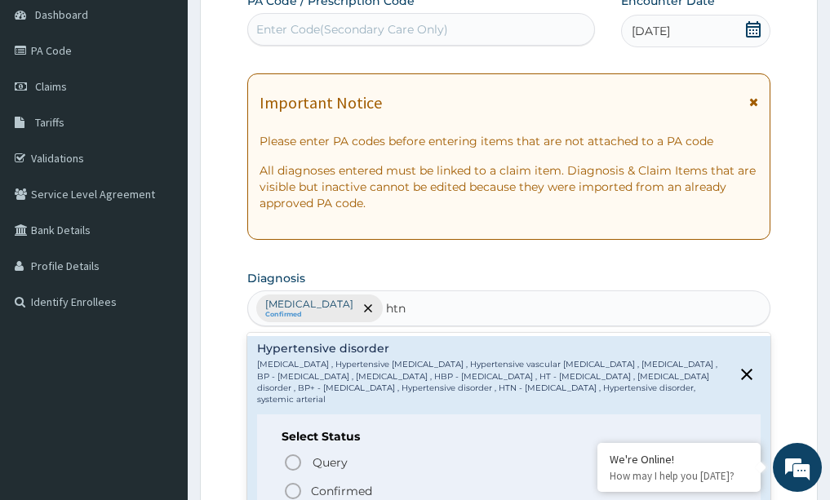
click at [288, 490] on icon "status option filled" at bounding box center [293, 492] width 20 height 20
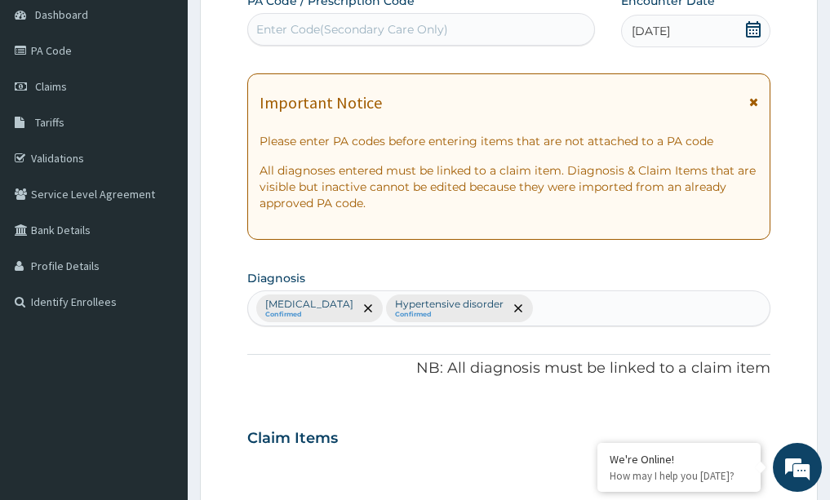
click at [492, 444] on div "Claim Items" at bounding box center [509, 435] width 524 height 42
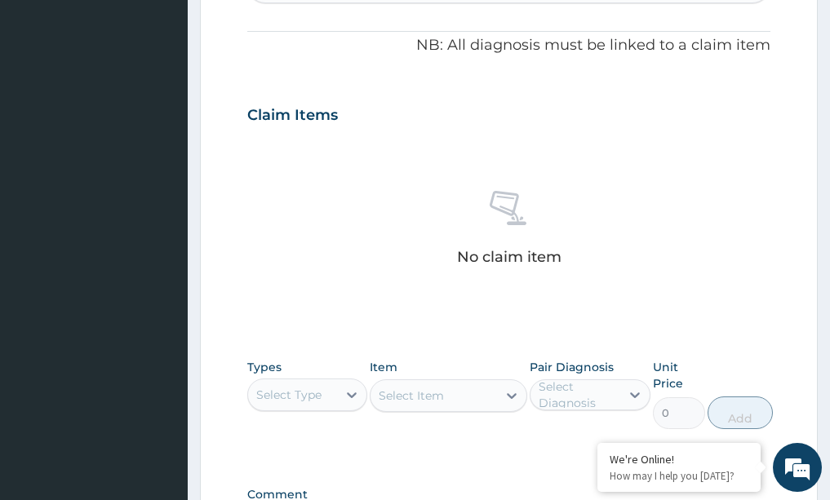
scroll to position [490, 0]
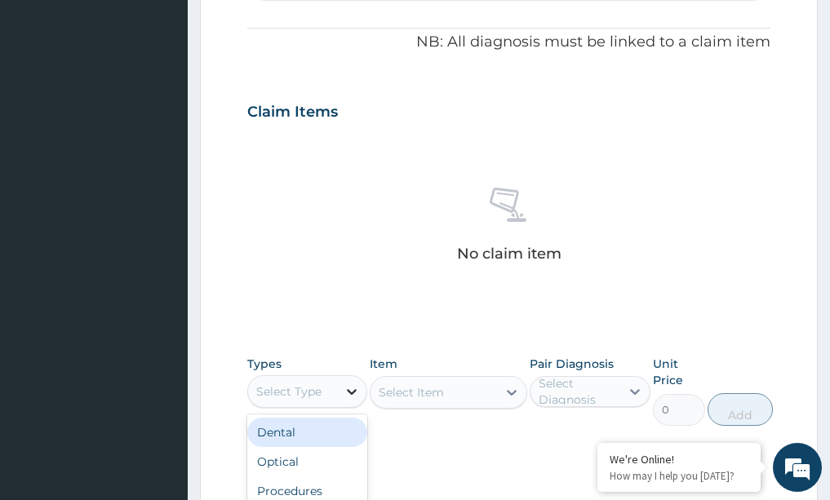
click at [353, 390] on icon at bounding box center [352, 392] width 16 height 16
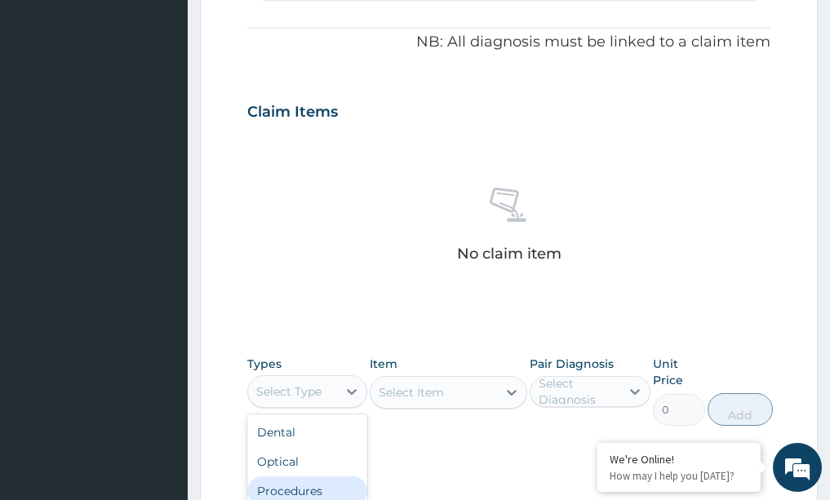
click at [307, 498] on div "Procedures" at bounding box center [307, 491] width 121 height 29
click at [513, 388] on div "Select Item" at bounding box center [449, 392] width 158 height 33
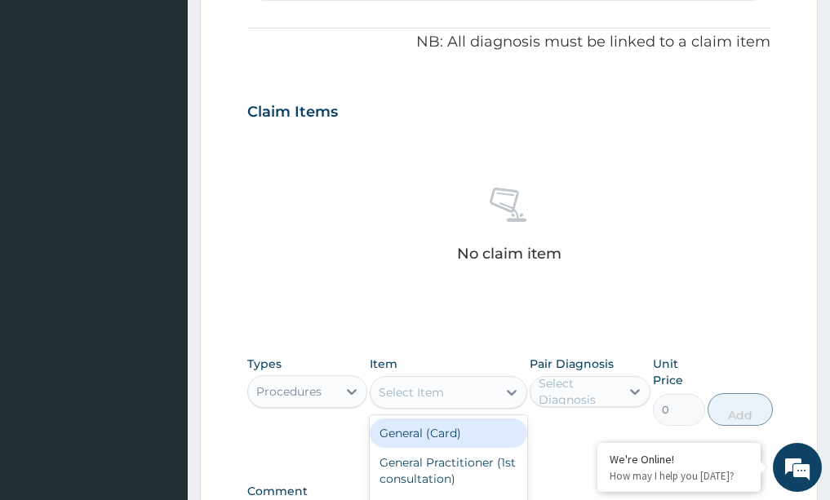
click at [513, 388] on icon at bounding box center [512, 392] width 16 height 16
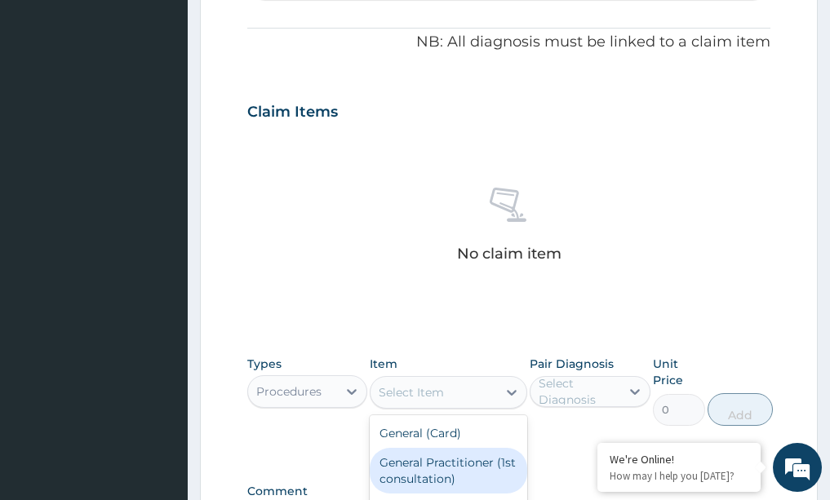
click at [448, 452] on div "General Practitioner (1st consultation)" at bounding box center [449, 471] width 158 height 46
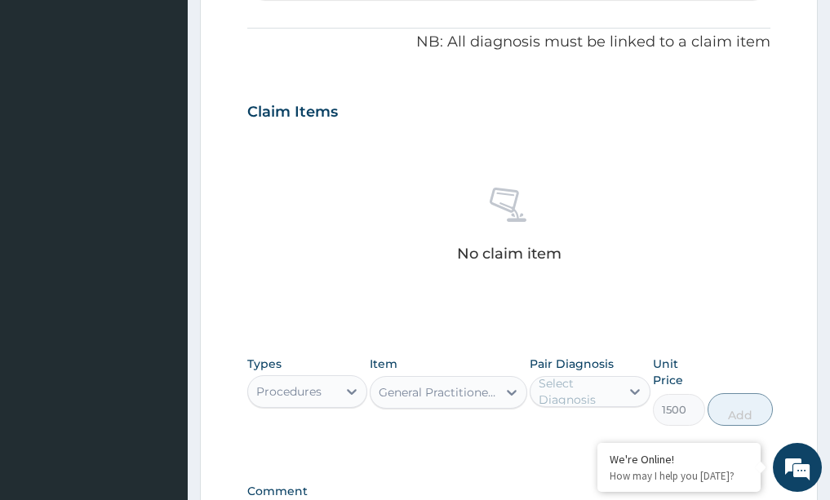
type input "1500"
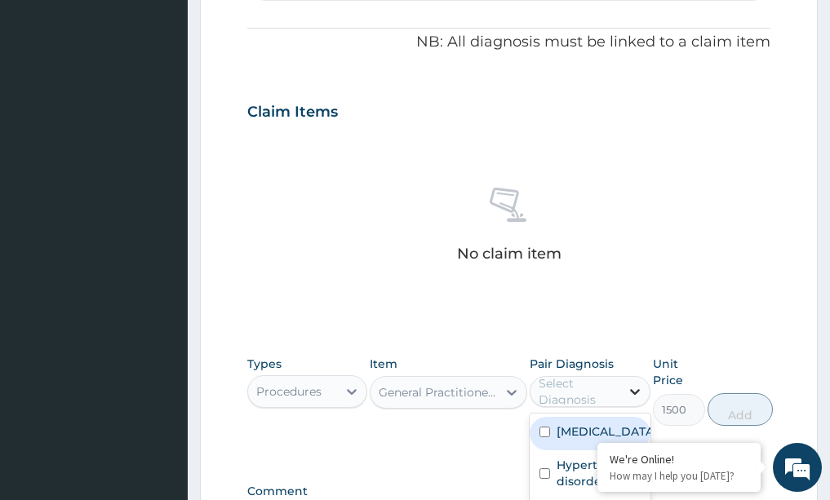
click at [639, 389] on icon at bounding box center [635, 392] width 16 height 16
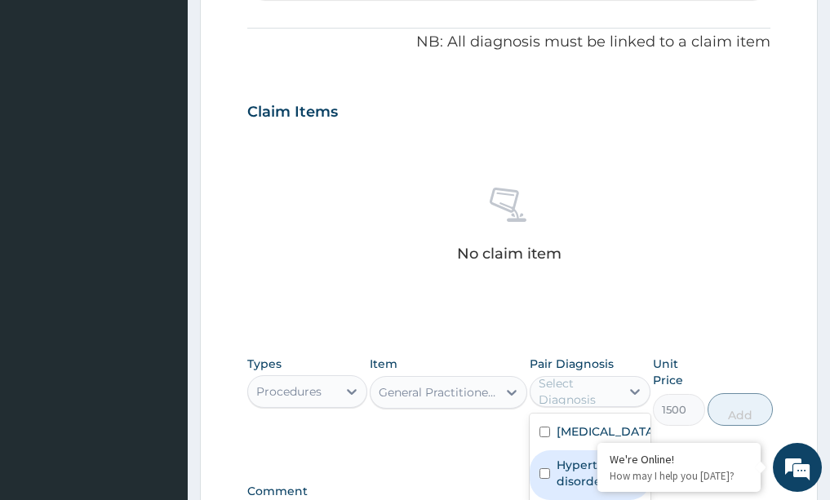
click at [567, 464] on label "Hypertensive disorder" at bounding box center [599, 473] width 84 height 33
checkbox input "true"
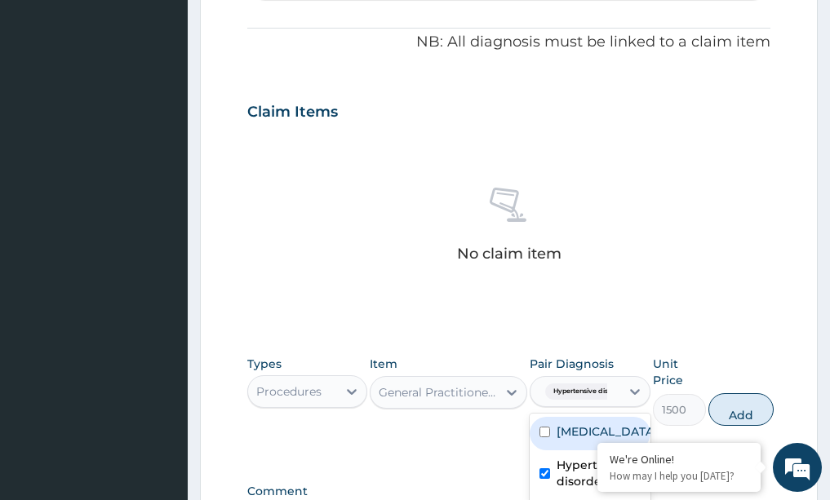
click at [555, 421] on div "[MEDICAL_DATA]" at bounding box center [590, 433] width 121 height 33
checkbox input "true"
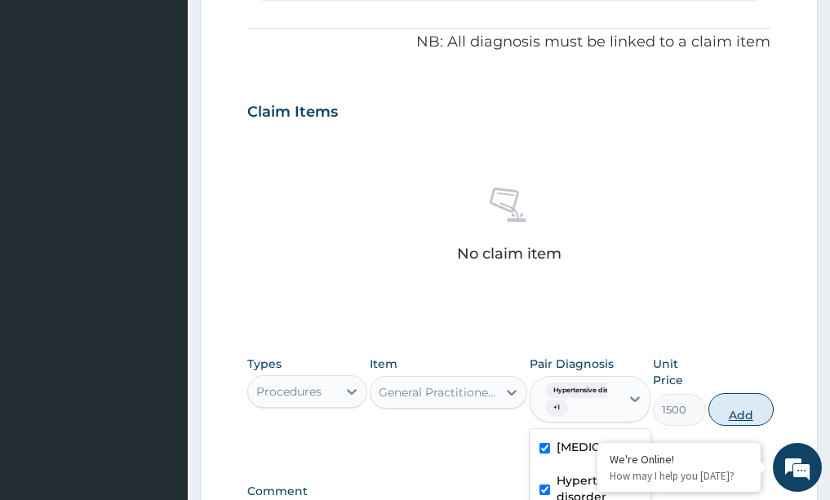
click at [752, 405] on button "Add" at bounding box center [740, 409] width 65 height 33
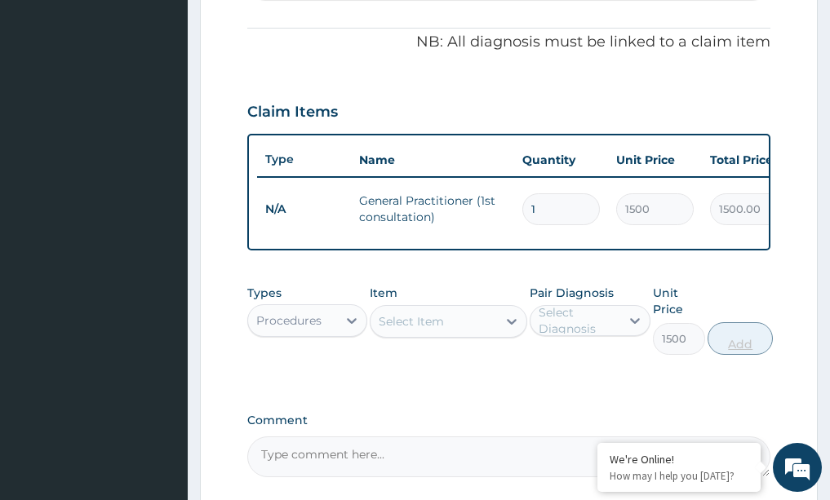
type input "0"
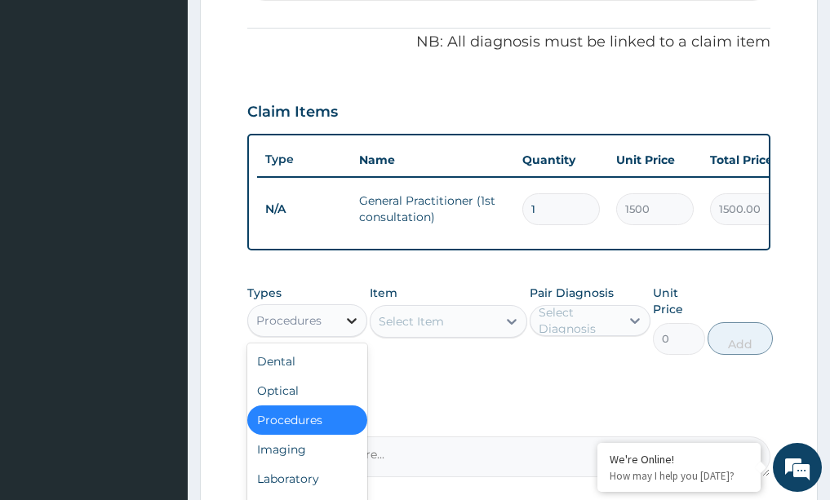
click at [349, 324] on icon at bounding box center [352, 321] width 10 height 6
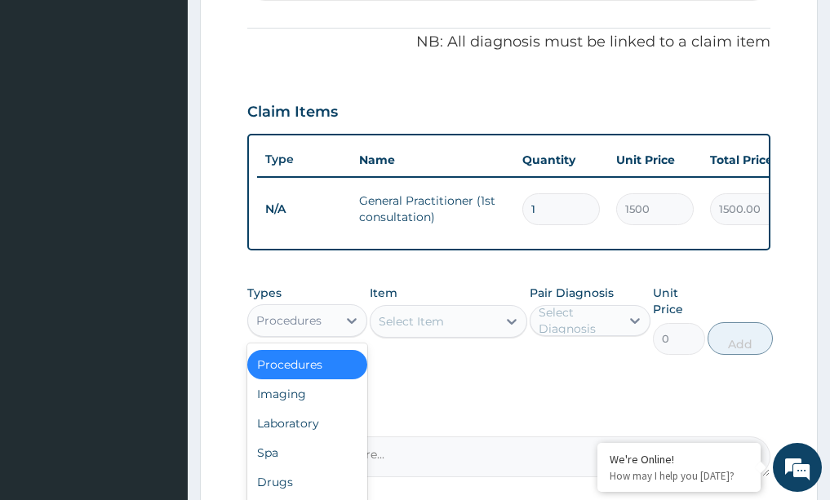
scroll to position [0, 0]
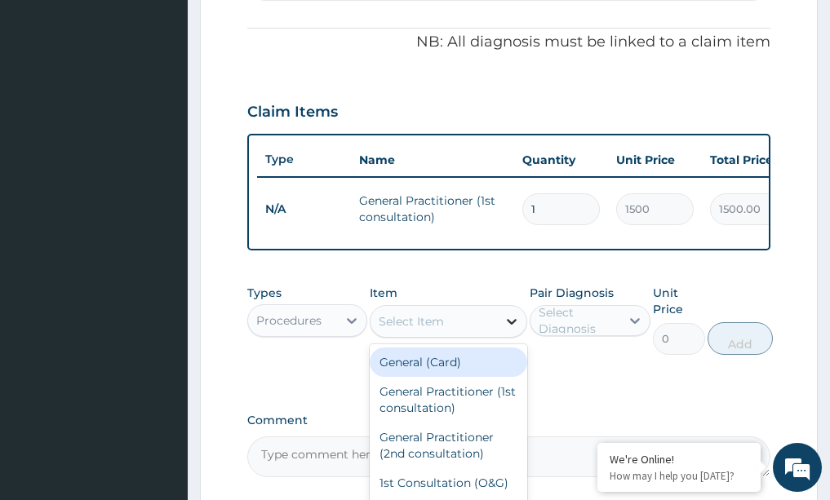
click at [504, 329] on icon at bounding box center [512, 321] width 16 height 16
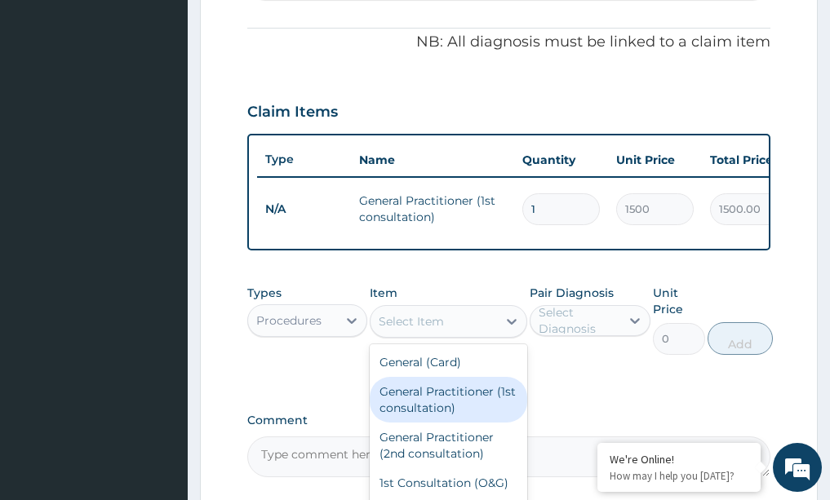
click at [453, 412] on div "General Practitioner (1st consultation)" at bounding box center [449, 400] width 158 height 46
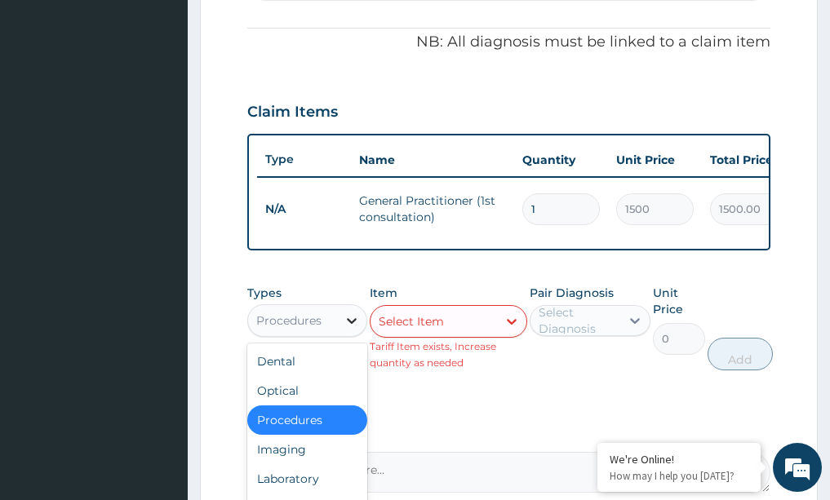
click at [359, 328] on icon at bounding box center [352, 321] width 16 height 16
click at [344, 329] on icon at bounding box center [352, 321] width 16 height 16
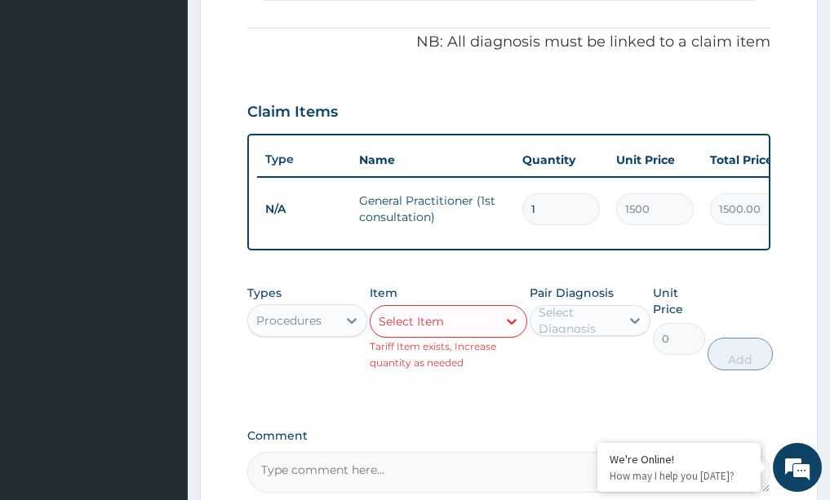
click at [387, 436] on div "PA Code / Prescription Code Enter Code(Secondary Care Only) Encounter Date [DAT…" at bounding box center [509, 79] width 524 height 827
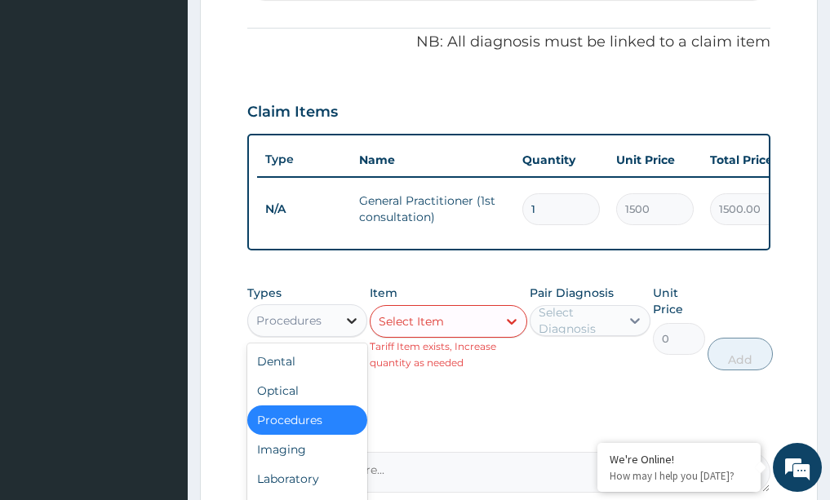
click at [348, 324] on icon at bounding box center [352, 321] width 10 height 6
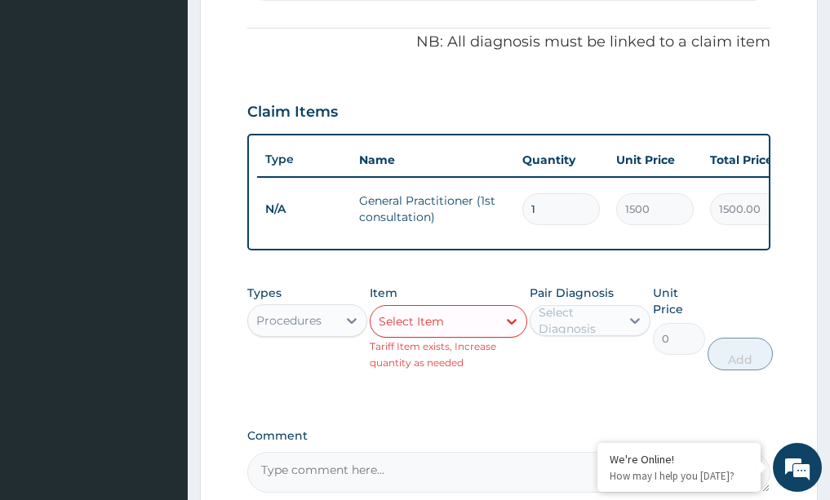
click at [406, 89] on div "Claim Items" at bounding box center [509, 108] width 524 height 42
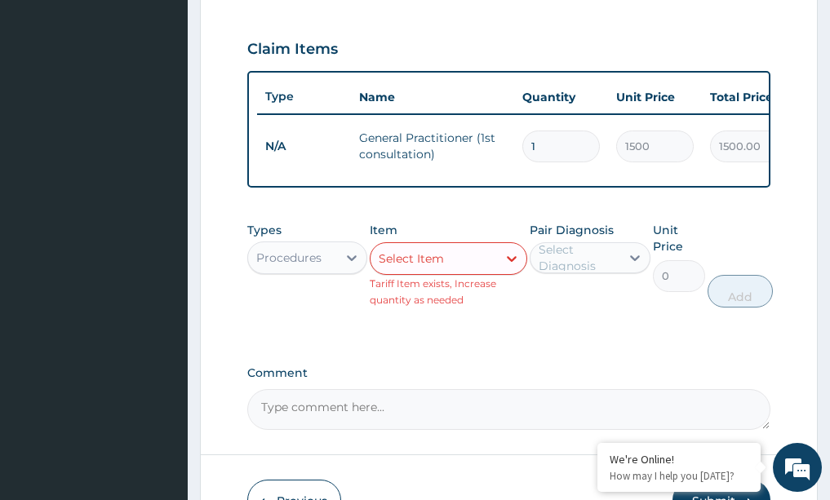
scroll to position [555, 0]
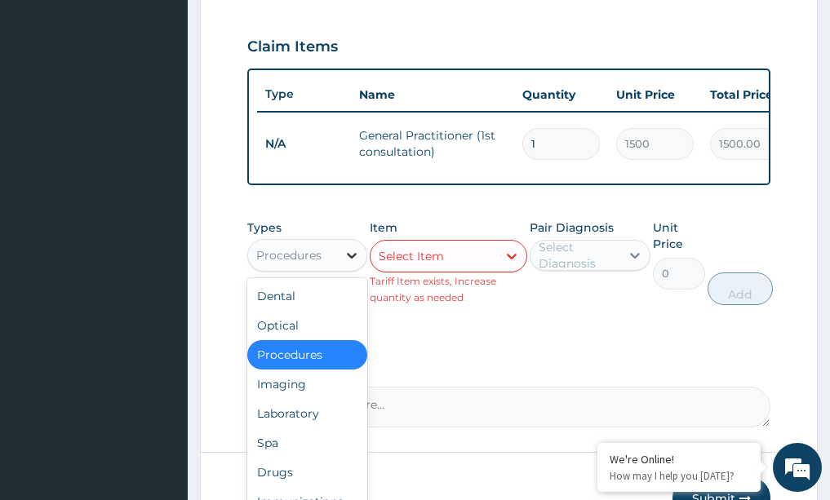
click at [352, 264] on icon at bounding box center [352, 255] width 16 height 16
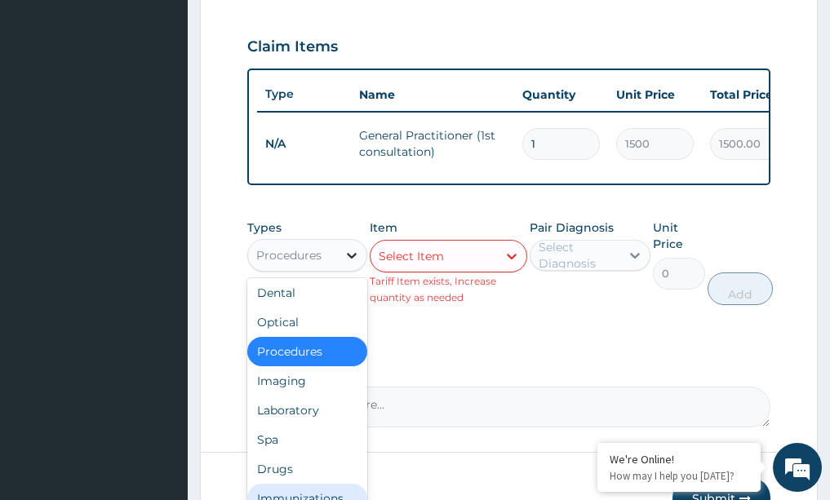
click at [352, 264] on icon at bounding box center [352, 255] width 16 height 16
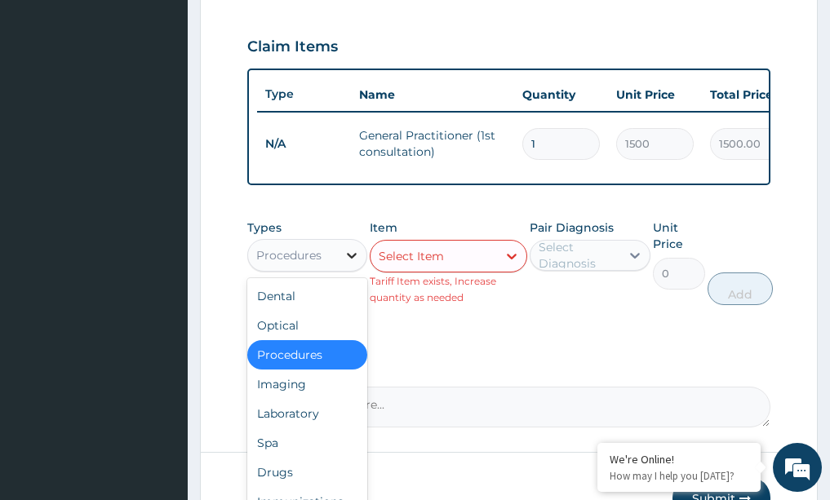
click at [352, 264] on icon at bounding box center [352, 255] width 16 height 16
click at [264, 487] on div "Drugs" at bounding box center [307, 472] width 121 height 29
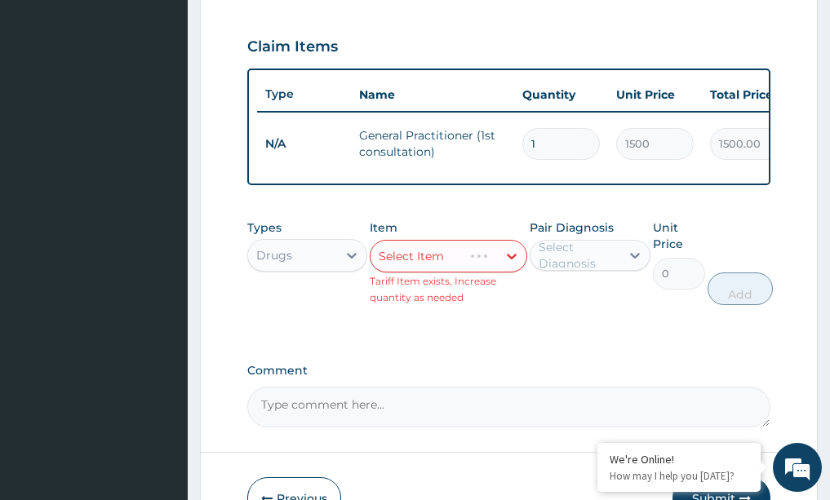
click at [508, 267] on div "Select Item" at bounding box center [449, 256] width 158 height 33
click at [507, 265] on div "Select Item" at bounding box center [449, 256] width 158 height 33
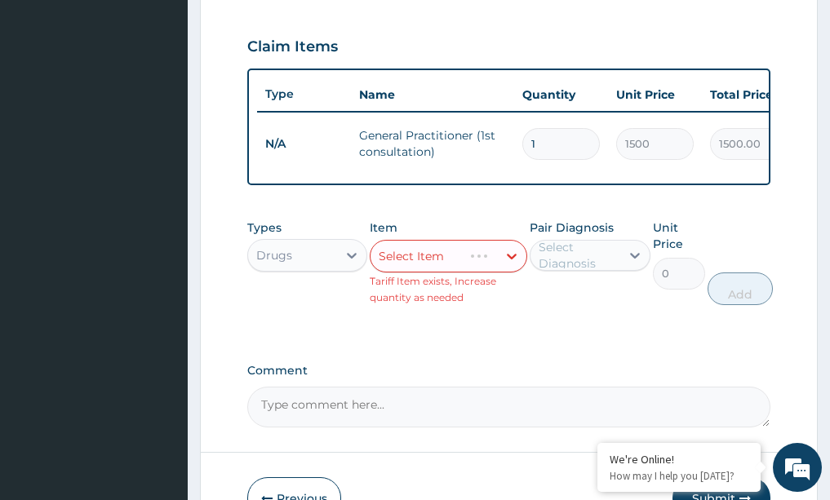
click at [507, 265] on div "Select Item" at bounding box center [449, 256] width 158 height 33
click at [510, 266] on div "Select Item" at bounding box center [449, 256] width 158 height 33
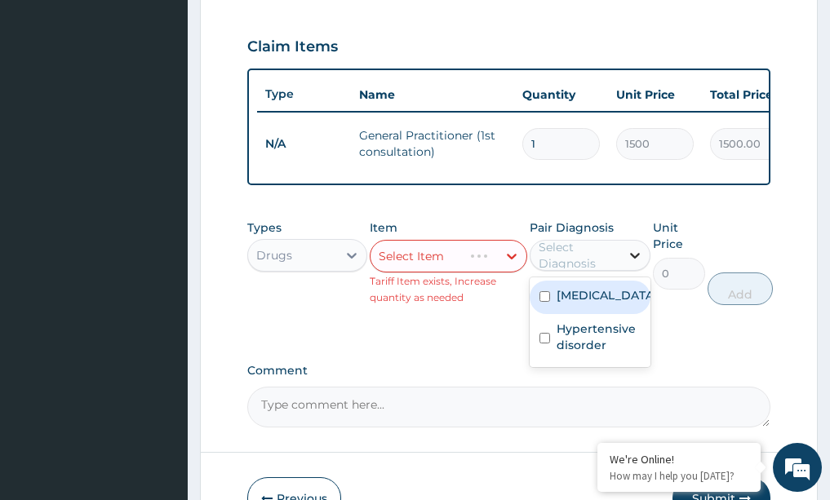
click at [632, 259] on icon at bounding box center [635, 256] width 10 height 6
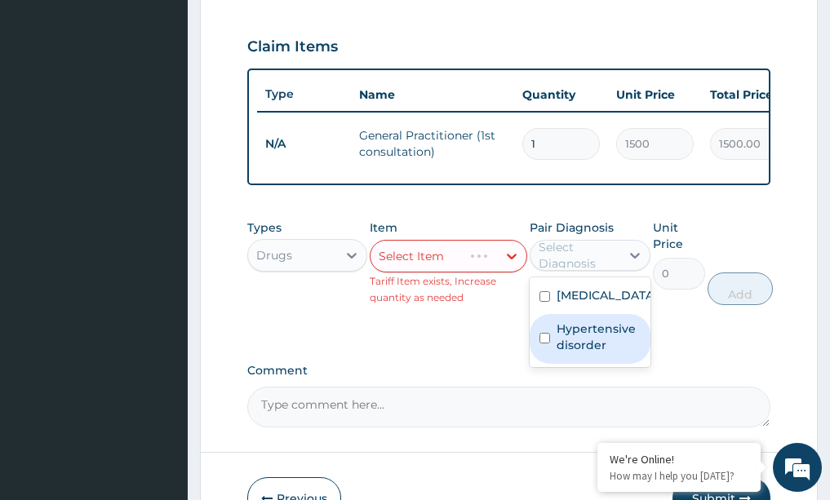
click at [615, 339] on label "Hypertensive disorder" at bounding box center [599, 337] width 84 height 33
checkbox input "true"
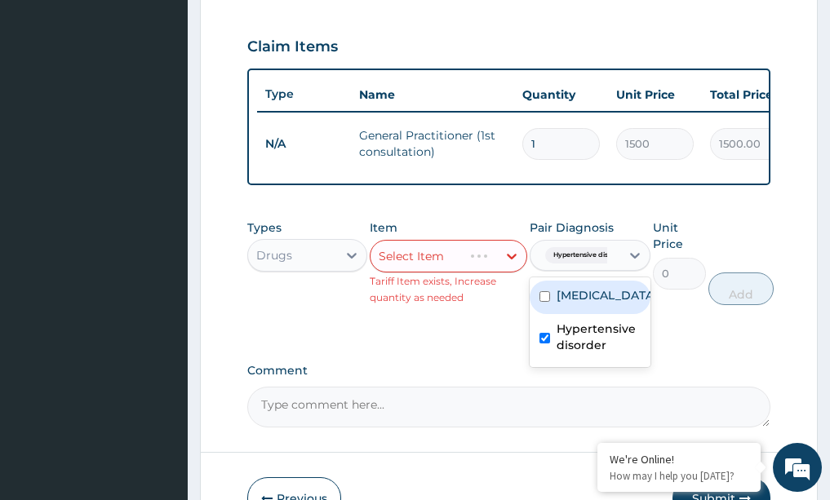
click at [557, 304] on label "[MEDICAL_DATA]" at bounding box center [607, 295] width 101 height 16
checkbox input "true"
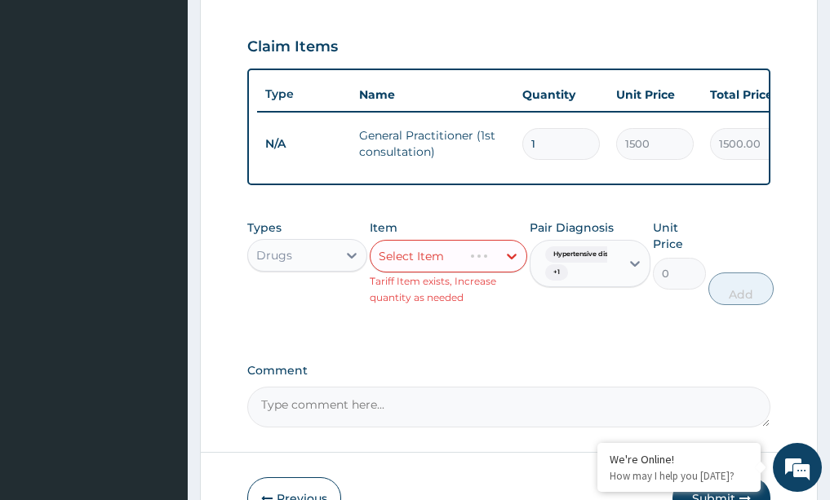
click at [515, 269] on div "Select Item" at bounding box center [449, 256] width 158 height 33
click at [512, 268] on div "Select Item" at bounding box center [449, 256] width 158 height 33
click at [507, 268] on div "Select Item" at bounding box center [449, 256] width 158 height 33
